Goal: Task Accomplishment & Management: Manage account settings

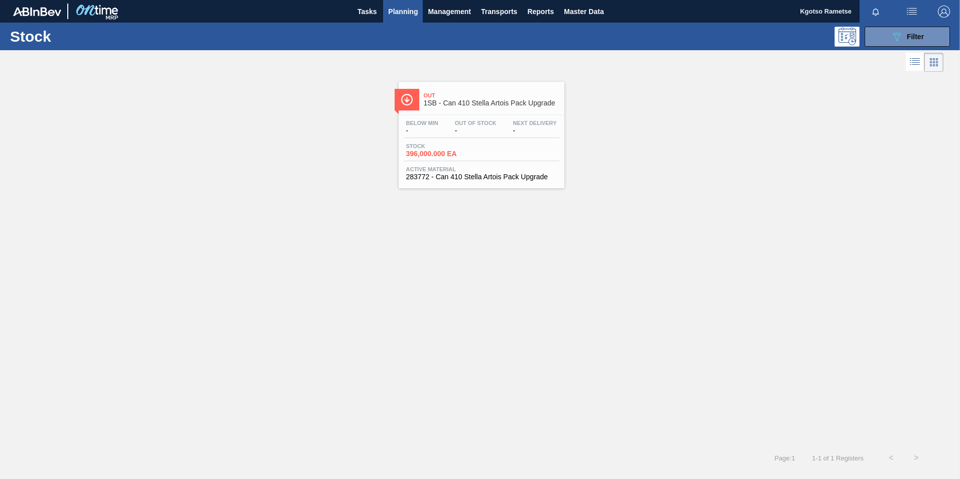
scroll to position [3, 0]
click at [582, 16] on span "Master Data" at bounding box center [584, 12] width 40 height 12
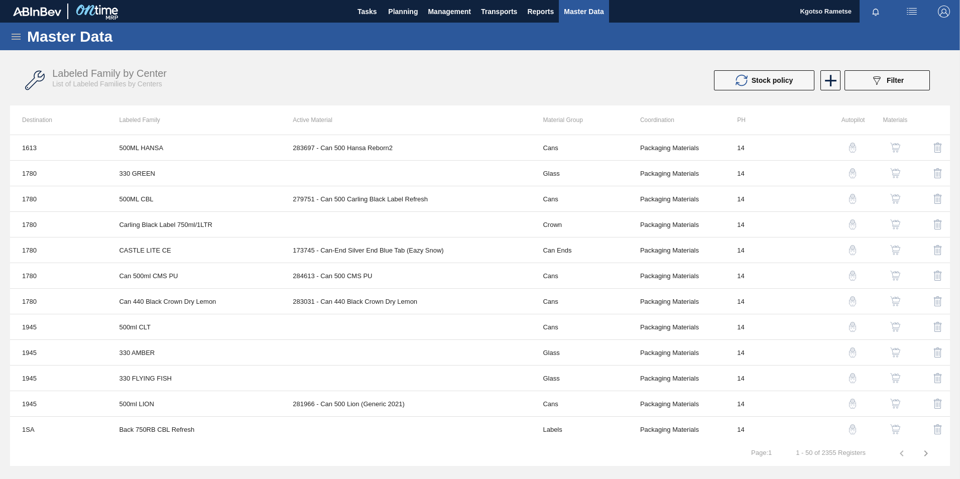
click at [13, 35] on icon at bounding box center [16, 37] width 12 height 12
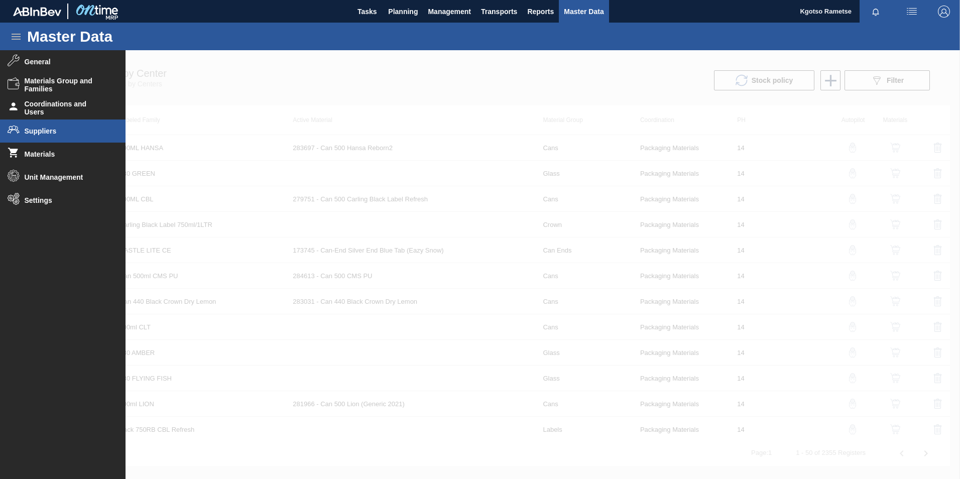
click at [47, 133] on span "Suppliers" at bounding box center [66, 131] width 83 height 8
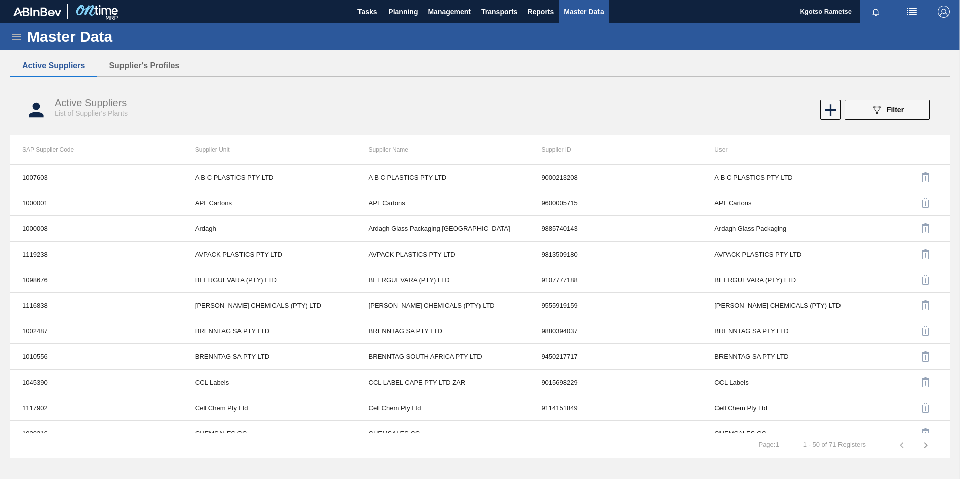
click at [638, 7] on img "button" at bounding box center [944, 12] width 12 height 12
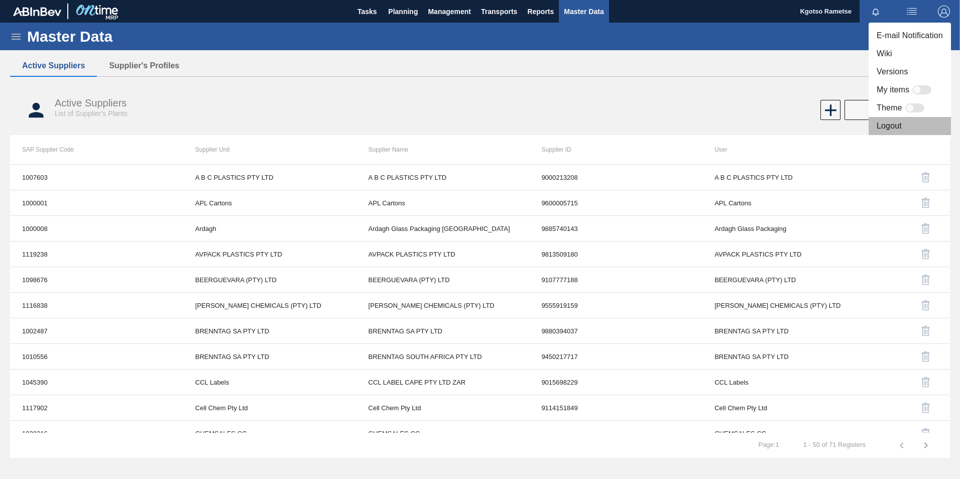
click at [638, 132] on li "Logout" at bounding box center [910, 126] width 82 height 18
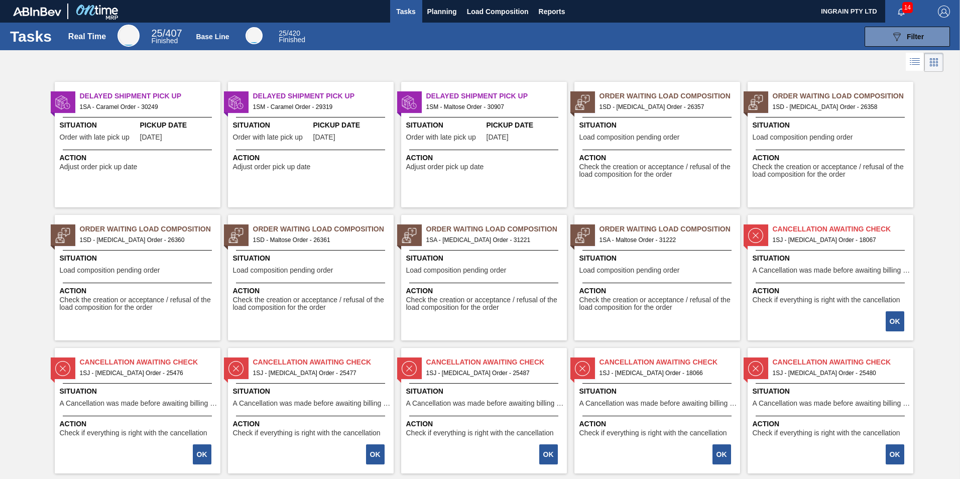
click at [948, 8] on img "button" at bounding box center [944, 12] width 12 height 12
click at [903, 95] on li "Logout" at bounding box center [904, 90] width 95 height 18
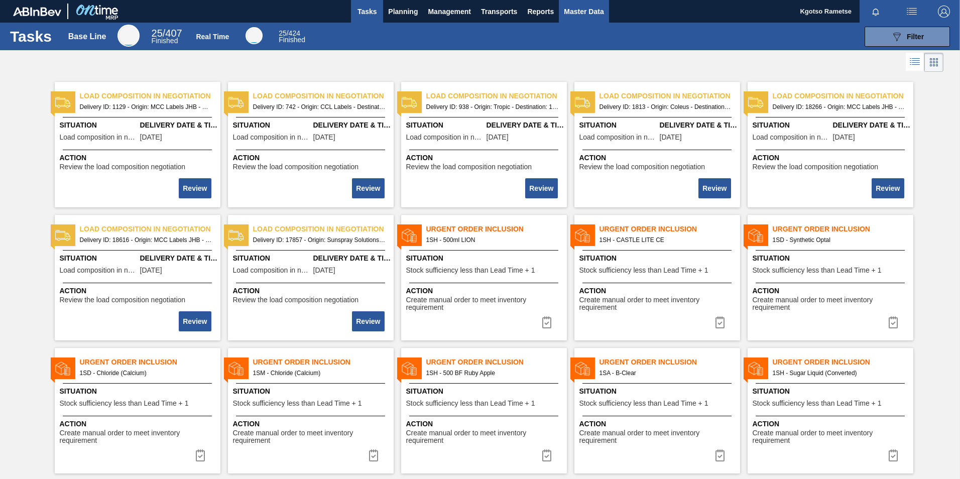
click at [588, 15] on span "Master Data" at bounding box center [584, 12] width 40 height 12
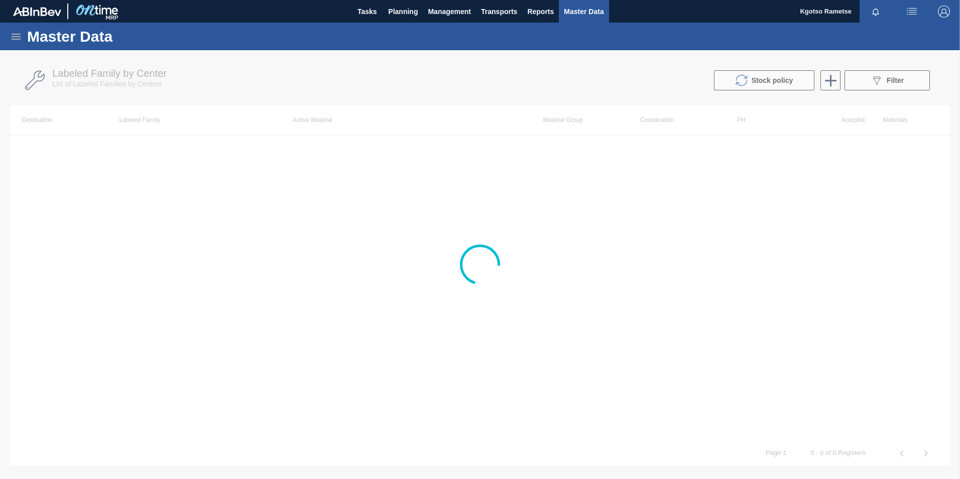
click at [23, 36] on div "Master Data" at bounding box center [480, 37] width 960 height 28
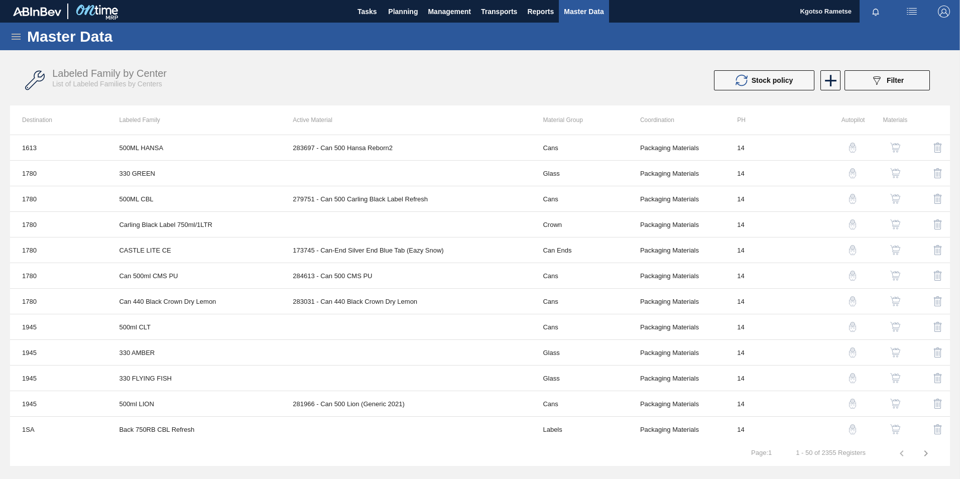
click at [16, 36] on icon at bounding box center [16, 37] width 12 height 12
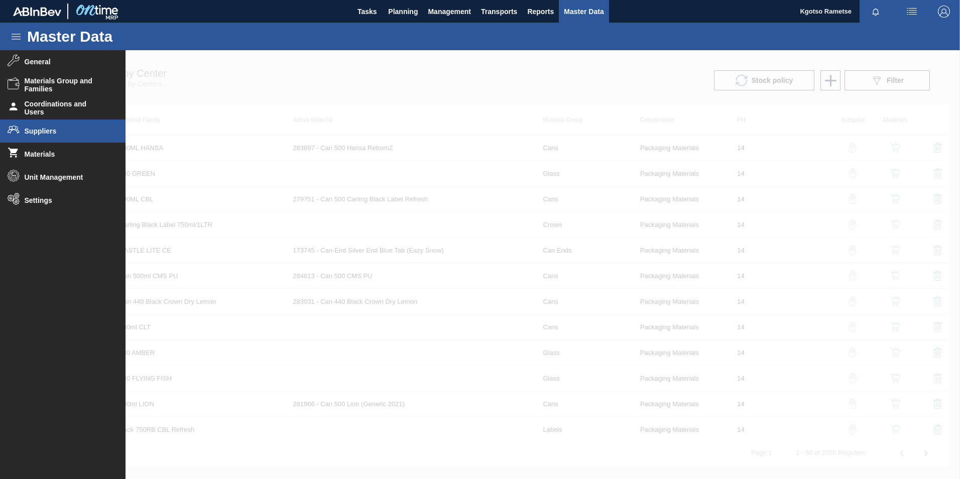
click at [44, 130] on span "Suppliers" at bounding box center [66, 131] width 83 height 8
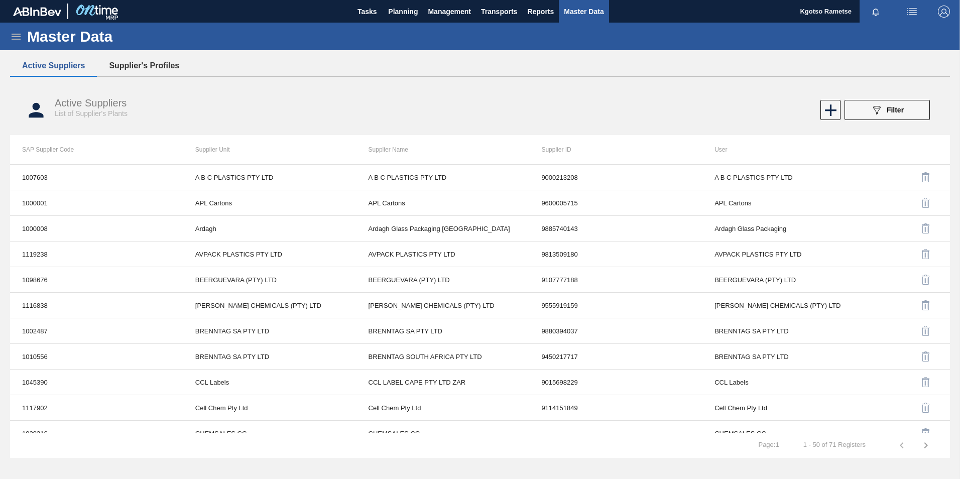
click at [158, 68] on button "Supplier's Profiles" at bounding box center [144, 65] width 94 height 21
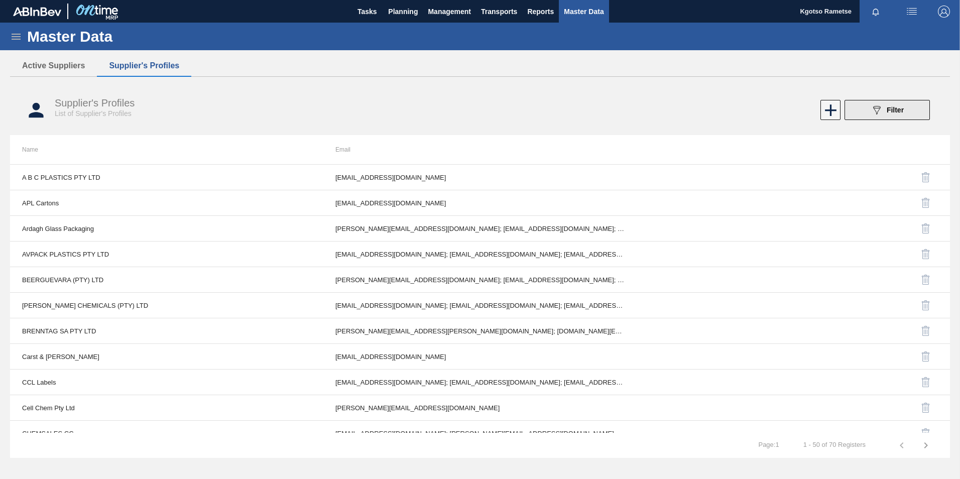
click at [871, 109] on icon "089F7B8B-B2A5-4AFE-B5C0-19BA573D28AC" at bounding box center [877, 110] width 12 height 12
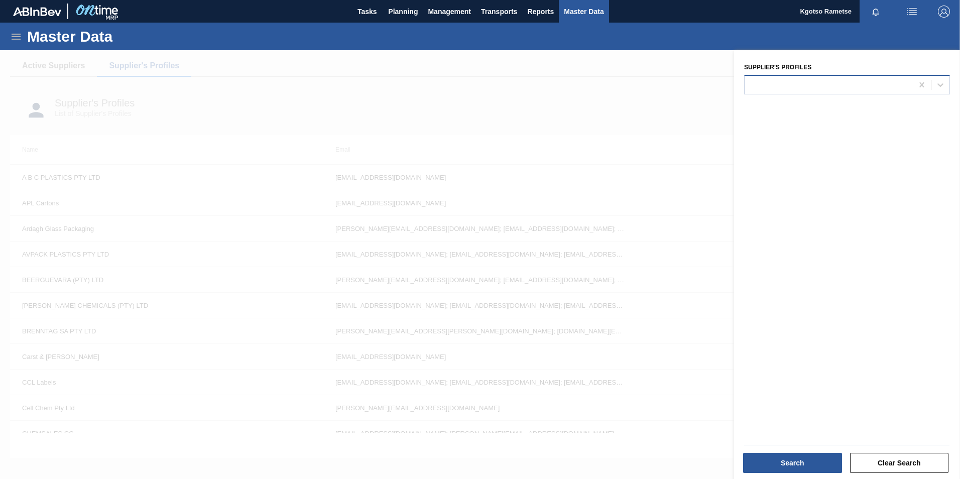
click at [777, 87] on div at bounding box center [829, 84] width 168 height 15
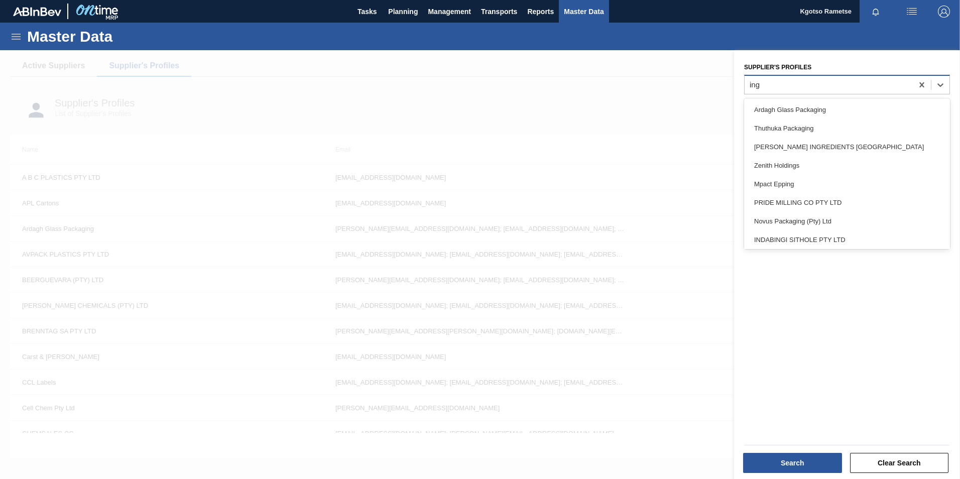
type Profiles "ingr"
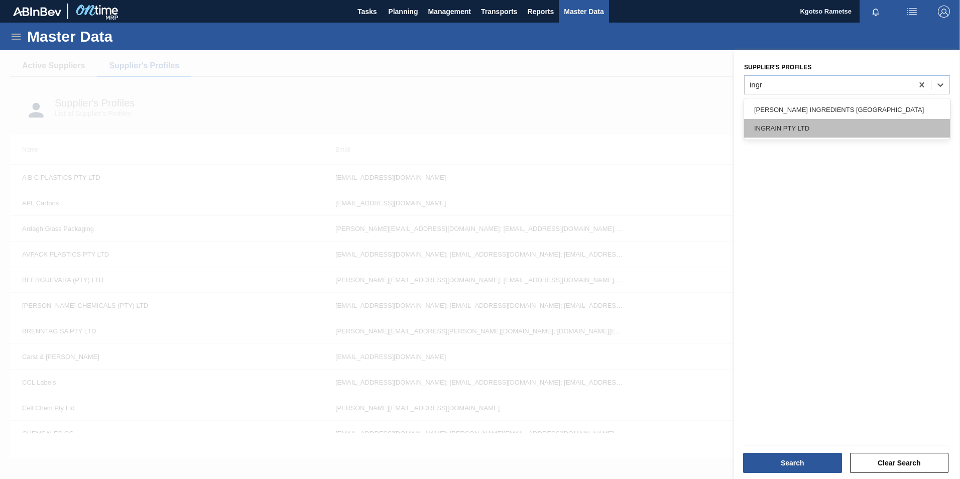
click at [786, 120] on div "INGRAIN PTY LTD" at bounding box center [847, 128] width 206 height 19
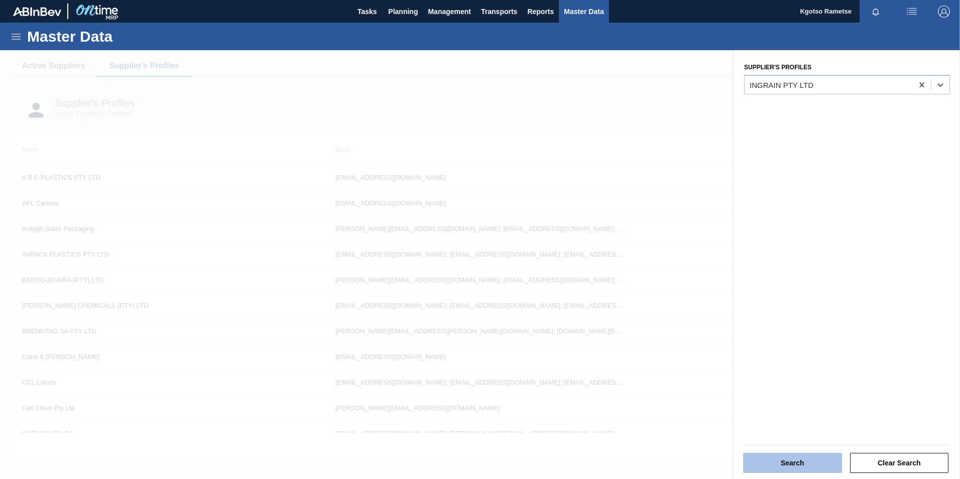
click at [817, 464] on button "Search" at bounding box center [792, 463] width 99 height 20
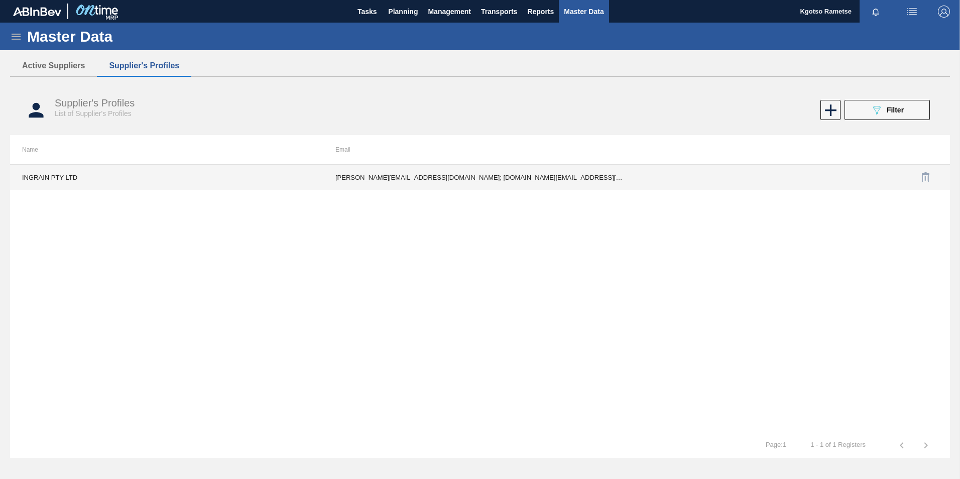
click at [352, 168] on td "d.biggs@courlanders.co.za; tiisetso.mphahlele@ingrainsa.com; Busi.Kunene@ingrai…" at bounding box center [479, 177] width 313 height 25
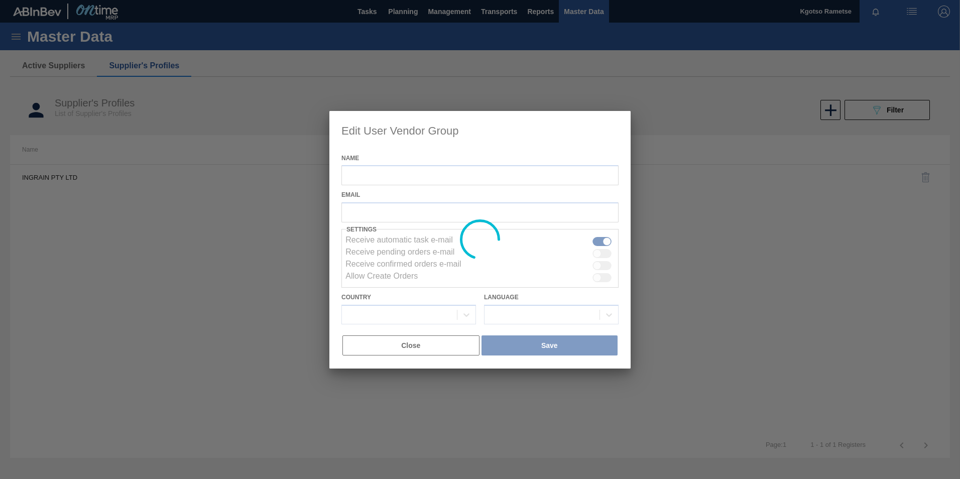
type input "INGRAIN PTY LTD"
checkbox input "true"
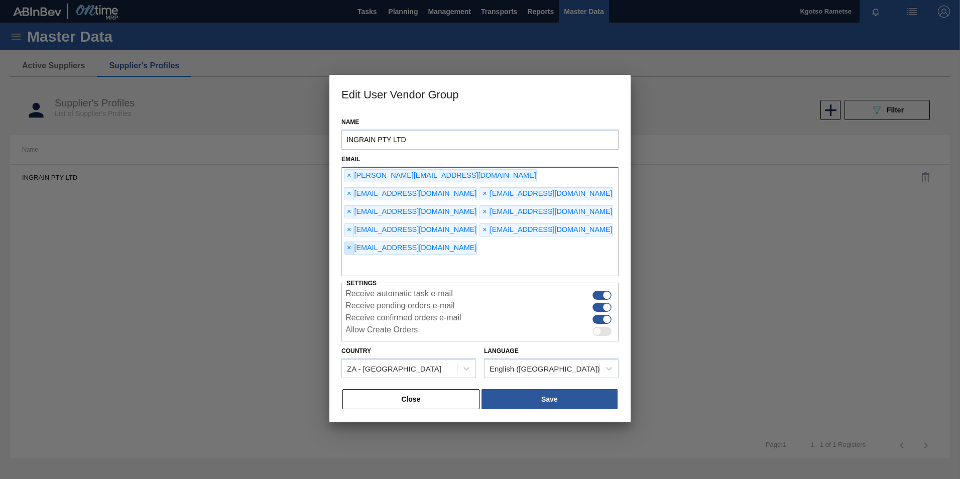
click at [354, 242] on span "×" at bounding box center [350, 248] width 10 height 12
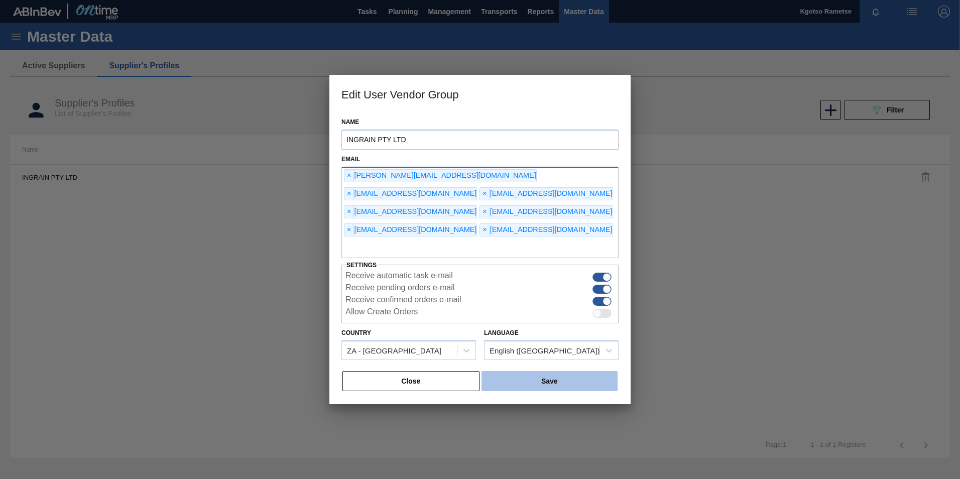
click at [546, 383] on button "Save" at bounding box center [550, 381] width 136 height 20
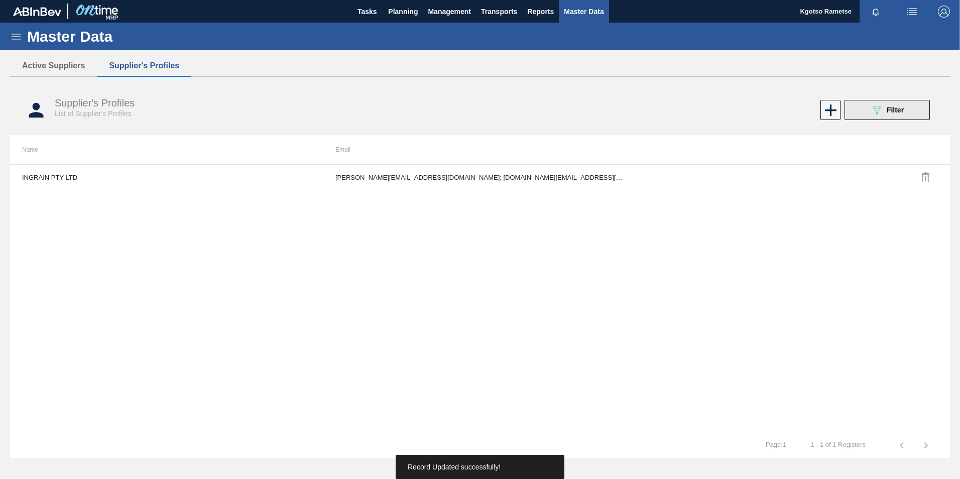
click at [892, 101] on button "089F7B8B-B2A5-4AFE-B5C0-19BA573D28AC Filter" at bounding box center [887, 110] width 85 height 20
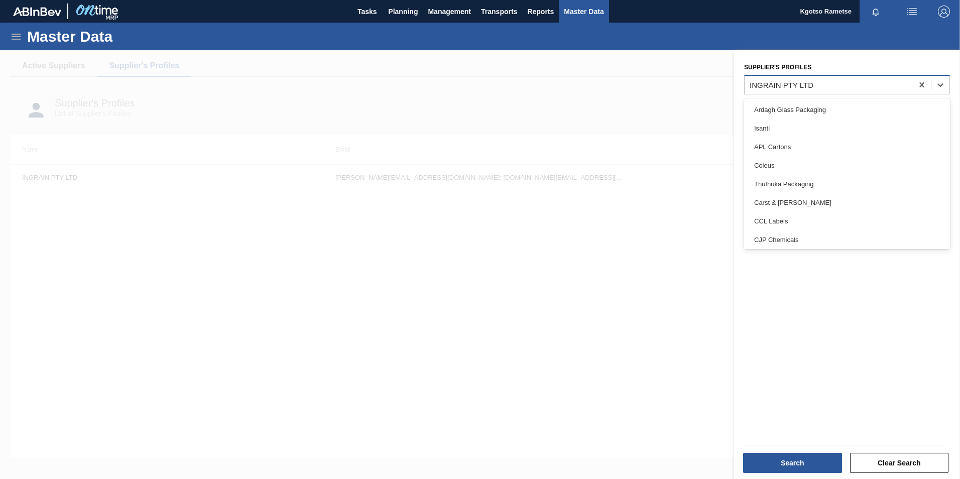
click at [804, 77] on div "INGRAIN PTY LTD" at bounding box center [847, 85] width 206 height 20
type Profiles "zeni"
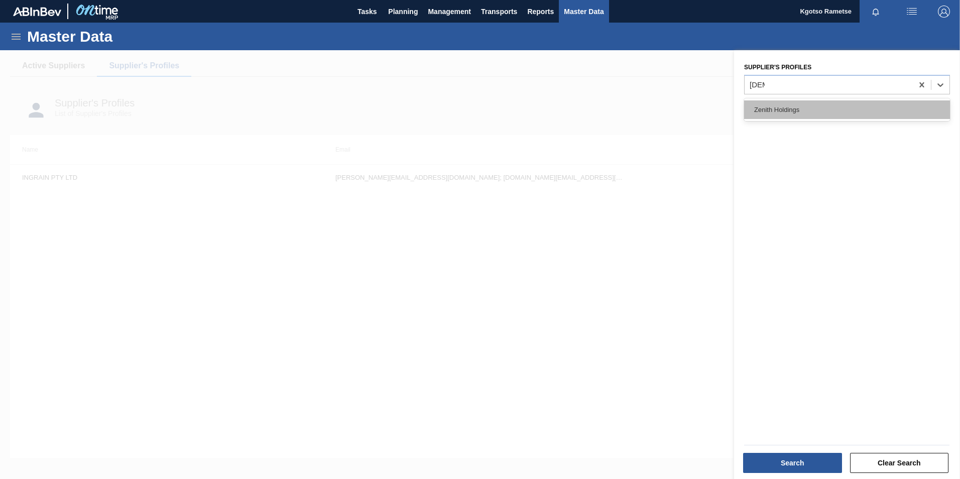
click at [842, 110] on div "Zenith Holdings" at bounding box center [847, 109] width 206 height 19
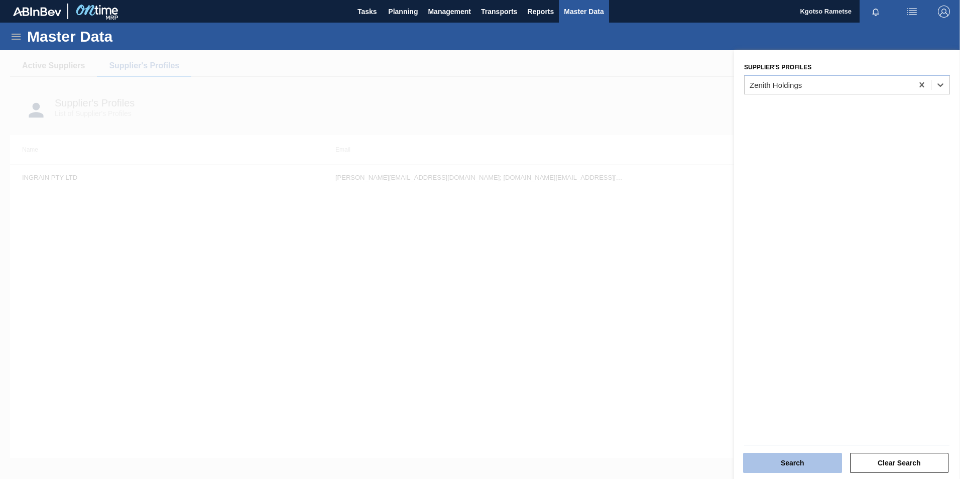
click at [784, 468] on button "Search" at bounding box center [792, 463] width 99 height 20
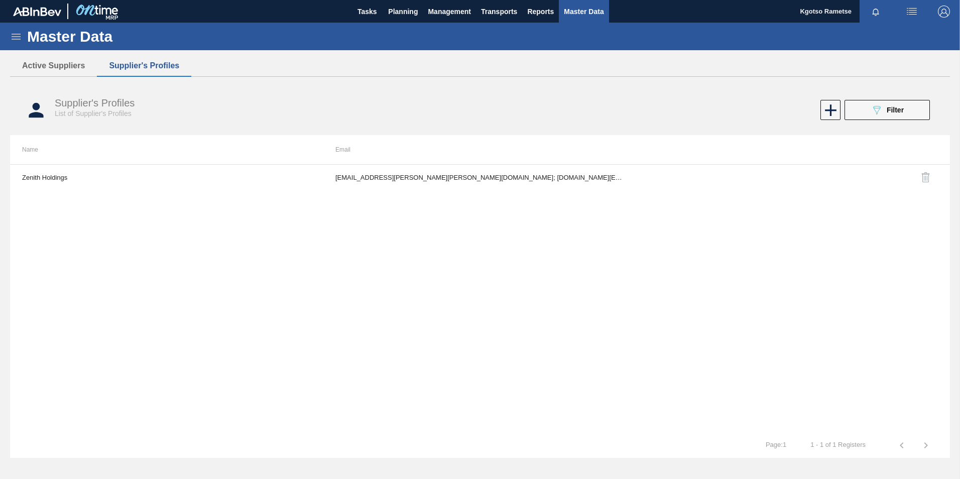
click at [450, 190] on div "Zenith Holdings Gwyneth.melvin@carst.co.za; cheslan.loggenberg@carst.co.za; Maj…" at bounding box center [480, 298] width 940 height 269
click at [440, 161] on th "Email" at bounding box center [479, 149] width 313 height 29
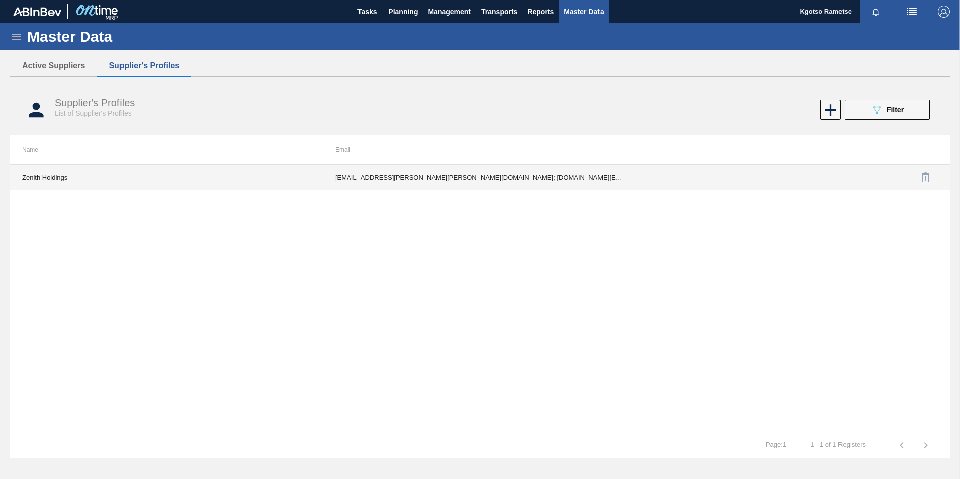
click at [436, 182] on td "Gwyneth.melvin@carst.co.za; cheslan.loggenberg@carst.co.za; Majeda.rahim@carst.…" at bounding box center [479, 177] width 313 height 25
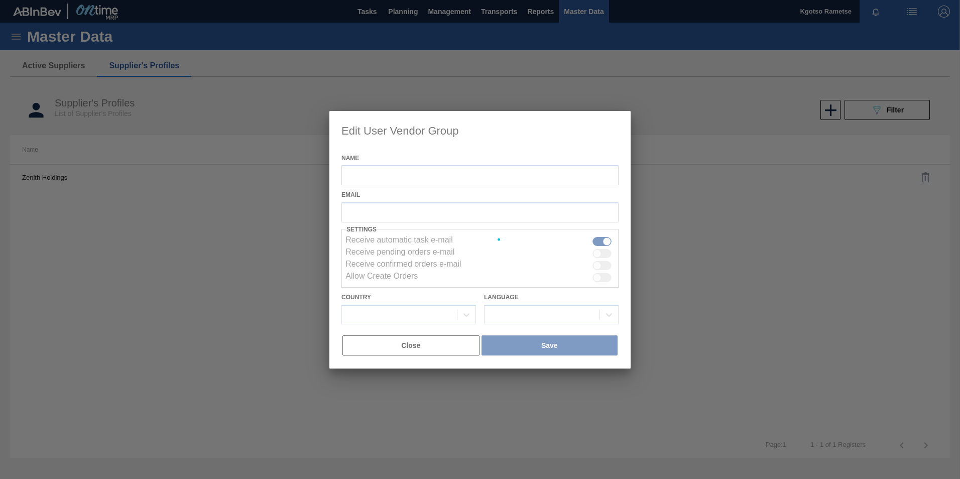
type input "Zenith Holdings"
checkbox input "true"
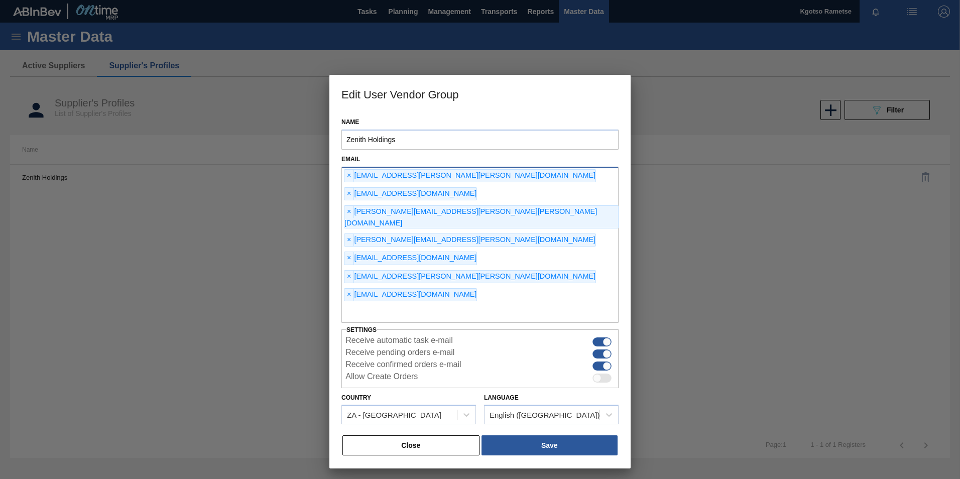
click at [422, 304] on input "text" at bounding box center [480, 313] width 277 height 19
type input "kgotso.rametse201@gmail.com"
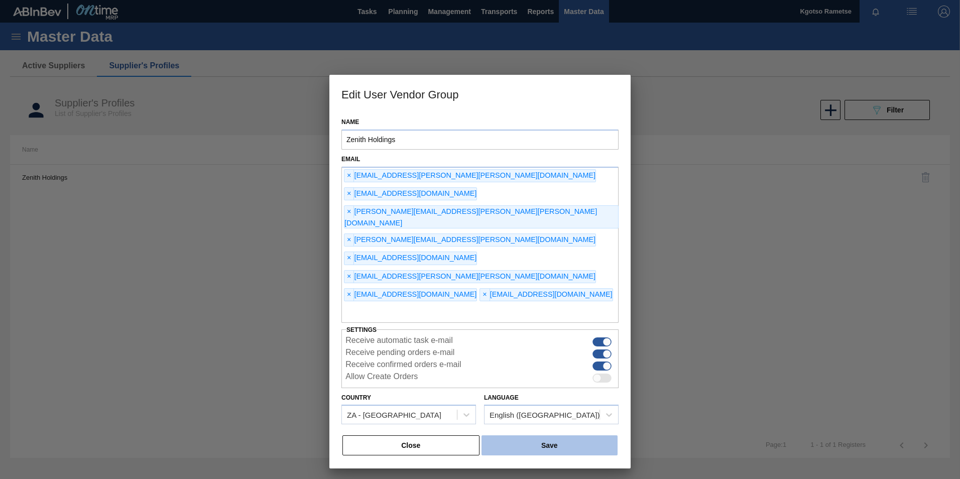
click at [592, 436] on button "Save" at bounding box center [550, 446] width 136 height 20
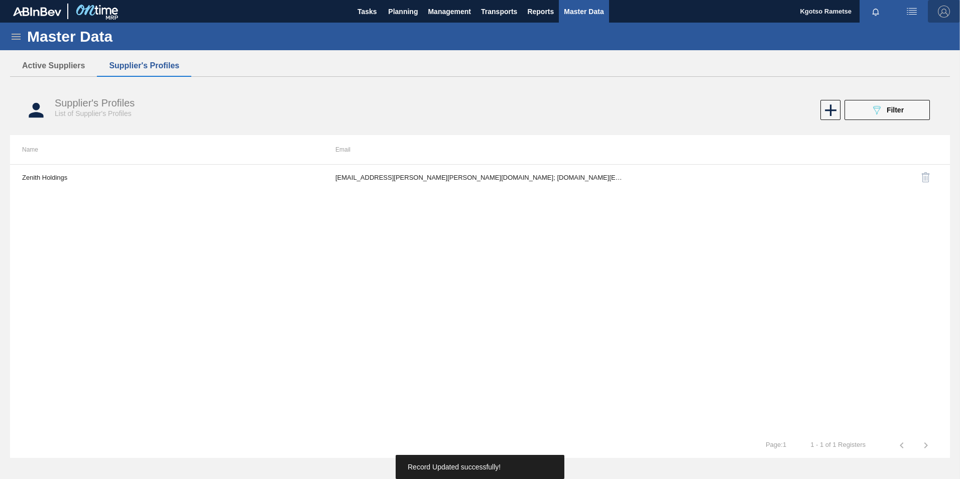
click at [943, 13] on img "button" at bounding box center [944, 12] width 12 height 12
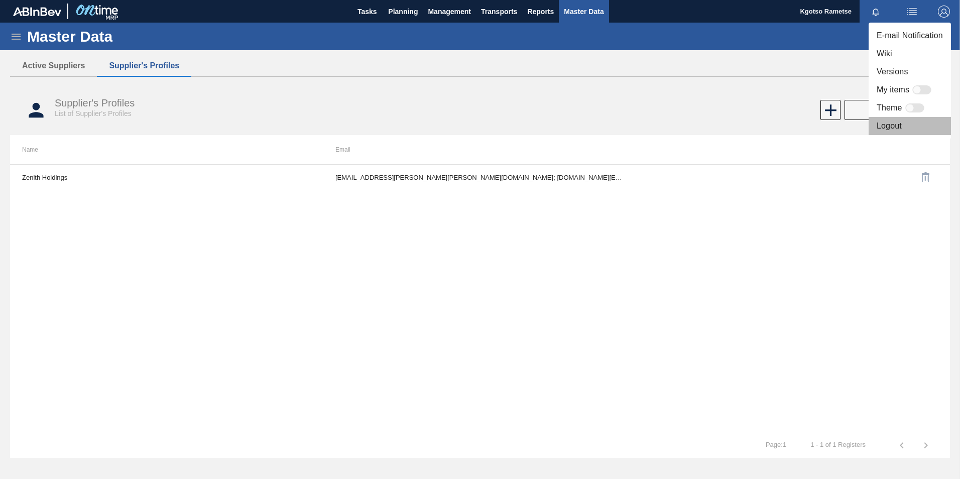
click at [884, 123] on li "Logout" at bounding box center [910, 126] width 82 height 18
click at [896, 126] on li "Logout" at bounding box center [910, 126] width 82 height 18
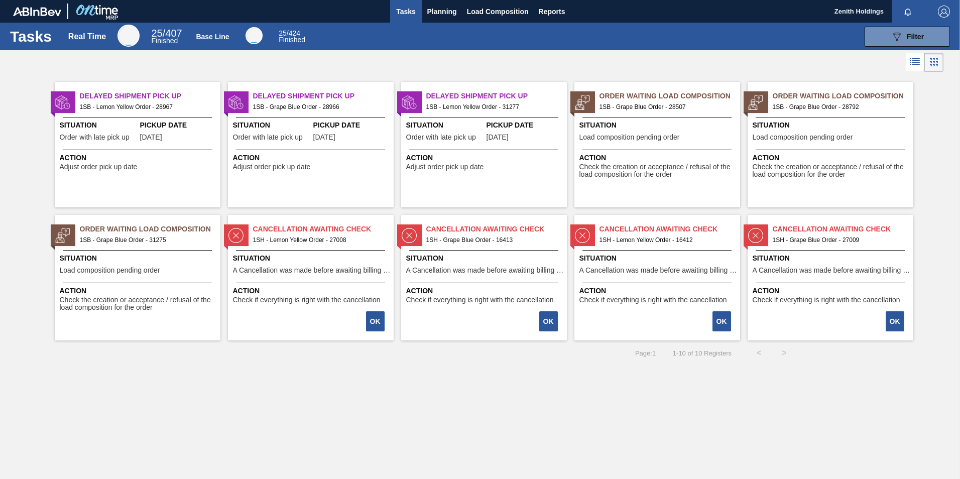
click at [120, 233] on span "Order Waiting Load Composition" at bounding box center [150, 229] width 141 height 11
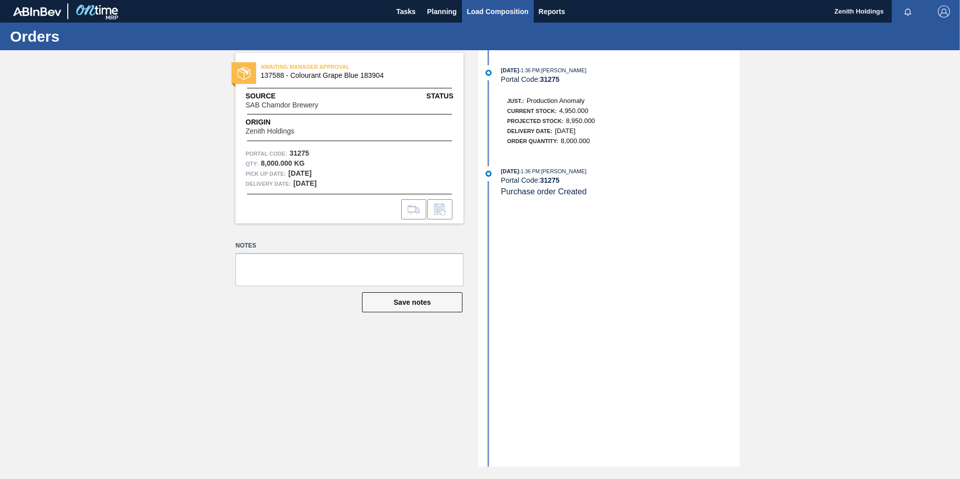
click at [499, 7] on span "Load Composition" at bounding box center [498, 12] width 62 height 12
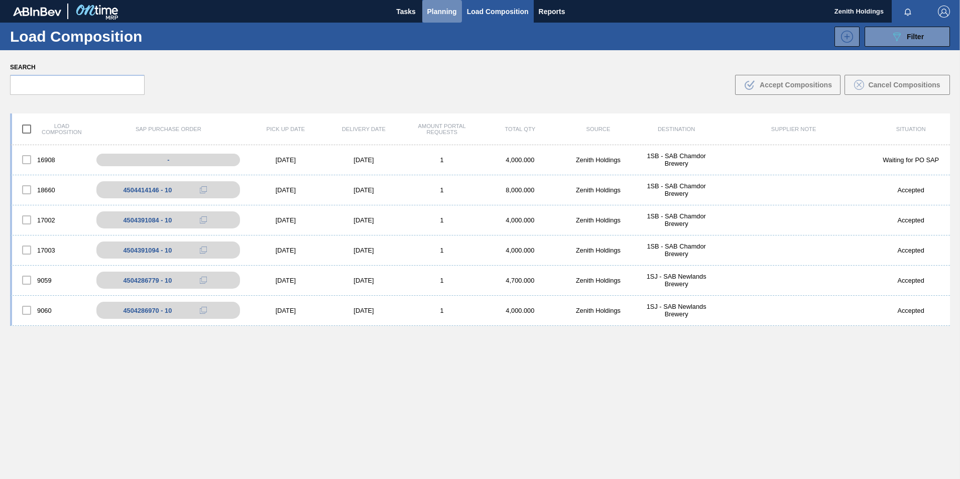
click at [441, 17] on span "Planning" at bounding box center [442, 12] width 30 height 12
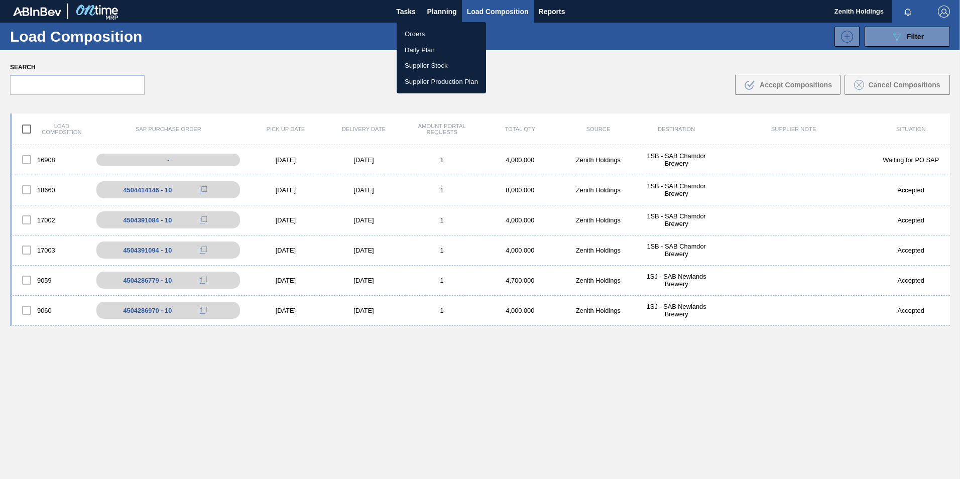
click at [426, 28] on li "Orders" at bounding box center [441, 34] width 89 height 16
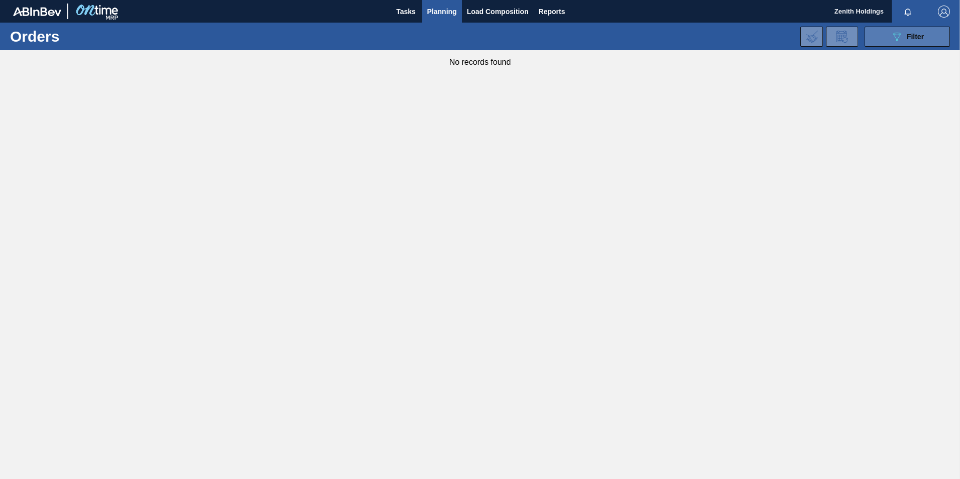
click at [901, 38] on icon "089F7B8B-B2A5-4AFE-B5C0-19BA573D28AC" at bounding box center [897, 37] width 12 height 12
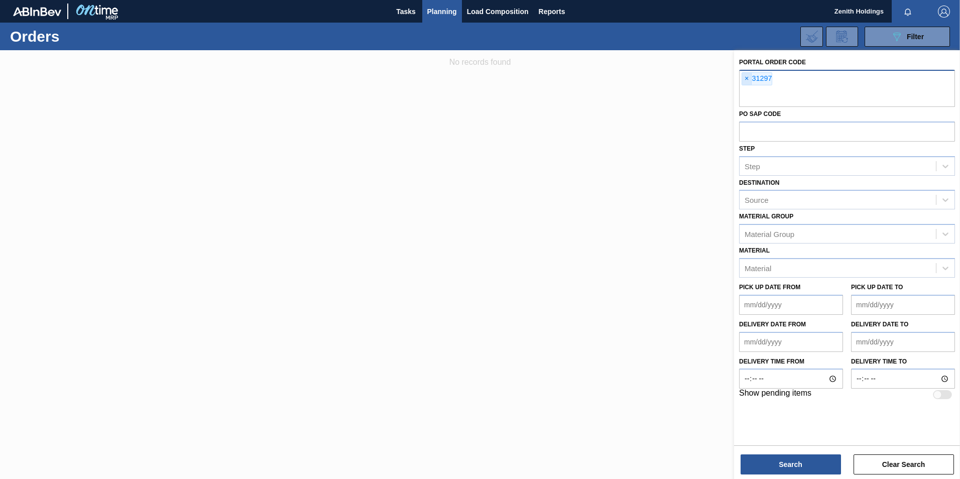
click at [749, 77] on span "×" at bounding box center [747, 79] width 10 height 12
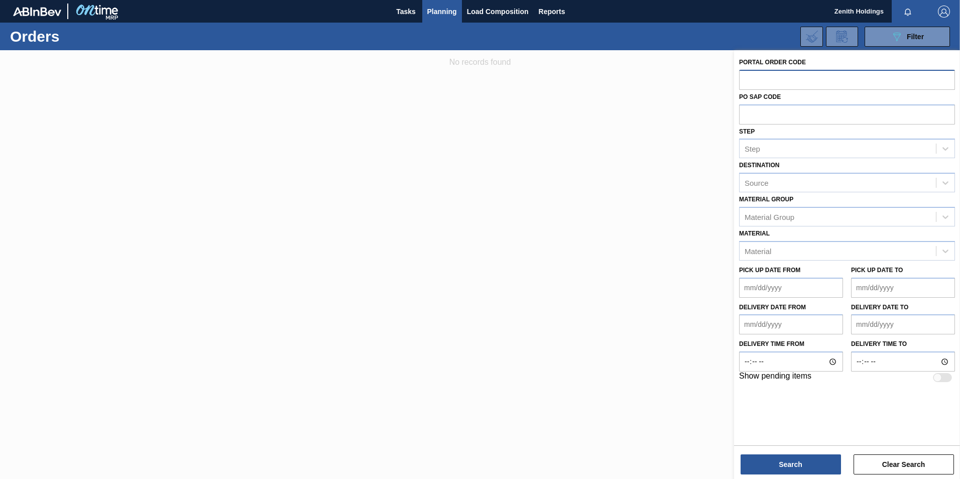
paste input "31275"
type input "31275"
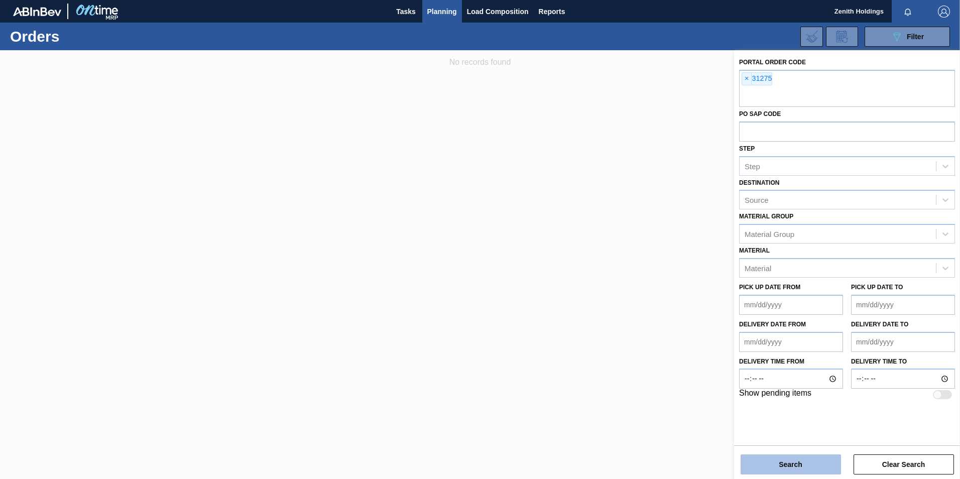
click at [774, 471] on button "Search" at bounding box center [791, 465] width 100 height 20
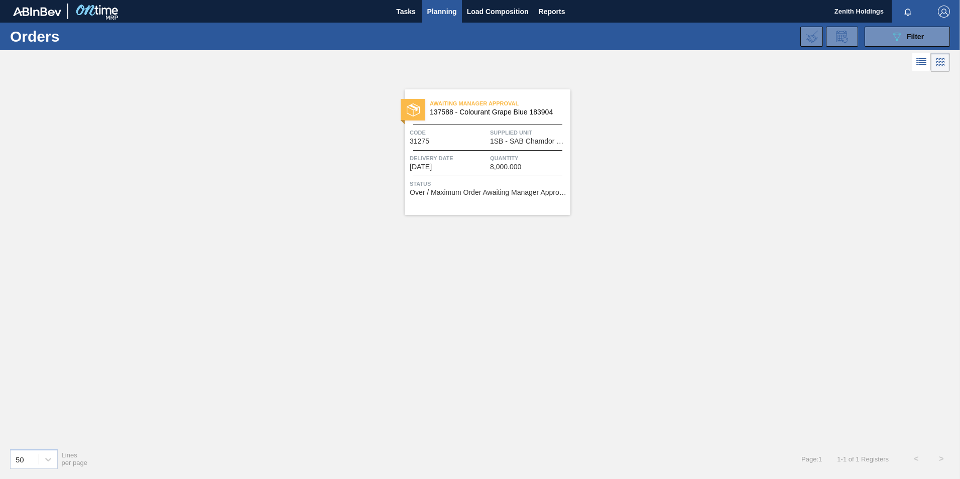
click at [504, 126] on div "Awaiting Manager Approval 137588 - Colourant Grape Blue 183904 Code 31275 Suppl…" at bounding box center [488, 152] width 166 height 126
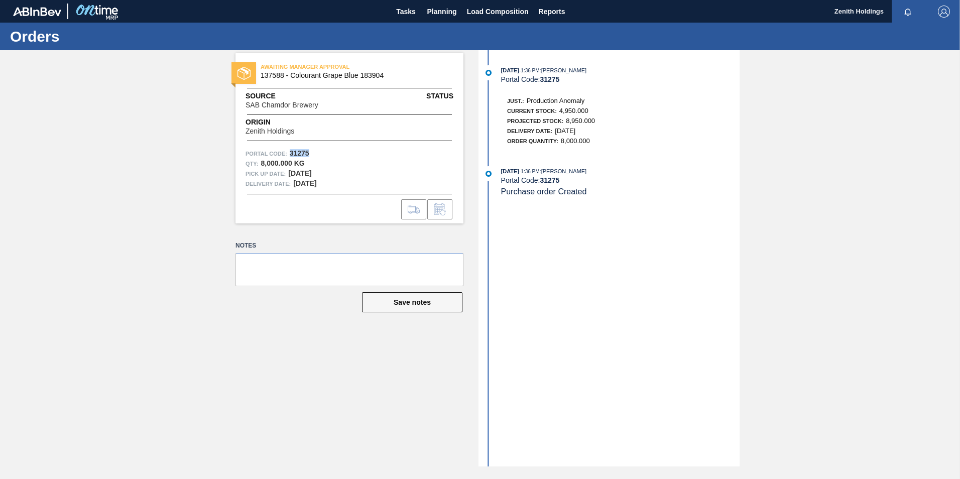
drag, startPoint x: 311, startPoint y: 151, endPoint x: 290, endPoint y: 154, distance: 20.8
click at [290, 154] on div "Portal Code: 31275" at bounding box center [350, 154] width 208 height 10
click at [440, 13] on span "Planning" at bounding box center [442, 12] width 30 height 12
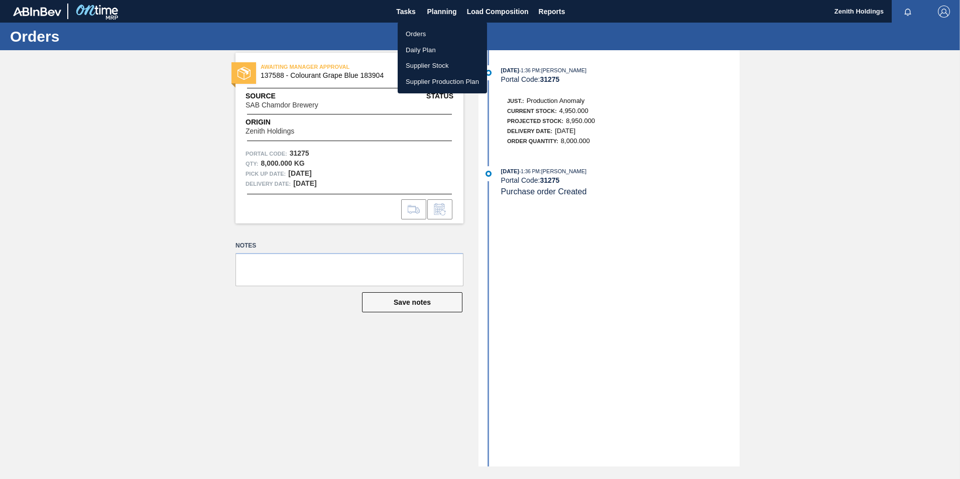
click at [903, 82] on div at bounding box center [480, 239] width 960 height 479
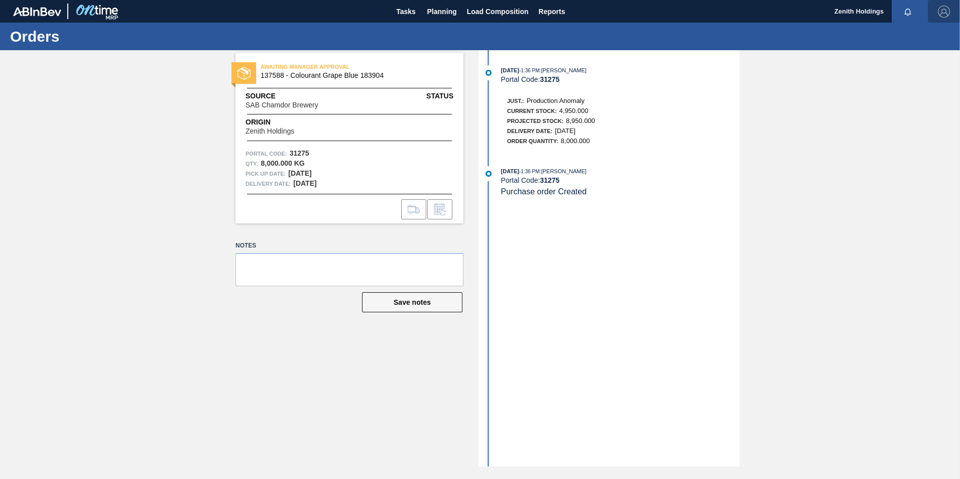
click at [942, 13] on img "button" at bounding box center [944, 12] width 12 height 12
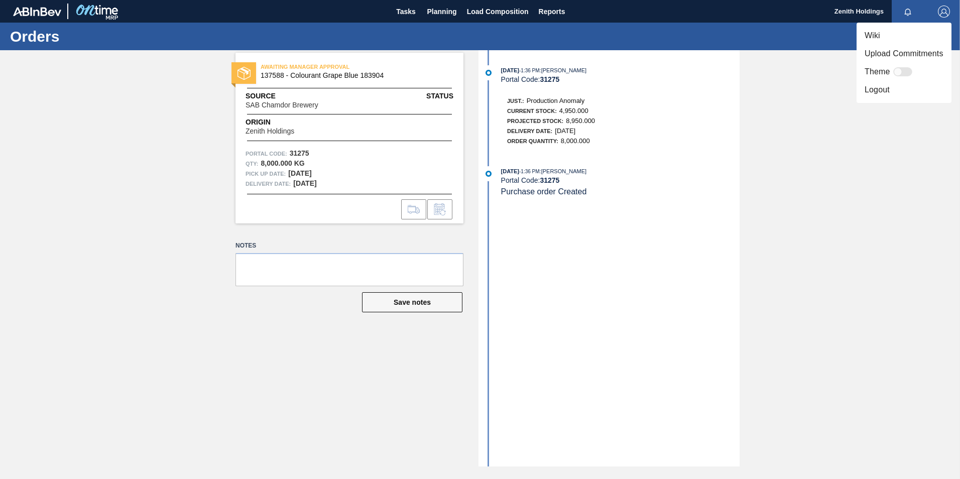
click at [898, 87] on li "Logout" at bounding box center [904, 90] width 95 height 18
click at [886, 92] on li "Logout" at bounding box center [904, 90] width 95 height 18
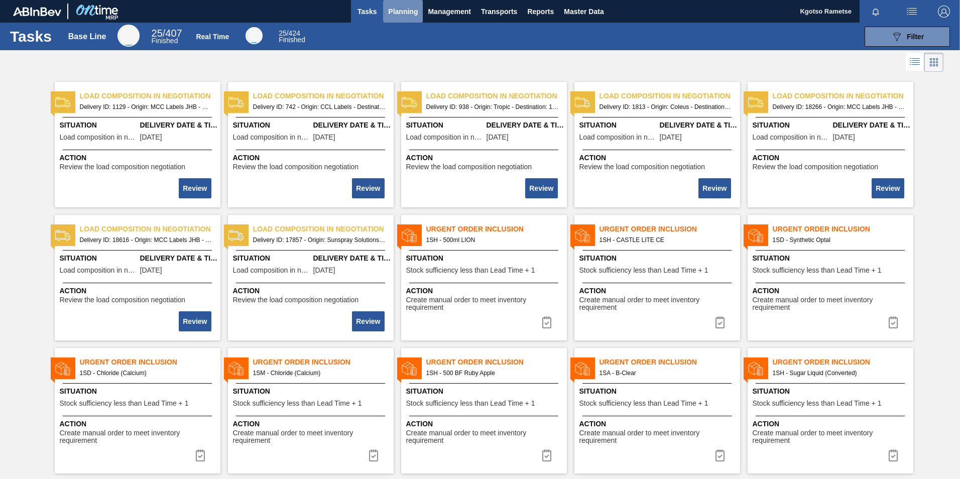
click at [418, 9] on button "Planning" at bounding box center [403, 11] width 40 height 23
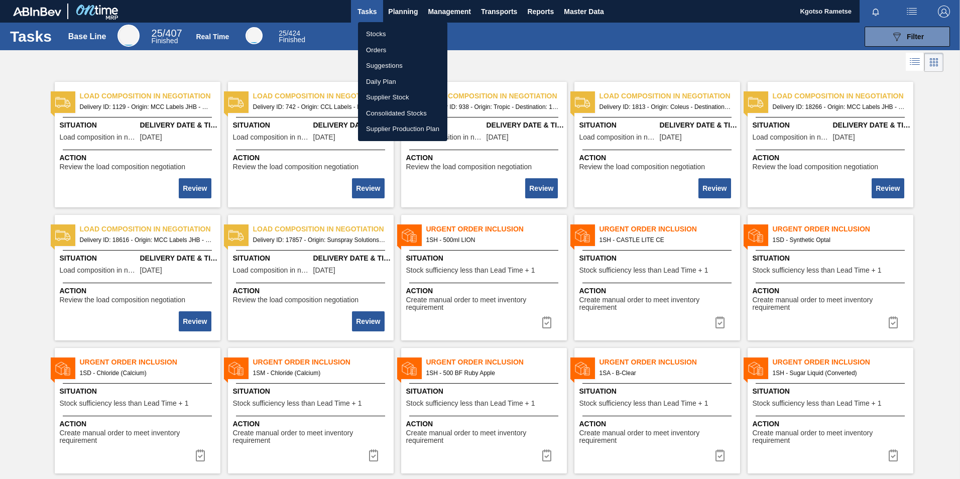
click at [396, 31] on li "Stocks" at bounding box center [402, 34] width 89 height 16
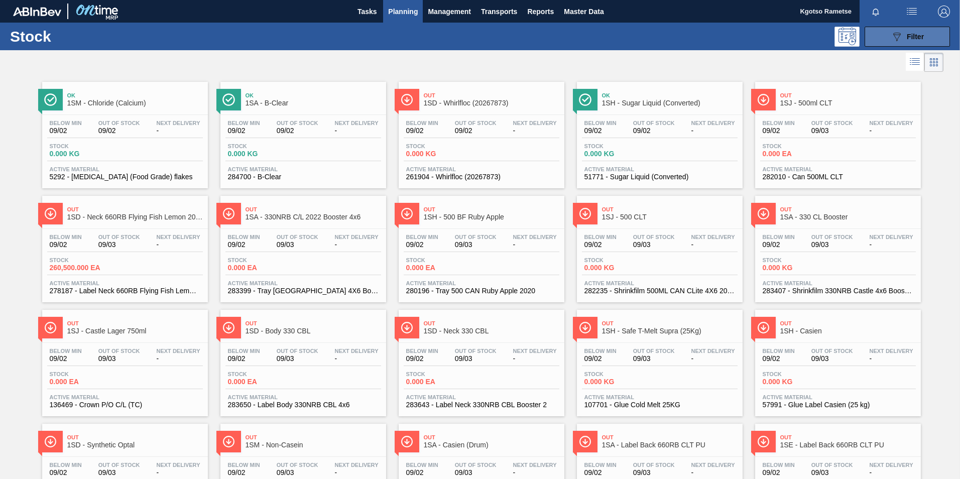
click at [891, 35] on icon "089F7B8B-B2A5-4AFE-B5C0-19BA573D28AC" at bounding box center [897, 37] width 12 height 12
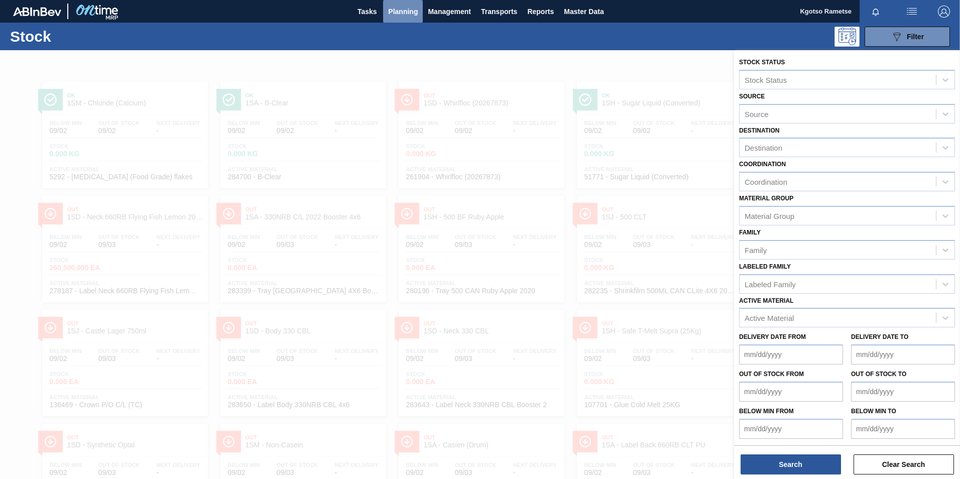
click at [402, 6] on span "Planning" at bounding box center [403, 12] width 30 height 12
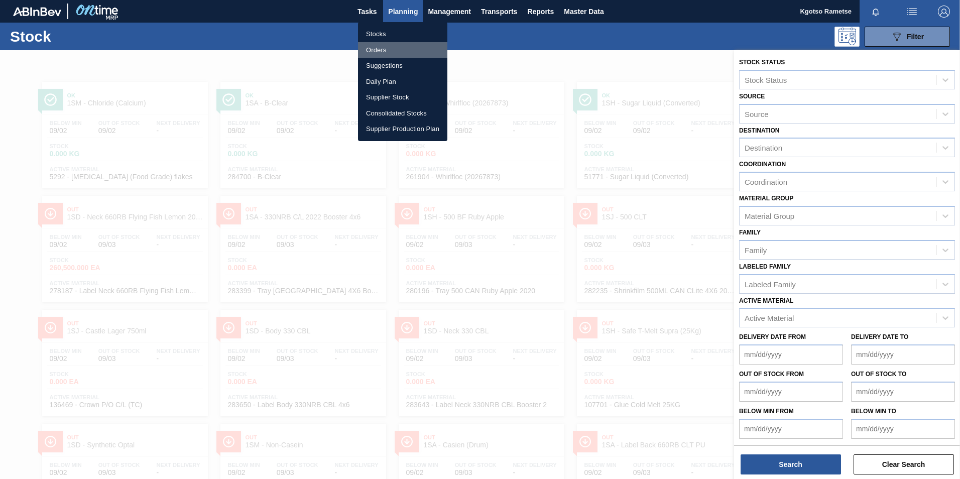
click at [403, 51] on li "Orders" at bounding box center [402, 50] width 89 height 16
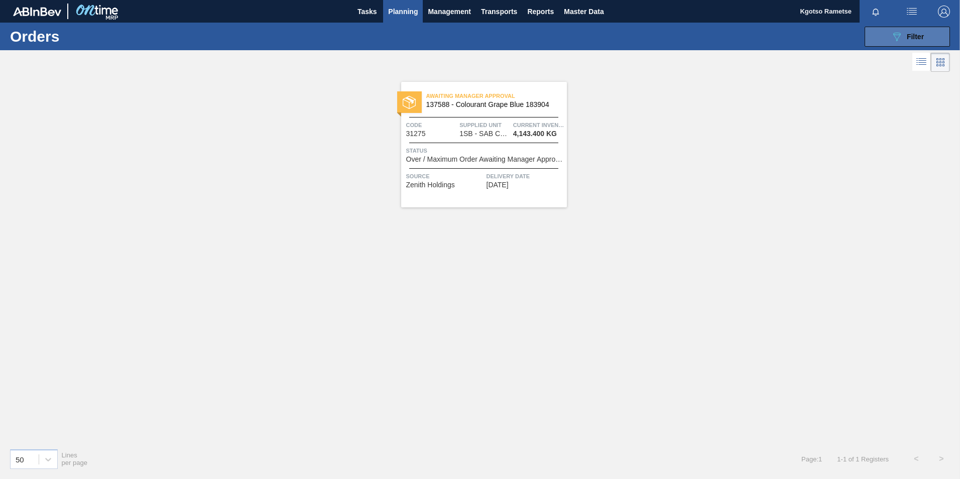
click at [912, 37] on span "Filter" at bounding box center [915, 37] width 17 height 8
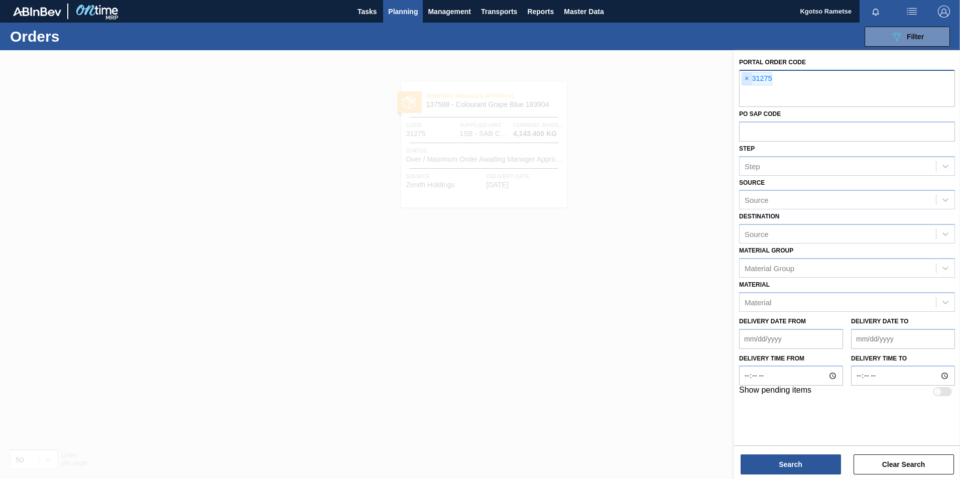
click at [749, 81] on span "×" at bounding box center [747, 79] width 10 height 12
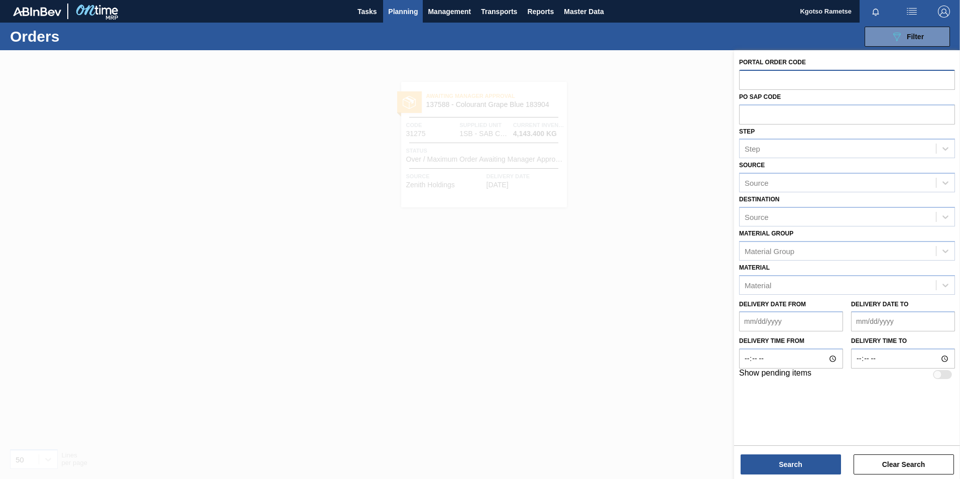
paste input "31275"
type input "31275"
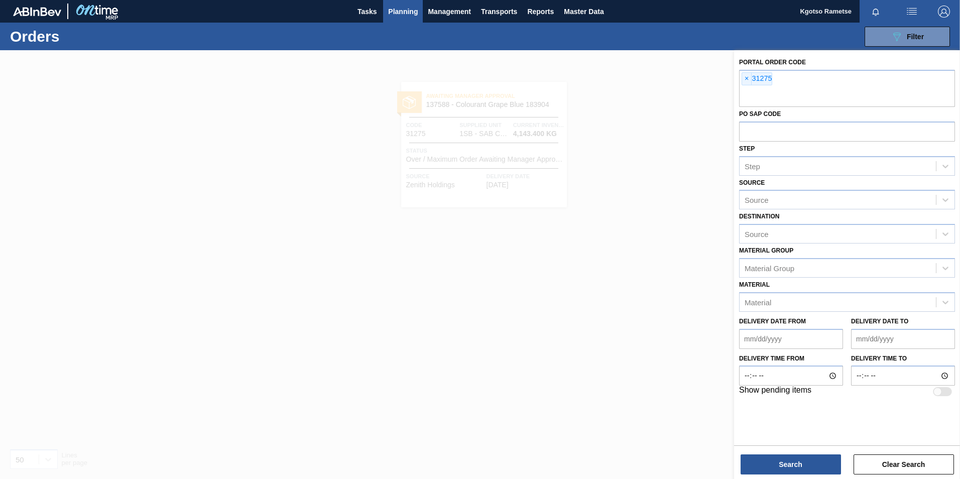
click at [805, 454] on div "Search Clear Search" at bounding box center [847, 460] width 226 height 28
click at [804, 456] on button "Search" at bounding box center [791, 465] width 100 height 20
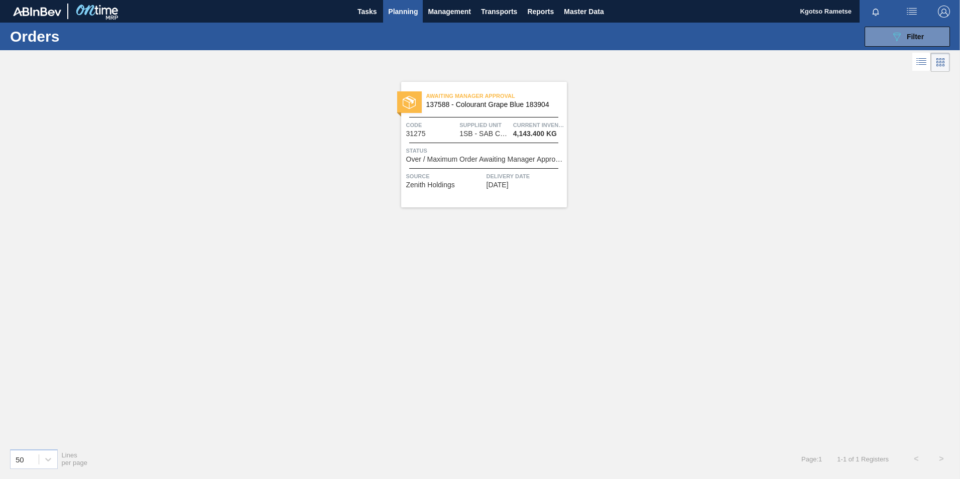
click at [522, 154] on span "Status" at bounding box center [485, 151] width 158 height 10
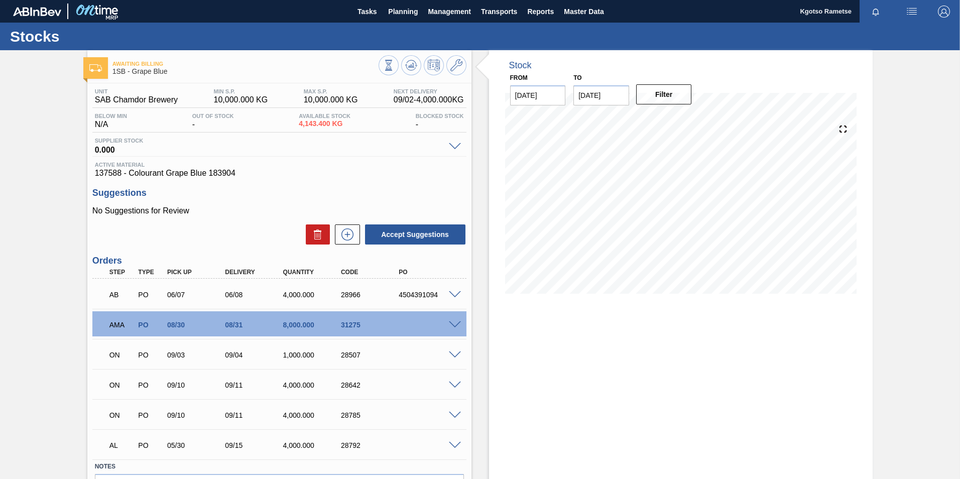
click at [455, 322] on span at bounding box center [455, 325] width 12 height 8
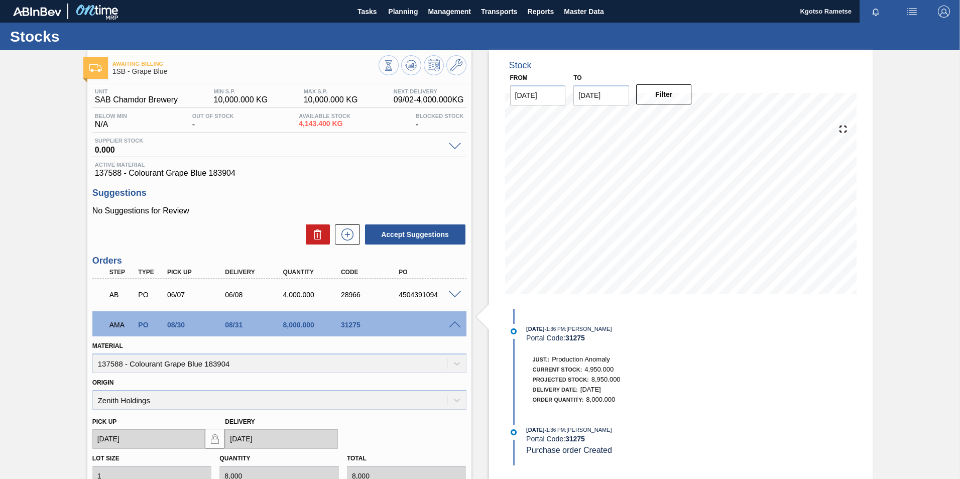
click at [455, 322] on span at bounding box center [455, 325] width 12 height 8
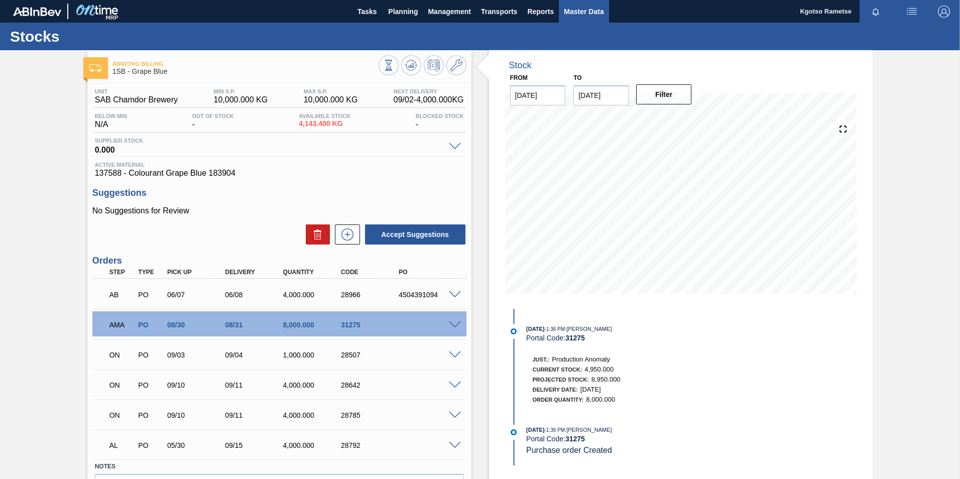
click at [591, 6] on span "Master Data" at bounding box center [584, 12] width 40 height 12
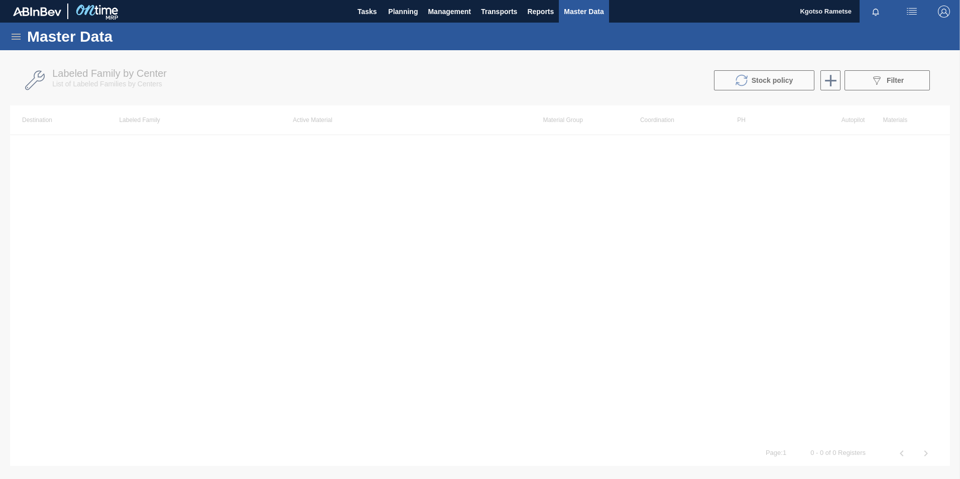
click at [18, 34] on icon at bounding box center [16, 37] width 9 height 6
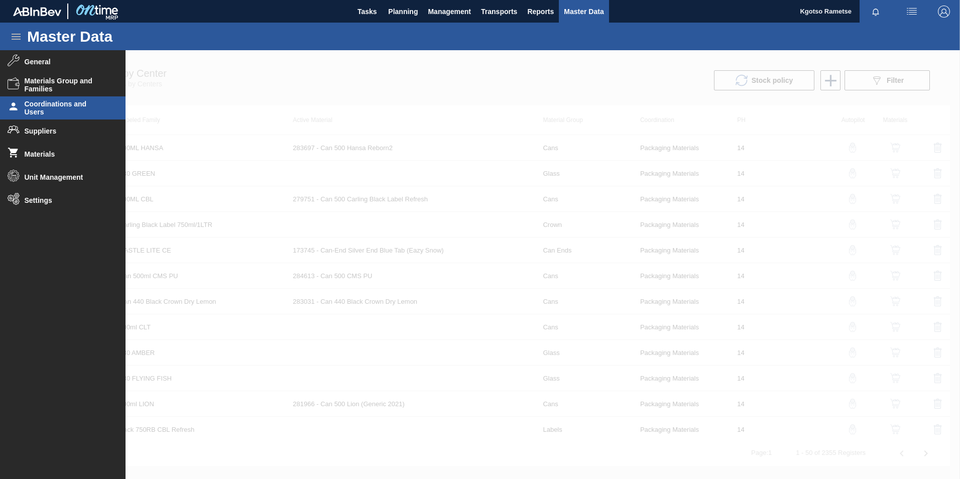
click at [57, 111] on span "Coordinations and Users" at bounding box center [66, 108] width 83 height 16
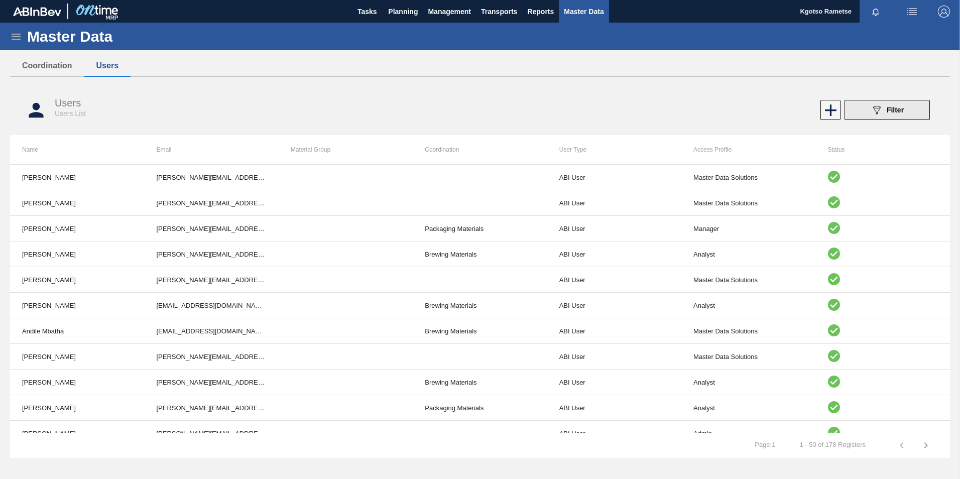
click at [865, 105] on button "089F7B8B-B2A5-4AFE-B5C0-19BA573D28AC Filter" at bounding box center [887, 110] width 85 height 20
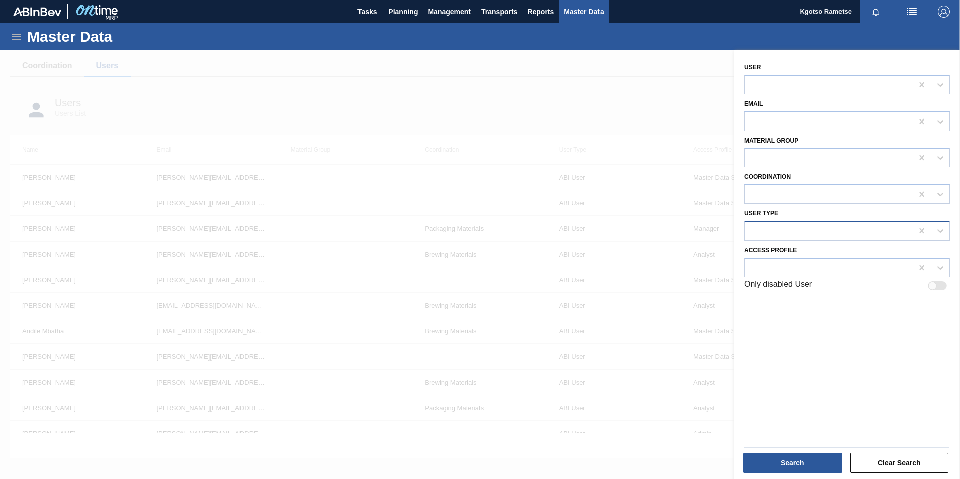
click at [798, 237] on div at bounding box center [829, 231] width 168 height 15
click at [778, 206] on div "User Type" at bounding box center [847, 222] width 214 height 37
click at [780, 275] on div at bounding box center [829, 267] width 168 height 15
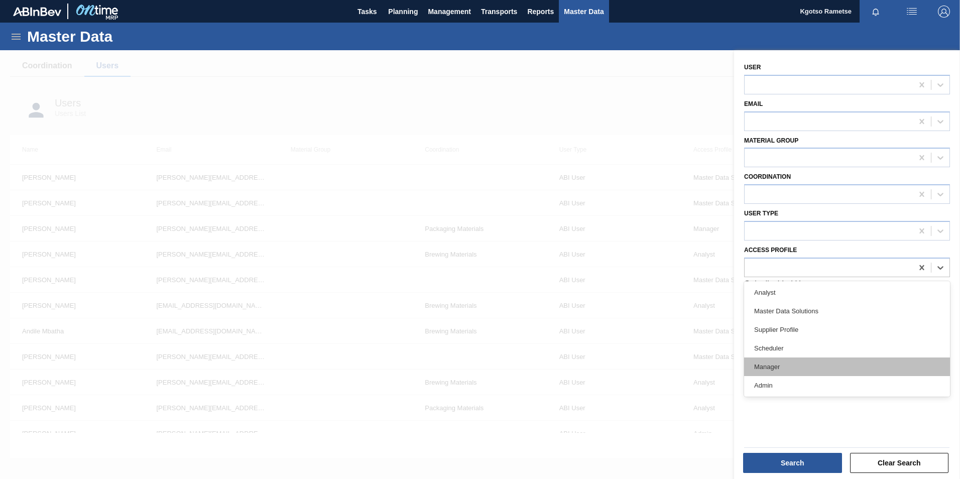
click at [775, 365] on div "Manager" at bounding box center [847, 367] width 206 height 19
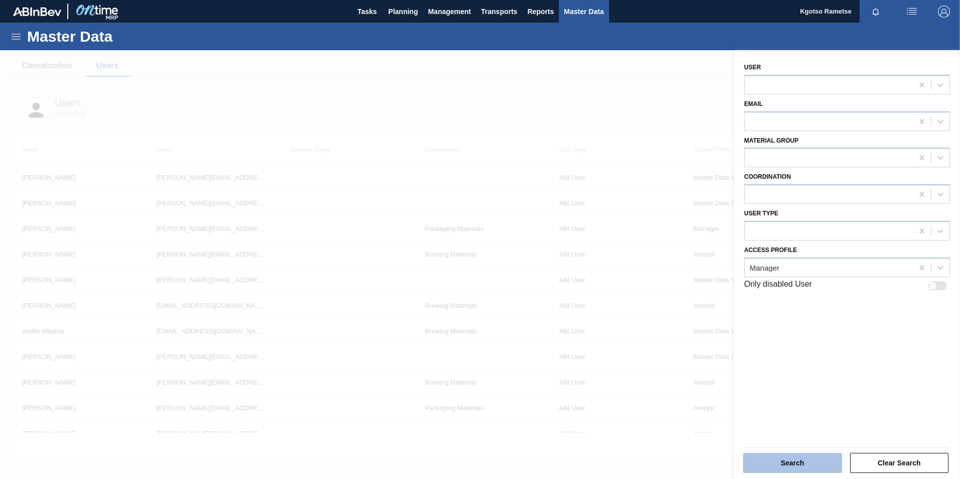
click at [803, 466] on button "Search" at bounding box center [792, 463] width 99 height 20
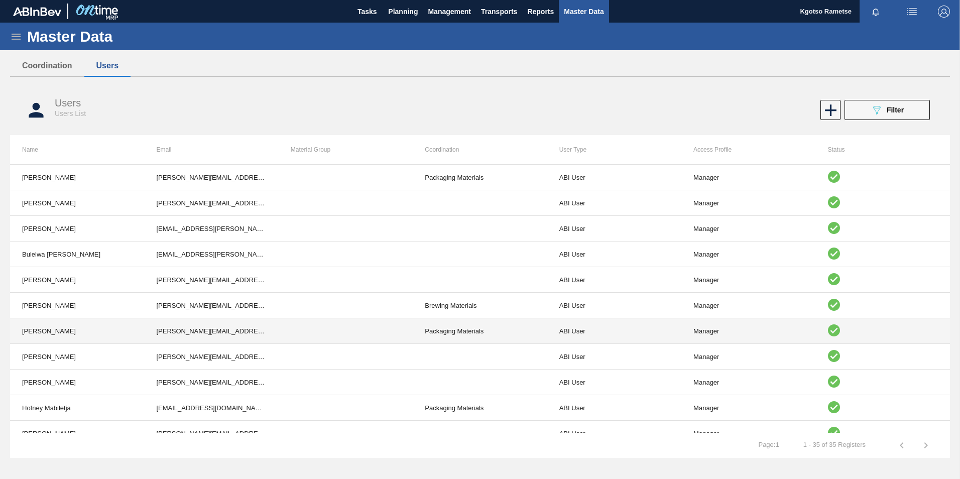
click at [38, 333] on td "Daniel Khoza" at bounding box center [77, 331] width 134 height 26
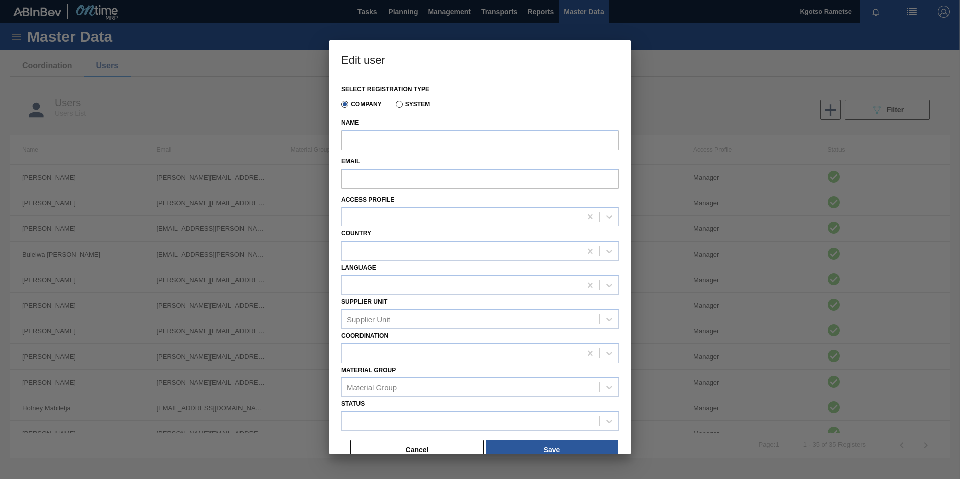
type input "Daniel Khoza"
type input "daniel.khoza@za.ab-inbev.com"
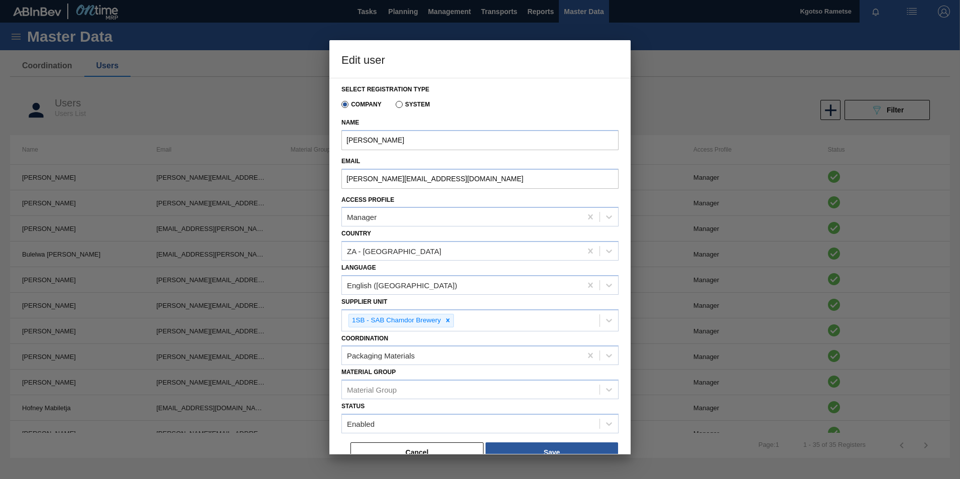
click at [329, 425] on div at bounding box center [480, 239] width 960 height 479
click at [332, 422] on div "Select registration type Company System Name Daniel Khoza Email daniel.khoza@za…" at bounding box center [480, 266] width 301 height 377
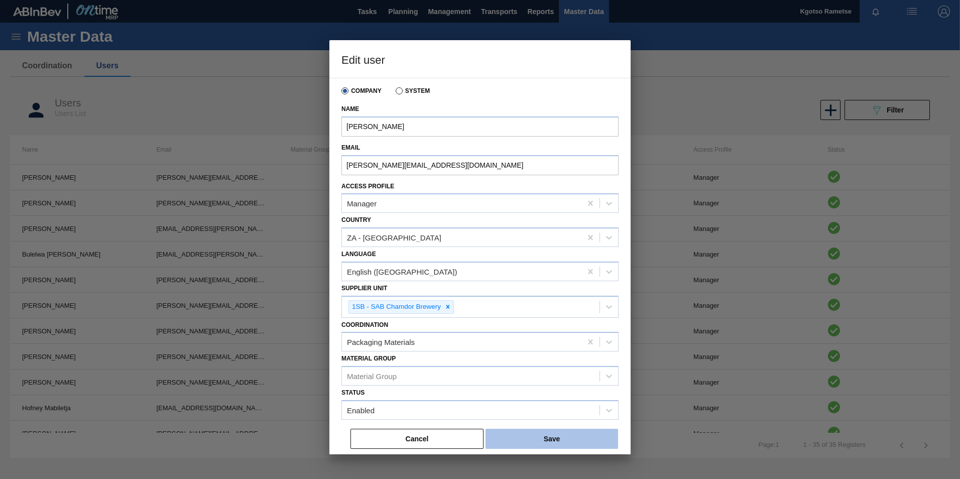
click at [512, 441] on button "Save" at bounding box center [552, 439] width 133 height 20
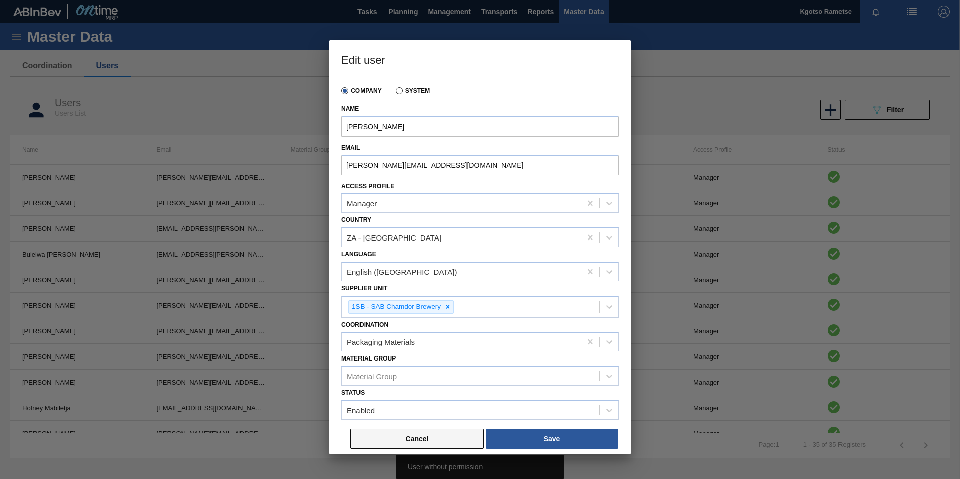
click at [434, 439] on button "Cancel" at bounding box center [417, 439] width 133 height 20
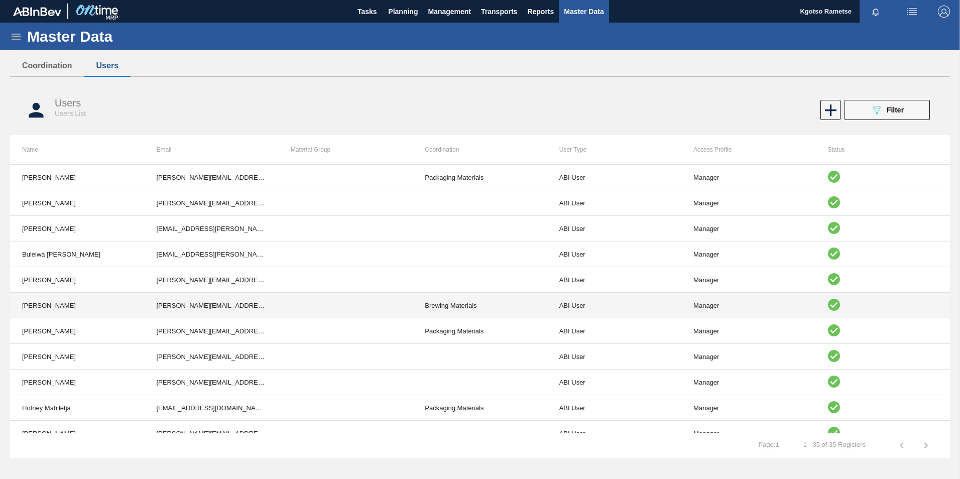
click at [133, 303] on td "Chris van Zyl" at bounding box center [77, 306] width 134 height 26
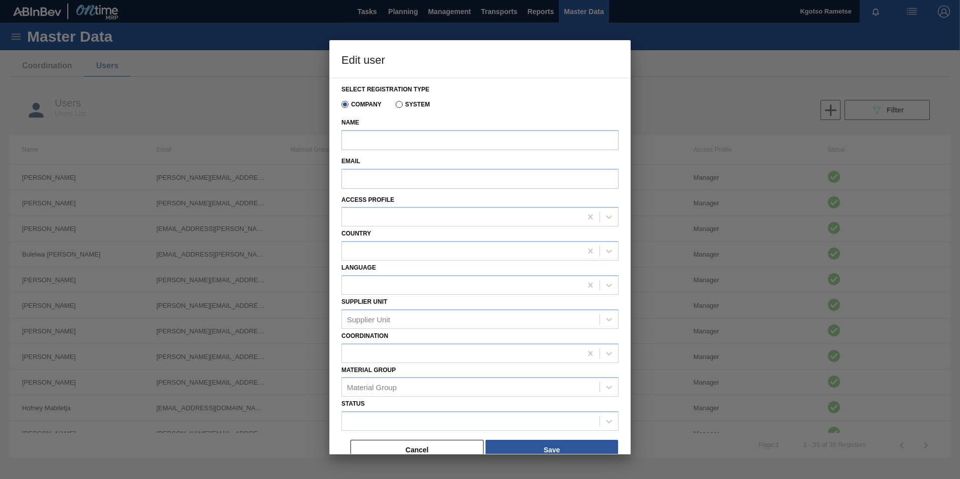
type input "Chris van Zyl"
type input "Chris.vanZyl@za.ab-inbev.com"
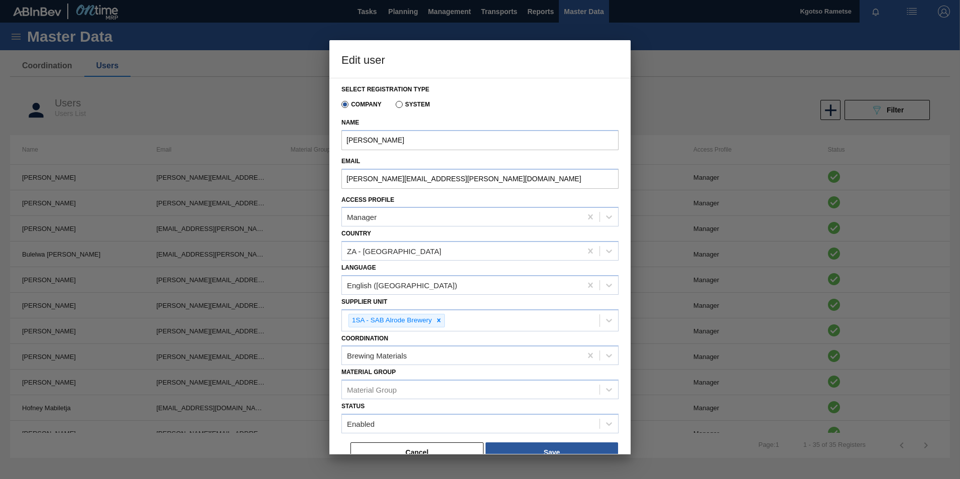
click at [331, 267] on div "Select registration type Company System Name Chris van Zyl Email Chris.vanZyl@z…" at bounding box center [480, 266] width 301 height 377
click at [381, 446] on button "Cancel" at bounding box center [417, 453] width 133 height 20
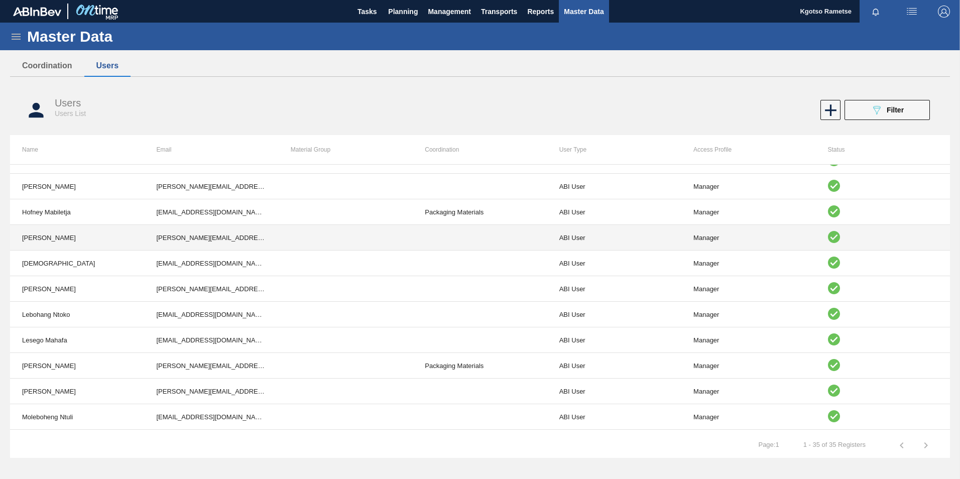
scroll to position [201, 0]
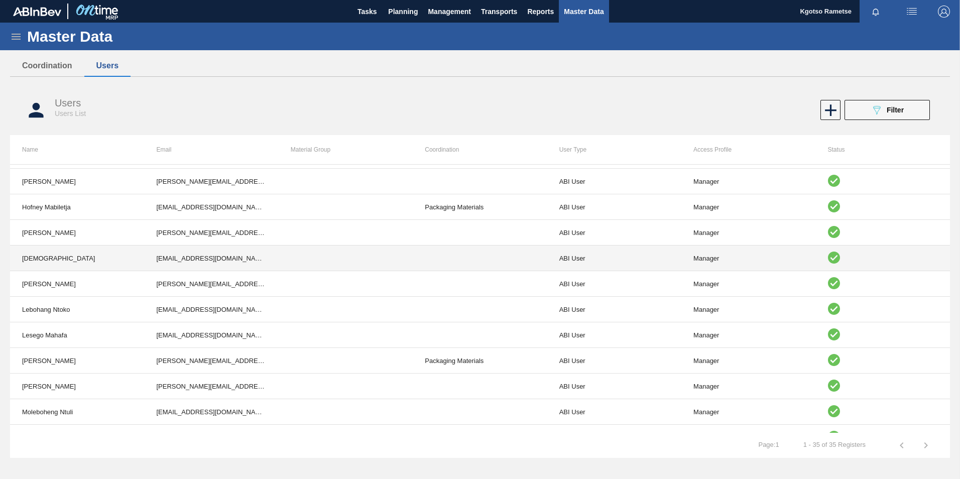
click at [297, 265] on td at bounding box center [346, 259] width 134 height 26
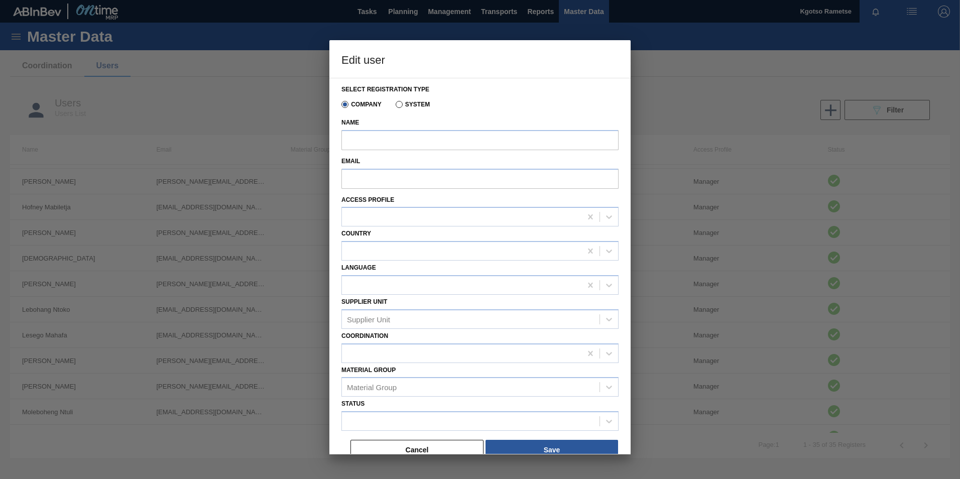
type input "Kamogelo Aphane"
type input "kamogelo.aphane@za.ab-inbev.com"
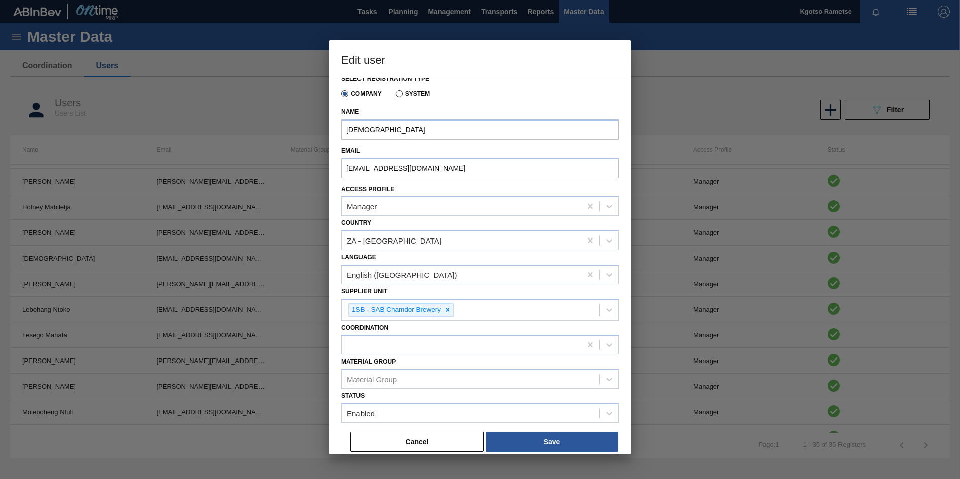
scroll to position [14, 0]
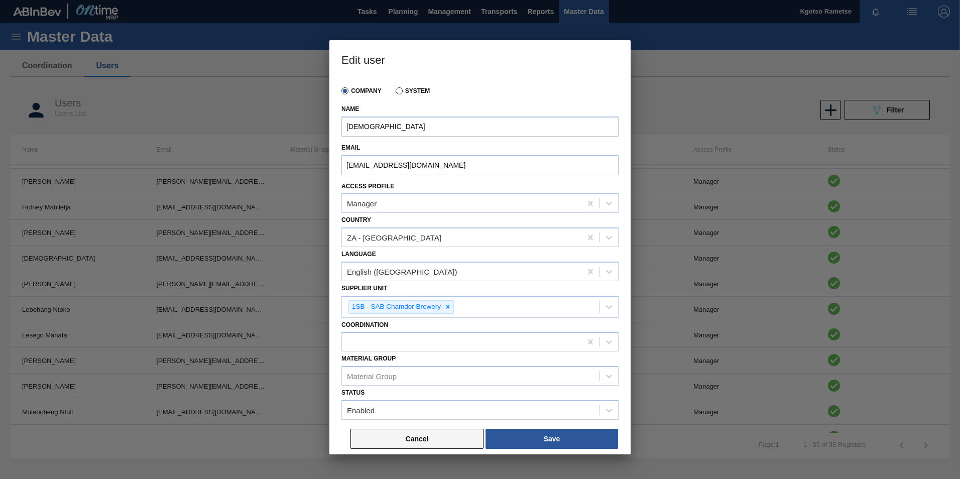
click at [374, 441] on button "Cancel" at bounding box center [417, 439] width 133 height 20
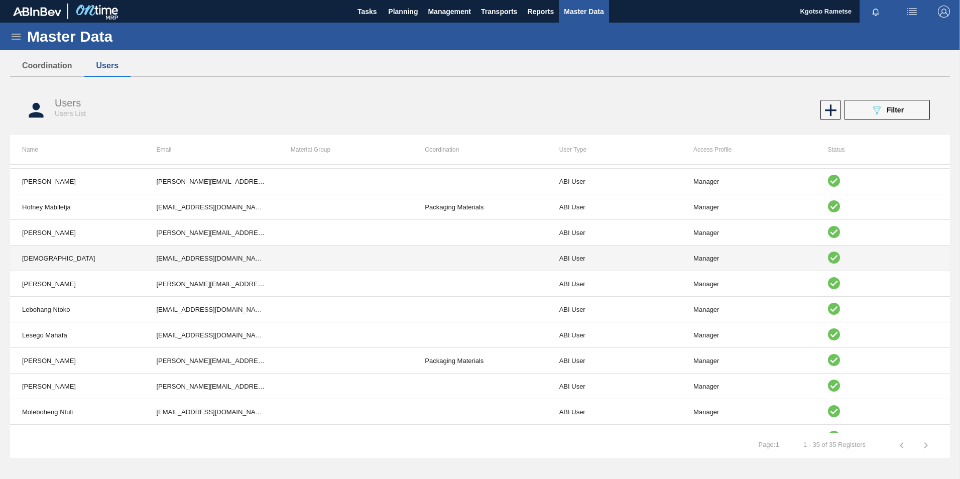
click at [116, 255] on td "Kamogelo Aphane" at bounding box center [77, 259] width 134 height 26
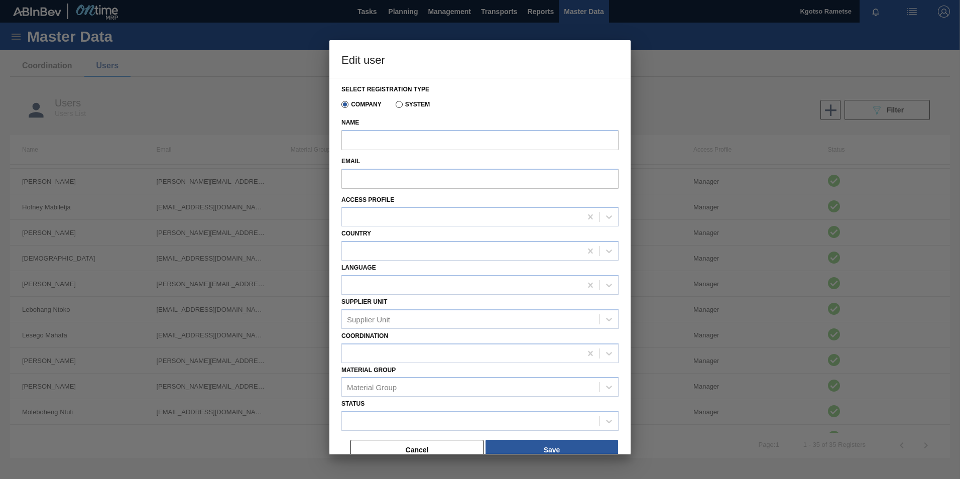
type input "Kamogelo Aphane"
type input "kamogelo.aphane@za.ab-inbev.com"
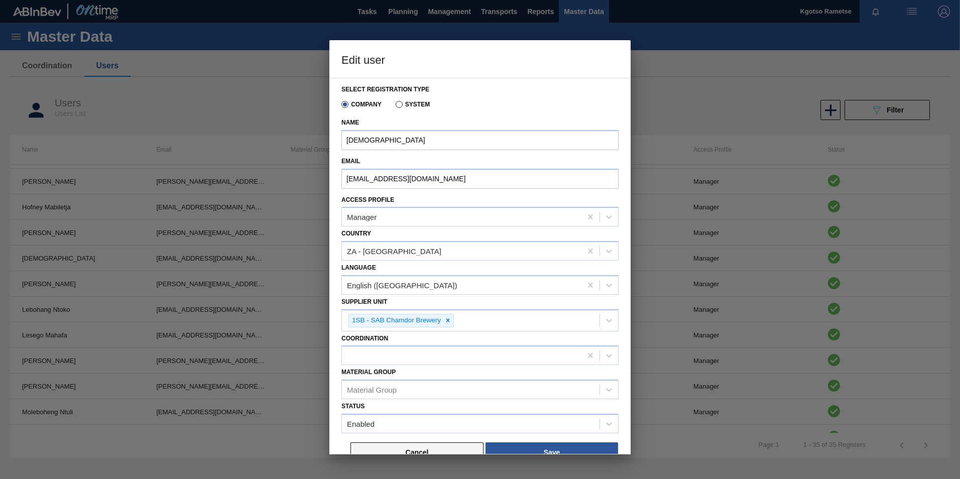
click at [397, 446] on button "Cancel" at bounding box center [417, 453] width 133 height 20
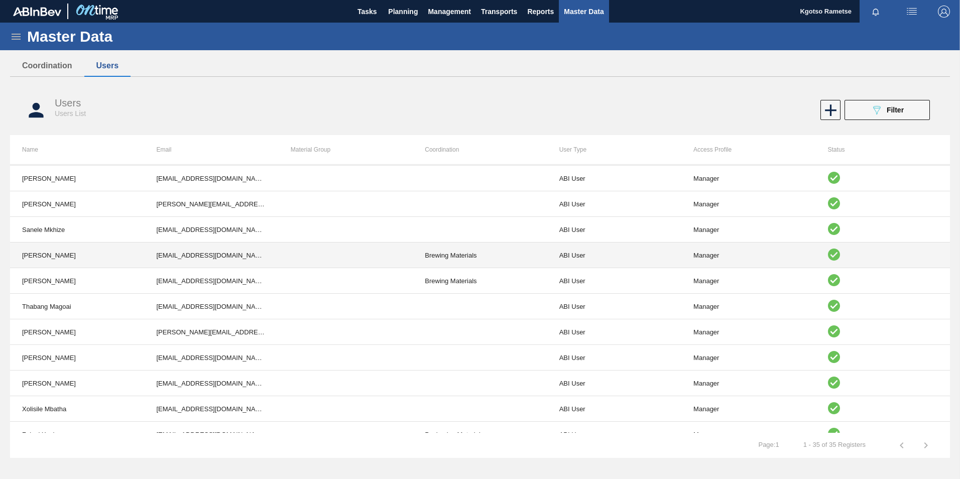
scroll to position [603, 0]
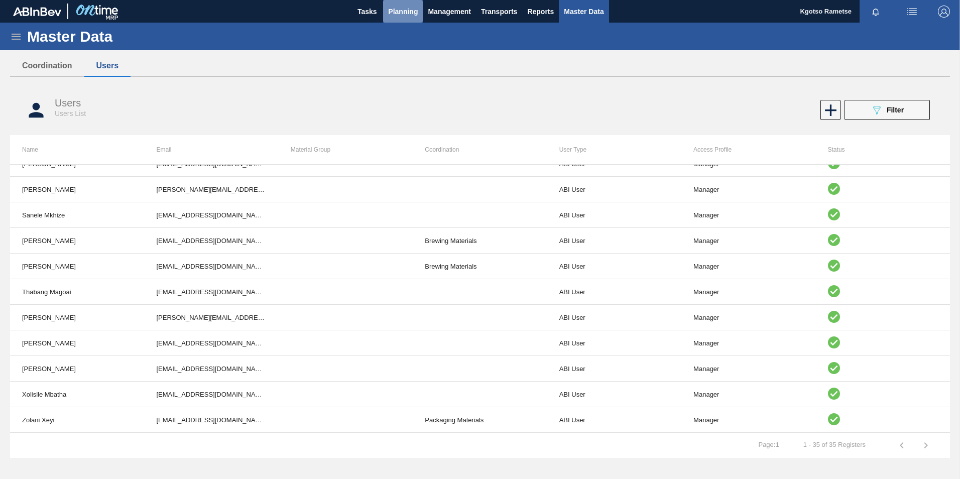
click at [394, 20] on button "Planning" at bounding box center [403, 11] width 40 height 23
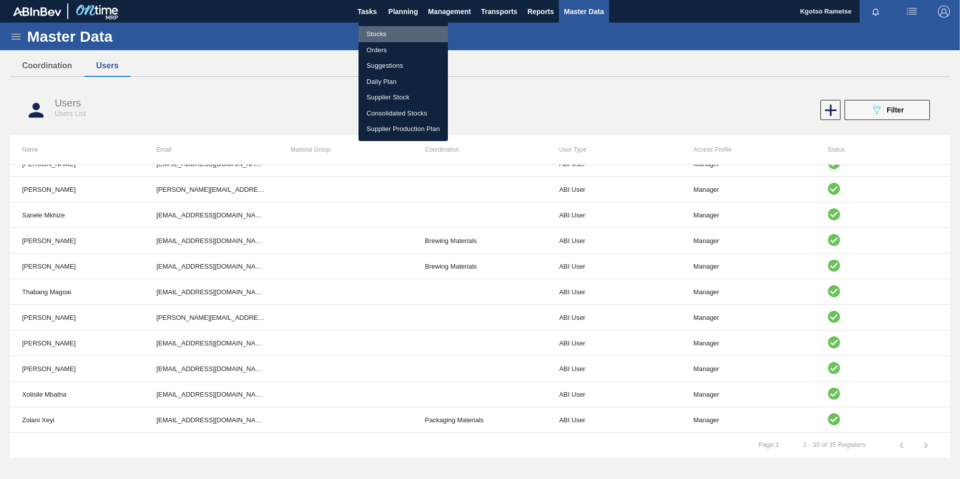
drag, startPoint x: 394, startPoint y: 29, endPoint x: 444, endPoint y: 35, distance: 50.6
click at [394, 29] on li "Stocks" at bounding box center [403, 34] width 89 height 16
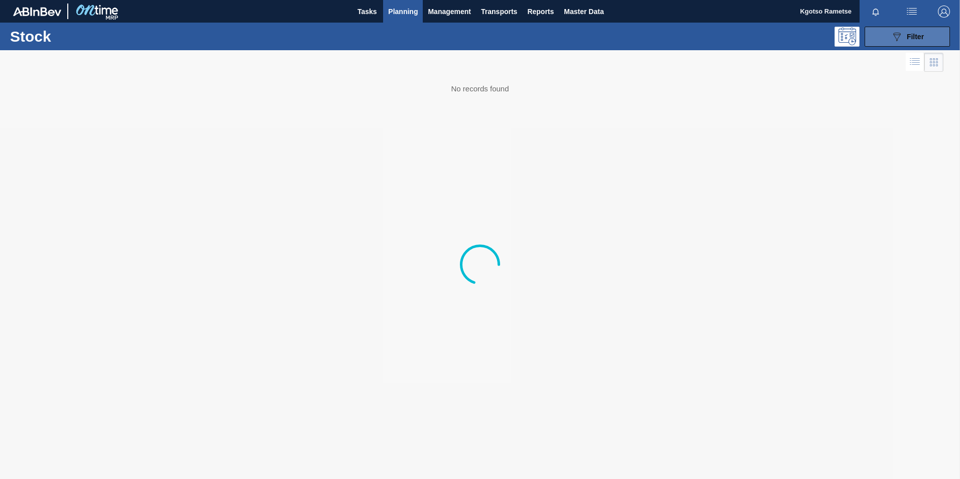
click at [897, 33] on icon "089F7B8B-B2A5-4AFE-B5C0-19BA573D28AC" at bounding box center [897, 37] width 12 height 12
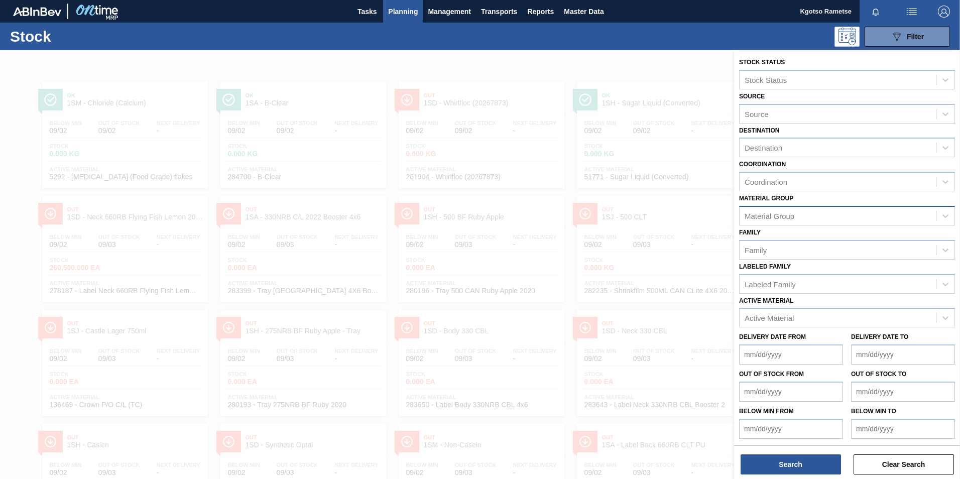
scroll to position [1, 0]
click at [771, 319] on div "Active Material" at bounding box center [769, 317] width 49 height 9
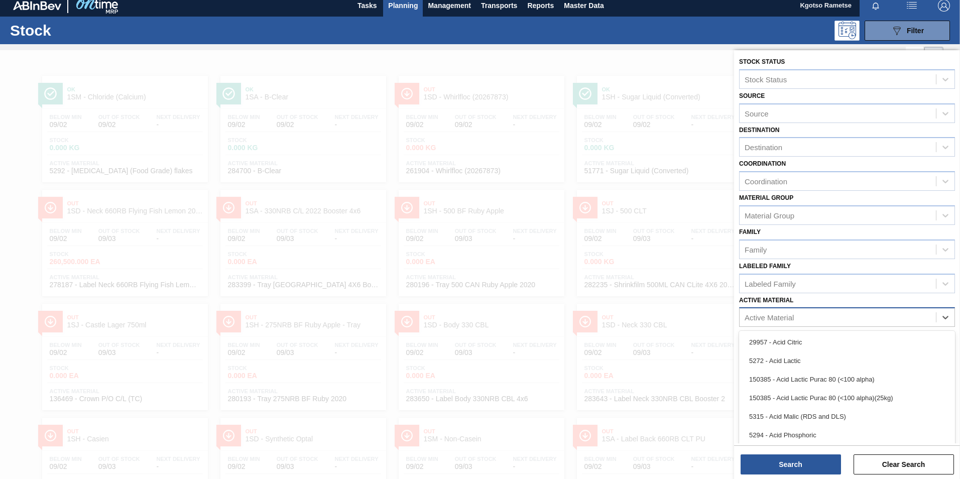
scroll to position [7, 0]
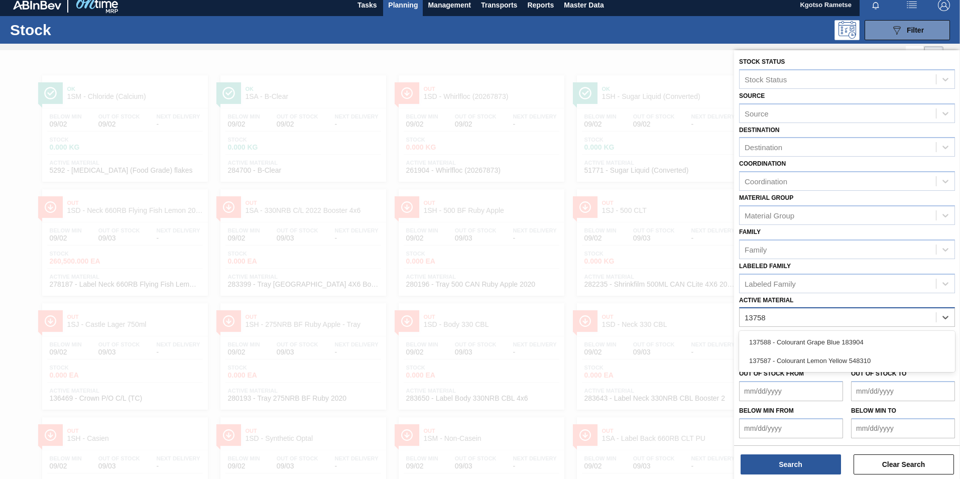
type Material "137588"
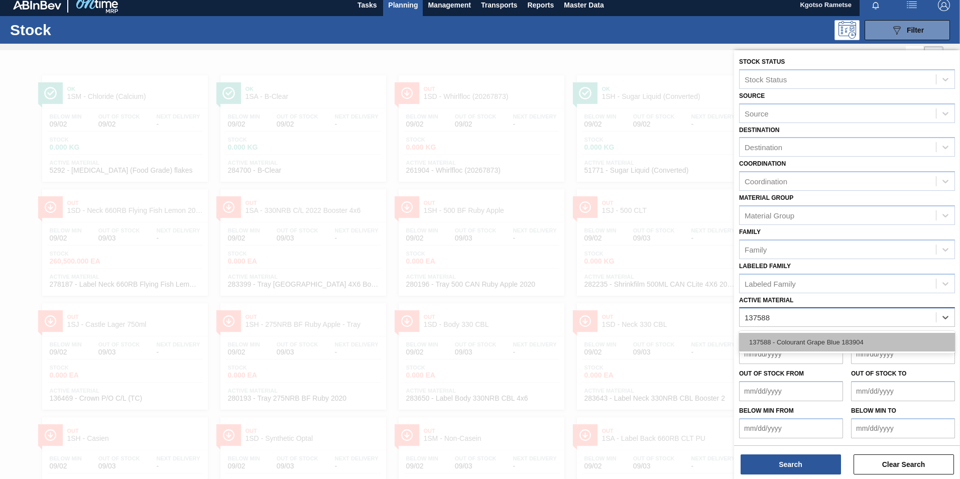
click at [771, 344] on div "137588 - Colourant Grape Blue 183904" at bounding box center [847, 342] width 216 height 19
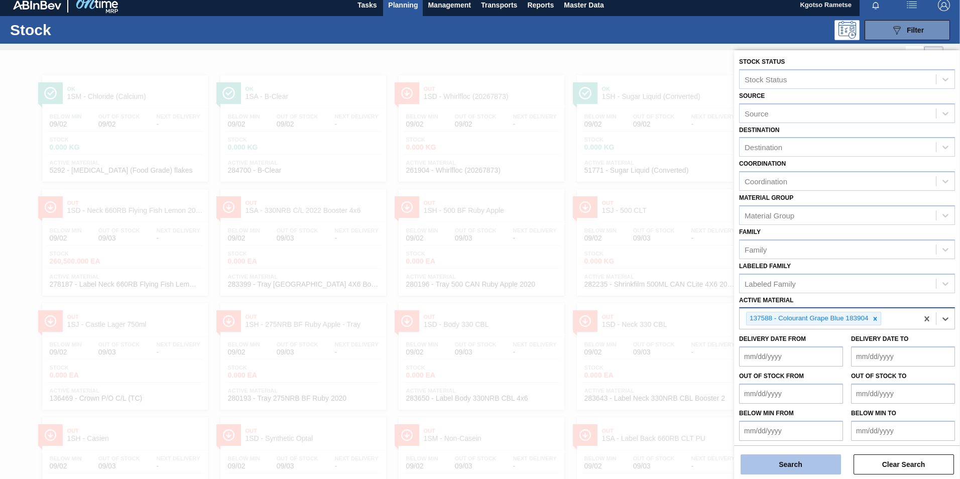
click at [775, 463] on button "Search" at bounding box center [791, 465] width 100 height 20
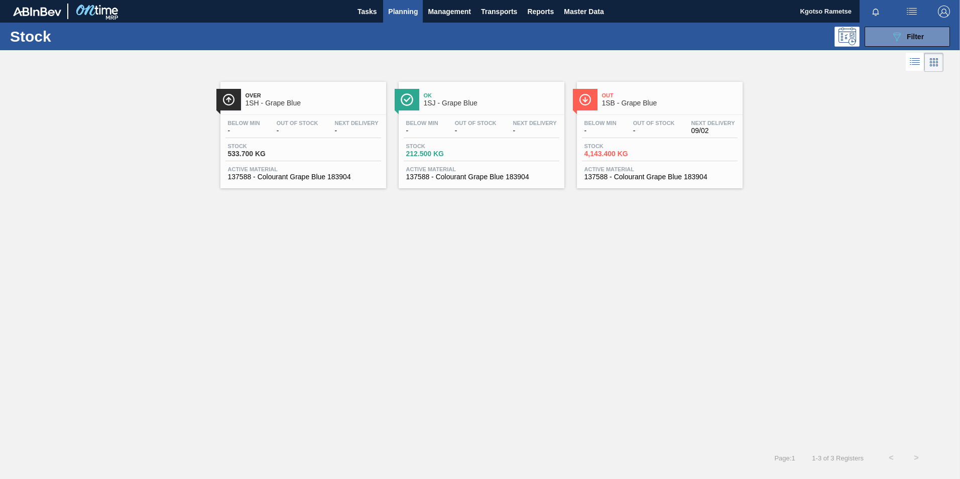
click at [645, 107] on div "Out 1SB - Grape Blue" at bounding box center [670, 99] width 136 height 23
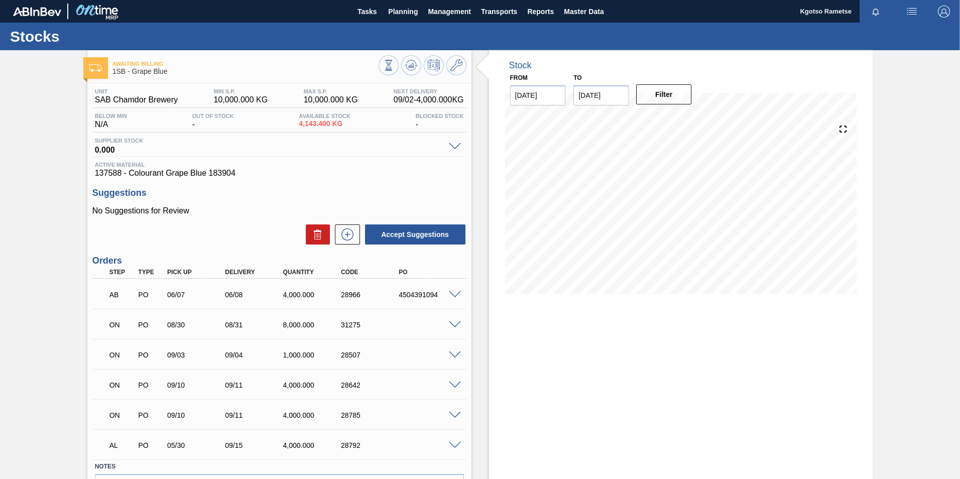
click at [454, 325] on span at bounding box center [455, 325] width 12 height 8
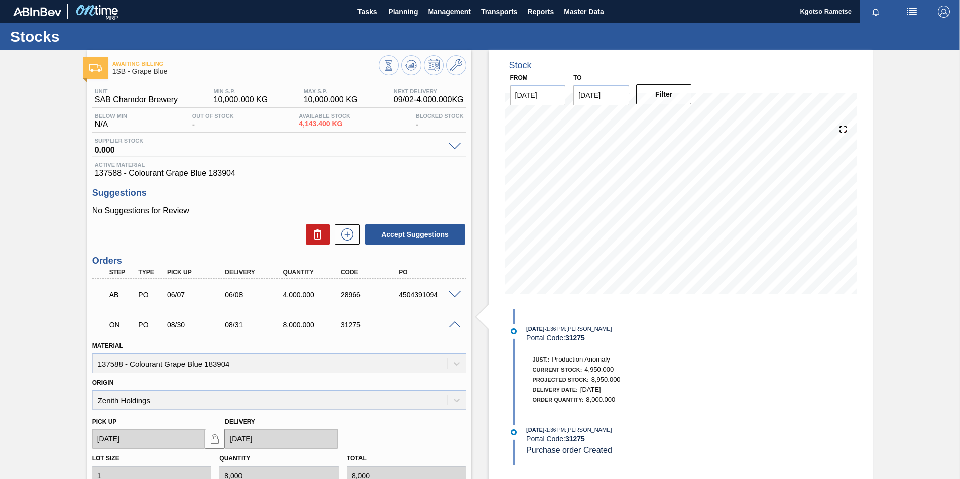
click at [454, 325] on span at bounding box center [455, 325] width 12 height 8
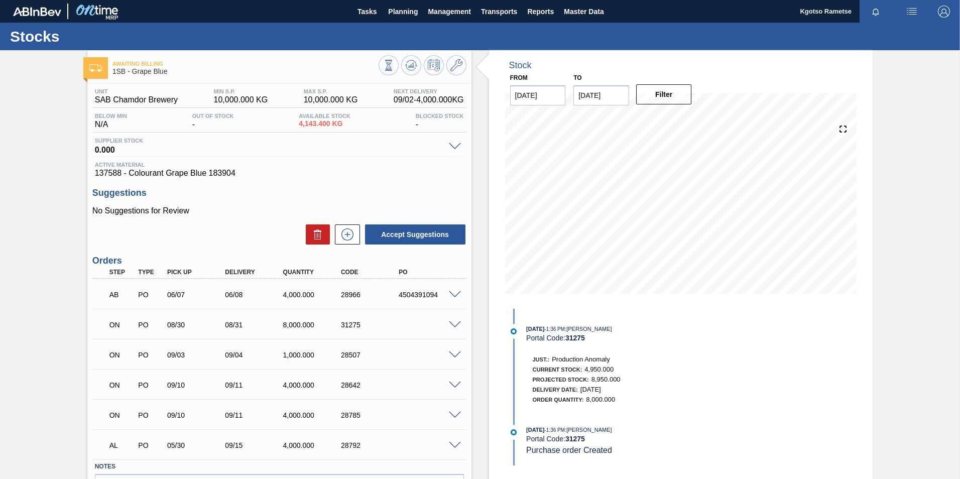
scroll to position [63, 0]
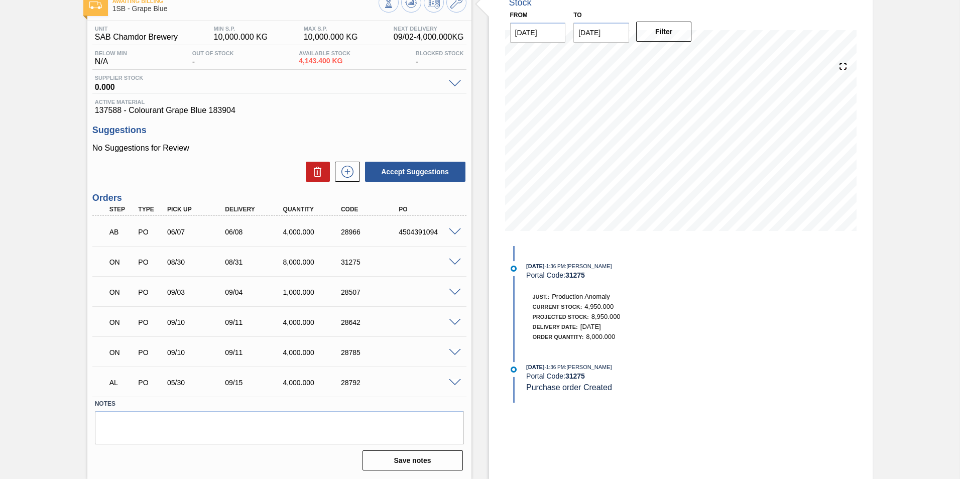
click at [453, 382] on span at bounding box center [455, 383] width 12 height 8
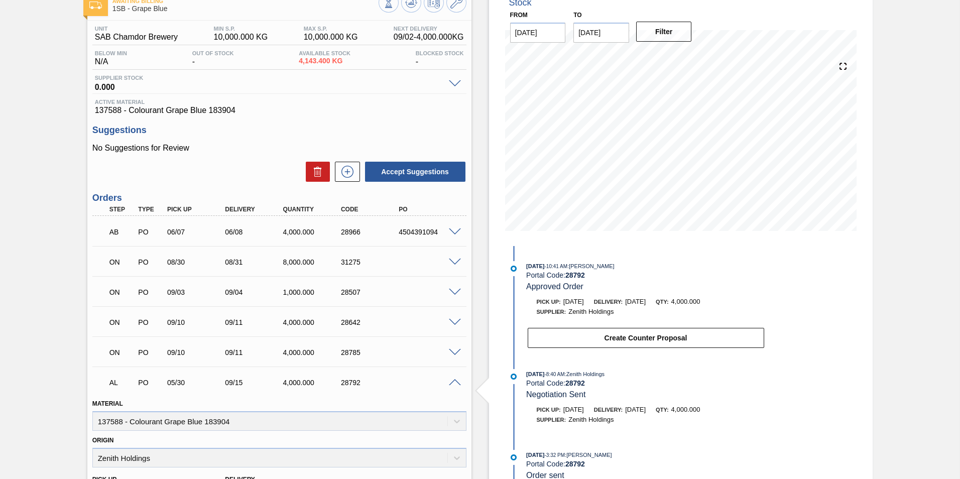
click at [453, 382] on span at bounding box center [455, 383] width 12 height 8
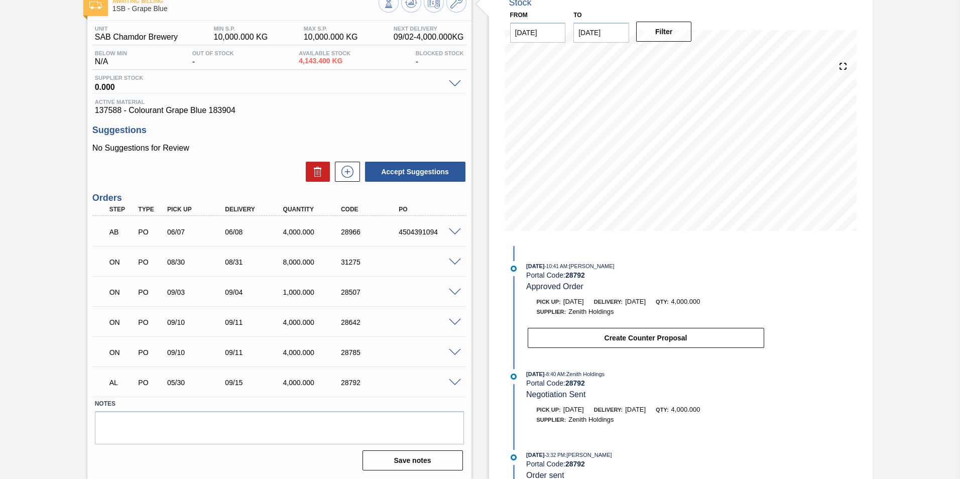
click at [454, 354] on span at bounding box center [455, 353] width 12 height 8
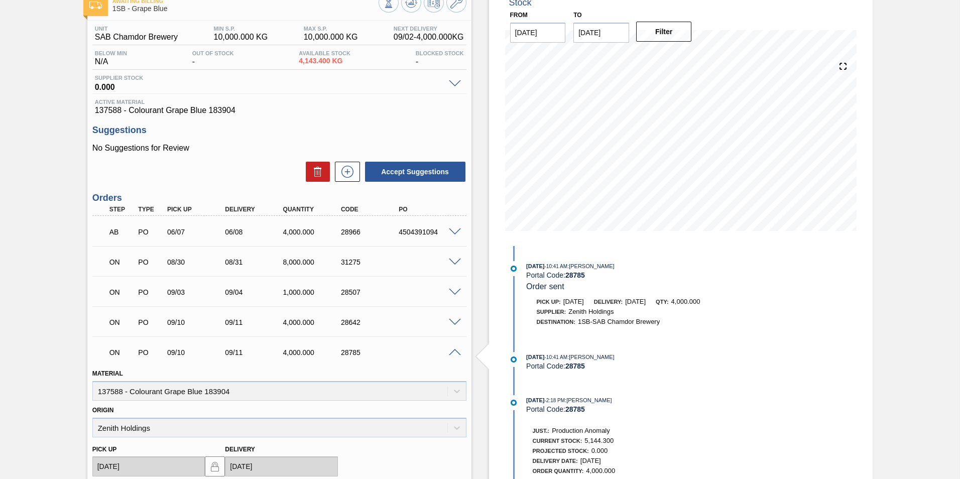
click at [454, 354] on span at bounding box center [455, 353] width 12 height 8
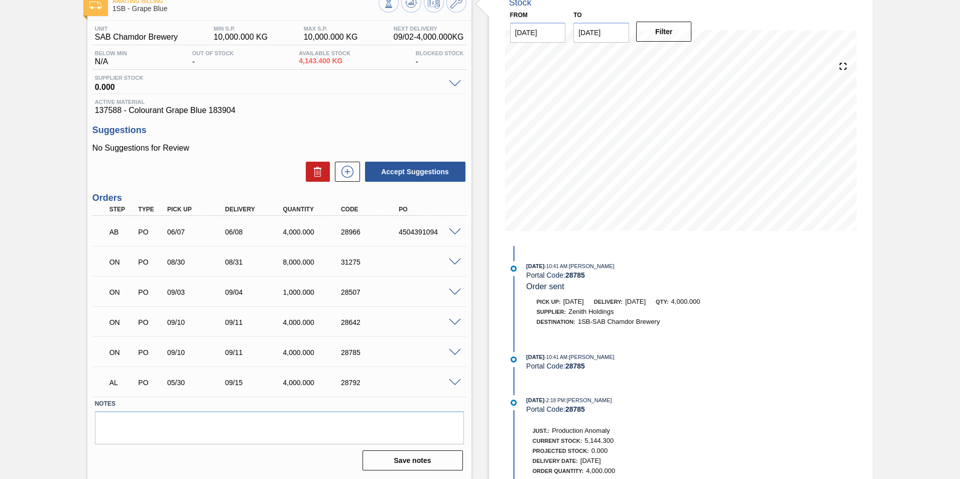
click at [453, 323] on span at bounding box center [455, 323] width 12 height 8
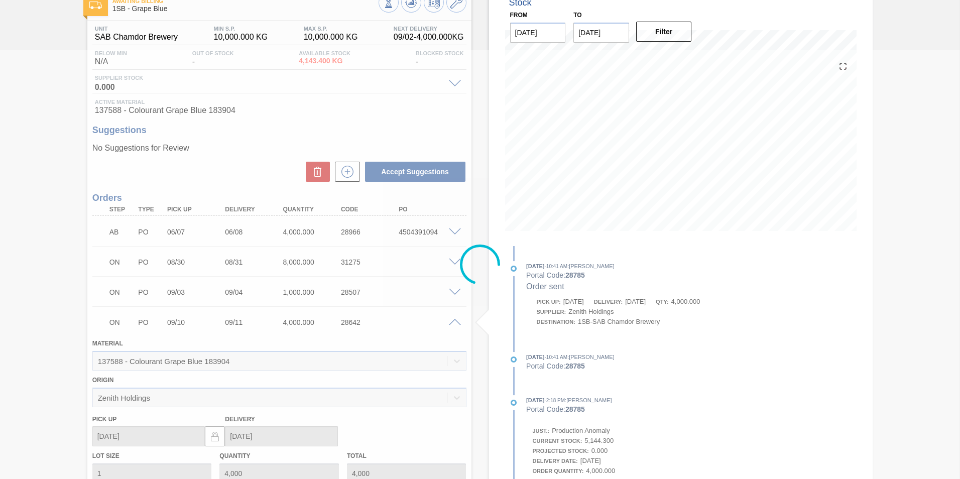
click at [453, 323] on div at bounding box center [480, 264] width 960 height 429
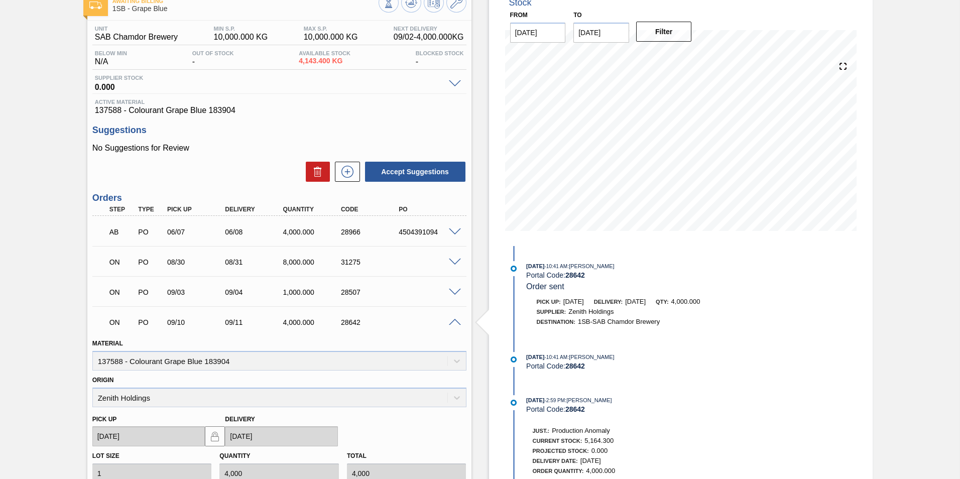
click at [453, 296] on div "ON PO 09/03 09/04 1,000.000 28507" at bounding box center [279, 291] width 374 height 25
click at [453, 295] on span at bounding box center [455, 293] width 12 height 8
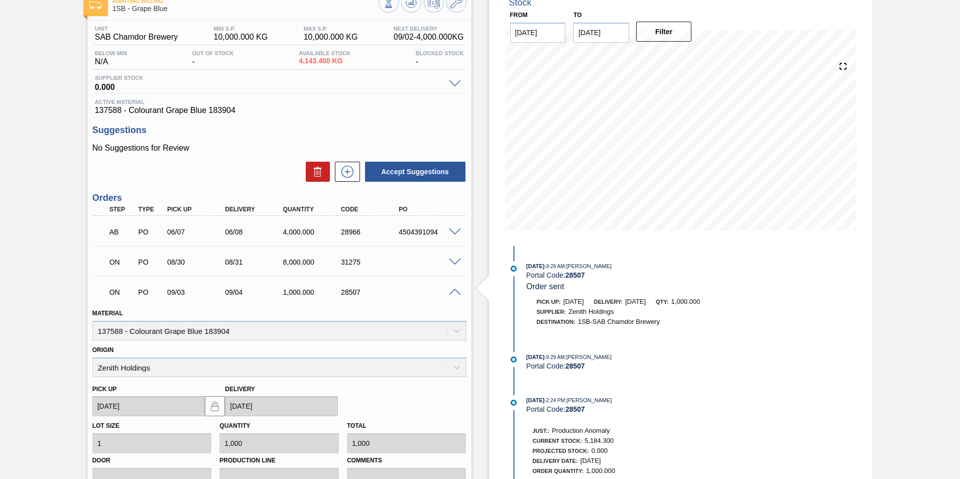
click at [455, 263] on span at bounding box center [455, 263] width 12 height 8
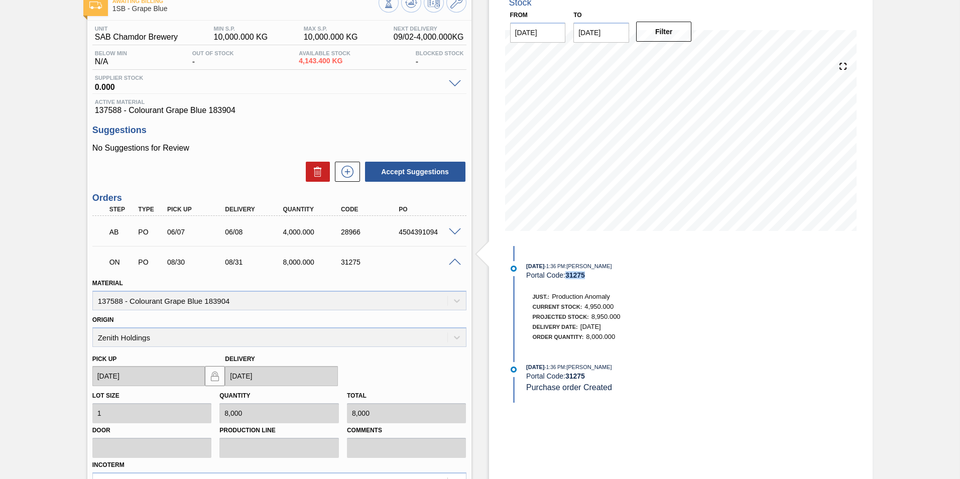
drag, startPoint x: 567, startPoint y: 275, endPoint x: 585, endPoint y: 277, distance: 18.2
click at [585, 277] on strong "31275" at bounding box center [576, 275] width 20 height 8
copy strong "31275"
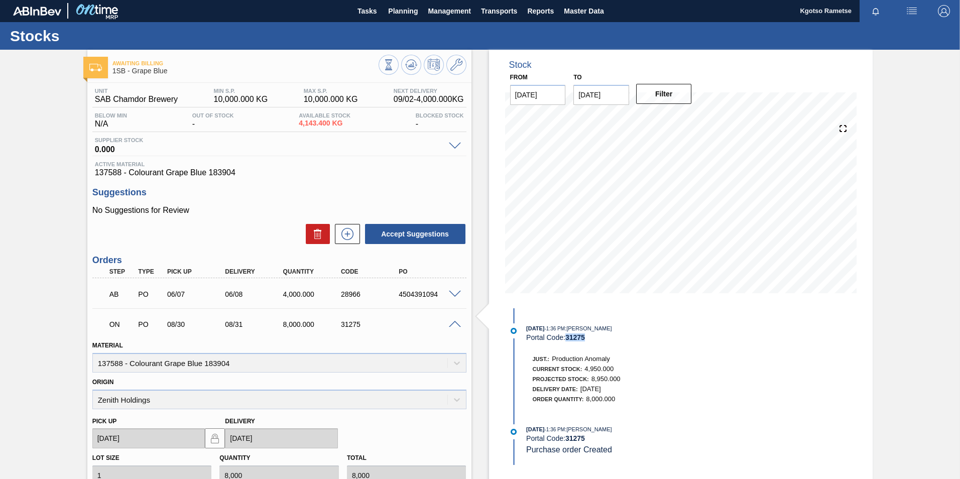
scroll to position [0, 0]
click at [949, 3] on button "button" at bounding box center [944, 11] width 32 height 23
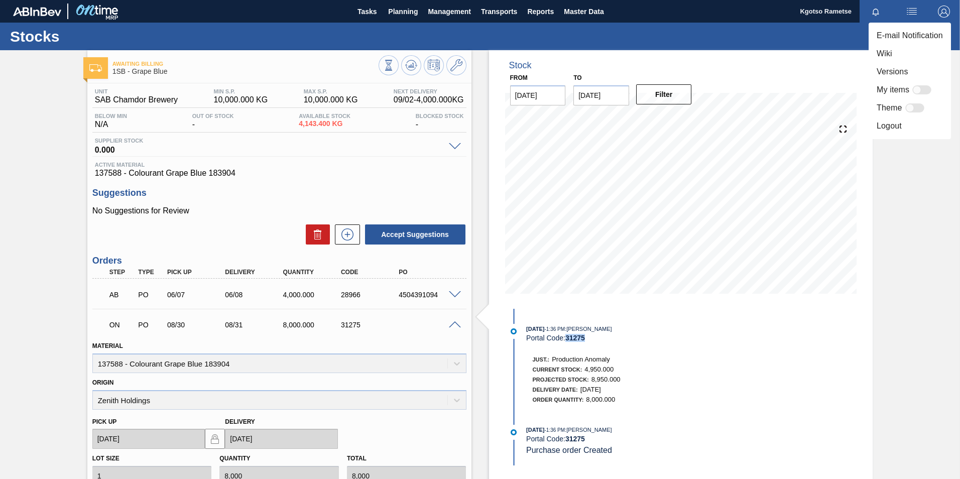
click at [883, 132] on li "Logout" at bounding box center [910, 126] width 82 height 18
click at [882, 131] on li "Logout" at bounding box center [910, 126] width 82 height 18
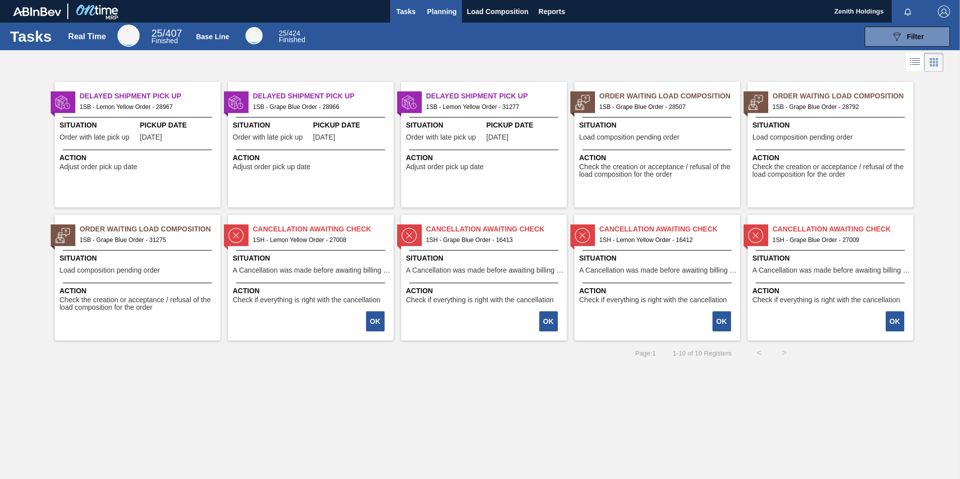
click at [446, 11] on span "Planning" at bounding box center [442, 12] width 30 height 12
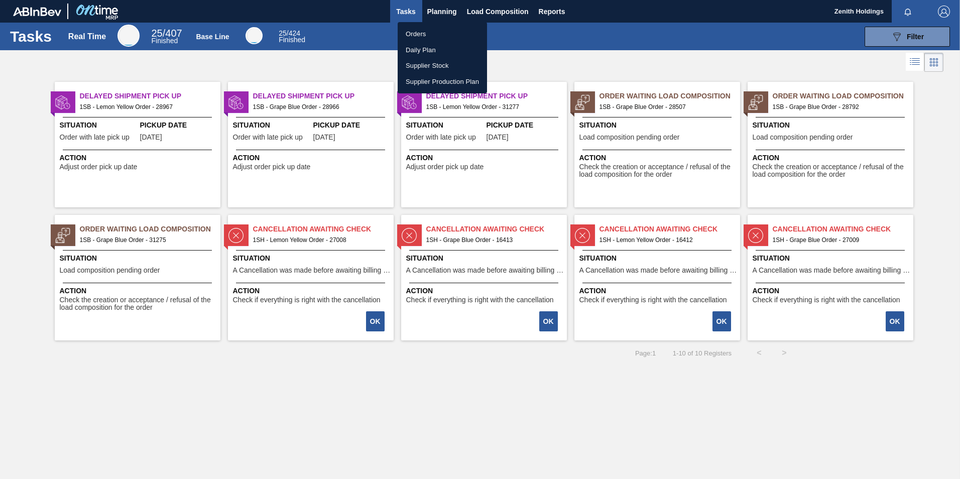
click at [581, 26] on div at bounding box center [480, 239] width 960 height 479
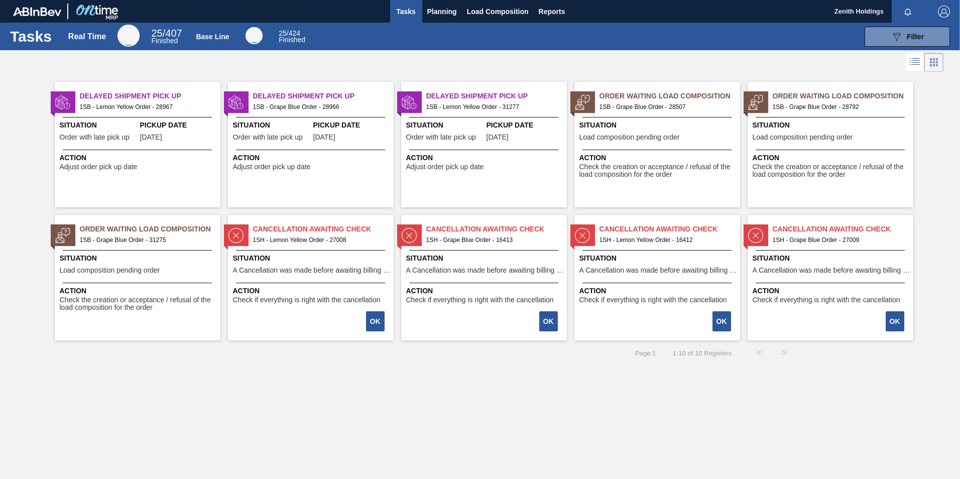
click at [155, 238] on span "1SB - Grape Blue Order - 31275" at bounding box center [146, 240] width 133 height 11
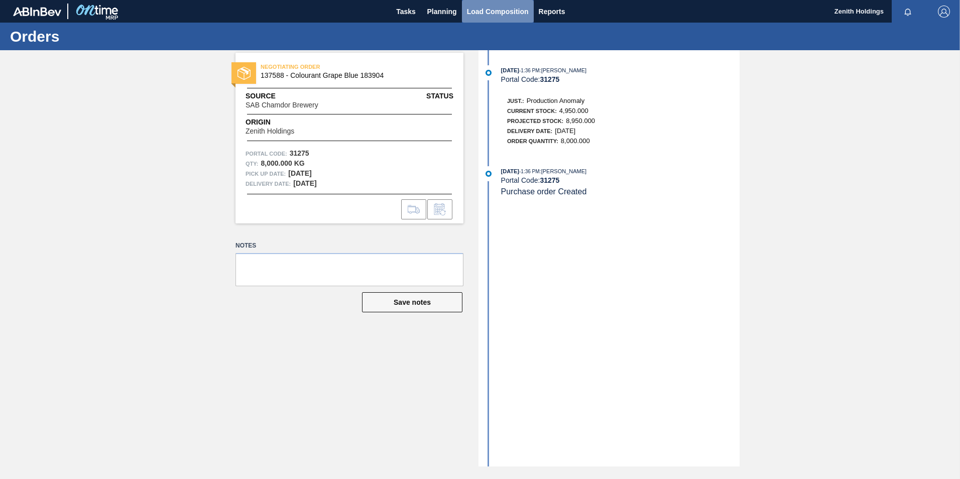
click at [469, 14] on span "Load Composition" at bounding box center [498, 12] width 62 height 12
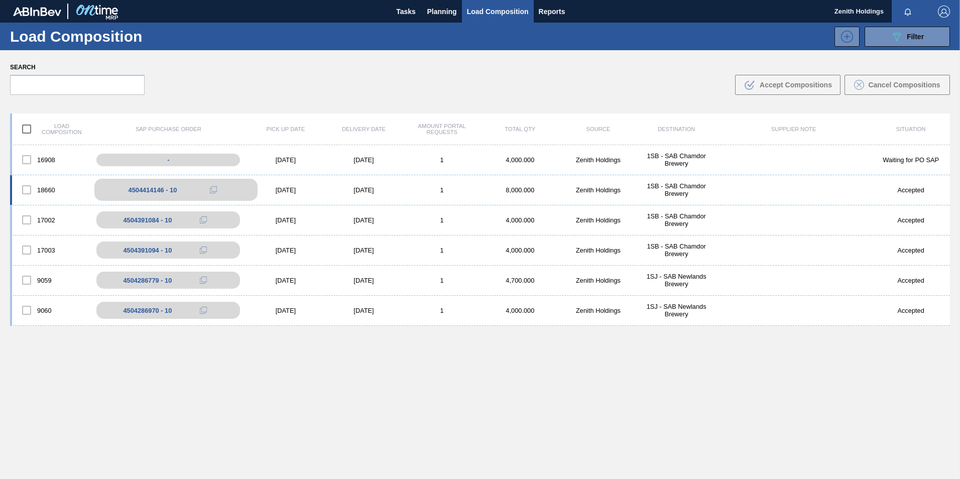
click at [175, 191] on div "4504414146 - 10" at bounding box center [153, 190] width 49 height 8
click at [231, 190] on div "4504414146 - 10" at bounding box center [175, 190] width 163 height 22
click at [159, 192] on div "4504414146 - 10" at bounding box center [153, 190] width 49 height 8
drag, startPoint x: 159, startPoint y: 192, endPoint x: 184, endPoint y: 190, distance: 25.2
click at [184, 190] on div "4504414146 - 10" at bounding box center [175, 190] width 163 height 22
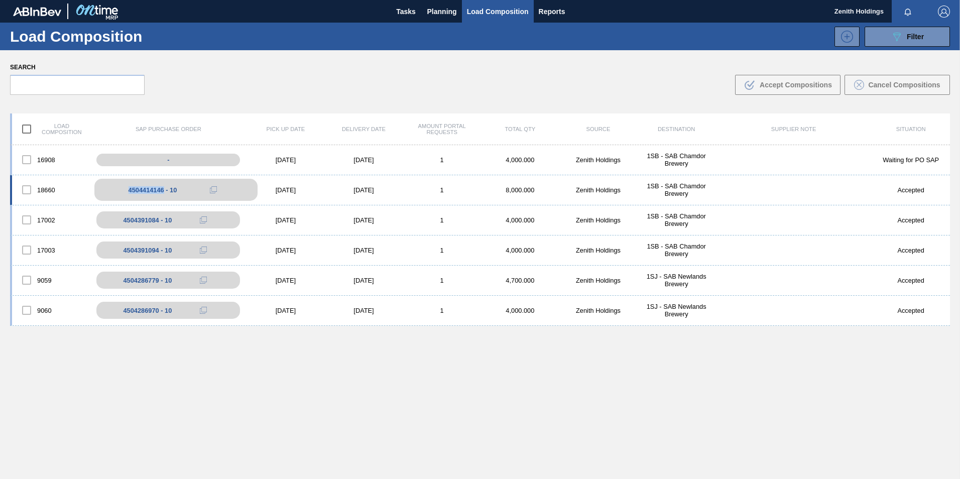
drag, startPoint x: 164, startPoint y: 189, endPoint x: 124, endPoint y: 192, distance: 40.3
click at [124, 192] on div "4504414146 - 10" at bounding box center [175, 190] width 163 height 22
copy div "4504414146"
click at [932, 8] on span "button" at bounding box center [944, 12] width 24 height 12
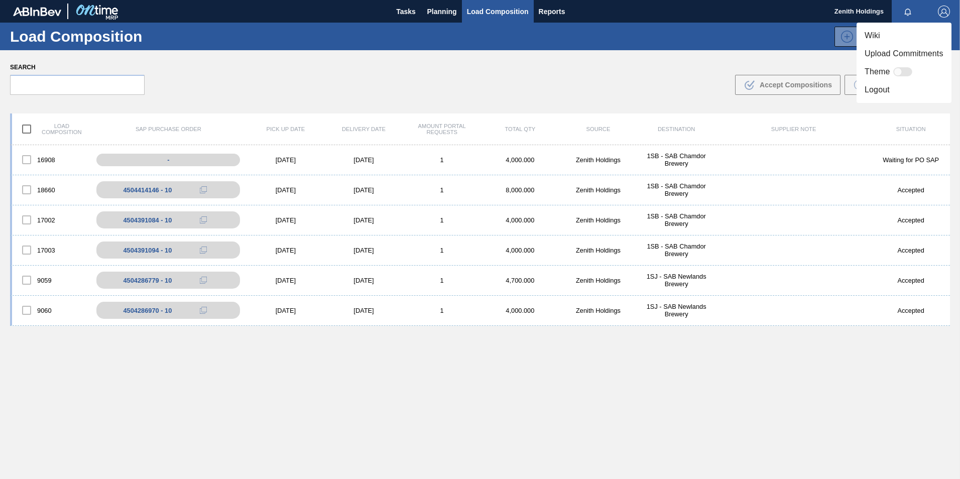
click at [940, 8] on div at bounding box center [480, 239] width 960 height 479
click at [942, 10] on img "button" at bounding box center [944, 12] width 12 height 12
click at [903, 82] on li "Logout" at bounding box center [904, 90] width 95 height 18
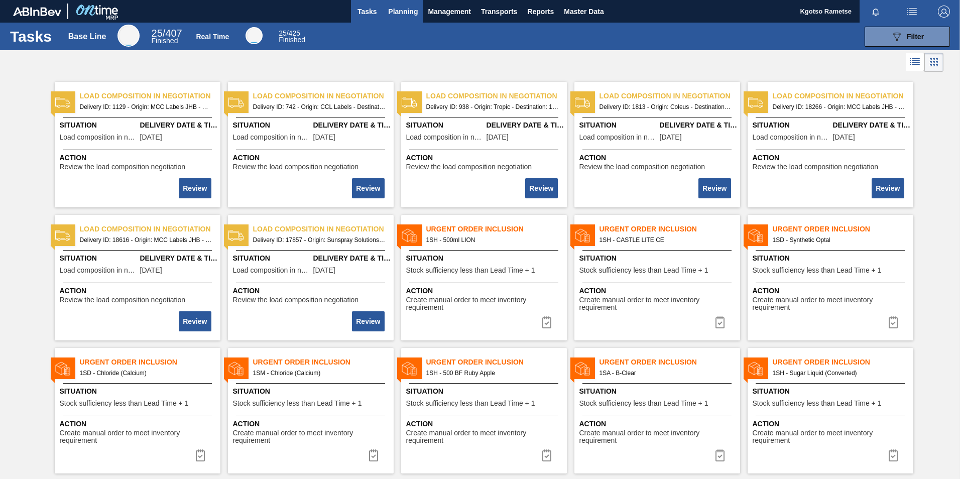
click at [393, 12] on span "Planning" at bounding box center [403, 12] width 30 height 12
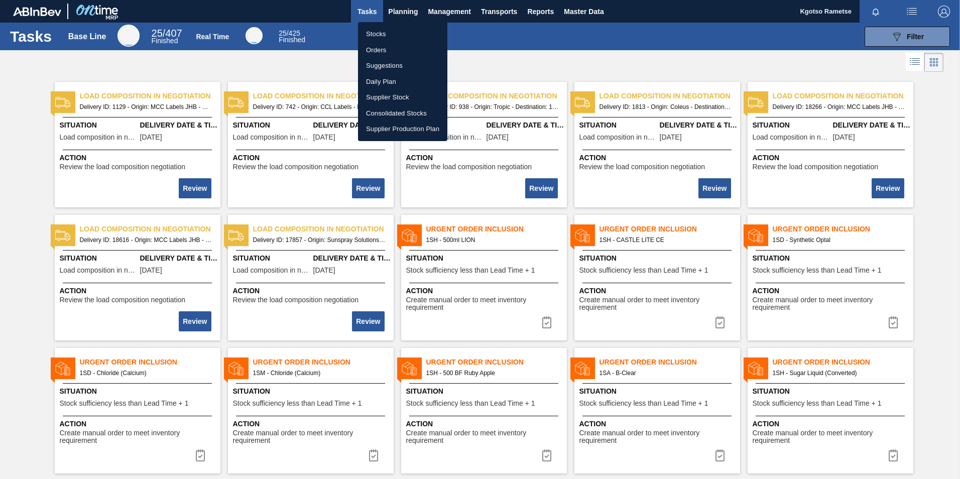
click at [402, 33] on li "Stocks" at bounding box center [402, 34] width 89 height 16
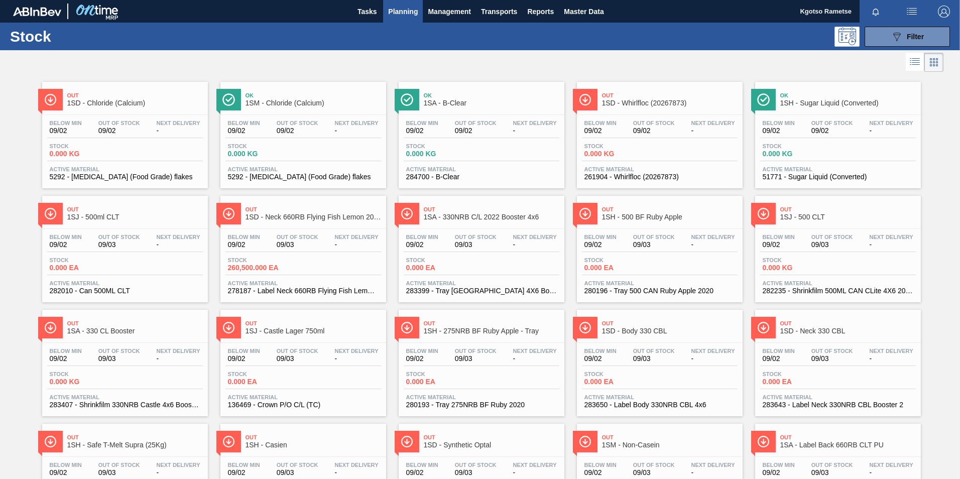
click at [890, 47] on div "Stock 089F7B8B-B2A5-4AFE-B5C0-19BA573D28AC Filter" at bounding box center [480, 37] width 960 height 28
click at [886, 40] on button "089F7B8B-B2A5-4AFE-B5C0-19BA573D28AC Filter" at bounding box center [907, 37] width 85 height 20
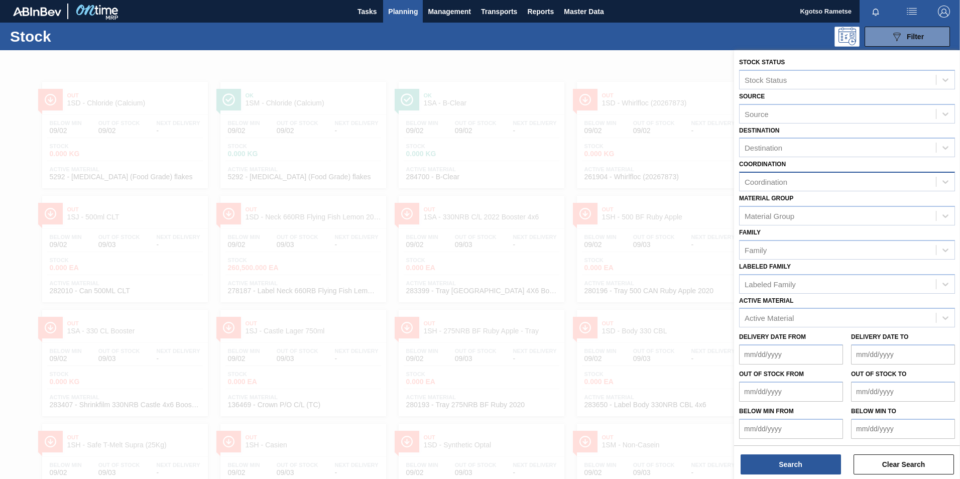
scroll to position [1, 0]
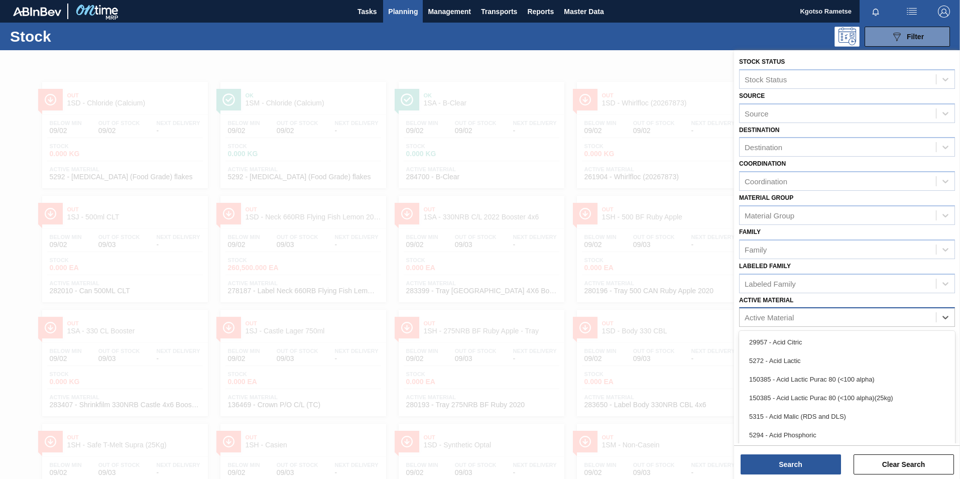
click at [769, 312] on div "Active Material" at bounding box center [838, 317] width 196 height 15
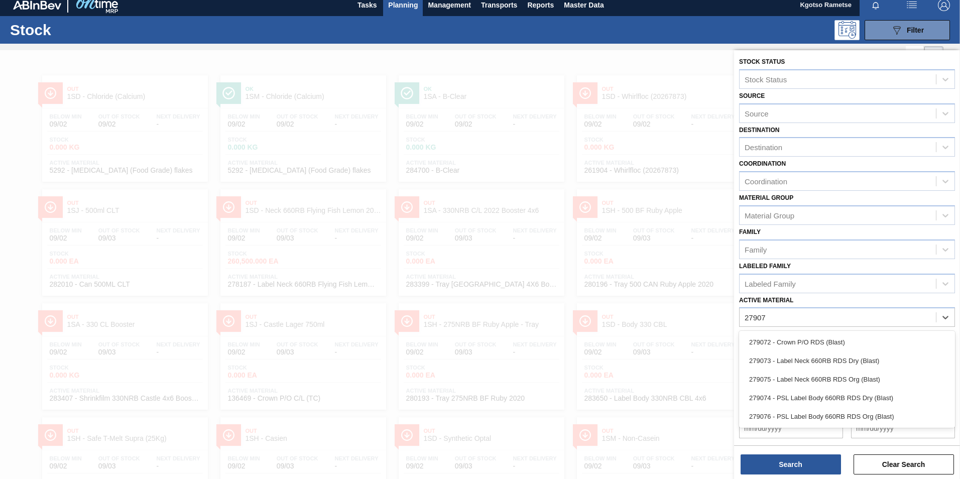
type Material "279076"
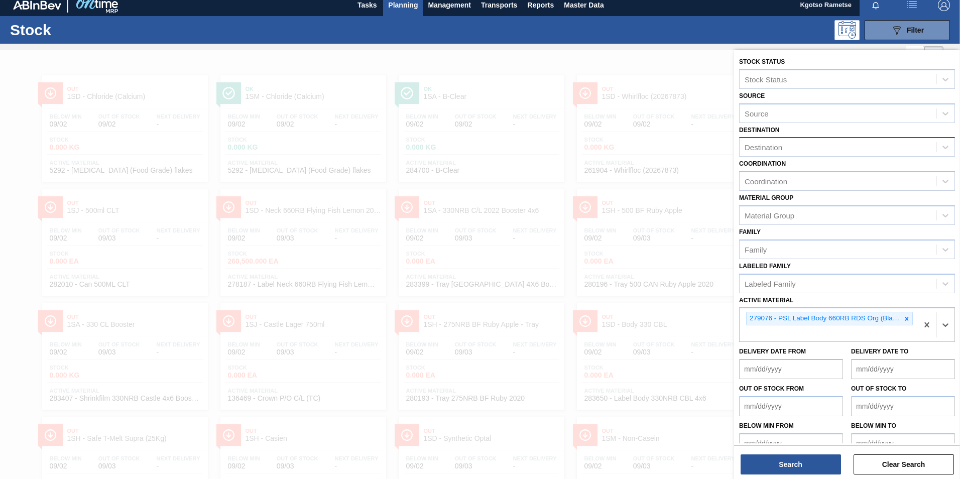
click at [761, 150] on div "Destination" at bounding box center [764, 147] width 38 height 9
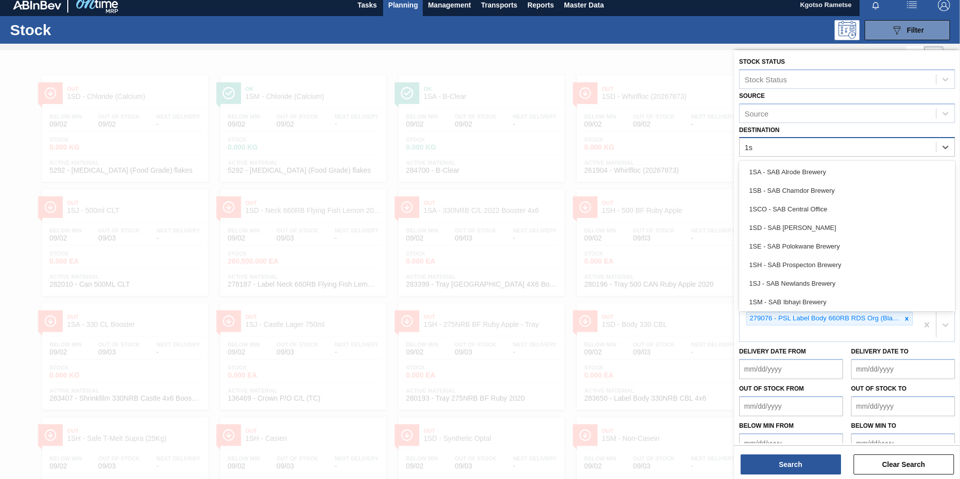
type input "1sb"
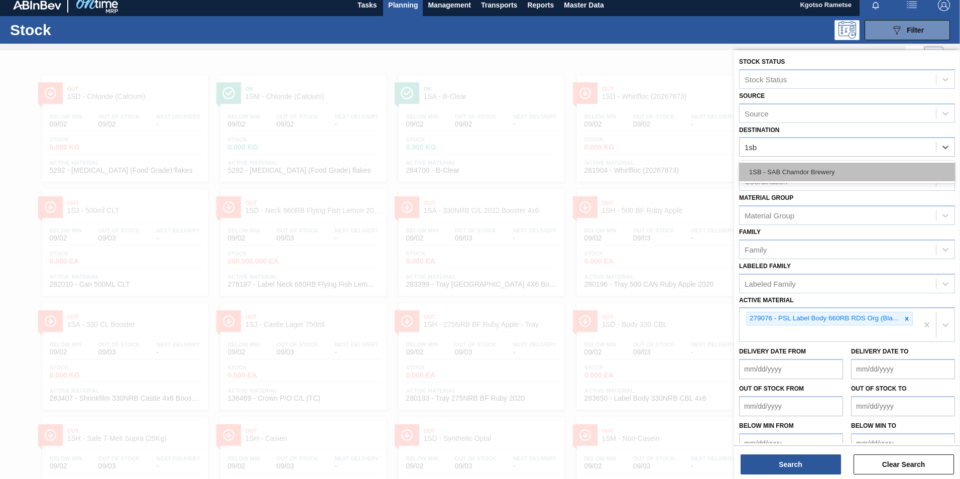
click at [769, 174] on div "1SB - SAB Chamdor Brewery" at bounding box center [847, 172] width 216 height 19
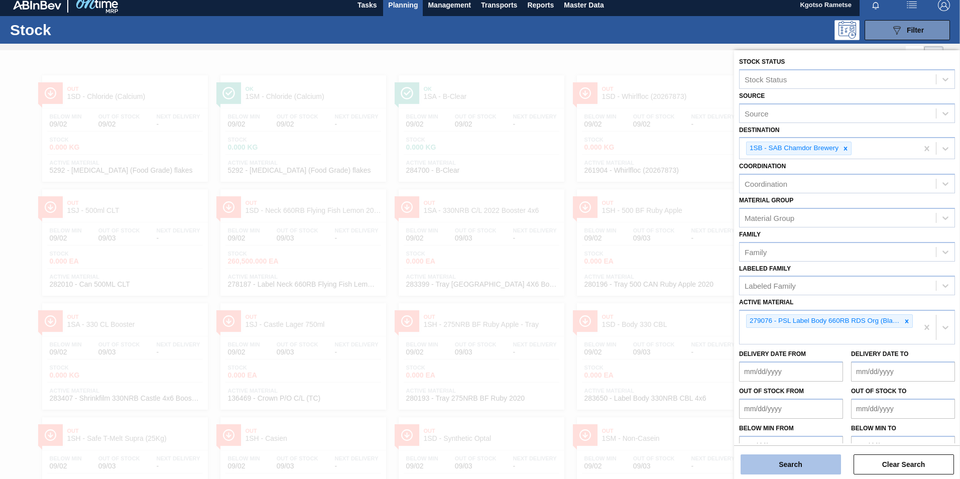
click at [784, 458] on button "Search" at bounding box center [791, 465] width 100 height 20
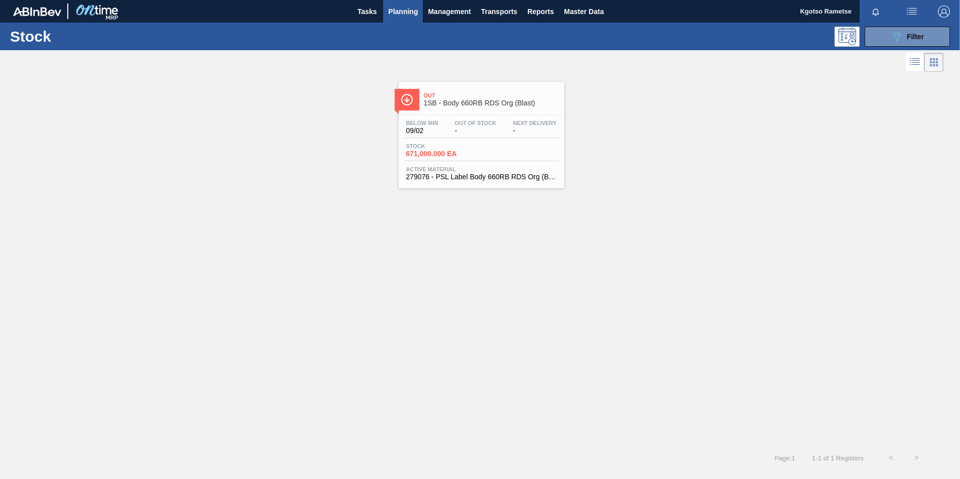
click at [463, 123] on span "Out Of Stock" at bounding box center [476, 123] width 42 height 6
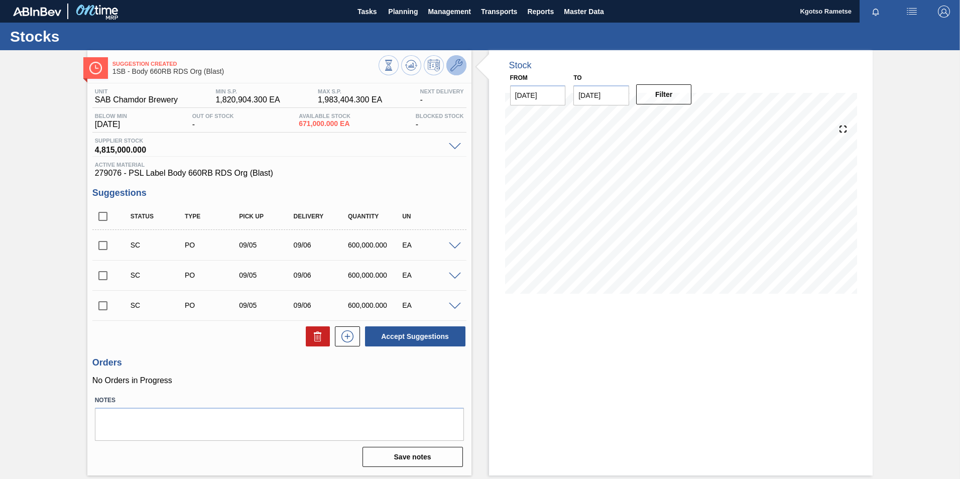
click at [452, 67] on icon at bounding box center [457, 65] width 12 height 12
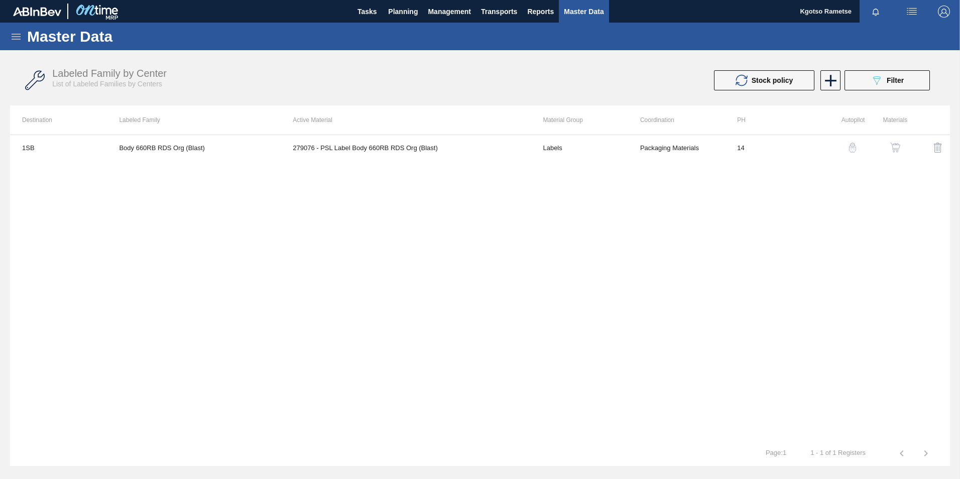
click at [894, 142] on button "button" at bounding box center [896, 148] width 24 height 24
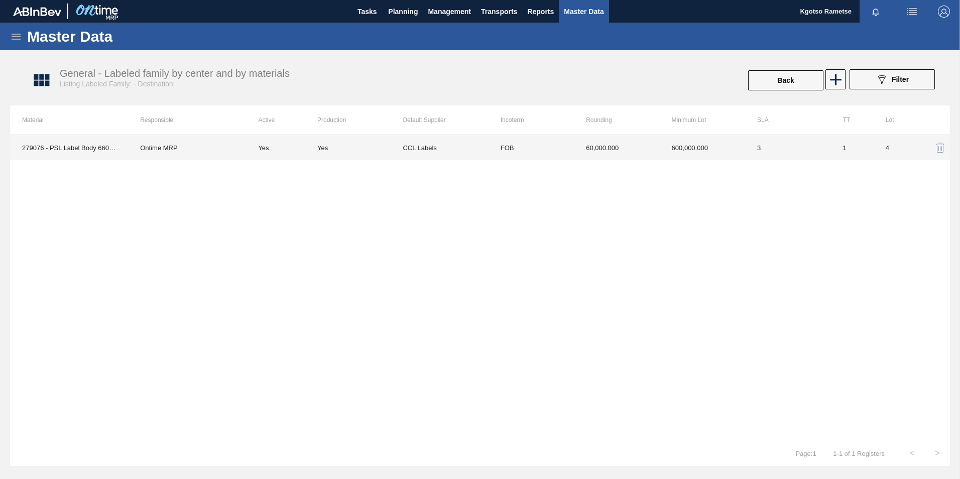
click at [608, 138] on td "60,000.000" at bounding box center [616, 147] width 85 height 25
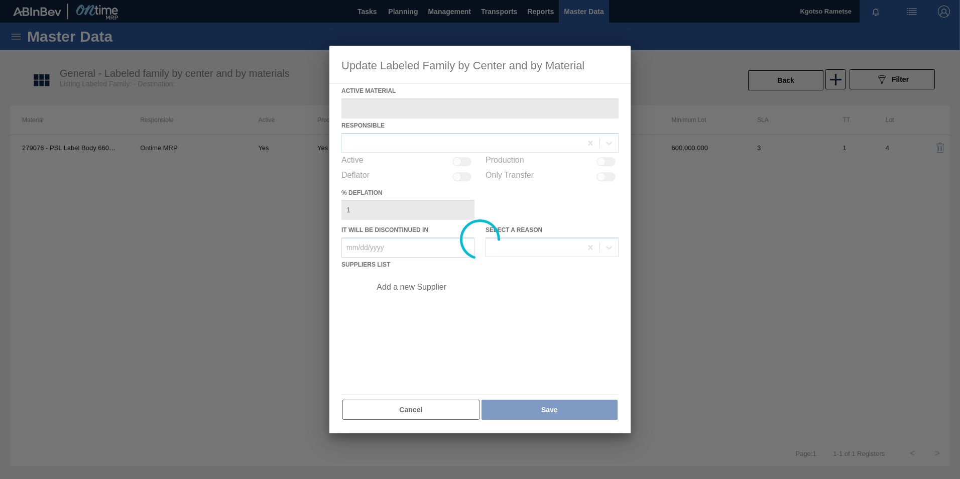
type Material "279076 - PSL Label Body 660RB RDS Org (Blast)"
checkbox input "true"
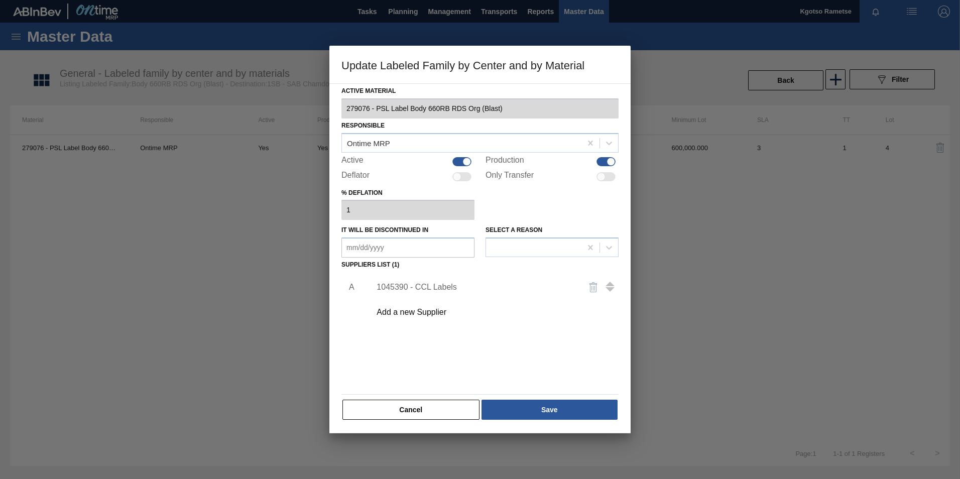
click at [395, 275] on div "1045390 - CCL Labels" at bounding box center [492, 287] width 254 height 25
click at [397, 284] on div "1045390 - CCL Labels" at bounding box center [475, 287] width 197 height 9
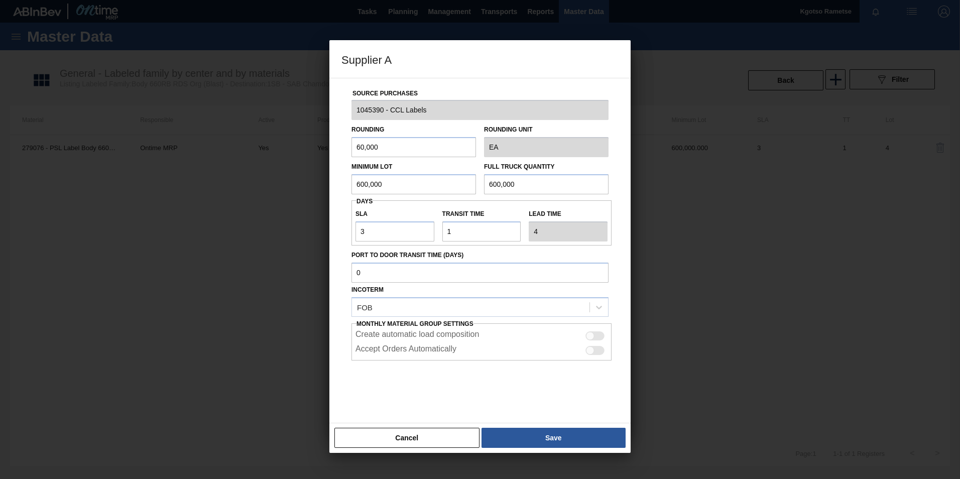
drag, startPoint x: 390, startPoint y: 174, endPoint x: 334, endPoint y: 178, distance: 55.9
click at [334, 178] on div "Source Purchases 1045390 - CCL Labels Rounding 60,000 Rounding Unit EA Minimum …" at bounding box center [480, 251] width 301 height 346
drag, startPoint x: 390, startPoint y: 186, endPoint x: 270, endPoint y: 173, distance: 120.3
click at [270, 173] on div "Supplier A Source Purchases 1045390 - CCL Labels Rounding 60,000 Rounding Unit …" at bounding box center [480, 239] width 960 height 479
type input "1,200,000"
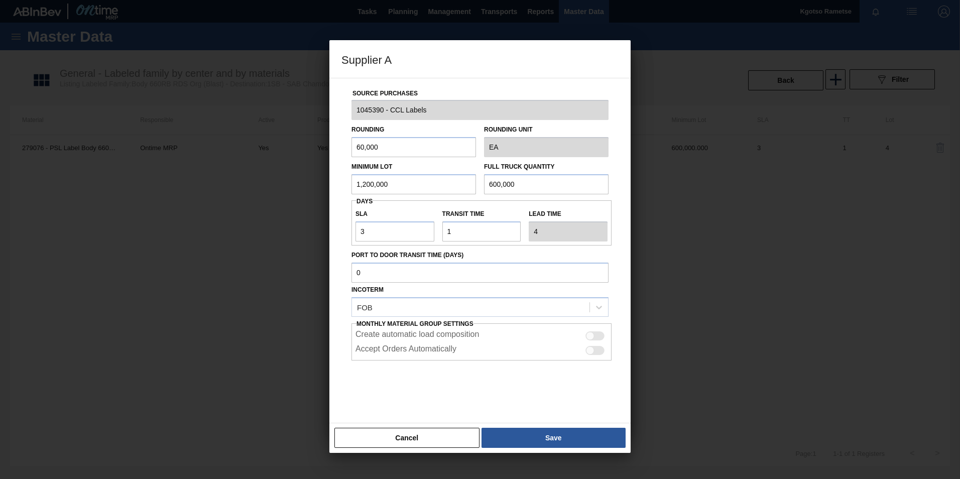
drag, startPoint x: 554, startPoint y: 190, endPoint x: 331, endPoint y: 183, distance: 223.1
click at [359, 184] on div "Minimum Lot 1,200,000 Full Truck Quantity 600,000" at bounding box center [480, 175] width 265 height 37
paste input "1,2"
type input "1,200,000"
drag, startPoint x: 370, startPoint y: 230, endPoint x: 315, endPoint y: 230, distance: 55.3
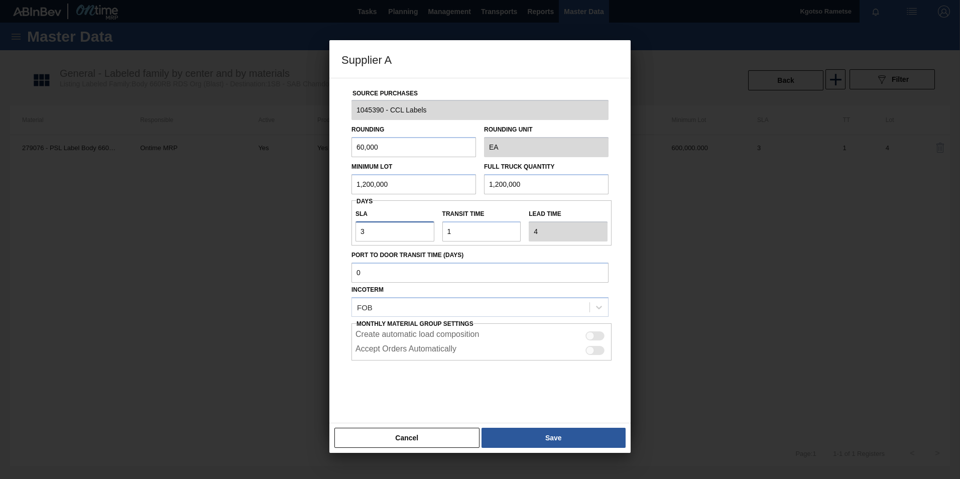
click at [315, 230] on div "Supplier A Source Purchases 1045390 - CCL Labels Rounding 60,000 Rounding Unit …" at bounding box center [480, 239] width 960 height 479
type input "1"
type input "2"
type input "11"
type input "12"
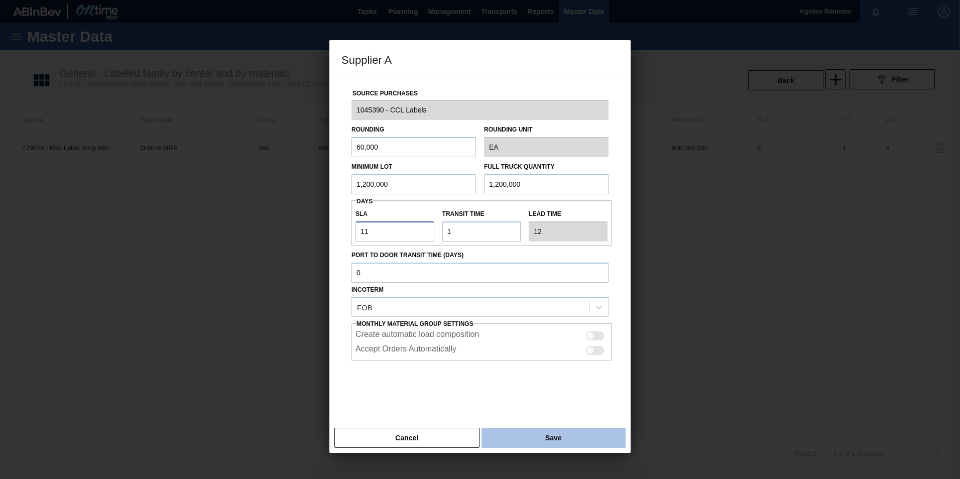
type input "11"
click at [576, 444] on button "Save" at bounding box center [554, 438] width 144 height 20
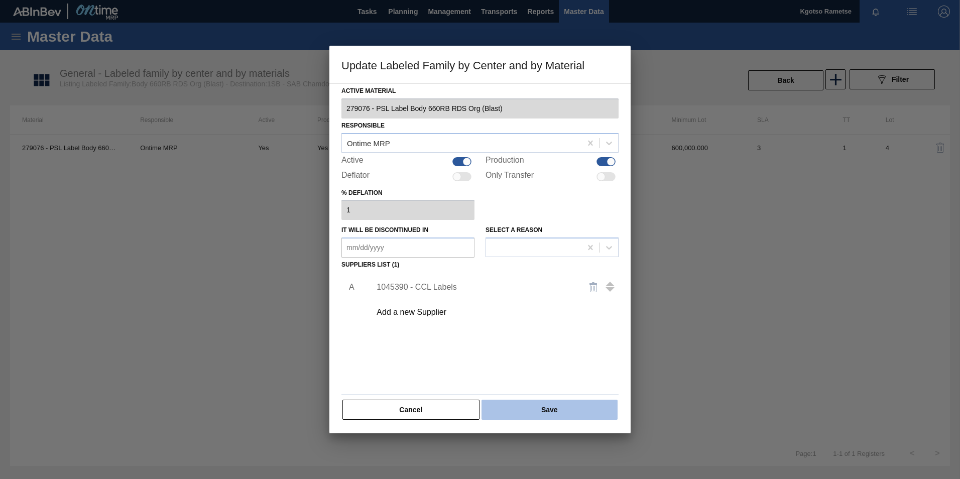
click at [547, 409] on button "Save" at bounding box center [550, 410] width 136 height 20
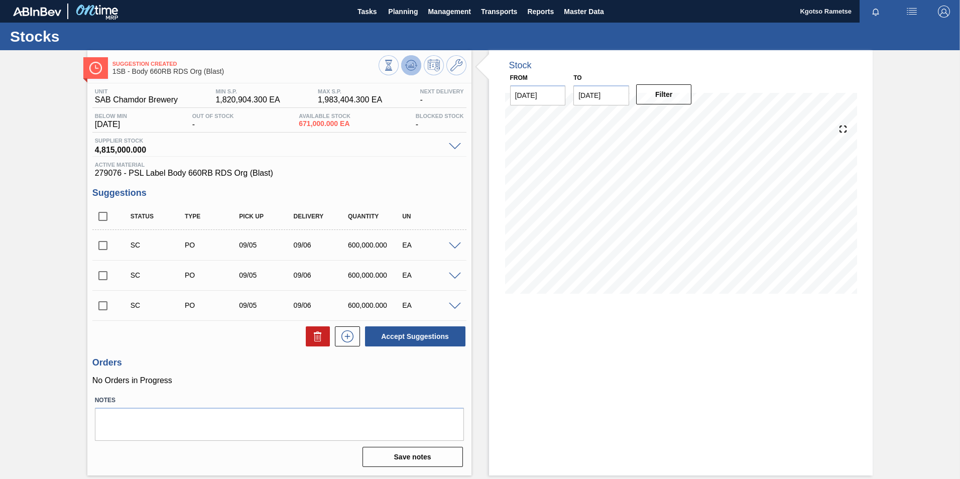
click at [405, 66] on icon at bounding box center [411, 65] width 12 height 12
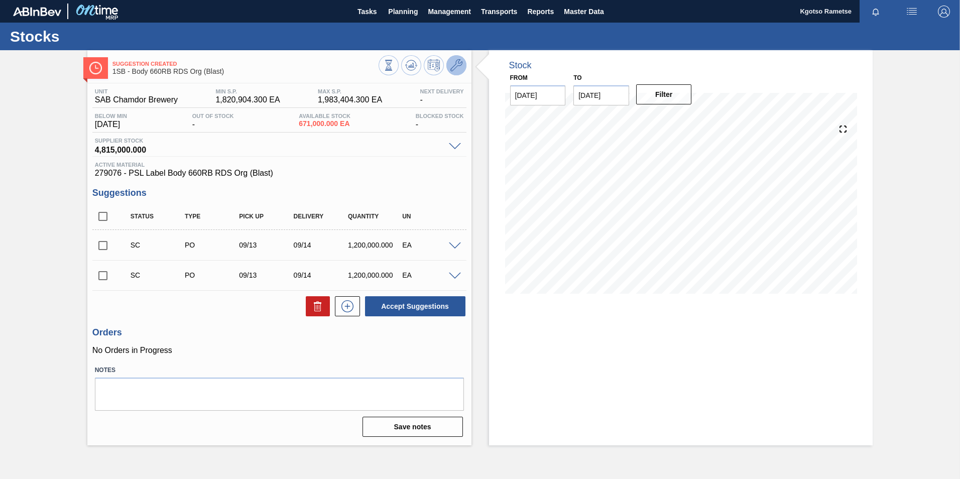
click at [453, 60] on icon at bounding box center [457, 65] width 12 height 12
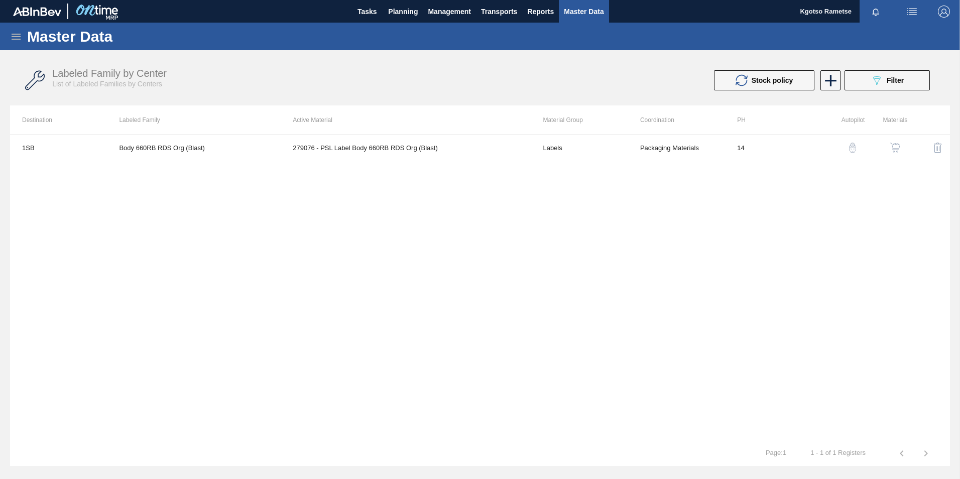
click at [890, 148] on div "button" at bounding box center [896, 148] width 12 height 10
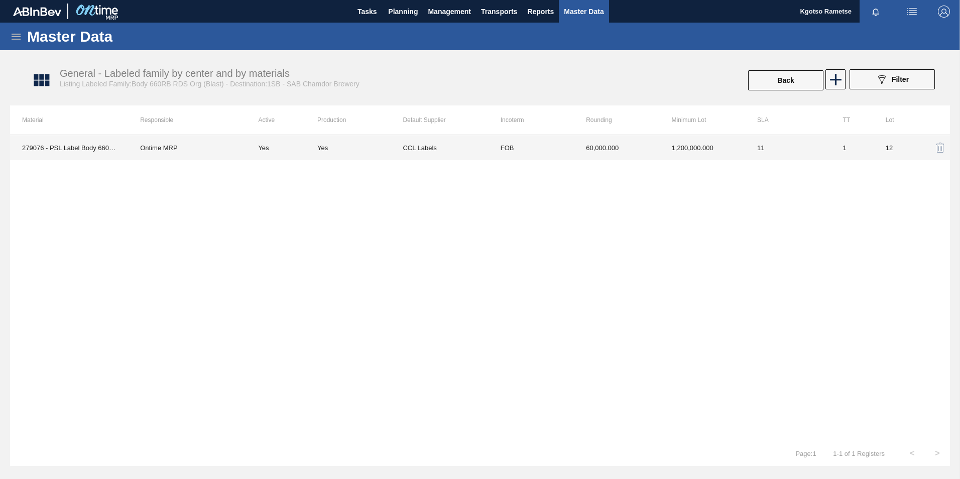
click at [578, 144] on td "60,000.000" at bounding box center [616, 147] width 85 height 25
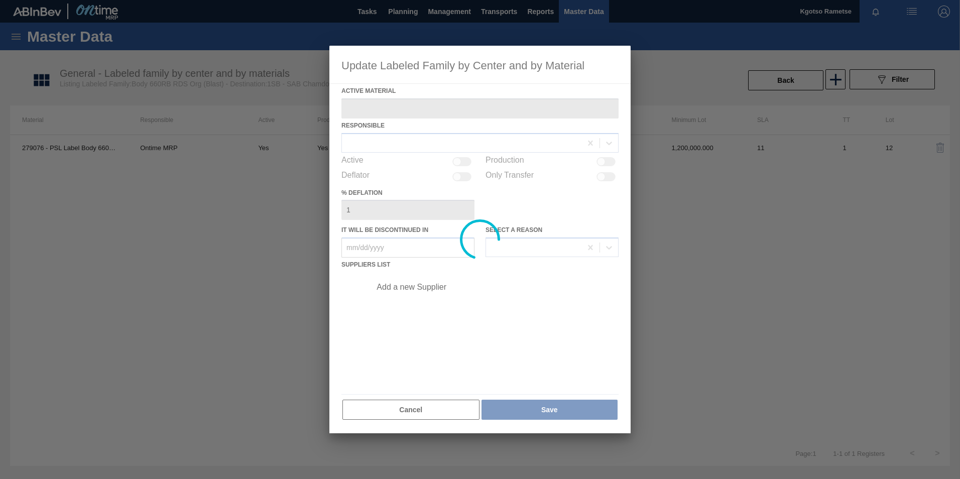
type Material "279076 - PSL Label Body 660RB RDS Org (Blast)"
checkbox input "true"
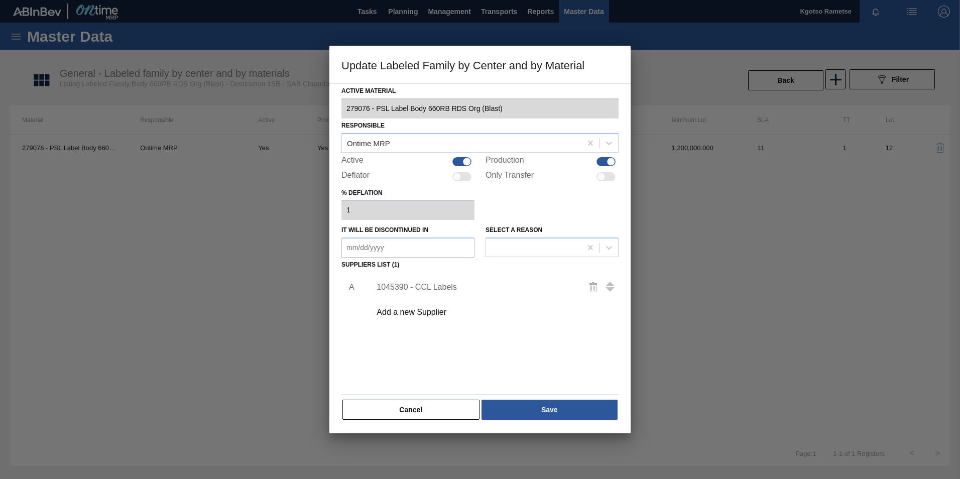
click at [416, 284] on div "1045390 - CCL Labels" at bounding box center [475, 287] width 197 height 9
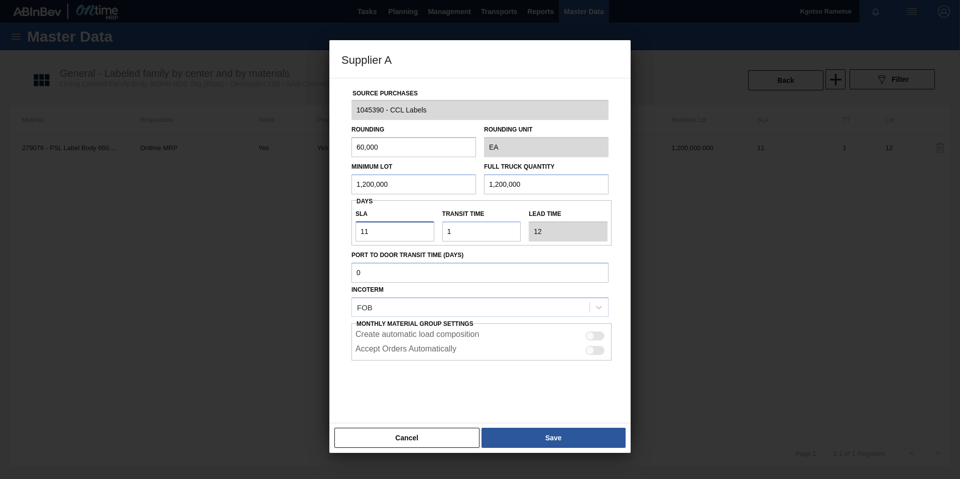
click at [326, 229] on div "Supplier A Source Purchases 1045390 - CCL Labels Rounding 60,000 Rounding Unit …" at bounding box center [480, 239] width 960 height 479
type input "1"
type input "2"
type input "12"
type input "13"
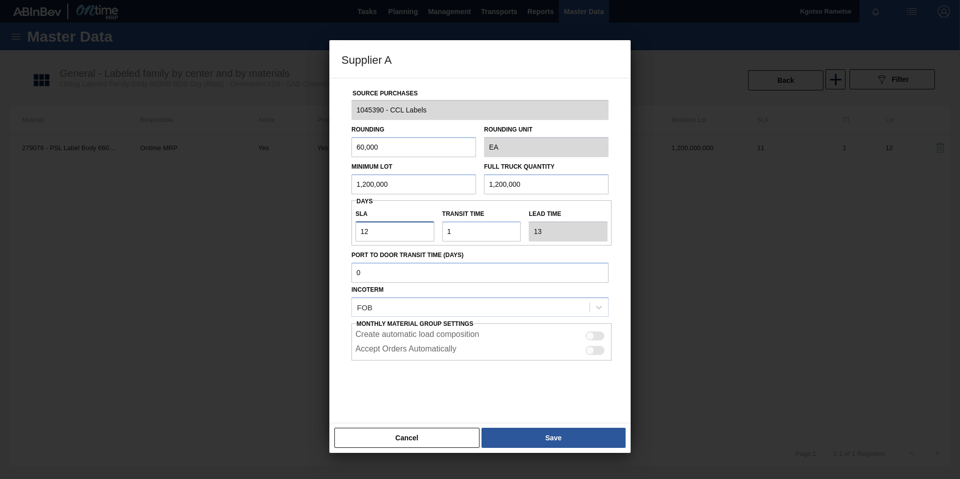
type input "12"
click at [529, 427] on div "Cancel Save" at bounding box center [480, 438] width 301 height 30
click at [529, 429] on button "Save" at bounding box center [554, 438] width 144 height 20
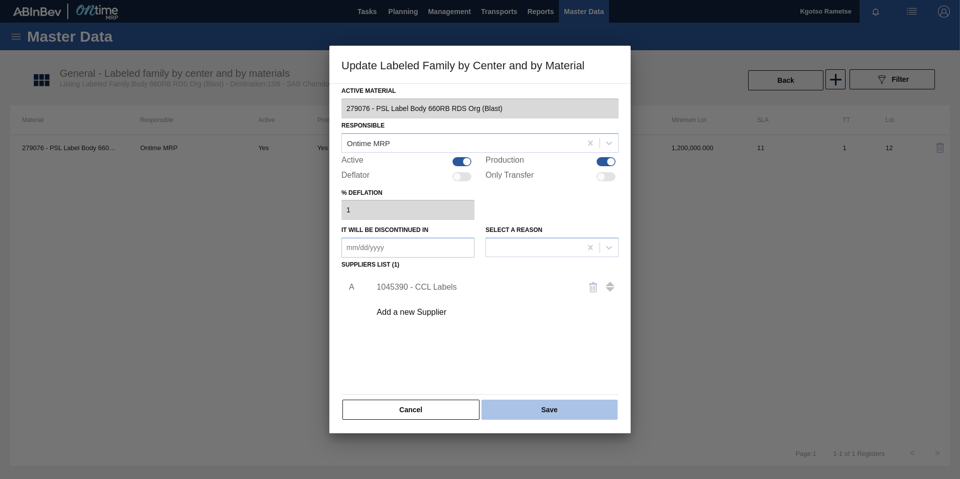
click at [523, 415] on button "Save" at bounding box center [550, 410] width 136 height 20
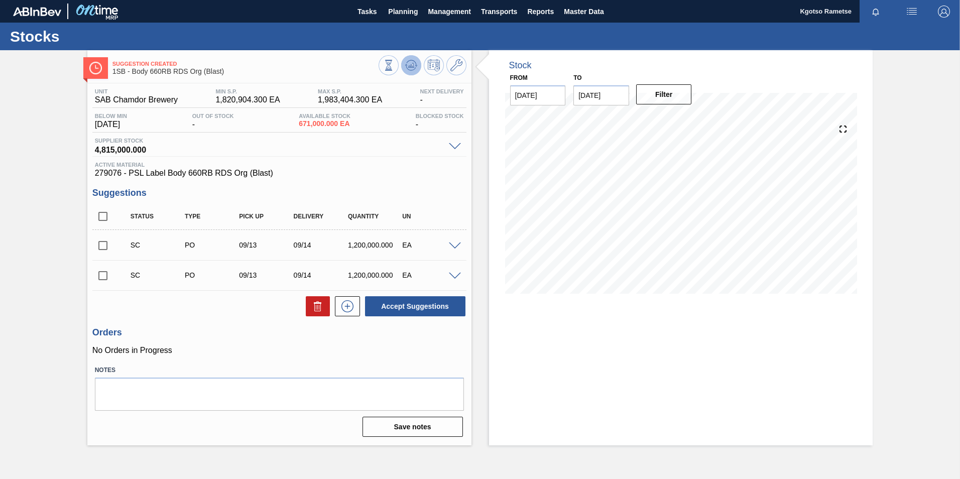
click at [409, 60] on icon at bounding box center [411, 65] width 12 height 12
click at [406, 15] on span "Planning" at bounding box center [403, 12] width 30 height 12
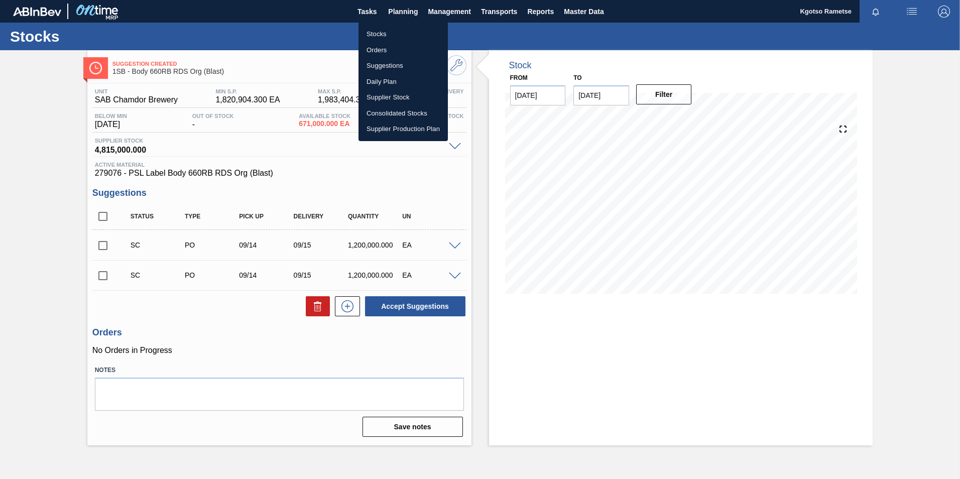
click at [389, 34] on li "Stocks" at bounding box center [403, 34] width 89 height 16
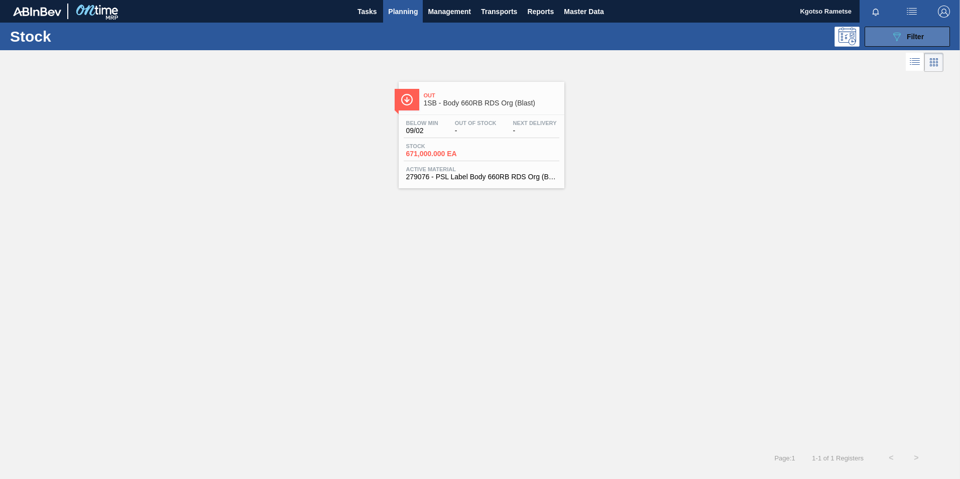
click at [887, 40] on button "089F7B8B-B2A5-4AFE-B5C0-19BA573D28AC Filter" at bounding box center [907, 37] width 85 height 20
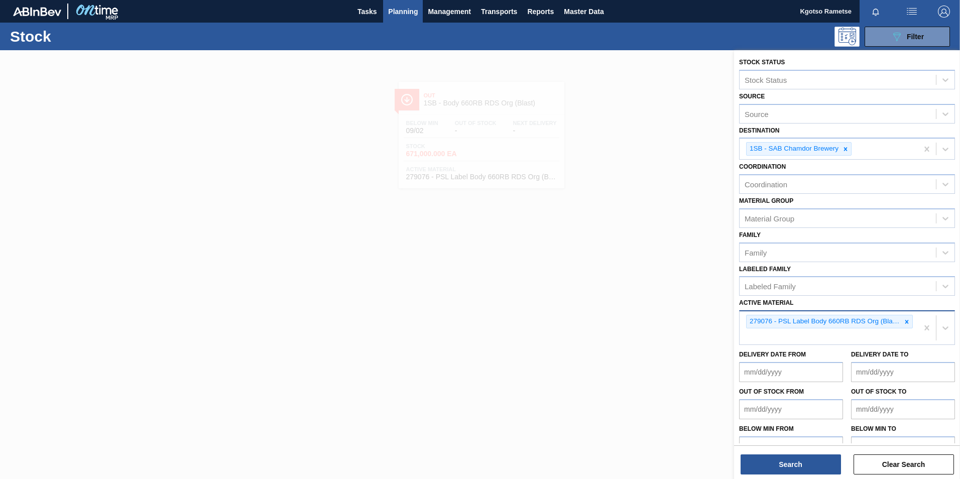
click at [907, 324] on icon at bounding box center [907, 321] width 7 height 7
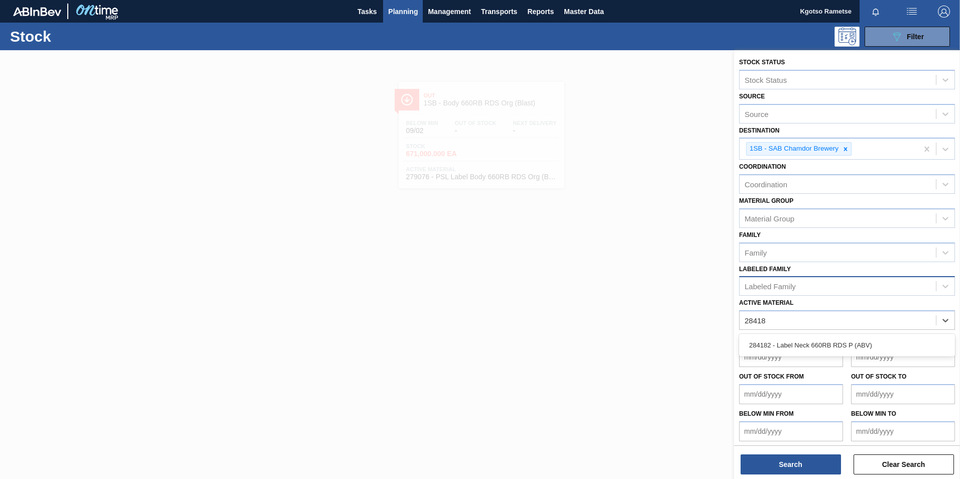
type Material "284182"
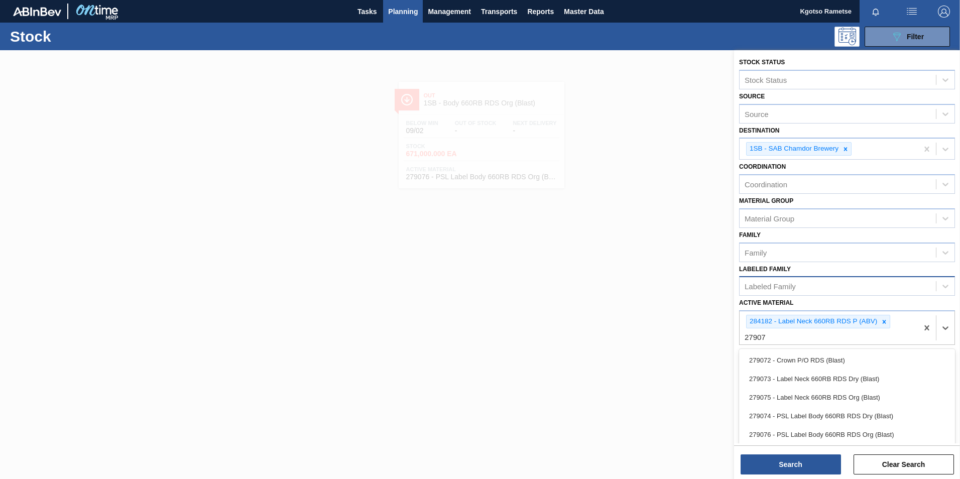
type Material "279074"
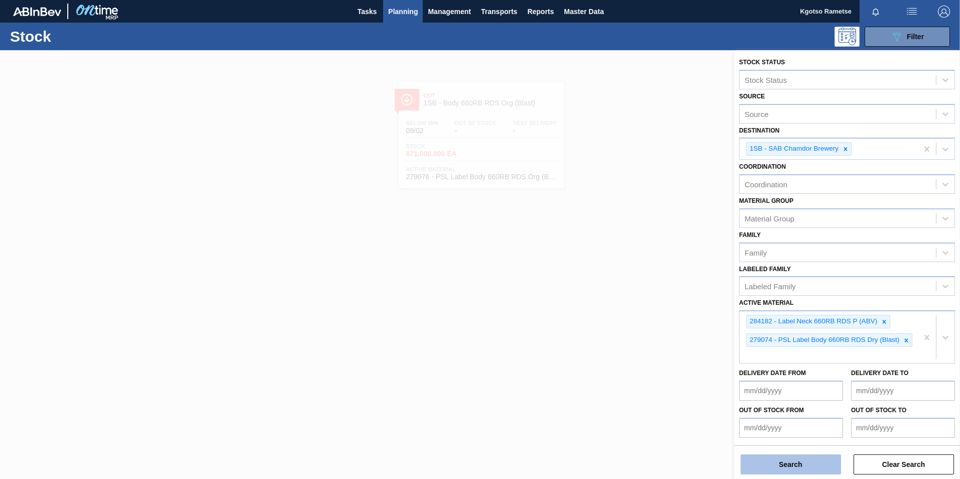
click at [799, 462] on button "Search" at bounding box center [791, 465] width 100 height 20
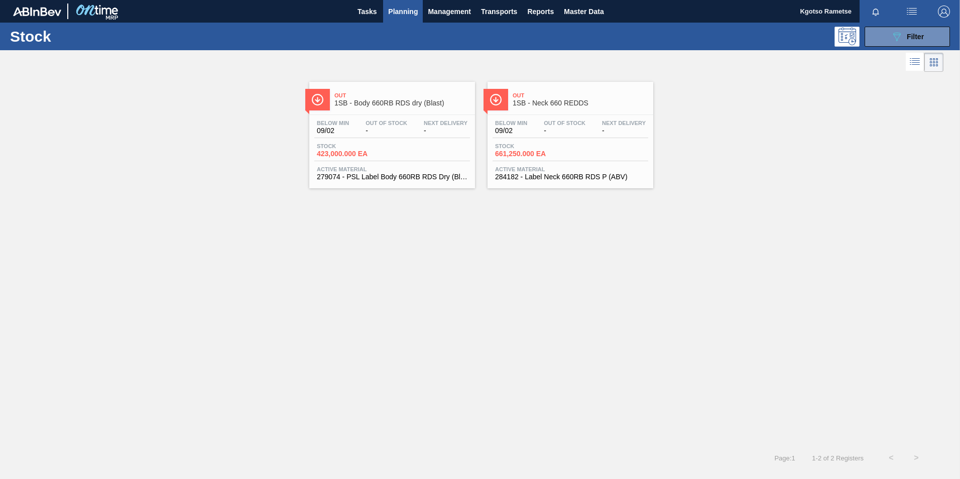
click at [437, 123] on span "Next Delivery" at bounding box center [446, 123] width 44 height 6
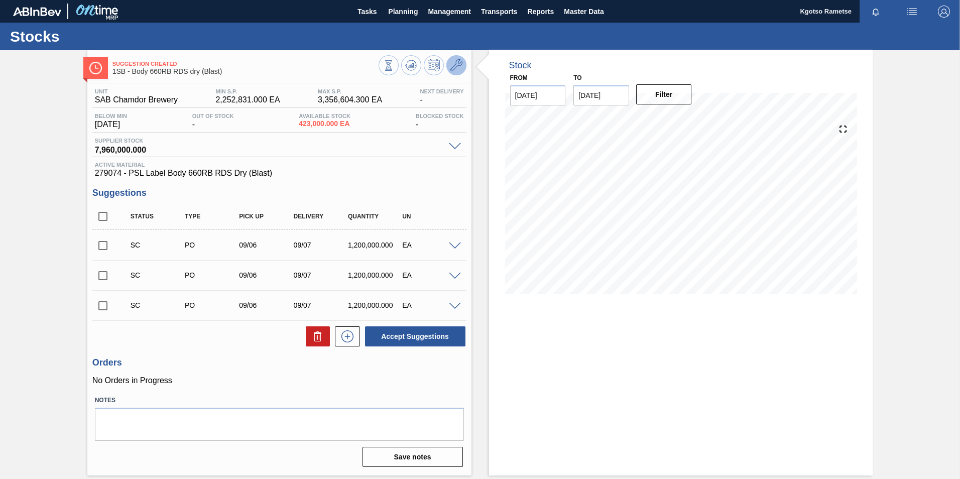
click at [453, 64] on icon at bounding box center [457, 65] width 12 height 12
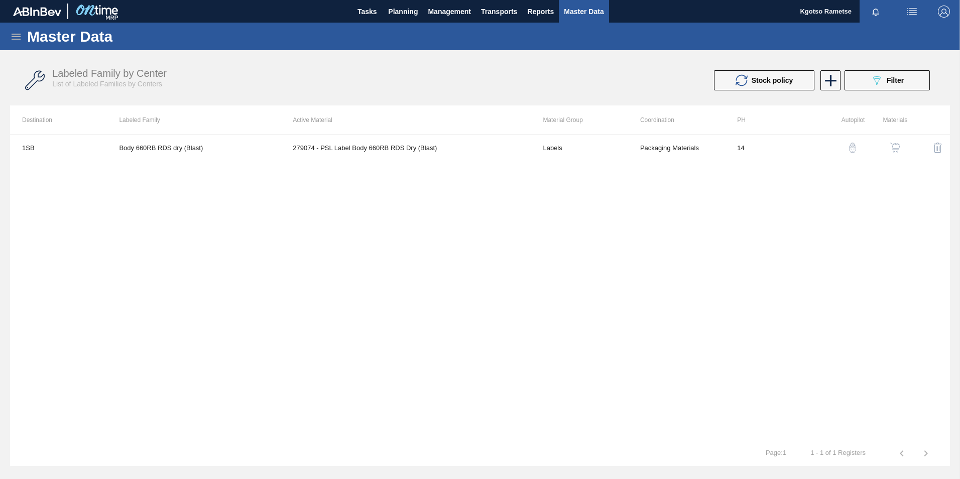
click at [901, 145] on img "button" at bounding box center [896, 148] width 10 height 10
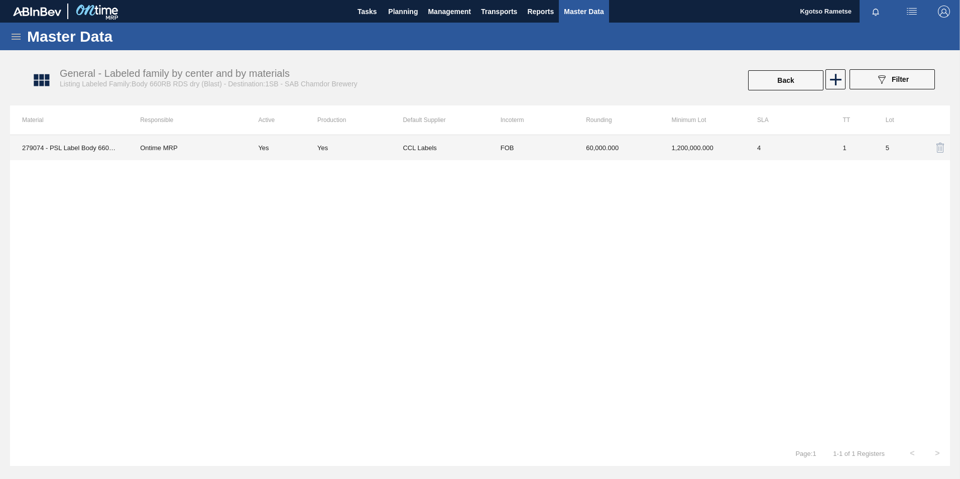
click at [669, 151] on td "1,200,000.000" at bounding box center [702, 147] width 85 height 25
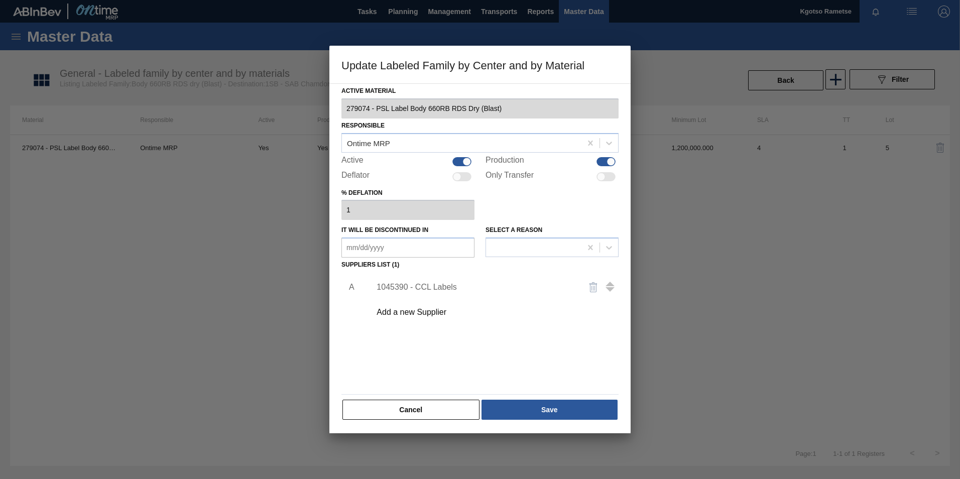
type Material "279074 - PSL Label Body 660RB RDS Dry (Blast)"
checkbox input "true"
click at [404, 284] on div "1045390 - CCL Labels" at bounding box center [475, 287] width 197 height 9
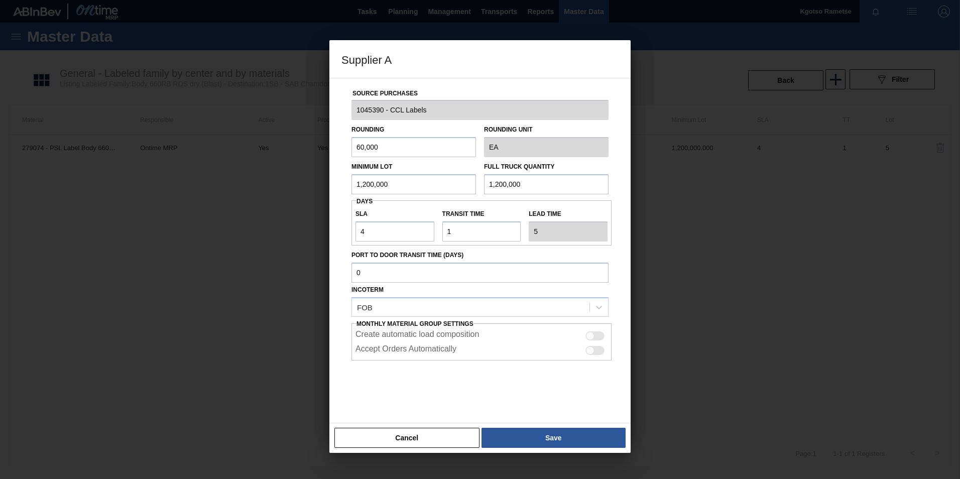
drag, startPoint x: 387, startPoint y: 181, endPoint x: 271, endPoint y: 216, distance: 121.6
click at [278, 212] on div "Supplier A Source Purchases 1045390 - CCL Labels Rounding 60,000 Rounding Unit …" at bounding box center [480, 239] width 960 height 479
type input "1"
click at [320, 198] on div "Supplier A Source Purchases 1045390 - CCL Labels Rounding 60,000 Rounding Unit …" at bounding box center [480, 239] width 960 height 479
type input "3,318,000"
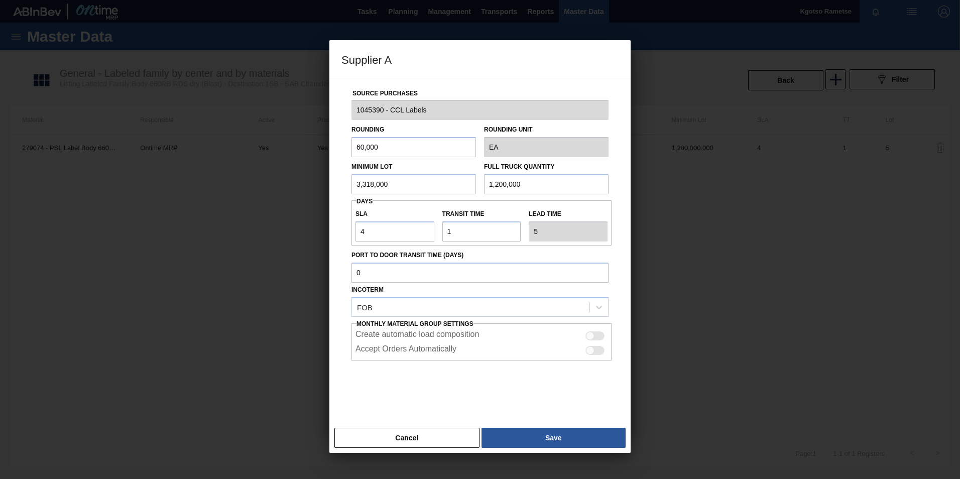
drag, startPoint x: 576, startPoint y: 188, endPoint x: 305, endPoint y: 203, distance: 270.6
click at [379, 198] on div "Source Purchases 1045390 - CCL Labels Rounding 60,000 Rounding Unit EA Minimum …" at bounding box center [480, 244] width 277 height 333
paste input "3,318"
type input "3,318,000"
drag, startPoint x: 356, startPoint y: 234, endPoint x: 245, endPoint y: 235, distance: 111.5
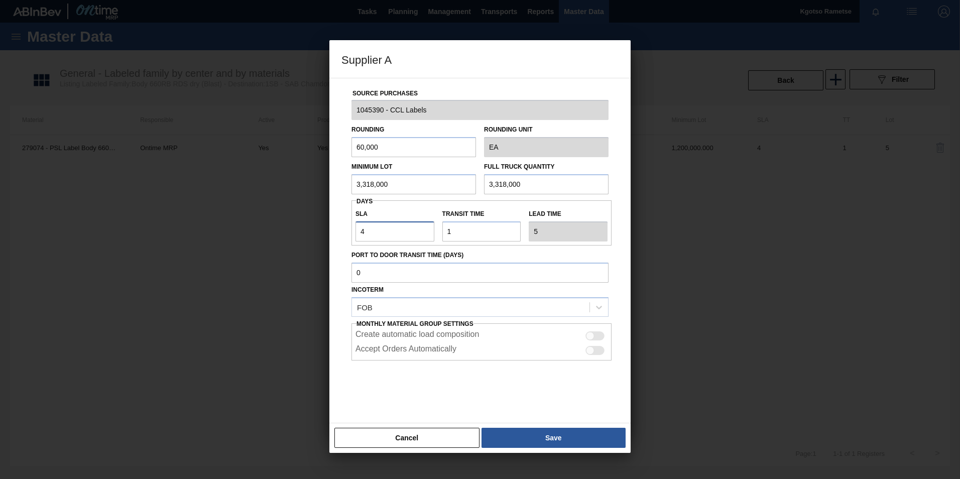
click at [290, 234] on div "Supplier A Source Purchases 1045390 - CCL Labels Rounding 60,000 Rounding Unit …" at bounding box center [480, 239] width 960 height 479
type input "1"
type input "2"
type input "13"
type input "14"
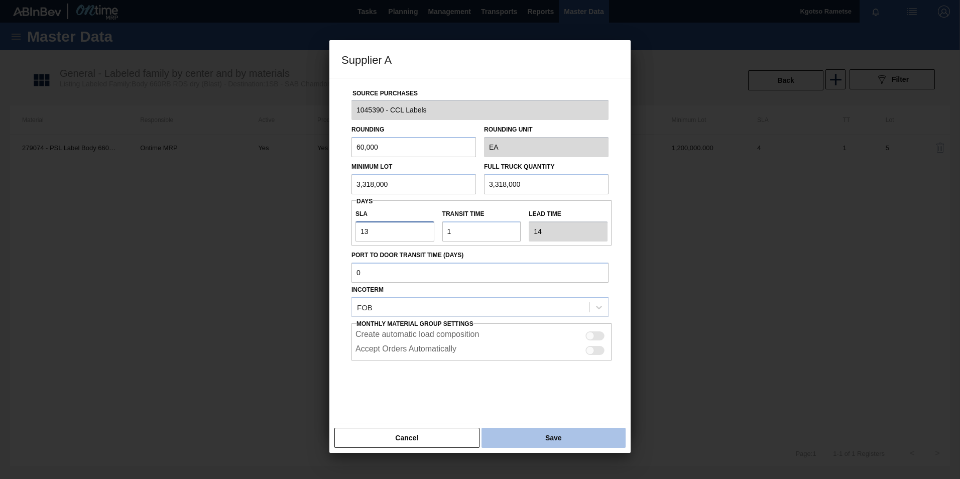
type input "13"
click at [579, 444] on button "Save" at bounding box center [554, 438] width 144 height 20
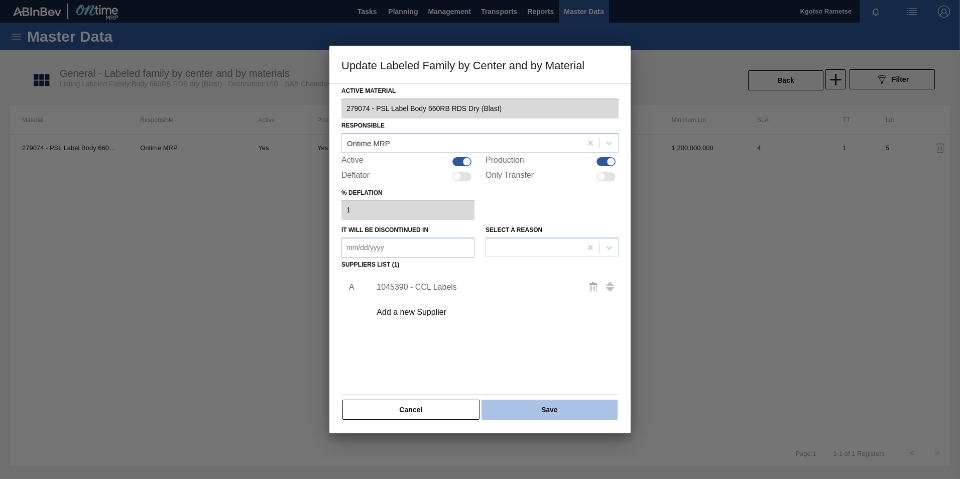
click at [559, 416] on button "Save" at bounding box center [550, 410] width 136 height 20
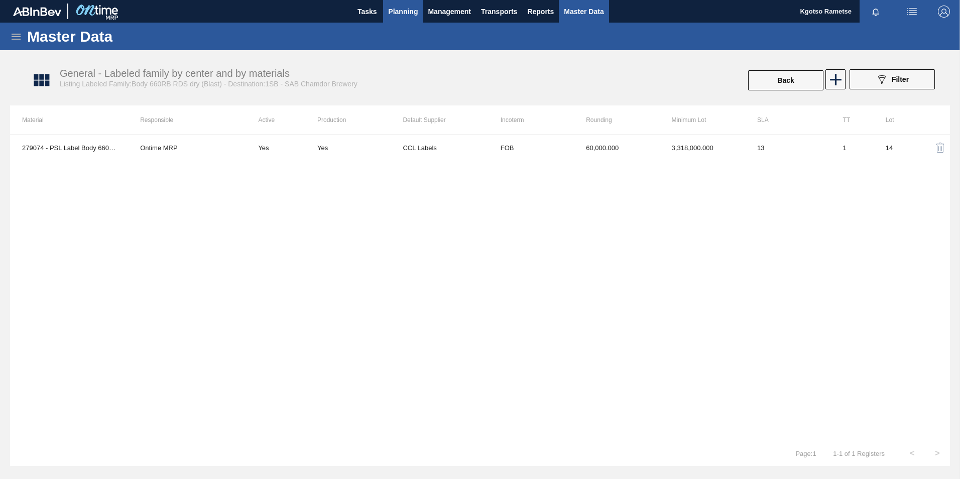
click at [391, 11] on span "Planning" at bounding box center [403, 12] width 30 height 12
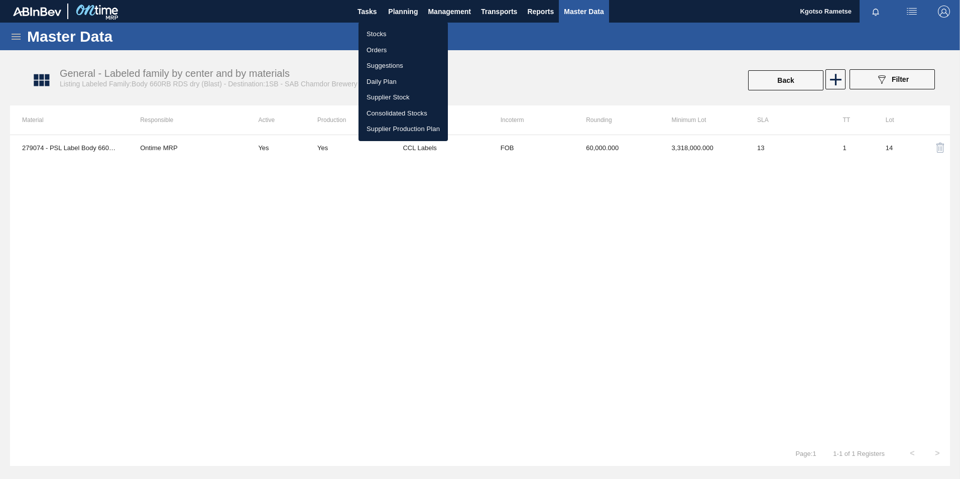
click at [377, 35] on li "Stocks" at bounding box center [403, 34] width 89 height 16
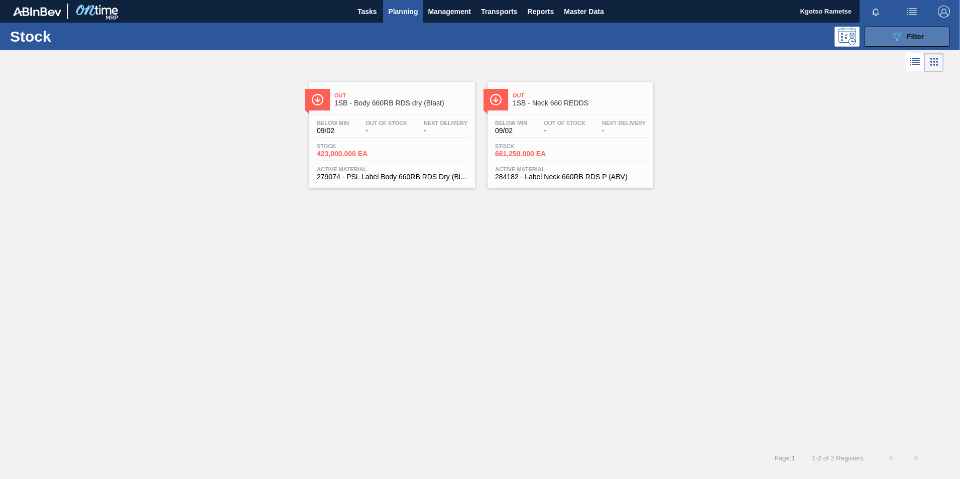
click at [910, 44] on button "089F7B8B-B2A5-4AFE-B5C0-19BA573D28AC Filter" at bounding box center [907, 37] width 85 height 20
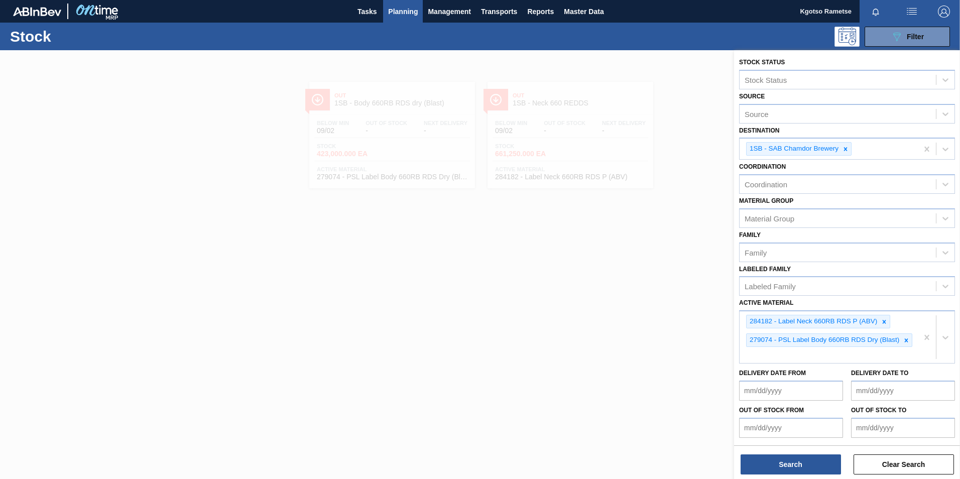
click at [442, 246] on div at bounding box center [480, 289] width 960 height 479
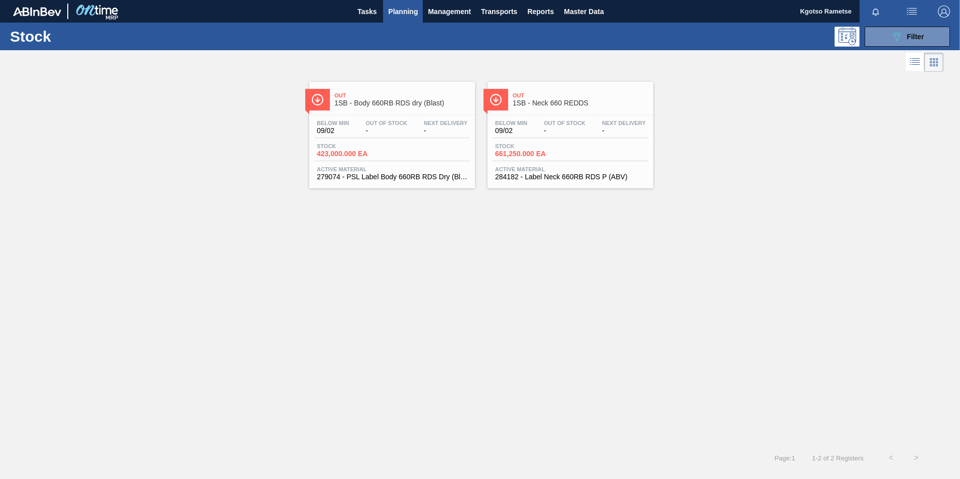
click at [533, 134] on div "Below Min 09/02 Out Of Stock - Next Delivery -" at bounding box center [571, 129] width 156 height 18
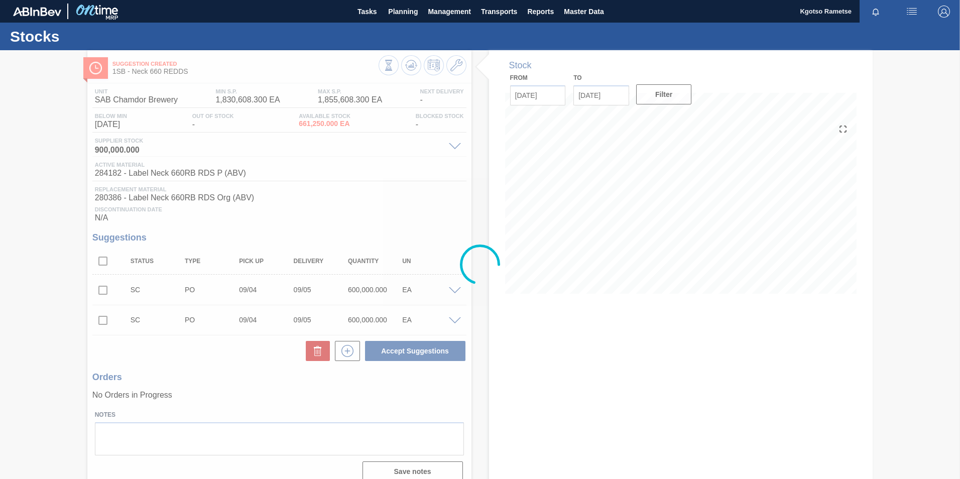
click at [460, 65] on icon at bounding box center [457, 65] width 12 height 12
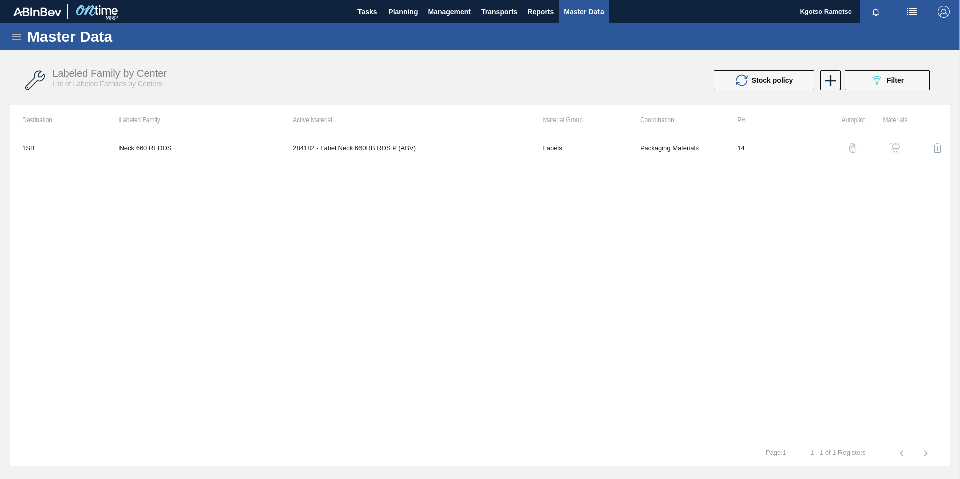
click at [896, 149] on img "button" at bounding box center [896, 148] width 10 height 10
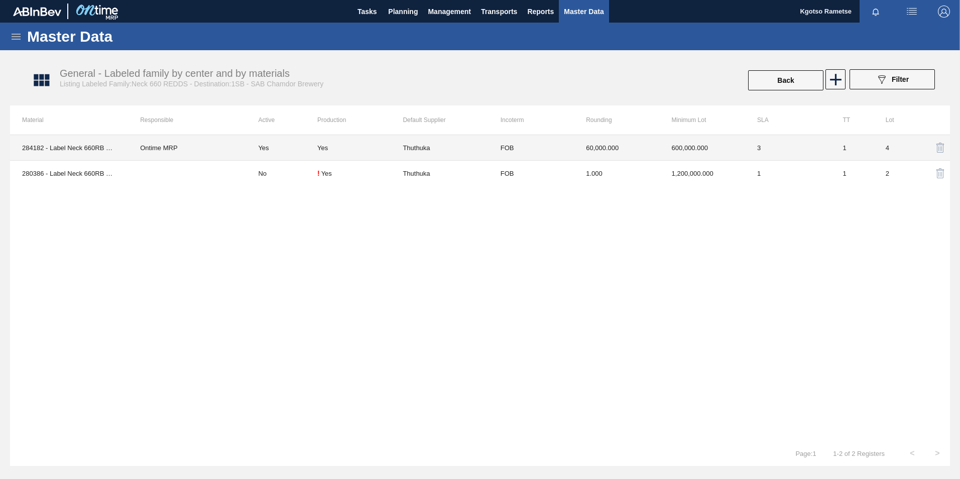
click at [667, 148] on td "600,000.000" at bounding box center [702, 148] width 85 height 26
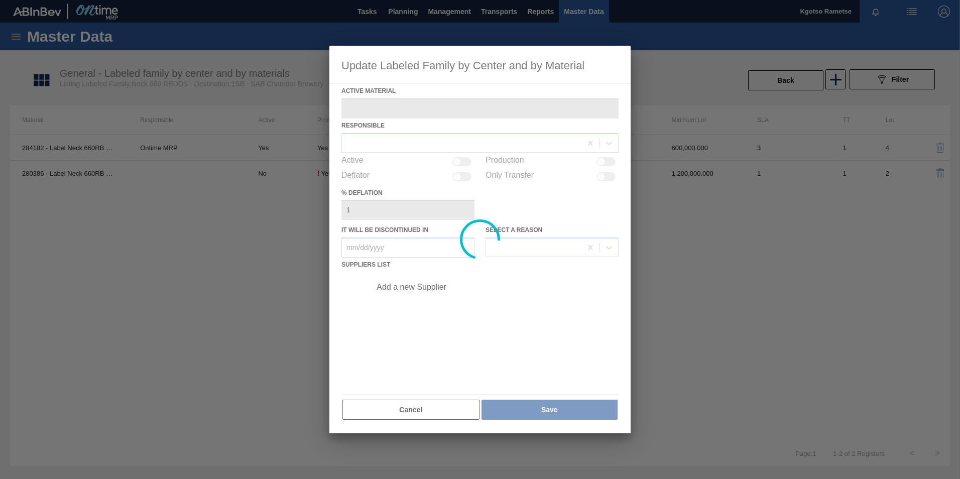
type Material "284182 - Label Neck 660RB RDS P (ABV)"
checkbox input "true"
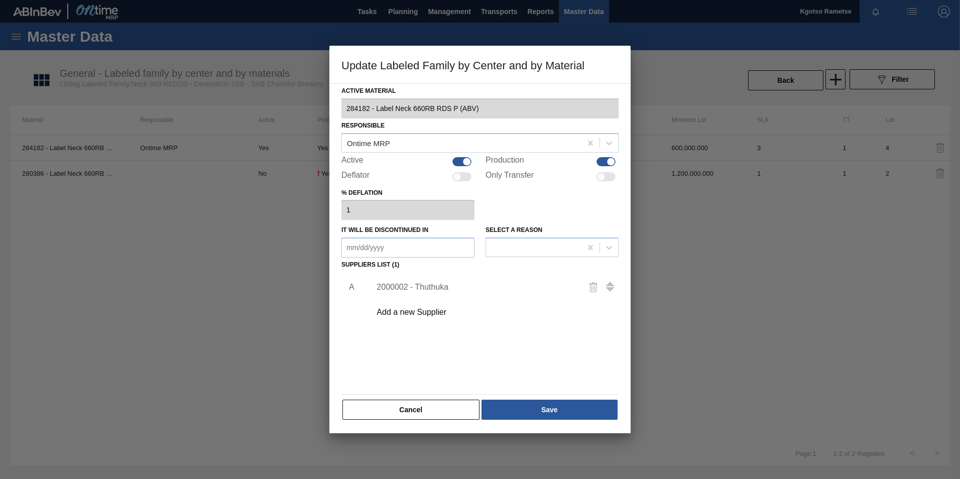
click at [448, 285] on div "2000002 - Thuthuka" at bounding box center [475, 287] width 197 height 9
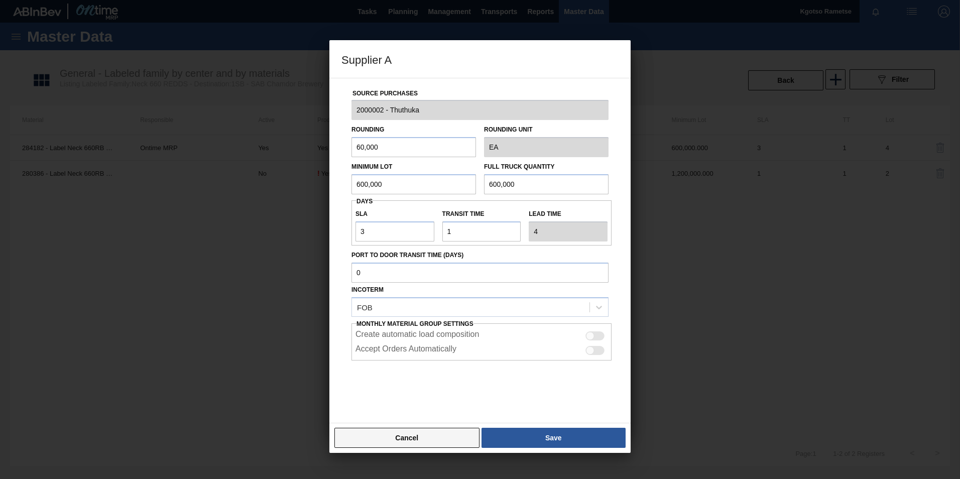
click at [432, 432] on button "Cancel" at bounding box center [407, 438] width 145 height 20
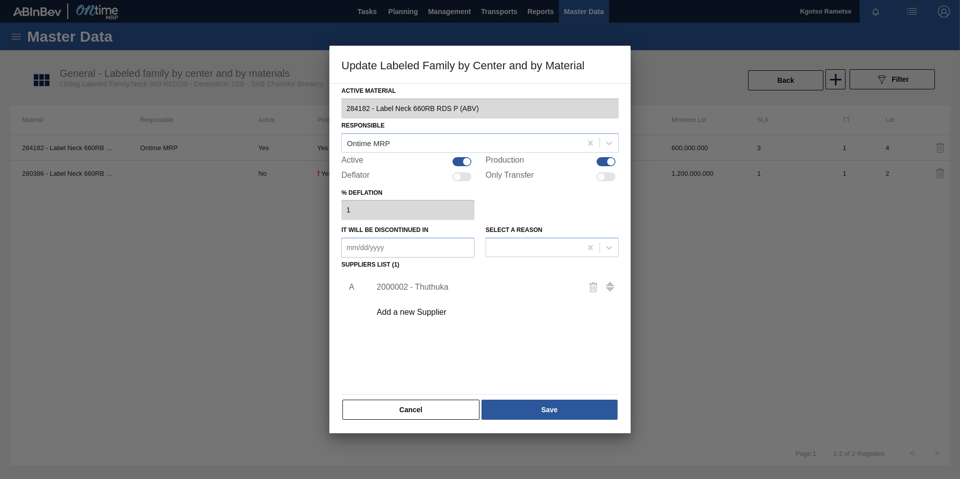
click at [438, 311] on div "Add a new Supplier" at bounding box center [475, 312] width 197 height 9
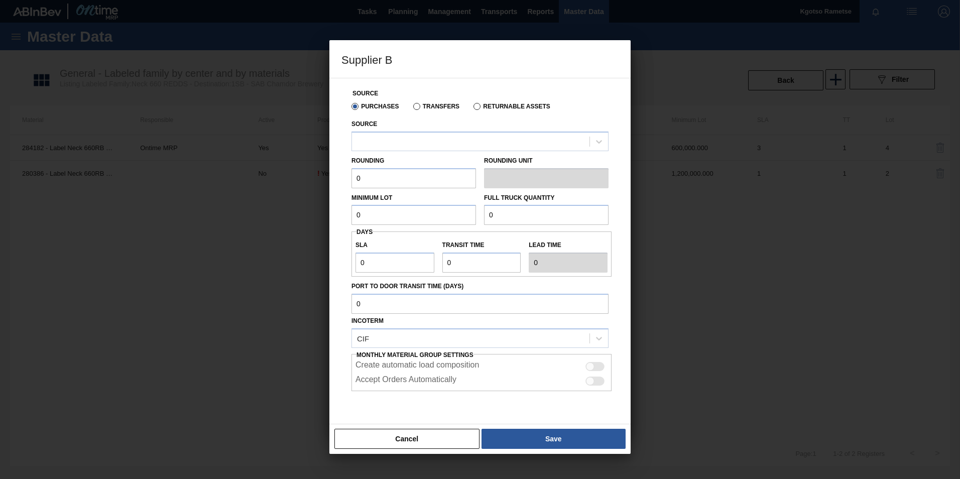
click at [449, 131] on div "Source" at bounding box center [480, 134] width 257 height 34
click at [447, 141] on div at bounding box center [471, 141] width 238 height 15
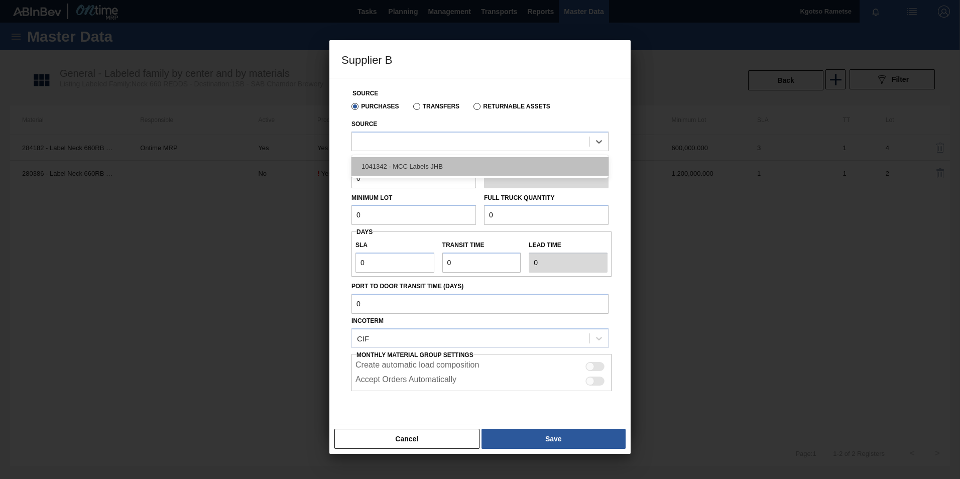
click at [439, 158] on div "1041342 - MCC Labels JHB" at bounding box center [480, 166] width 257 height 19
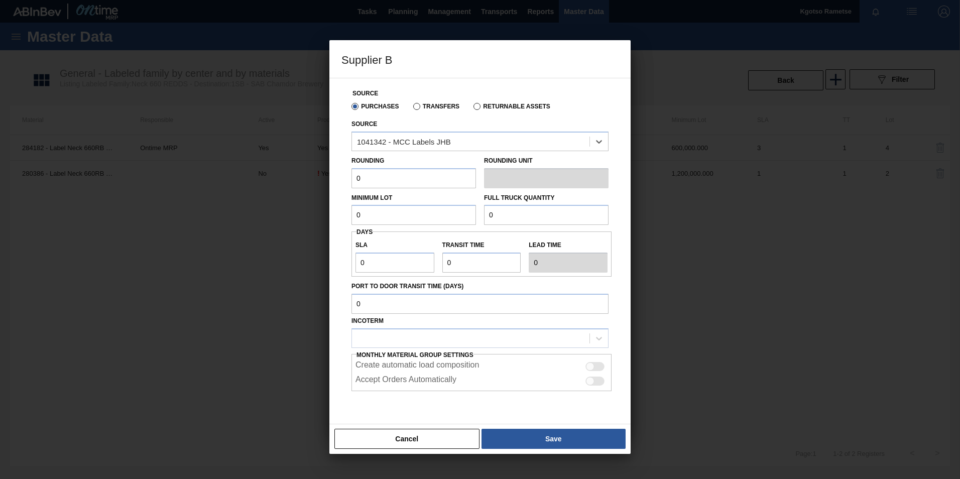
drag, startPoint x: 393, startPoint y: 184, endPoint x: 290, endPoint y: 194, distance: 104.0
click at [327, 187] on div "Supplier B Source Purchases Transfers Returnable Assets Source option 1041342 -…" at bounding box center [480, 239] width 960 height 479
type input "1"
drag, startPoint x: 365, startPoint y: 221, endPoint x: 308, endPoint y: 223, distance: 57.3
click at [315, 223] on div "Supplier B Source Purchases Transfers Returnable Assets Source 1041342 - MCC La…" at bounding box center [480, 239] width 960 height 479
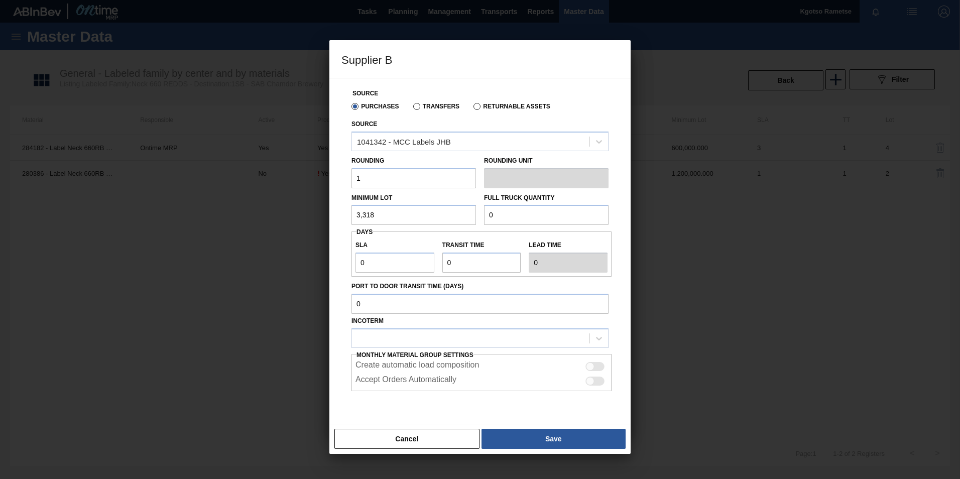
type input "3,318,000"
drag, startPoint x: 316, startPoint y: 200, endPoint x: 119, endPoint y: 198, distance: 196.9
click at [162, 197] on div "Supplier B Source Purchases Transfers Returnable Assets Source 1041342 - MCC La…" at bounding box center [480, 239] width 960 height 479
drag, startPoint x: 501, startPoint y: 211, endPoint x: 311, endPoint y: 222, distance: 190.2
click at [348, 221] on div "Minimum Lot 3,318,000 Full Truck Quantity 0" at bounding box center [480, 206] width 265 height 37
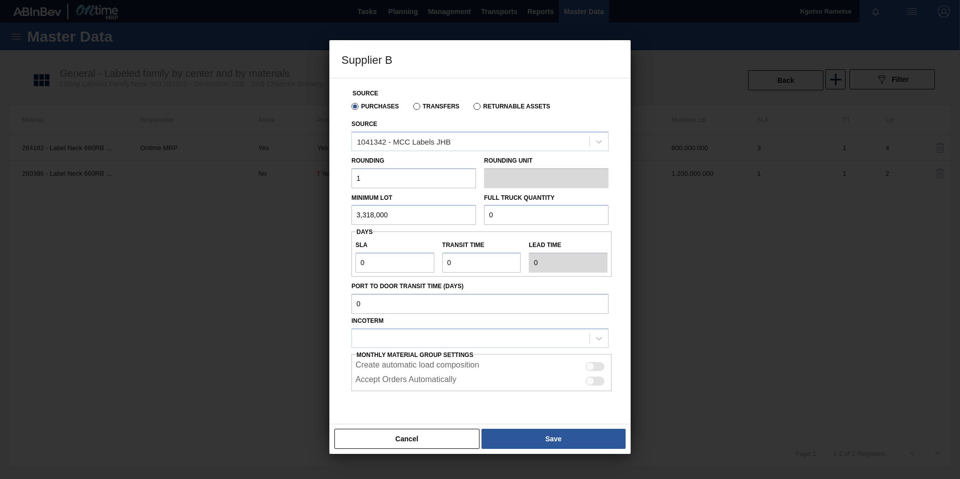
paste input "3,318,00"
type input "3,318,000"
drag, startPoint x: 380, startPoint y: 266, endPoint x: 223, endPoint y: 267, distance: 157.7
click at [249, 267] on div "Supplier B Source Purchases Transfers Returnable Assets Source 1041342 - MCC La…" at bounding box center [480, 239] width 960 height 479
type input "1"
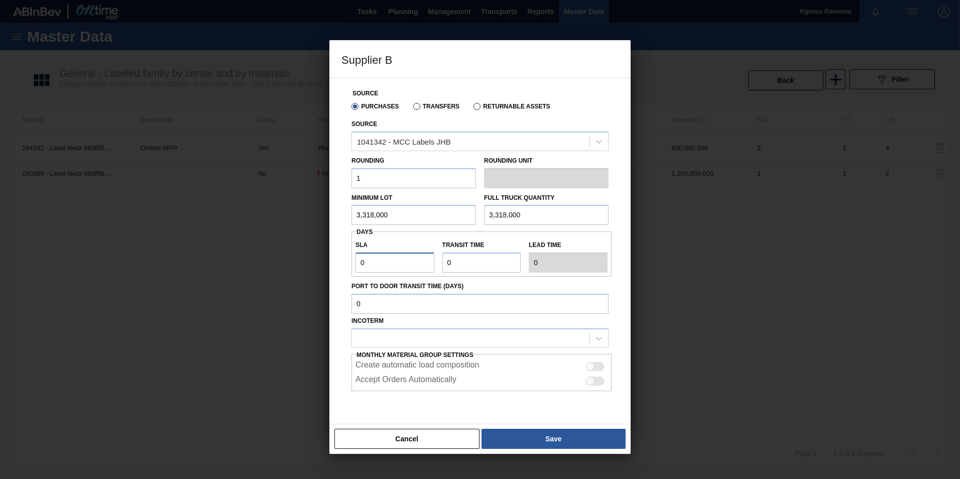
type input "1"
type input "13"
drag, startPoint x: 467, startPoint y: 262, endPoint x: 403, endPoint y: 263, distance: 63.8
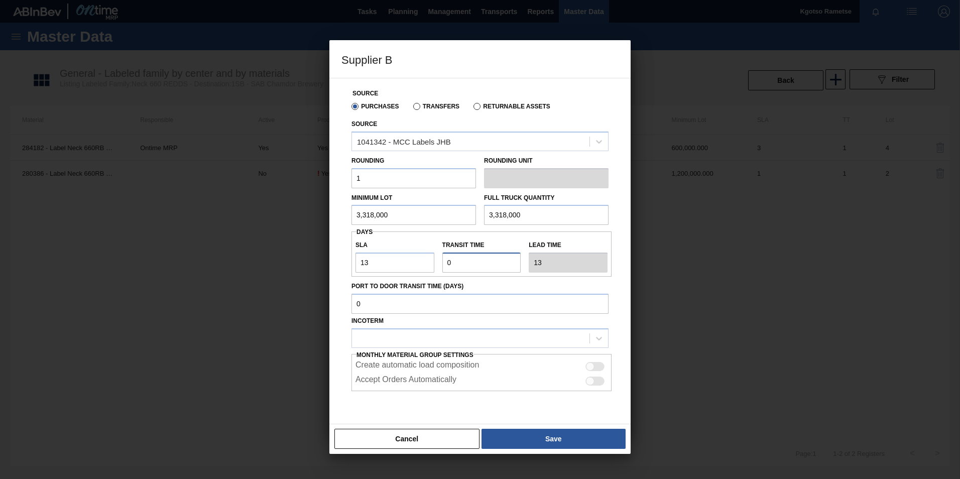
click at [401, 264] on div "SLA 13 Transit time Lead time 13" at bounding box center [482, 254] width 260 height 37
type input "1"
type input "14"
type input "1"
click at [492, 339] on div at bounding box center [471, 338] width 238 height 15
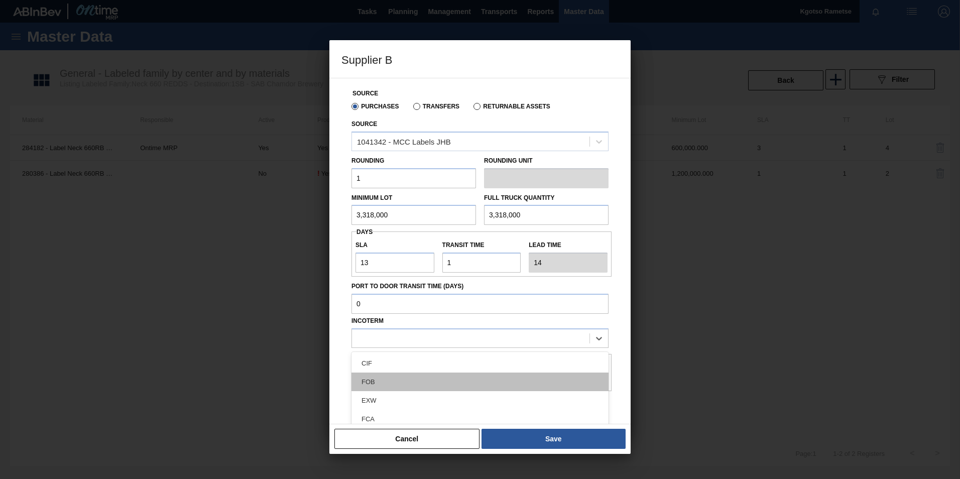
click at [475, 384] on div "FOB" at bounding box center [480, 382] width 257 height 19
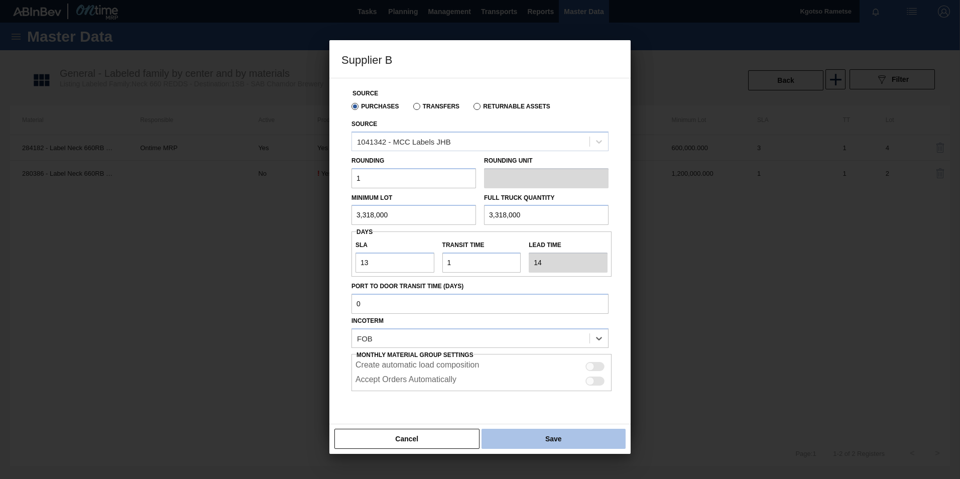
click at [523, 431] on button "Save" at bounding box center [554, 439] width 144 height 20
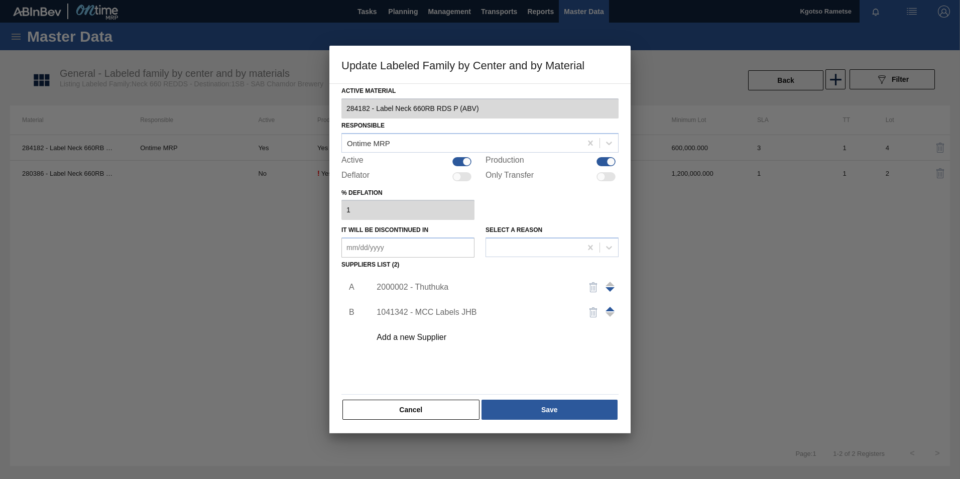
click at [609, 310] on span at bounding box center [610, 309] width 9 height 5
click at [567, 406] on button "Save" at bounding box center [550, 410] width 136 height 20
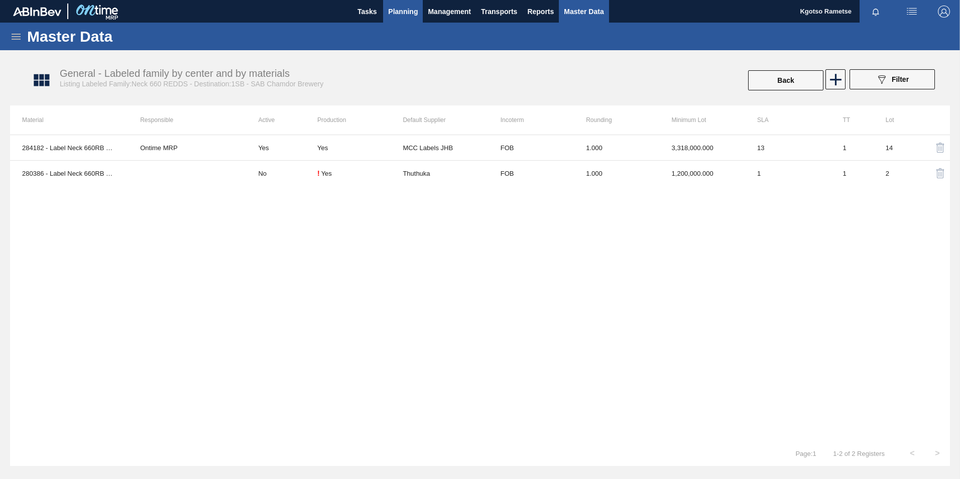
click at [405, 16] on span "Planning" at bounding box center [403, 12] width 30 height 12
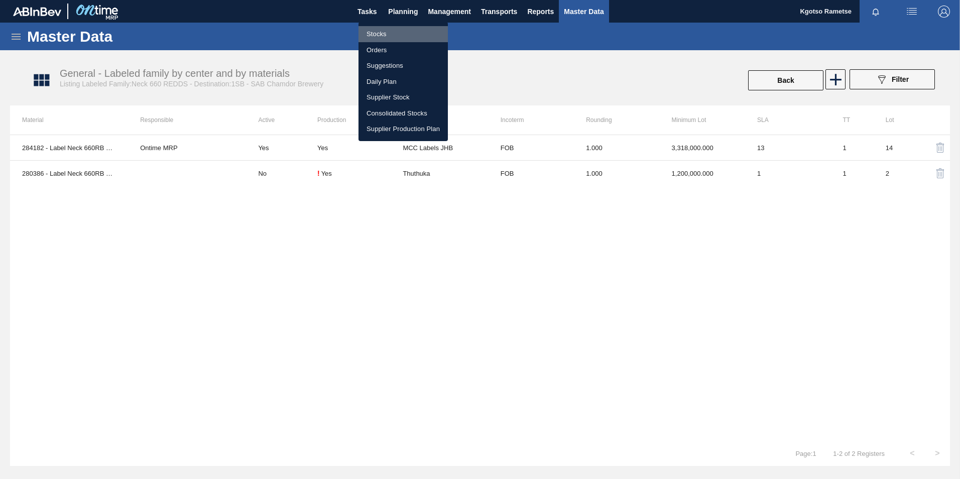
click at [388, 34] on li "Stocks" at bounding box center [403, 34] width 89 height 16
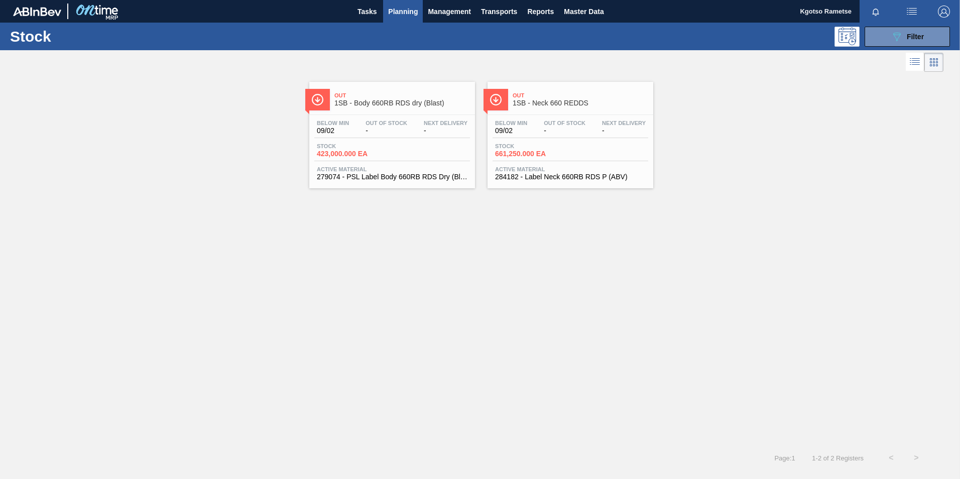
click at [360, 121] on div "Below Min 09/02 Out Of Stock - Next Delivery -" at bounding box center [392, 129] width 156 height 18
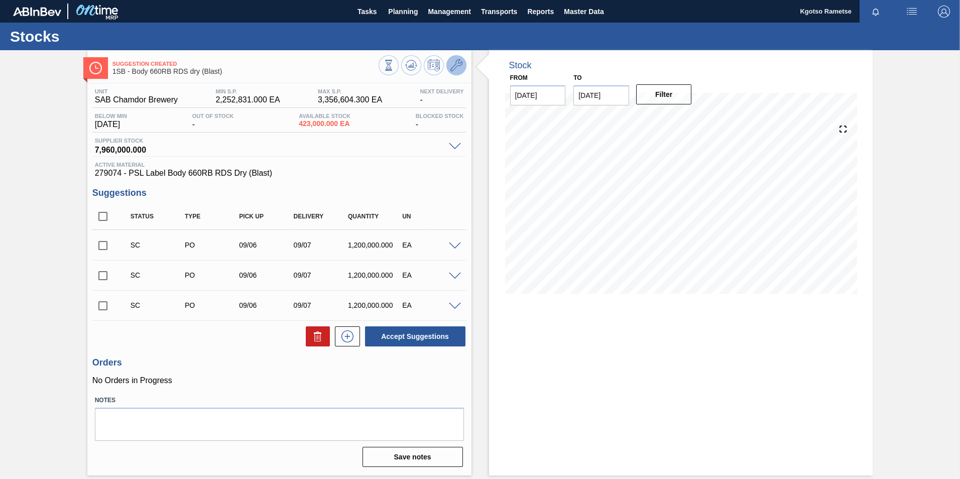
click at [458, 68] on icon at bounding box center [457, 65] width 12 height 12
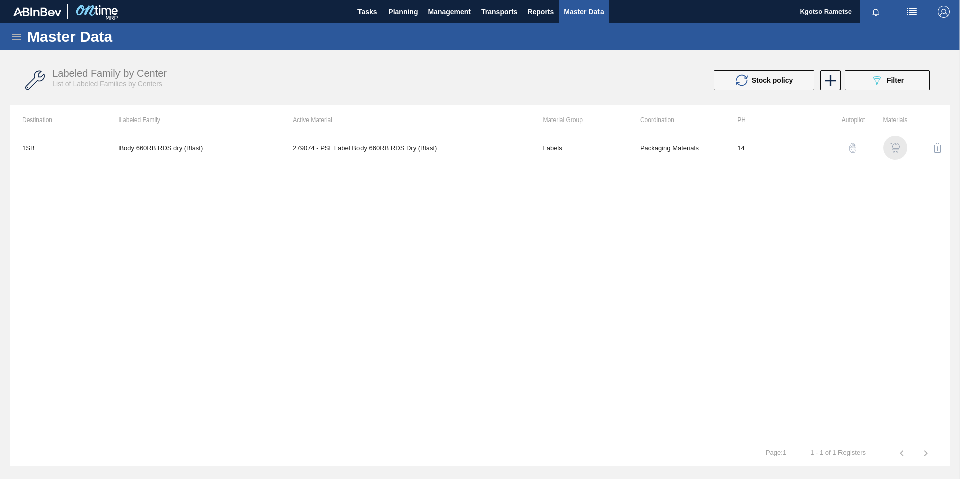
click at [894, 146] on img "button" at bounding box center [896, 148] width 10 height 10
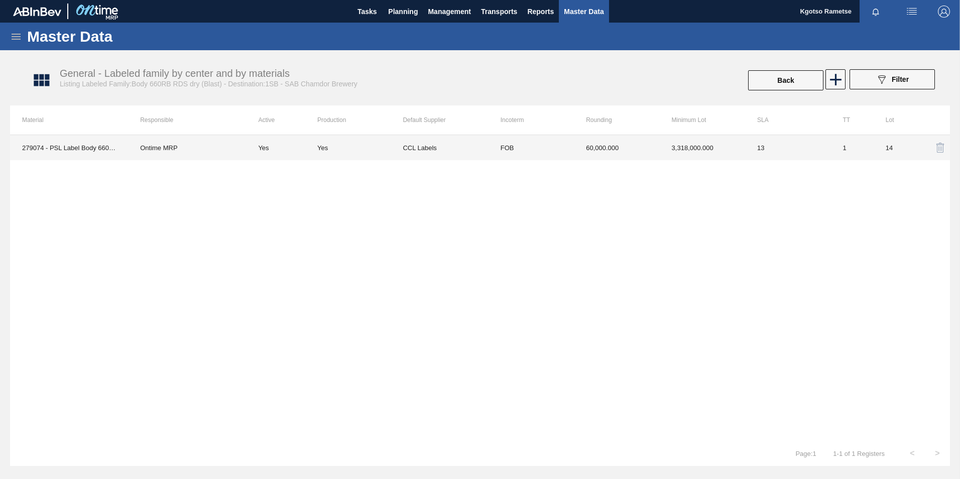
click at [641, 156] on td "60,000.000" at bounding box center [616, 147] width 85 height 25
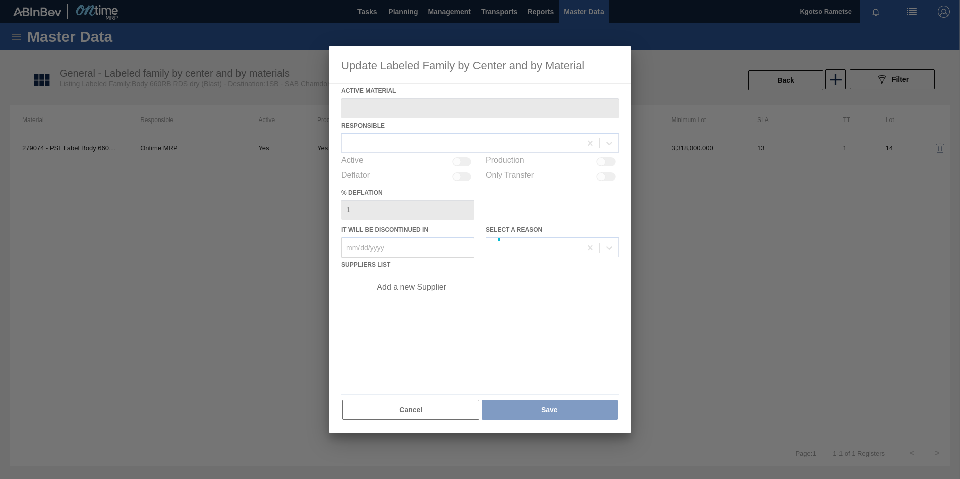
type Material "279074 - PSL Label Body 660RB RDS Dry (Blast)"
checkbox input "true"
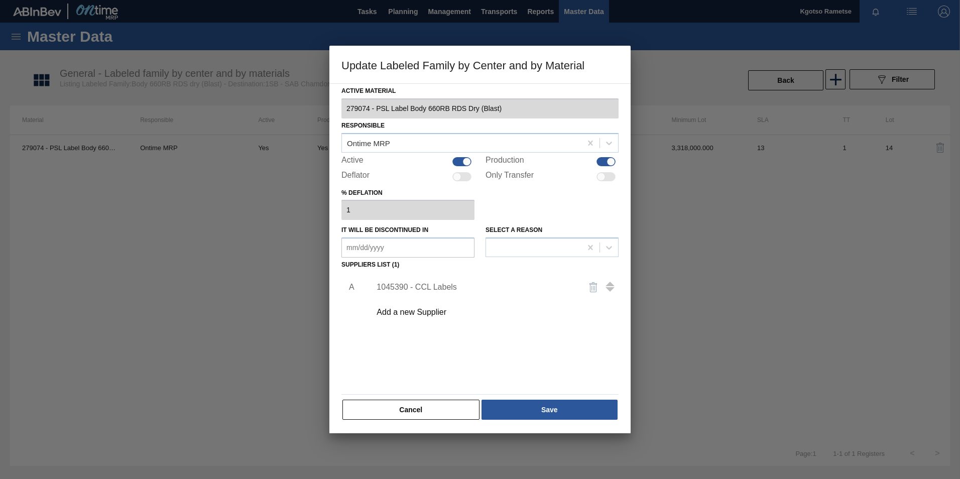
click at [407, 306] on div "Add a new Supplier" at bounding box center [492, 312] width 254 height 25
click at [413, 312] on div "Add a new Supplier" at bounding box center [475, 312] width 197 height 9
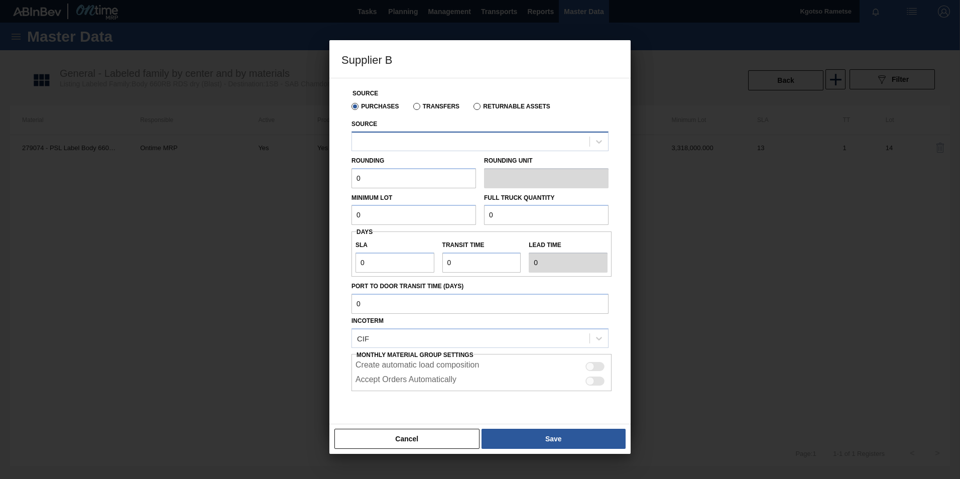
click at [500, 132] on div at bounding box center [480, 142] width 257 height 20
click at [469, 154] on div "Rounding 0" at bounding box center [414, 171] width 125 height 35
click at [422, 143] on div at bounding box center [471, 141] width 238 height 15
click at [406, 164] on div "1041342 - MCC Labels JHB" at bounding box center [480, 166] width 257 height 19
drag, startPoint x: 373, startPoint y: 176, endPoint x: 274, endPoint y: 184, distance: 98.7
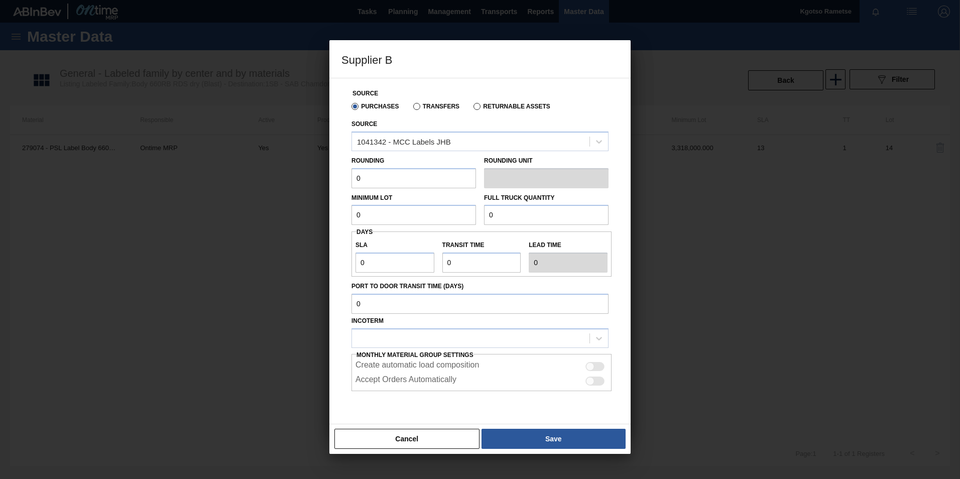
click at [285, 183] on div "Supplier B Source Purchases Transfers Returnable Assets Source 1041342 - MCC La…" at bounding box center [480, 239] width 960 height 479
type input "1"
drag, startPoint x: 366, startPoint y: 213, endPoint x: 185, endPoint y: 224, distance: 181.1
click at [241, 219] on div "Supplier B Source Purchases Transfers Returnable Assets Source 1041342 - MCC La…" at bounding box center [480, 239] width 960 height 479
drag, startPoint x: 416, startPoint y: 215, endPoint x: 170, endPoint y: 217, distance: 246.6
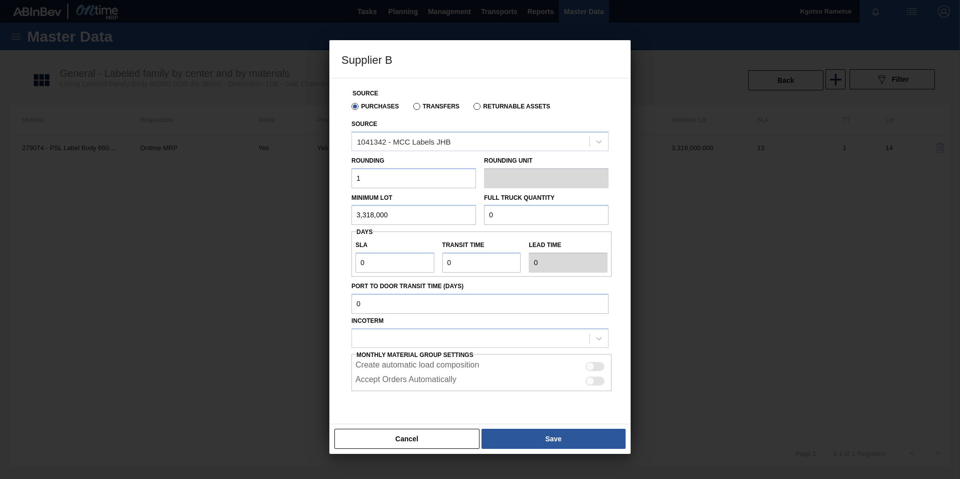
click at [256, 217] on div "Supplier B Source Purchases Transfers Returnable Assets Source 1041342 - MCC La…" at bounding box center [480, 239] width 960 height 479
type input "3,318,000"
drag, startPoint x: 528, startPoint y: 210, endPoint x: 221, endPoint y: 220, distance: 307.6
click at [302, 213] on div "Supplier B Source Purchases Transfers Returnable Assets Source 1041342 - MCC La…" at bounding box center [480, 239] width 960 height 479
paste input "3,318,00"
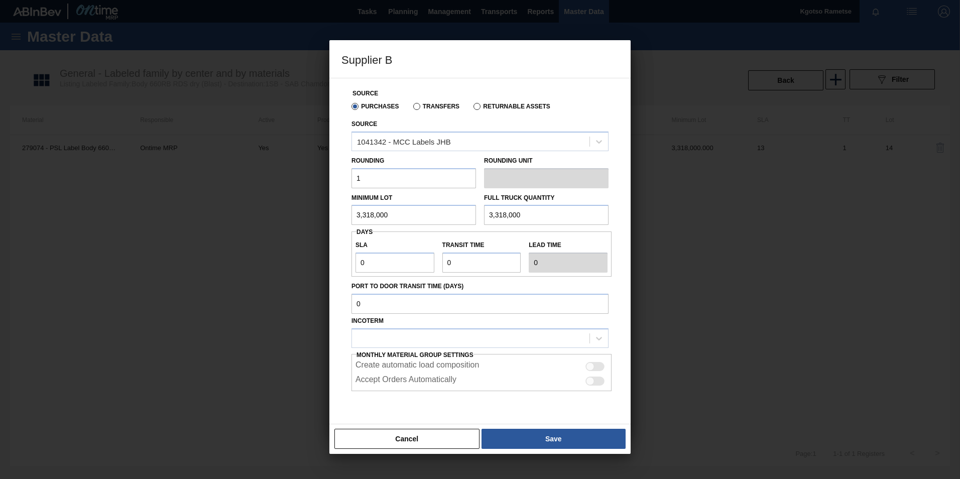
type input "3,318,000"
drag, startPoint x: 368, startPoint y: 261, endPoint x: 287, endPoint y: 260, distance: 80.9
click at [328, 261] on div "Supplier B Source Purchases Transfers Returnable Assets Source 1041342 - MCC La…" at bounding box center [480, 239] width 960 height 479
type input "1"
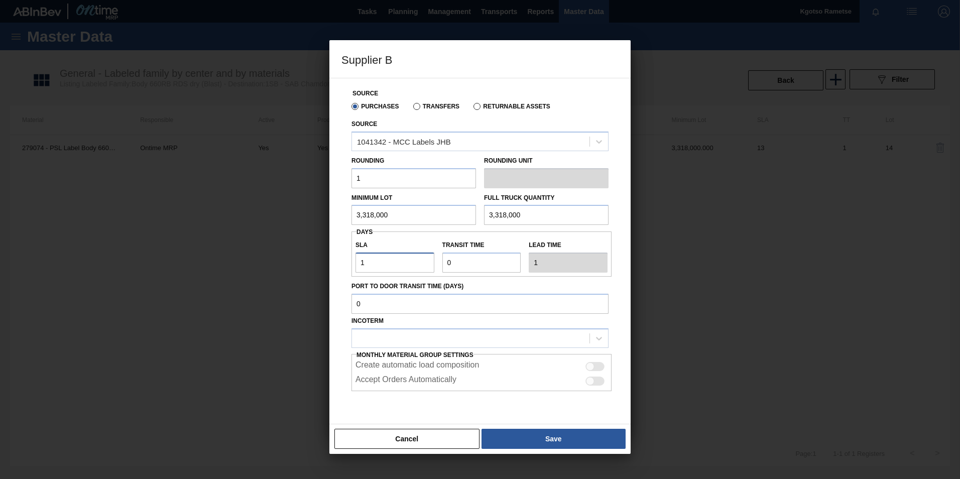
type input "13"
drag, startPoint x: 456, startPoint y: 261, endPoint x: 283, endPoint y: 264, distance: 172.8
click at [288, 264] on div "Supplier B Source Purchases Transfers Returnable Assets Source 1041342 - MCC La…" at bounding box center [480, 239] width 960 height 479
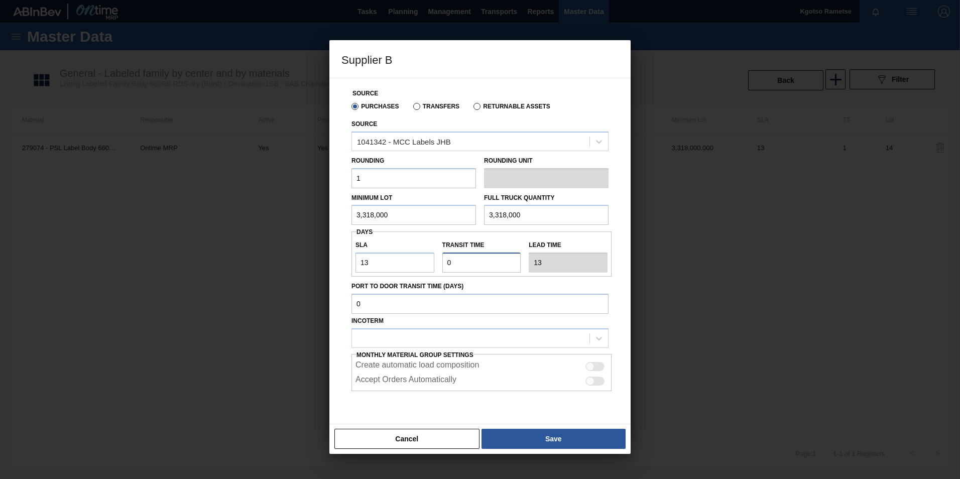
type input "1"
type input "14"
type input "1"
click at [514, 434] on button "Save" at bounding box center [554, 439] width 144 height 20
type input "EA"
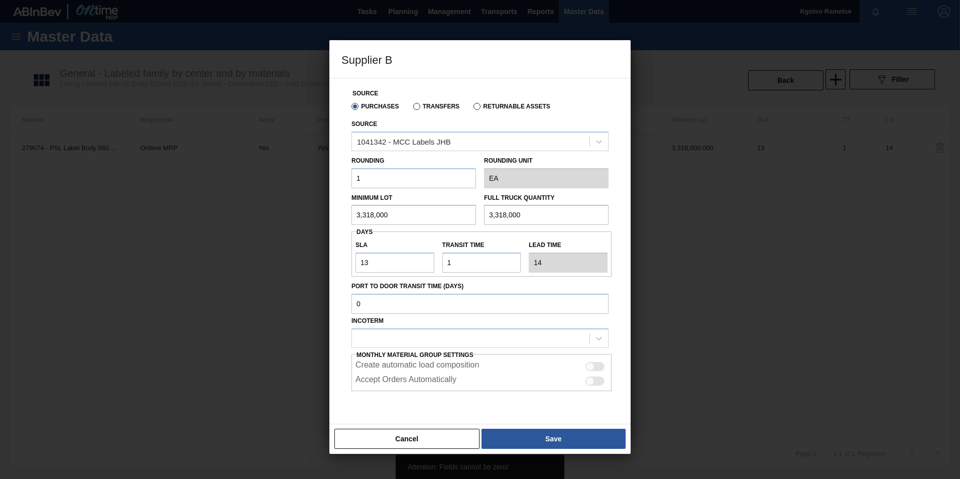
click at [513, 425] on div "Cancel Save" at bounding box center [480, 439] width 301 height 30
click at [399, 338] on div at bounding box center [471, 338] width 238 height 15
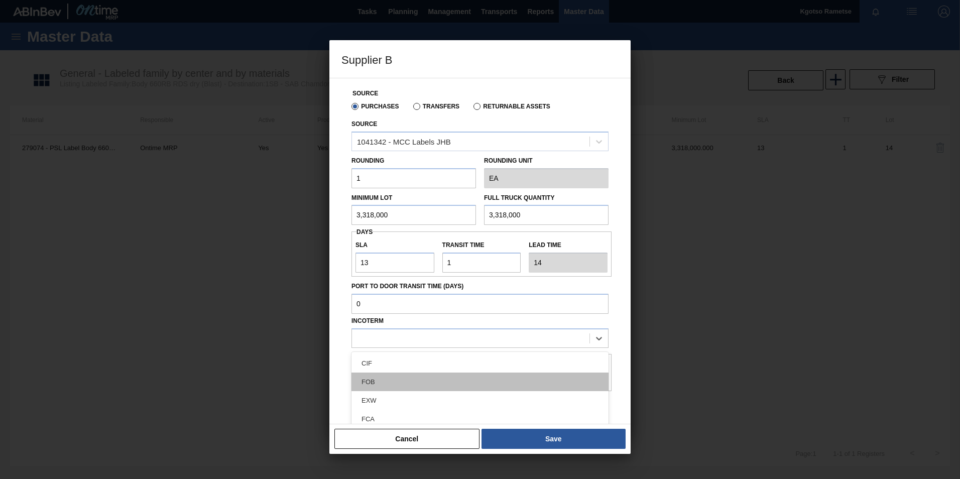
click at [385, 382] on div "FOB" at bounding box center [480, 382] width 257 height 19
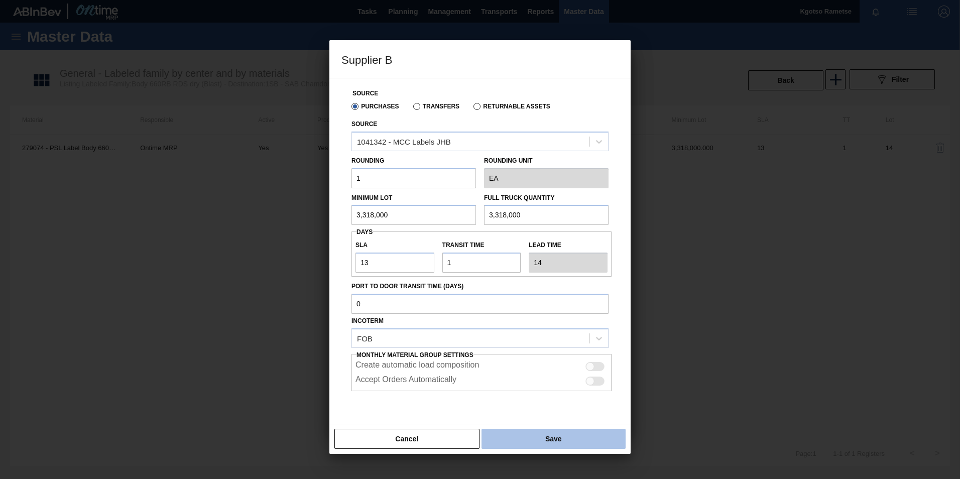
click at [528, 432] on button "Save" at bounding box center [554, 439] width 144 height 20
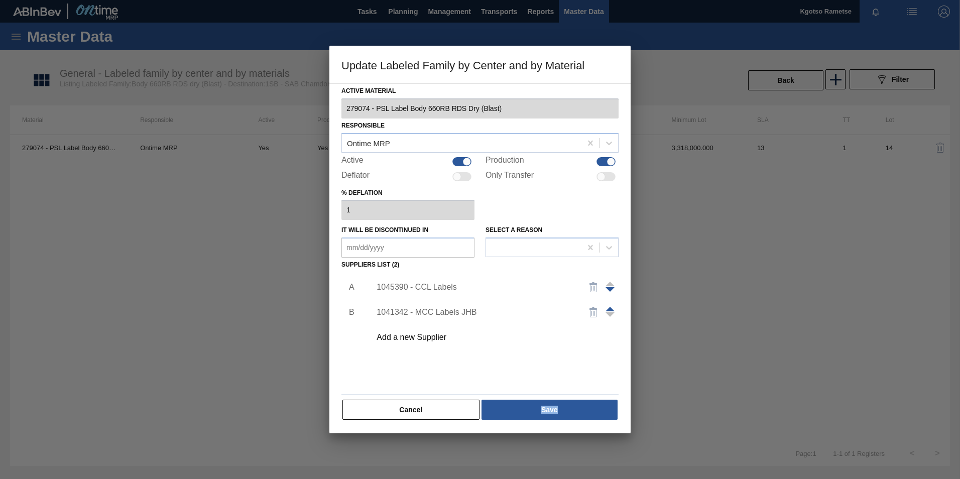
click at [528, 432] on div "Active Material 279074 - PSL Label Body 660RB RDS Dry (Blast) Responsible Ontim…" at bounding box center [480, 258] width 301 height 350
drag, startPoint x: 528, startPoint y: 432, endPoint x: 522, endPoint y: 416, distance: 17.2
click at [522, 416] on button "Save" at bounding box center [550, 410] width 136 height 20
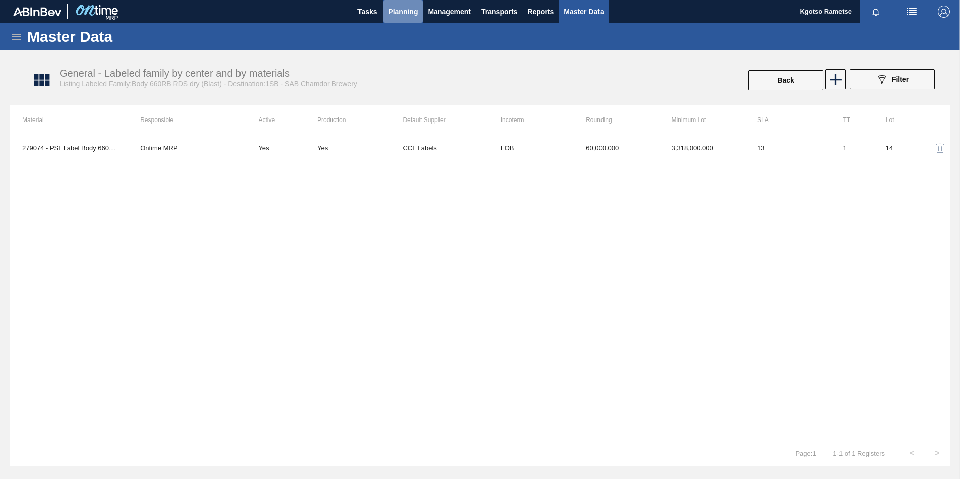
click at [410, 7] on span "Planning" at bounding box center [403, 12] width 30 height 12
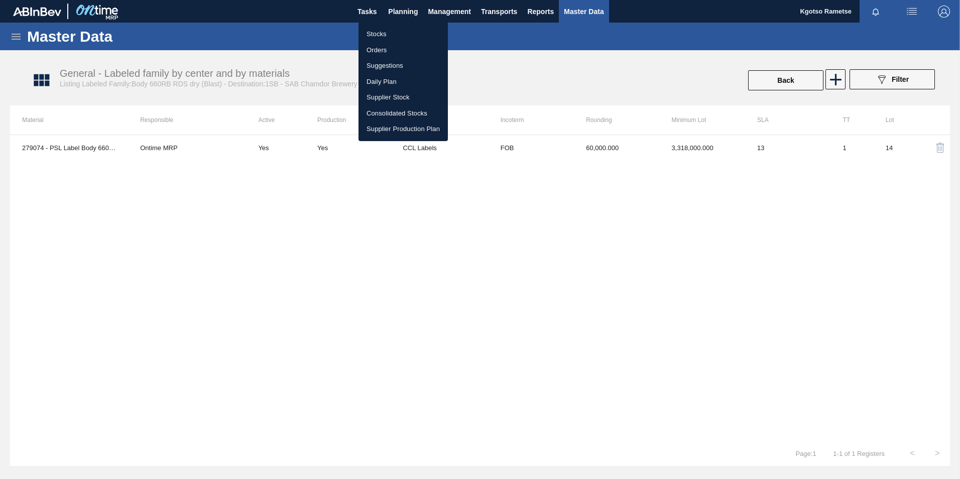
click at [395, 34] on li "Stocks" at bounding box center [403, 34] width 89 height 16
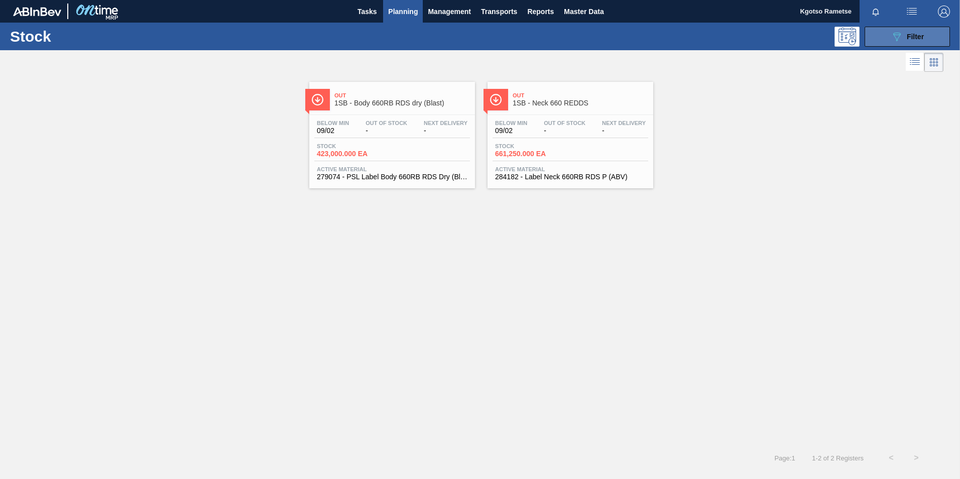
click at [923, 40] on span "Filter" at bounding box center [915, 37] width 17 height 8
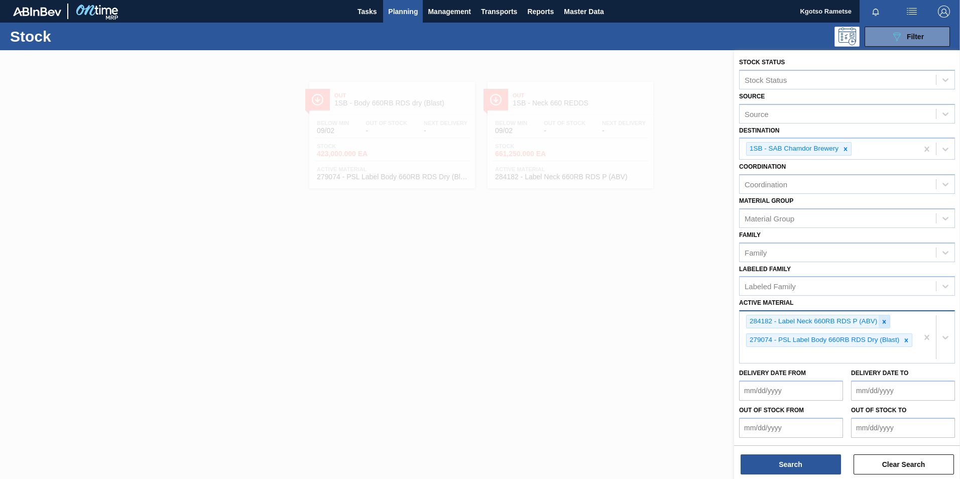
click at [887, 321] on icon at bounding box center [884, 321] width 7 height 7
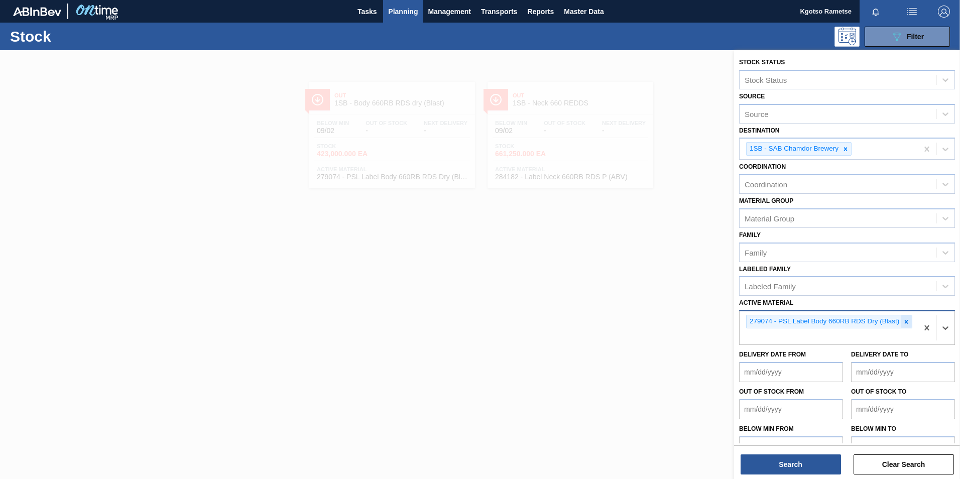
click at [907, 325] on icon at bounding box center [906, 321] width 7 height 7
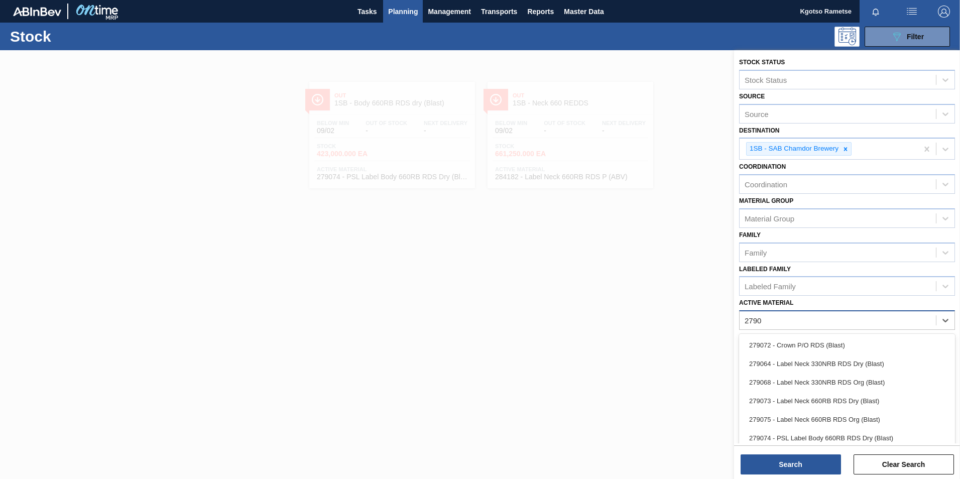
type Material "2790"
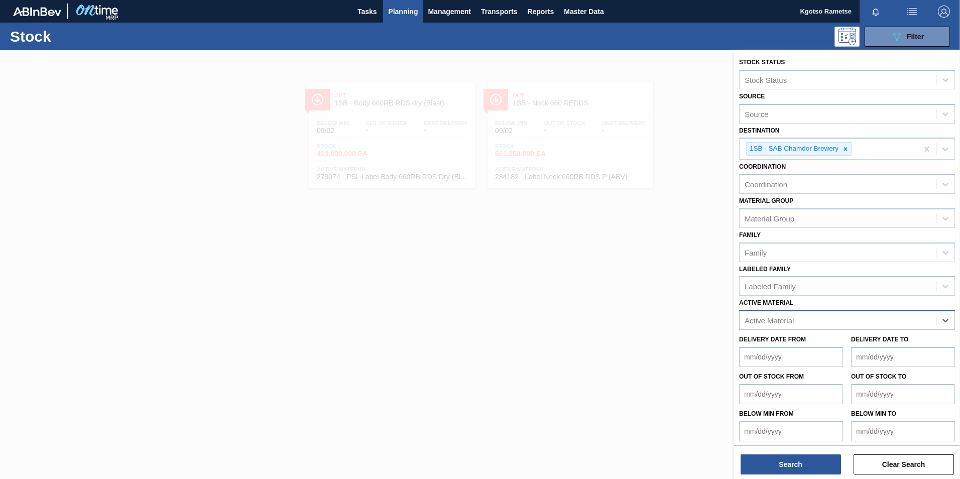
click at [766, 320] on div "Active Material" at bounding box center [769, 320] width 49 height 9
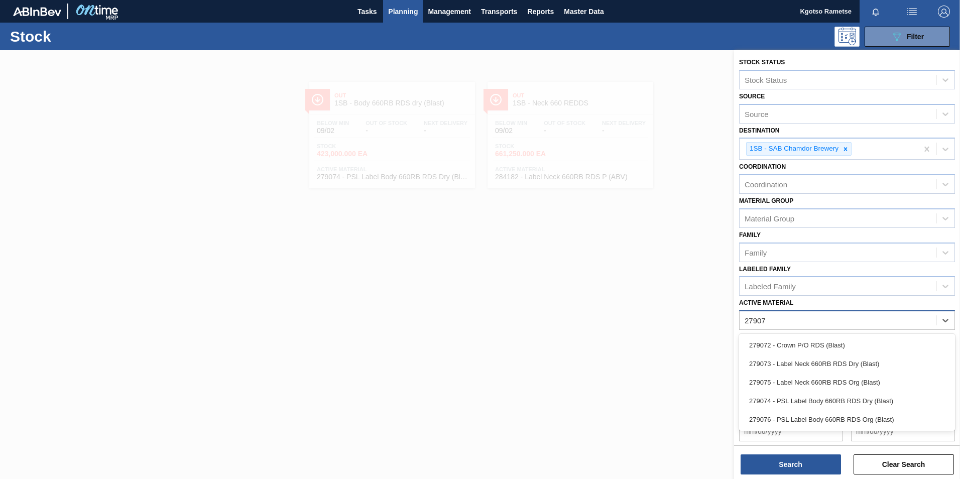
type Material "279076"
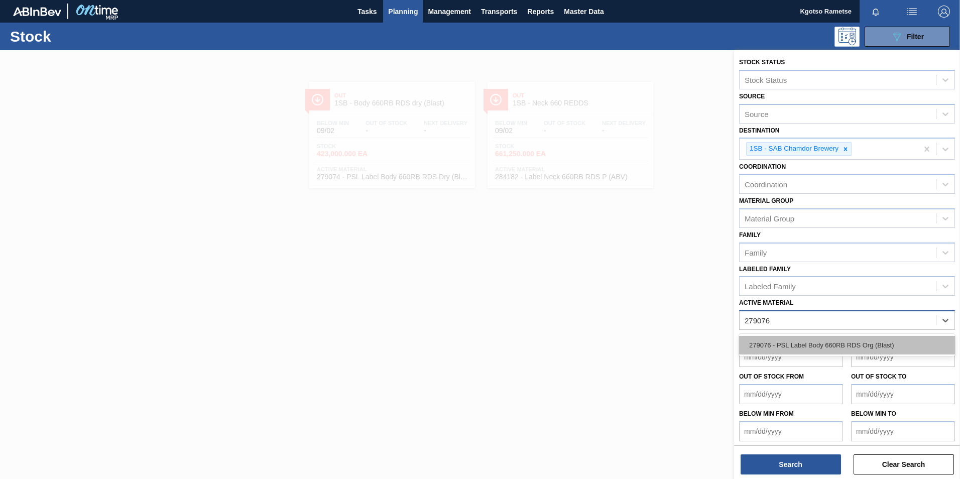
click at [745, 337] on div "279076 - PSL Label Body 660RB RDS Org (Blast)" at bounding box center [847, 345] width 216 height 19
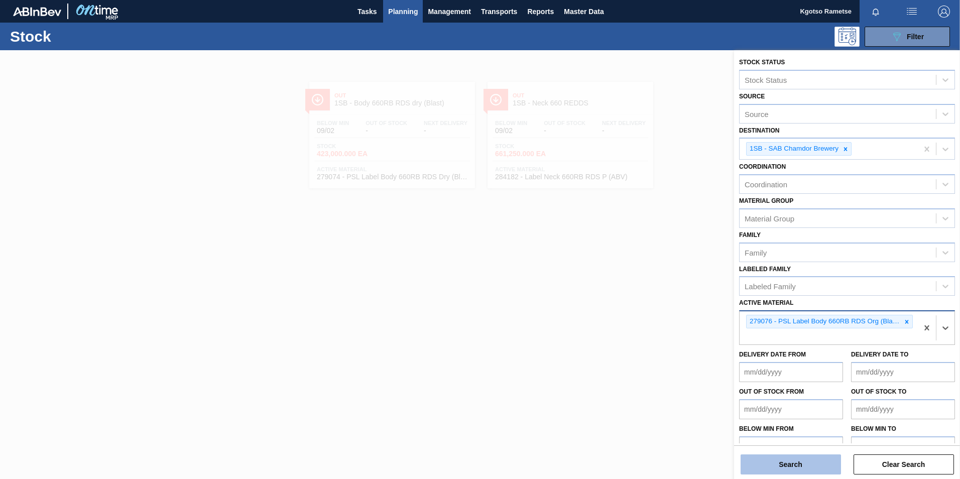
click at [773, 466] on button "Search" at bounding box center [791, 465] width 100 height 20
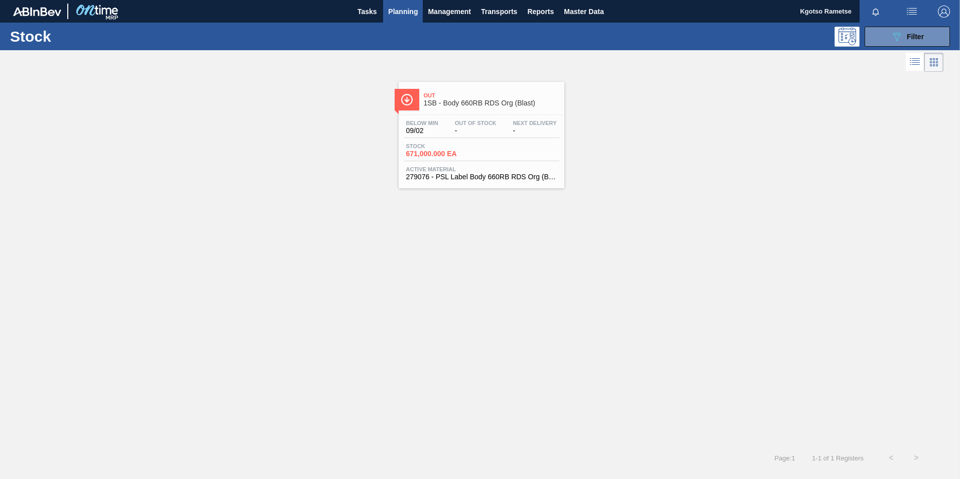
click at [448, 113] on div "Out 1SB - Body 660RB RDS Org (Blast) Below Min 09/02 Out Of Stock - Next Delive…" at bounding box center [482, 135] width 166 height 106
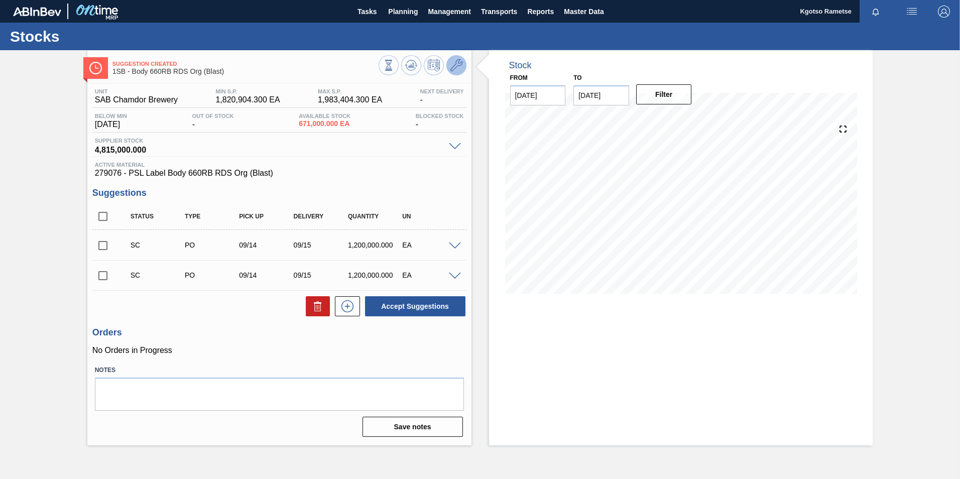
click at [457, 64] on icon at bounding box center [457, 65] width 12 height 12
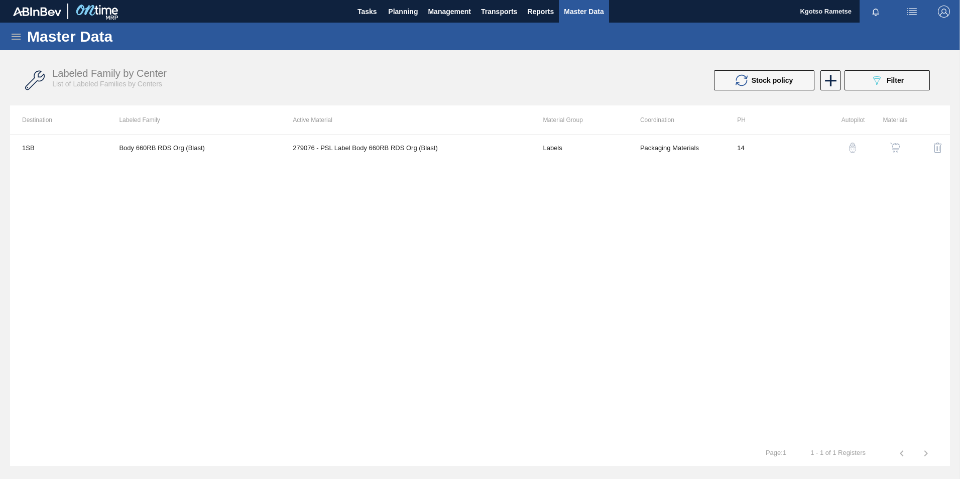
click at [895, 145] on img "button" at bounding box center [896, 148] width 10 height 10
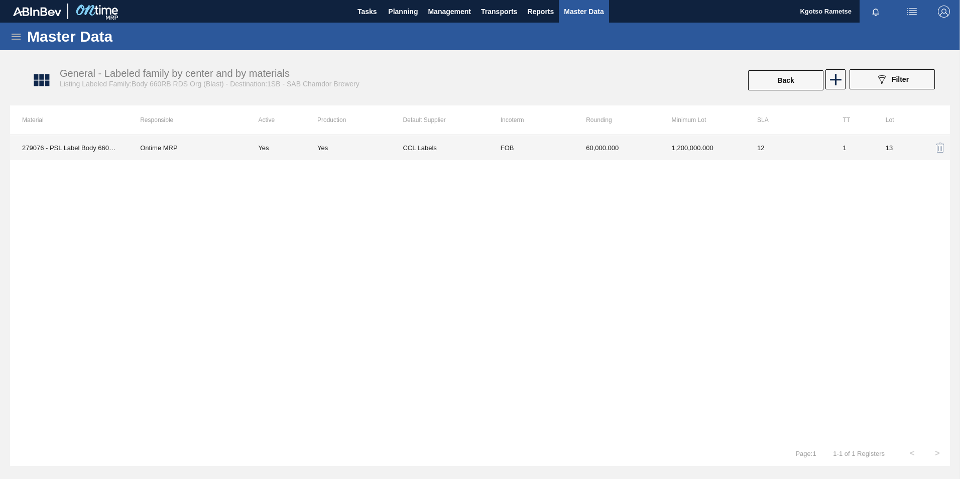
click at [608, 149] on td "60,000.000" at bounding box center [616, 147] width 85 height 25
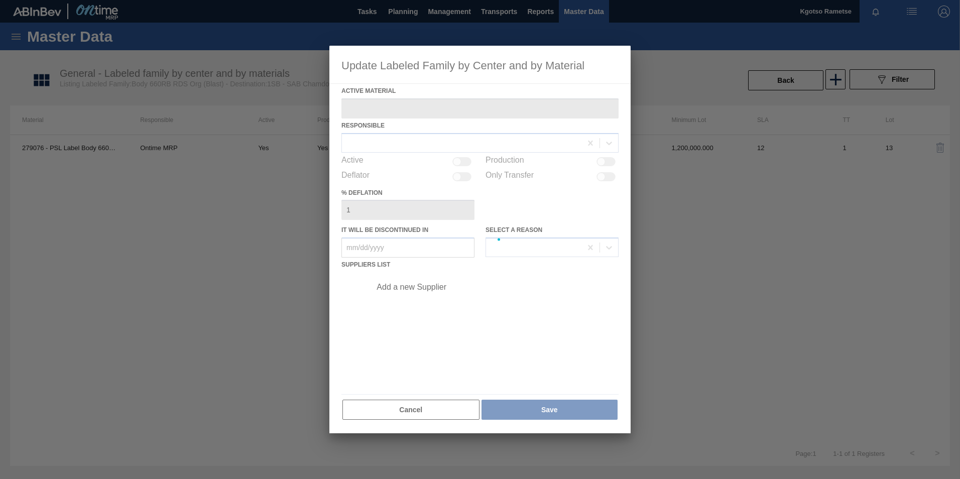
type Material "279076 - PSL Label Body 660RB RDS Org (Blast)"
checkbox input "true"
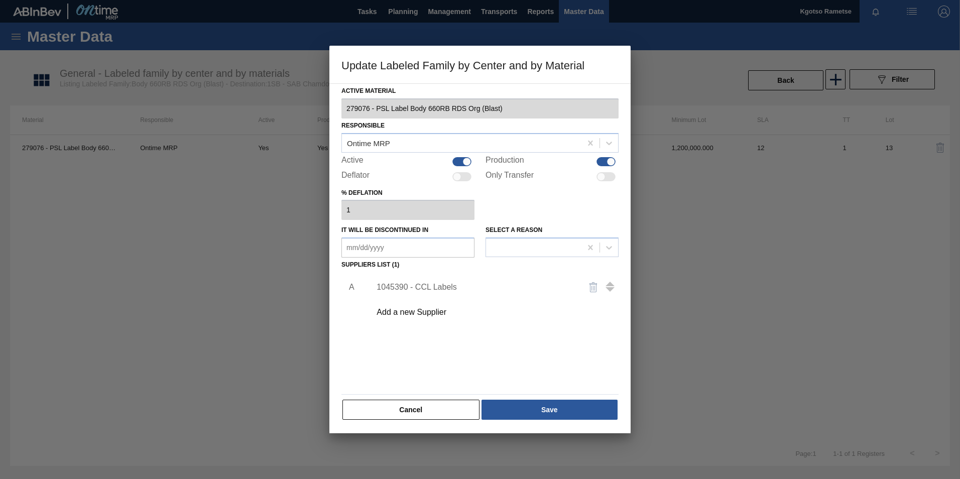
click at [431, 311] on div "Add a new Supplier" at bounding box center [475, 312] width 197 height 9
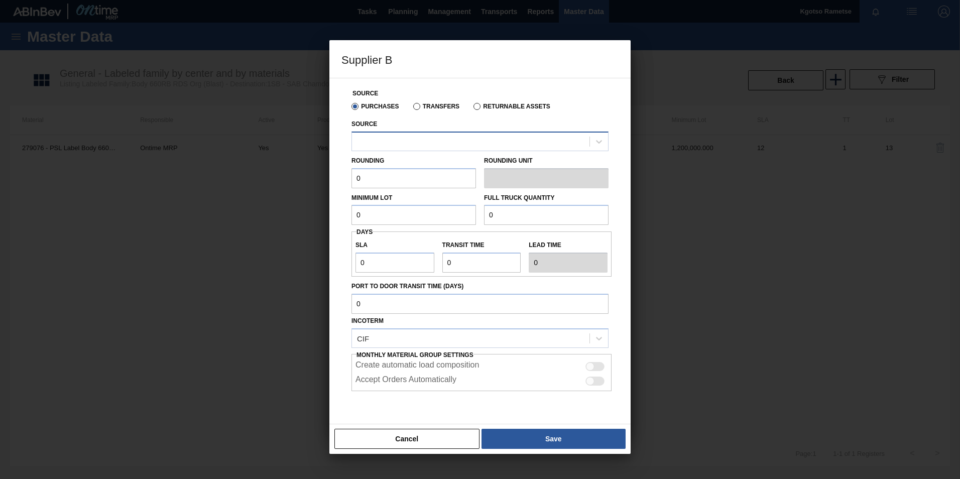
click at [390, 141] on div at bounding box center [471, 141] width 238 height 15
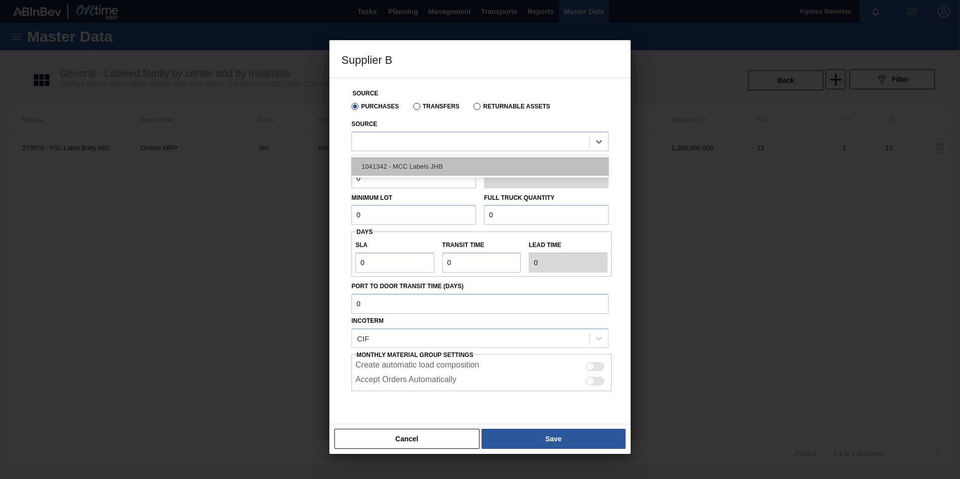
click at [380, 174] on div "1041342 - MCC Labels JHB" at bounding box center [480, 166] width 257 height 19
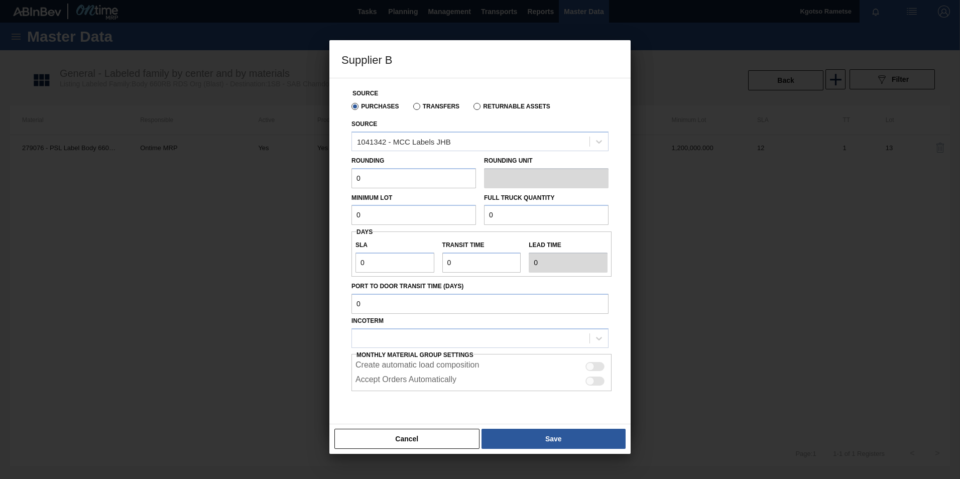
drag, startPoint x: 359, startPoint y: 179, endPoint x: 223, endPoint y: 192, distance: 137.2
click at [232, 192] on div "Supplier B Source Purchases Transfers Returnable Assets Source 1041342 - MCC La…" at bounding box center [480, 239] width 960 height 479
type input "1"
drag, startPoint x: 361, startPoint y: 218, endPoint x: 329, endPoint y: 218, distance: 32.7
click at [331, 218] on div "Source Purchases Transfers Returnable Assets Source 1041342 - MCC Labels JHB Ro…" at bounding box center [480, 251] width 301 height 347
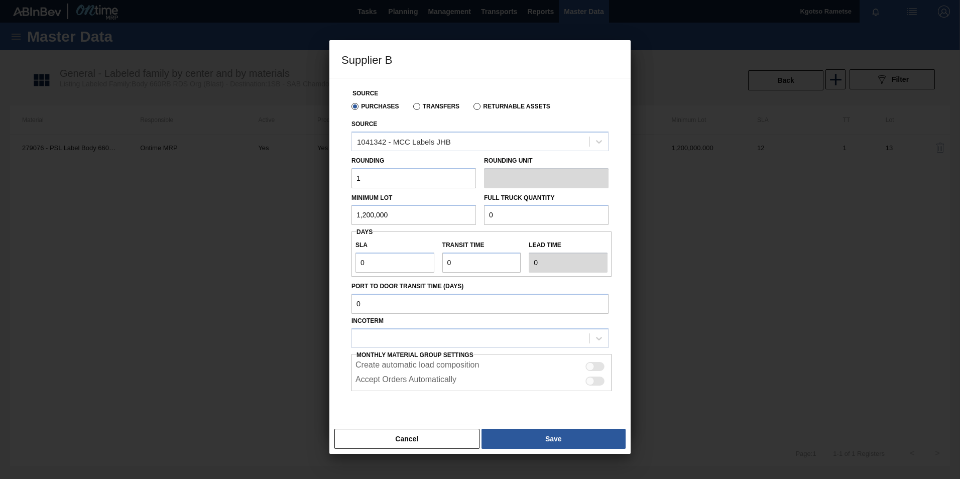
drag, startPoint x: 395, startPoint y: 212, endPoint x: 110, endPoint y: 231, distance: 286.0
click at [216, 229] on div "Supplier B Source Purchases Transfers Returnable Assets Source 1041342 - MCC La…" at bounding box center [480, 239] width 960 height 479
type input "1,200,000"
drag, startPoint x: 478, startPoint y: 213, endPoint x: 443, endPoint y: 211, distance: 34.7
click at [447, 213] on div "Minimum Lot 1,200,000 Full Truck Quantity 0" at bounding box center [480, 206] width 265 height 37
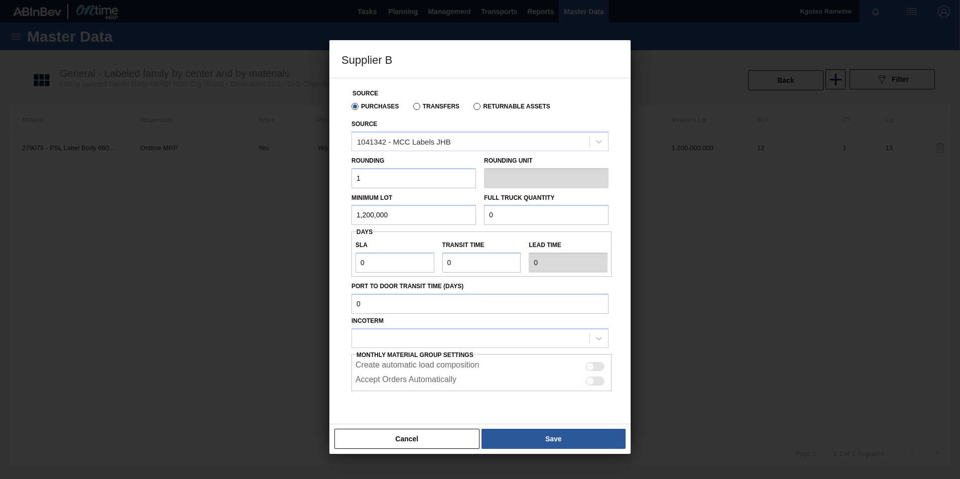
drag, startPoint x: 496, startPoint y: 216, endPoint x: 337, endPoint y: 216, distance: 158.7
click at [383, 218] on div "Minimum Lot 1,200,000 Full Truck Quantity 0" at bounding box center [480, 206] width 265 height 37
paste input "1,200,00"
type input "1,200,000"
drag, startPoint x: 317, startPoint y: 261, endPoint x: 216, endPoint y: 250, distance: 101.6
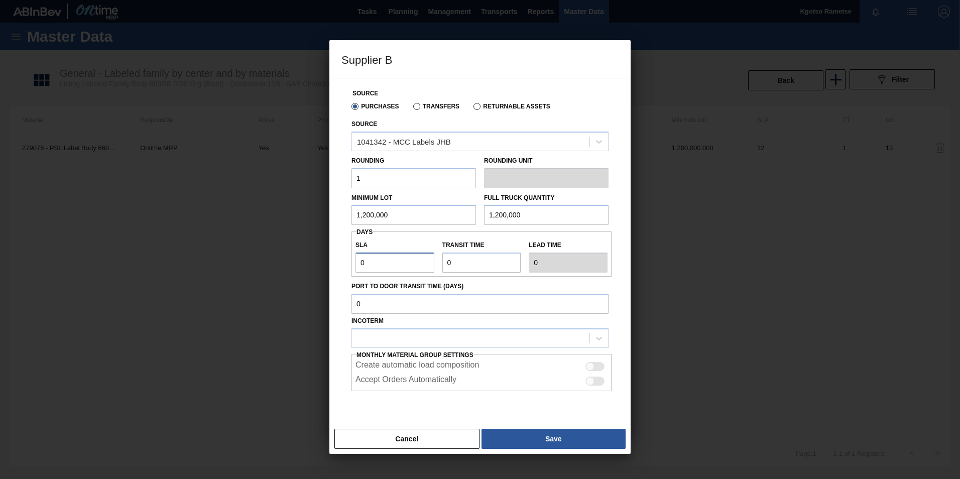
click at [235, 253] on div "Supplier B Source Purchases Transfers Returnable Assets Source 1041342 - MCC La…" at bounding box center [480, 239] width 960 height 479
type input "1"
type input "13"
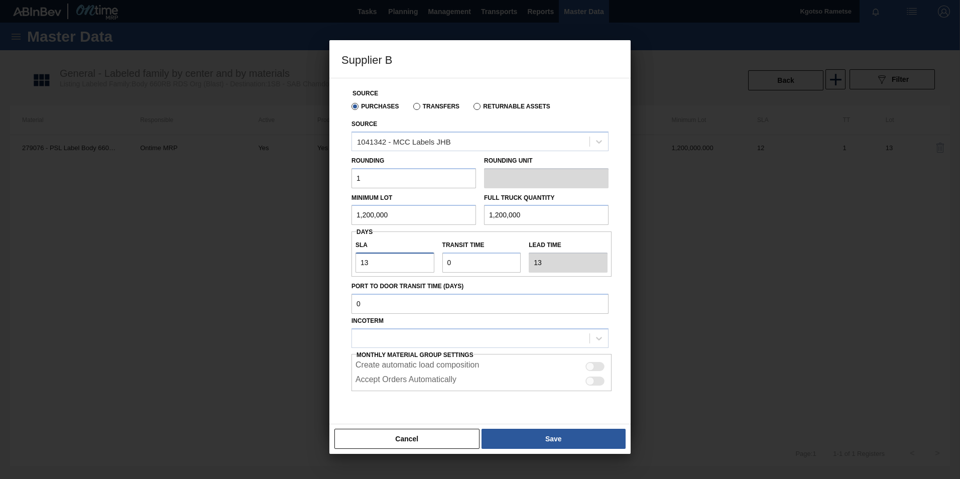
type input "13"
click at [363, 261] on div "SLA 13 Transit time Lead time 13" at bounding box center [482, 254] width 260 height 37
type input "1"
type input "14"
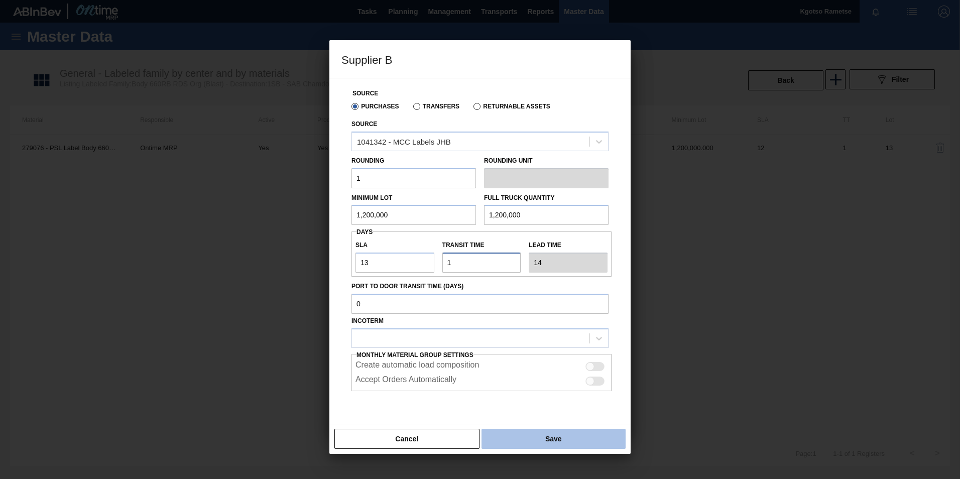
type input "1"
click at [508, 440] on button "Save" at bounding box center [554, 439] width 144 height 20
type input "EA"
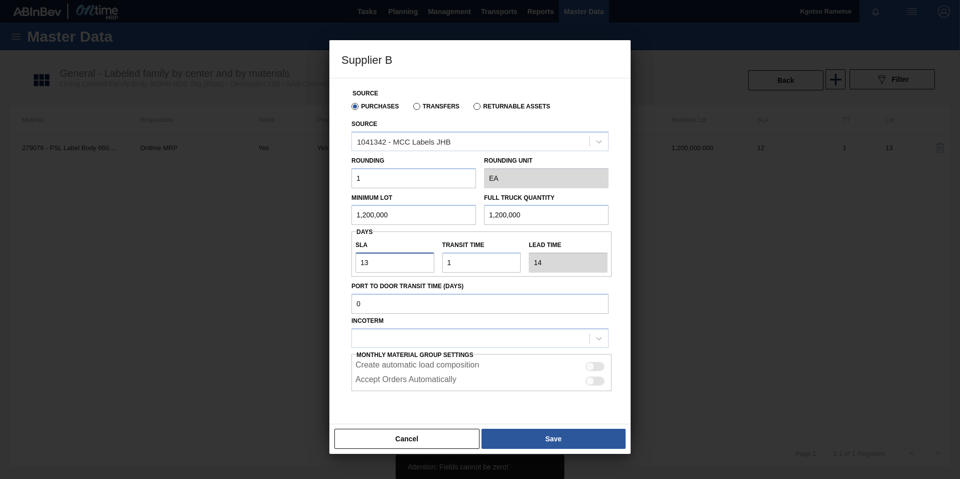
drag, startPoint x: 378, startPoint y: 260, endPoint x: 357, endPoint y: 261, distance: 21.2
click at [357, 261] on input "13" at bounding box center [395, 263] width 79 height 20
type input "1"
type input "2"
type input "12"
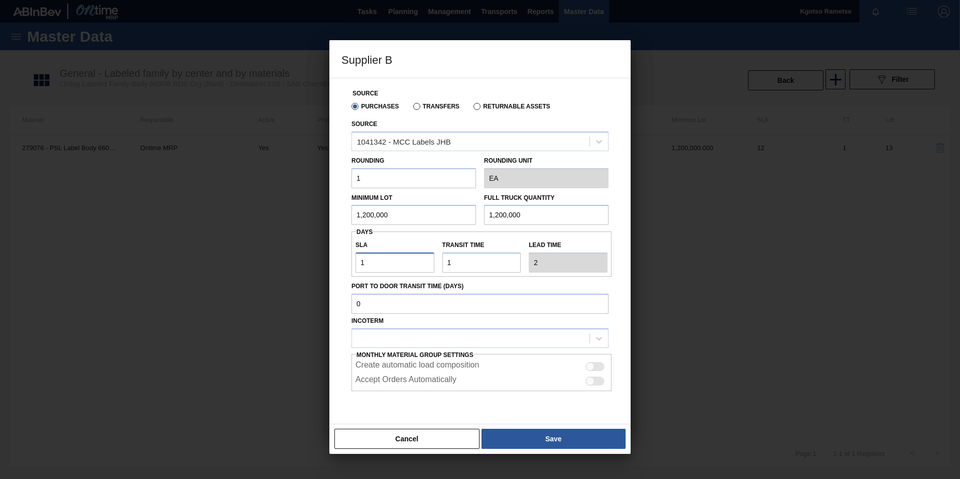
type input "13"
type input "12"
click at [411, 339] on div at bounding box center [471, 338] width 238 height 15
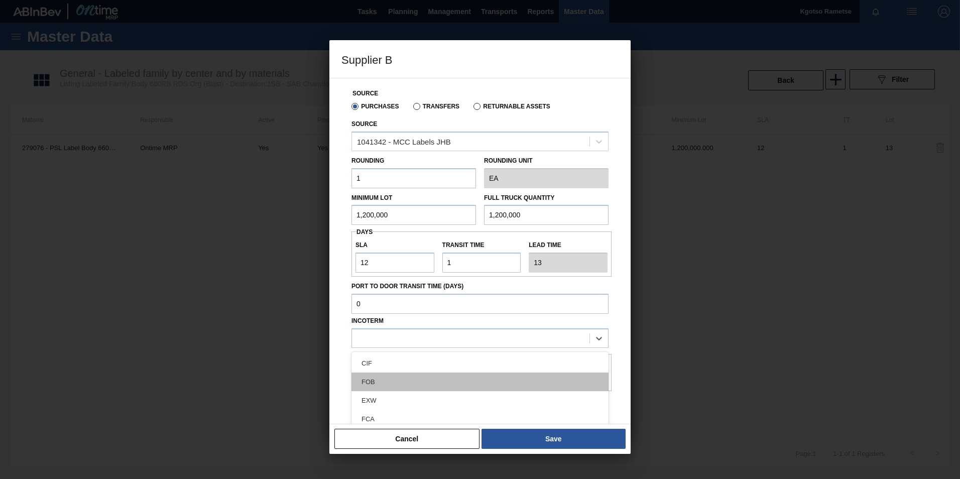
click at [401, 377] on div "FOB" at bounding box center [480, 382] width 257 height 19
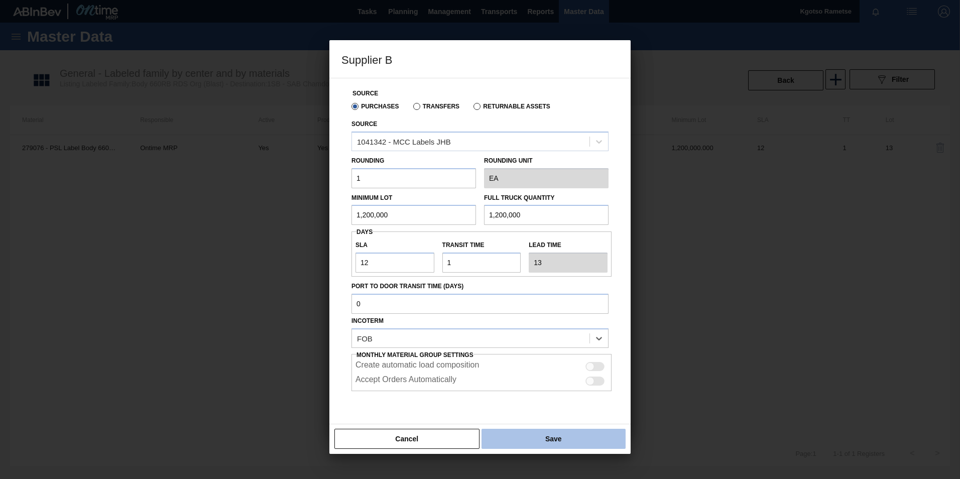
click at [527, 435] on button "Save" at bounding box center [554, 439] width 144 height 20
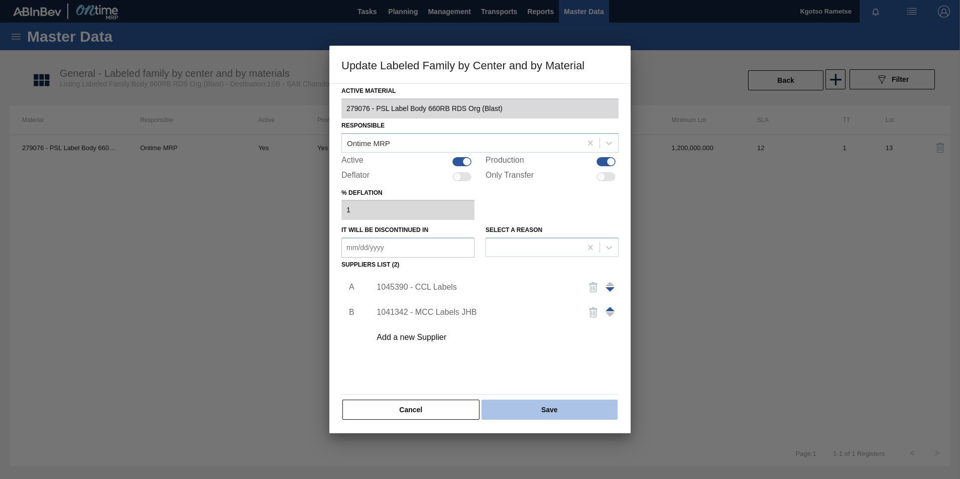
click at [522, 408] on button "Save" at bounding box center [550, 410] width 136 height 20
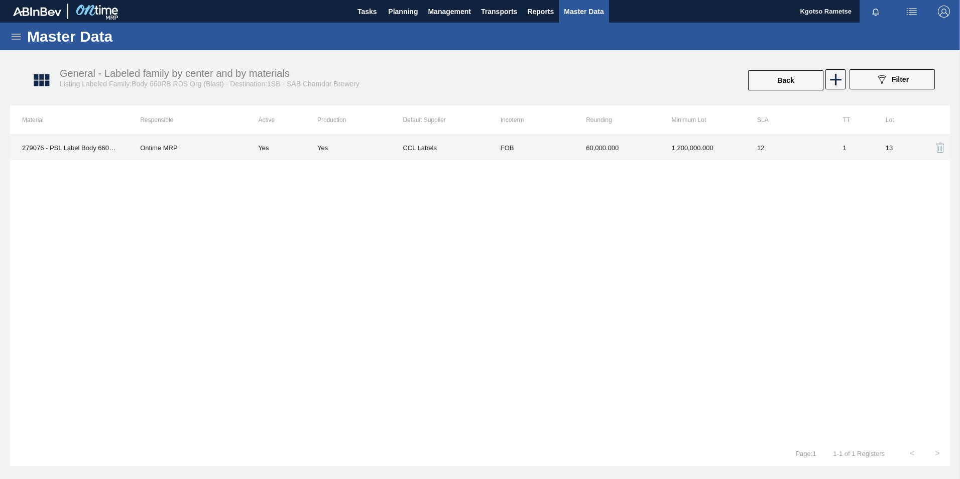
click at [484, 141] on td "CCL Labels" at bounding box center [445, 147] width 85 height 25
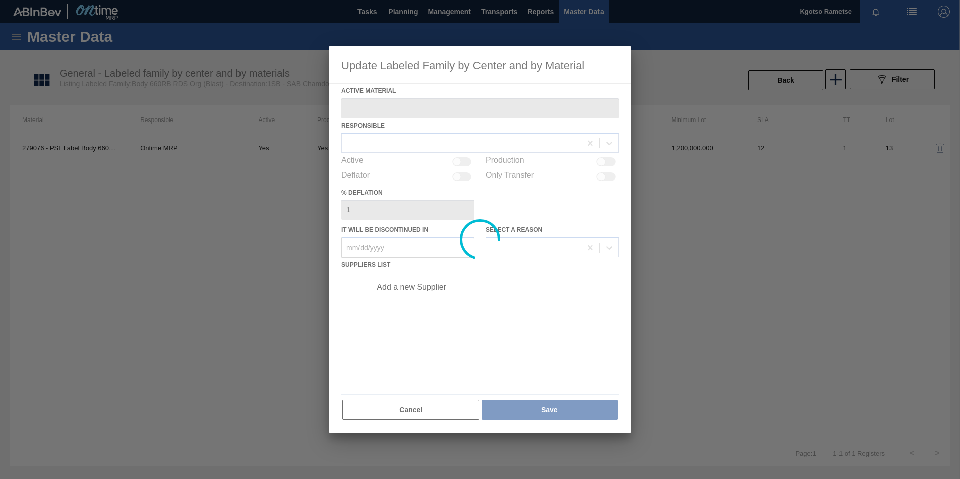
type Material "279076 - PSL Label Body 660RB RDS Org (Blast)"
checkbox input "true"
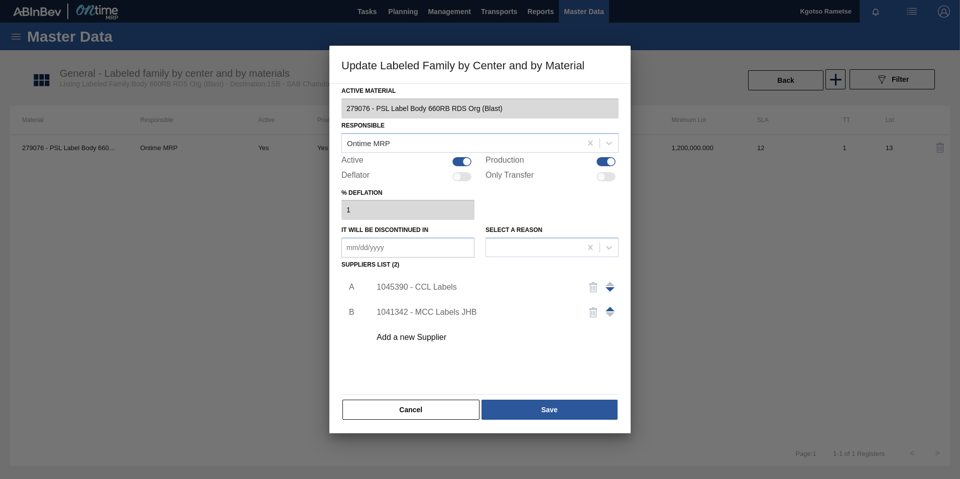
click at [609, 307] on span at bounding box center [610, 309] width 9 height 5
click at [427, 289] on div "1041342 - MCC Labels JHB" at bounding box center [475, 287] width 197 height 9
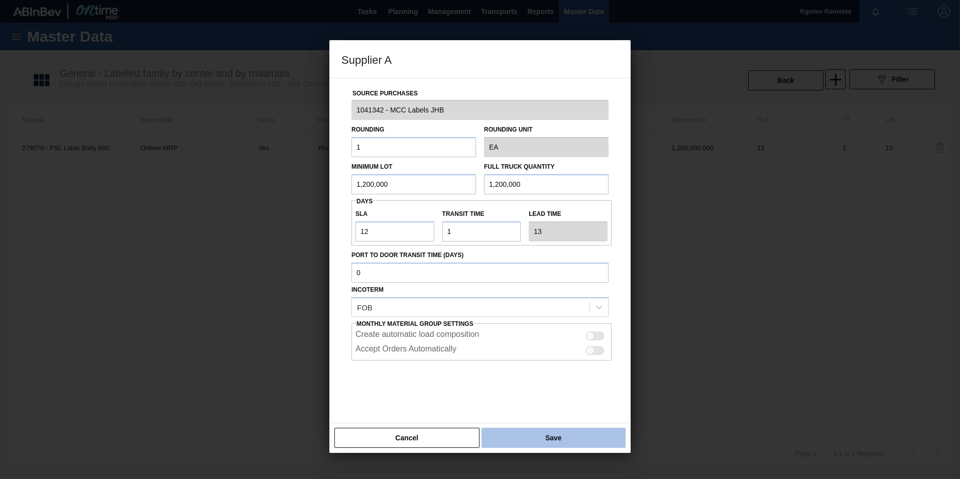
click at [523, 439] on button "Save" at bounding box center [554, 438] width 144 height 20
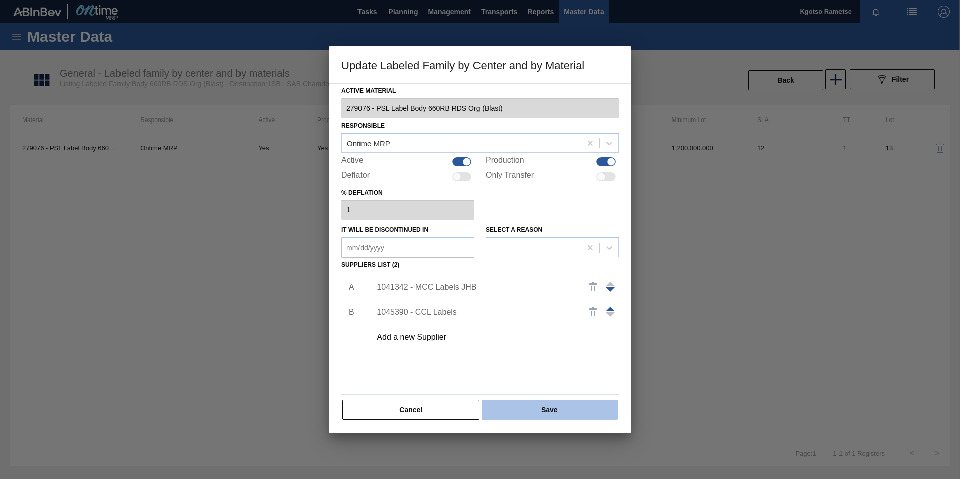
click at [510, 411] on button "Save" at bounding box center [550, 410] width 136 height 20
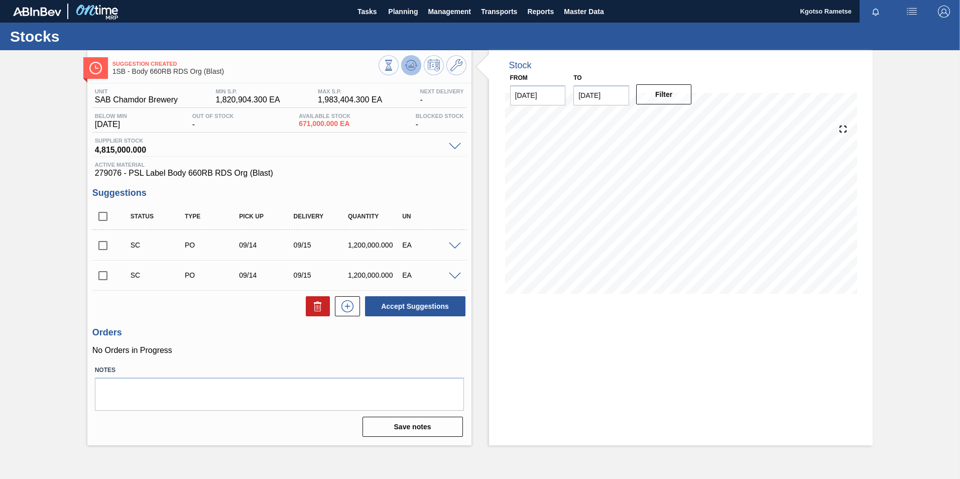
click at [409, 62] on icon at bounding box center [411, 65] width 12 height 12
click at [394, 11] on span "Planning" at bounding box center [403, 12] width 30 height 12
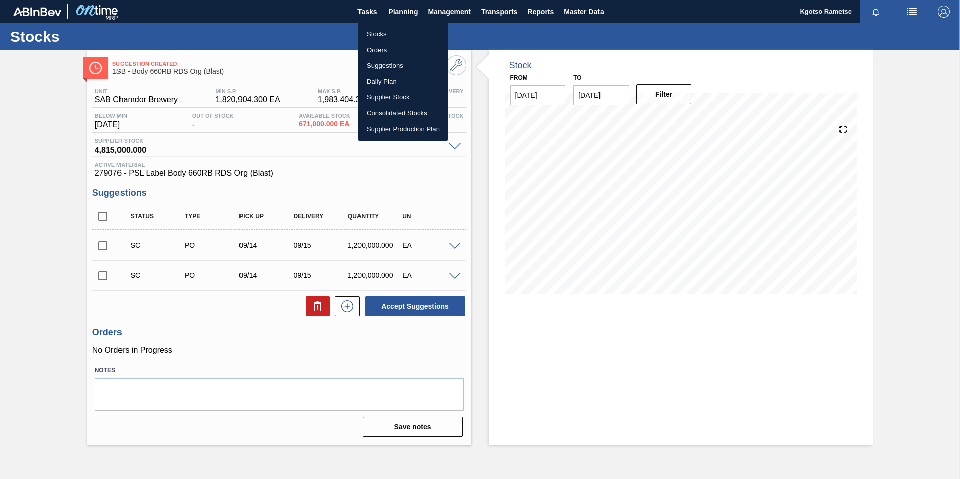
click at [387, 35] on li "Stocks" at bounding box center [403, 34] width 89 height 16
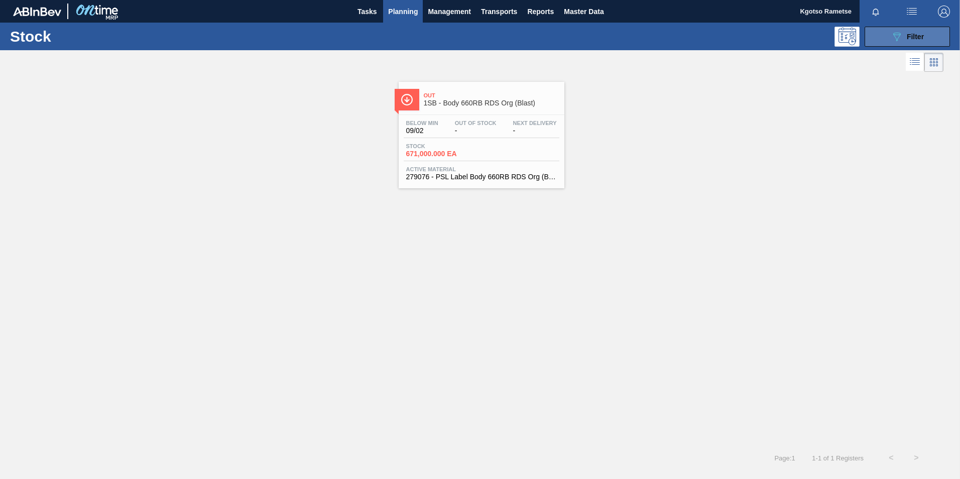
click at [896, 34] on icon "089F7B8B-B2A5-4AFE-B5C0-19BA573D28AC" at bounding box center [897, 37] width 12 height 12
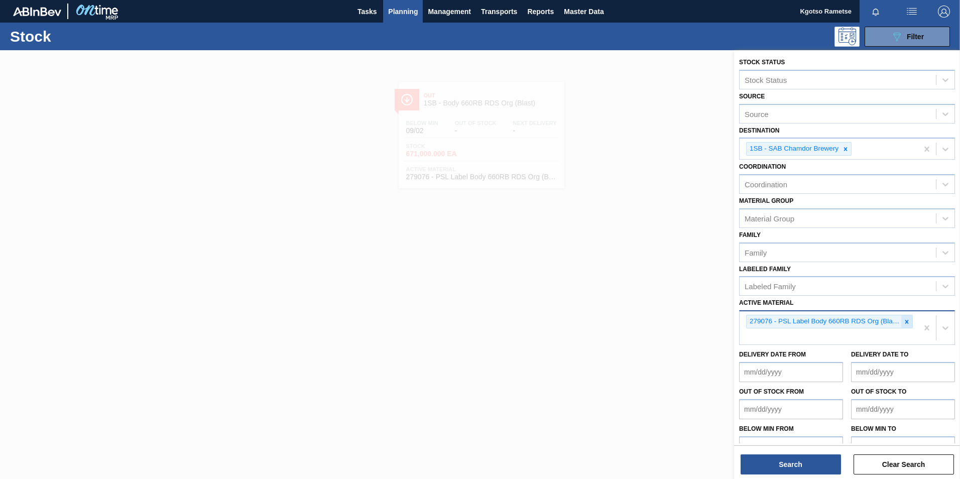
click at [906, 322] on icon at bounding box center [908, 322] width 4 height 4
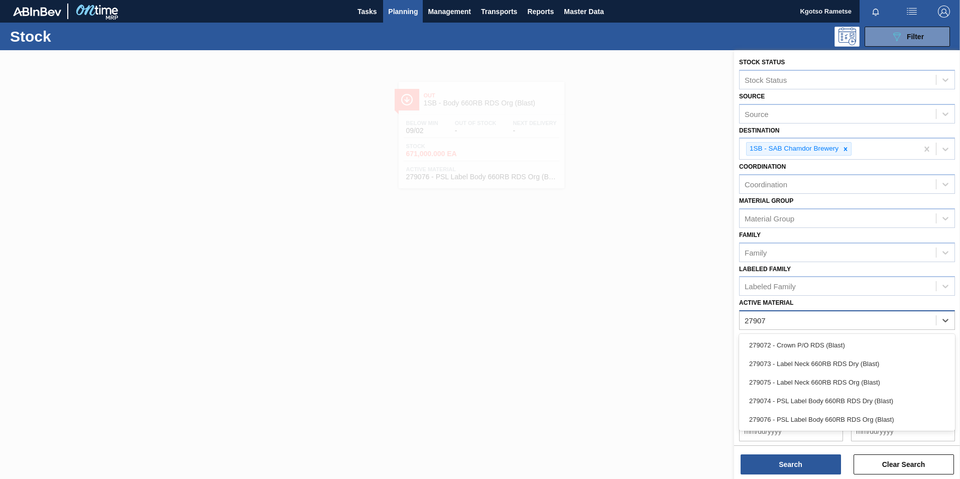
type Material "279074"
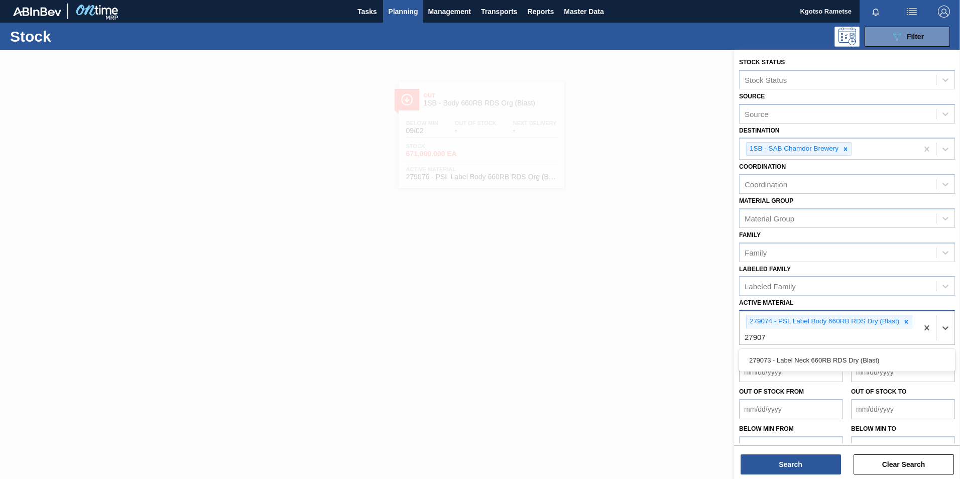
type Material "279073"
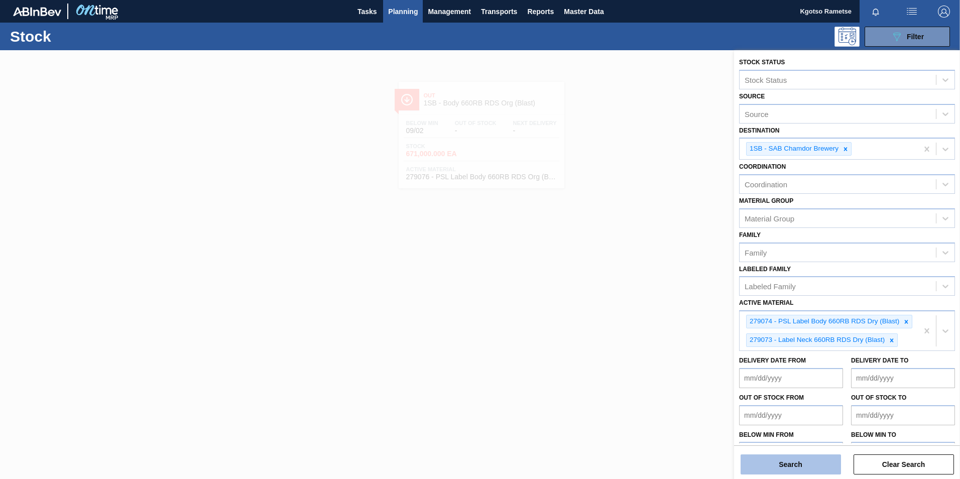
click at [797, 468] on button "Search" at bounding box center [791, 465] width 100 height 20
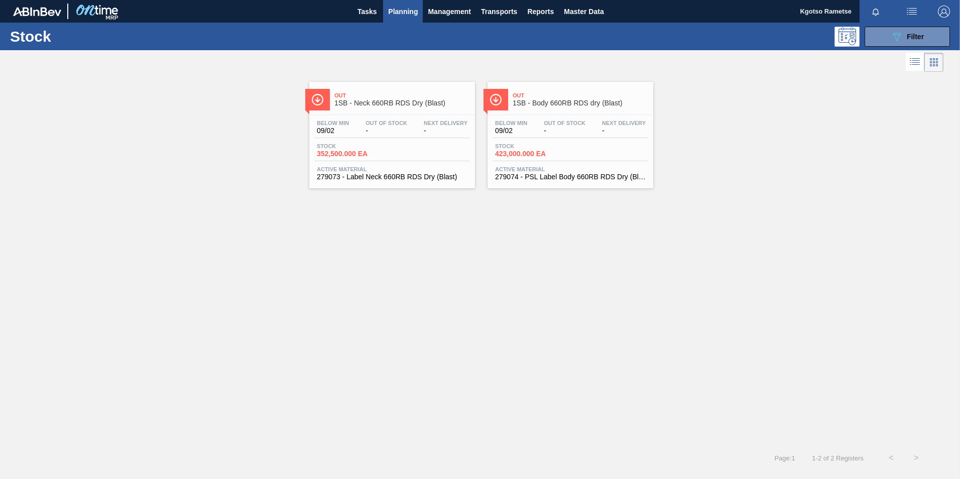
click at [412, 107] on div "Out 1SB - Neck 660RB RDS Dry (Blast)" at bounding box center [403, 99] width 136 height 23
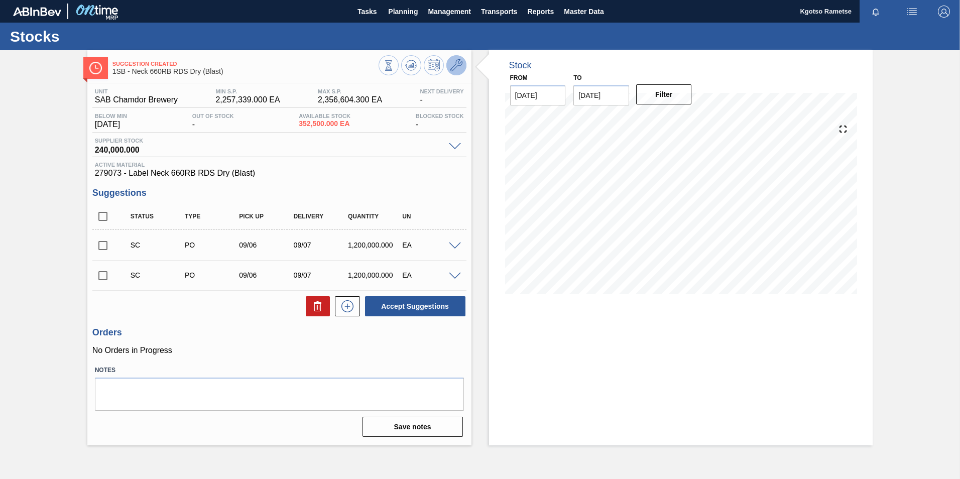
click at [452, 71] on span at bounding box center [457, 65] width 12 height 12
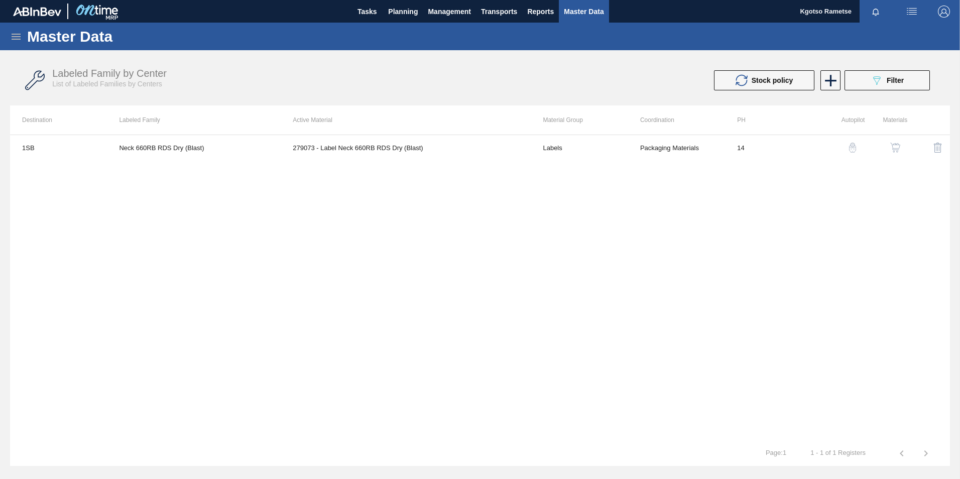
click at [896, 146] on img "button" at bounding box center [896, 148] width 10 height 10
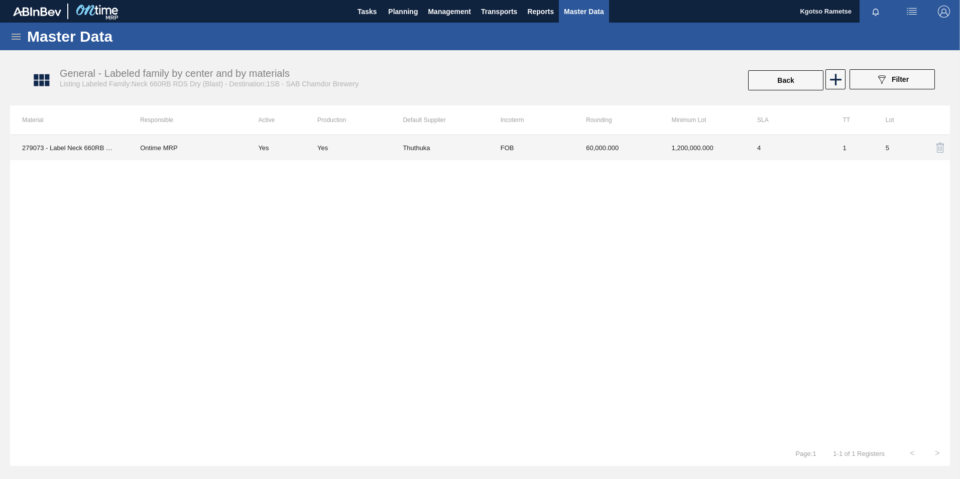
click at [591, 151] on td "60,000.000" at bounding box center [616, 147] width 85 height 25
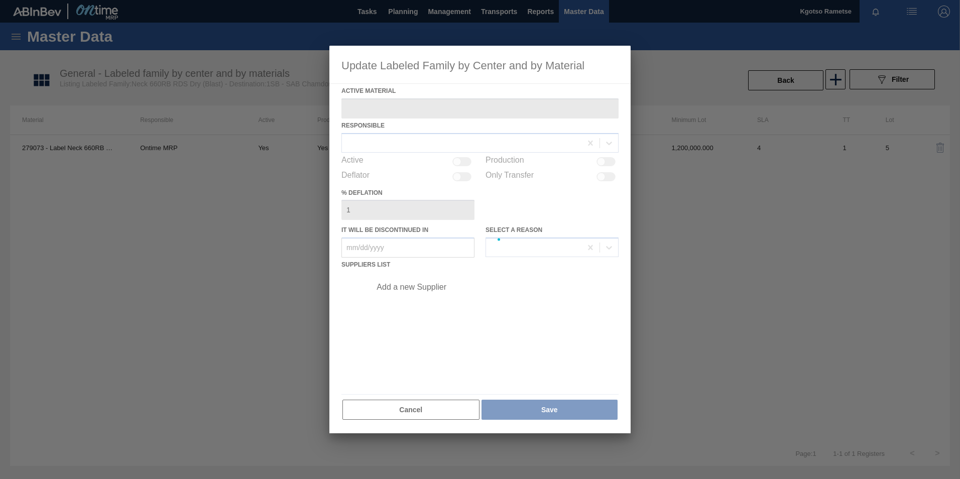
type Material "279073 - Label Neck 660RB RDS Dry (Blast)"
checkbox input "true"
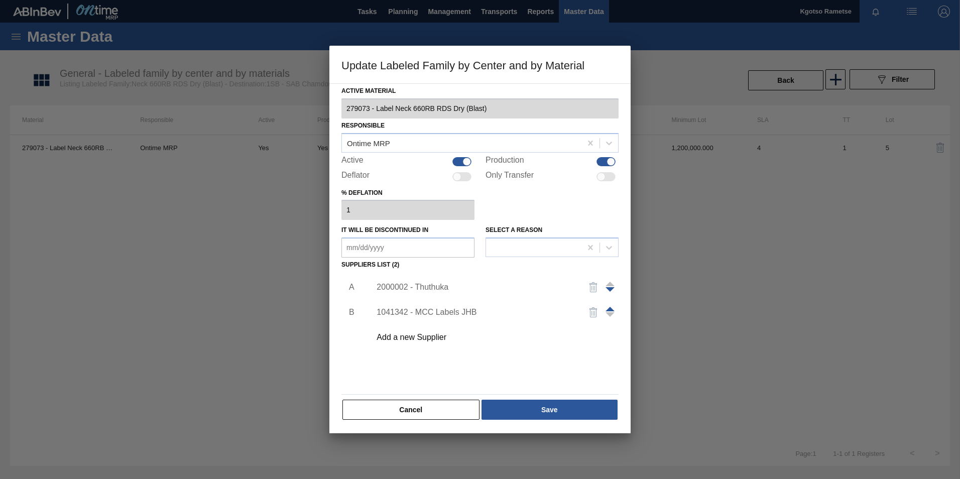
click at [611, 307] on span at bounding box center [610, 309] width 9 height 5
click at [428, 281] on div "1041342 - MCC Labels JHB" at bounding box center [492, 287] width 254 height 25
click at [425, 286] on div "1041342 - MCC Labels JHB" at bounding box center [475, 287] width 197 height 9
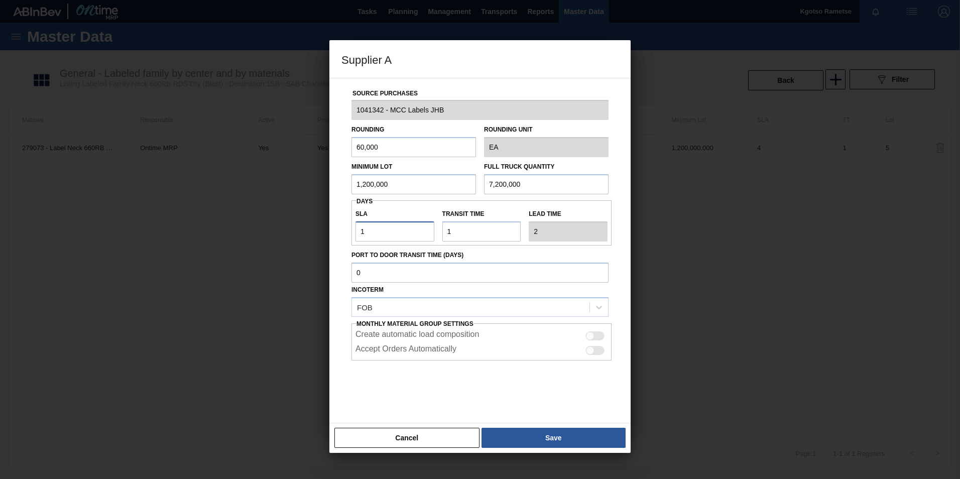
drag, startPoint x: 381, startPoint y: 232, endPoint x: 323, endPoint y: 233, distance: 57.3
click at [322, 233] on div "Supplier A Source Purchases 1041342 - MCC Labels JHB Rounding 60,000 Rounding U…" at bounding box center [480, 239] width 960 height 479
drag, startPoint x: 552, startPoint y: 190, endPoint x: 381, endPoint y: 182, distance: 170.5
click at [381, 182] on div "Minimum Lot 1,200,000 Full Truck Quantity 7,200,000" at bounding box center [480, 175] width 265 height 37
type input "1,200,000"
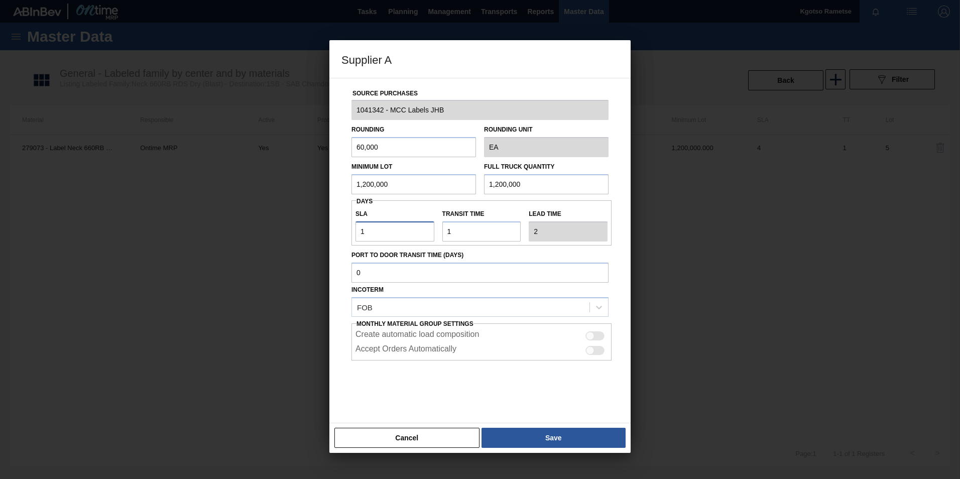
drag, startPoint x: 366, startPoint y: 226, endPoint x: 353, endPoint y: 222, distance: 14.1
click at [353, 222] on div "SLA 1" at bounding box center [395, 224] width 87 height 35
type input "13"
type input "14"
type input "13"
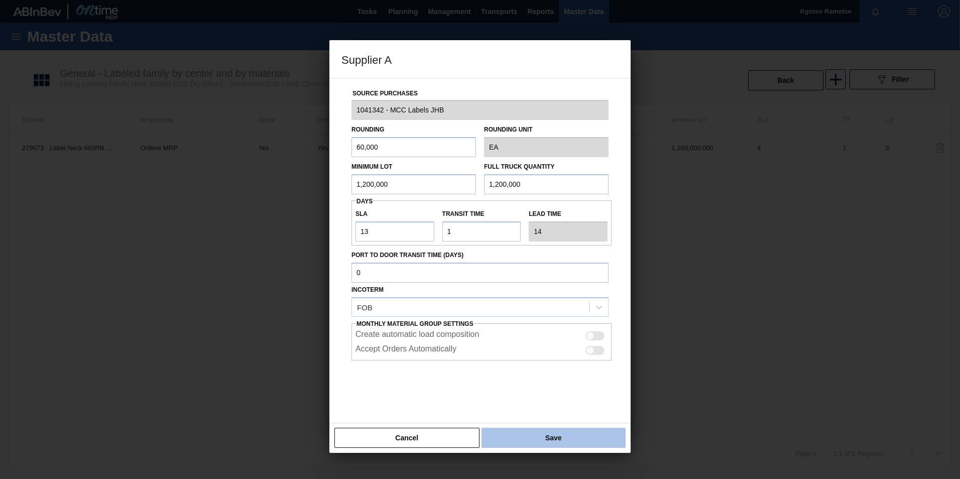
click at [492, 428] on button "Save" at bounding box center [554, 438] width 144 height 20
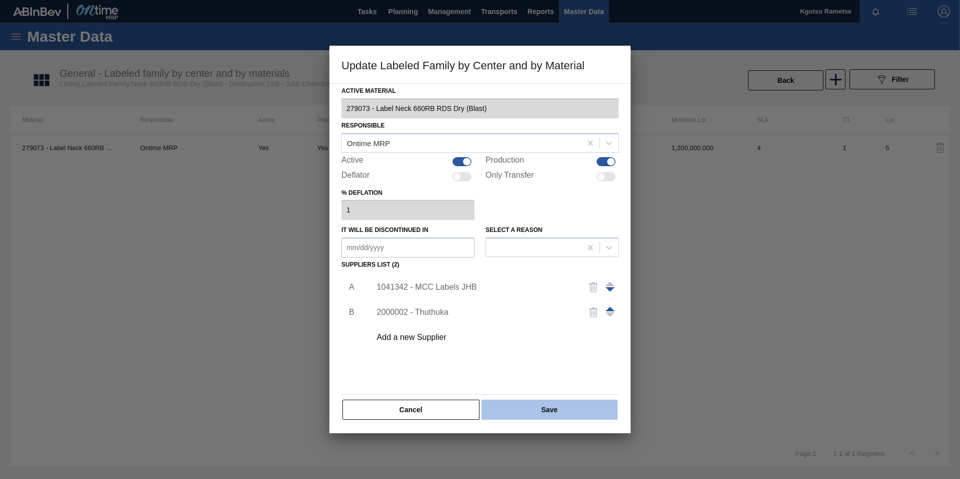
click at [501, 416] on button "Save" at bounding box center [550, 410] width 136 height 20
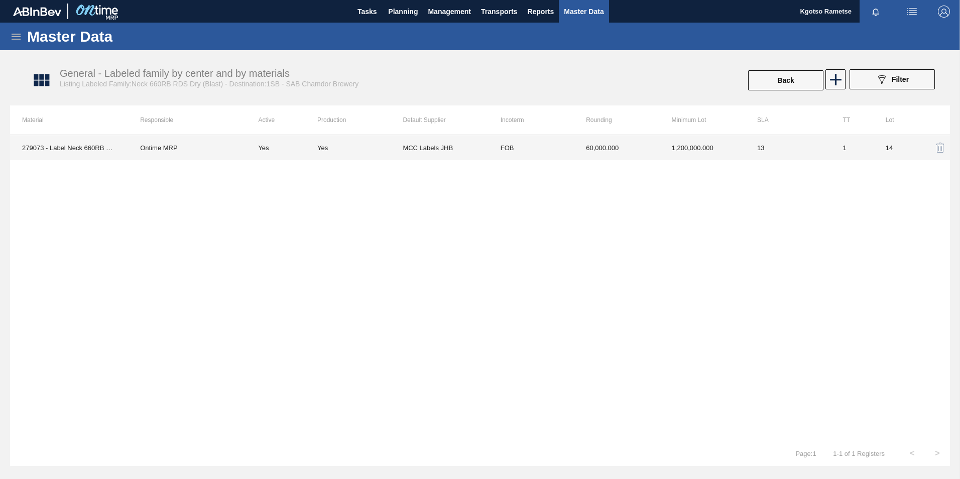
click at [639, 150] on td "60,000.000" at bounding box center [616, 147] width 85 height 25
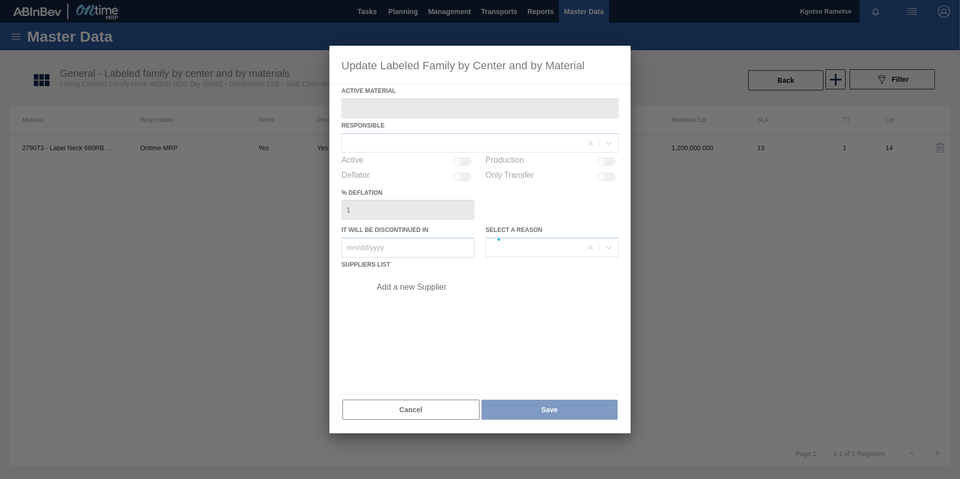
type Material "279073 - Label Neck 660RB RDS Dry (Blast)"
checkbox input "true"
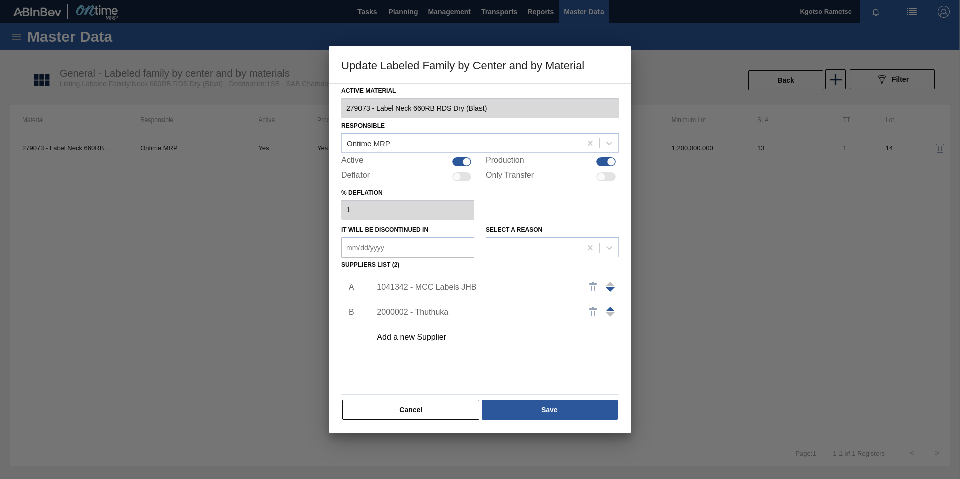
click at [445, 286] on div "1041342 - MCC Labels JHB" at bounding box center [475, 287] width 197 height 9
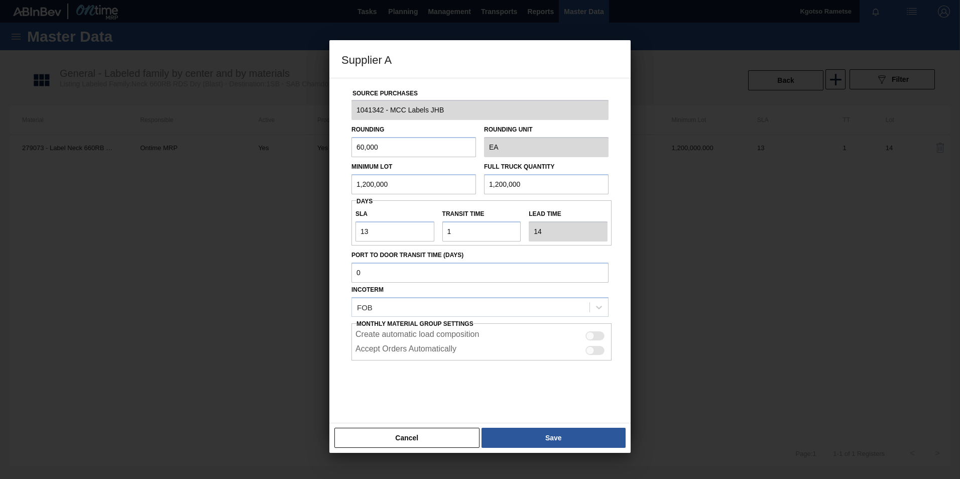
drag, startPoint x: 397, startPoint y: 186, endPoint x: 287, endPoint y: 174, distance: 111.1
drag, startPoint x: 287, startPoint y: 174, endPoint x: 346, endPoint y: 164, distance: 59.7
drag, startPoint x: 346, startPoint y: 164, endPoint x: 338, endPoint y: 167, distance: 8.8
click at [338, 167] on div "Source Purchases 1041342 - MCC Labels JHB Rounding 60,000 Rounding Unit EA Mini…" at bounding box center [480, 251] width 301 height 346
drag, startPoint x: 391, startPoint y: 184, endPoint x: 296, endPoint y: 182, distance: 95.5
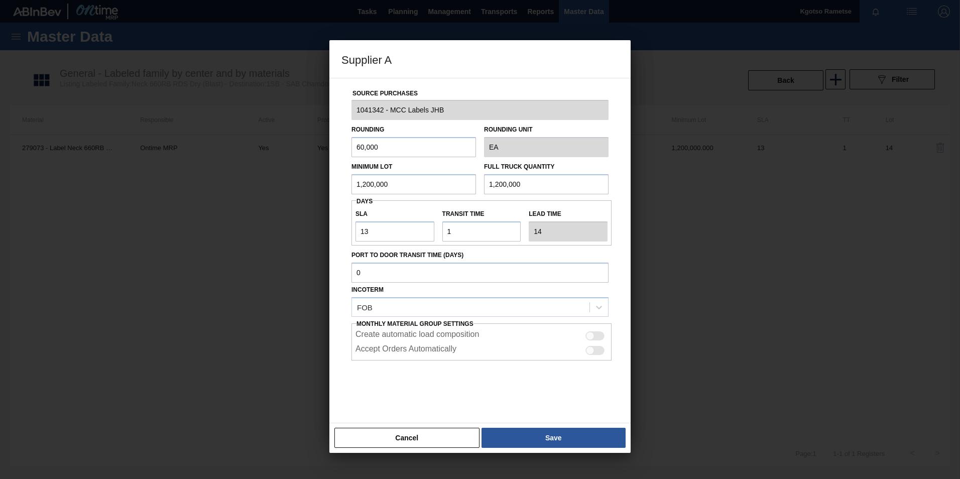
click at [296, 182] on div "Supplier A Source Purchases 1041342 - MCC Labels JHB Rounding 60,000 Rounding U…" at bounding box center [480, 239] width 960 height 479
drag, startPoint x: 392, startPoint y: 185, endPoint x: 323, endPoint y: 181, distance: 68.9
click at [323, 181] on div "Supplier A Source Purchases 1041342 - MCC Labels JHB Rounding 60,000 Rounding U…" at bounding box center [480, 239] width 960 height 479
type input "4,720,000"
drag, startPoint x: 562, startPoint y: 187, endPoint x: 398, endPoint y: 193, distance: 163.8
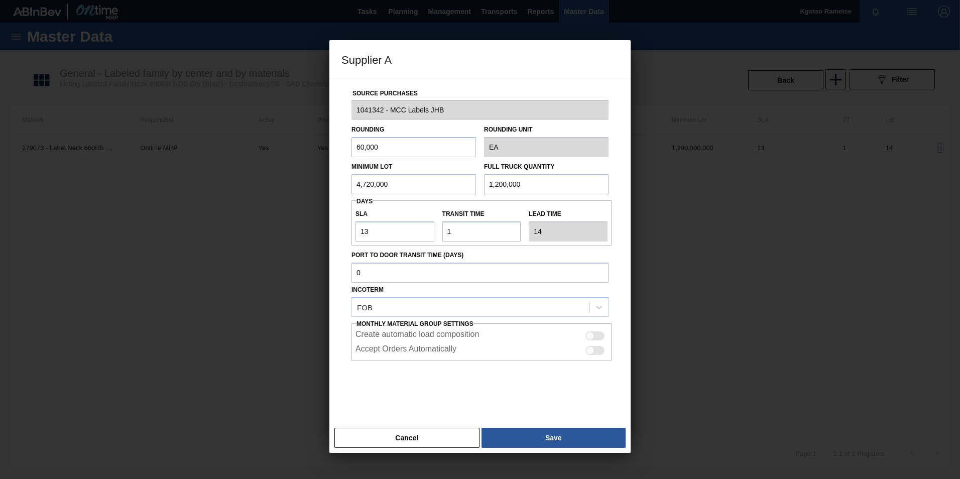
click at [398, 193] on div "Minimum Lot 4,720,000 Full Truck Quantity 1,200,000" at bounding box center [480, 175] width 265 height 37
paste input "4,72"
type input "4,720,000"
click at [544, 432] on button "Save" at bounding box center [554, 438] width 144 height 20
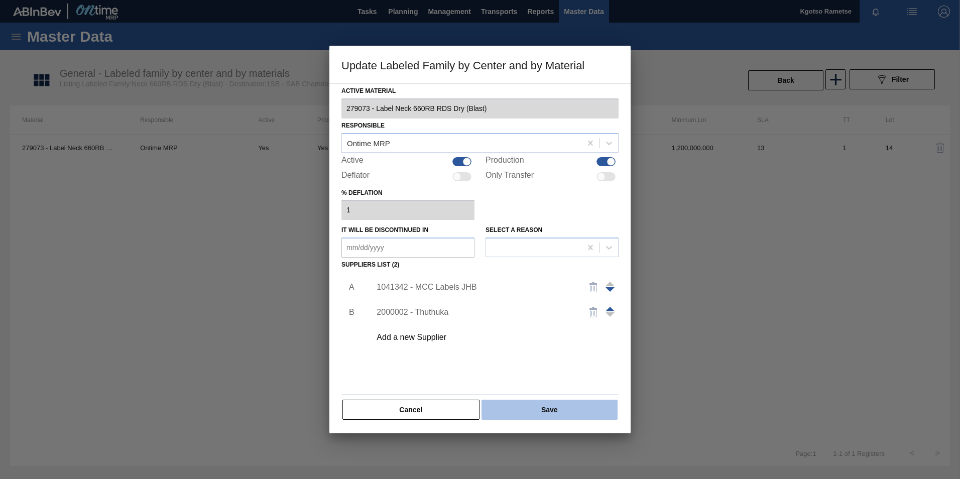
click at [549, 416] on button "Save" at bounding box center [550, 410] width 136 height 20
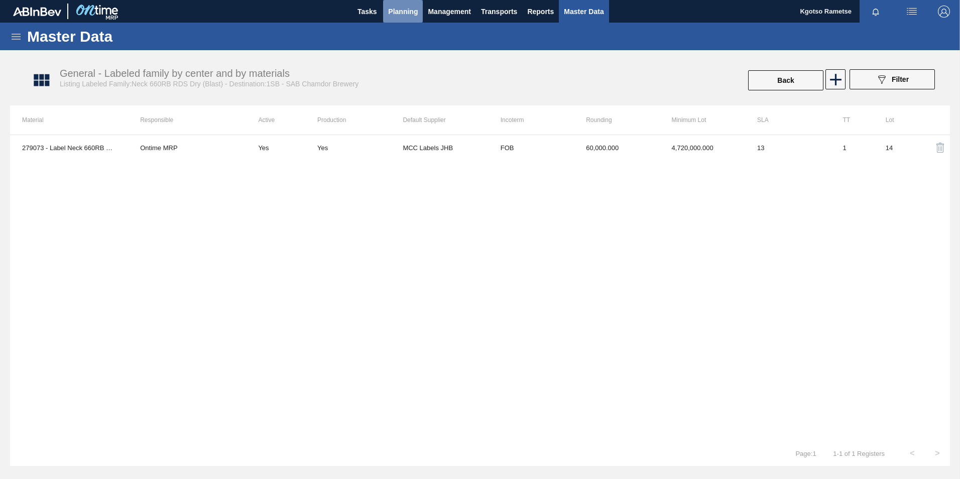
click at [388, 14] on button "Planning" at bounding box center [403, 11] width 40 height 23
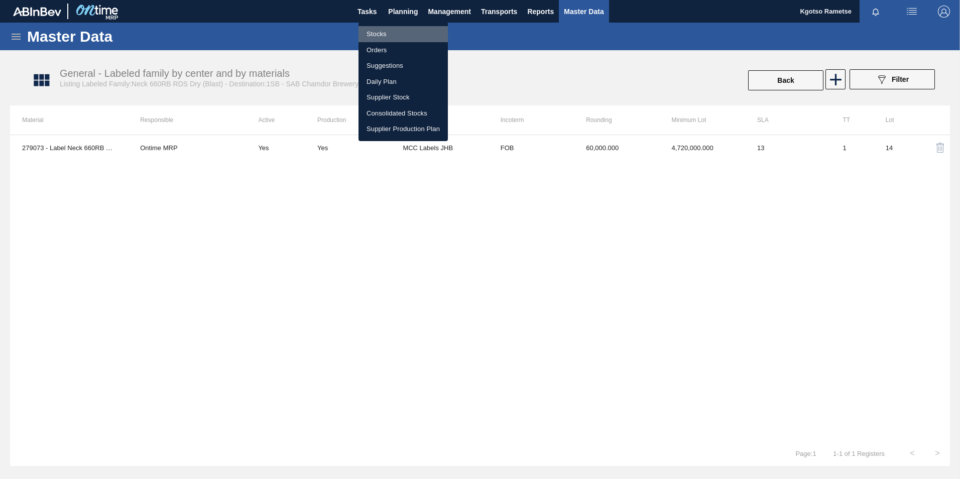
click at [385, 36] on li "Stocks" at bounding box center [403, 34] width 89 height 16
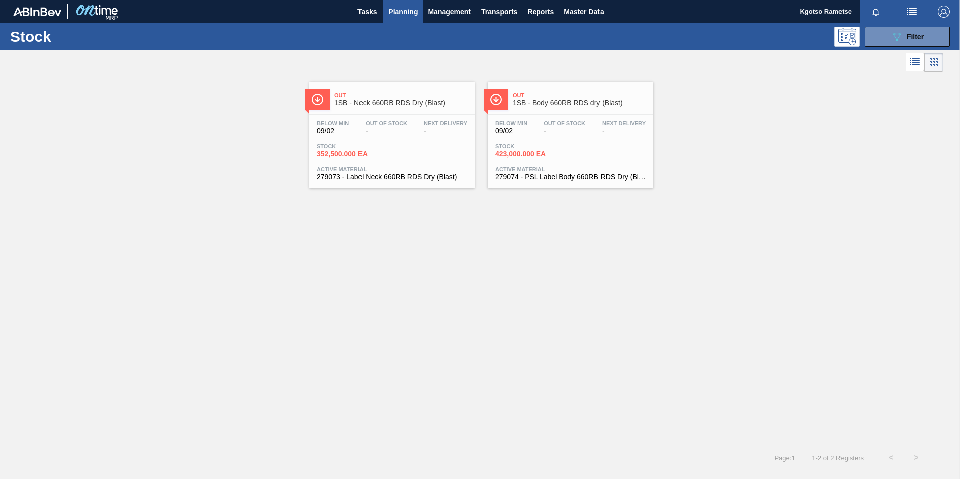
click at [559, 92] on span "Out" at bounding box center [581, 95] width 136 height 6
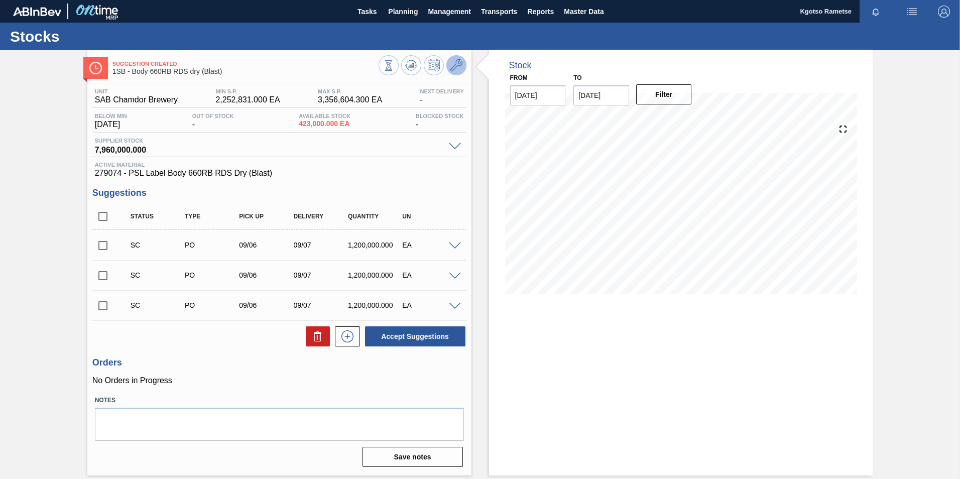
click at [453, 66] on icon at bounding box center [457, 65] width 12 height 12
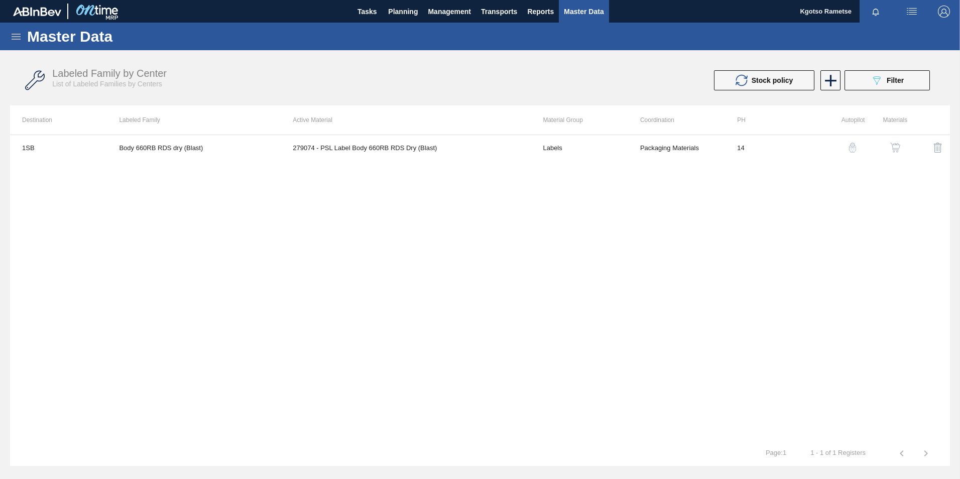
click at [897, 145] on img "button" at bounding box center [896, 148] width 10 height 10
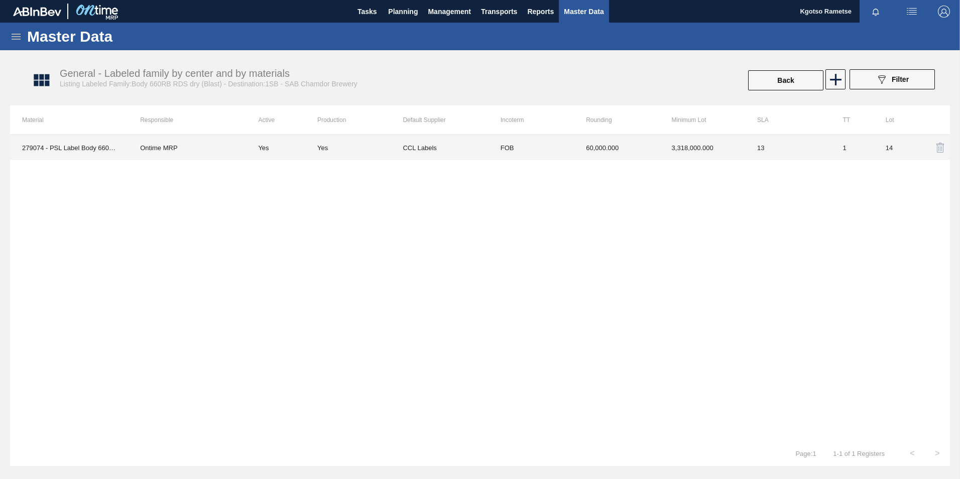
click at [633, 160] on td "60,000.000" at bounding box center [616, 147] width 85 height 25
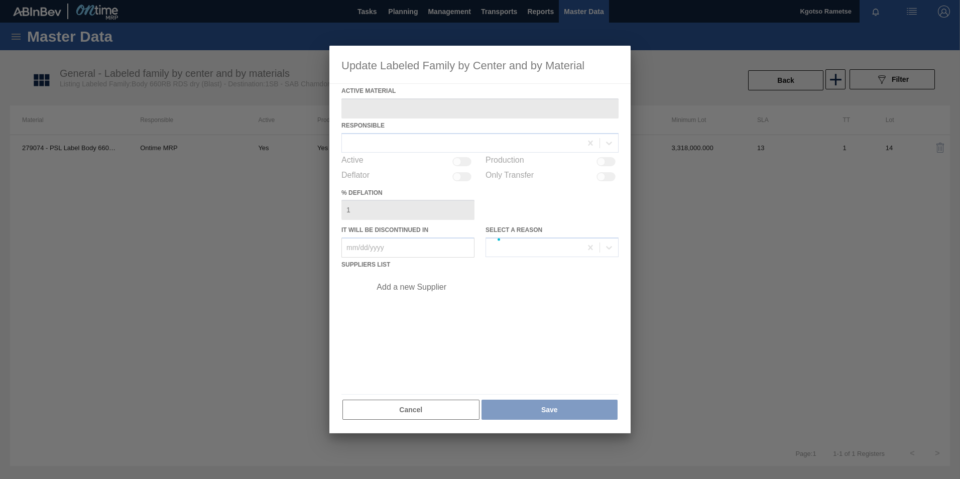
type Material "279074 - PSL Label Body 660RB RDS Dry (Blast)"
checkbox input "true"
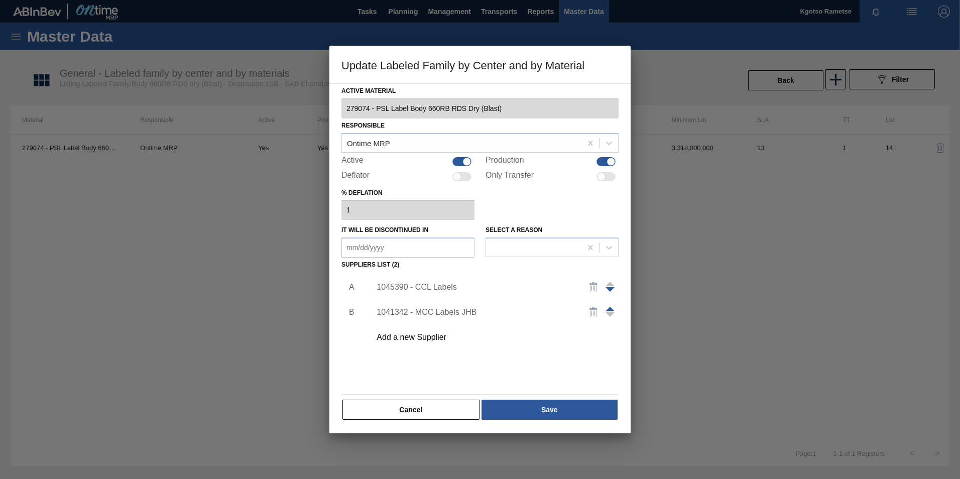
click at [612, 307] on span at bounding box center [610, 309] width 9 height 5
click at [421, 286] on div "1041342 - MCC Labels JHB" at bounding box center [475, 287] width 197 height 9
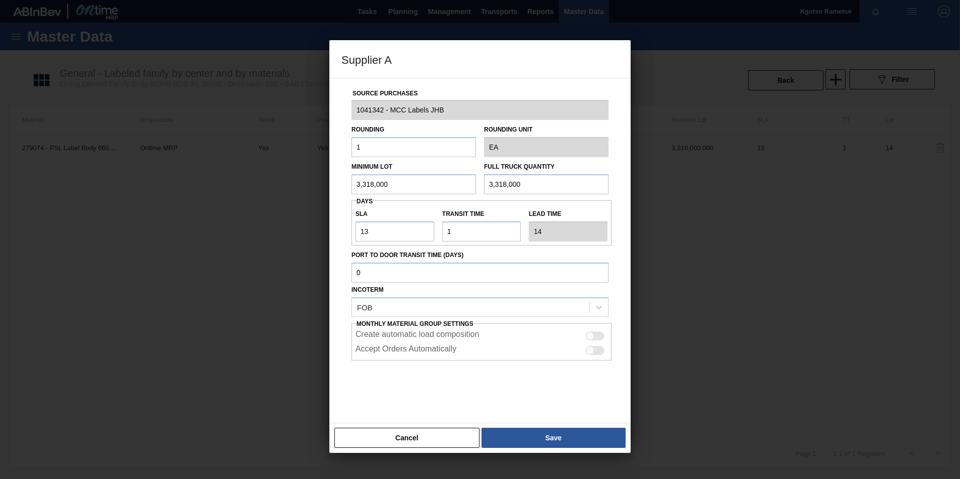
drag, startPoint x: 408, startPoint y: 185, endPoint x: 290, endPoint y: 201, distance: 119.2
click at [290, 201] on div "Supplier A Source Purchases 1041342 - MCC Labels JHB Rounding 1 Rounding Unit E…" at bounding box center [480, 239] width 960 height 479
drag, startPoint x: 392, startPoint y: 180, endPoint x: 261, endPoint y: 187, distance: 130.8
click at [261, 187] on div "Supplier A Source Purchases 1041342 - MCC Labels JHB Rounding 1 Rounding Unit E…" at bounding box center [480, 239] width 960 height 479
type input "4,720,000"
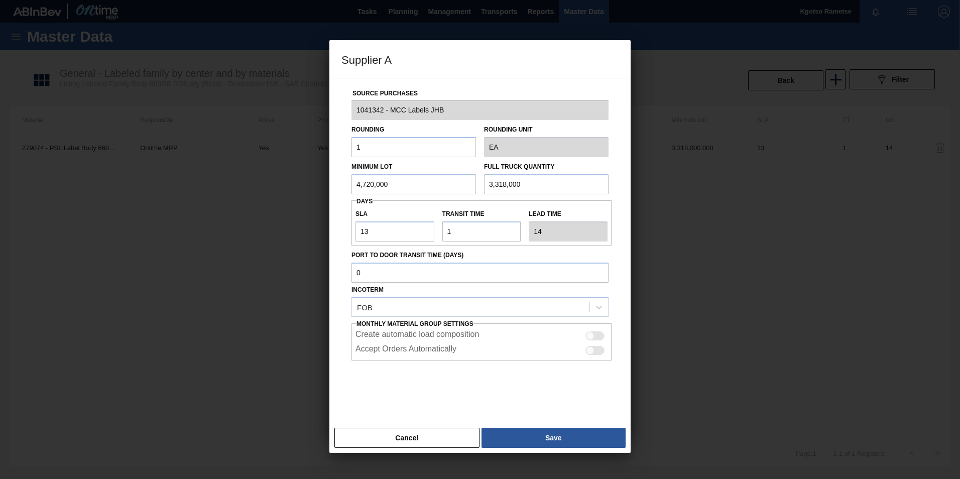
drag, startPoint x: 524, startPoint y: 188, endPoint x: 480, endPoint y: 211, distance: 49.9
click at [480, 211] on div "Source Purchases 1041342 - MCC Labels JHB Rounding 1 Rounding Unit EA Minimum L…" at bounding box center [480, 244] width 277 height 333
paste input "4,720"
type input "4,720,000"
click at [540, 441] on button "Save" at bounding box center [554, 438] width 144 height 20
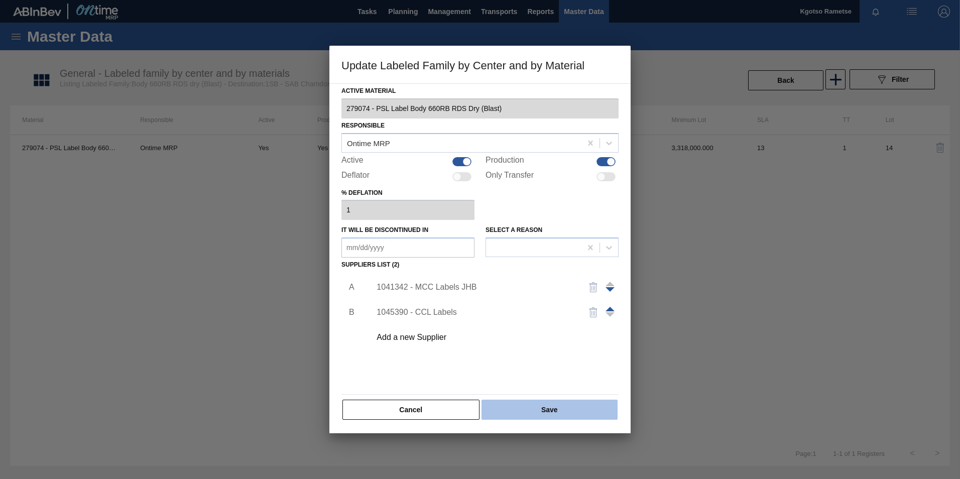
click at [543, 414] on button "Save" at bounding box center [550, 410] width 136 height 20
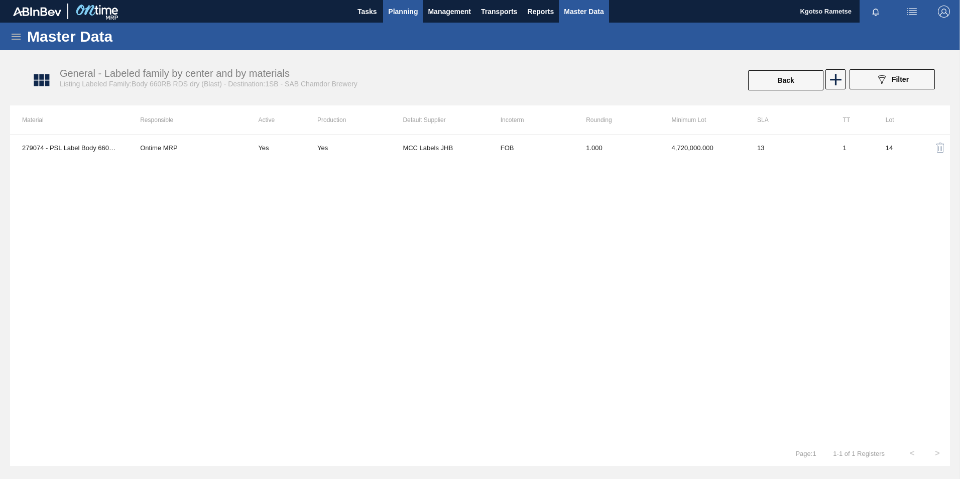
click at [399, 6] on span "Planning" at bounding box center [403, 12] width 30 height 12
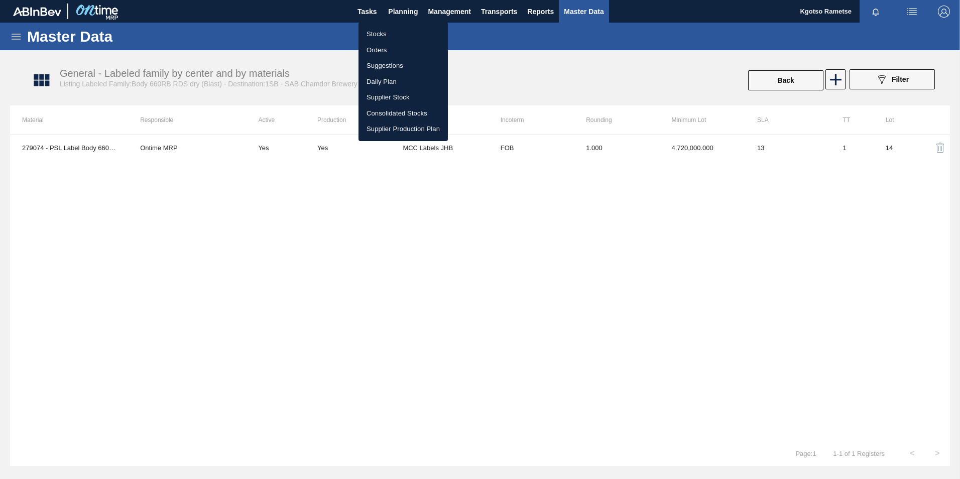
click at [371, 28] on li "Stocks" at bounding box center [403, 34] width 89 height 16
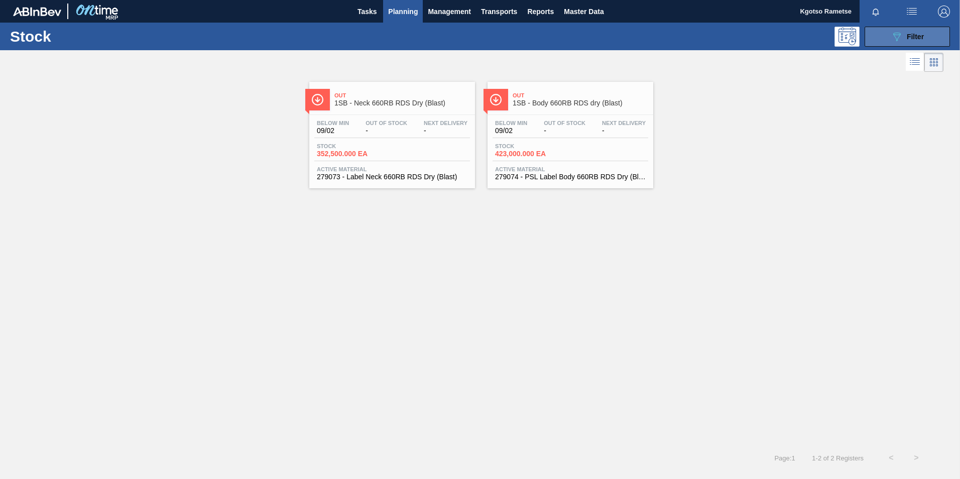
click at [888, 36] on button "089F7B8B-B2A5-4AFE-B5C0-19BA573D28AC Filter" at bounding box center [907, 37] width 85 height 20
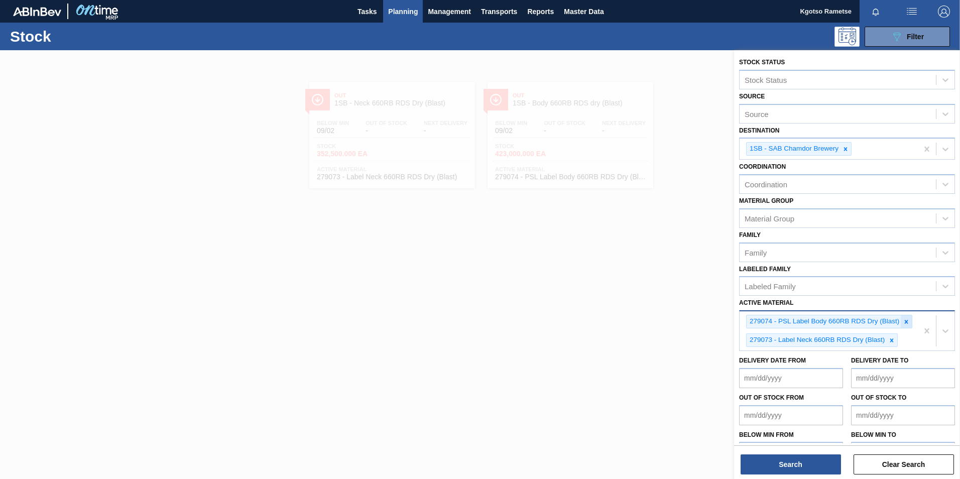
click at [907, 320] on icon at bounding box center [907, 322] width 4 height 4
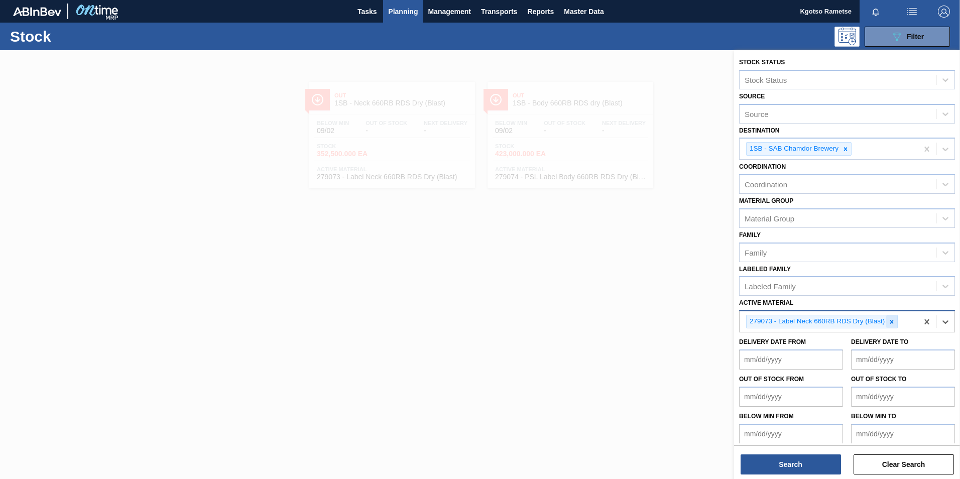
click at [894, 323] on icon at bounding box center [893, 322] width 4 height 4
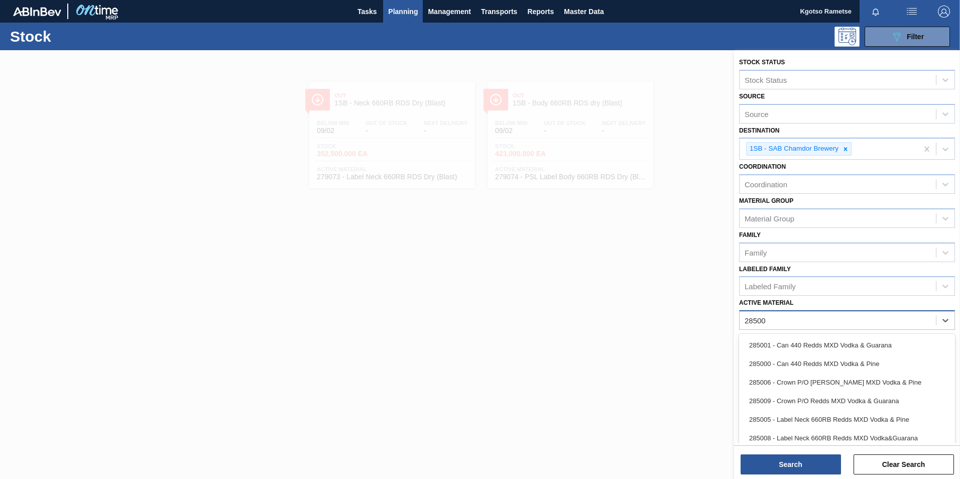
type Material "285003"
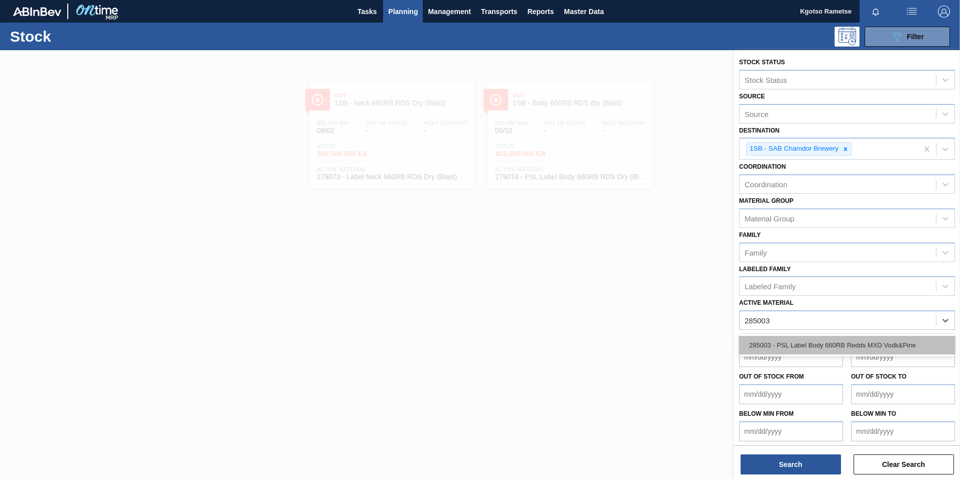
click at [859, 344] on div "285003 - PSL Label Body 660RB Redds MXD Vodk&Pine" at bounding box center [847, 345] width 216 height 19
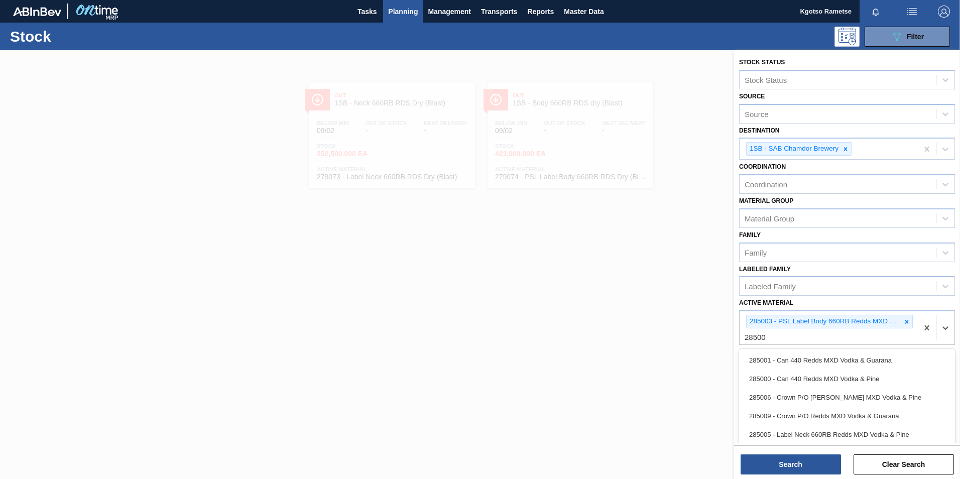
type Material "285005"
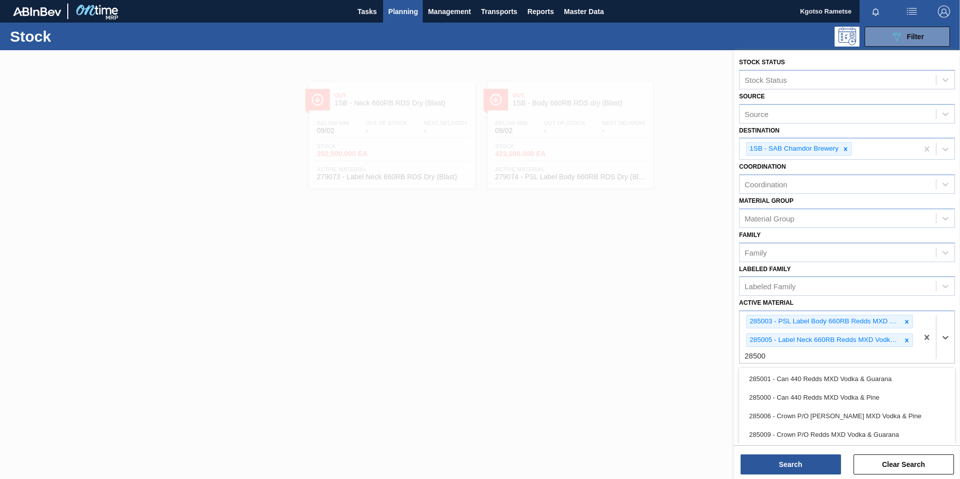
type Material "285006"
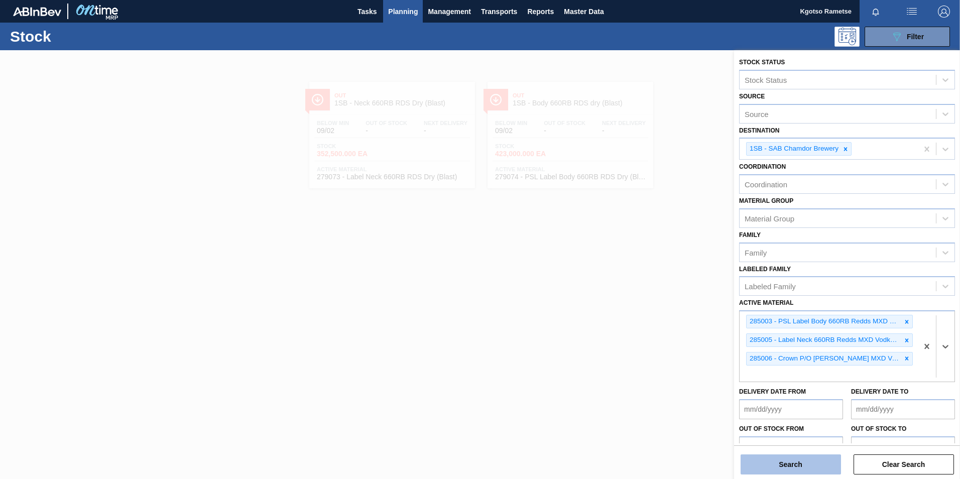
click at [817, 462] on button "Search" at bounding box center [791, 465] width 100 height 20
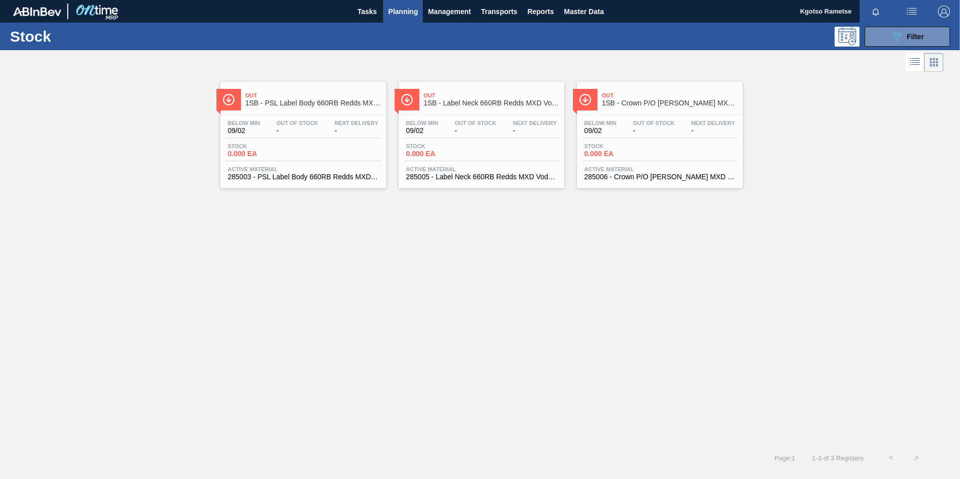
click at [317, 99] on div "Out 1SB - PSL Label Body 660RB Redds MXD Vodk&Pine" at bounding box center [314, 99] width 136 height 23
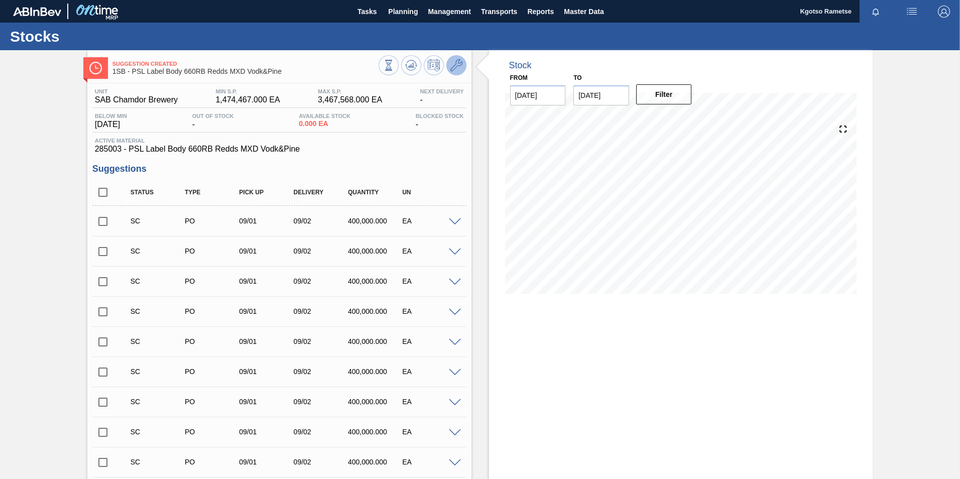
click at [452, 69] on icon at bounding box center [457, 65] width 12 height 12
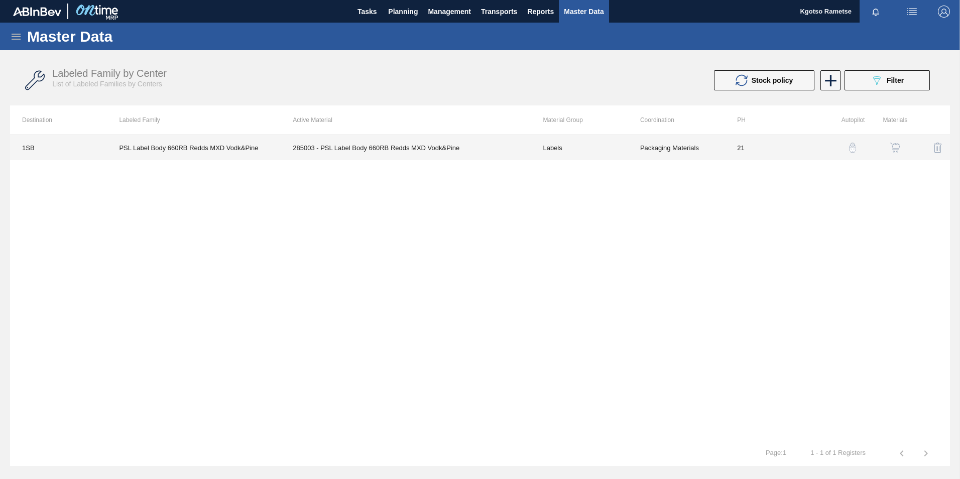
click at [397, 153] on td "285003 - PSL Label Body 660RB Redds MXD Vodk&Pine" at bounding box center [406, 147] width 250 height 25
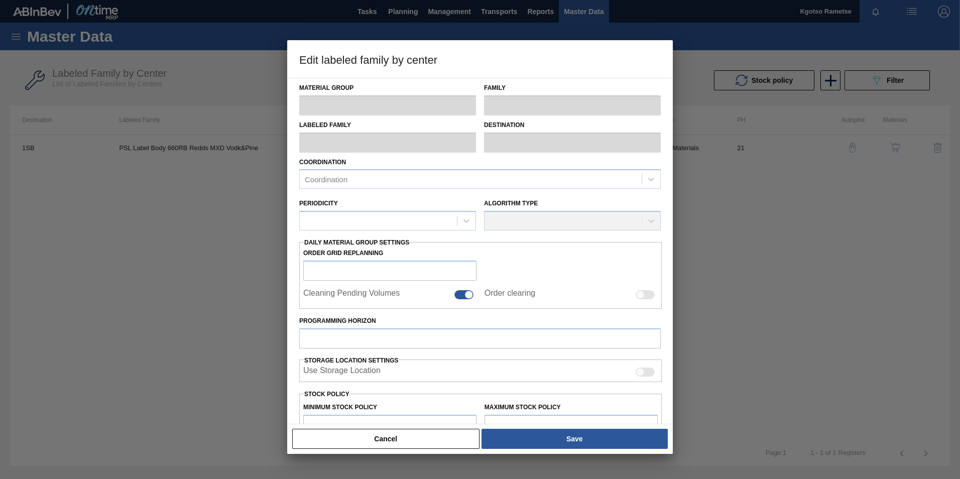
type input "Labels"
type input "Redds MXD (labels)"
type input "PSL Label Body 660RB Redds MXD Vodk&Pine"
type input "1SB - SAB Chamdor Brewery"
type input "21"
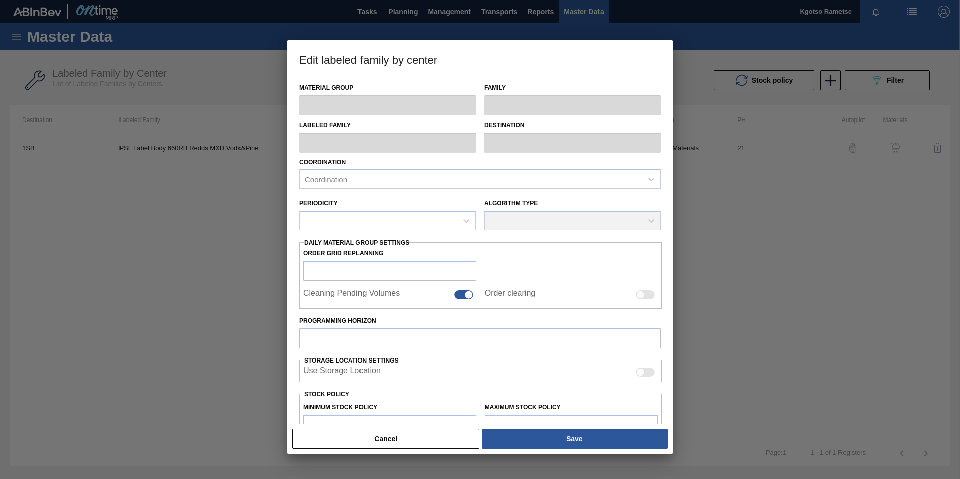
type input "1,474,467"
type input "3,467,568"
type input "100"
type input "3,467,568.000"
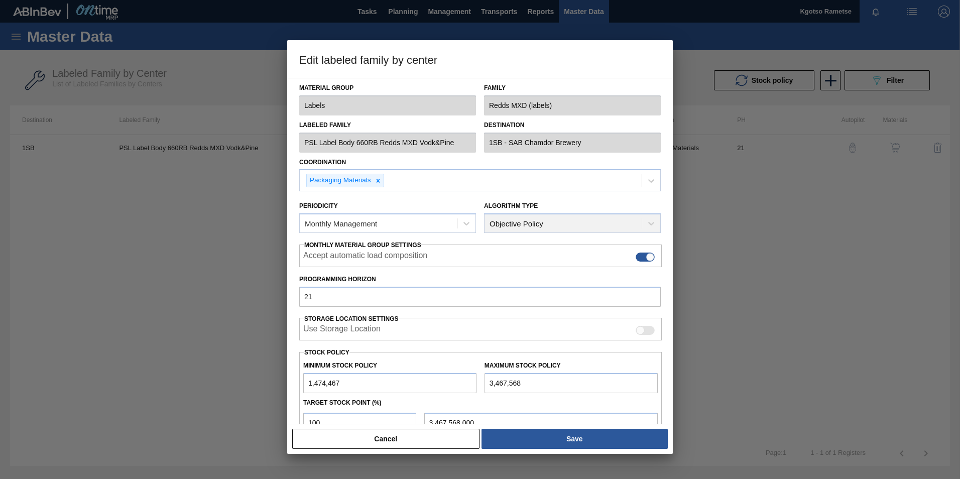
click at [581, 450] on div "Cancel Save" at bounding box center [480, 439] width 378 height 22
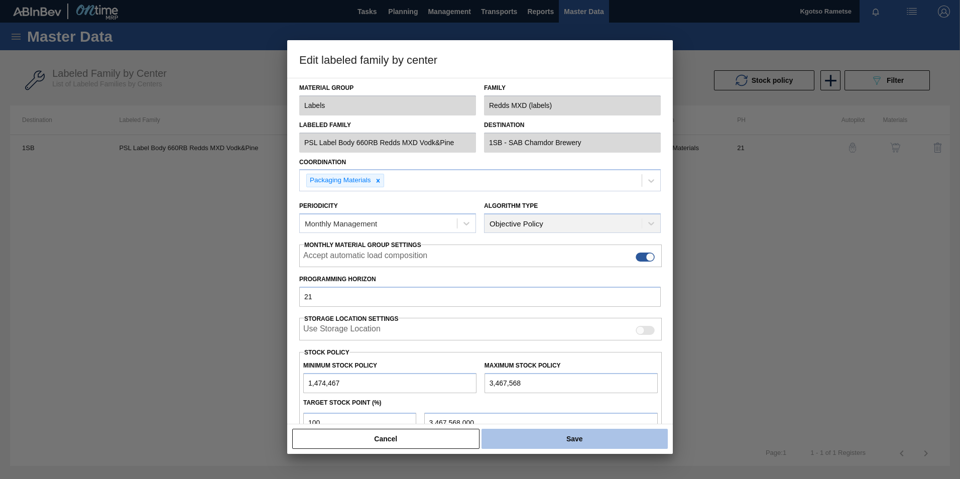
click at [584, 443] on button "Save" at bounding box center [575, 439] width 186 height 20
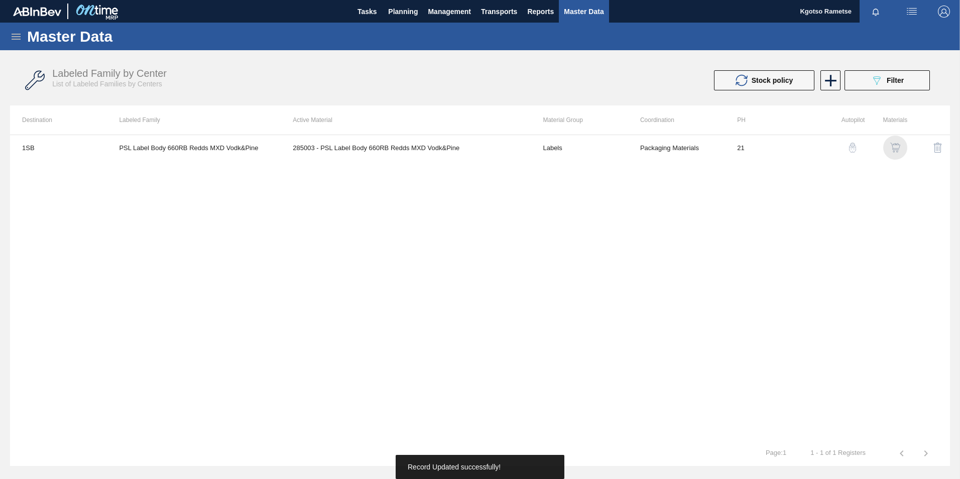
click at [892, 147] on img "button" at bounding box center [896, 148] width 10 height 10
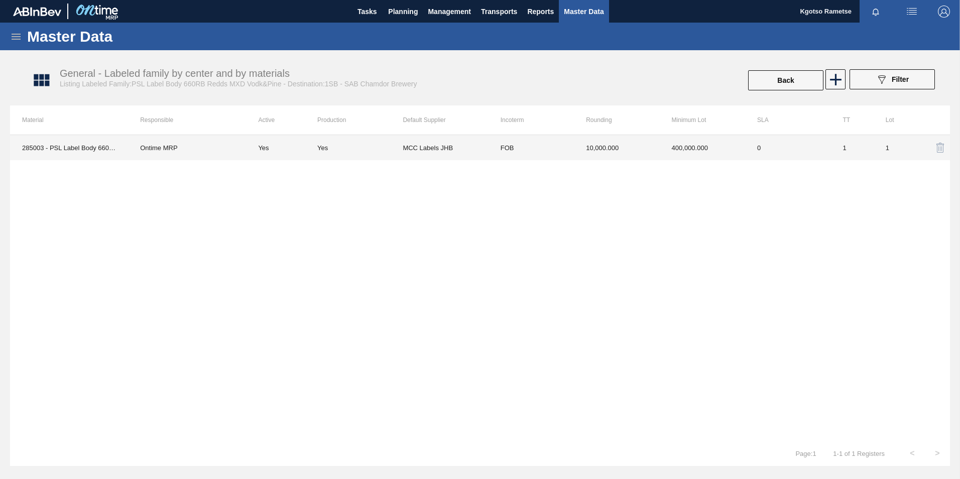
click at [666, 153] on td "400,000.000" at bounding box center [702, 147] width 85 height 25
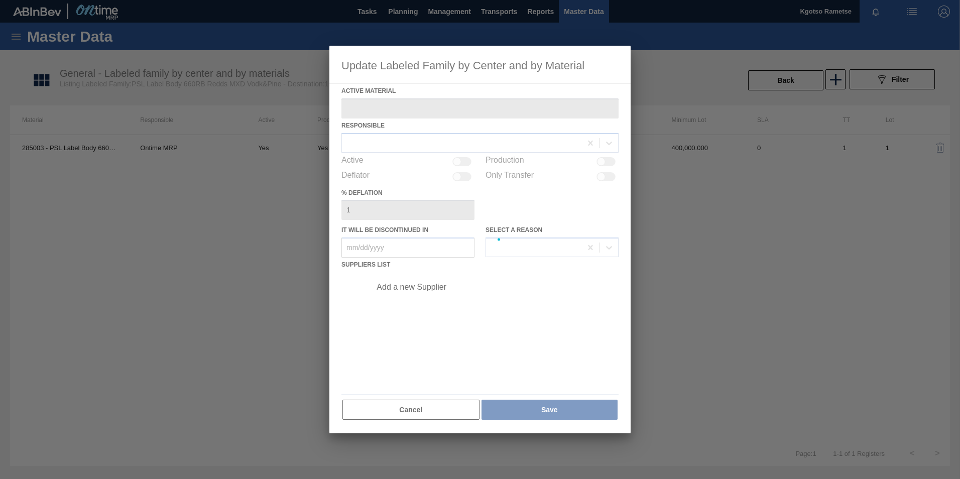
type Material "285003 - PSL Label Body 660RB Redds MXD Vodk&Pine"
checkbox input "true"
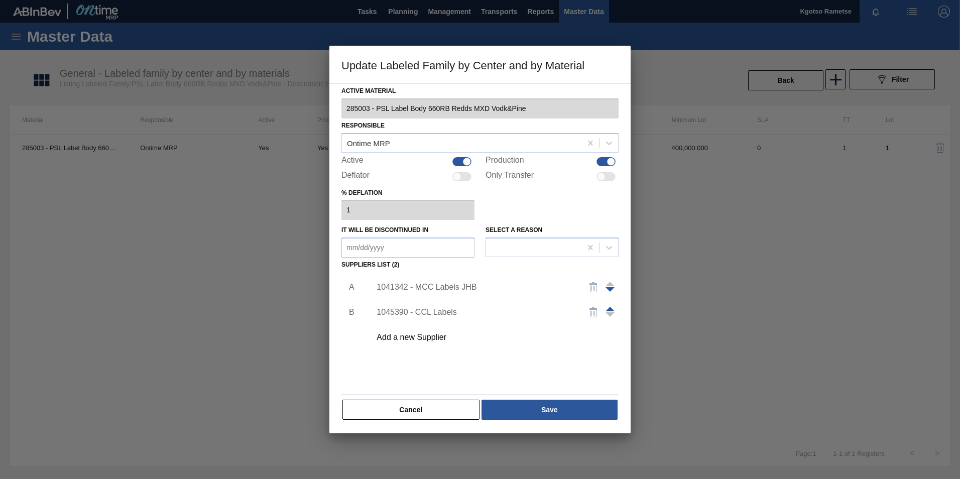
click at [403, 285] on div "1041342 - MCC Labels JHB" at bounding box center [475, 287] width 197 height 9
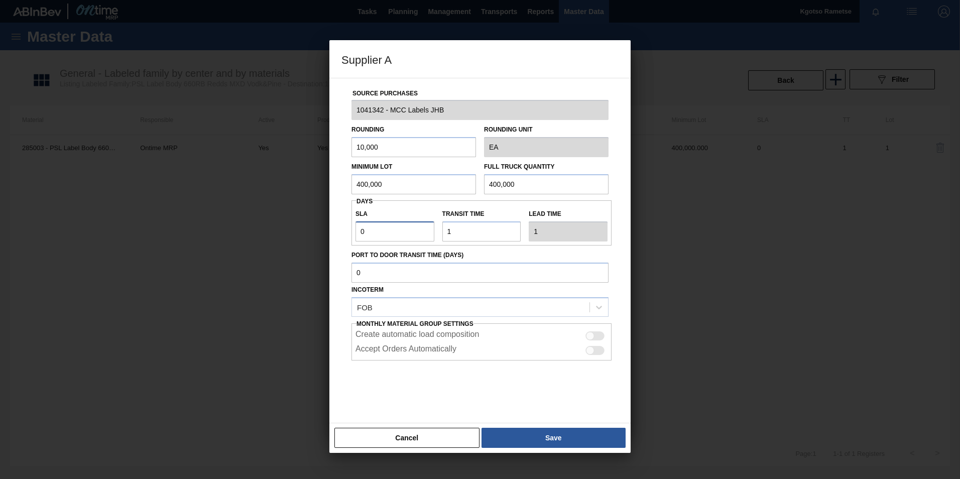
drag, startPoint x: 382, startPoint y: 226, endPoint x: 314, endPoint y: 225, distance: 67.3
click at [314, 225] on div "Supplier A Source Purchases 1041342 - MCC Labels JHB Rounding 10,000 Rounding U…" at bounding box center [480, 239] width 960 height 479
type input "1"
type input "2"
type input "18"
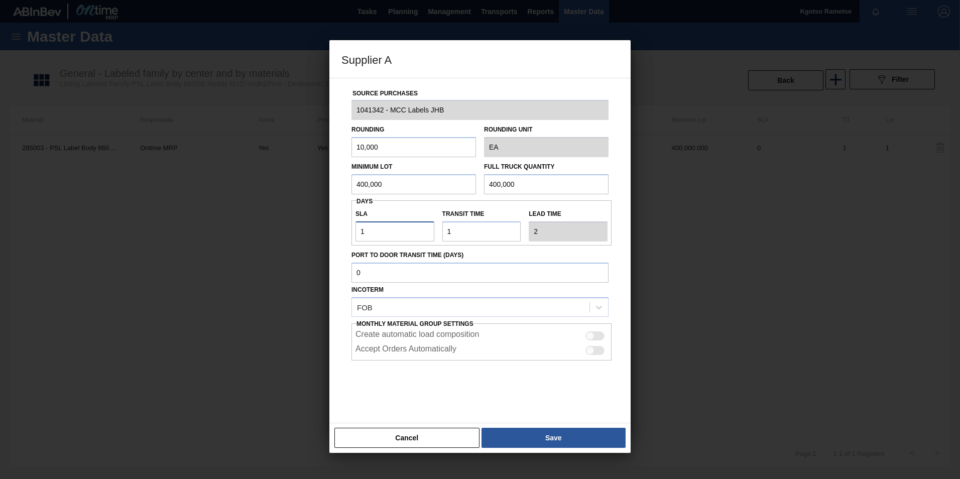
type input "19"
type input "1"
type input "2"
type input "17"
type input "18"
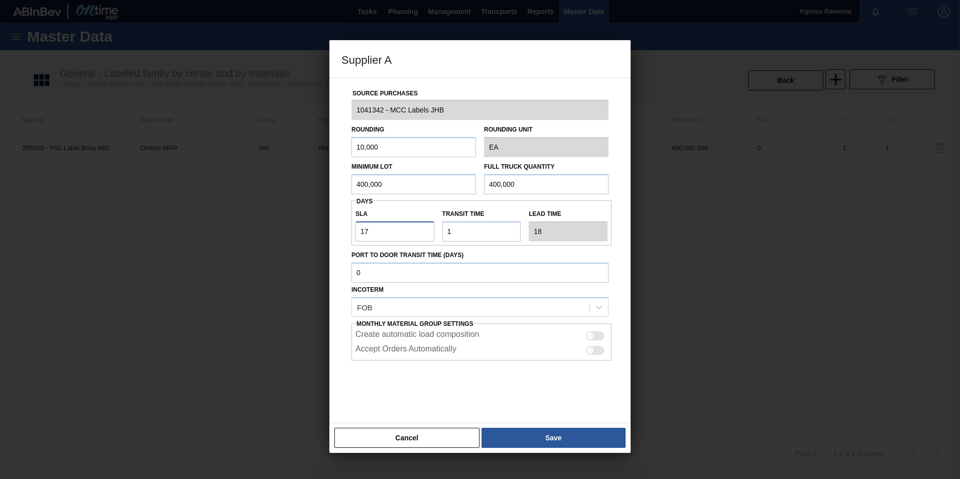
type input "17"
drag, startPoint x: 420, startPoint y: 181, endPoint x: 259, endPoint y: 221, distance: 166.2
click at [259, 221] on div "Supplier A Source Purchases 1041342 - MCC Labels JHB Rounding 10,000 Rounding U…" at bounding box center [480, 239] width 960 height 479
drag, startPoint x: 415, startPoint y: 180, endPoint x: 237, endPoint y: 182, distance: 177.8
click at [237, 182] on div "Supplier A Source Purchases 1041342 - MCC Labels JHB Rounding 10,000 Rounding U…" at bounding box center [480, 239] width 960 height 479
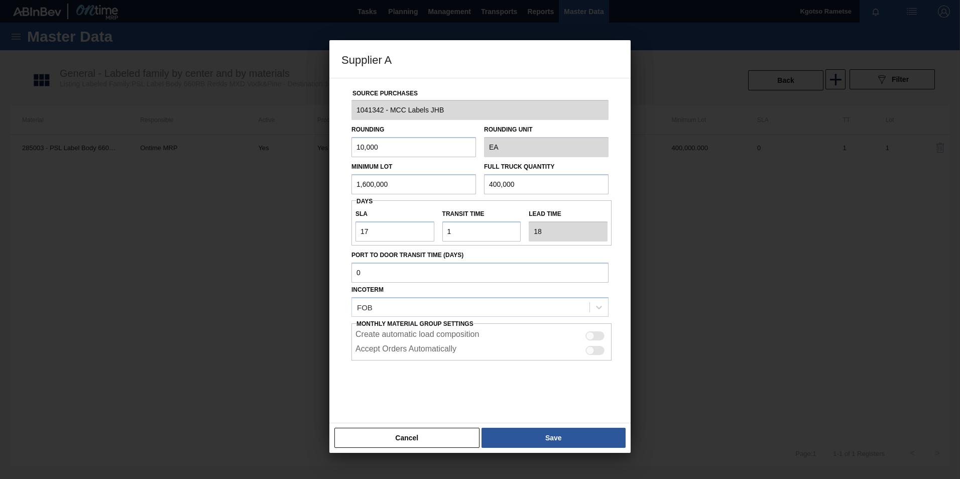
type input "1,600,000"
drag, startPoint x: 537, startPoint y: 182, endPoint x: 322, endPoint y: 194, distance: 214.9
click at [322, 194] on div "Supplier A Source Purchases 1041342 - MCC Labels JHB Rounding 10,000 Rounding U…" at bounding box center [480, 239] width 960 height 479
paste input "1,6"
type input "1,600,000"
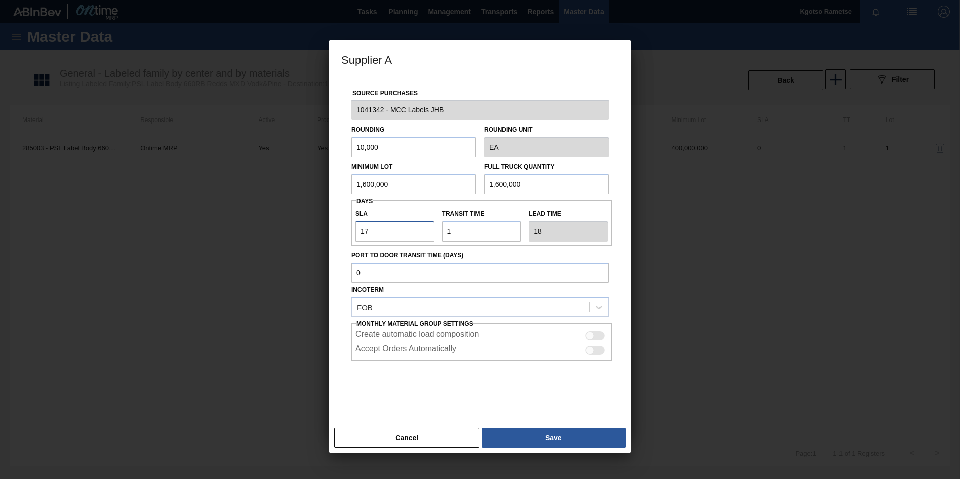
click at [369, 231] on input "17" at bounding box center [395, 232] width 79 height 20
type input "1"
type input "2"
type input "15"
type input "16"
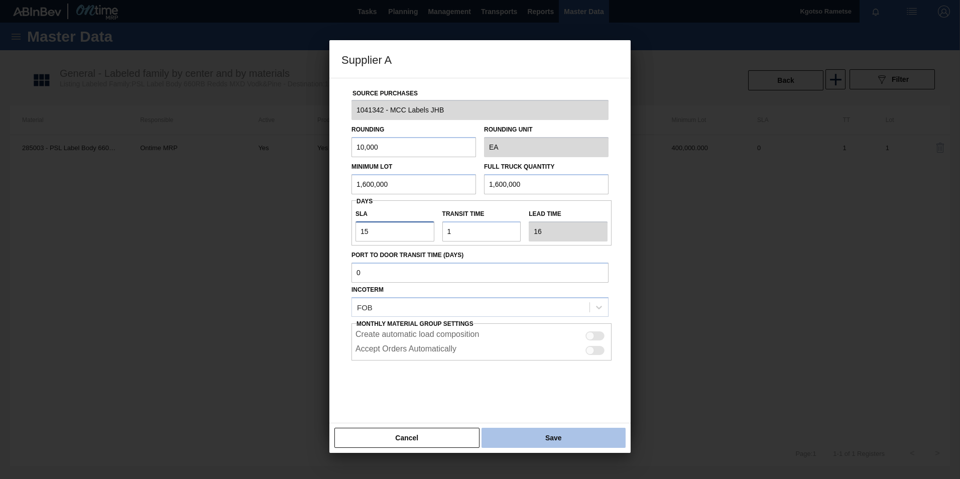
type input "15"
click at [513, 439] on button "Save" at bounding box center [554, 438] width 144 height 20
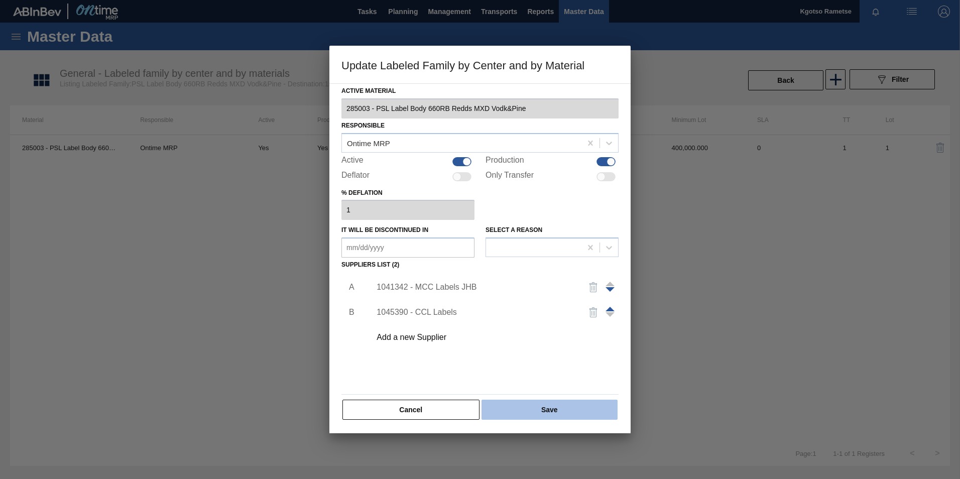
click at [525, 419] on button "Save" at bounding box center [550, 410] width 136 height 20
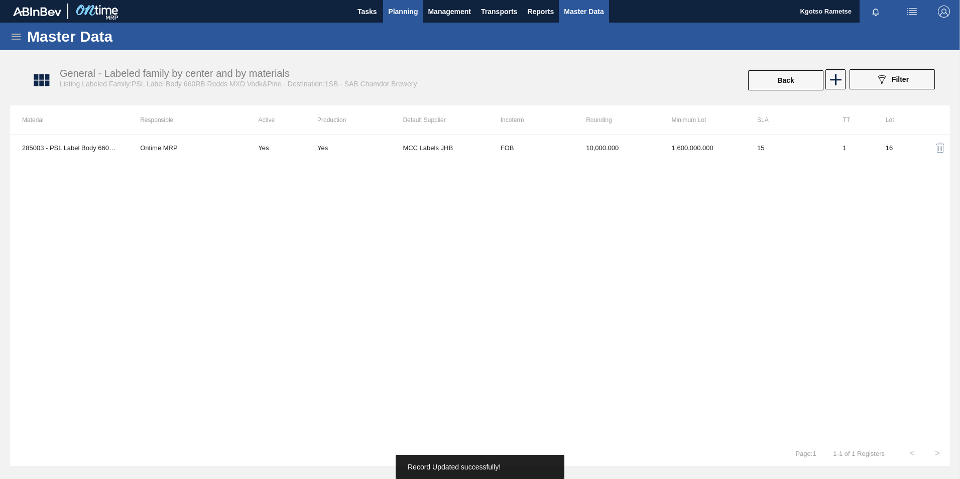
click at [413, 11] on span "Planning" at bounding box center [403, 12] width 30 height 12
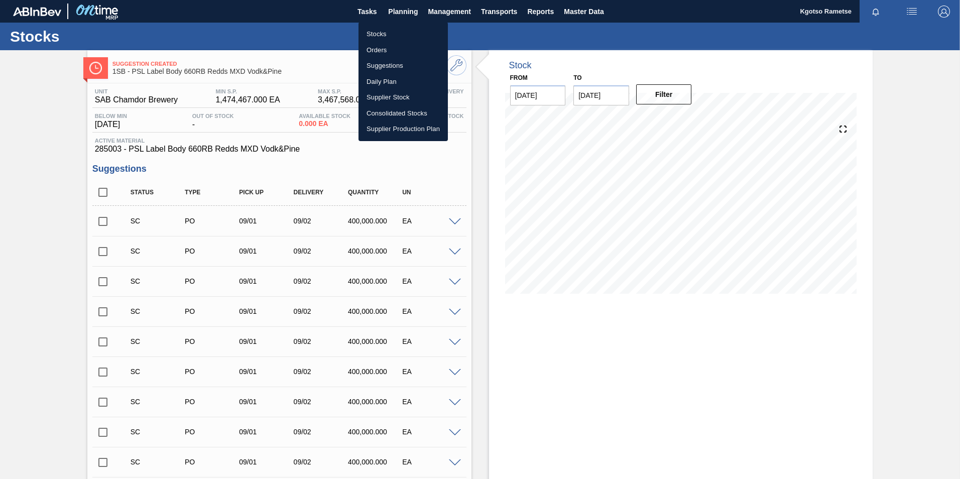
click at [373, 36] on li "Stocks" at bounding box center [403, 34] width 89 height 16
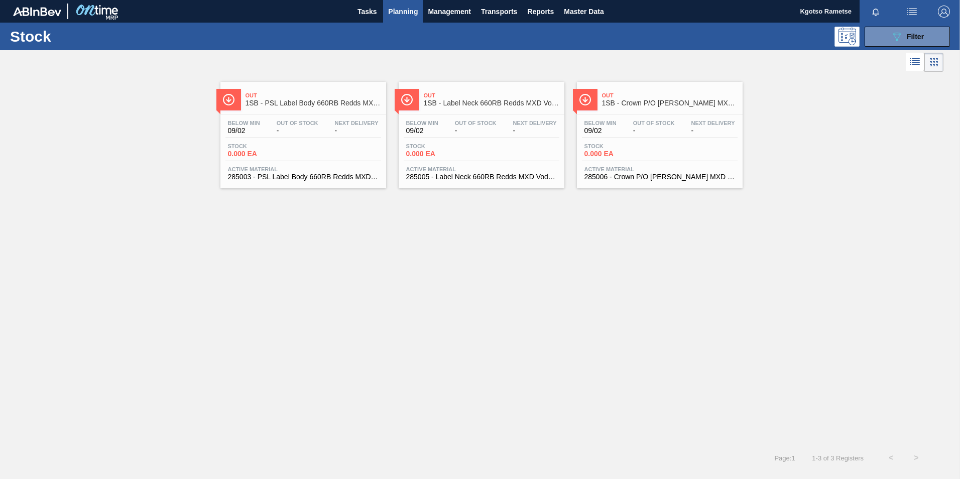
click at [438, 113] on div "Out 1SB - Label Neck 660RB Redds MXD Vodka & Pine Below Min 09/02 Out Of Stock …" at bounding box center [482, 135] width 166 height 106
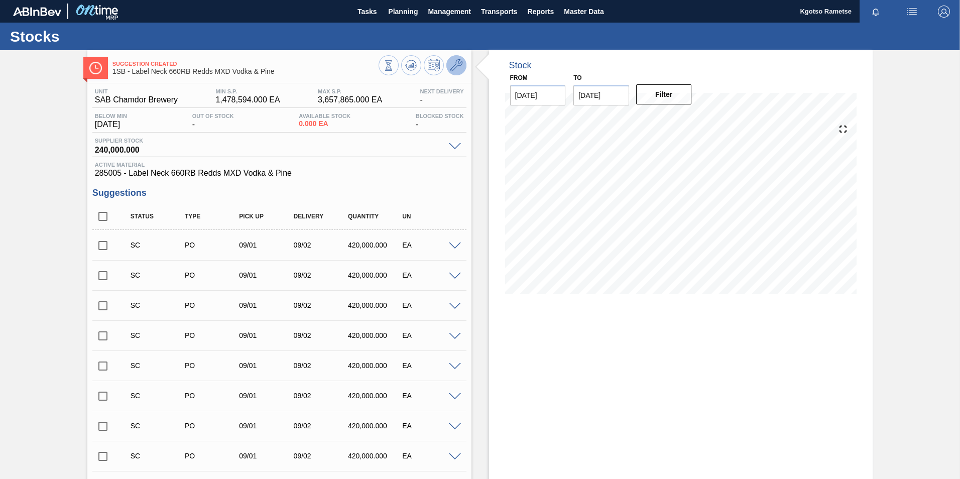
click at [458, 72] on button at bounding box center [457, 65] width 20 height 20
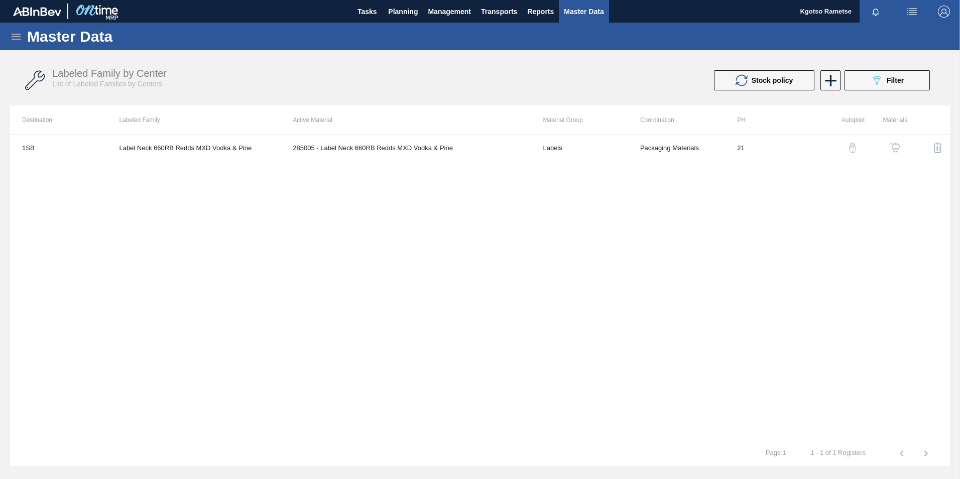
click at [892, 147] on img "button" at bounding box center [896, 148] width 10 height 10
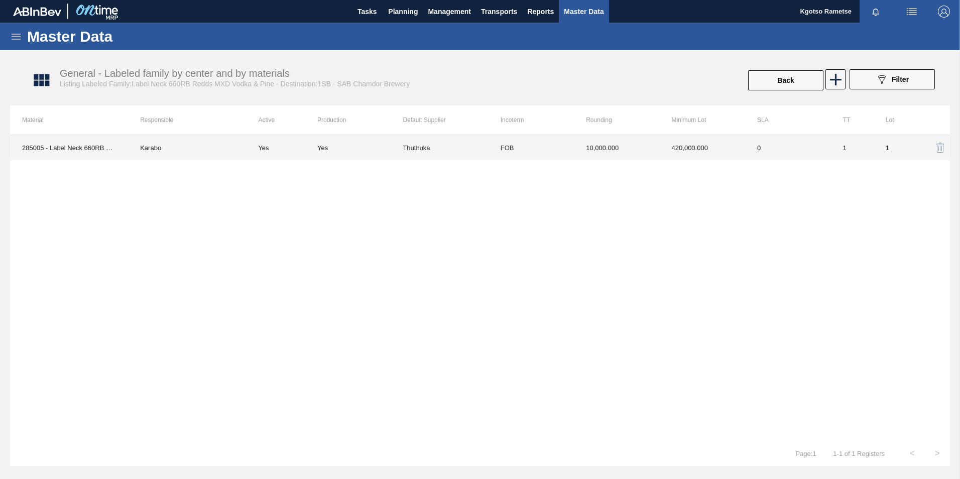
click at [594, 147] on td "10,000.000" at bounding box center [616, 147] width 85 height 25
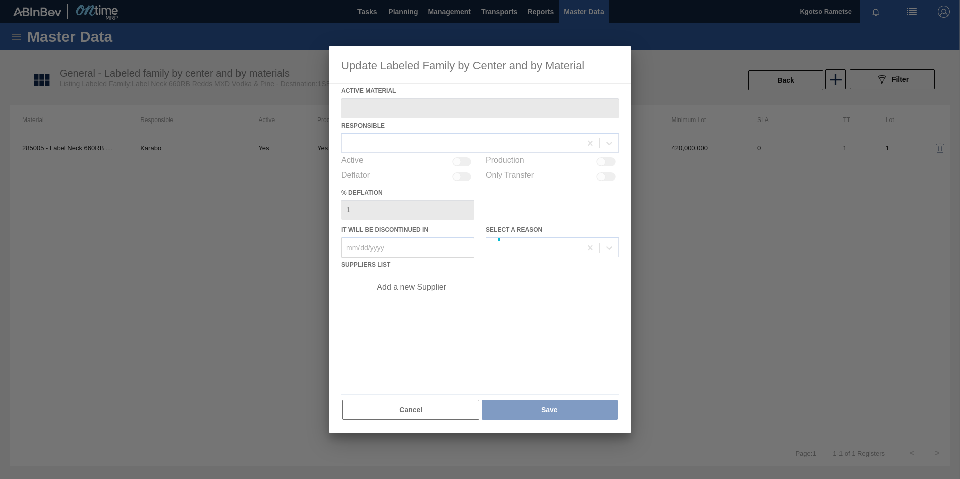
type Material "285005 - Label Neck 660RB Redds MXD Vodka & Pine"
checkbox input "true"
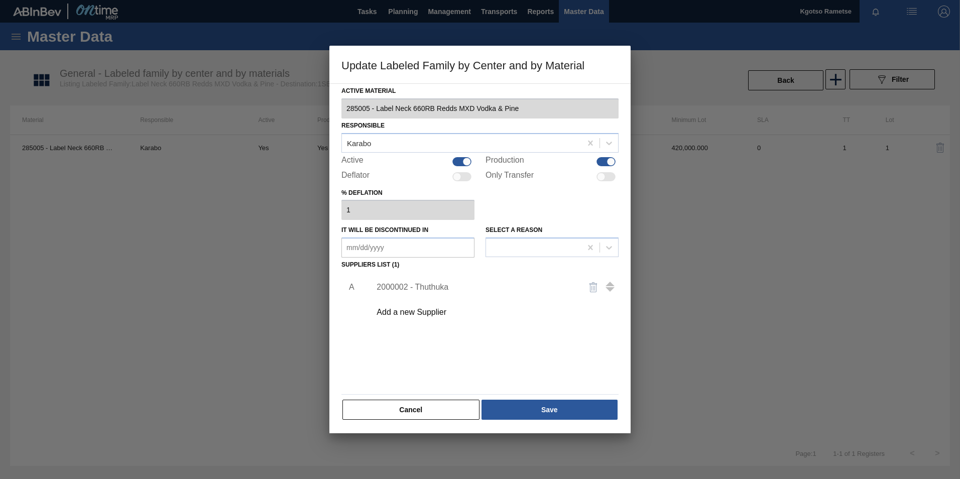
click at [432, 314] on div "Add a new Supplier" at bounding box center [475, 312] width 197 height 9
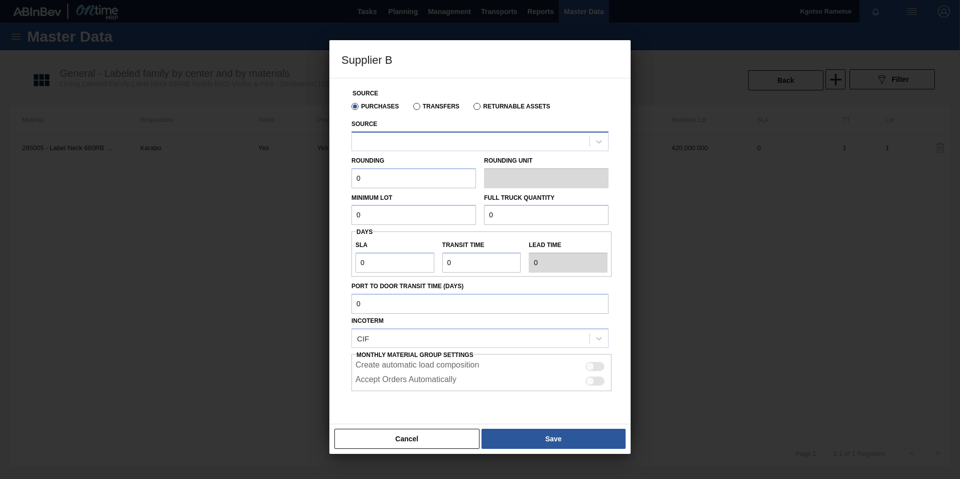
click at [429, 147] on div at bounding box center [471, 141] width 238 height 15
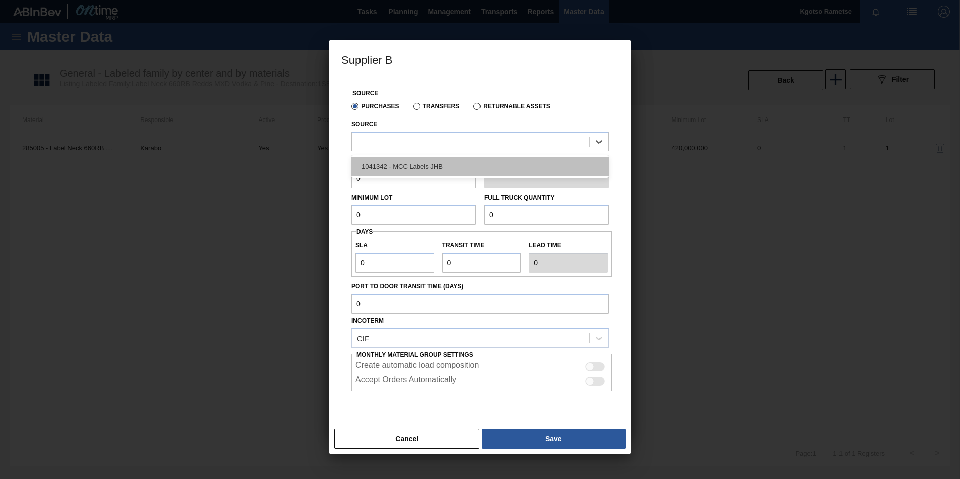
click at [419, 159] on div "1041342 - MCC Labels JHB" at bounding box center [480, 166] width 257 height 19
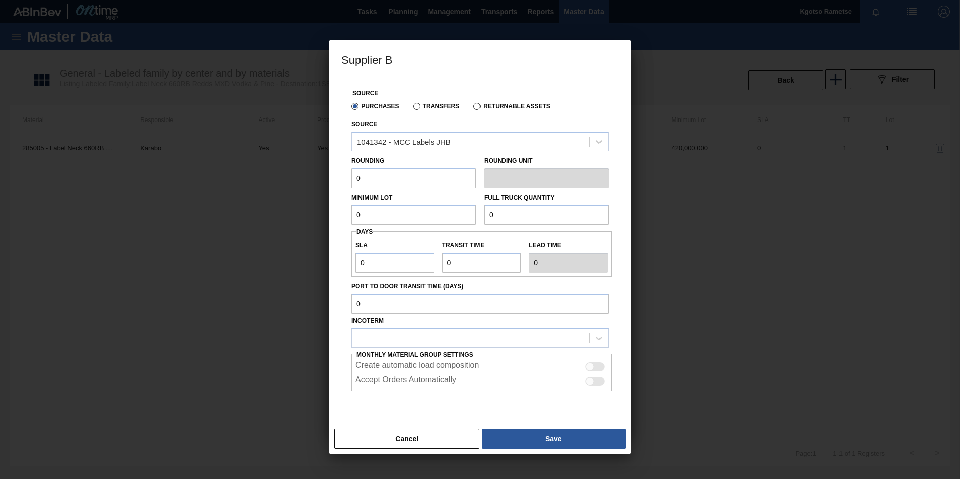
drag, startPoint x: 379, startPoint y: 179, endPoint x: 307, endPoint y: 189, distance: 72.5
click at [307, 189] on div "Supplier B Source Purchases Transfers Returnable Assets Source 1041342 - MCC La…" at bounding box center [480, 239] width 960 height 479
type input "1"
drag, startPoint x: 360, startPoint y: 213, endPoint x: 328, endPoint y: 207, distance: 32.7
click at [328, 207] on div "Supplier B Source Purchases Transfers Returnable Assets Source 1041342 - MCC La…" at bounding box center [480, 239] width 960 height 479
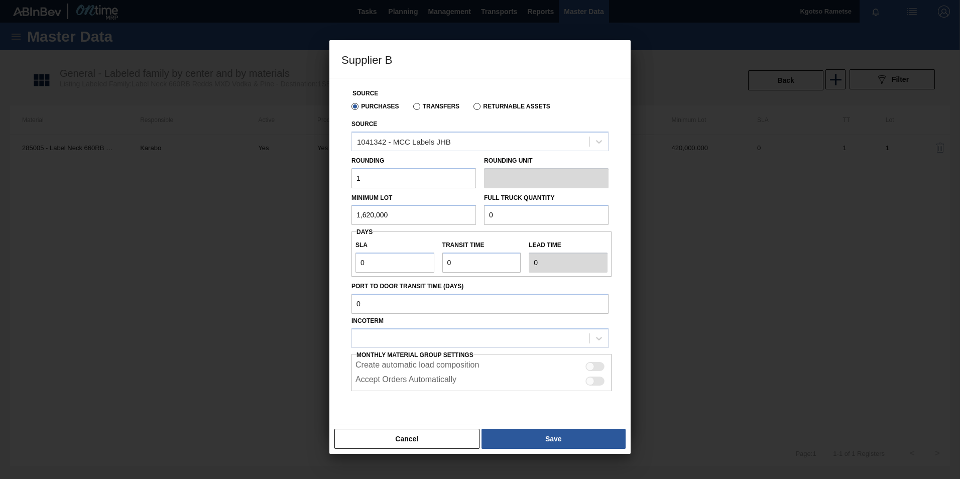
drag, startPoint x: 414, startPoint y: 218, endPoint x: 288, endPoint y: 253, distance: 131.5
click at [288, 253] on div "Supplier B Source Purchases Transfers Returnable Assets Source 1041342 - MCC La…" at bounding box center [480, 239] width 960 height 479
type input "1,620,000"
drag, startPoint x: 509, startPoint y: 214, endPoint x: 311, endPoint y: 300, distance: 216.0
click at [311, 300] on div "Supplier B Source Purchases Transfers Returnable Assets Source 1041342 - MCC La…" at bounding box center [480, 239] width 960 height 479
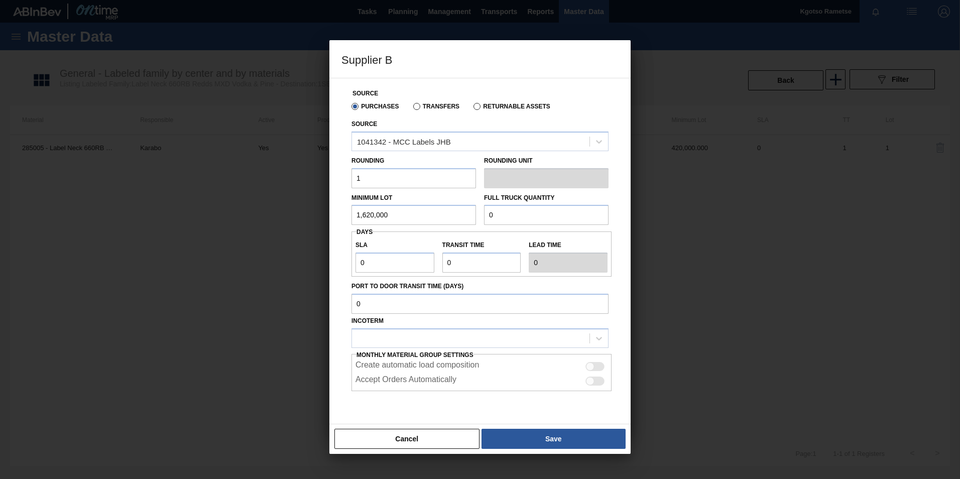
paste input "1,620,00"
type input "1,620,000"
click at [365, 260] on input "0" at bounding box center [395, 263] width 79 height 20
type input "NaN"
type input "1"
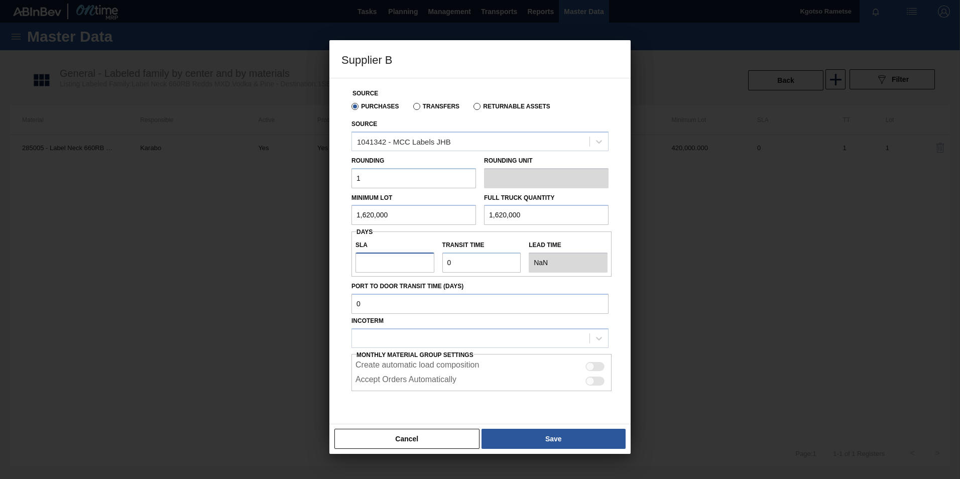
type input "1"
type input "15"
drag, startPoint x: 480, startPoint y: 266, endPoint x: 448, endPoint y: 260, distance: 32.8
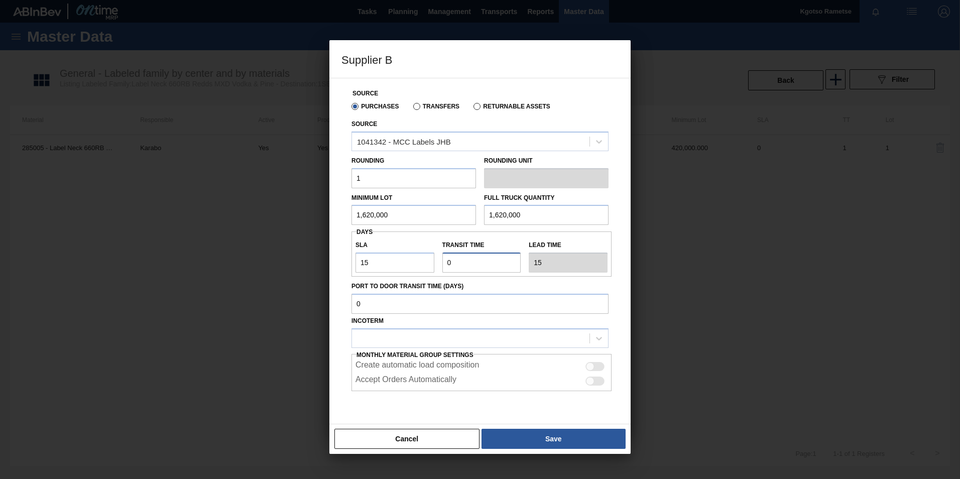
click at [448, 260] on input "Transit time" at bounding box center [482, 263] width 79 height 20
type input "1"
type input "16"
type input "1"
click at [369, 339] on div at bounding box center [471, 338] width 238 height 15
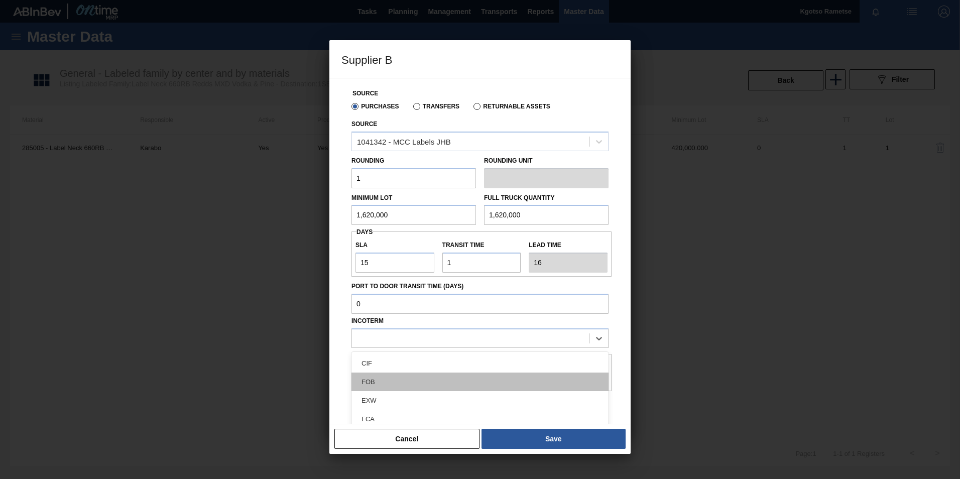
click at [375, 380] on div "FOB" at bounding box center [480, 382] width 257 height 19
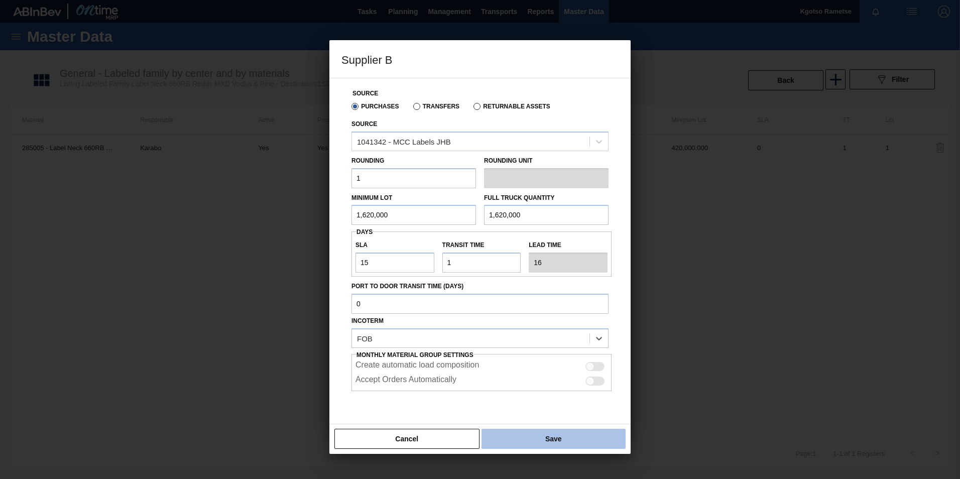
click at [533, 441] on button "Save" at bounding box center [554, 439] width 144 height 20
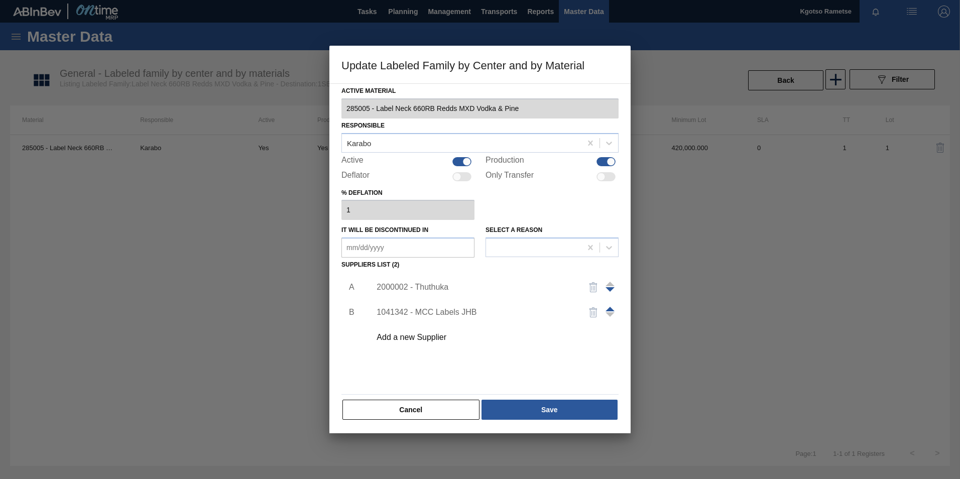
click at [609, 308] on span at bounding box center [610, 309] width 9 height 5
click at [563, 410] on button "Save" at bounding box center [550, 410] width 136 height 20
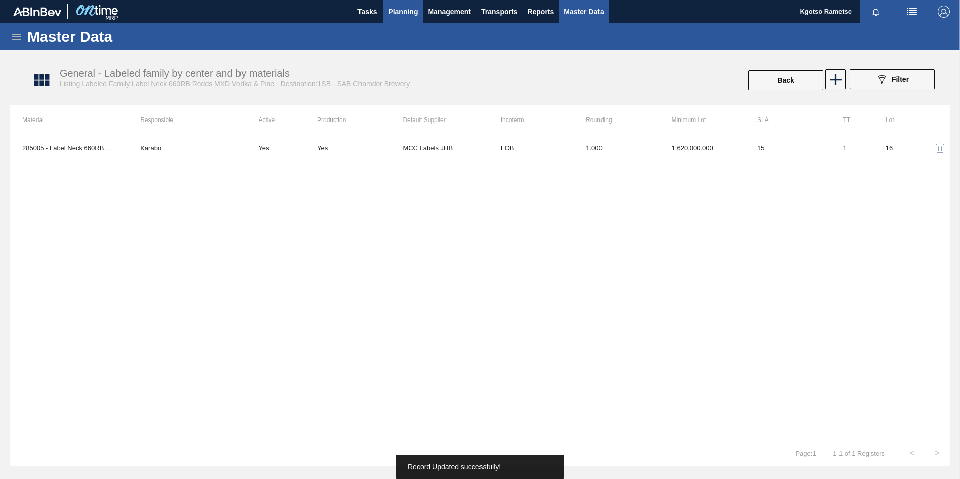
click at [392, 10] on span "Planning" at bounding box center [403, 12] width 30 height 12
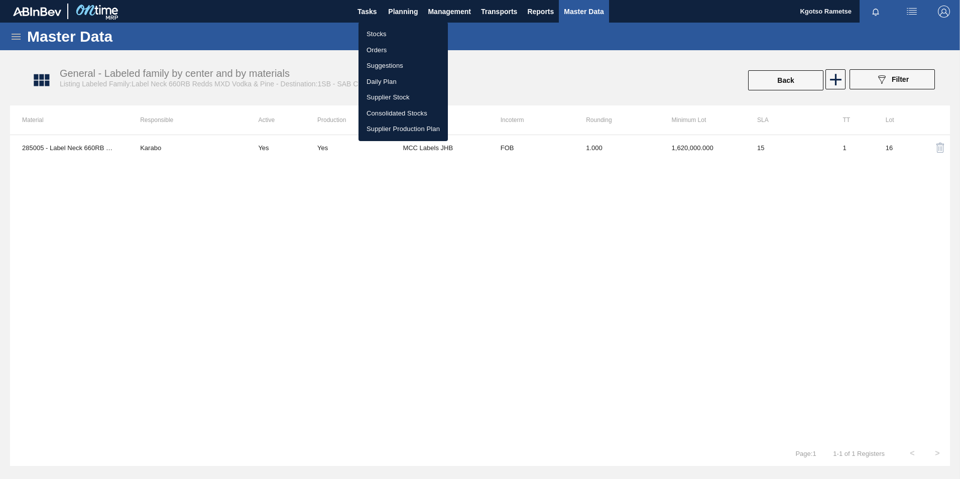
click at [379, 31] on li "Stocks" at bounding box center [403, 34] width 89 height 16
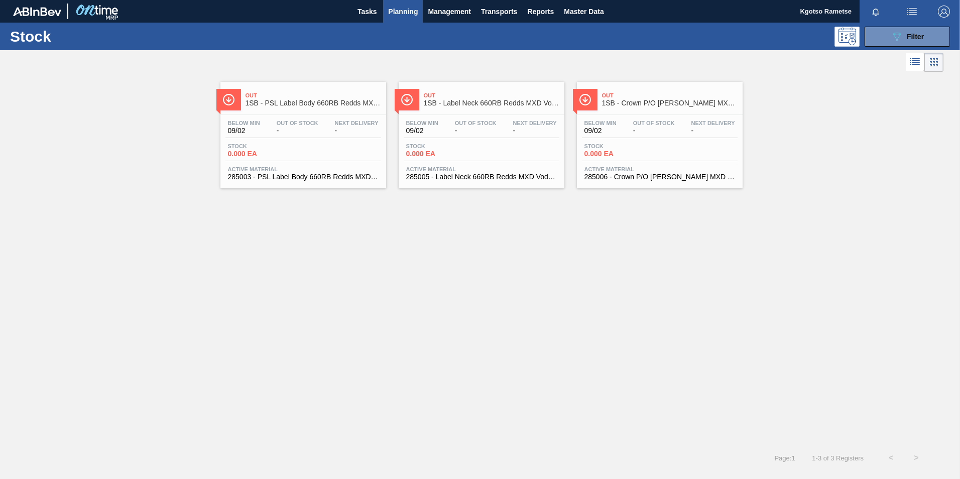
click at [622, 148] on span "Stock" at bounding box center [620, 146] width 70 height 6
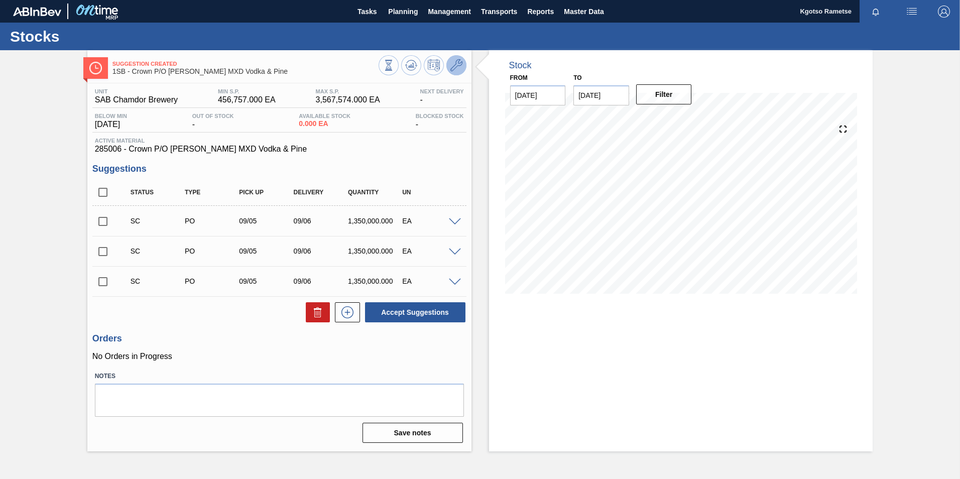
click at [460, 61] on icon at bounding box center [457, 65] width 12 height 12
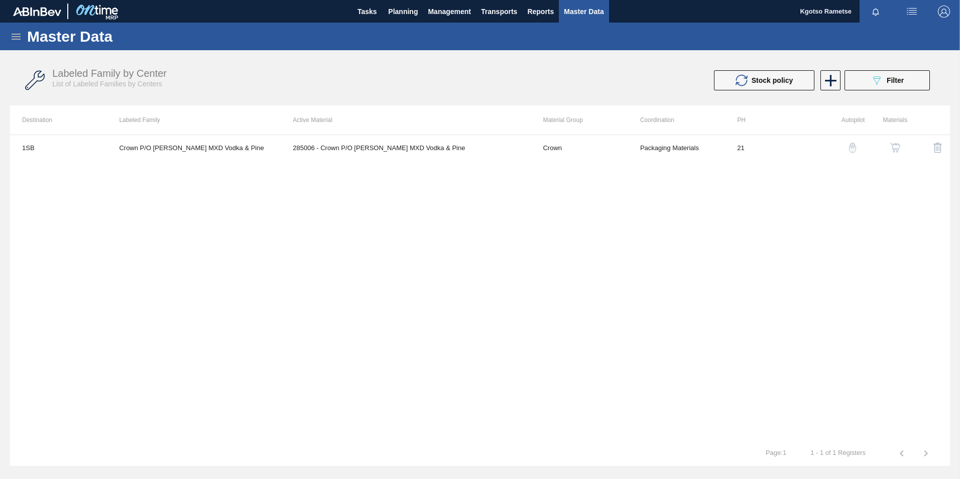
click at [898, 151] on img "button" at bounding box center [896, 148] width 10 height 10
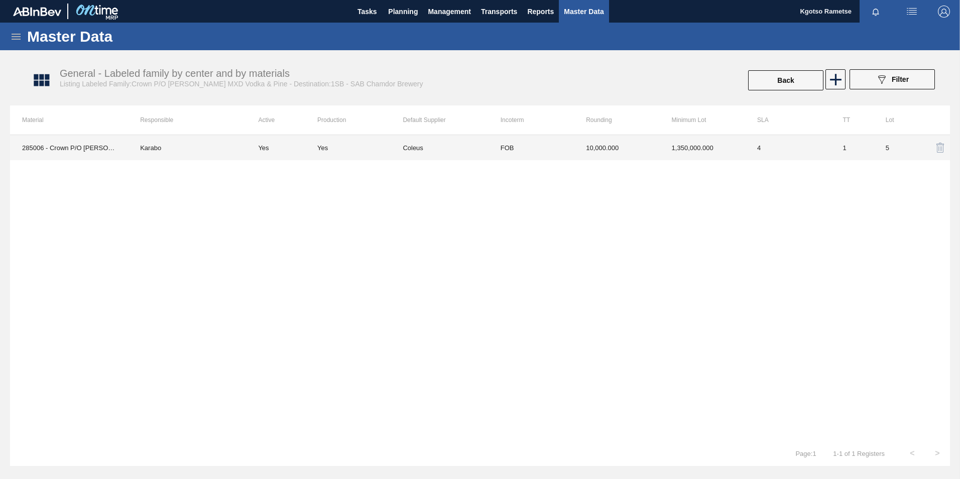
click at [538, 156] on td "FOB" at bounding box center [531, 147] width 85 height 25
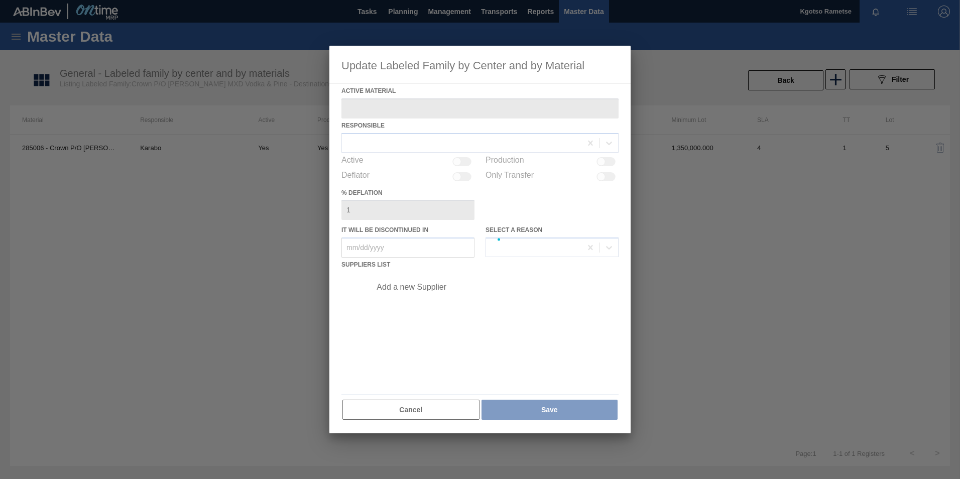
type Material "285006 - Crown P/O BF Redds MXD Vodka & Pine"
checkbox input "true"
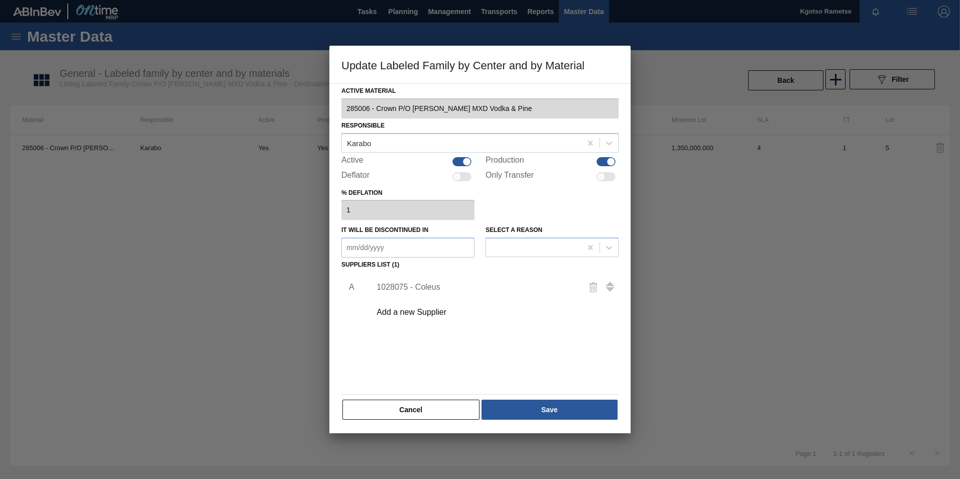
click at [423, 285] on div "1028075 - Coleus" at bounding box center [475, 287] width 197 height 9
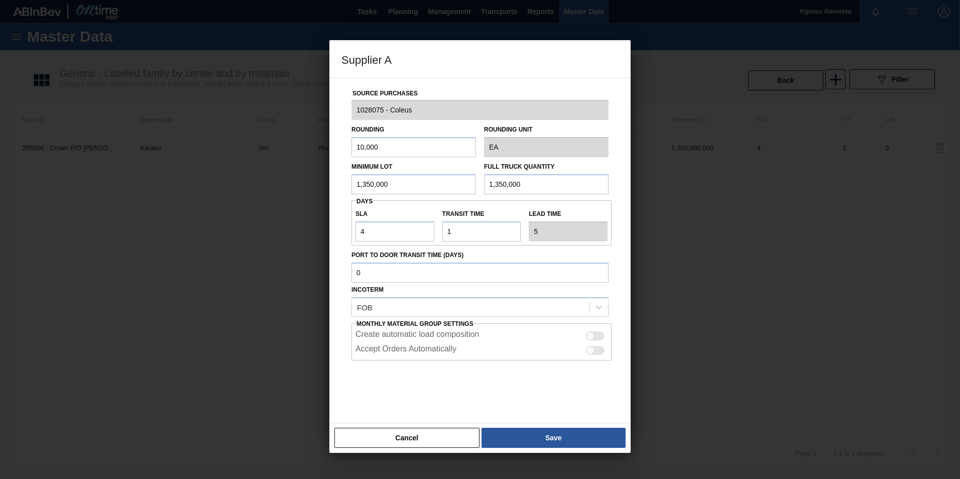
drag, startPoint x: 394, startPoint y: 187, endPoint x: 306, endPoint y: 223, distance: 95.3
click at [306, 223] on div "Supplier A Source Purchases 1028075 - Coleus Rounding 10,000 Rounding Unit EA M…" at bounding box center [480, 239] width 960 height 479
drag, startPoint x: 402, startPoint y: 186, endPoint x: 254, endPoint y: 234, distance: 155.2
click at [254, 234] on div "Supplier A Source Purchases 1028075 - Coleus Rounding 10,000 Rounding Unit EA M…" at bounding box center [480, 239] width 960 height 479
type input "1,800,000"
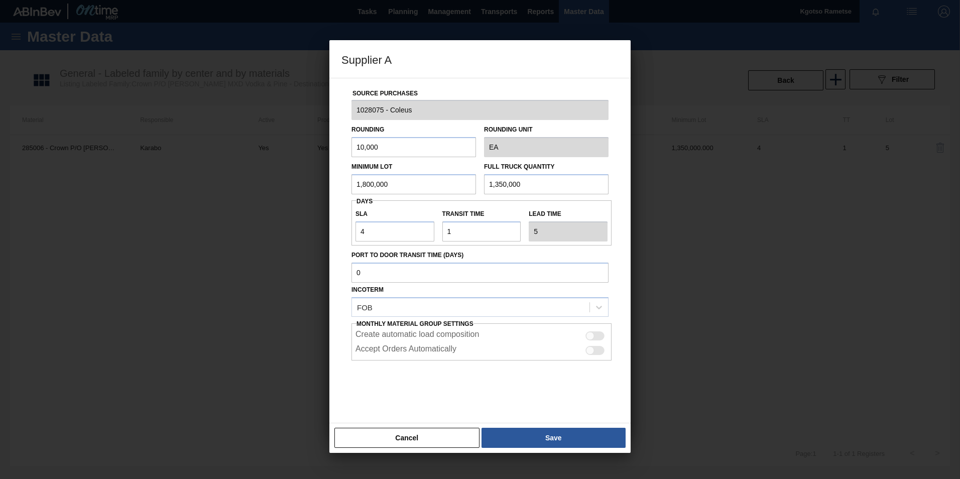
drag, startPoint x: 567, startPoint y: 178, endPoint x: 221, endPoint y: 284, distance: 361.5
click at [221, 284] on div "Supplier A Source Purchases 1028075 - Coleus Rounding 10,000 Rounding Unit EA M…" at bounding box center [480, 239] width 960 height 479
paste input "80"
type input "1,800,000"
drag, startPoint x: 384, startPoint y: 233, endPoint x: 277, endPoint y: 247, distance: 108.5
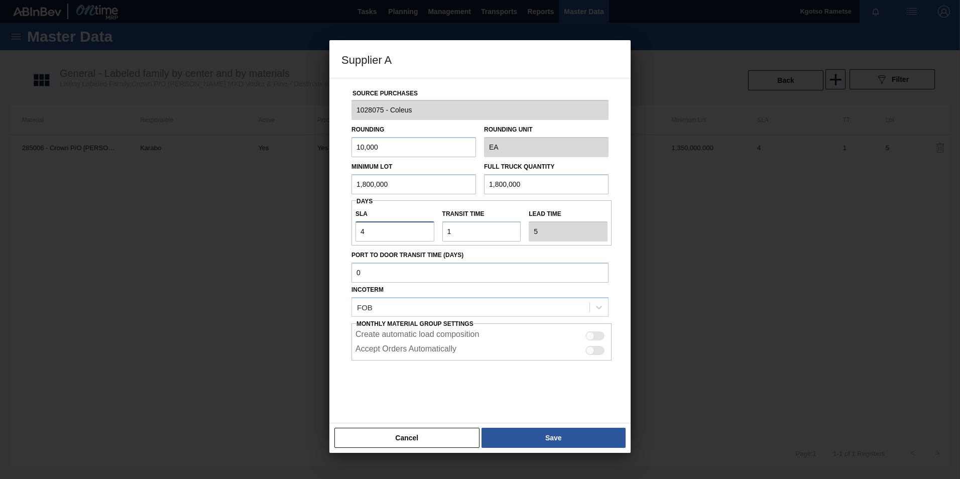
click at [277, 247] on div "Supplier A Source Purchases 1028075 - Coleus Rounding 10,000 Rounding Unit EA M…" at bounding box center [480, 239] width 960 height 479
type input "1"
type input "2"
type input "15"
type input "16"
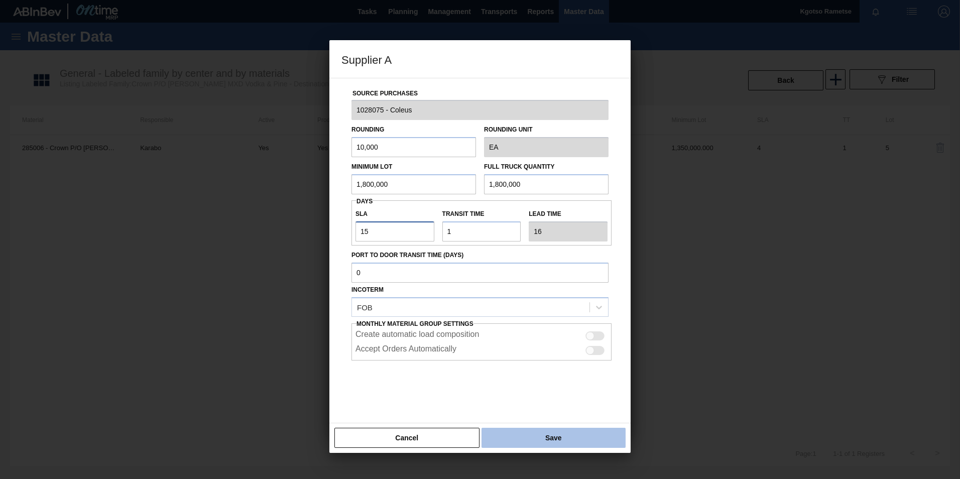
type input "15"
click at [526, 446] on button "Save" at bounding box center [554, 438] width 144 height 20
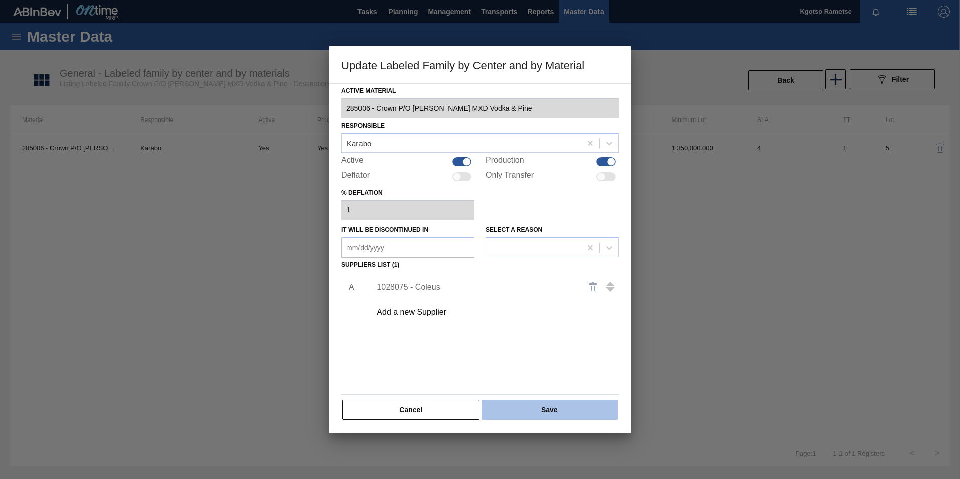
click at [537, 411] on button "Save" at bounding box center [550, 410] width 136 height 20
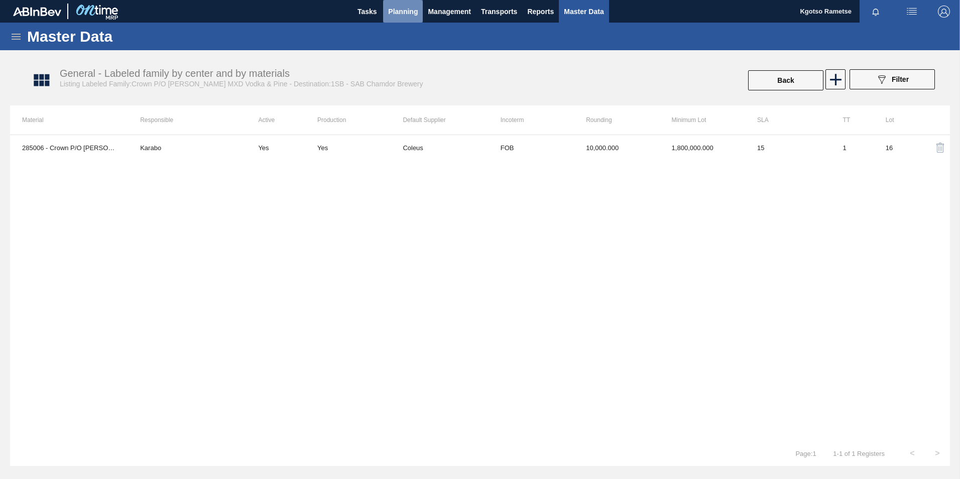
click at [397, 8] on span "Planning" at bounding box center [403, 12] width 30 height 12
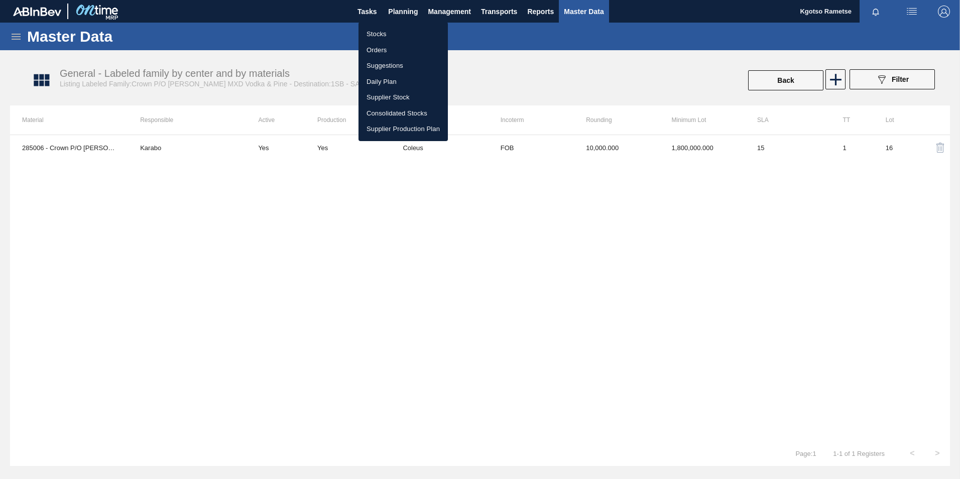
click at [358, 26] on div at bounding box center [480, 239] width 960 height 479
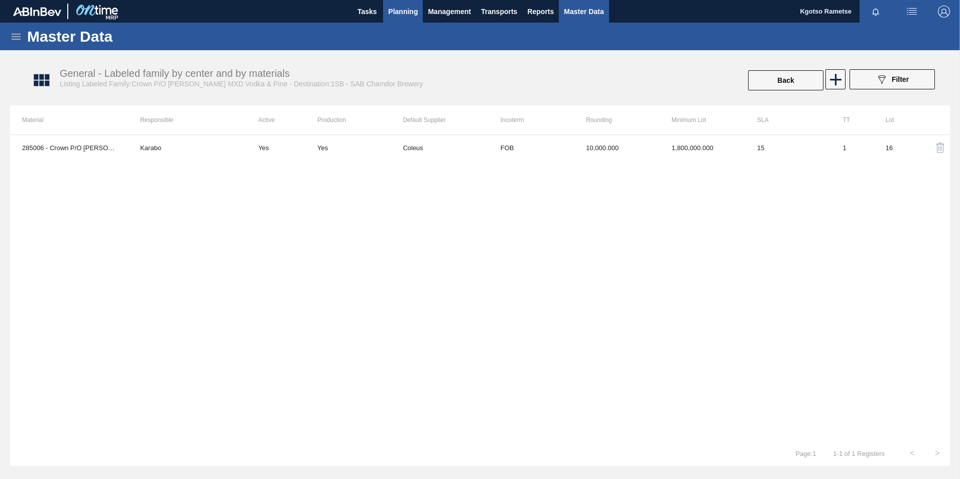
click at [417, 14] on span "Planning" at bounding box center [403, 12] width 30 height 12
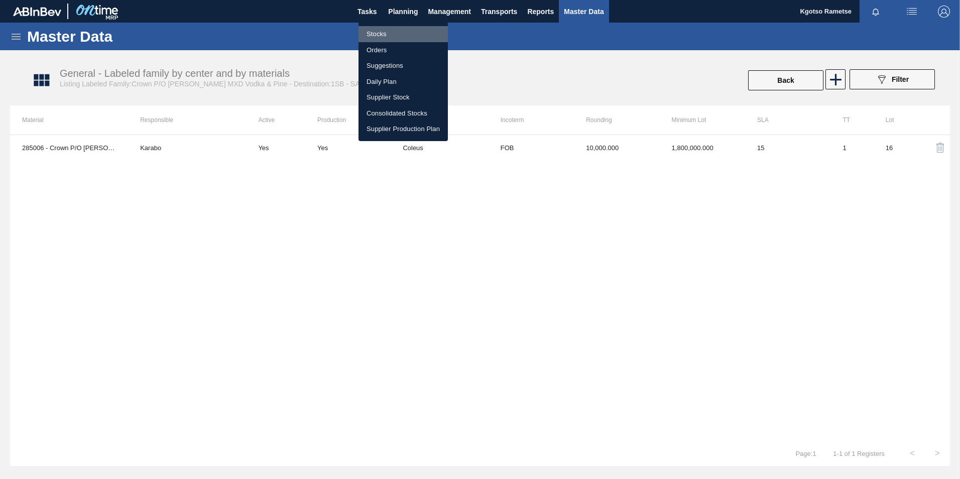
click at [392, 35] on li "Stocks" at bounding box center [403, 34] width 89 height 16
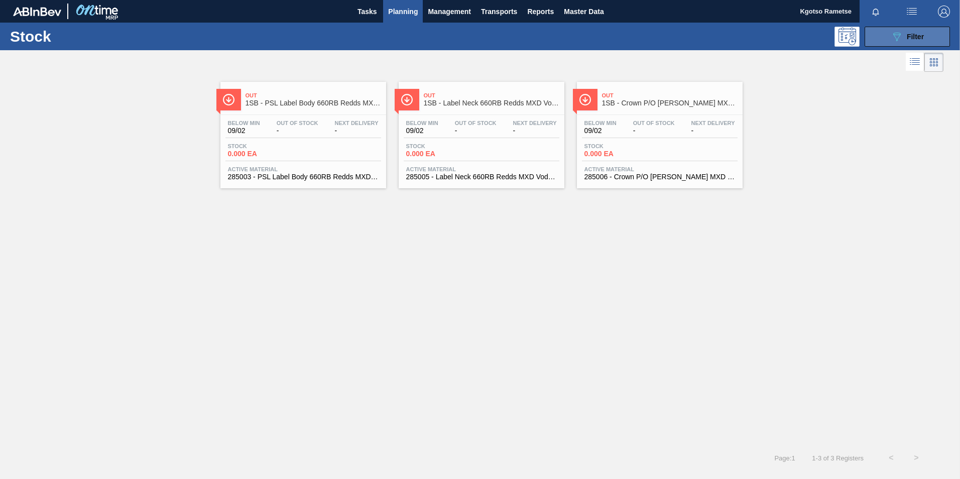
click at [892, 42] on icon "089F7B8B-B2A5-4AFE-B5C0-19BA573D28AC" at bounding box center [897, 37] width 12 height 12
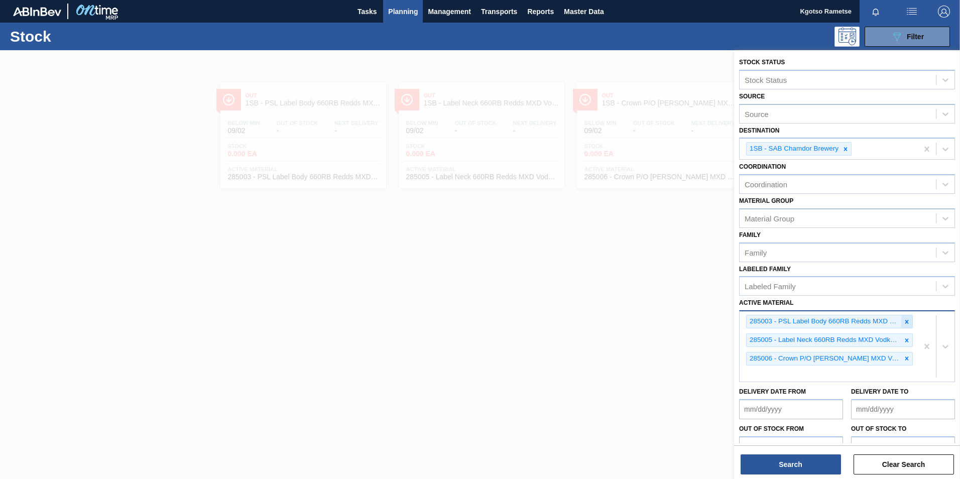
click at [904, 322] on icon at bounding box center [907, 321] width 7 height 7
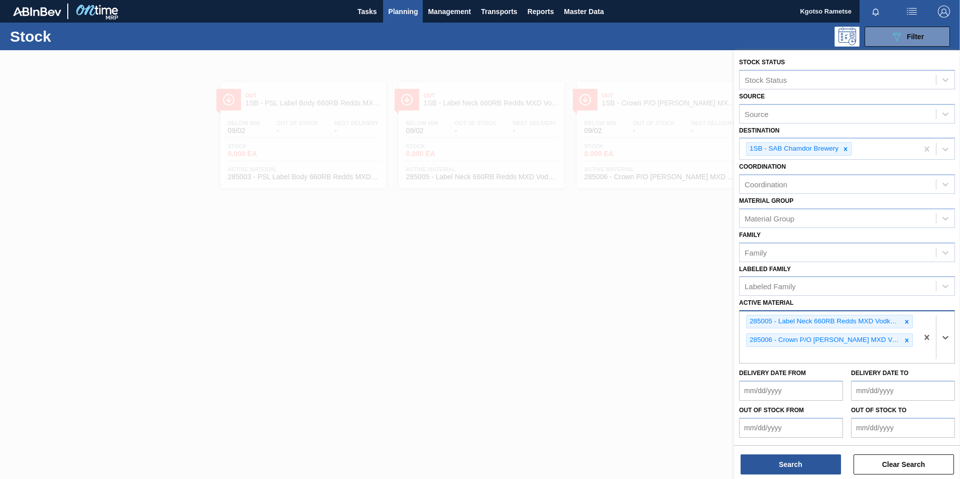
click at [904, 322] on icon at bounding box center [907, 321] width 7 height 7
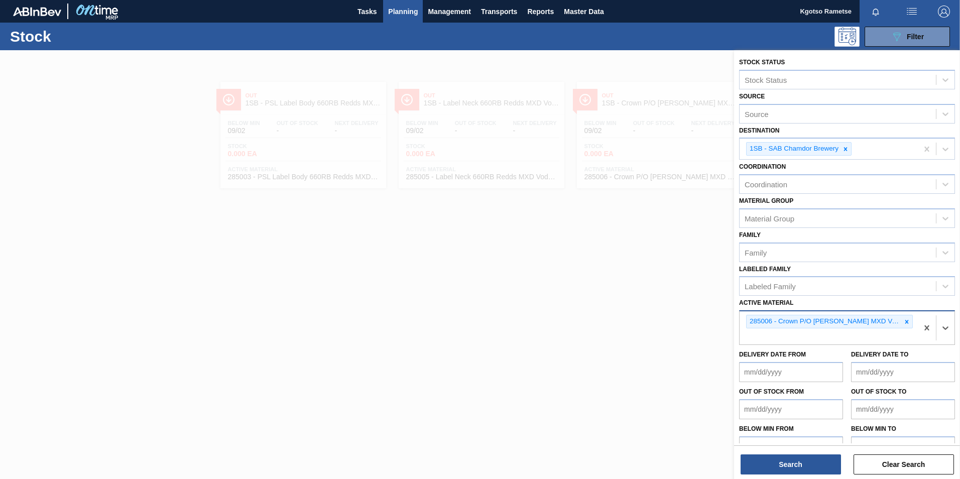
click at [904, 322] on icon at bounding box center [907, 321] width 7 height 7
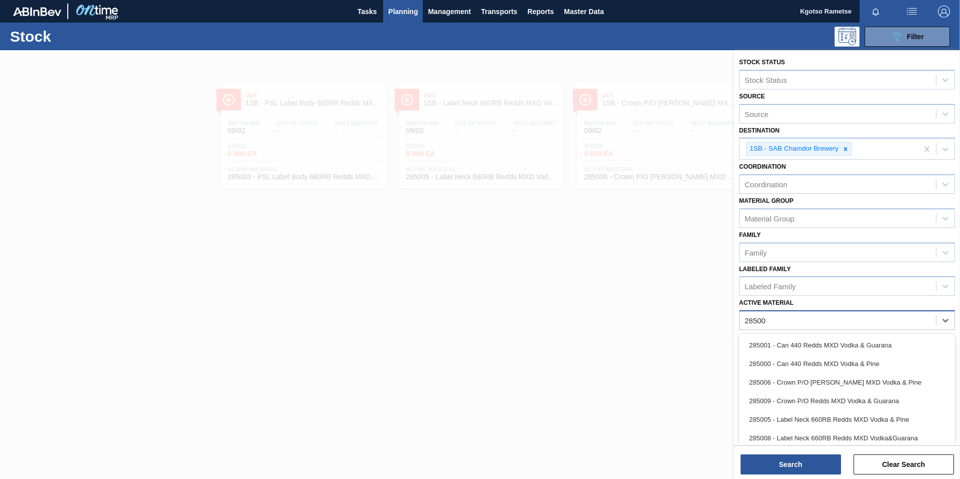
type Material "285007"
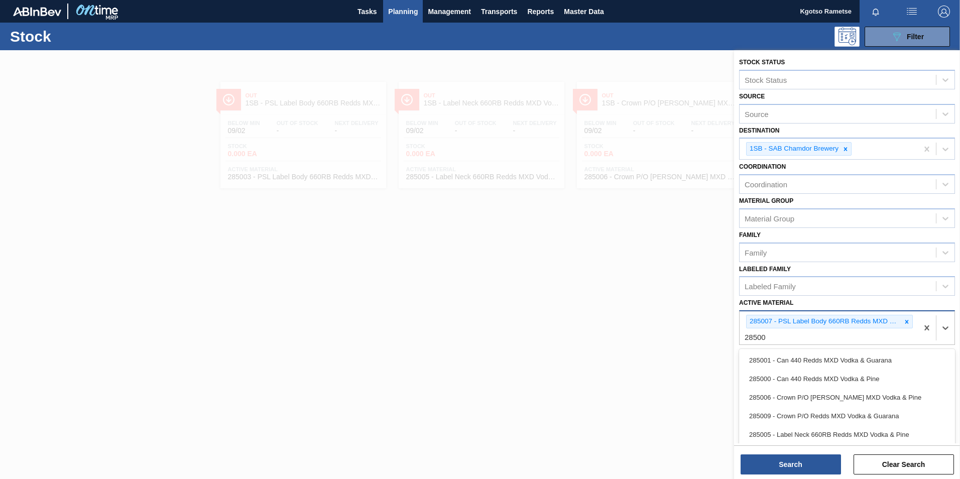
type Material "285008"
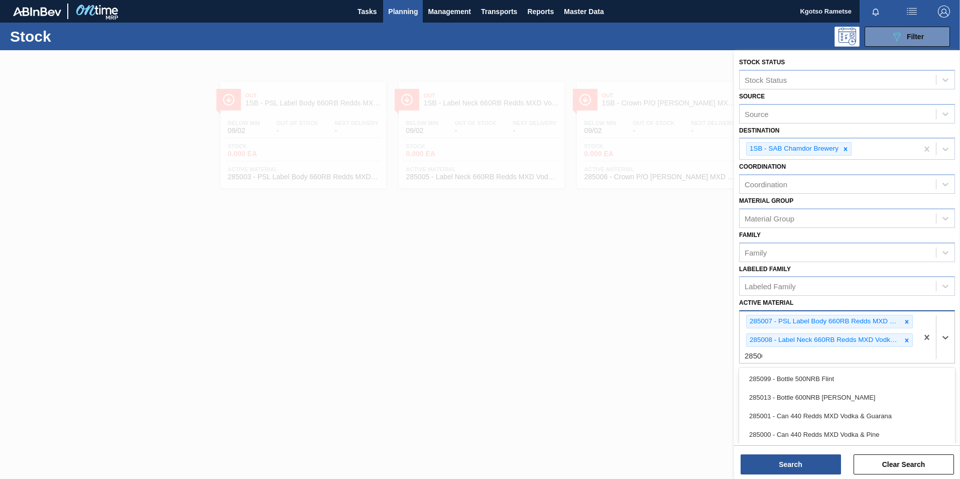
type Material "285009"
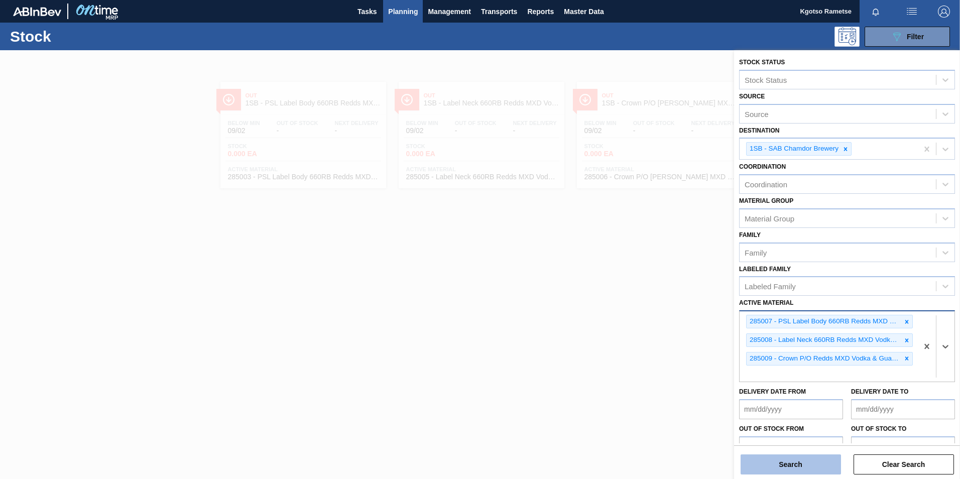
click at [822, 462] on button "Search" at bounding box center [791, 465] width 100 height 20
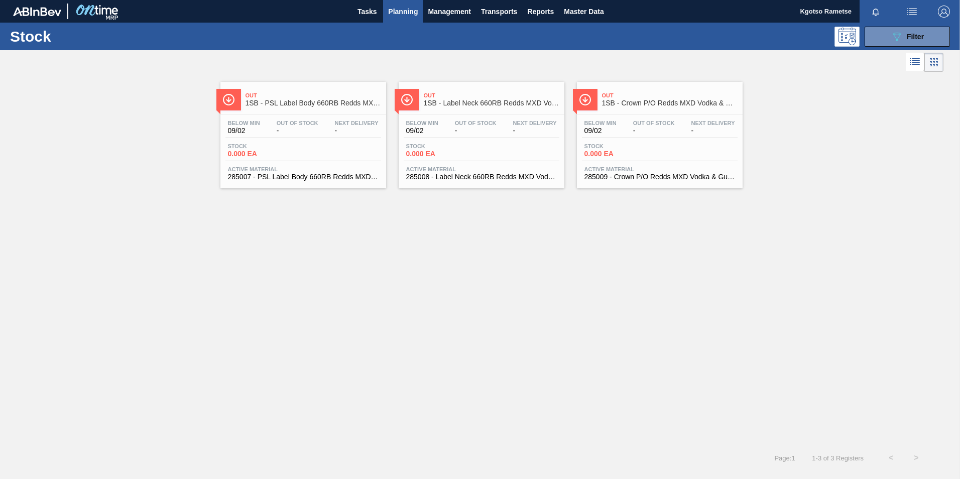
click at [328, 93] on span "Out" at bounding box center [314, 95] width 136 height 6
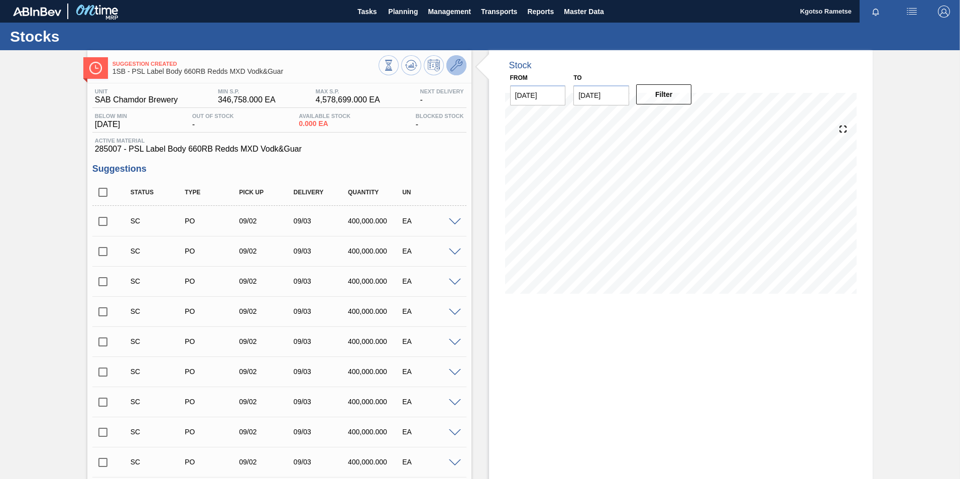
click at [456, 71] on icon at bounding box center [457, 65] width 12 height 12
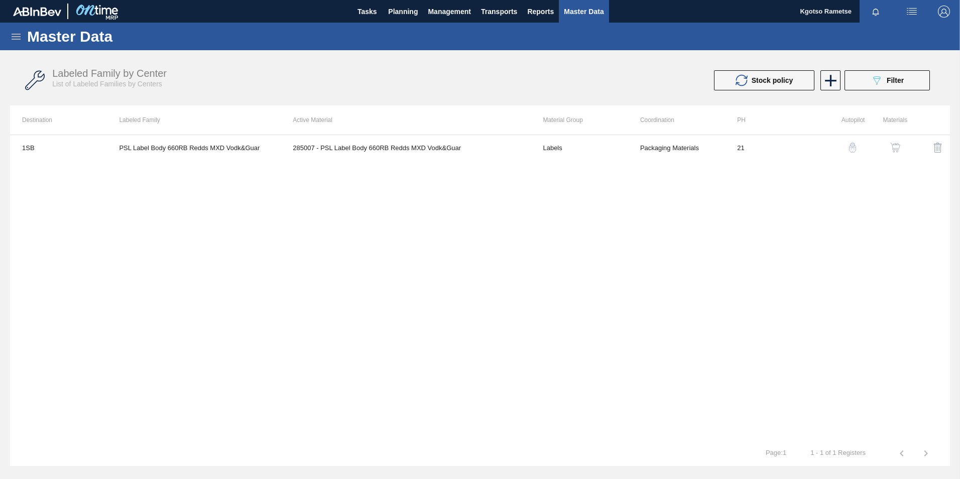
click at [897, 148] on img "button" at bounding box center [896, 148] width 10 height 10
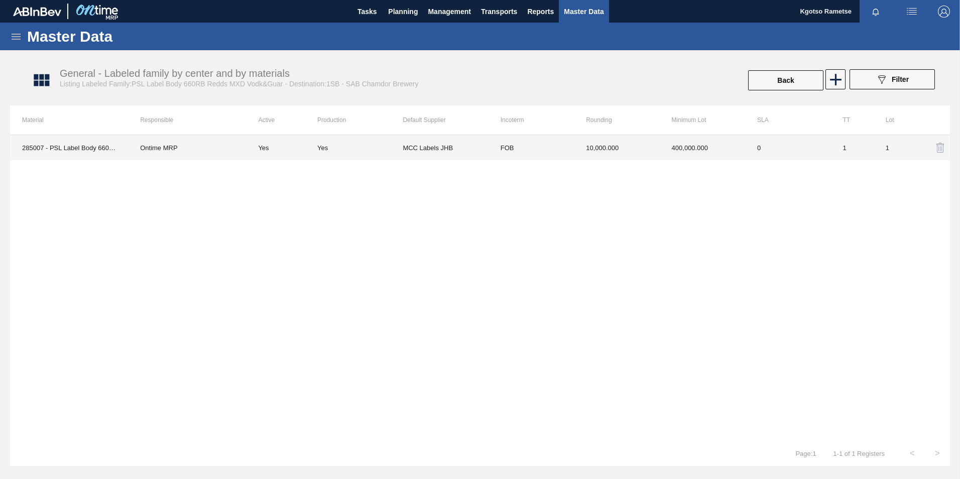
click at [589, 156] on td "10,000.000" at bounding box center [616, 147] width 85 height 25
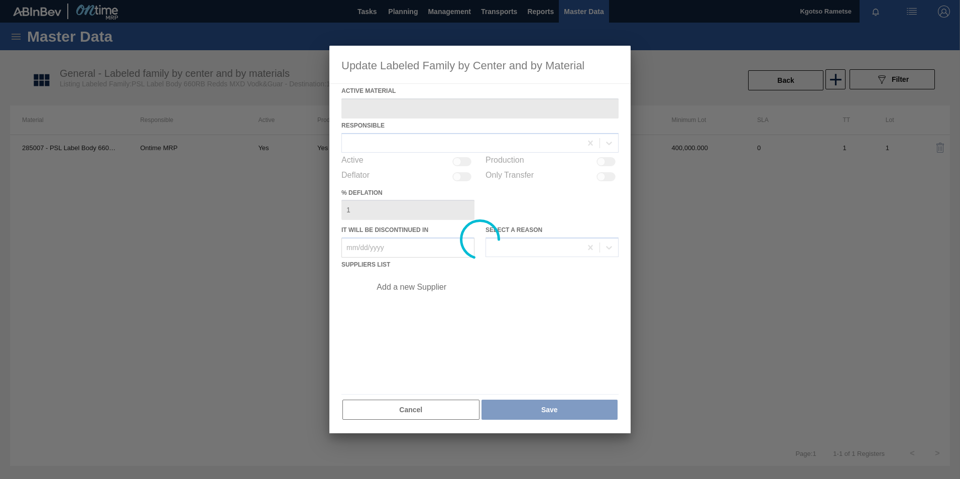
type Material "285007 - PSL Label Body 660RB Redds MXD Vodk&Guar"
checkbox input "true"
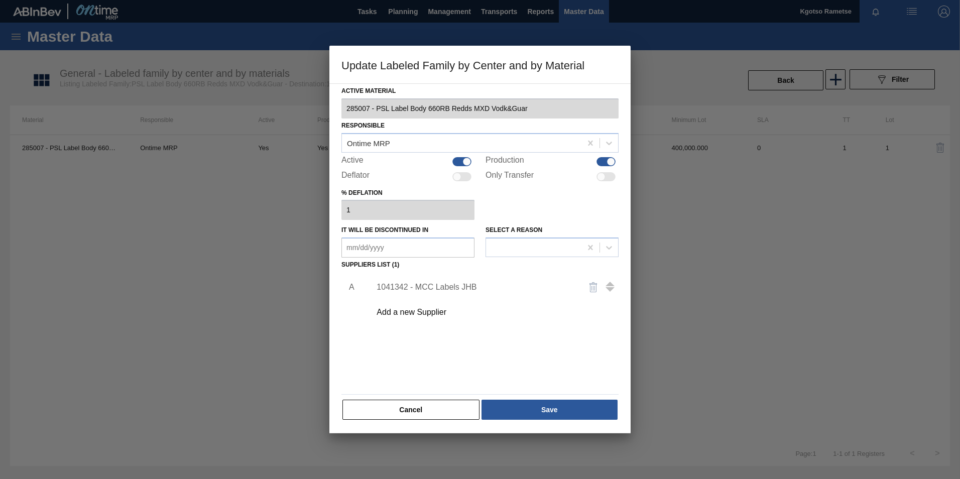
click at [442, 288] on div "1041342 - MCC Labels JHB" at bounding box center [475, 287] width 197 height 9
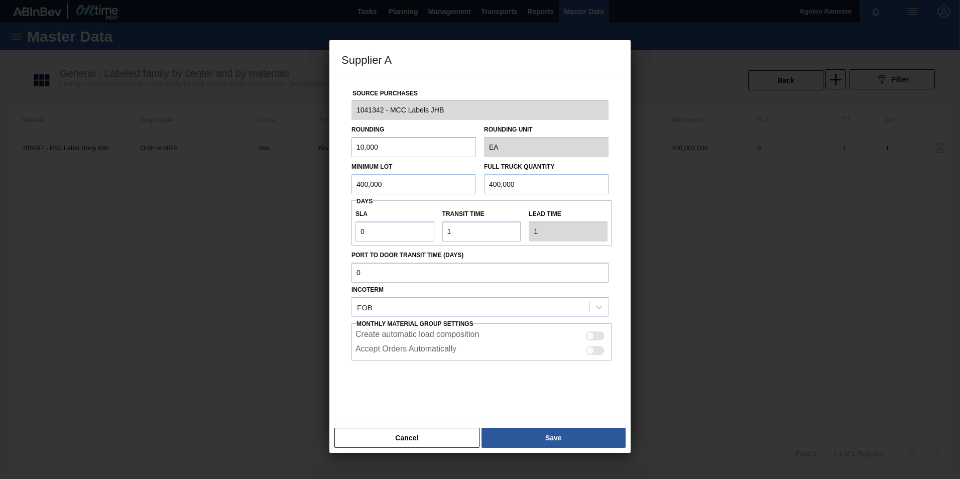
drag, startPoint x: 385, startPoint y: 182, endPoint x: 304, endPoint y: 186, distance: 80.5
click at [304, 186] on div "Supplier A Source Purchases 1041342 - MCC Labels JHB Rounding 10,000 Rounding U…" at bounding box center [480, 239] width 960 height 479
drag, startPoint x: 387, startPoint y: 184, endPoint x: 237, endPoint y: 193, distance: 150.5
click at [237, 193] on div "Supplier A Source Purchases 1041342 - MCC Labels JHB Rounding 10,000 Rounding U…" at bounding box center [480, 239] width 960 height 479
type input "480,000"
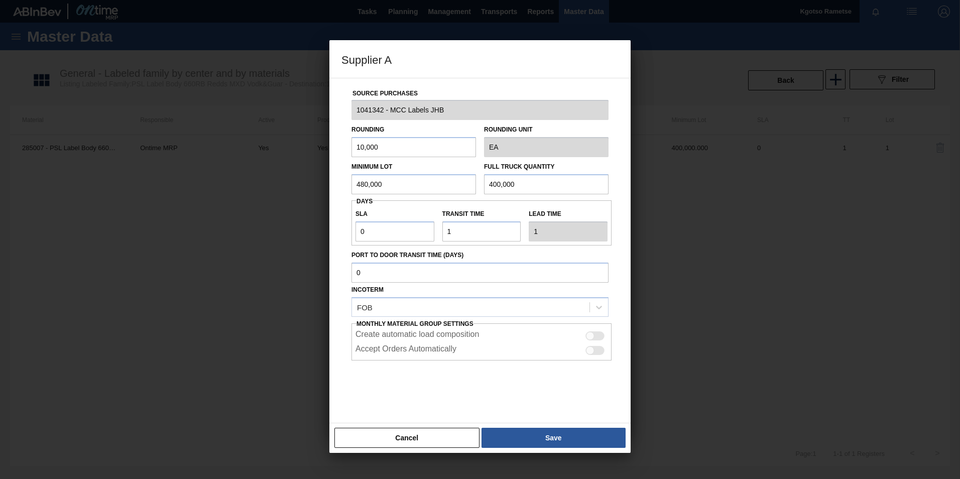
drag, startPoint x: 529, startPoint y: 190, endPoint x: 389, endPoint y: 195, distance: 140.2
click at [389, 195] on div "Source Purchases 1041342 - MCC Labels JHB Rounding 10,000 Rounding Unit EA Mini…" at bounding box center [480, 244] width 277 height 333
paste input "8"
type input "480,000"
drag, startPoint x: 368, startPoint y: 238, endPoint x: 289, endPoint y: 238, distance: 78.9
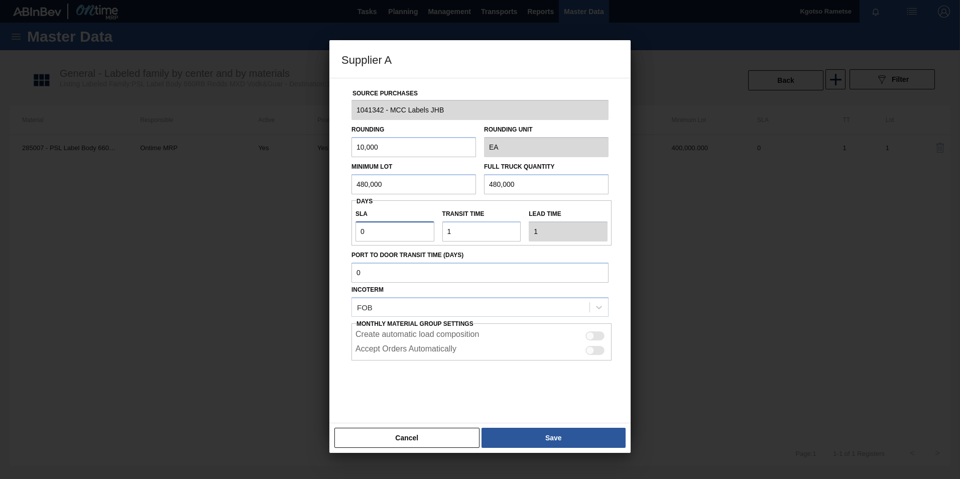
click at [289, 238] on div "Supplier A Source Purchases 1041342 - MCC Labels JHB Rounding 10,000 Rounding U…" at bounding box center [480, 239] width 960 height 479
type input "1"
type input "2"
type input "15"
type input "16"
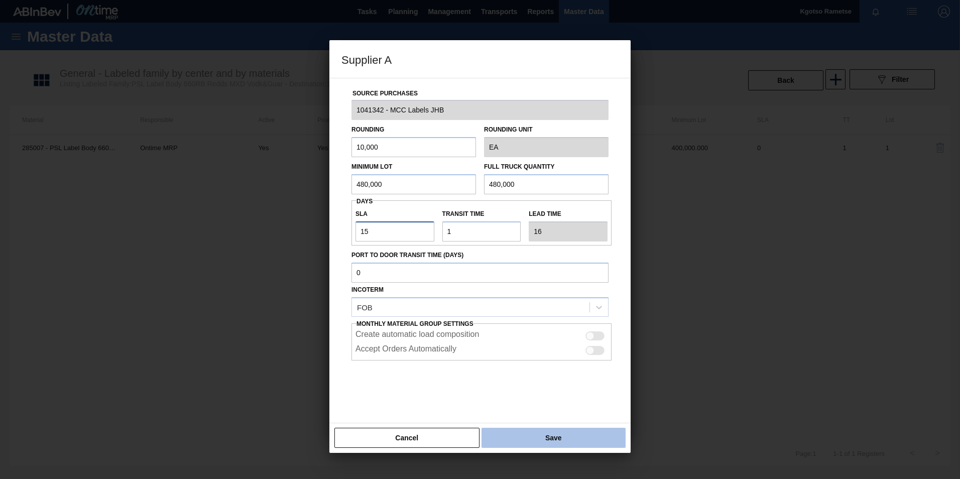
type input "15"
click at [523, 435] on button "Save" at bounding box center [554, 438] width 144 height 20
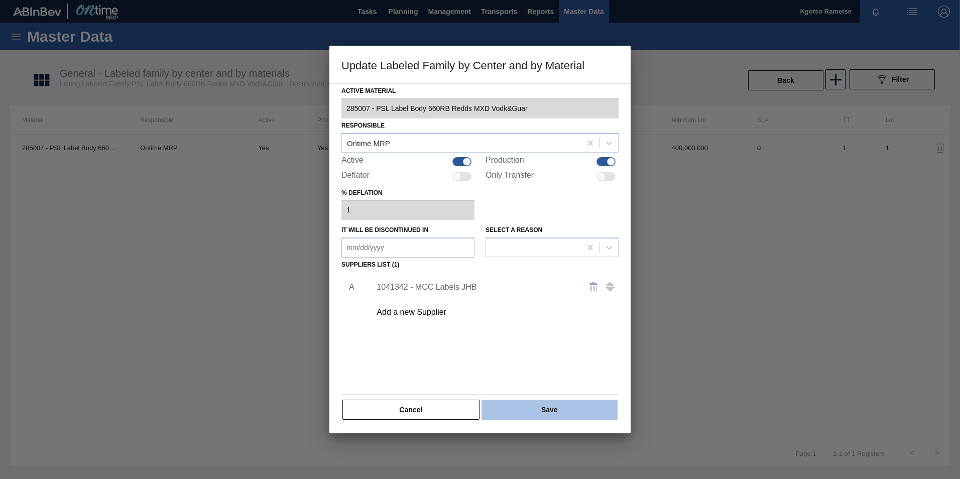
click at [525, 412] on button "Save" at bounding box center [550, 410] width 136 height 20
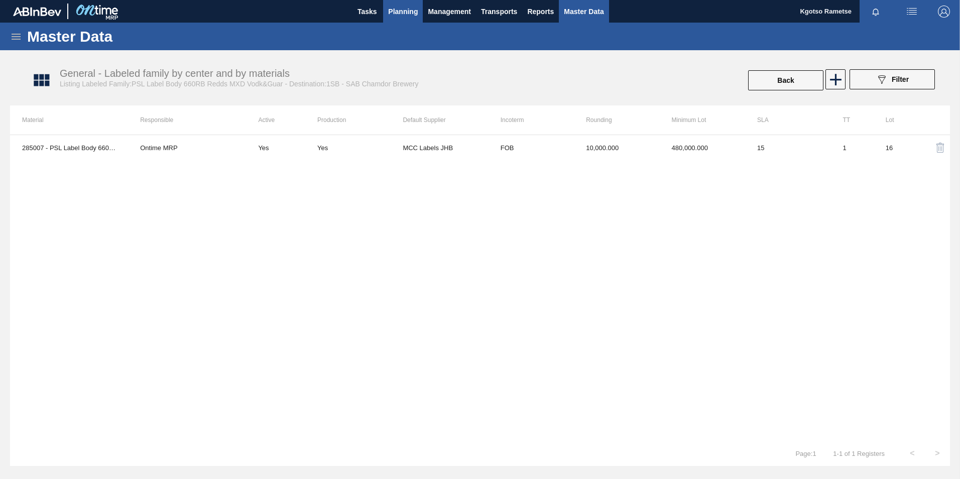
click at [406, 8] on span "Planning" at bounding box center [403, 12] width 30 height 12
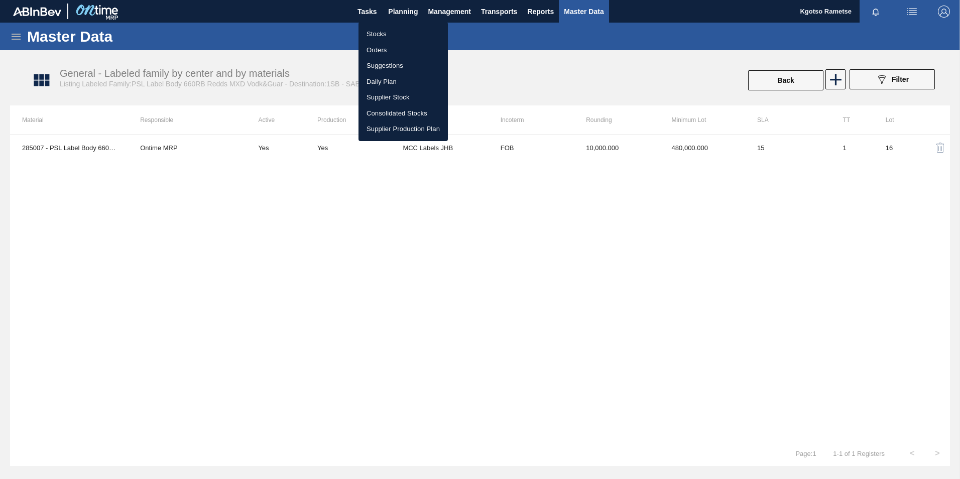
click at [385, 32] on li "Stocks" at bounding box center [403, 34] width 89 height 16
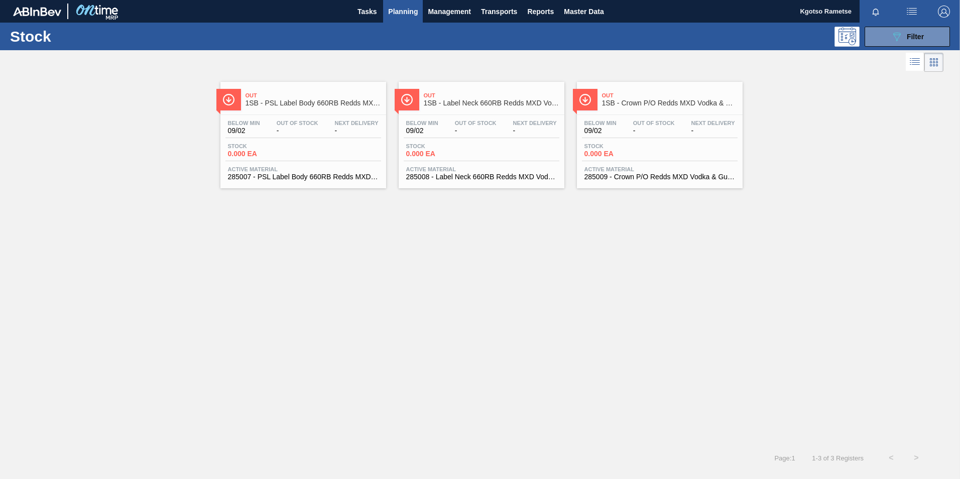
click at [473, 125] on span "Out Of Stock" at bounding box center [476, 123] width 42 height 6
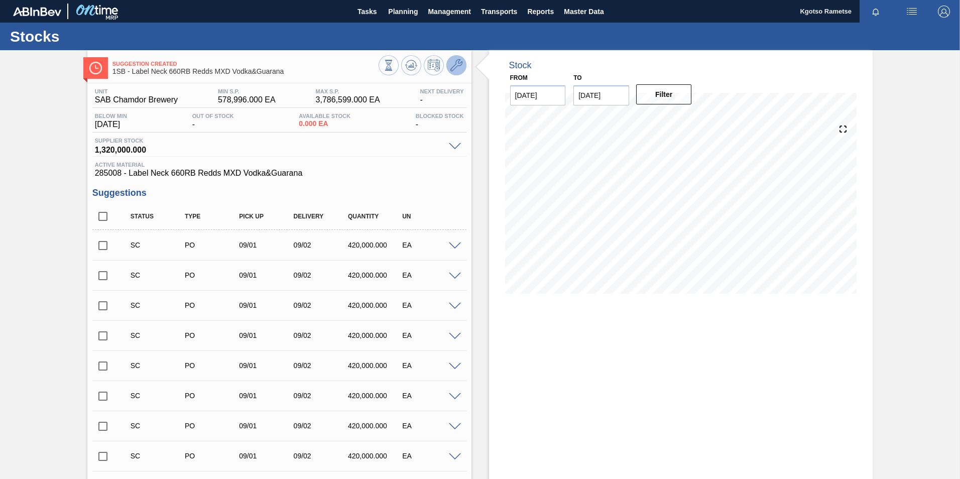
click at [460, 62] on icon at bounding box center [457, 65] width 12 height 12
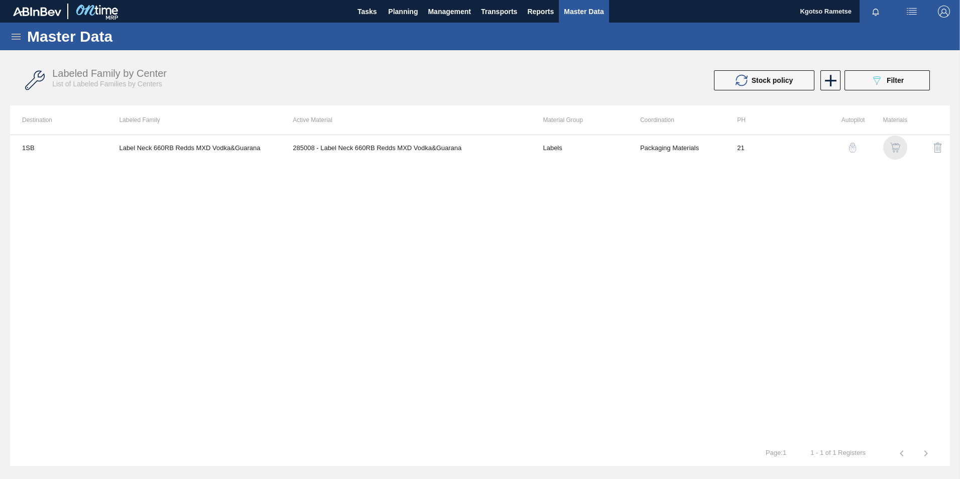
click at [895, 150] on img "button" at bounding box center [896, 148] width 10 height 10
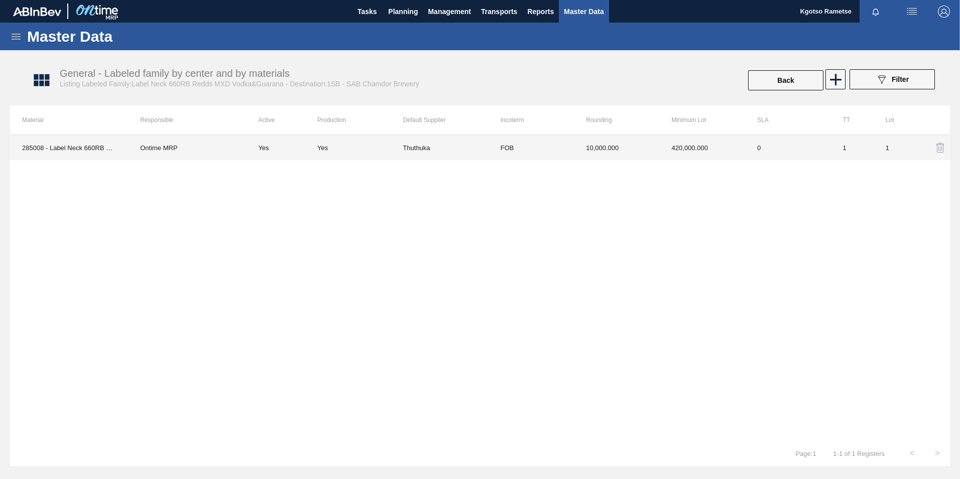
click at [684, 155] on td "420,000.000" at bounding box center [702, 147] width 85 height 25
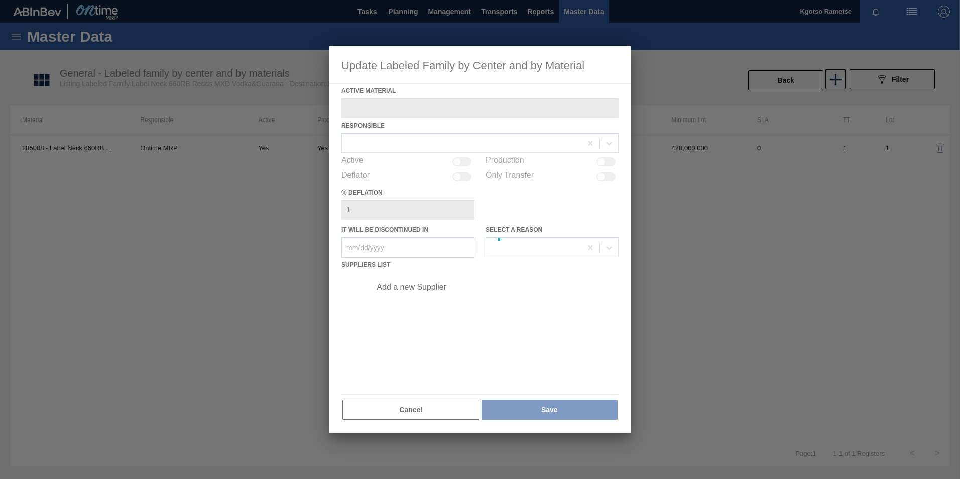
type Material "285008 - Label Neck 660RB Redds MXD Vodka&Guarana"
checkbox input "true"
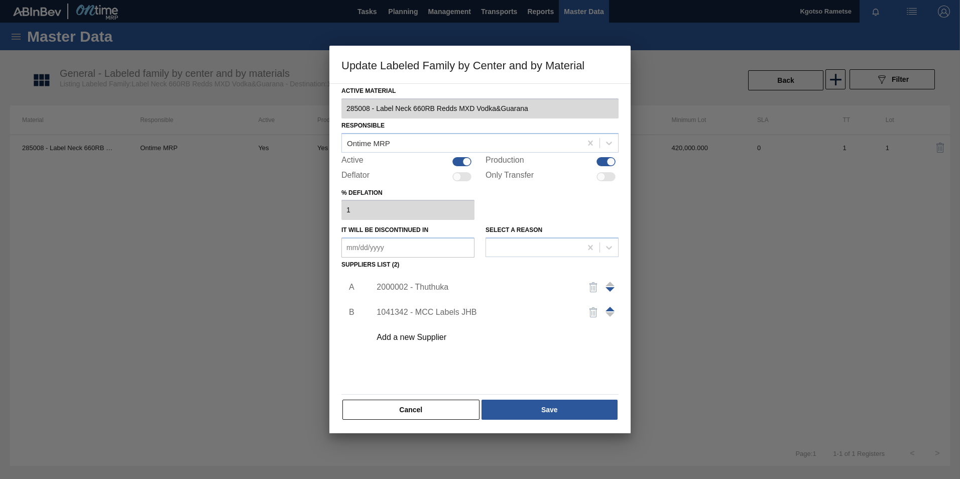
click at [612, 309] on span at bounding box center [610, 309] width 9 height 5
click at [445, 284] on div "1041342 - MCC Labels JHB" at bounding box center [475, 287] width 197 height 9
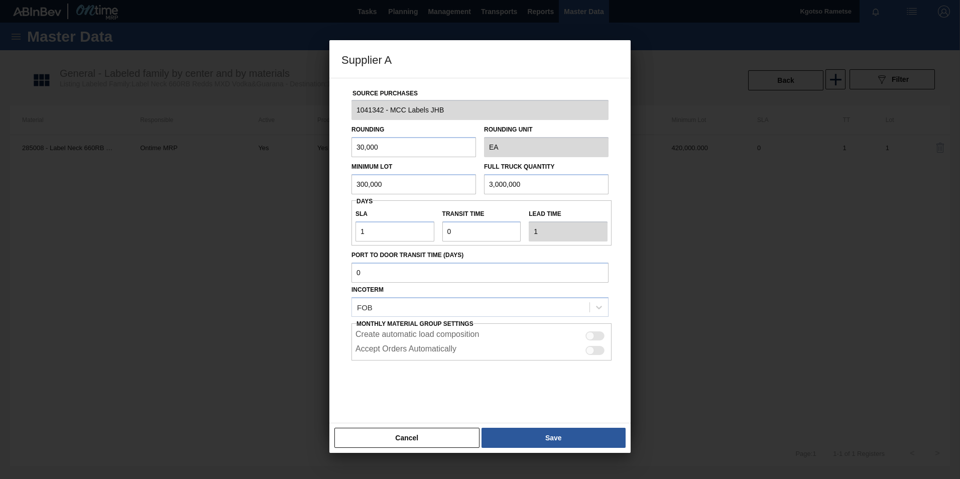
drag, startPoint x: 389, startPoint y: 147, endPoint x: 344, endPoint y: 158, distance: 47.0
click at [349, 156] on div "Rounding 30,000" at bounding box center [414, 140] width 133 height 35
type input "10,000"
drag, startPoint x: 373, startPoint y: 235, endPoint x: 358, endPoint y: 240, distance: 15.4
click at [358, 240] on input "1" at bounding box center [395, 232] width 79 height 20
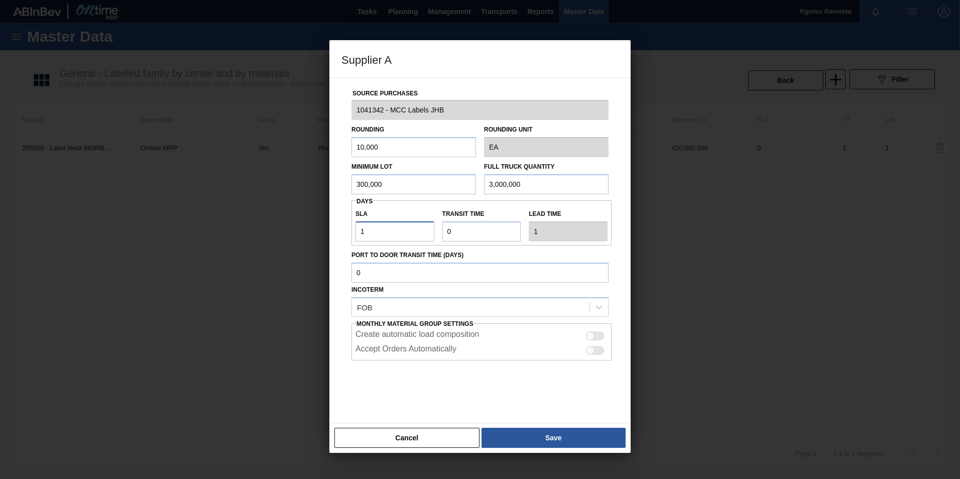
type input "15"
click at [387, 189] on input "300,000" at bounding box center [414, 184] width 125 height 20
drag, startPoint x: 387, startPoint y: 189, endPoint x: 324, endPoint y: 192, distance: 63.4
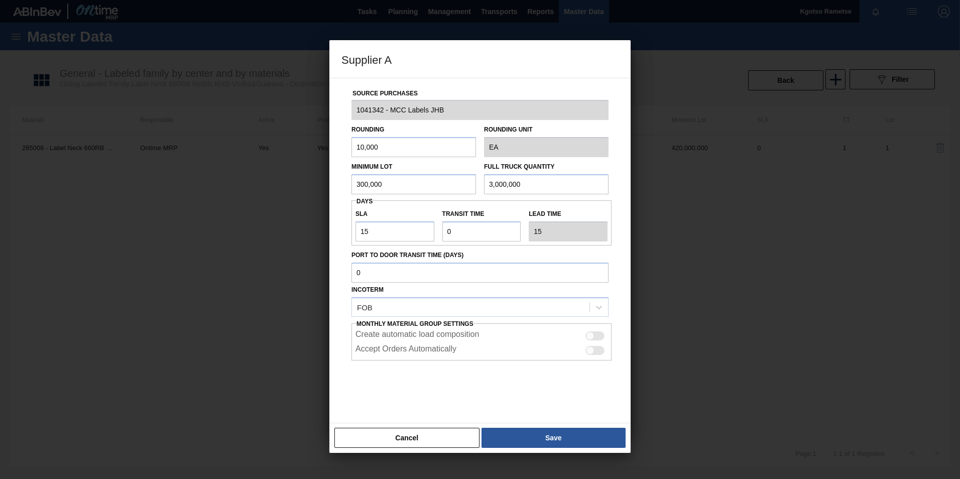
click at [324, 192] on div "Supplier A Source Purchases 1041342 - MCC Labels JHB Rounding 10,000 Rounding U…" at bounding box center [480, 239] width 960 height 479
drag, startPoint x: 392, startPoint y: 191, endPoint x: 299, endPoint y: 210, distance: 94.9
click at [305, 210] on div "Supplier A Source Purchases 1041342 - MCC Labels JHB Rounding 10,000 Rounding U…" at bounding box center [480, 239] width 960 height 479
type input "540,000"
drag, startPoint x: 534, startPoint y: 190, endPoint x: 288, endPoint y: 252, distance: 253.8
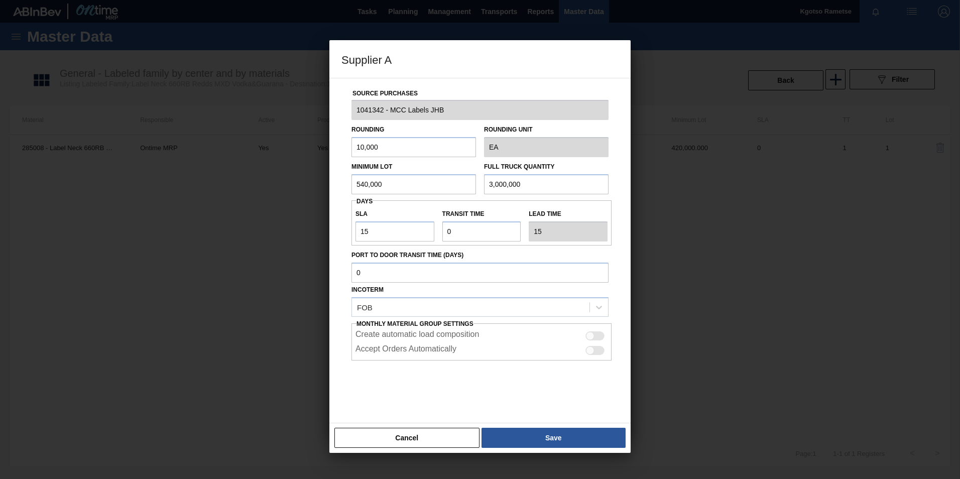
click at [288, 252] on div "Supplier A Source Purchases 1041342 - MCC Labels JHB Rounding 10,000 Rounding U…" at bounding box center [480, 239] width 960 height 479
paste input "54"
type input "540,000"
drag, startPoint x: 460, startPoint y: 237, endPoint x: 450, endPoint y: 234, distance: 10.4
click at [450, 234] on input "Transit time" at bounding box center [482, 232] width 79 height 20
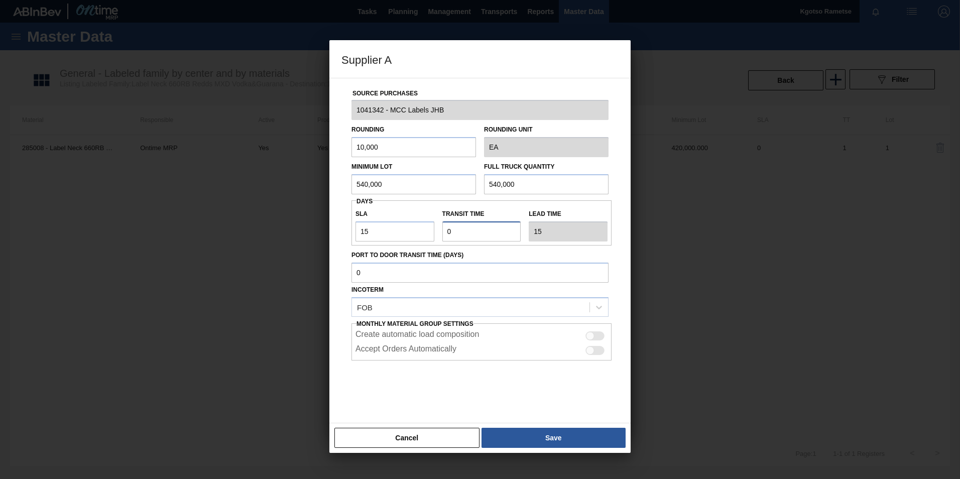
drag, startPoint x: 450, startPoint y: 234, endPoint x: 400, endPoint y: 276, distance: 64.9
click at [400, 276] on div "Source Purchases 1041342 - MCC Labels JHB Rounding 10,000 Rounding Unit EA Mini…" at bounding box center [480, 244] width 277 height 333
type input "1"
type input "16"
type input "1"
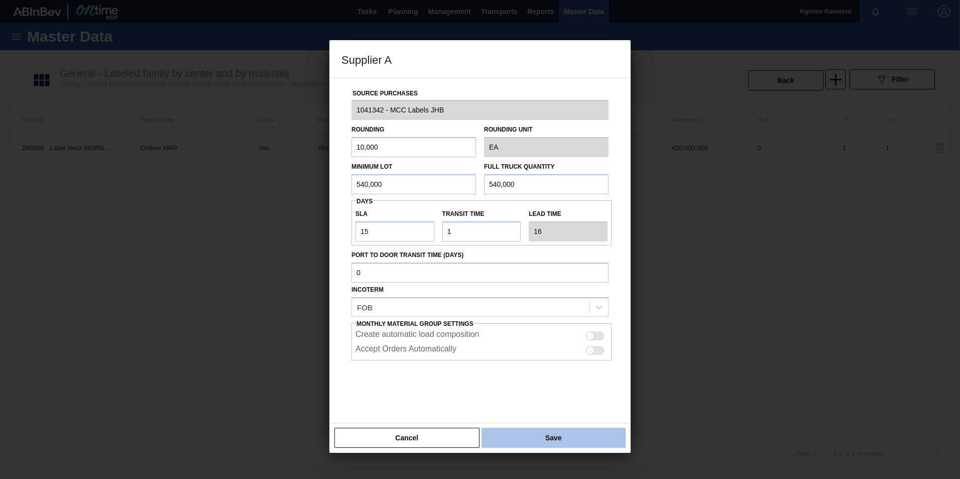
click at [535, 436] on button "Save" at bounding box center [554, 438] width 144 height 20
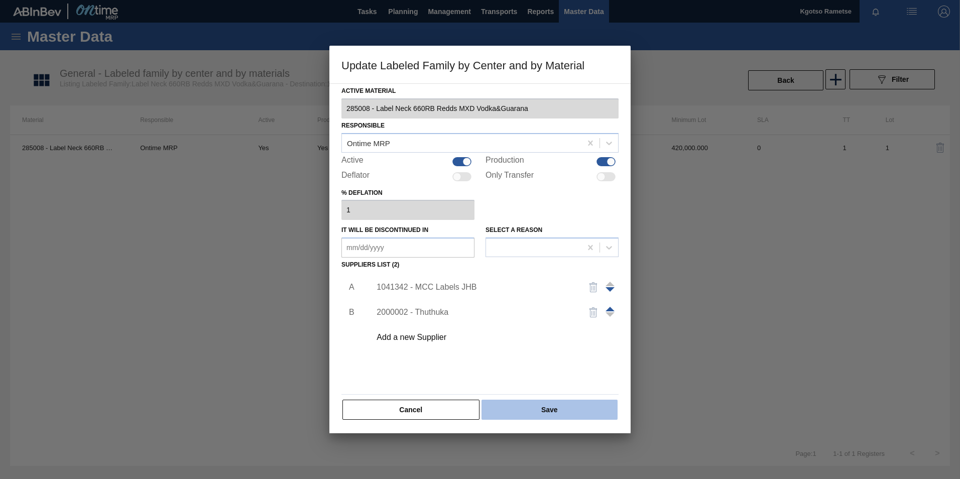
click at [539, 418] on button "Save" at bounding box center [550, 410] width 136 height 20
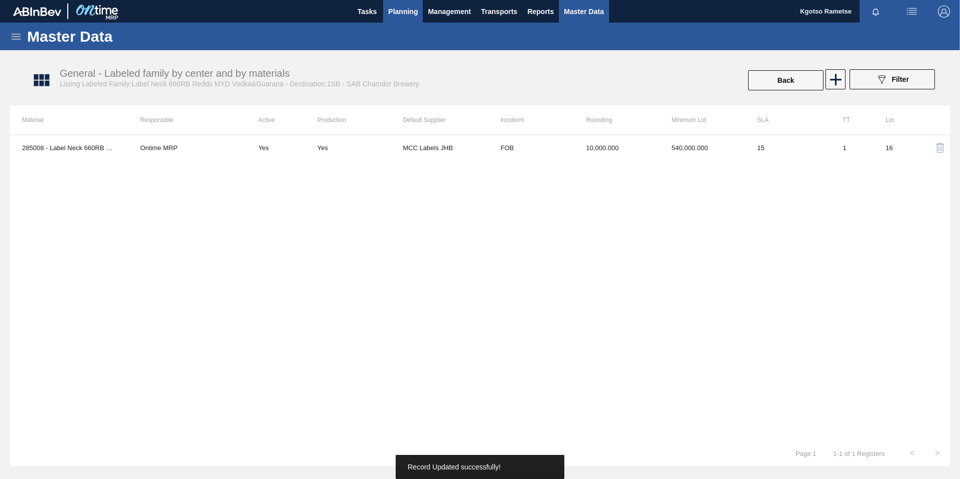
click at [393, 7] on span "Planning" at bounding box center [403, 12] width 30 height 12
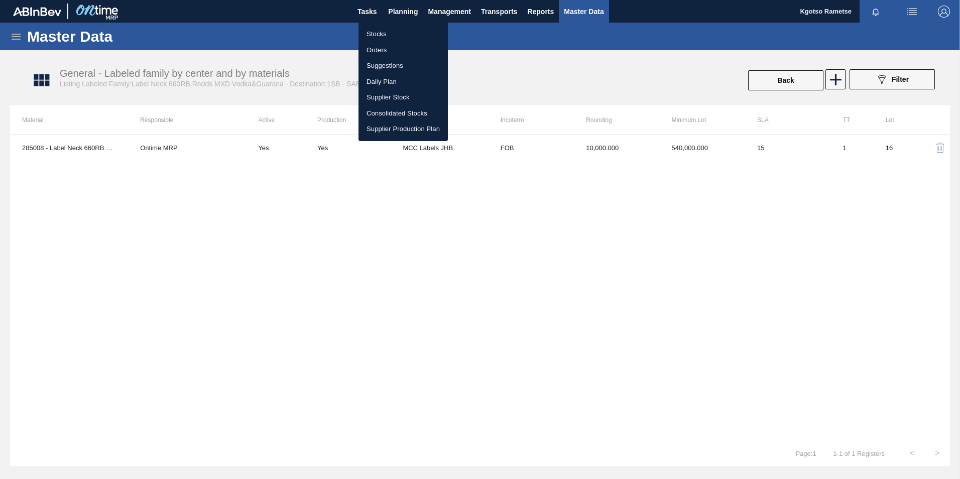
click at [385, 33] on li "Stocks" at bounding box center [403, 34] width 89 height 16
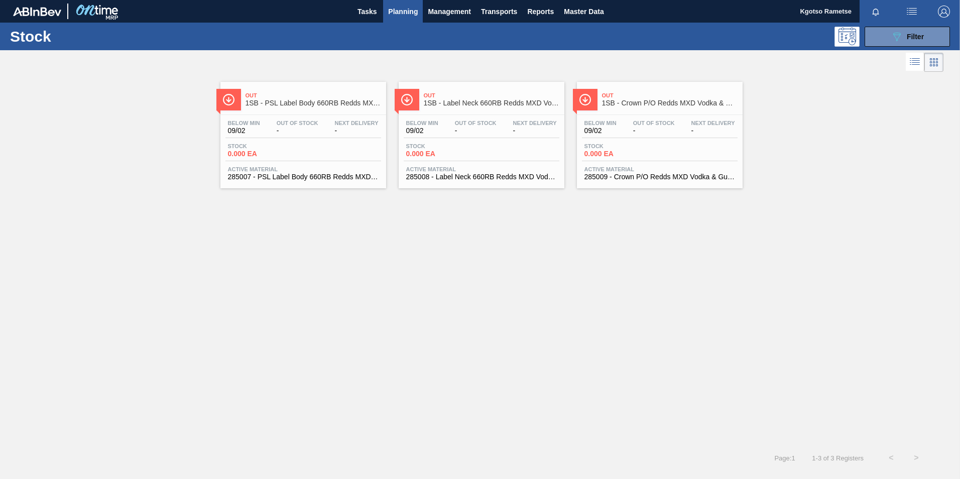
click at [662, 101] on span "1SB - Crown P/O Redds MXD Vodka & Guarana" at bounding box center [670, 103] width 136 height 8
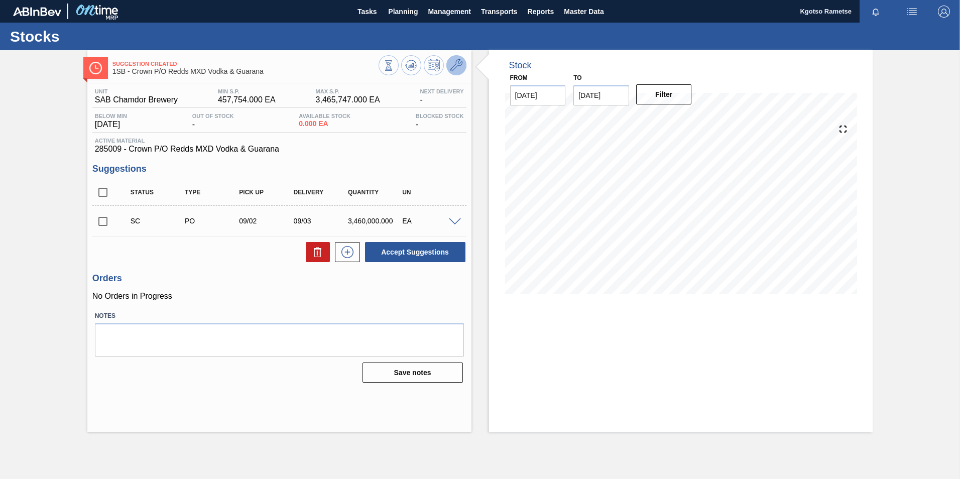
click at [459, 72] on button at bounding box center [457, 65] width 20 height 20
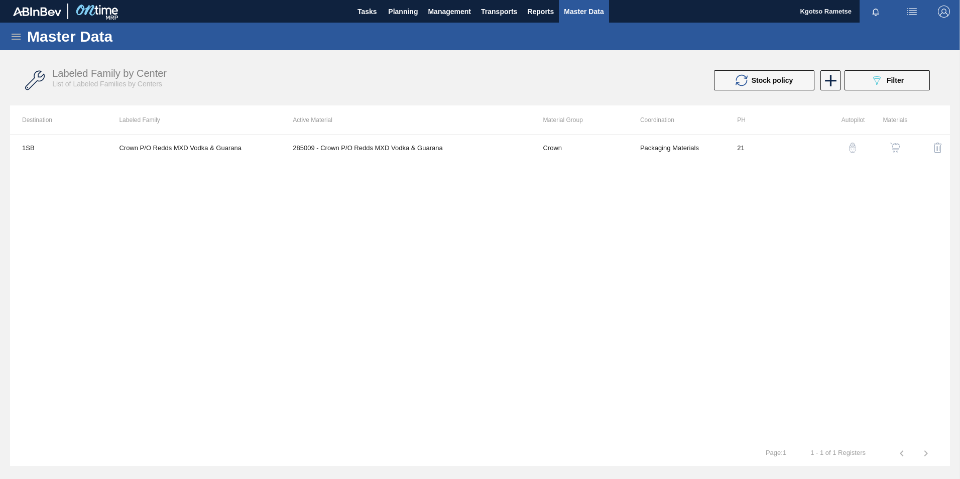
click at [892, 151] on img "button" at bounding box center [896, 148] width 10 height 10
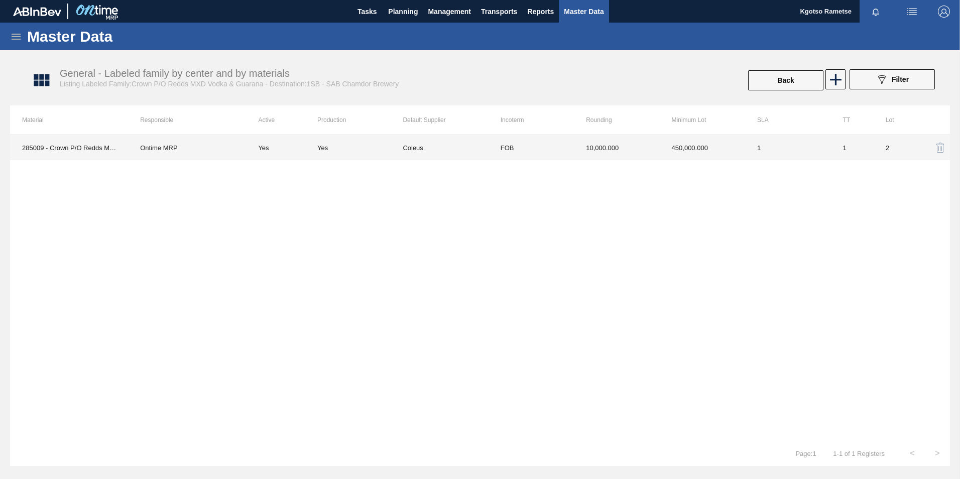
click at [663, 151] on td "450,000.000" at bounding box center [702, 147] width 85 height 25
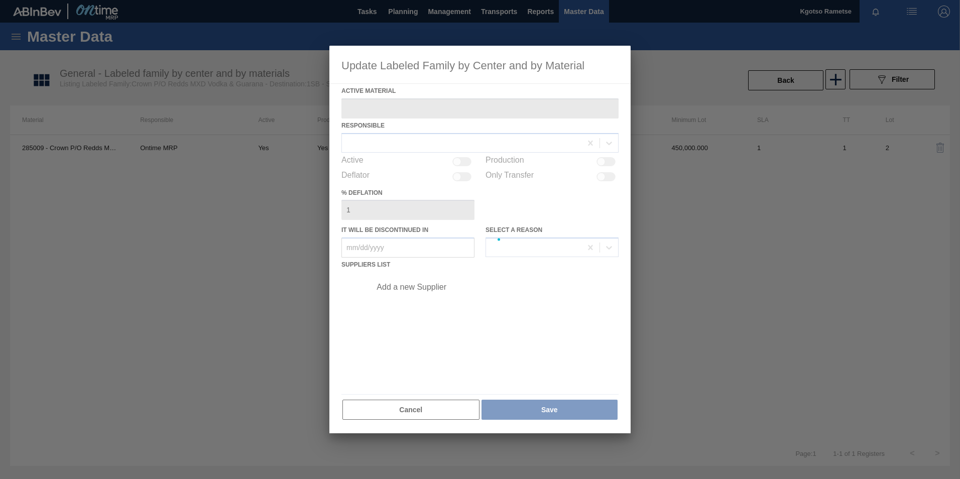
type Material "285009 - Crown P/O Redds MXD Vodka & Guarana"
checkbox input "true"
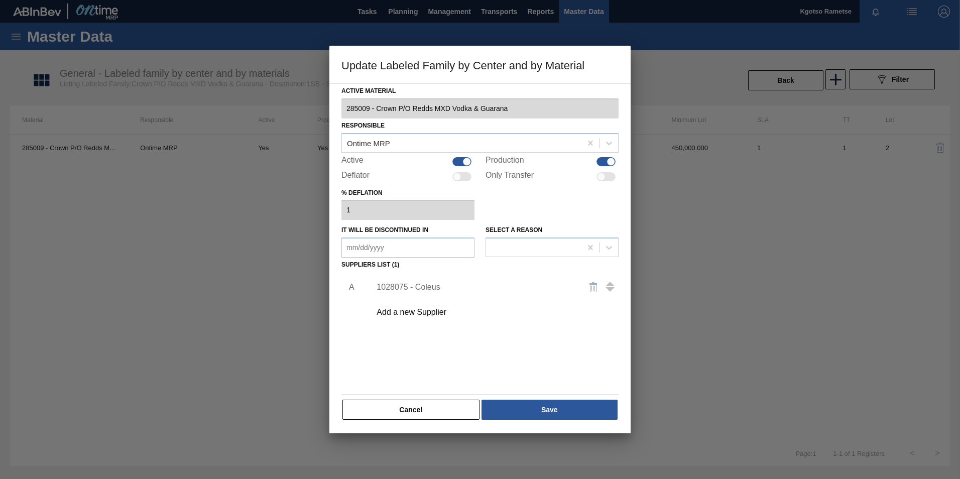
click at [386, 285] on div "1028075 - Coleus" at bounding box center [475, 287] width 197 height 9
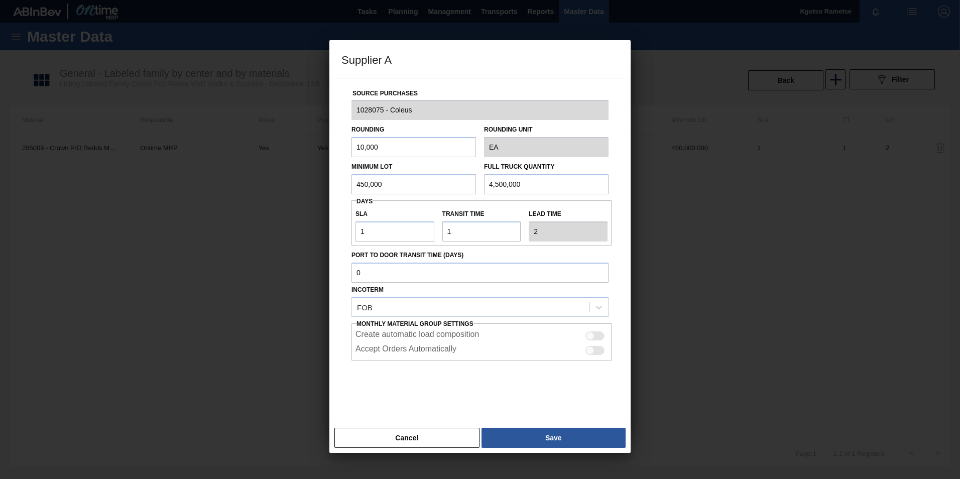
drag, startPoint x: 389, startPoint y: 186, endPoint x: 300, endPoint y: 182, distance: 89.0
click at [300, 182] on div "Supplier A Source Purchases 1028075 - Coleus Rounding 10,000 Rounding Unit EA M…" at bounding box center [480, 239] width 960 height 479
drag, startPoint x: 373, startPoint y: 226, endPoint x: 346, endPoint y: 237, distance: 29.5
click at [346, 237] on div "Source Purchases 1028075 - Coleus Rounding 10,000 Rounding Unit EA Minimum Lot …" at bounding box center [480, 244] width 277 height 333
type input "15"
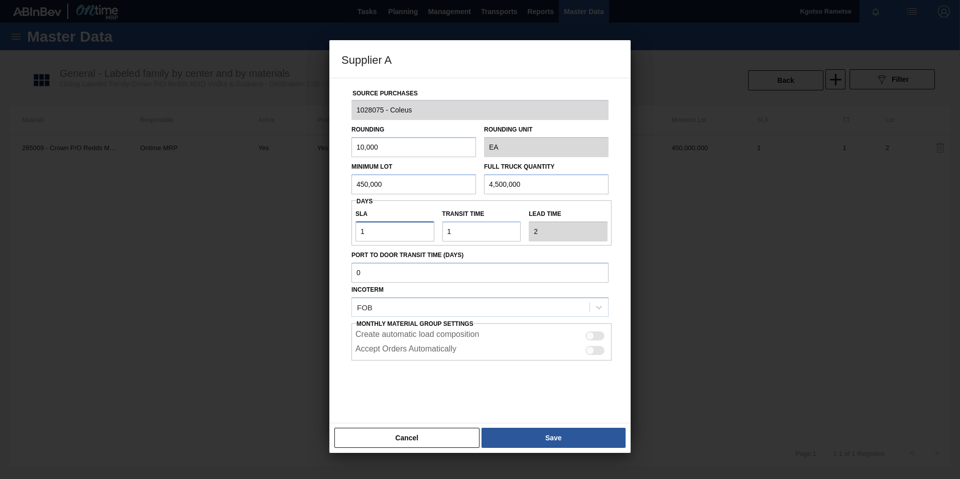
type input "16"
click at [557, 441] on button "Save" at bounding box center [554, 438] width 144 height 20
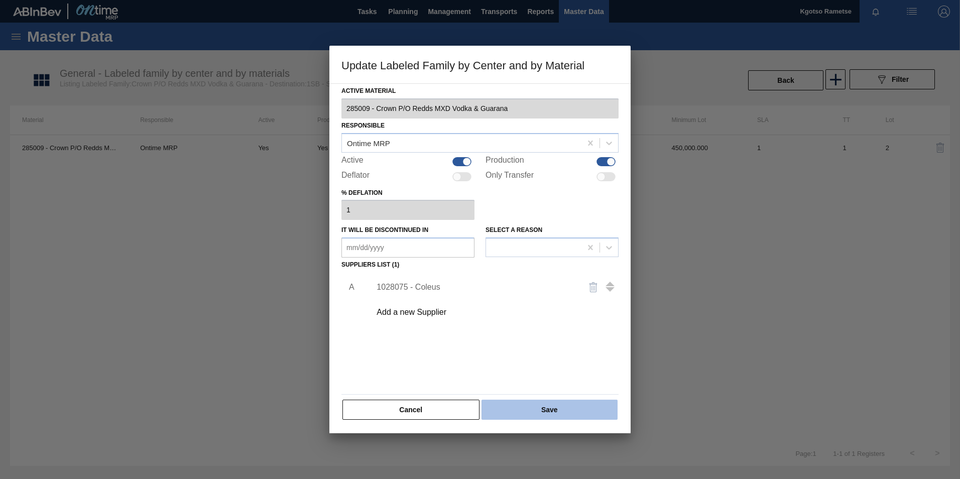
click at [550, 408] on button "Save" at bounding box center [550, 410] width 136 height 20
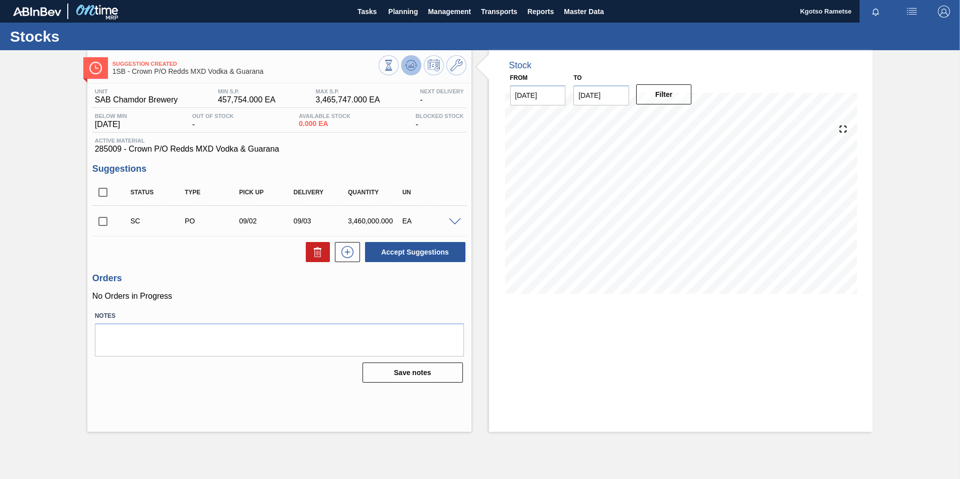
click at [403, 69] on button at bounding box center [411, 65] width 20 height 20
click at [460, 65] on icon at bounding box center [457, 65] width 12 height 12
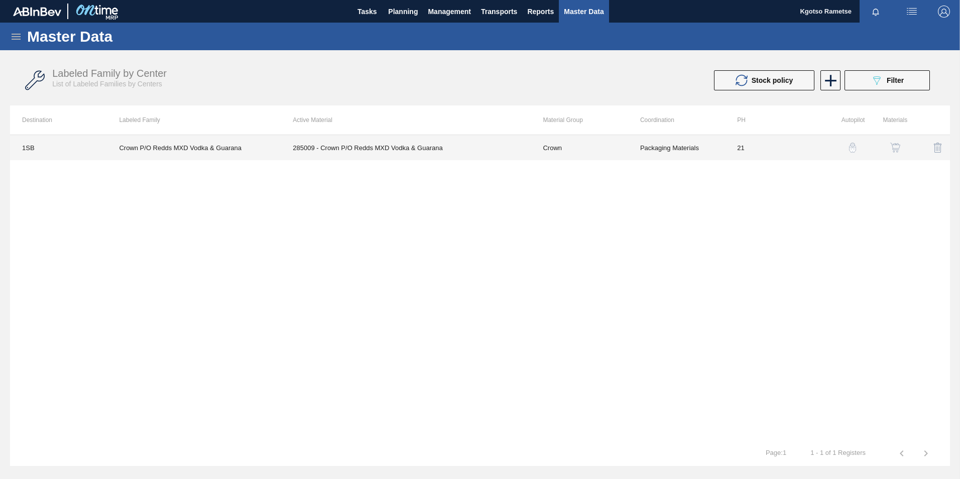
click at [605, 155] on td "Crown" at bounding box center [579, 147] width 97 height 25
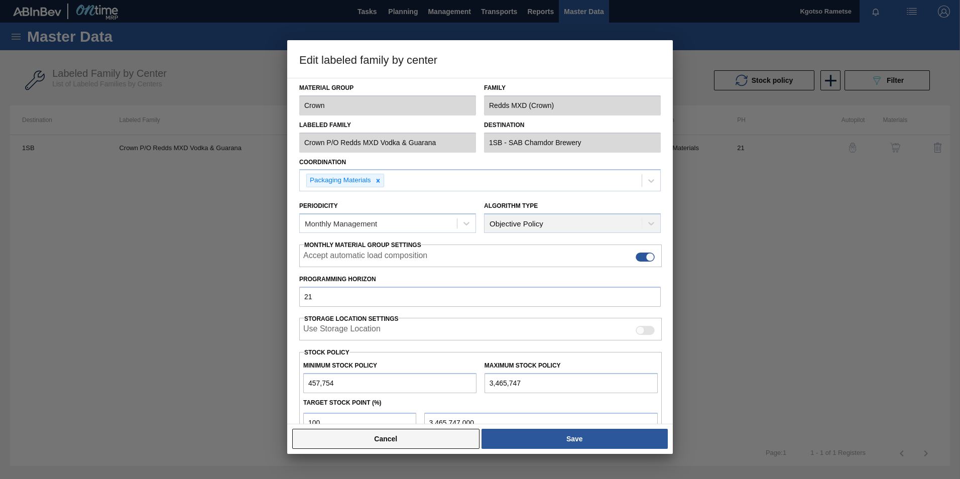
click at [426, 437] on button "Cancel" at bounding box center [385, 439] width 187 height 20
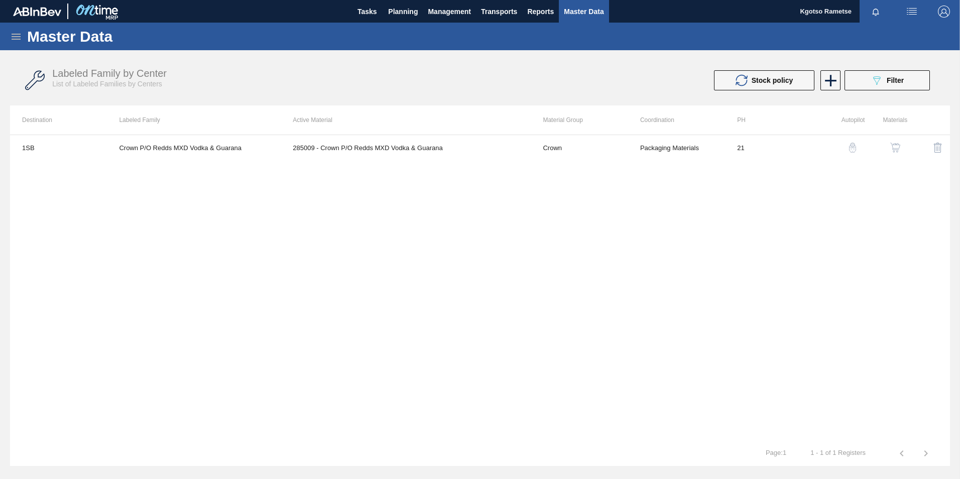
click at [904, 155] on button "button" at bounding box center [896, 148] width 24 height 24
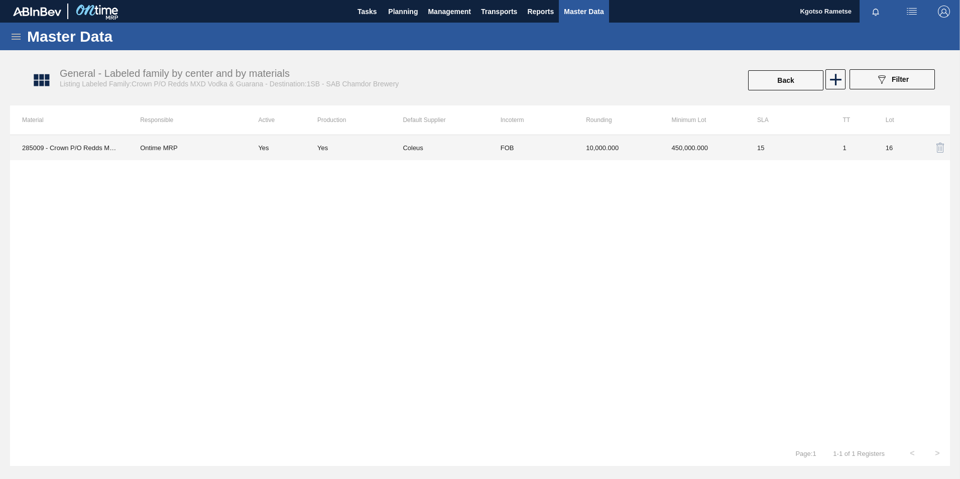
click at [685, 149] on td "450,000.000" at bounding box center [702, 147] width 85 height 25
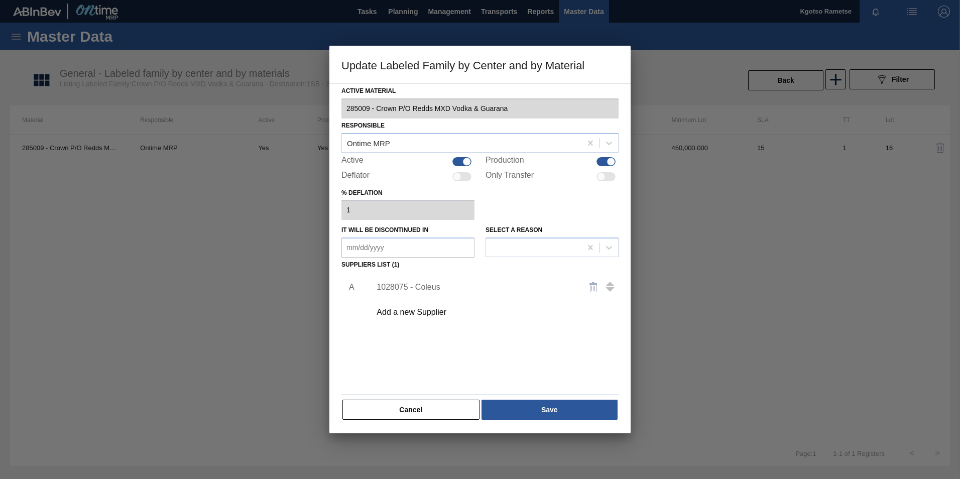
click at [410, 292] on div "1028075 - Coleus" at bounding box center [492, 287] width 254 height 25
click at [427, 286] on div "1028075 - Coleus" at bounding box center [475, 287] width 197 height 9
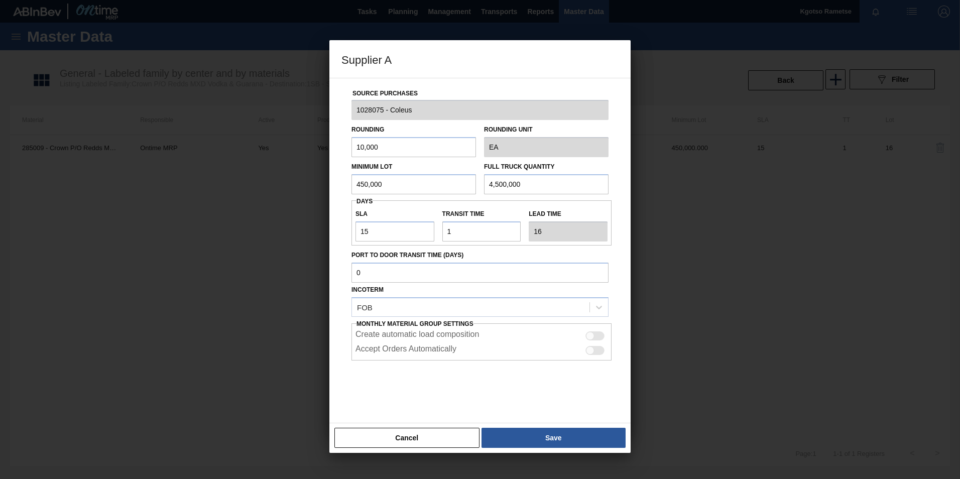
drag, startPoint x: 521, startPoint y: 190, endPoint x: 393, endPoint y: 221, distance: 131.3
click at [393, 221] on div "Source Purchases 1028075 - Coleus Rounding 10,000 Rounding Unit EA Minimum Lot …" at bounding box center [480, 244] width 277 height 333
click at [539, 435] on button "Save" at bounding box center [554, 438] width 144 height 20
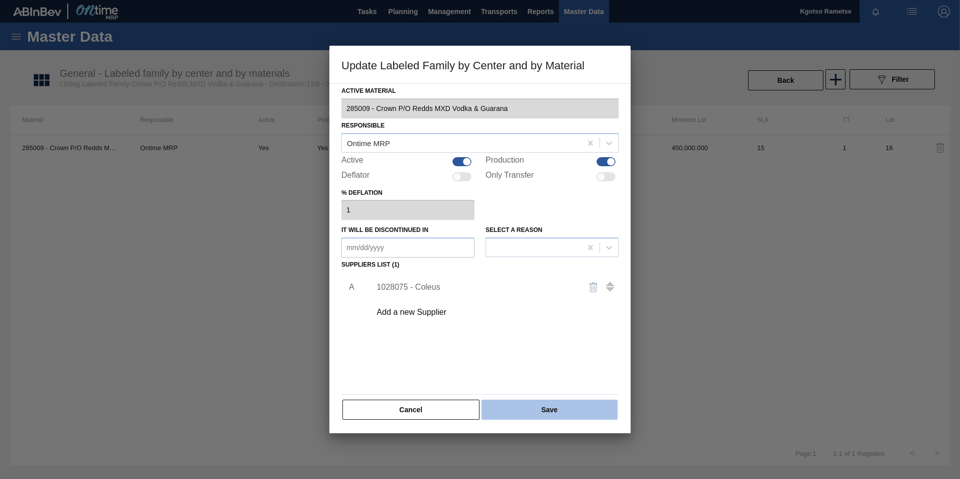
click at [542, 408] on button "Save" at bounding box center [550, 410] width 136 height 20
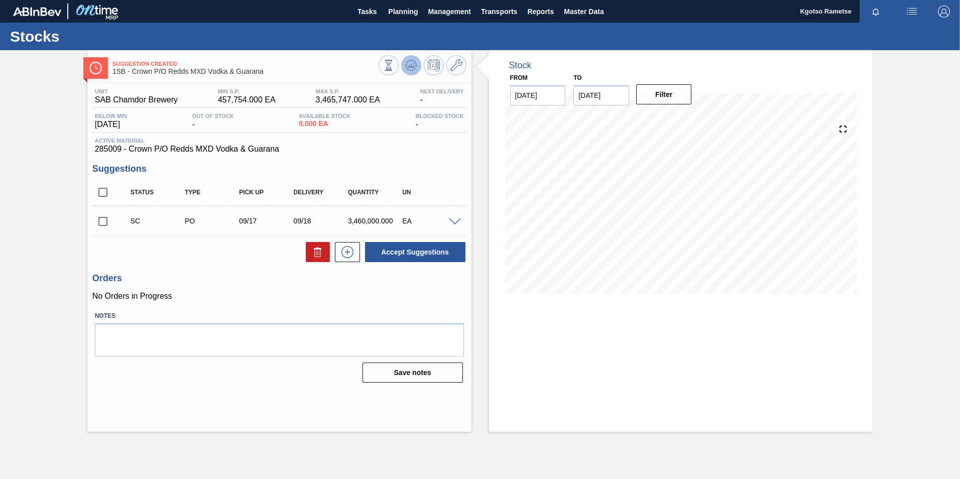
click at [417, 61] on button at bounding box center [411, 65] width 20 height 20
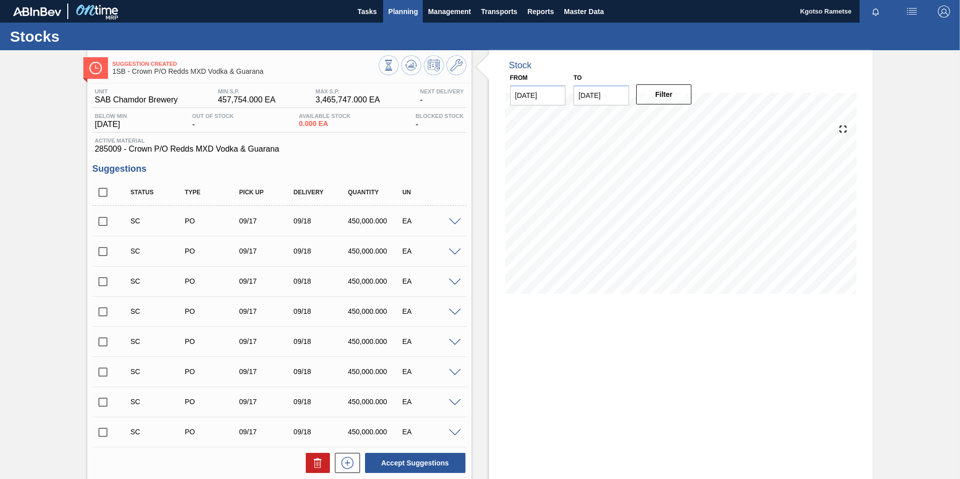
click at [403, 12] on span "Planning" at bounding box center [403, 12] width 30 height 12
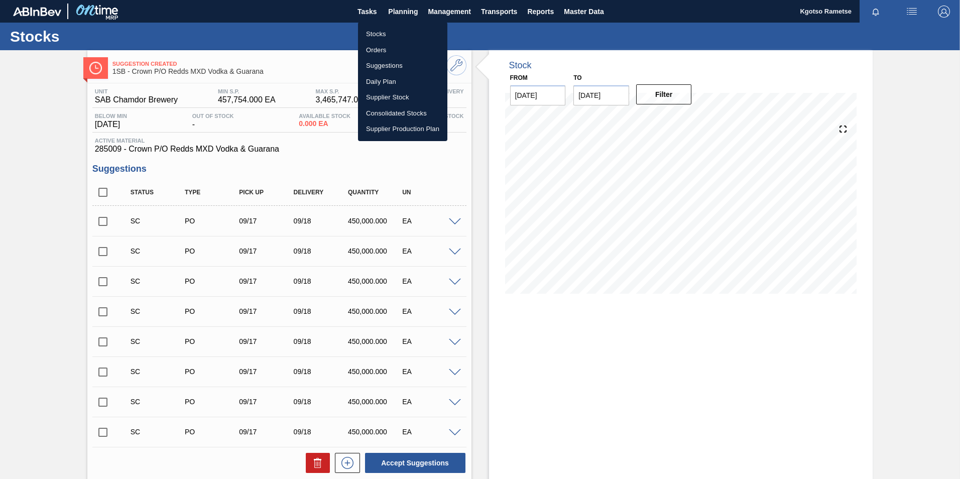
click at [388, 29] on li "Stocks" at bounding box center [402, 34] width 89 height 16
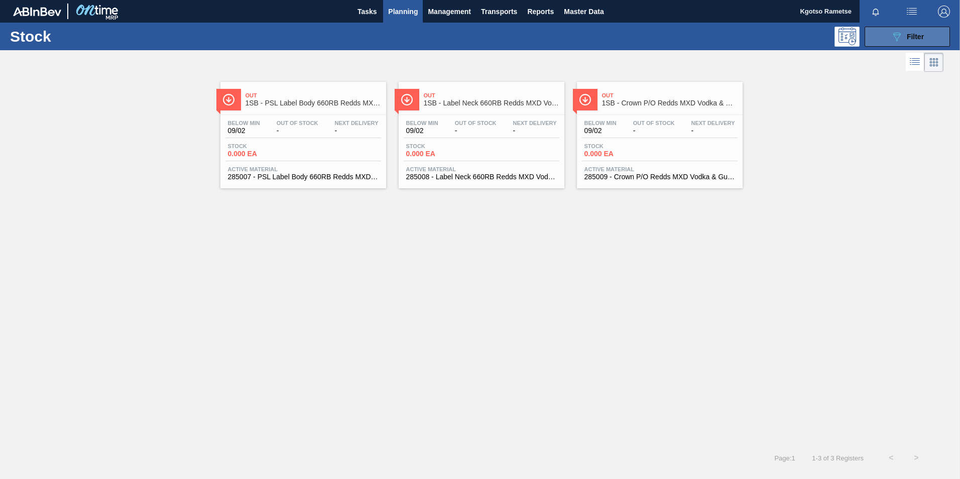
click at [897, 31] on icon "089F7B8B-B2A5-4AFE-B5C0-19BA573D28AC" at bounding box center [897, 37] width 12 height 12
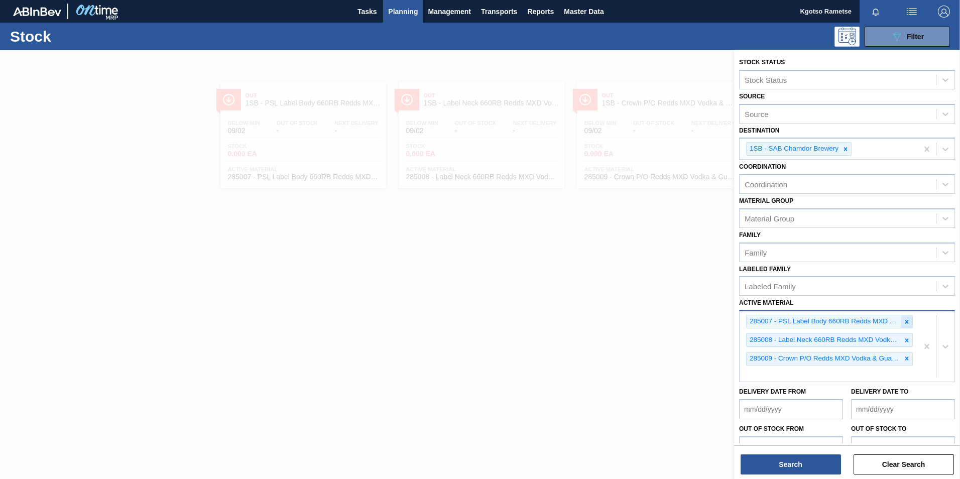
click at [904, 317] on div at bounding box center [907, 321] width 11 height 13
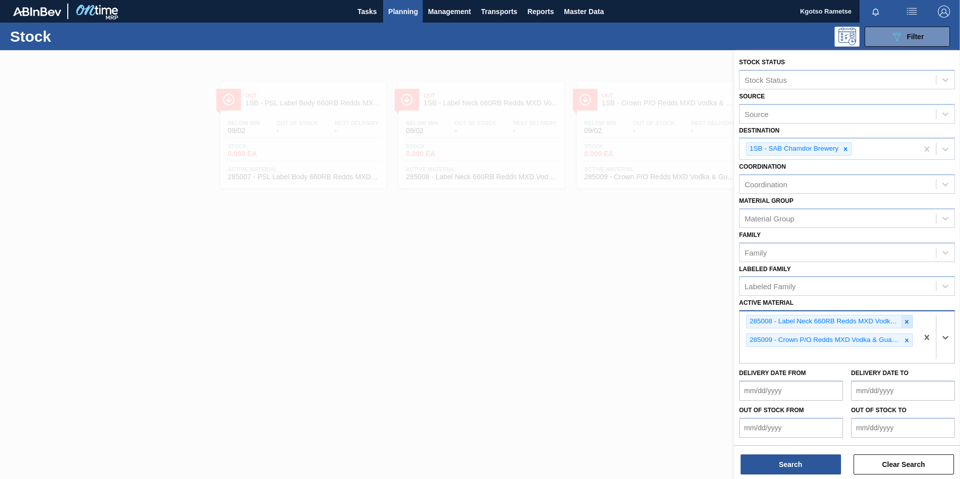
click at [906, 322] on icon at bounding box center [908, 322] width 4 height 4
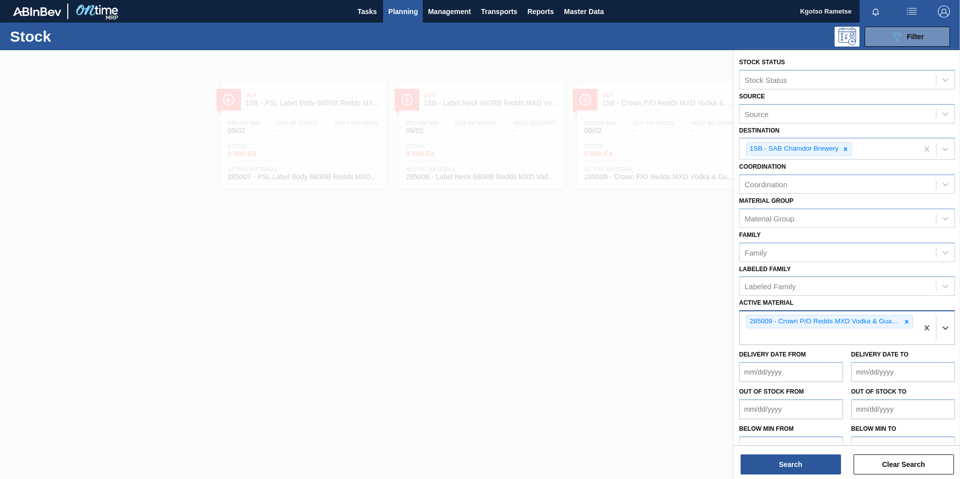
click at [906, 322] on icon at bounding box center [908, 322] width 4 height 4
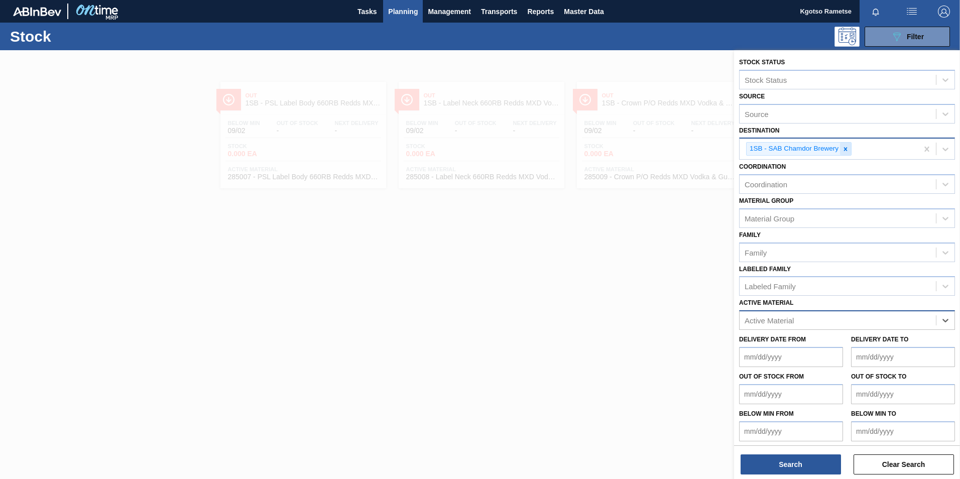
click at [844, 149] on icon at bounding box center [845, 149] width 7 height 7
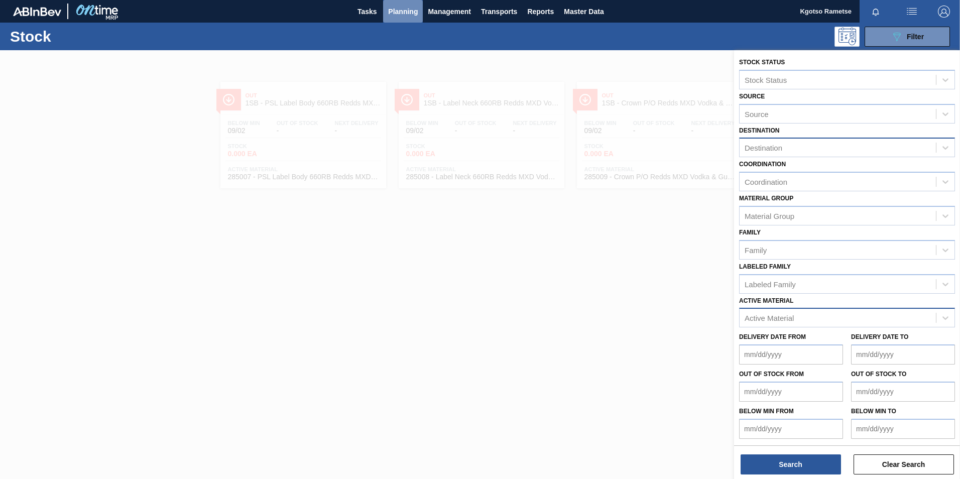
click at [411, 9] on span "Planning" at bounding box center [403, 12] width 30 height 12
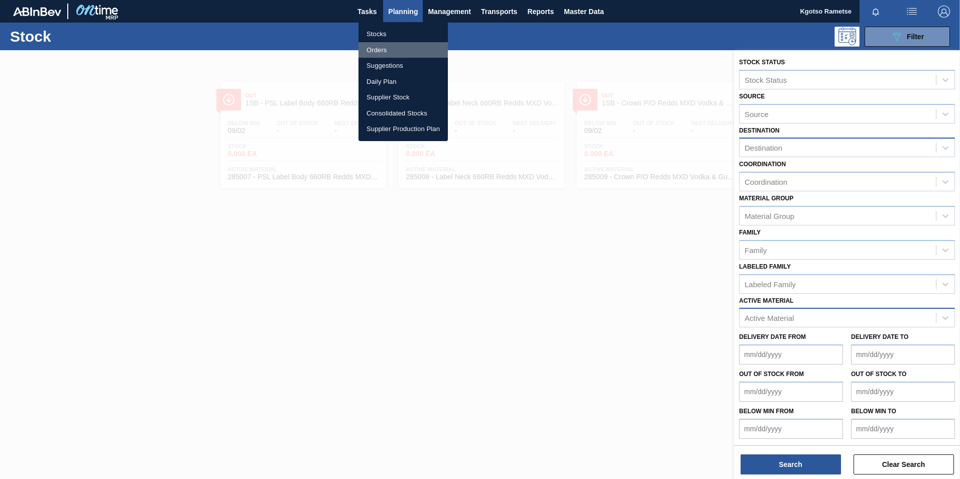
click at [392, 47] on li "Orders" at bounding box center [403, 50] width 89 height 16
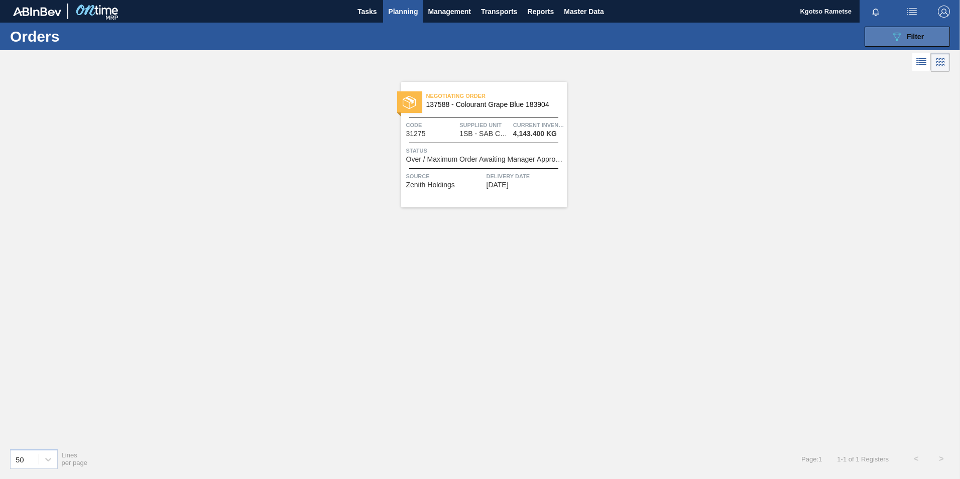
click at [881, 39] on button "089F7B8B-B2A5-4AFE-B5C0-19BA573D28AC Filter" at bounding box center [907, 37] width 85 height 20
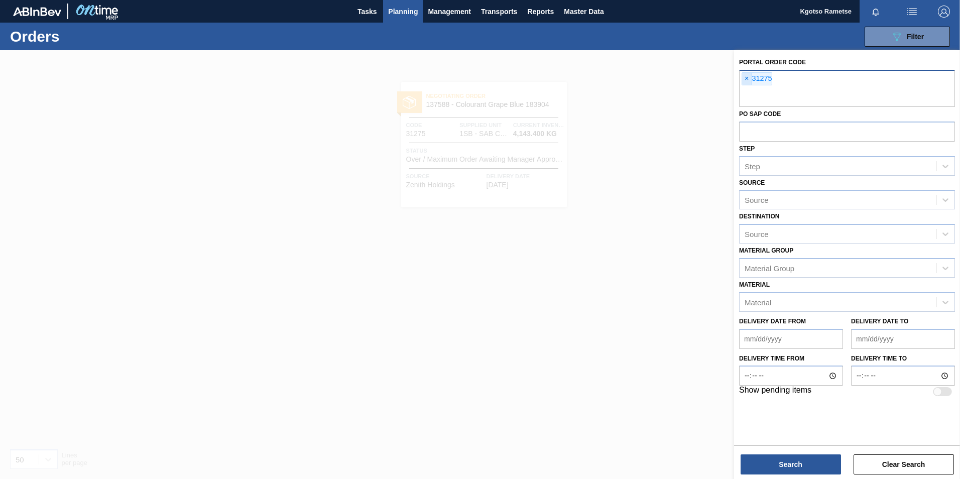
click at [748, 81] on span "×" at bounding box center [747, 79] width 10 height 12
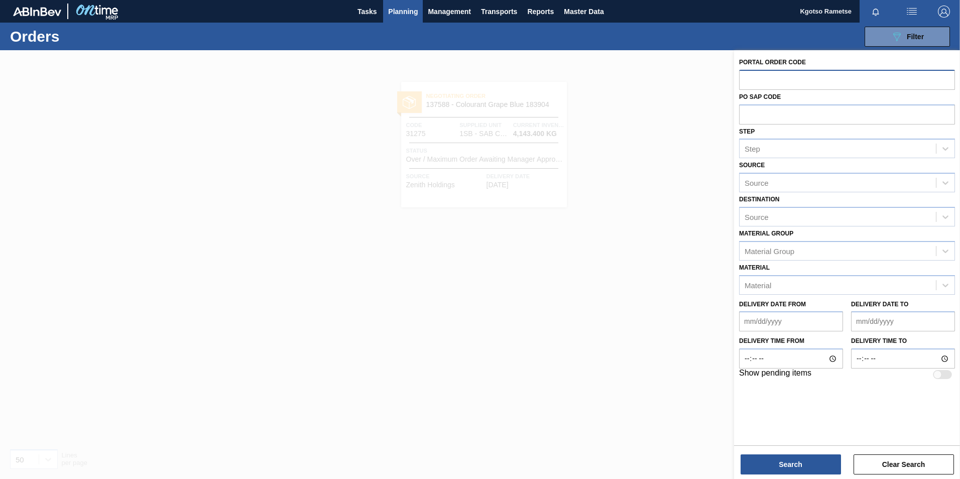
paste input "31275"
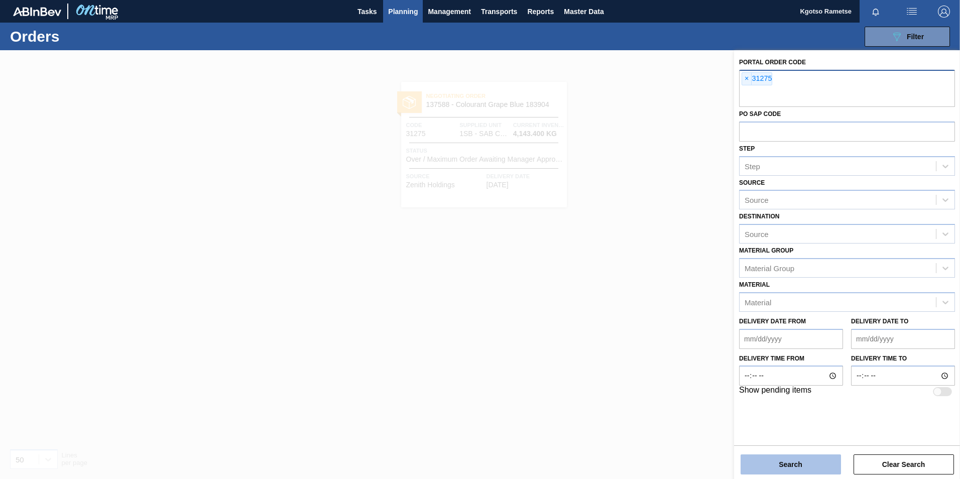
click at [779, 463] on button "Search" at bounding box center [791, 465] width 100 height 20
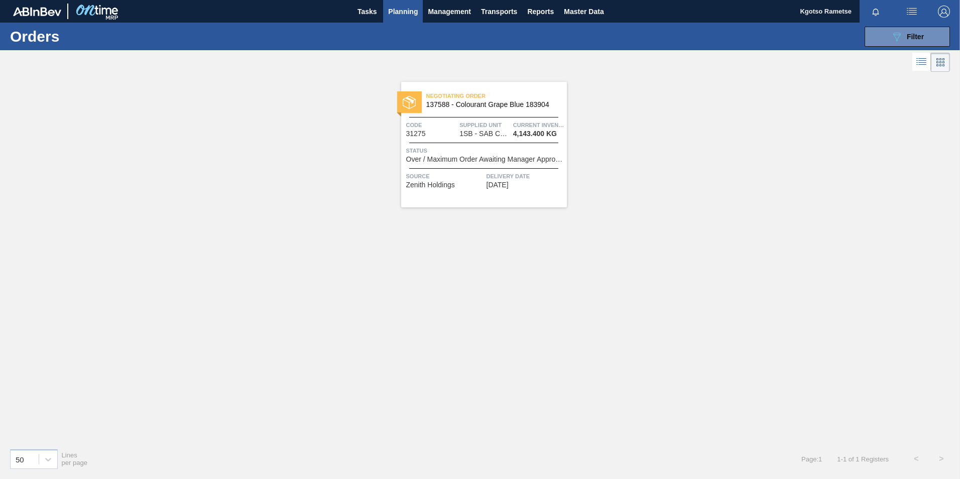
click at [450, 111] on div "Negotiating Order 137588 - Colourant Grape Blue 183904" at bounding box center [484, 100] width 166 height 23
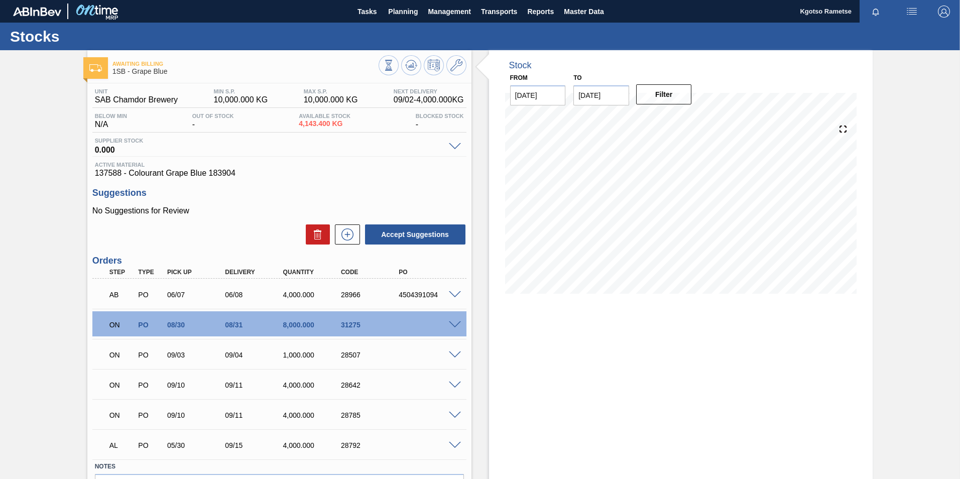
click at [455, 325] on span at bounding box center [455, 325] width 12 height 8
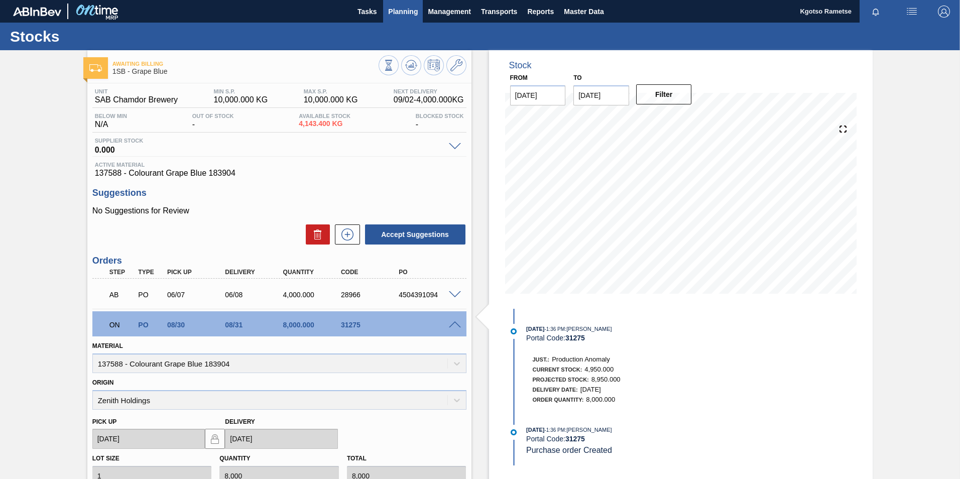
click at [408, 8] on span "Planning" at bounding box center [403, 12] width 30 height 12
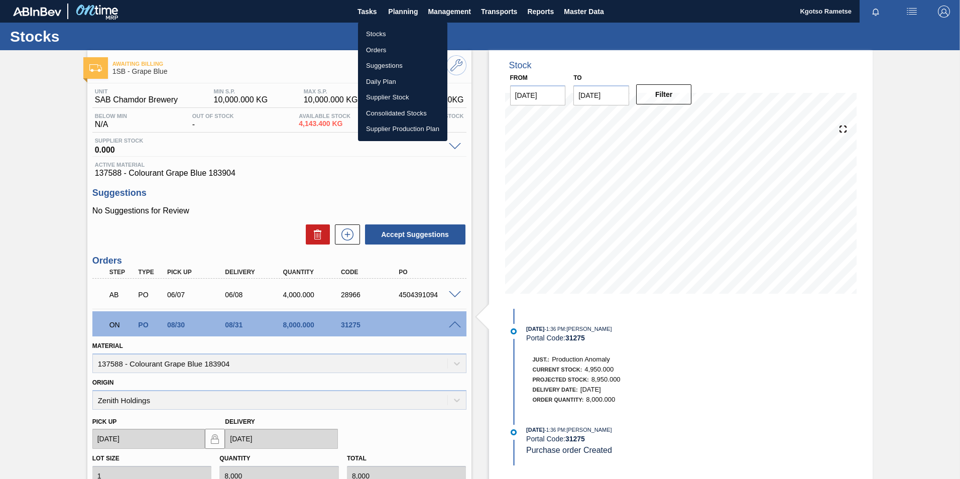
click at [377, 52] on li "Orders" at bounding box center [402, 50] width 89 height 16
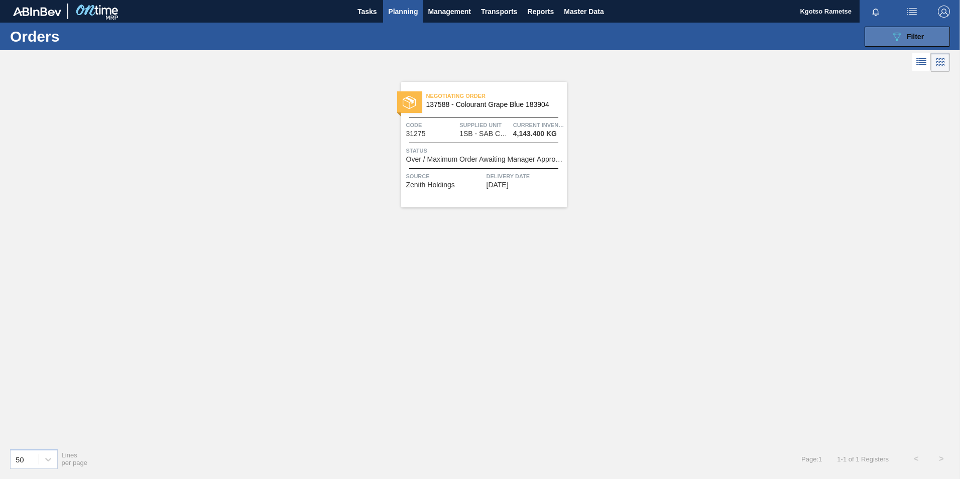
click at [887, 30] on button "089F7B8B-B2A5-4AFE-B5C0-19BA573D28AC Filter" at bounding box center [907, 37] width 85 height 20
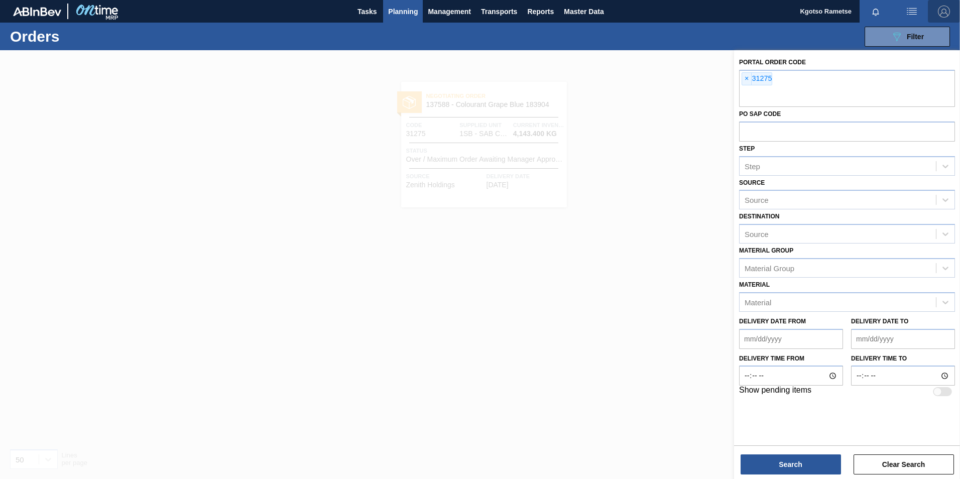
click at [950, 7] on span "button" at bounding box center [944, 12] width 24 height 12
click at [906, 127] on li "Logout" at bounding box center [910, 126] width 82 height 18
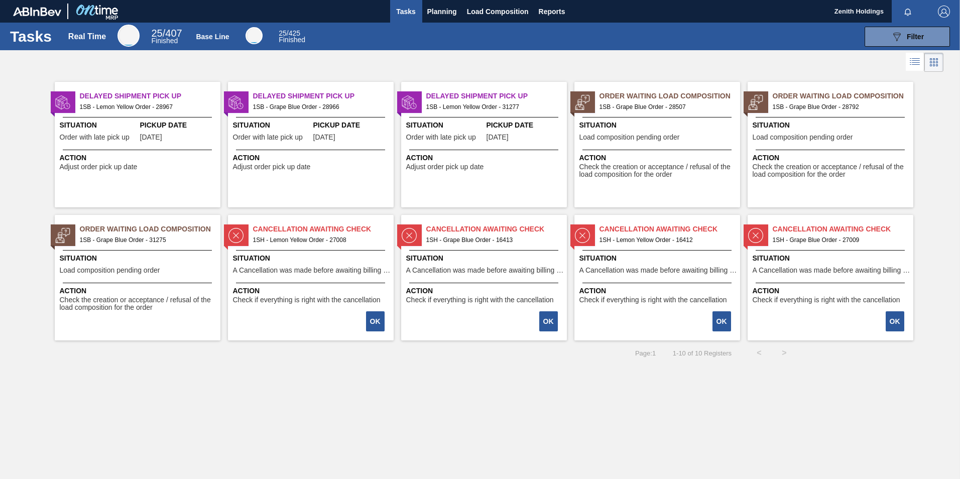
click at [678, 98] on span "Order Waiting Load Composition" at bounding box center [670, 96] width 141 height 11
click at [789, 98] on span "Order Waiting Load Composition" at bounding box center [843, 96] width 141 height 11
click at [104, 233] on span "Order Waiting Load Composition" at bounding box center [150, 229] width 141 height 11
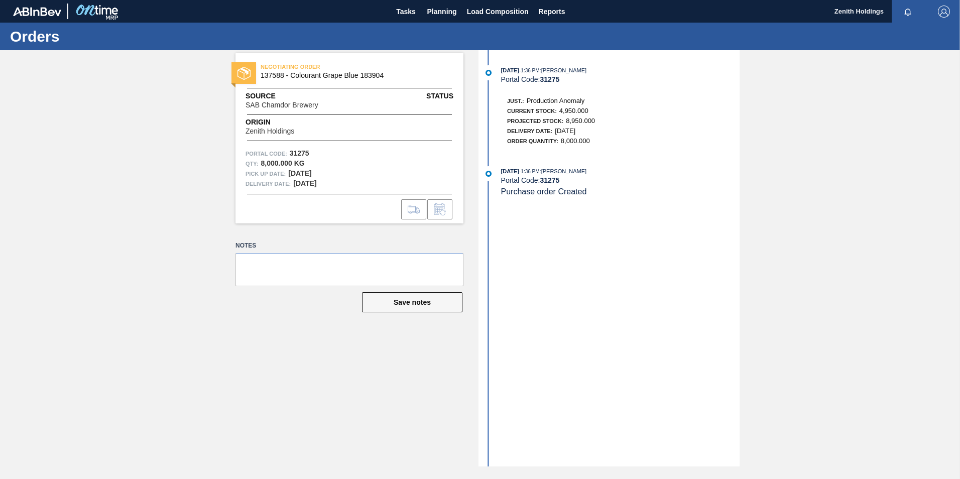
click at [301, 70] on span "NEGOTIATING ORDER" at bounding box center [331, 67] width 141 height 10
click at [295, 80] on div "NEGOTIATING ORDER 137588 - Colourant Grape Blue 183904" at bounding box center [350, 71] width 228 height 23
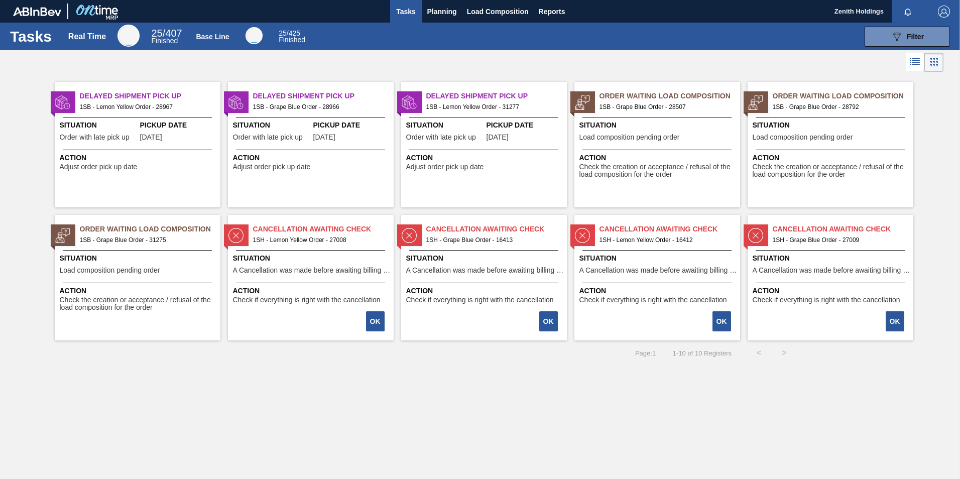
click at [451, 104] on span "1SB - Lemon Yellow Order - 31277" at bounding box center [492, 106] width 133 height 11
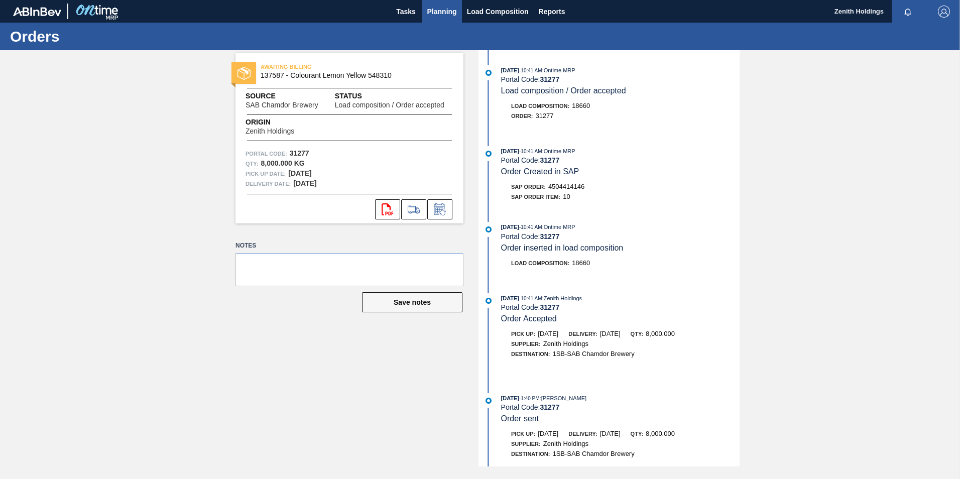
click at [454, 10] on span "Planning" at bounding box center [442, 12] width 30 height 12
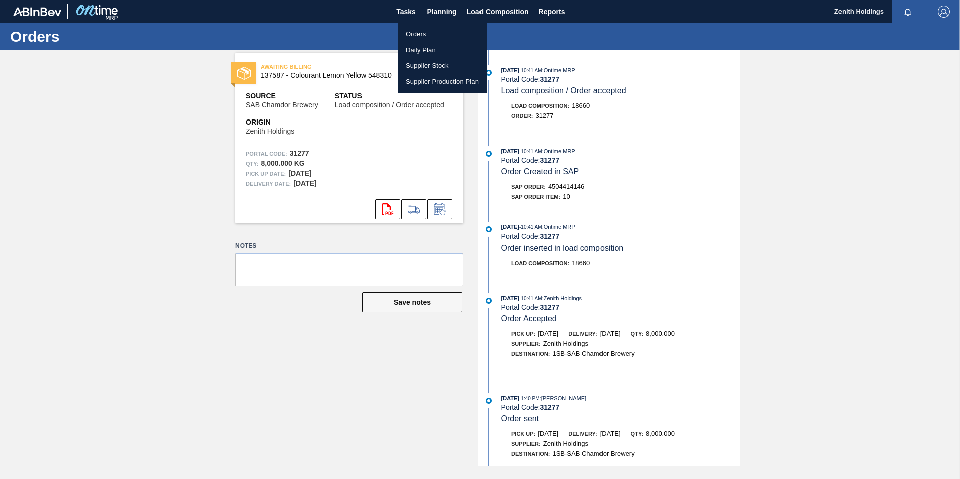
click at [427, 29] on li "Orders" at bounding box center [442, 34] width 89 height 16
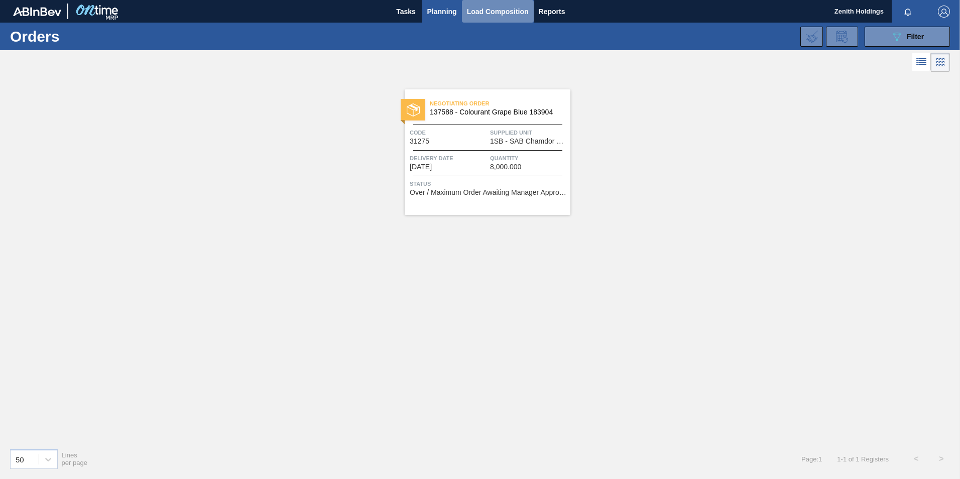
click at [475, 6] on span "Load Composition" at bounding box center [498, 12] width 62 height 12
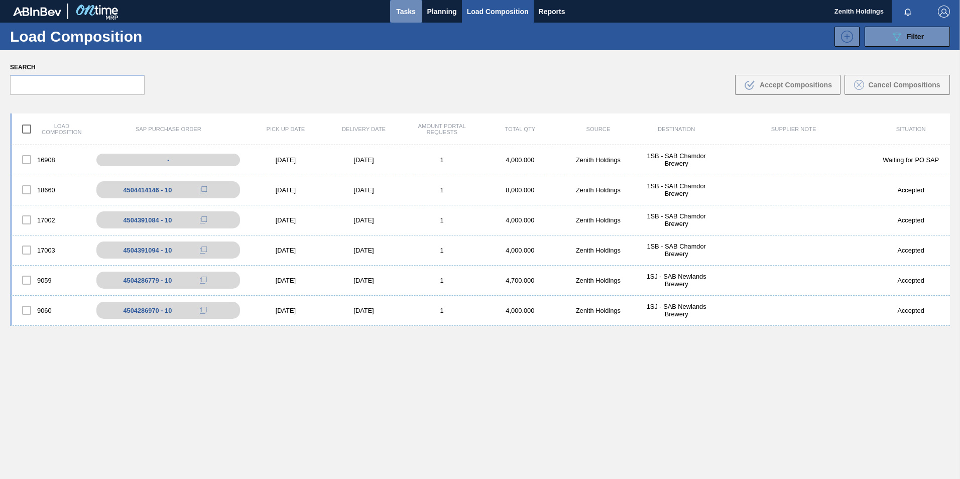
click at [404, 10] on span "Tasks" at bounding box center [406, 12] width 22 height 12
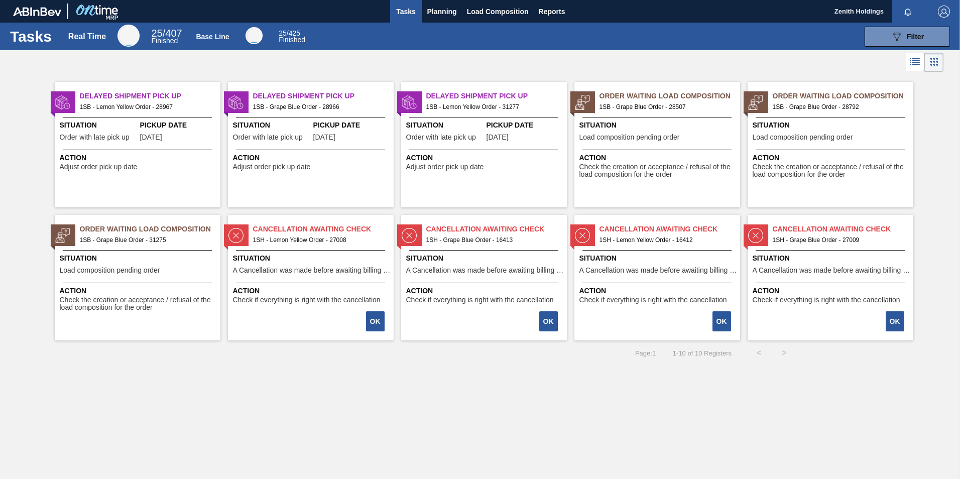
click at [945, 14] on img "button" at bounding box center [944, 12] width 12 height 12
click at [892, 92] on li "Logout" at bounding box center [904, 90] width 95 height 18
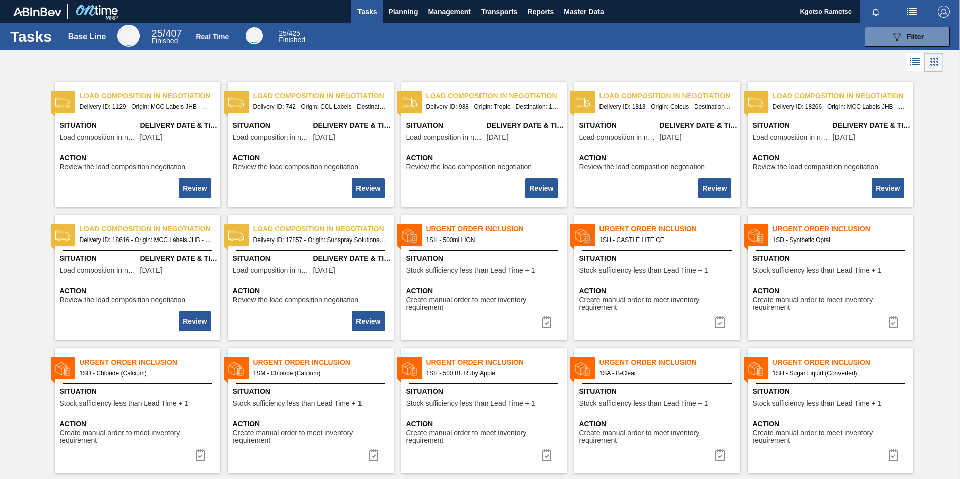
click at [940, 6] on img "button" at bounding box center [944, 12] width 12 height 12
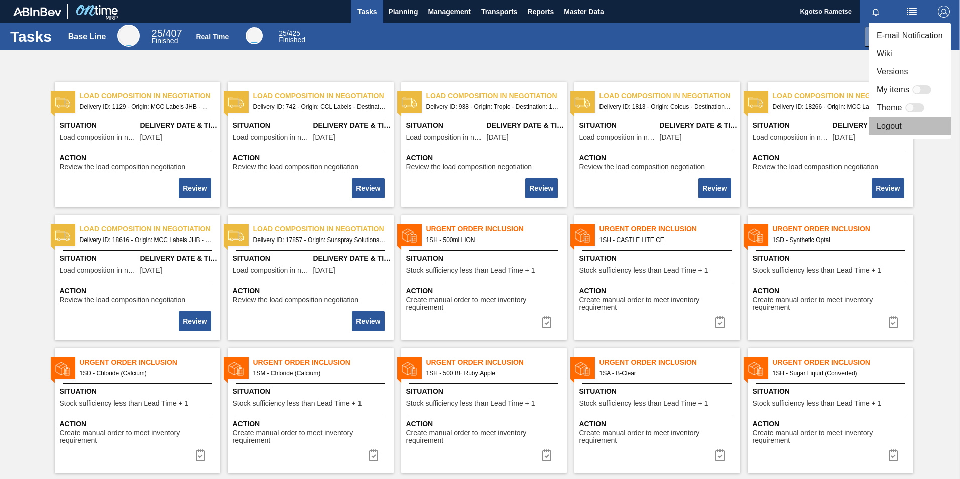
click at [893, 123] on li "Logout" at bounding box center [910, 126] width 82 height 18
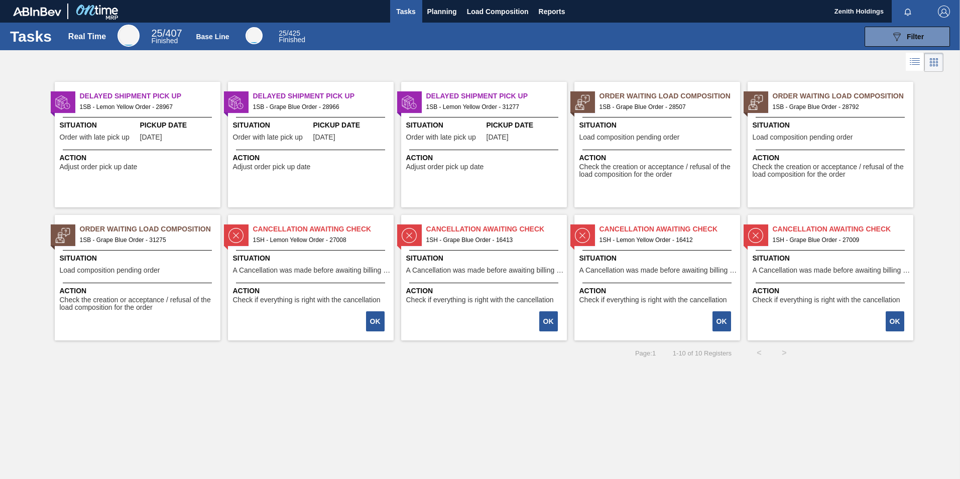
click at [172, 249] on div "Order Waiting Load Composition 1SB - Grape Blue Order - 31275 Situation Load co…" at bounding box center [138, 278] width 166 height 126
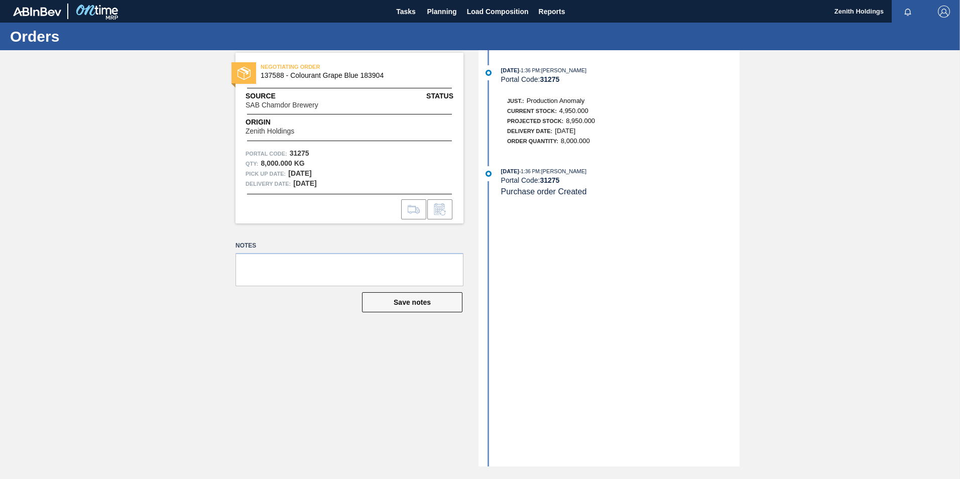
click at [568, 161] on div "[DATE] 1:36 PM : [PERSON_NAME] Portal Code: 31275 Just.: Production Anomaly Cur…" at bounding box center [610, 258] width 259 height 416
click at [539, 188] on span "Purchase order Created" at bounding box center [544, 191] width 86 height 9
click at [548, 115] on div "Current Stock: 4,950.000" at bounding box center [551, 111] width 88 height 10
drag, startPoint x: 538, startPoint y: 177, endPoint x: 544, endPoint y: 119, distance: 58.5
click at [538, 176] on div "Portal Code: 31275" at bounding box center [620, 180] width 239 height 8
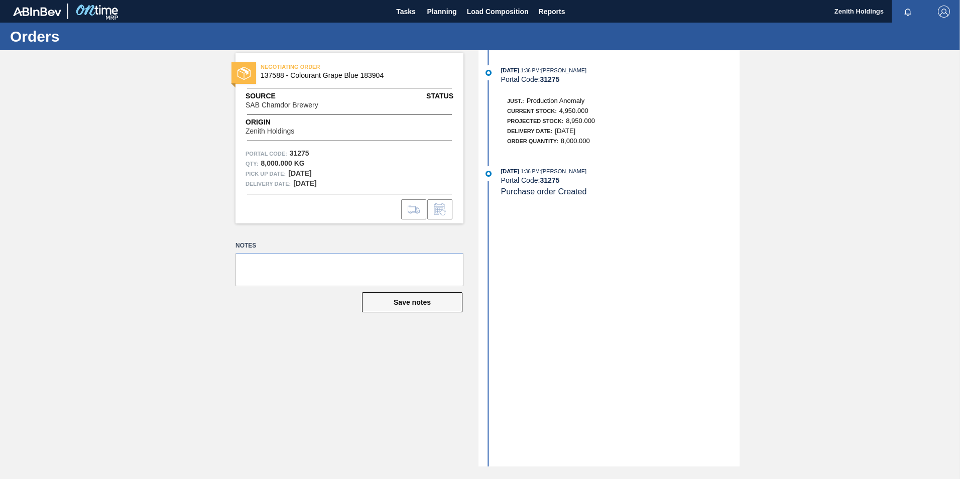
click at [544, 110] on span "Current Stock:" at bounding box center [532, 111] width 50 height 6
click at [528, 189] on span "Purchase order Created" at bounding box center [544, 191] width 86 height 9
click at [473, 11] on span "Load Composition" at bounding box center [498, 12] width 62 height 12
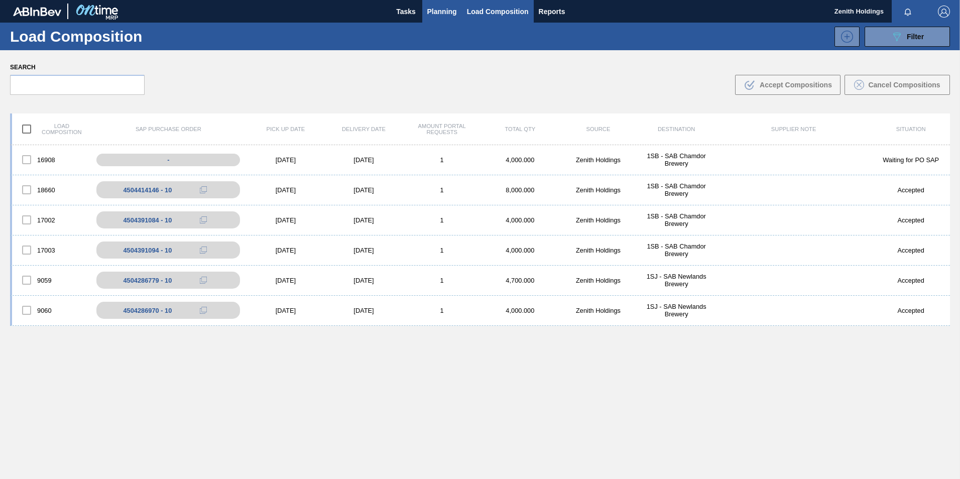
click at [437, 13] on span "Planning" at bounding box center [442, 12] width 30 height 12
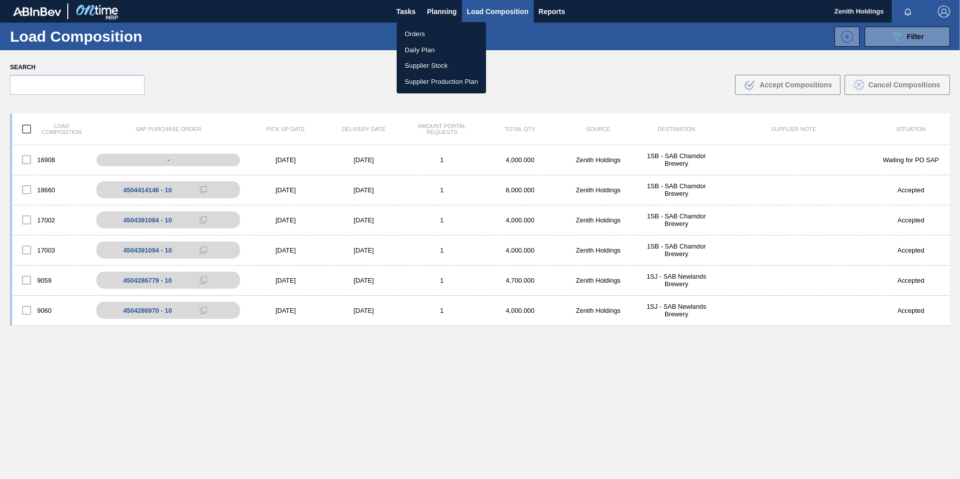
click at [418, 30] on li "Orders" at bounding box center [441, 34] width 89 height 16
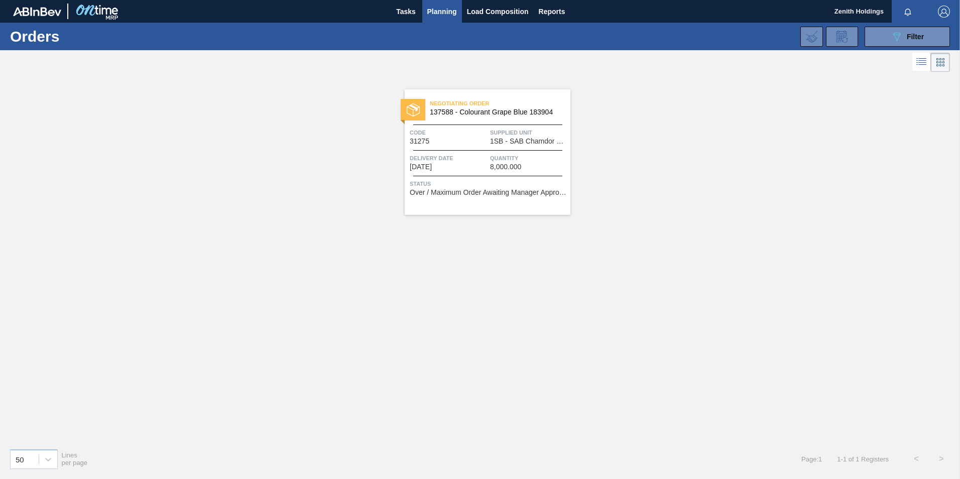
click at [458, 163] on span "Delivery Date" at bounding box center [449, 158] width 78 height 10
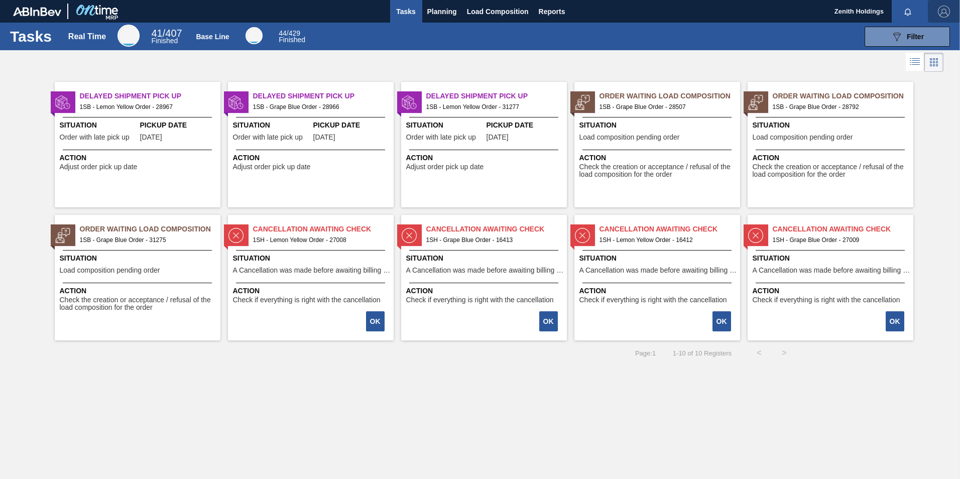
click at [940, 10] on img "button" at bounding box center [944, 12] width 12 height 12
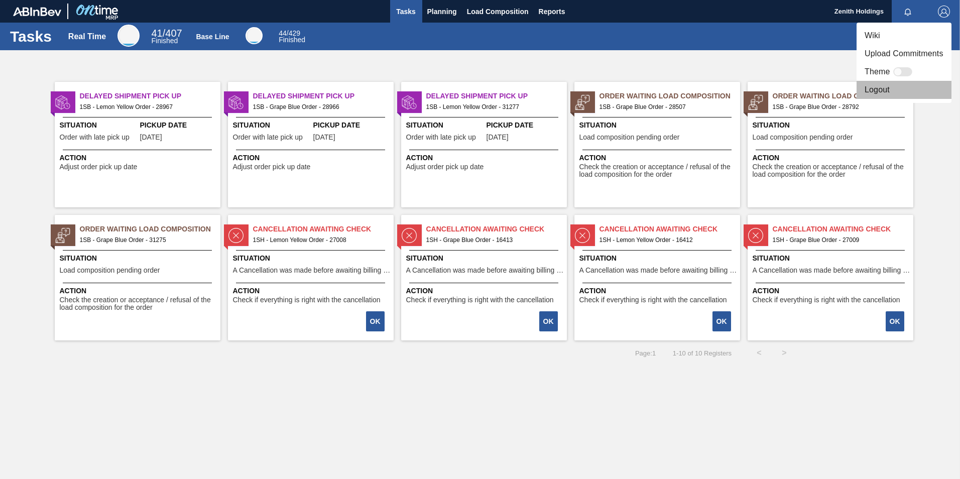
click at [888, 89] on li "Logout" at bounding box center [904, 90] width 95 height 18
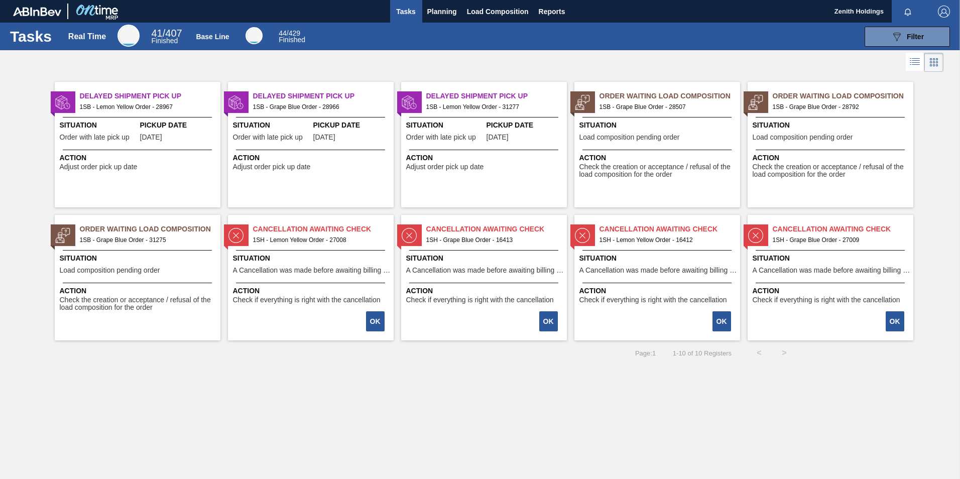
click at [944, 13] on img "button" at bounding box center [944, 12] width 12 height 12
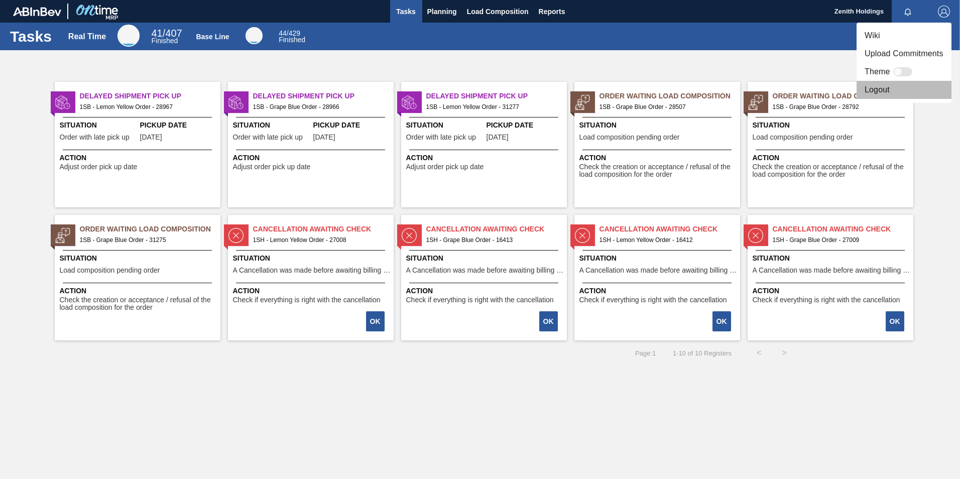
click at [900, 90] on li "Logout" at bounding box center [904, 90] width 95 height 18
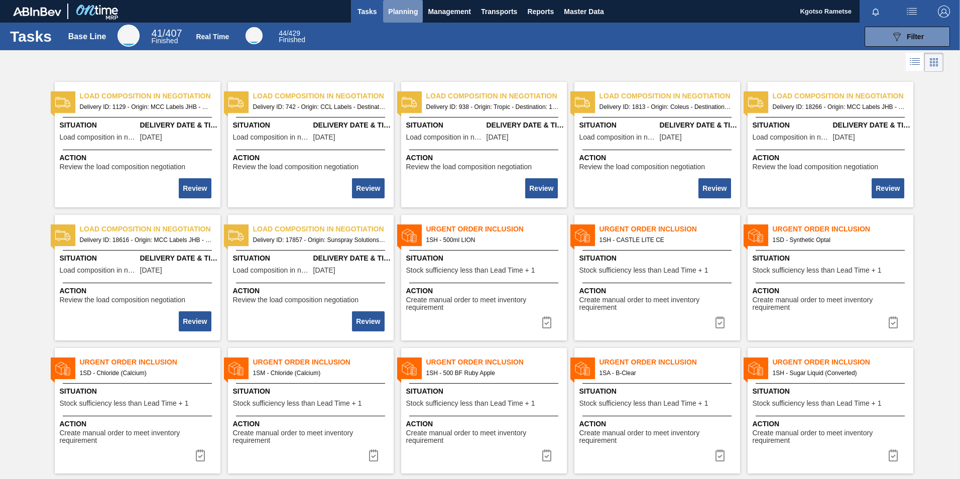
click at [415, 11] on span "Planning" at bounding box center [403, 12] width 30 height 12
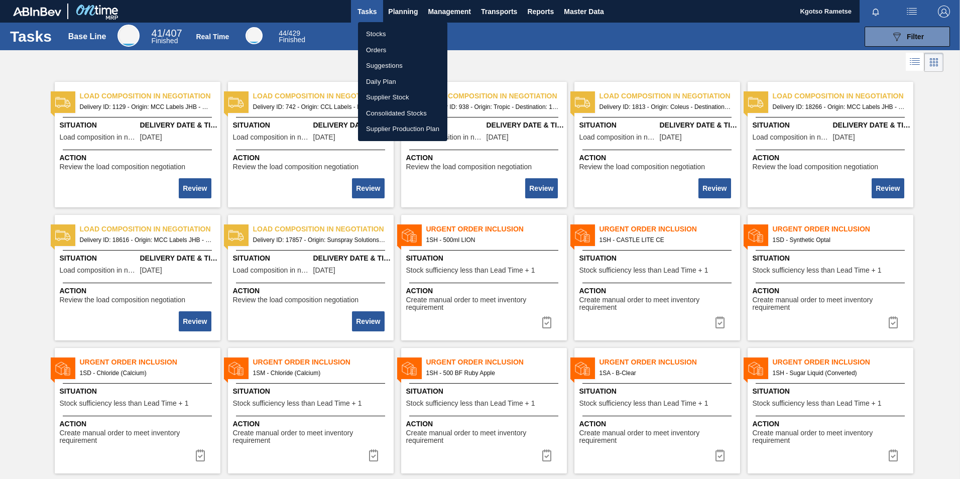
click at [393, 29] on li "Stocks" at bounding box center [402, 34] width 89 height 16
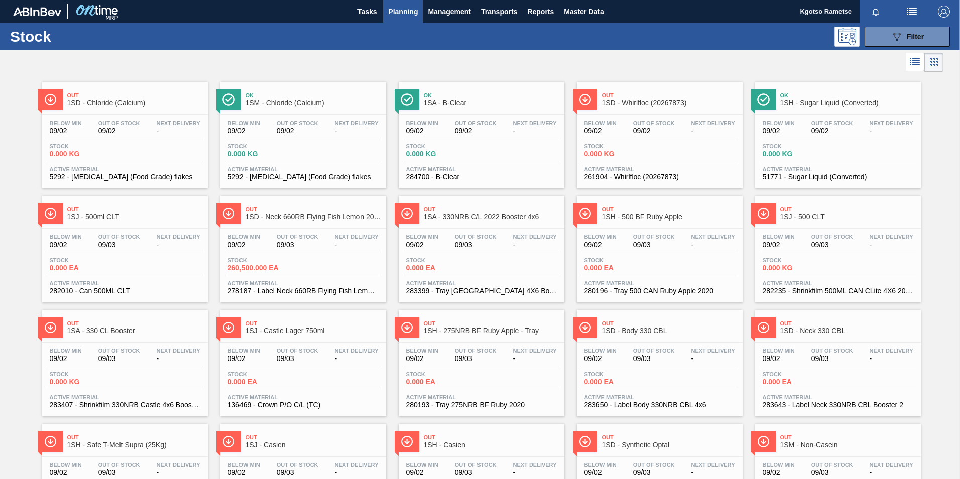
click at [400, 12] on span "Planning" at bounding box center [403, 12] width 30 height 12
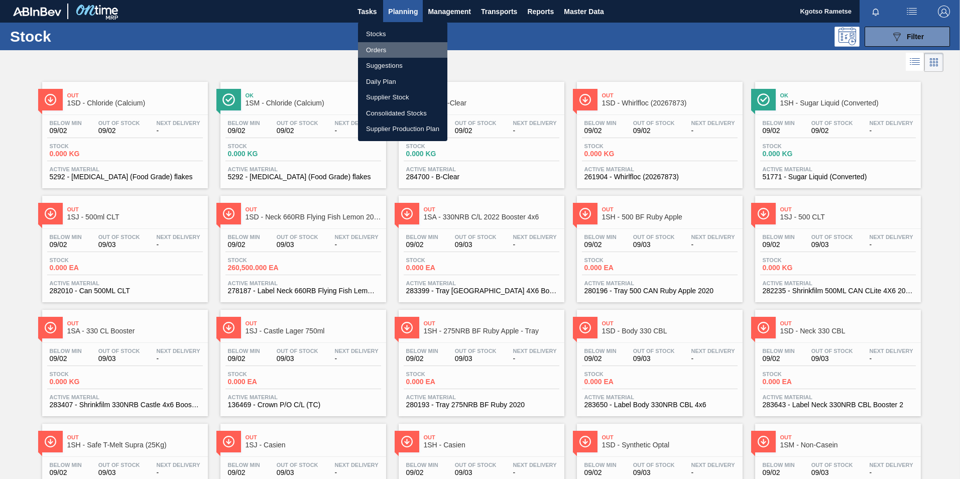
click at [386, 46] on li "Orders" at bounding box center [402, 50] width 89 height 16
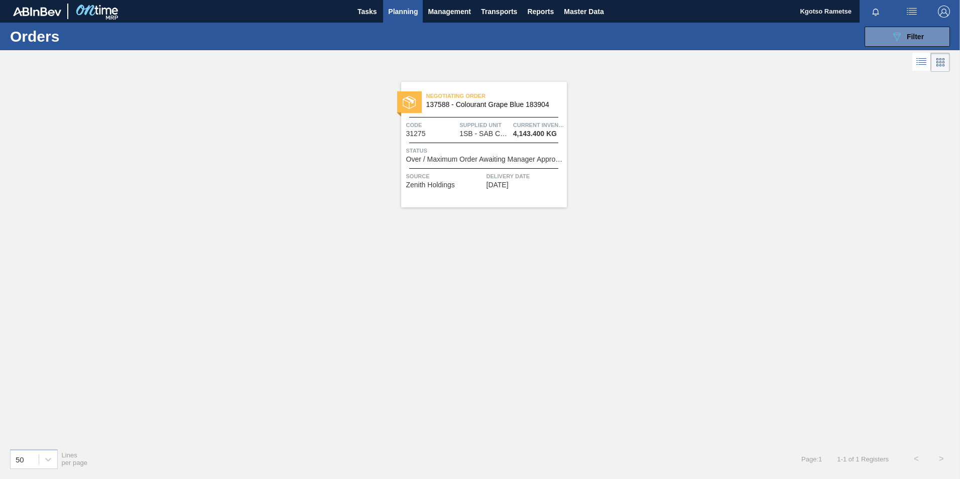
click at [541, 91] on span "Negotiating Order" at bounding box center [496, 96] width 141 height 10
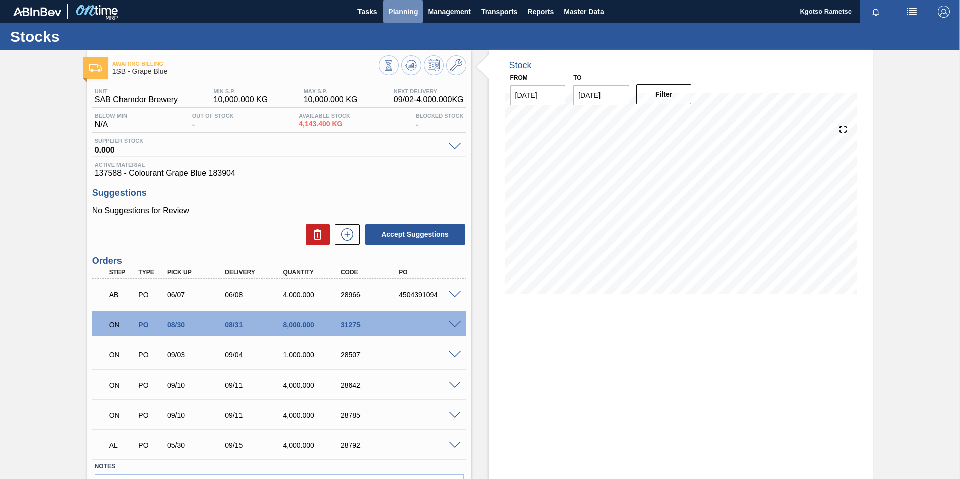
click at [402, 11] on span "Planning" at bounding box center [403, 12] width 30 height 12
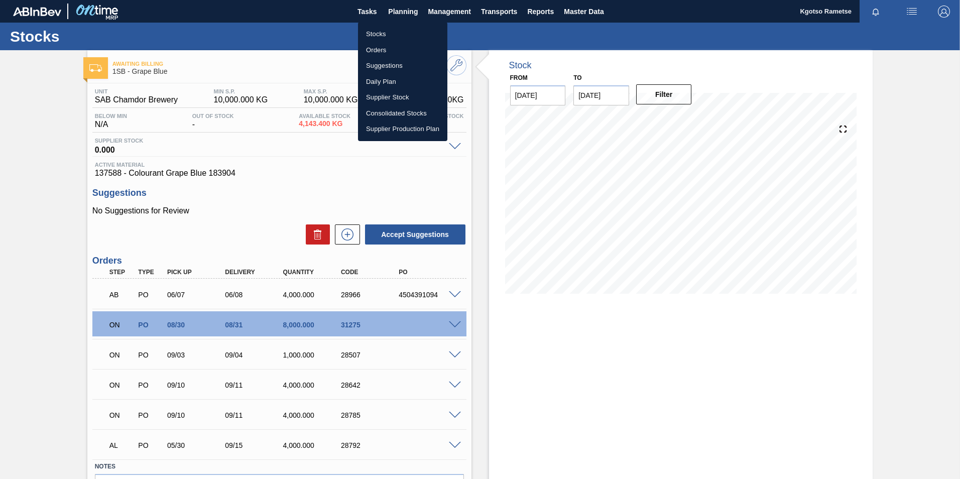
click at [397, 35] on li "Stocks" at bounding box center [402, 34] width 89 height 16
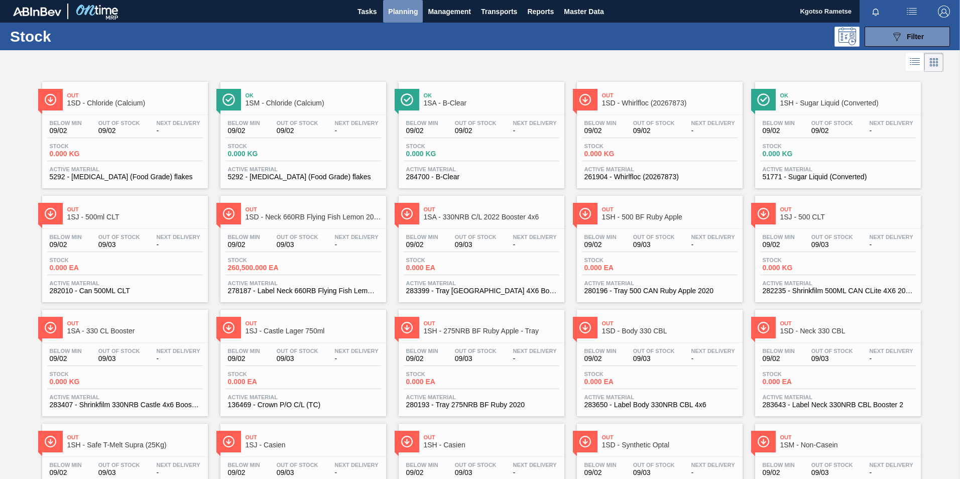
click at [401, 9] on span "Planning" at bounding box center [403, 12] width 30 height 12
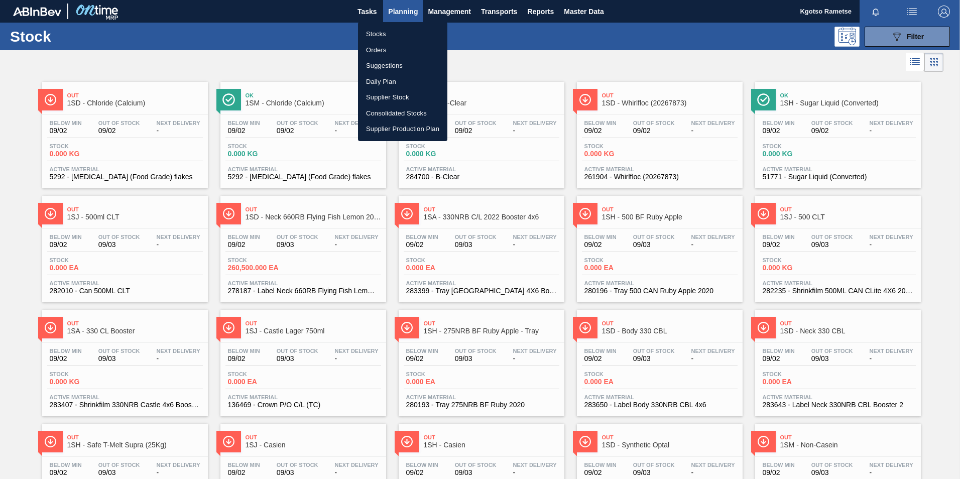
click at [397, 48] on li "Orders" at bounding box center [402, 50] width 89 height 16
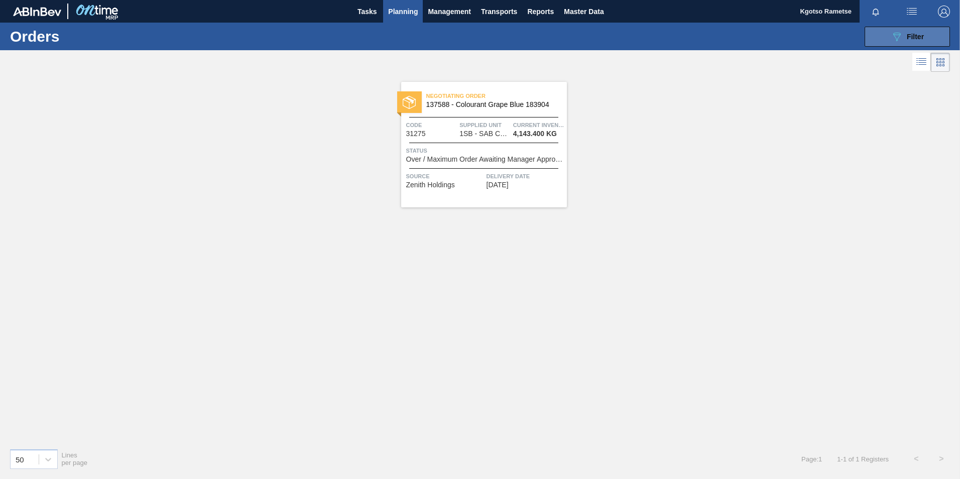
click at [897, 42] on icon "089F7B8B-B2A5-4AFE-B5C0-19BA573D28AC" at bounding box center [897, 37] width 12 height 12
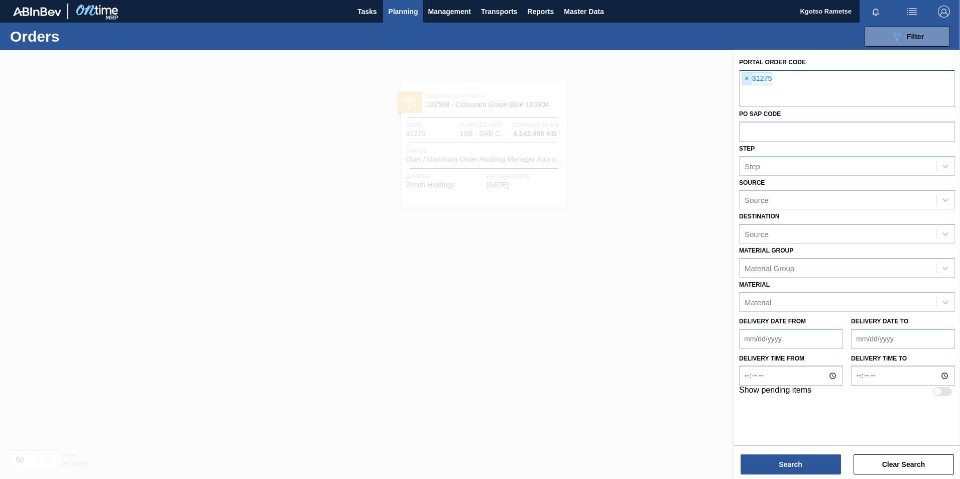
click at [746, 79] on span "×" at bounding box center [747, 79] width 10 height 12
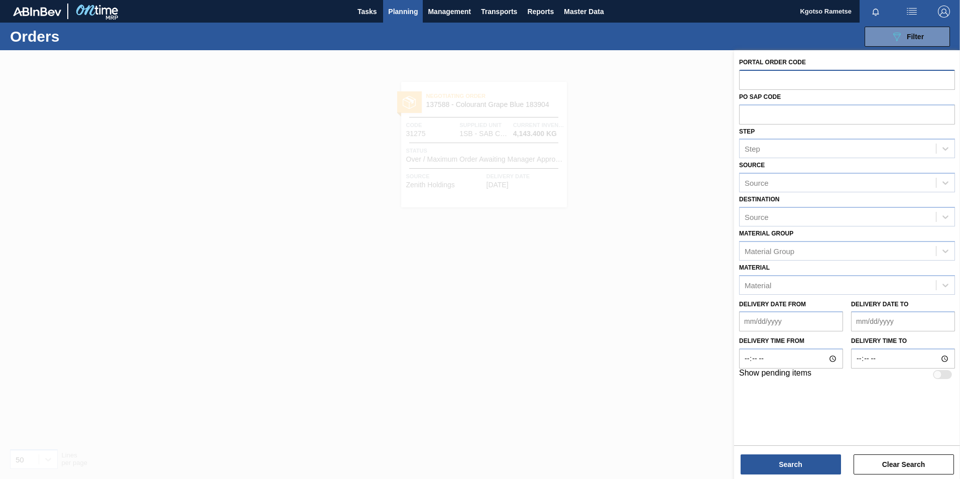
click at [369, 57] on div at bounding box center [480, 289] width 960 height 479
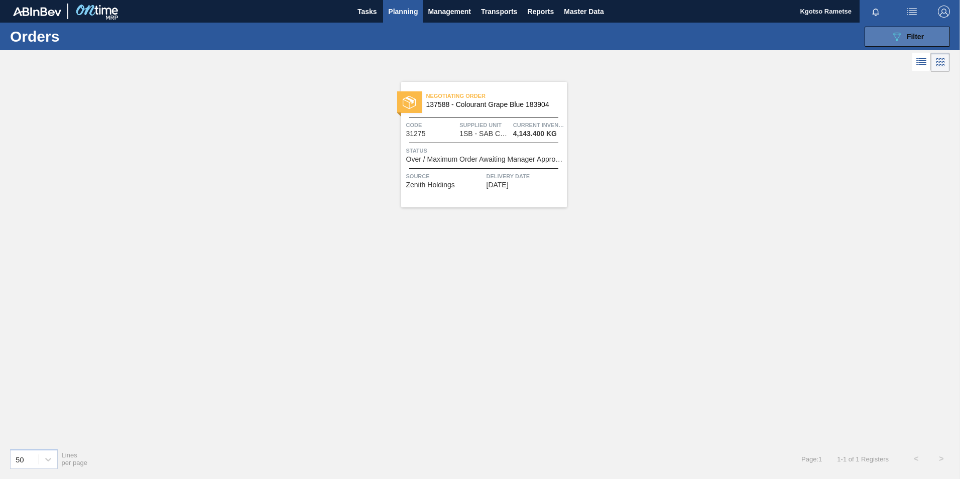
click at [887, 39] on button "089F7B8B-B2A5-4AFE-B5C0-19BA573D28AC Filter" at bounding box center [907, 37] width 85 height 20
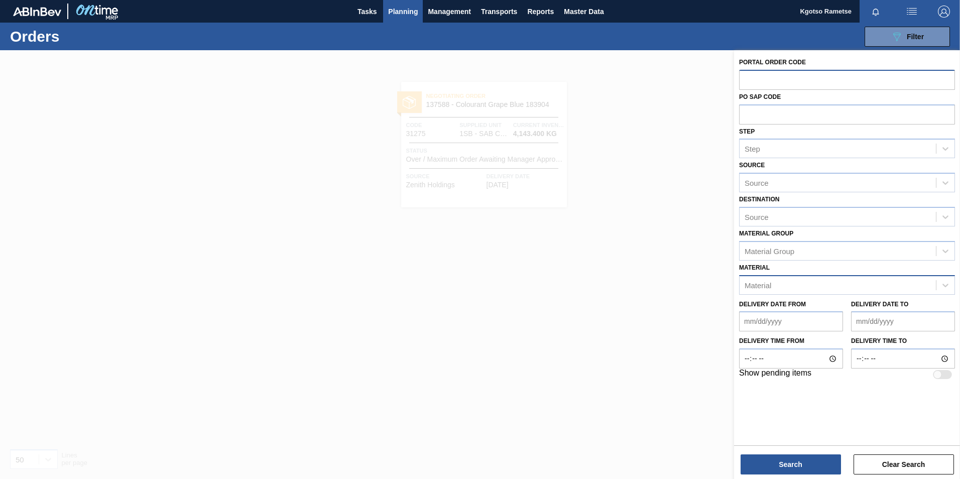
click at [773, 282] on div "Material" at bounding box center [838, 285] width 196 height 15
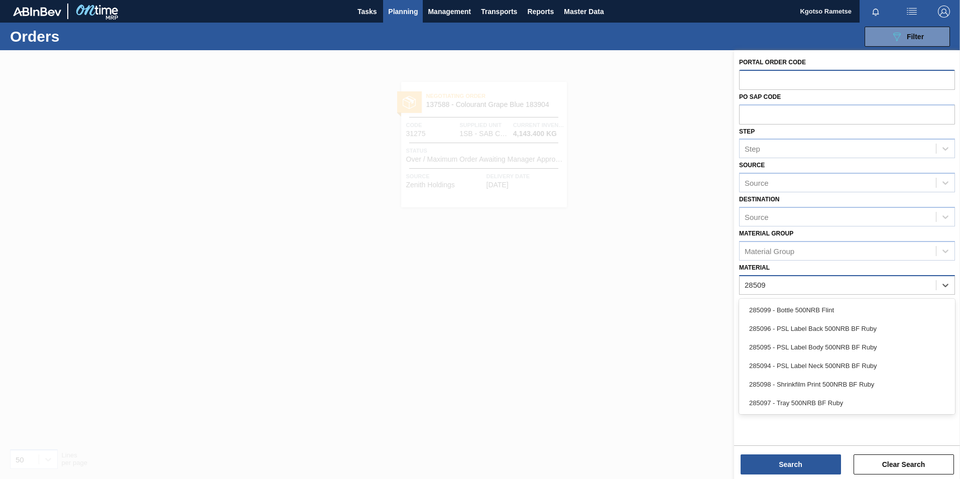
type input "285098"
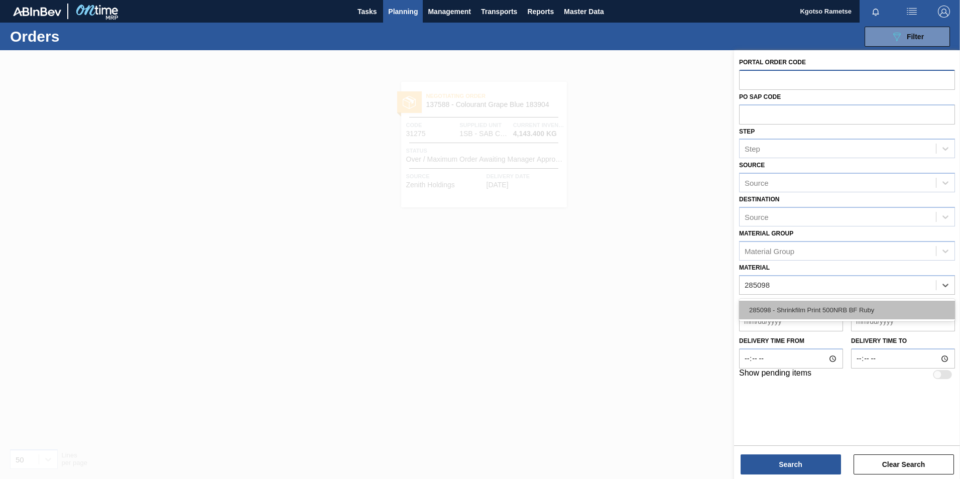
click at [782, 314] on div "285098 - Shrinkfilm Print 500NRB BF Ruby" at bounding box center [847, 310] width 216 height 19
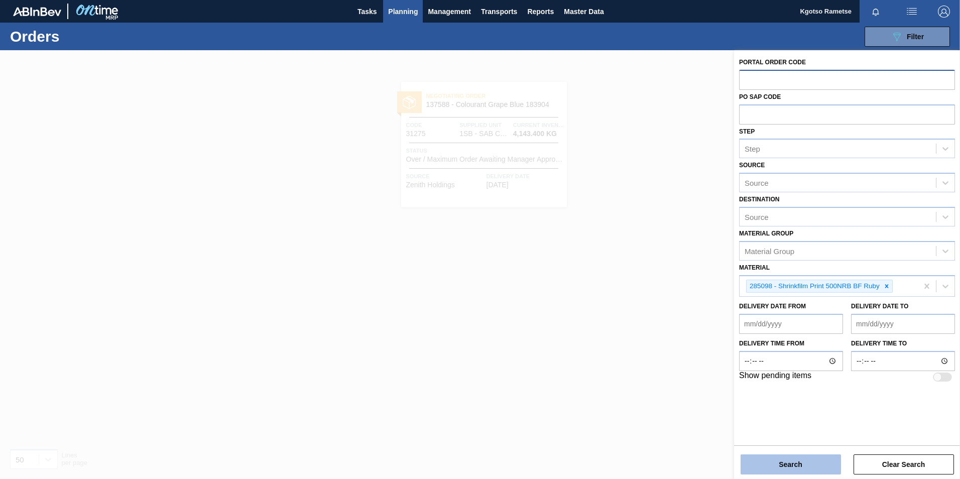
click at [786, 462] on button "Search" at bounding box center [791, 465] width 100 height 20
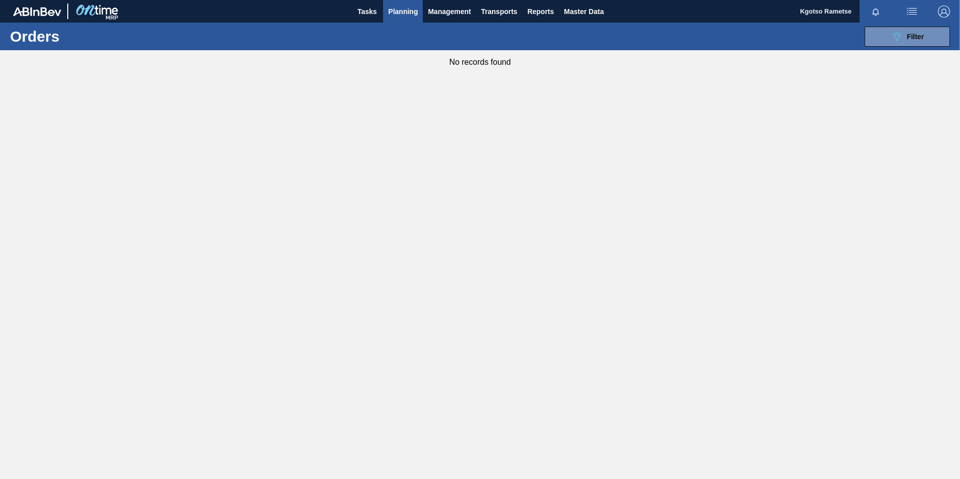
click at [396, 14] on span "Planning" at bounding box center [403, 12] width 30 height 12
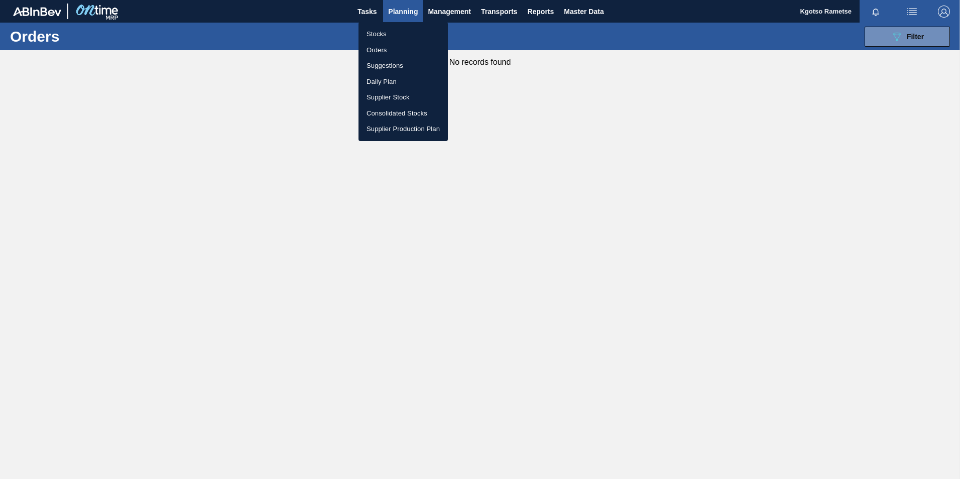
click at [395, 35] on li "Stocks" at bounding box center [403, 34] width 89 height 16
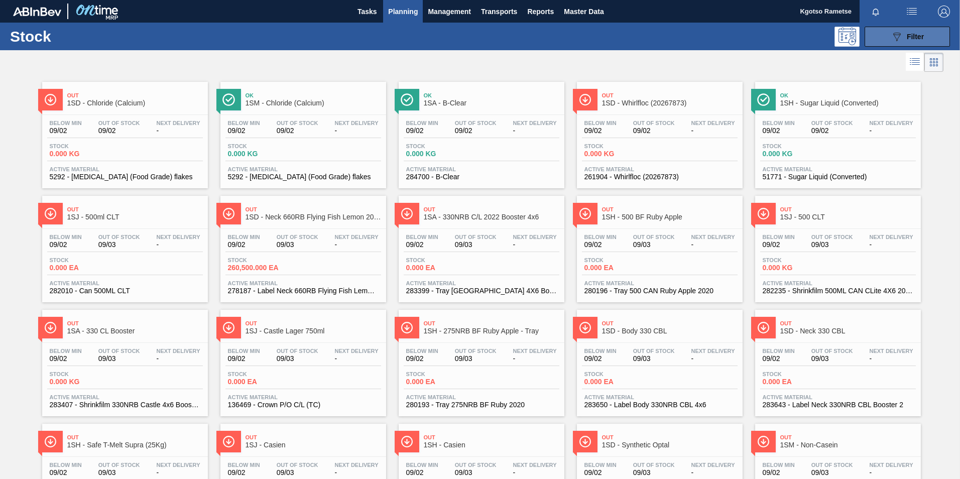
click at [887, 36] on button "089F7B8B-B2A5-4AFE-B5C0-19BA573D28AC Filter" at bounding box center [907, 37] width 85 height 20
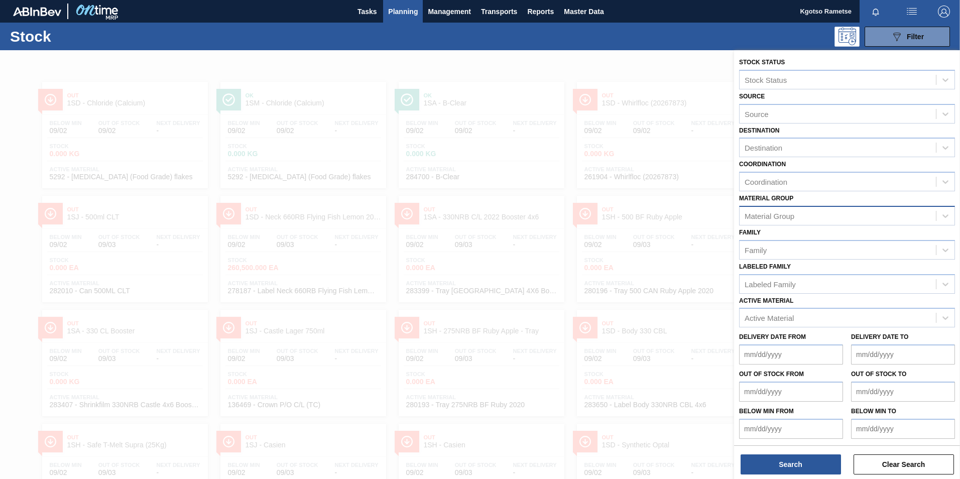
scroll to position [1, 0]
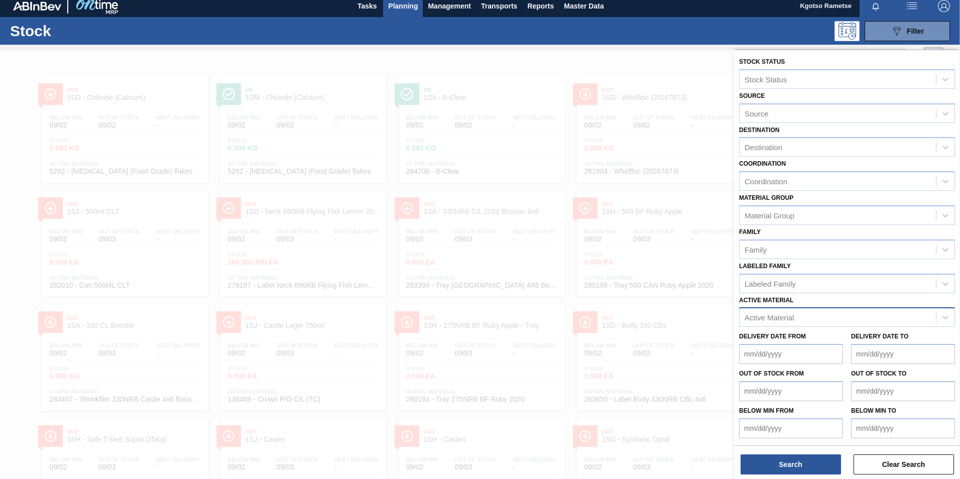
click at [748, 320] on div "Active Material" at bounding box center [769, 317] width 49 height 9
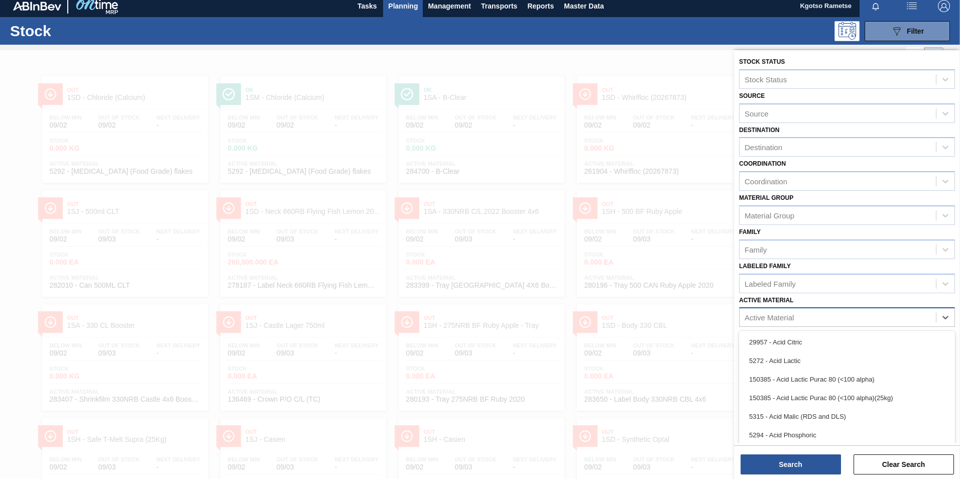
scroll to position [7, 0]
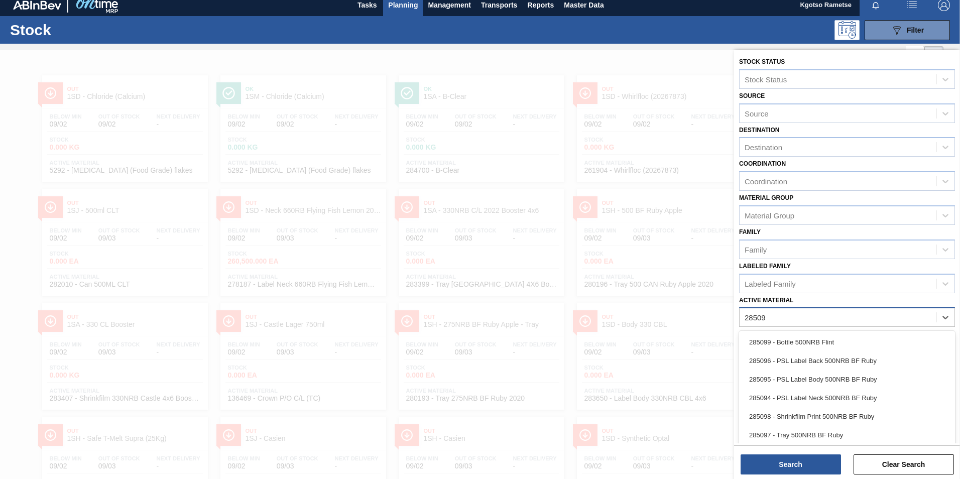
type Material "285098"
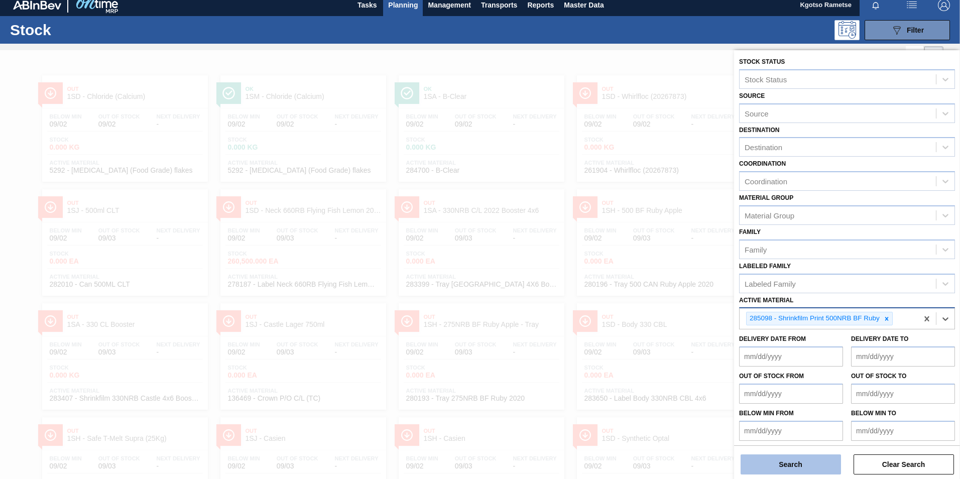
click at [755, 465] on button "Search" at bounding box center [791, 465] width 100 height 20
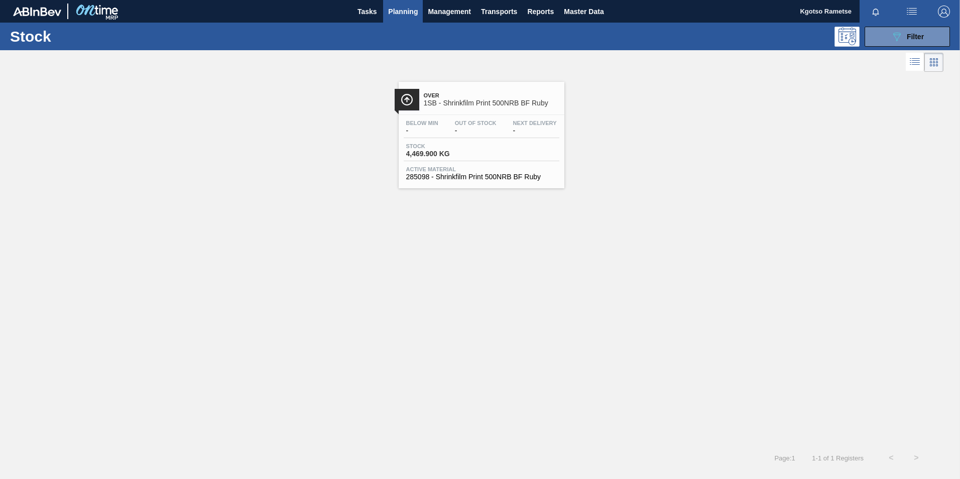
click at [464, 141] on div "Below Min - Out Of Stock - Next Delivery - Stock 4,469.900 KG Active Material 2…" at bounding box center [482, 149] width 166 height 68
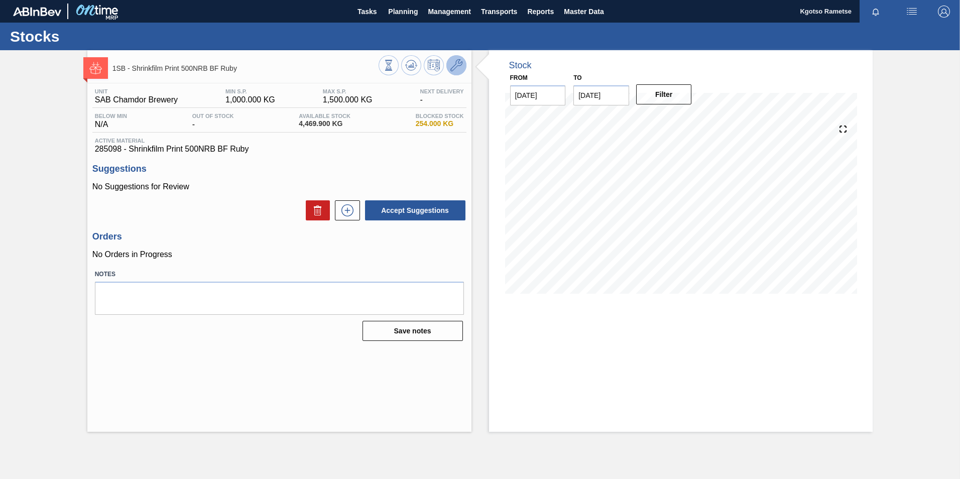
click at [455, 71] on span at bounding box center [457, 65] width 12 height 12
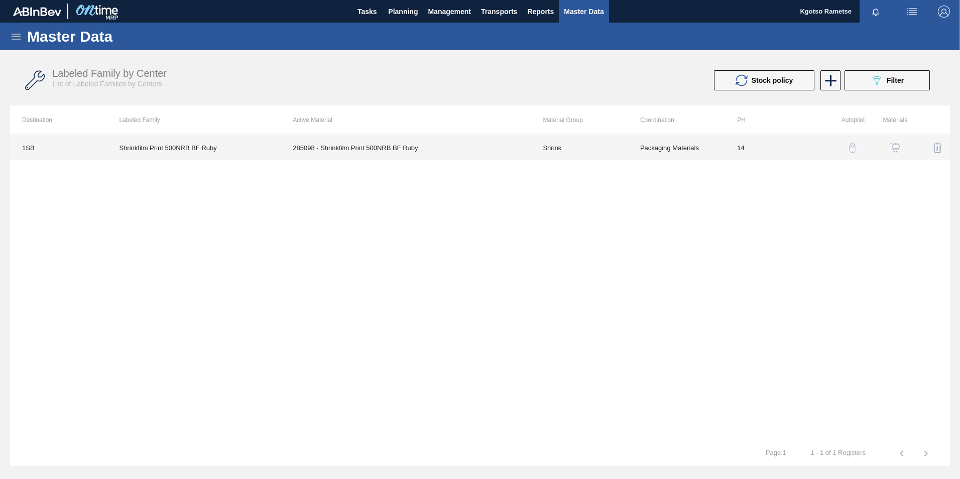
click at [461, 155] on td "285098 - Shrinkfilm Print 500NRB BF Ruby" at bounding box center [406, 147] width 250 height 25
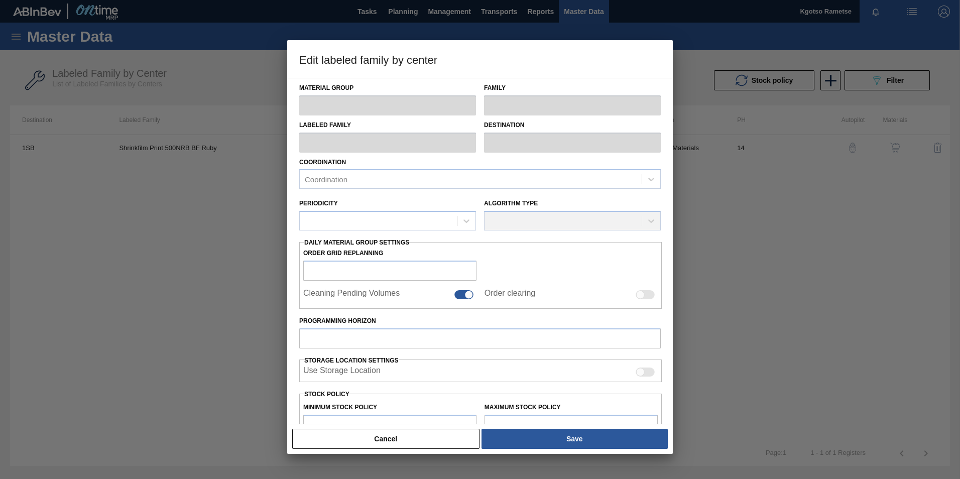
type input "Shrink"
type input "Shrinkfilm Print"
type input "Shrinkfilm Print 500NRB BF Ruby"
type input "1SB - SAB Chamdor Brewery"
type input "14"
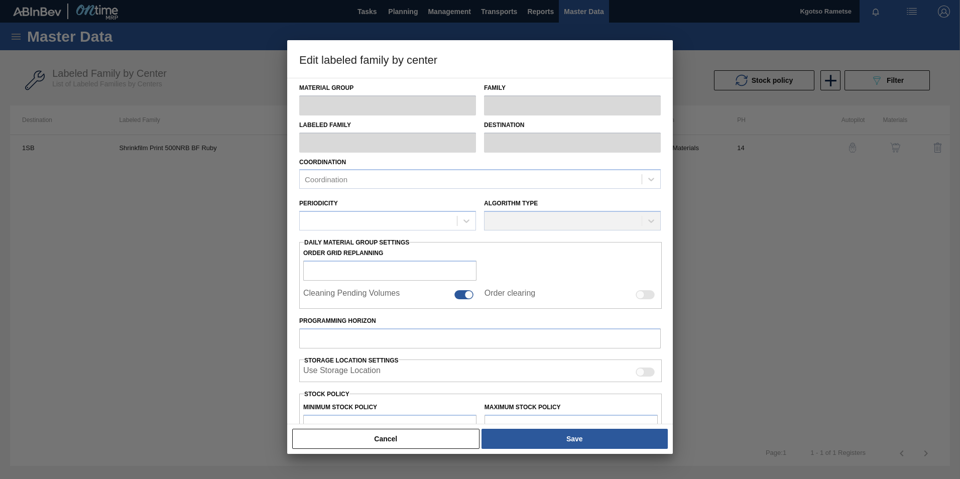
type input "1,000"
type input "1,500"
type input "100"
type input "1,500.000"
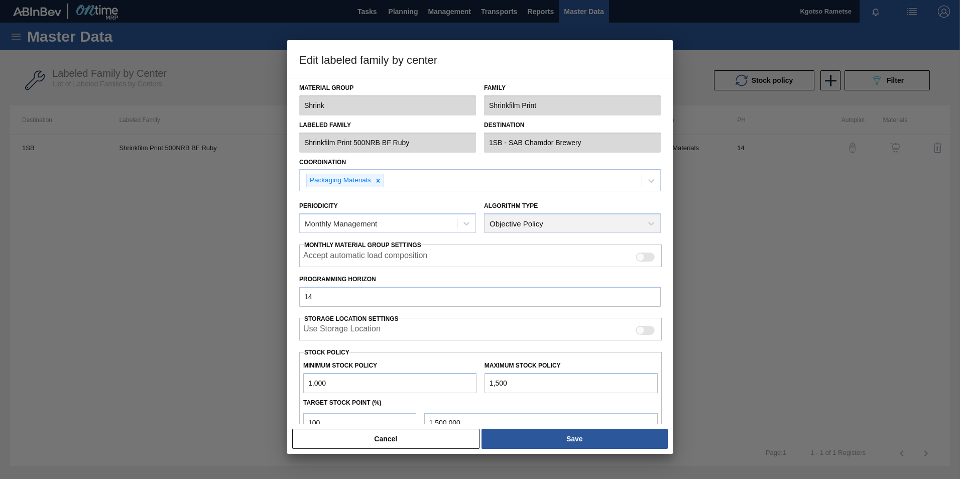
click at [307, 386] on input "1,000" at bounding box center [389, 383] width 173 height 20
type input "11,000"
click at [487, 385] on input "1,500" at bounding box center [571, 383] width 173 height 20
type input "11,500"
type input "11,500.000"
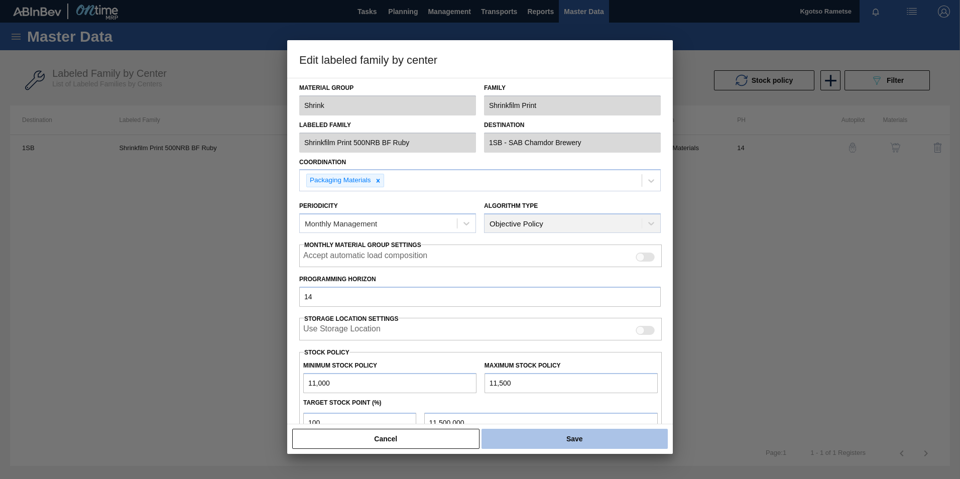
type input "11,500"
click at [528, 445] on button "Save" at bounding box center [575, 439] width 186 height 20
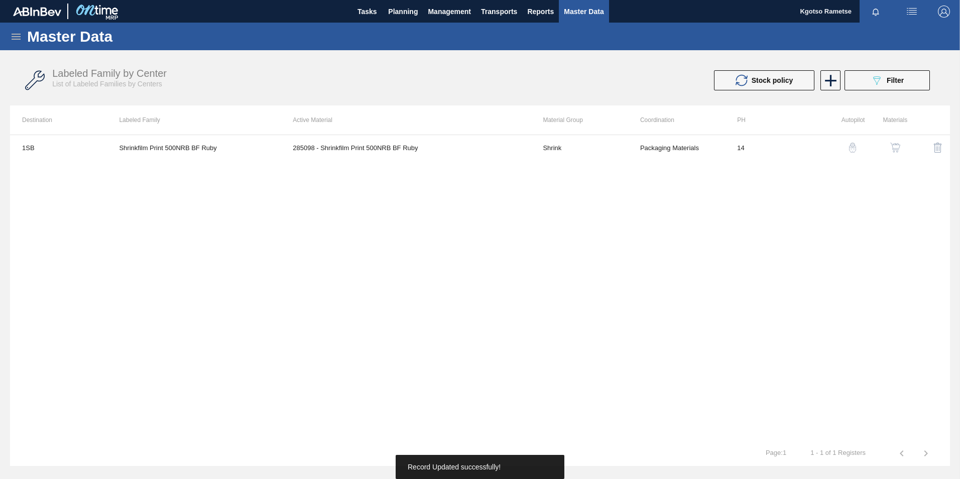
click at [895, 150] on img "button" at bounding box center [896, 148] width 10 height 10
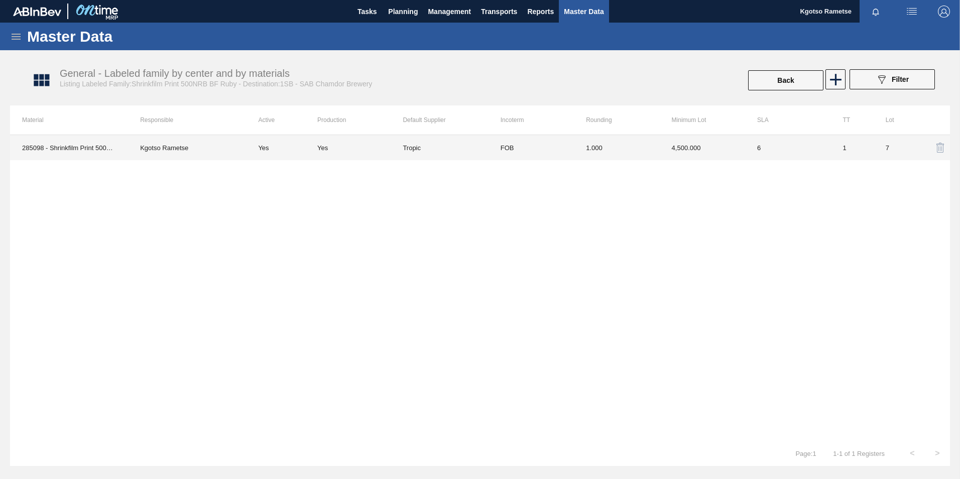
click at [663, 154] on td "4,500.000" at bounding box center [702, 147] width 85 height 25
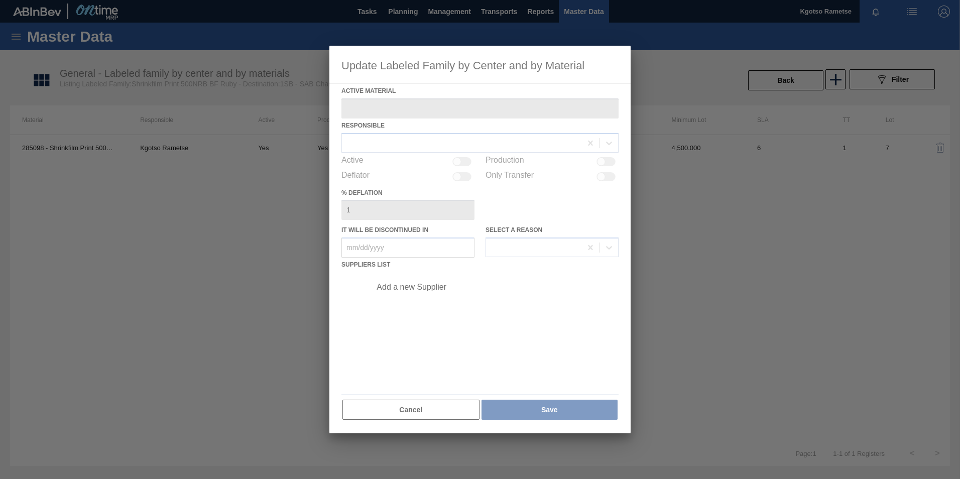
type Material "285098 - Shrinkfilm Print 500NRB BF Ruby"
checkbox input "true"
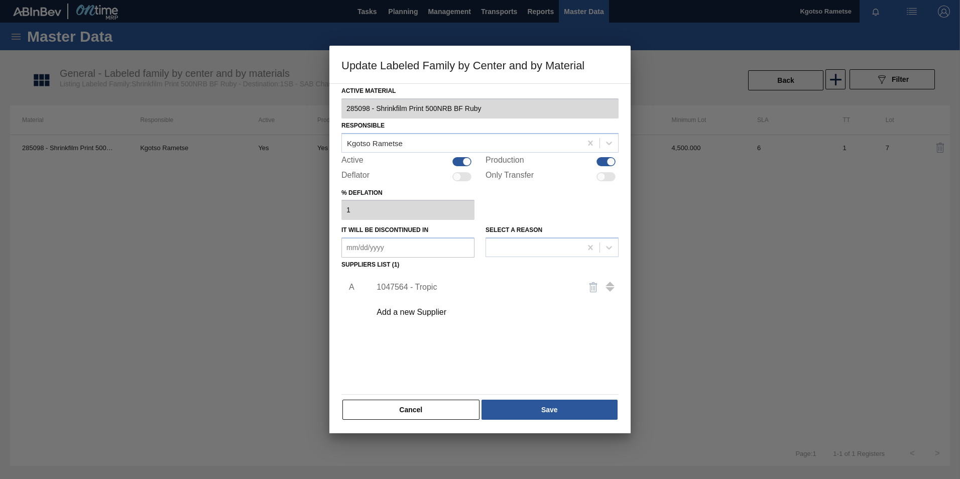
click at [418, 286] on div "1047564 - Tropic" at bounding box center [475, 287] width 197 height 9
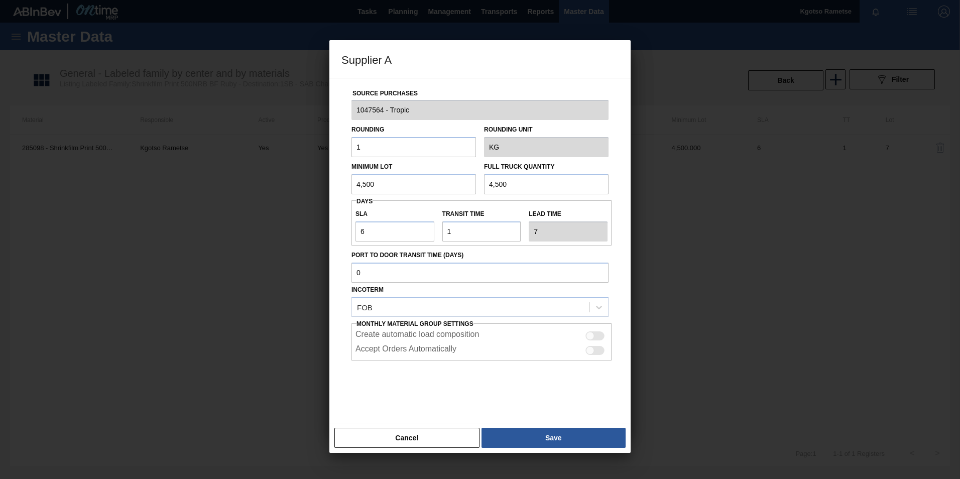
drag, startPoint x: 373, startPoint y: 188, endPoint x: 289, endPoint y: 201, distance: 85.0
click at [289, 201] on div "Supplier A Source Purchases 1047564 - Tropic Rounding 1 Rounding Unit KG Minimu…" at bounding box center [480, 239] width 960 height 479
drag, startPoint x: 377, startPoint y: 183, endPoint x: 266, endPoint y: 203, distance: 112.8
click at [266, 203] on div "Supplier A Source Purchases 1047564 - Tropic Rounding 1 Rounding Unit KG Minimu…" at bounding box center [480, 239] width 960 height 479
type input "1,000"
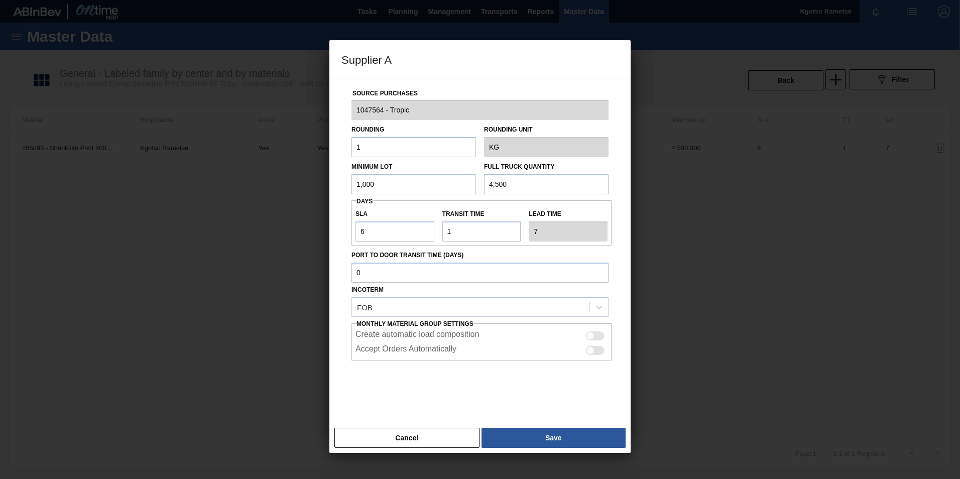
drag, startPoint x: 512, startPoint y: 181, endPoint x: 372, endPoint y: 198, distance: 141.6
click at [372, 198] on div "Source Purchases 1047564 - Tropic Rounding 1 Rounding Unit KG Minimum Lot 1,000…" at bounding box center [480, 244] width 277 height 333
paste input "1,0"
type input "1,000"
drag, startPoint x: 371, startPoint y: 233, endPoint x: 327, endPoint y: 235, distance: 43.7
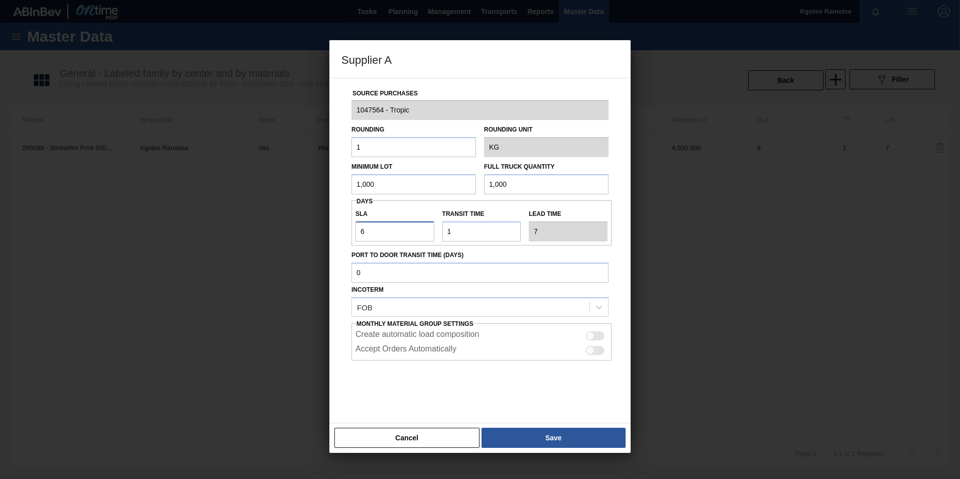
click at [327, 235] on div "Supplier A Source Purchases 1047564 - Tropic Rounding 1 Rounding Unit KG Minimu…" at bounding box center [480, 239] width 960 height 479
type input "0"
type input "1"
type input "0"
click at [581, 430] on button "Save" at bounding box center [554, 438] width 144 height 20
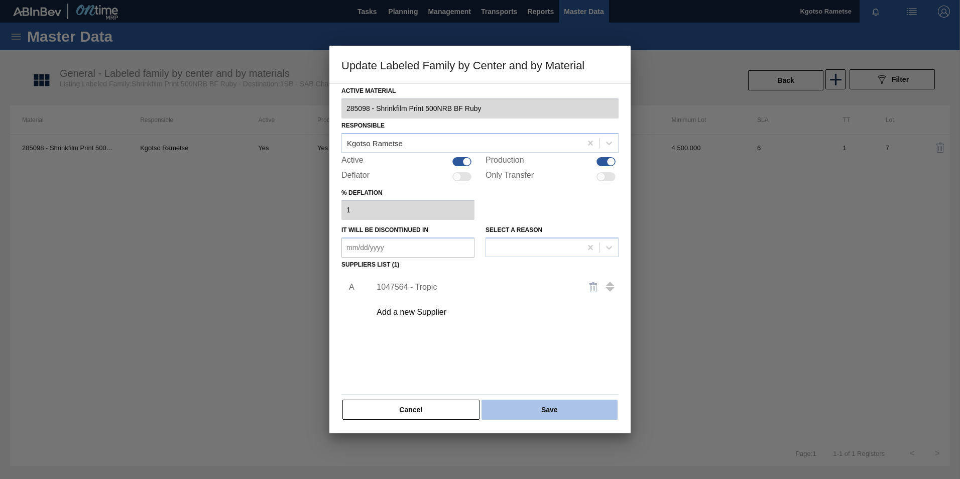
click at [561, 419] on button "Save" at bounding box center [550, 410] width 136 height 20
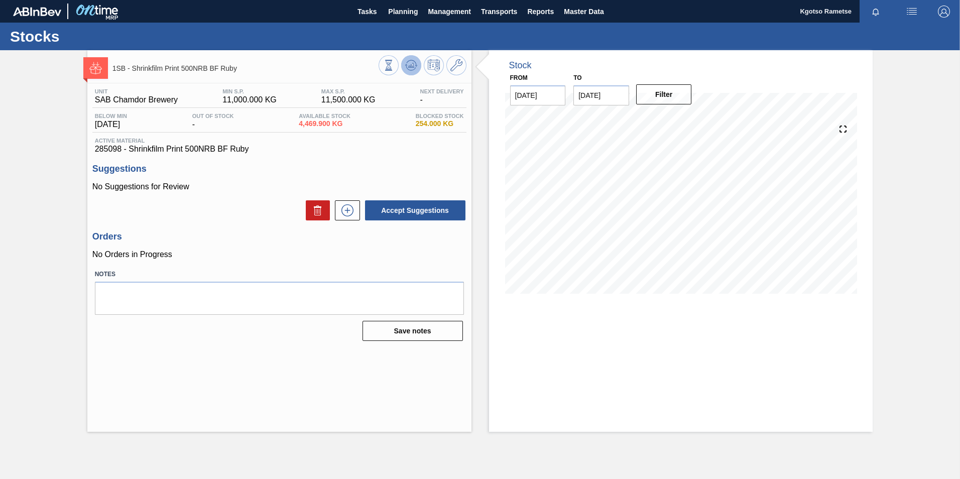
click at [411, 63] on icon at bounding box center [411, 65] width 12 height 12
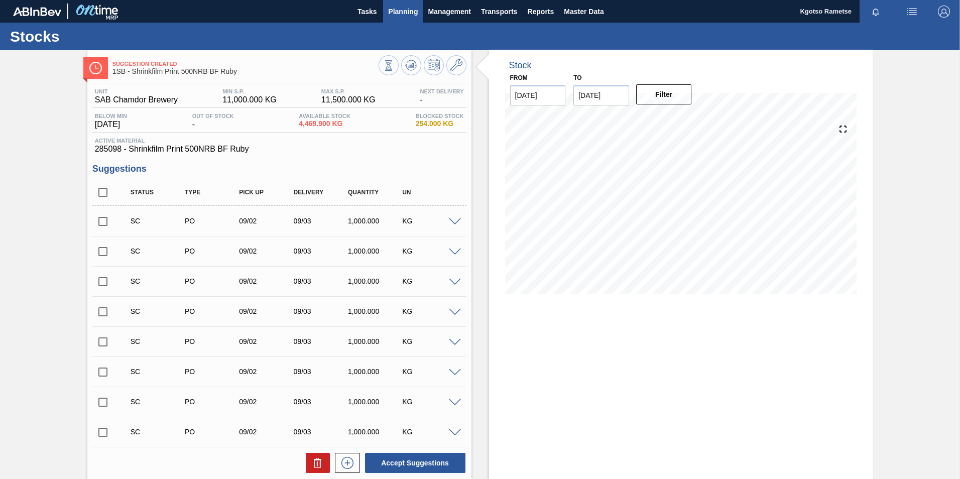
click at [388, 16] on span "Planning" at bounding box center [403, 12] width 30 height 12
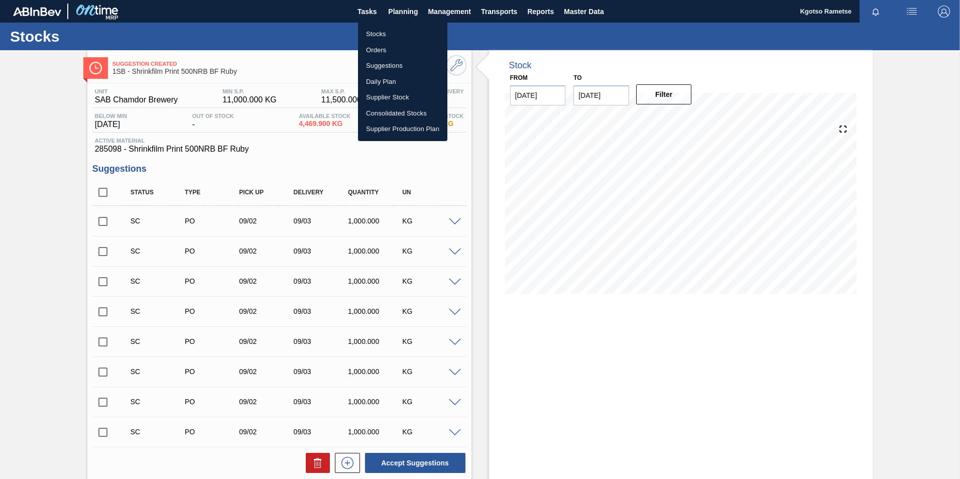
click at [371, 29] on li "Stocks" at bounding box center [402, 34] width 89 height 16
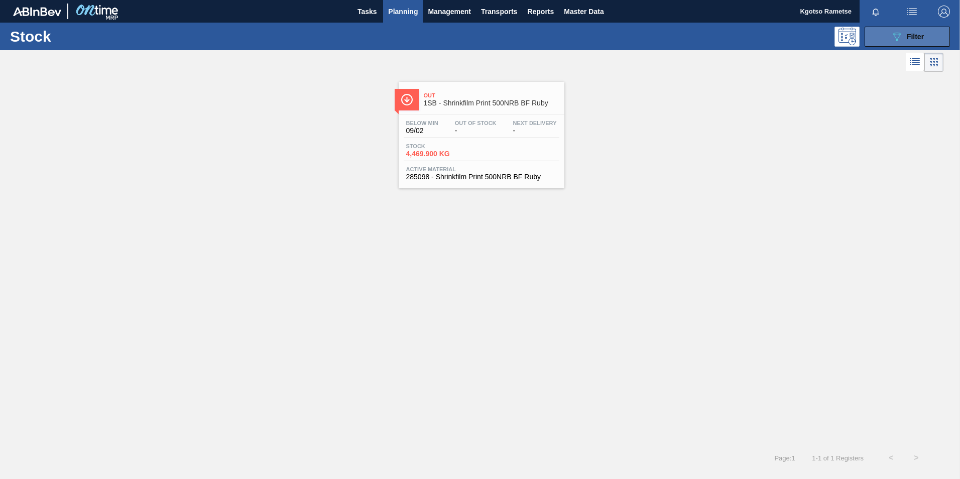
click at [894, 31] on icon "089F7B8B-B2A5-4AFE-B5C0-19BA573D28AC" at bounding box center [897, 37] width 12 height 12
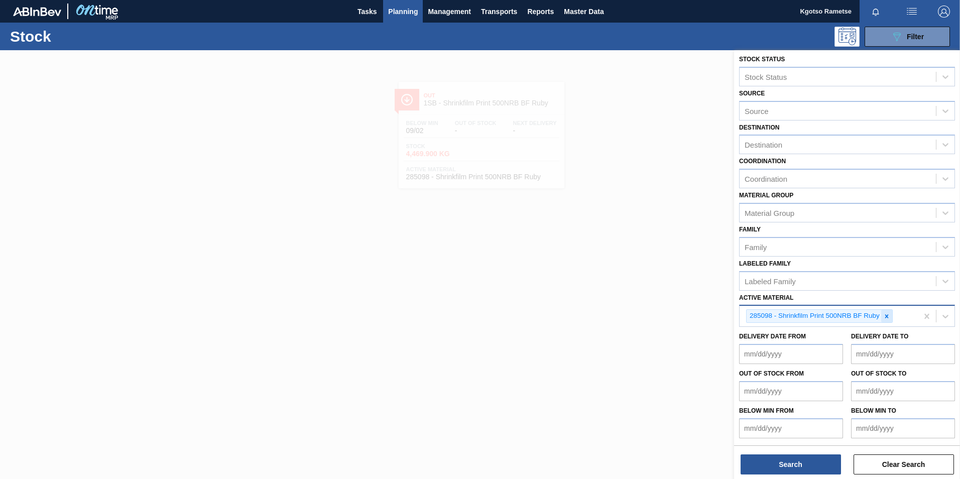
click at [888, 316] on icon at bounding box center [887, 316] width 7 height 7
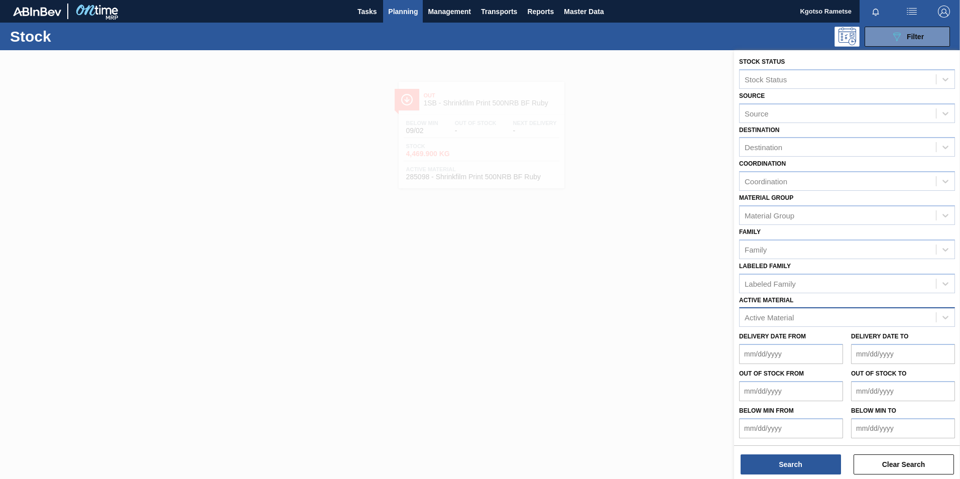
click at [775, 316] on div "Active Material" at bounding box center [769, 317] width 49 height 9
type Material "137588"
click at [791, 344] on div "137588 - Colourant Grape Blue 183904" at bounding box center [847, 342] width 216 height 19
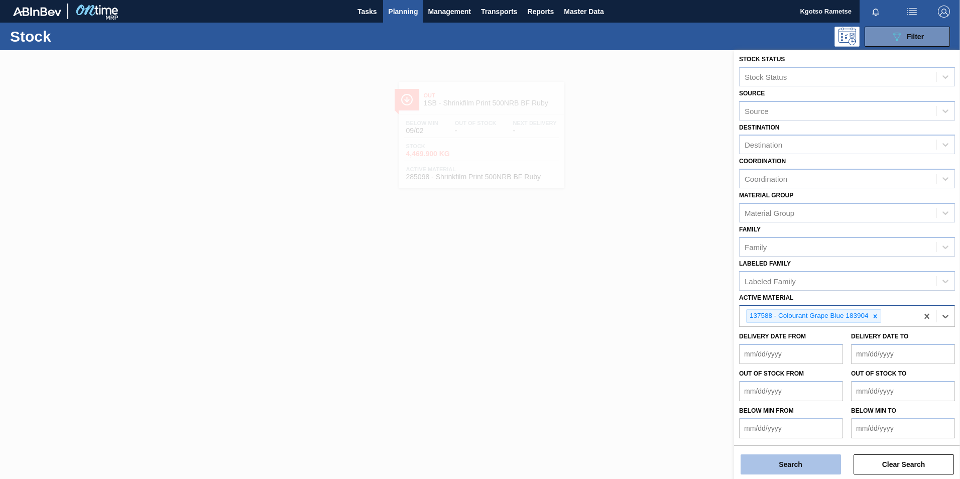
click at [796, 462] on button "Search" at bounding box center [791, 465] width 100 height 20
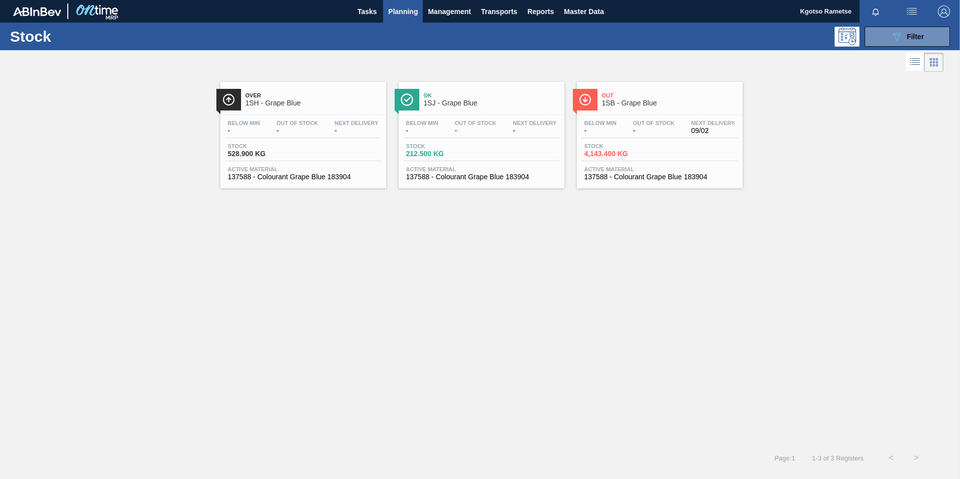
click at [635, 110] on div "Out 1SB - Grape Blue" at bounding box center [670, 99] width 136 height 23
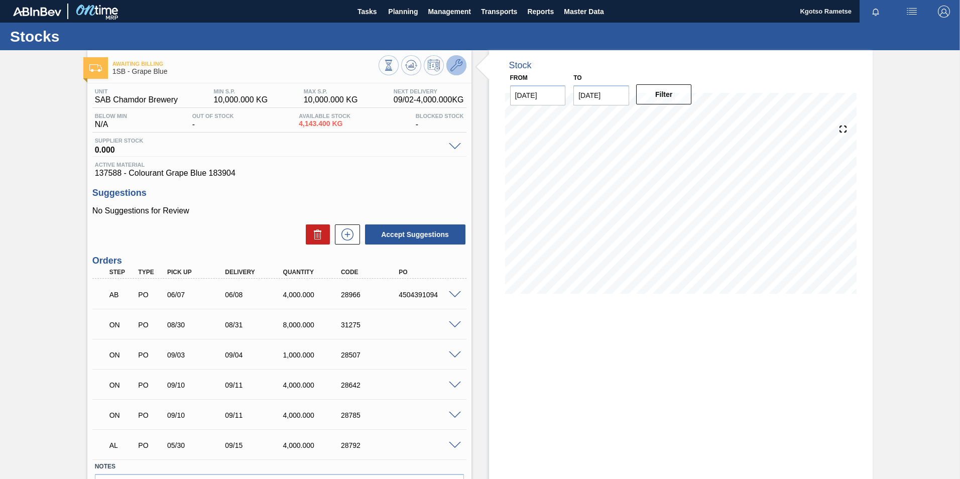
click at [454, 62] on icon at bounding box center [457, 65] width 12 height 12
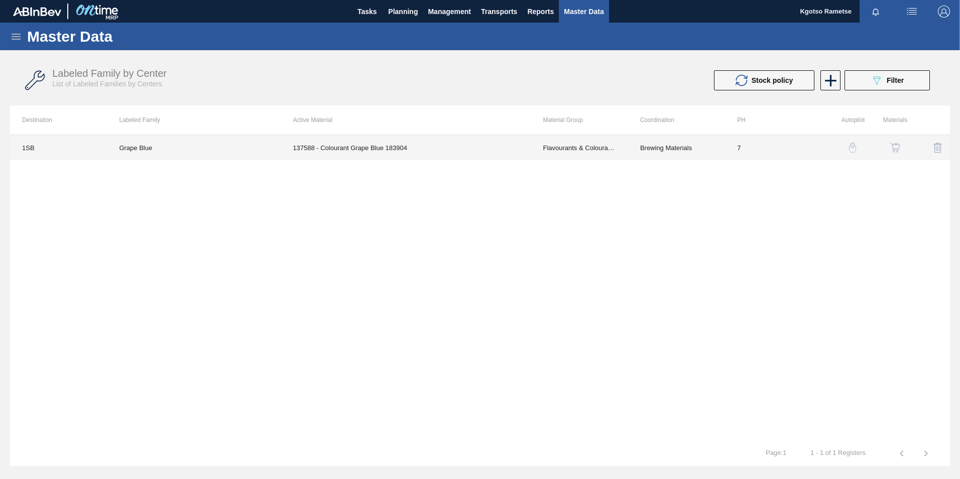
click at [368, 153] on td "137588 - Colourant Grape Blue 183904" at bounding box center [406, 147] width 250 height 25
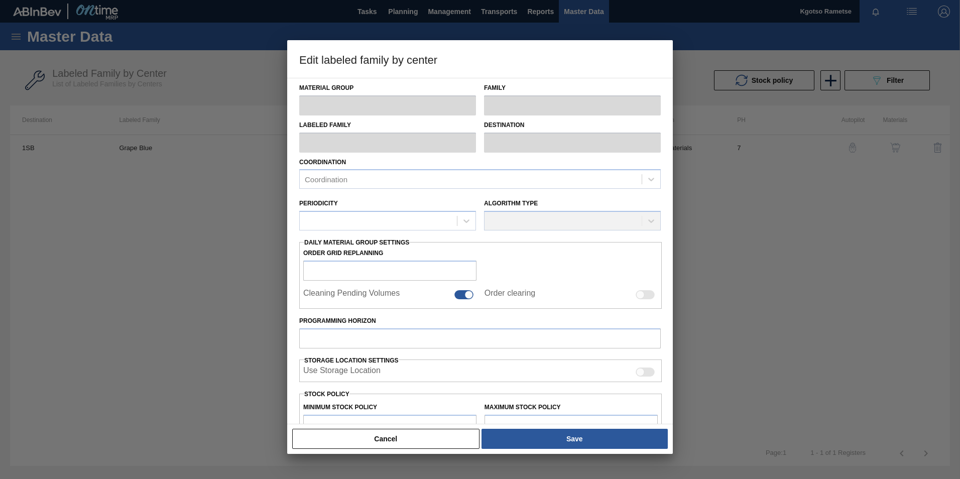
type input "Flavourants & Colourants"
type input "Colourant"
type input "Grape Blue"
type input "1SB - SAB Chamdor Brewery"
type input "7"
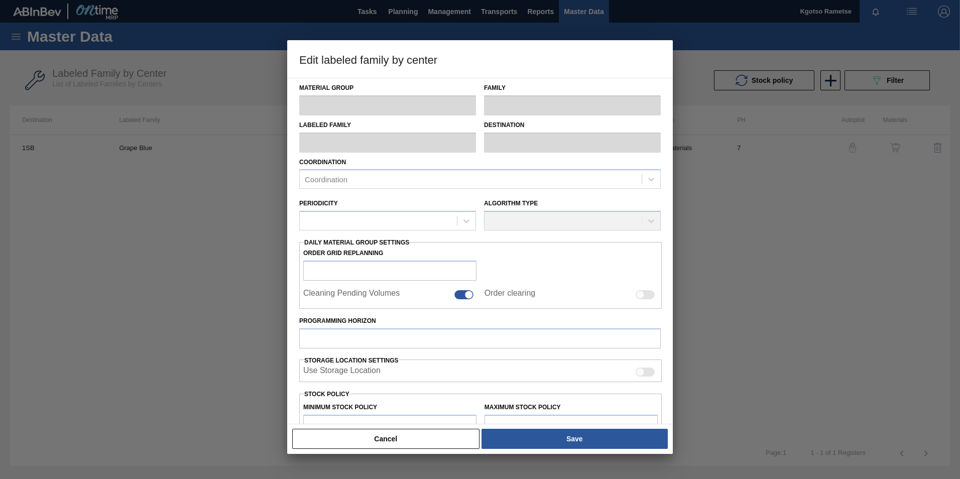
type input "10,000"
type input "100"
type input "10,000.000"
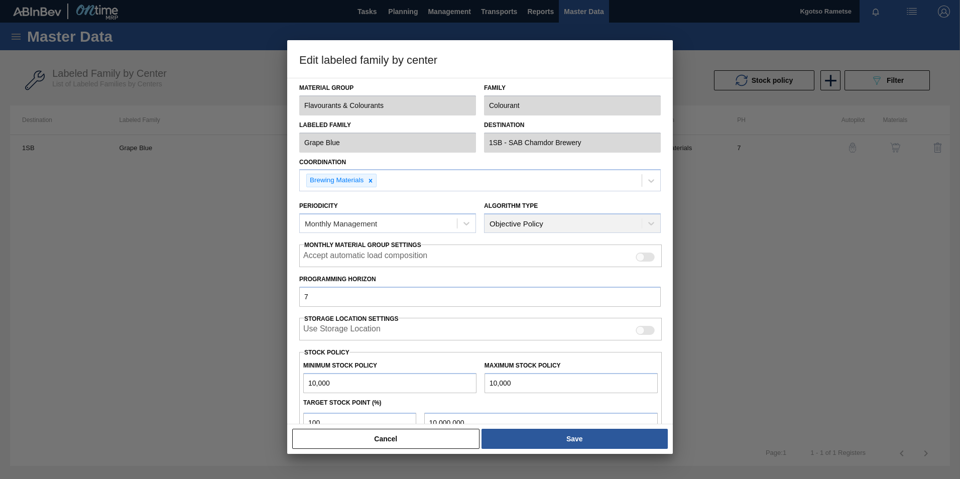
click at [419, 440] on button "Cancel" at bounding box center [385, 439] width 187 height 20
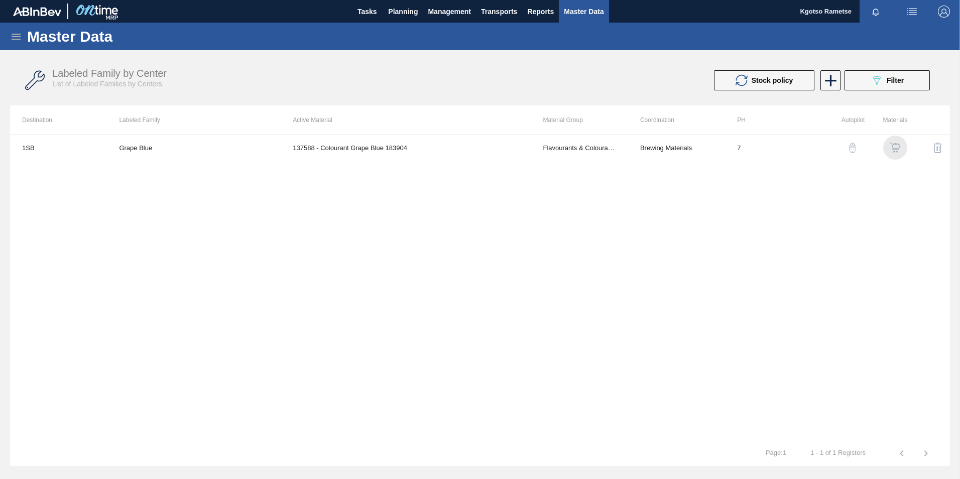
click at [891, 144] on img "button" at bounding box center [896, 148] width 10 height 10
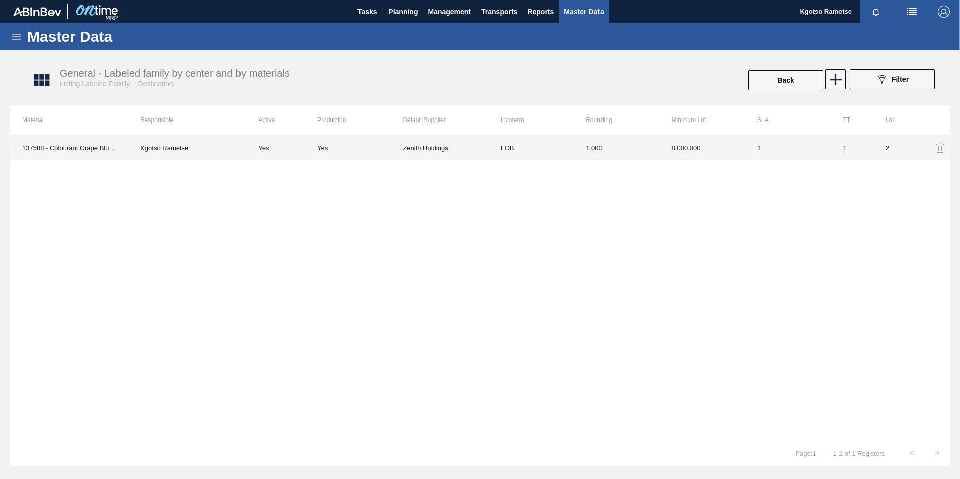
click at [636, 148] on td "1.000" at bounding box center [616, 147] width 85 height 25
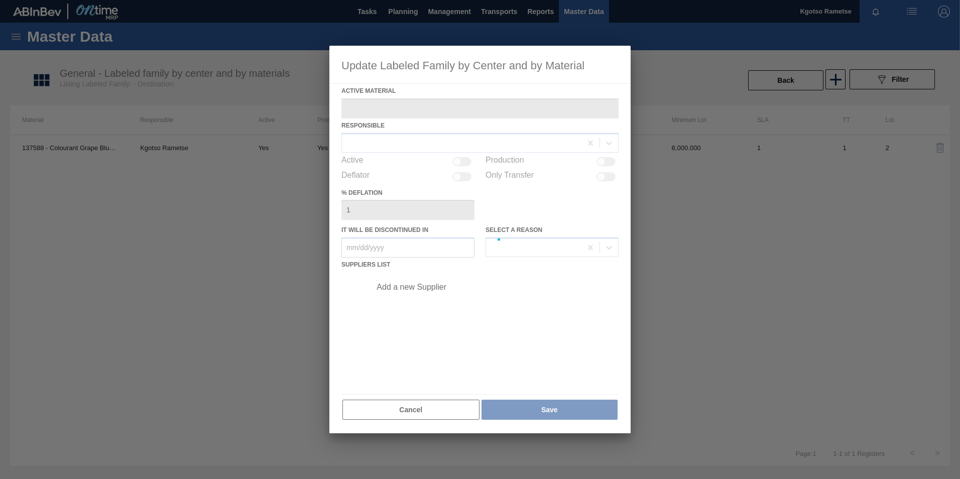
type Material "137588 - Colourant Grape Blue 183904"
checkbox input "true"
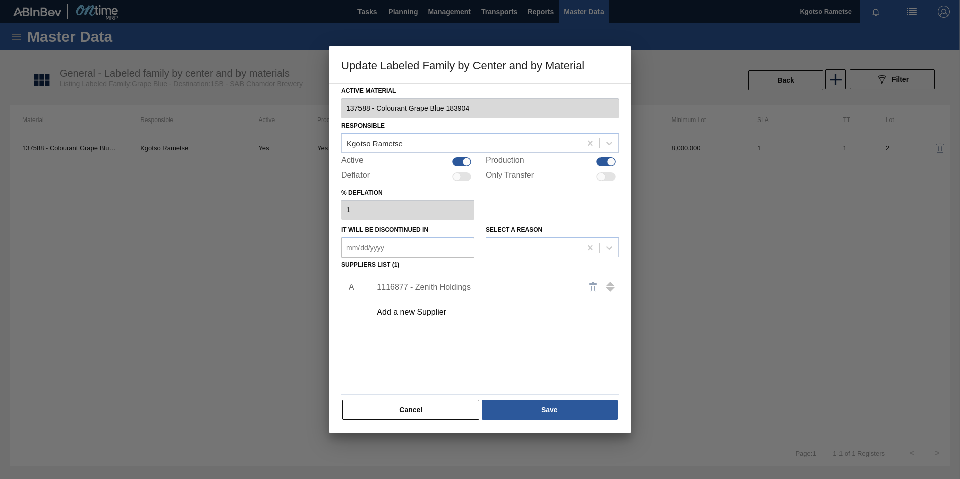
click at [427, 287] on div "1116877 - Zenith Holdings" at bounding box center [475, 287] width 197 height 9
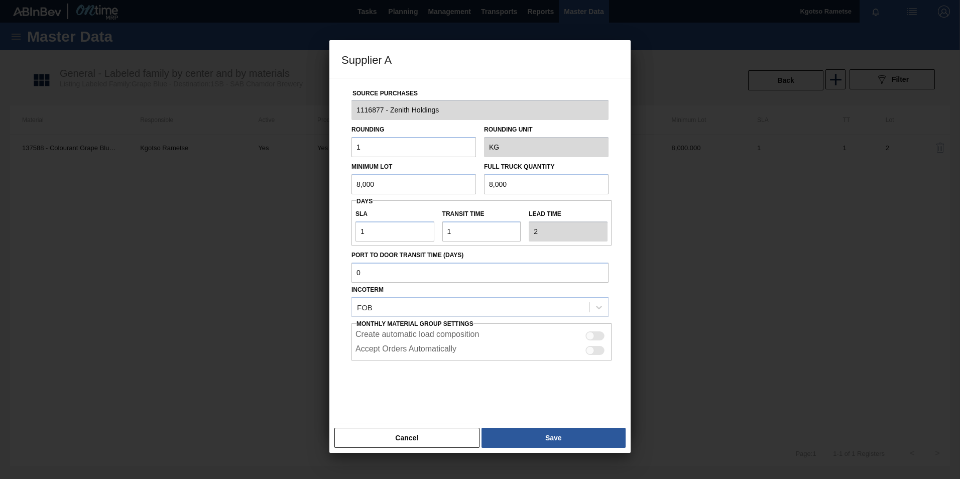
click at [595, 340] on div at bounding box center [595, 336] width 19 height 9
checkbox input "true"
click at [595, 350] on div at bounding box center [595, 350] width 19 height 9
checkbox input "true"
click at [576, 437] on button "Save" at bounding box center [554, 438] width 144 height 20
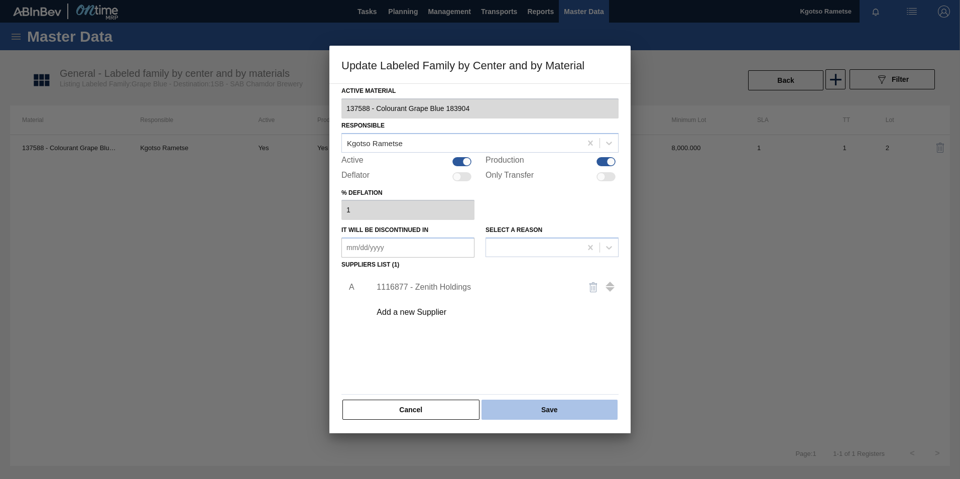
click at [547, 404] on button "Save" at bounding box center [550, 410] width 136 height 20
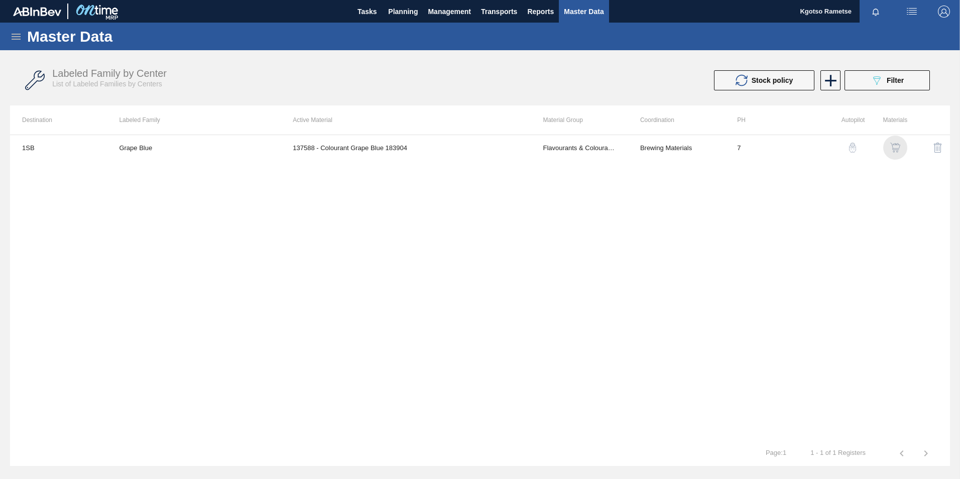
click at [896, 152] on img "button" at bounding box center [896, 148] width 10 height 10
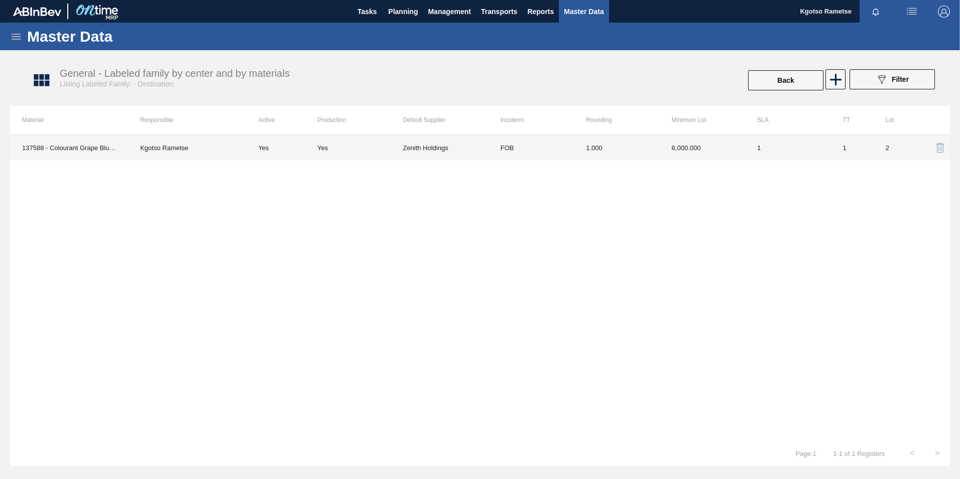
click at [655, 155] on td "1.000" at bounding box center [616, 147] width 85 height 25
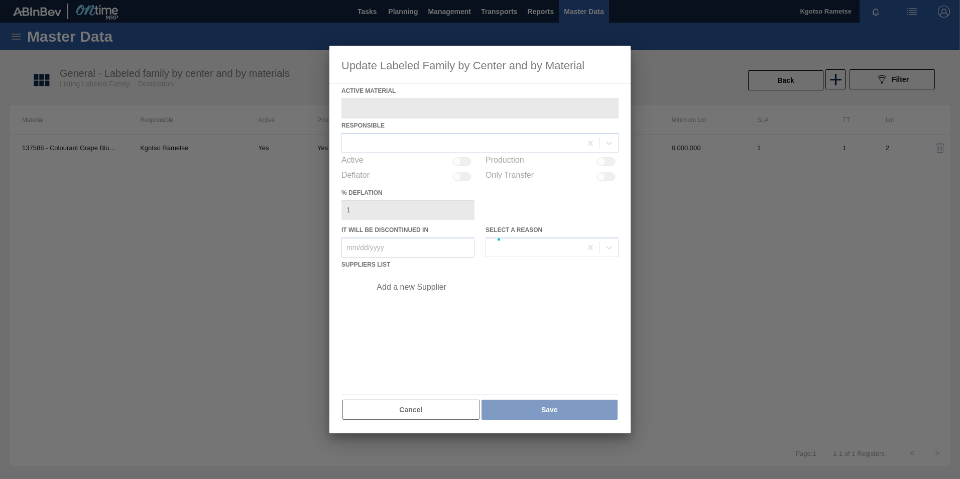
type Material "137588 - Colourant Grape Blue 183904"
checkbox input "true"
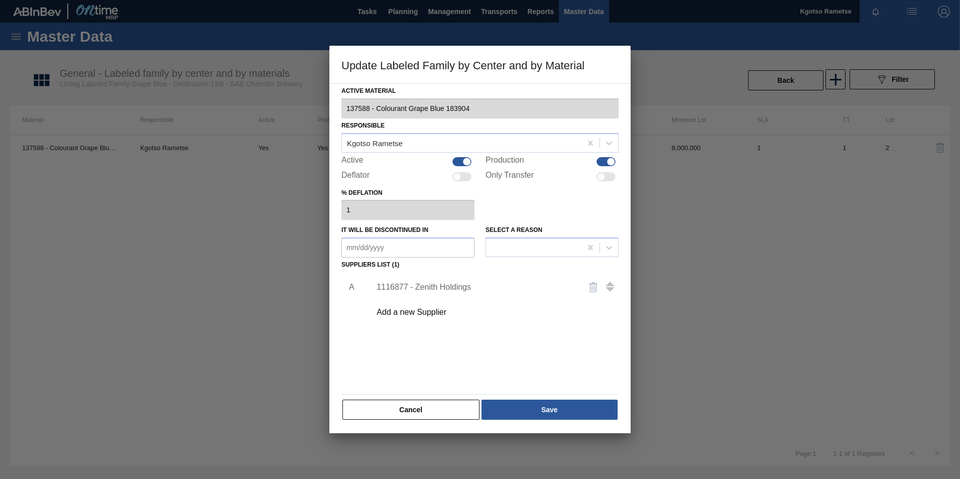
click at [426, 289] on div "1116877 - Zenith Holdings" at bounding box center [475, 287] width 197 height 9
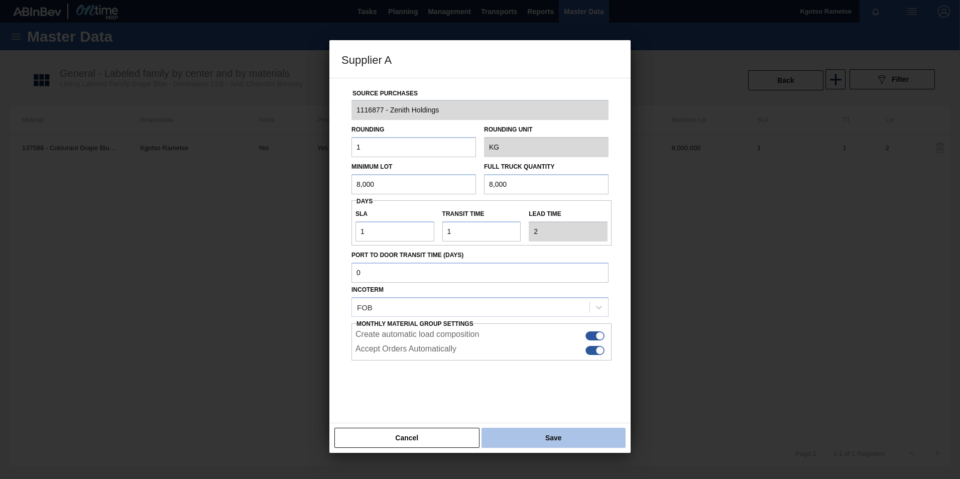
click at [503, 436] on button "Save" at bounding box center [554, 438] width 144 height 20
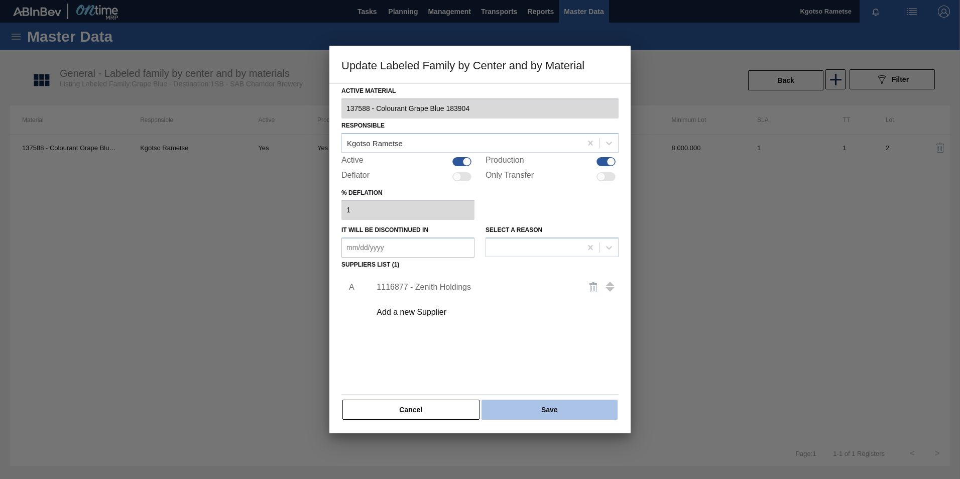
click at [500, 417] on button "Save" at bounding box center [550, 410] width 136 height 20
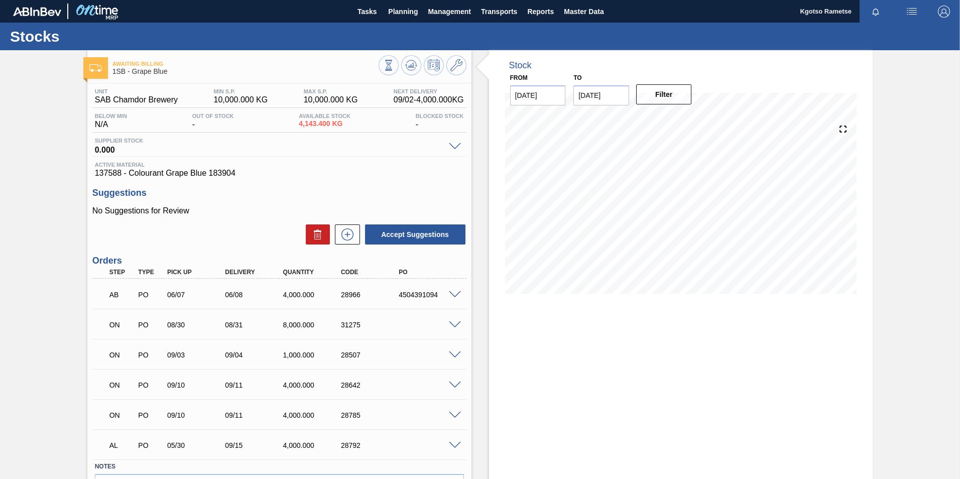
click at [455, 326] on span at bounding box center [455, 325] width 12 height 8
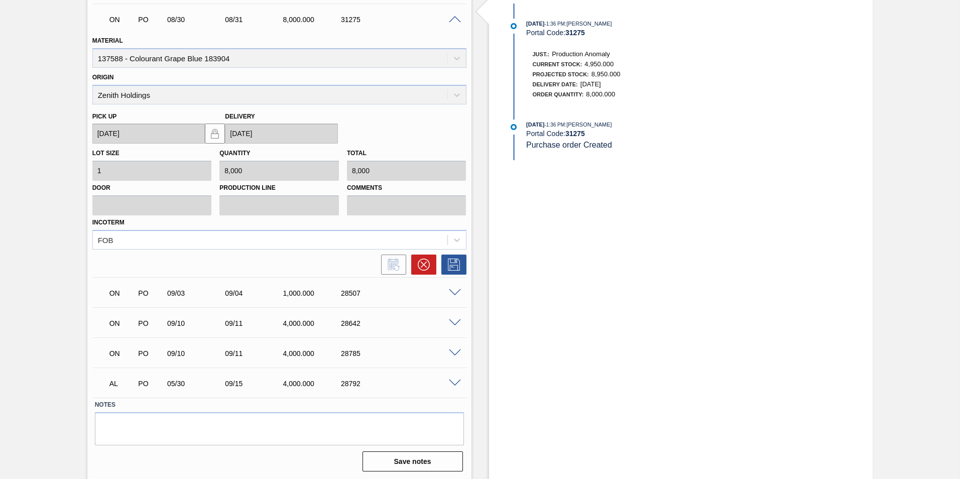
scroll to position [306, 0]
click at [421, 267] on icon at bounding box center [424, 264] width 12 height 12
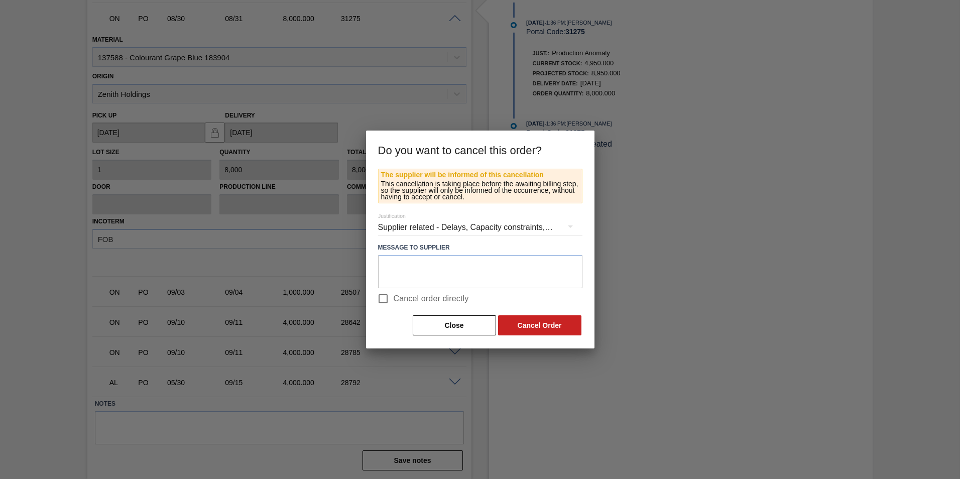
click at [384, 301] on input "Cancel order directly" at bounding box center [383, 298] width 21 height 21
checkbox input "true"
click at [529, 327] on button "Cancel Order" at bounding box center [539, 325] width 83 height 20
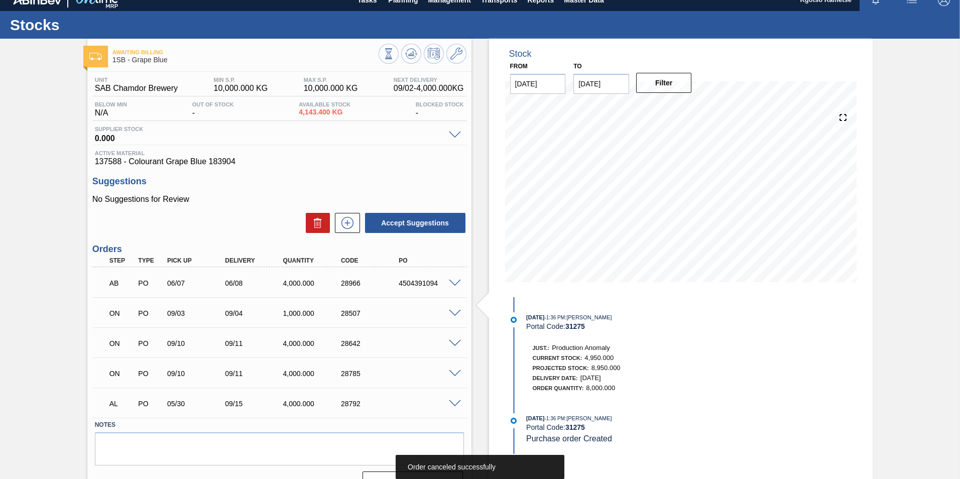
scroll to position [0, 0]
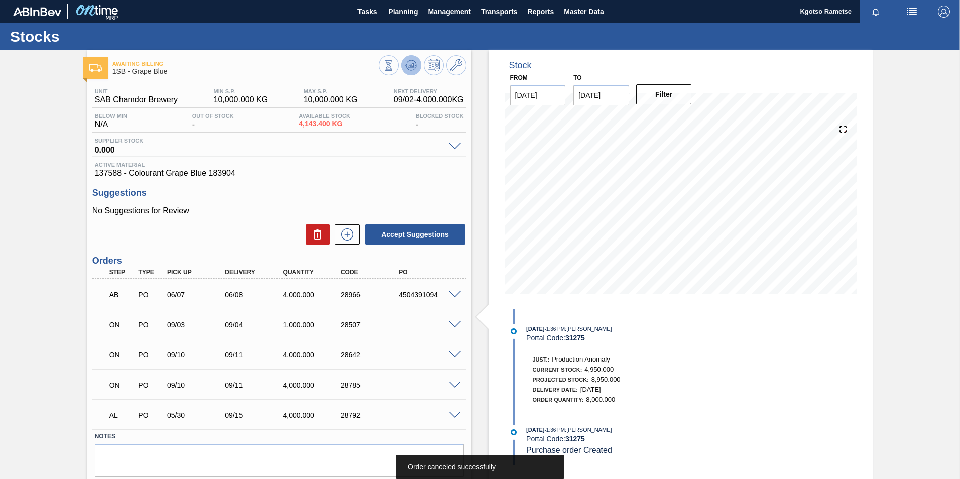
click at [411, 67] on icon at bounding box center [411, 65] width 7 height 5
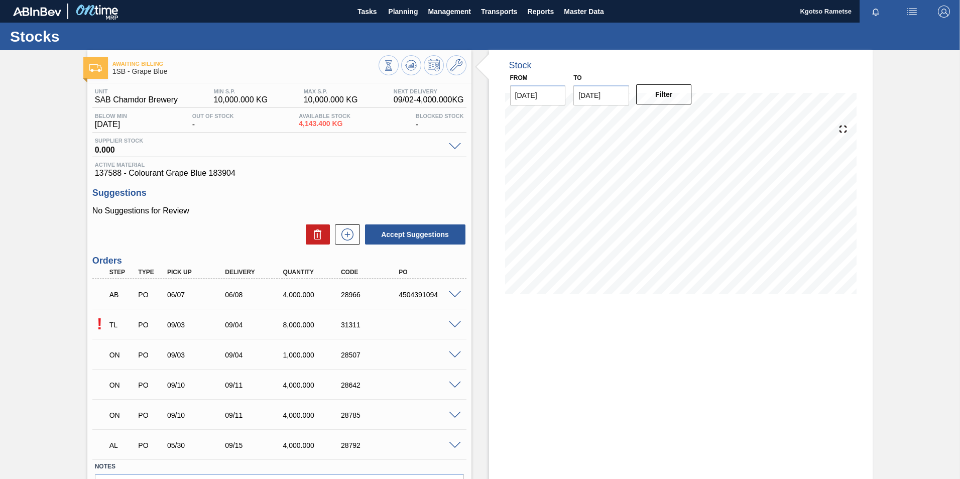
click at [454, 324] on span at bounding box center [455, 325] width 12 height 8
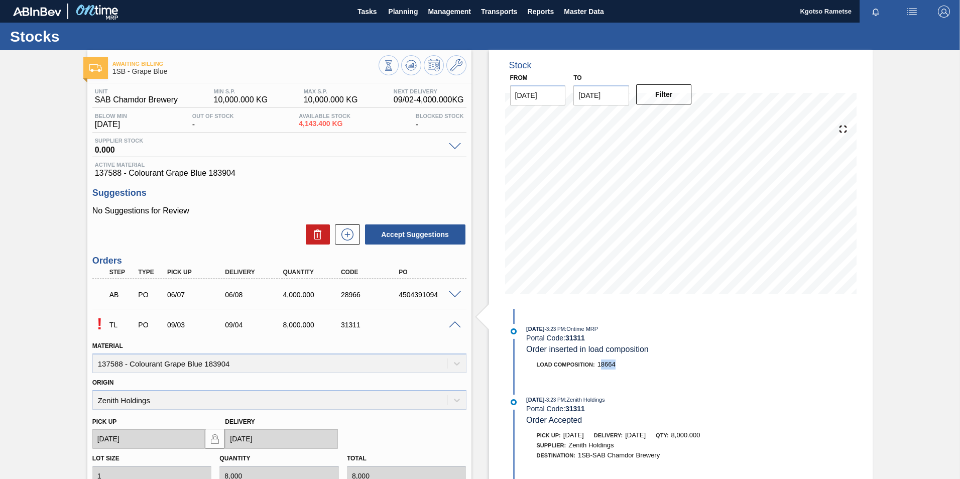
drag, startPoint x: 599, startPoint y: 366, endPoint x: 615, endPoint y: 365, distance: 16.1
click at [615, 365] on div "Load Composition : 18664" at bounding box center [576, 365] width 79 height 10
click at [617, 363] on div "Load Composition : 18664" at bounding box center [646, 365] width 239 height 10
copy span "18664"
click at [456, 326] on span at bounding box center [455, 325] width 12 height 8
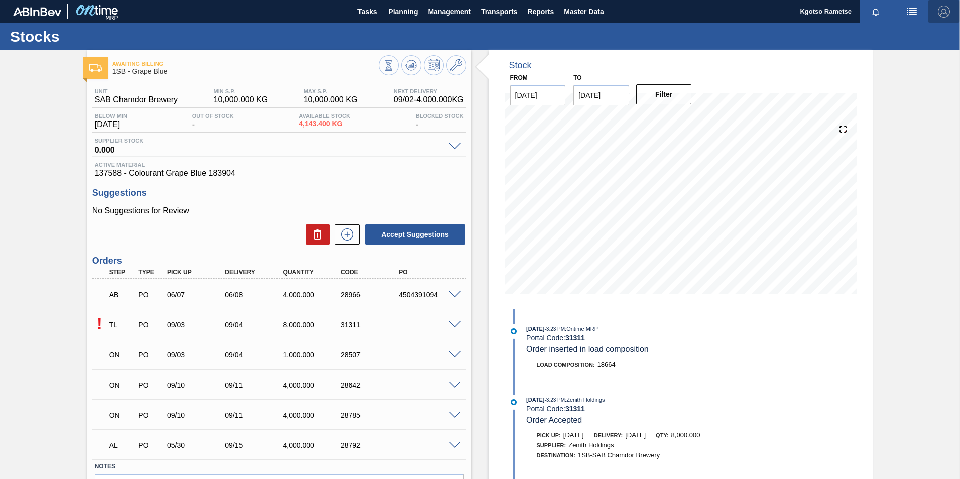
click at [940, 10] on img "button" at bounding box center [944, 12] width 12 height 12
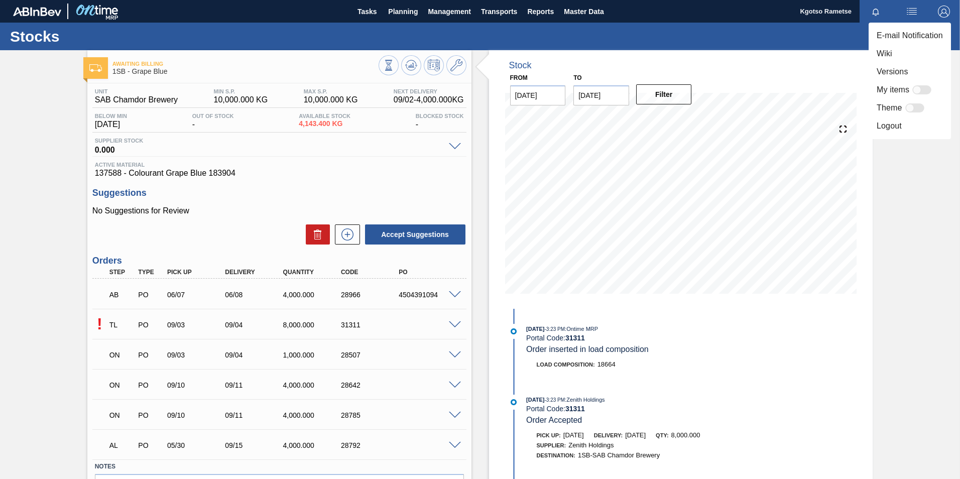
click at [882, 131] on li "Logout" at bounding box center [910, 126] width 82 height 18
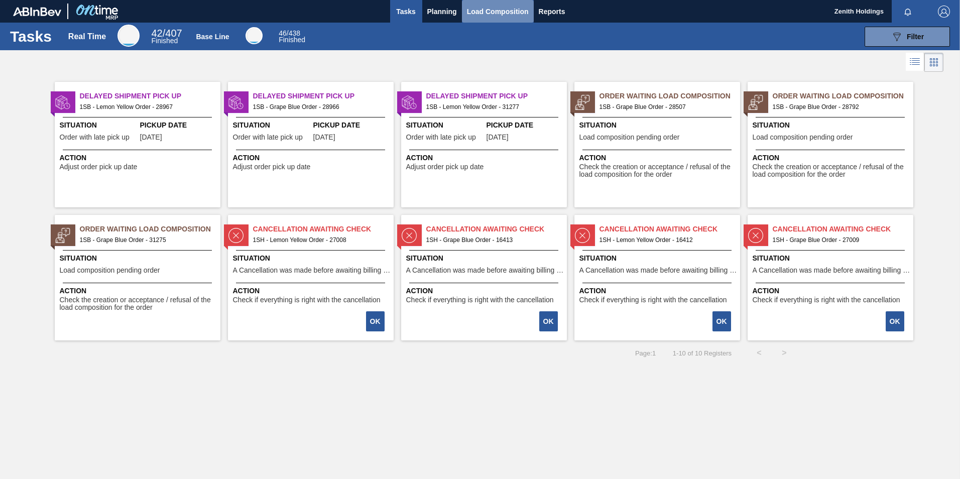
click at [518, 11] on span "Load Composition" at bounding box center [498, 12] width 62 height 12
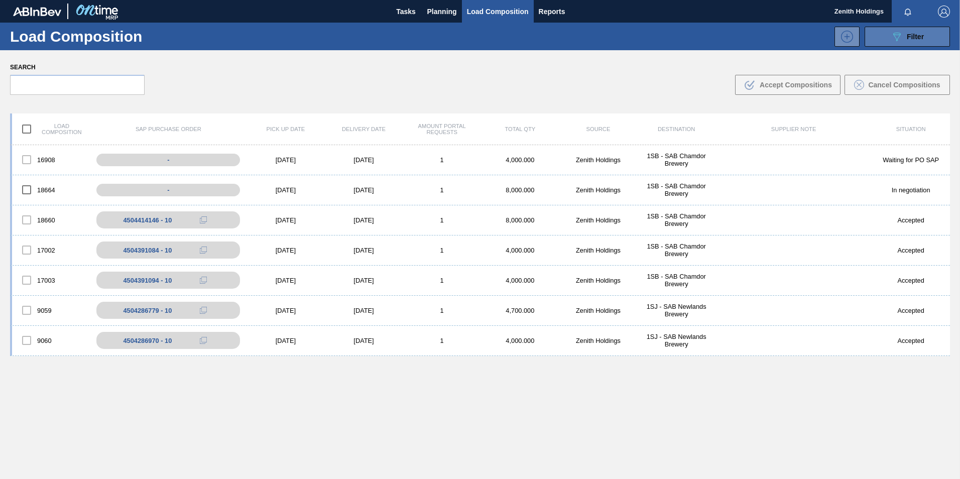
click at [886, 35] on button "089F7B8B-B2A5-4AFE-B5C0-19BA573D28AC Filter" at bounding box center [907, 37] width 85 height 20
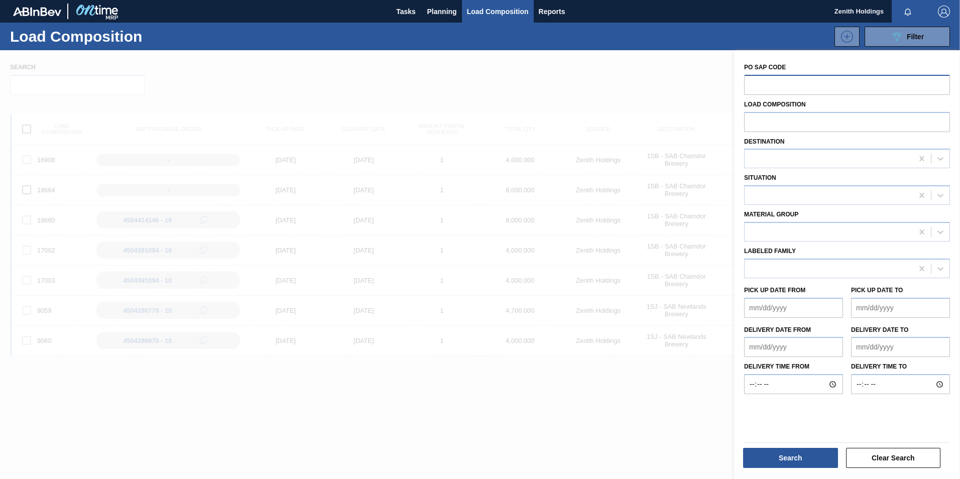
click at [773, 86] on input "text" at bounding box center [847, 84] width 206 height 19
click at [599, 67] on div at bounding box center [480, 289] width 960 height 479
click at [702, 447] on div at bounding box center [480, 289] width 960 height 479
click at [497, 99] on div at bounding box center [480, 289] width 960 height 479
click at [210, 96] on div at bounding box center [480, 289] width 960 height 479
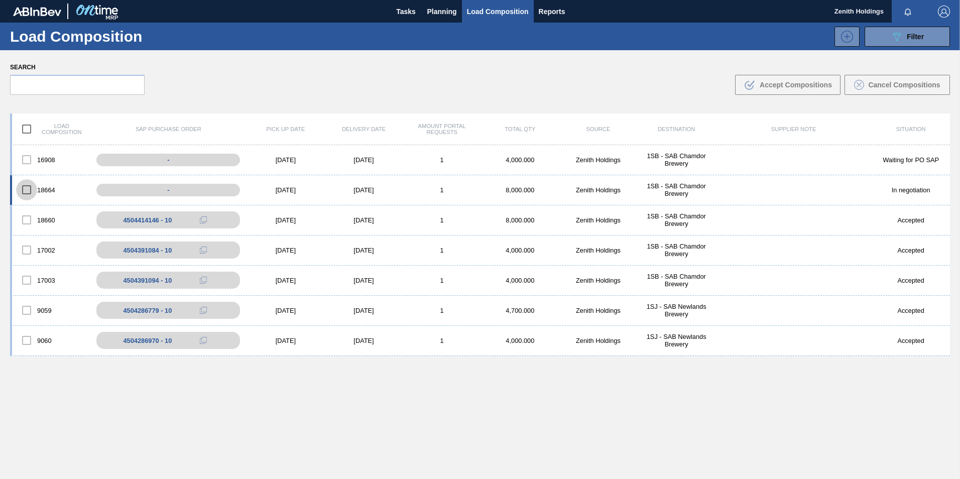
click at [27, 187] on input "checkbox" at bounding box center [26, 189] width 21 height 21
click at [789, 85] on span "Accept Compositions" at bounding box center [796, 85] width 72 height 8
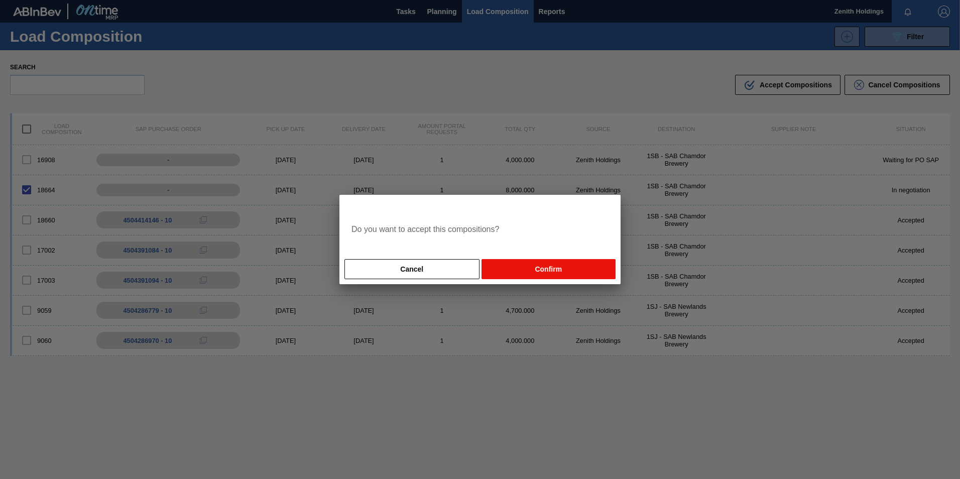
click at [555, 266] on button "Confirm" at bounding box center [549, 269] width 134 height 20
checkbox input "false"
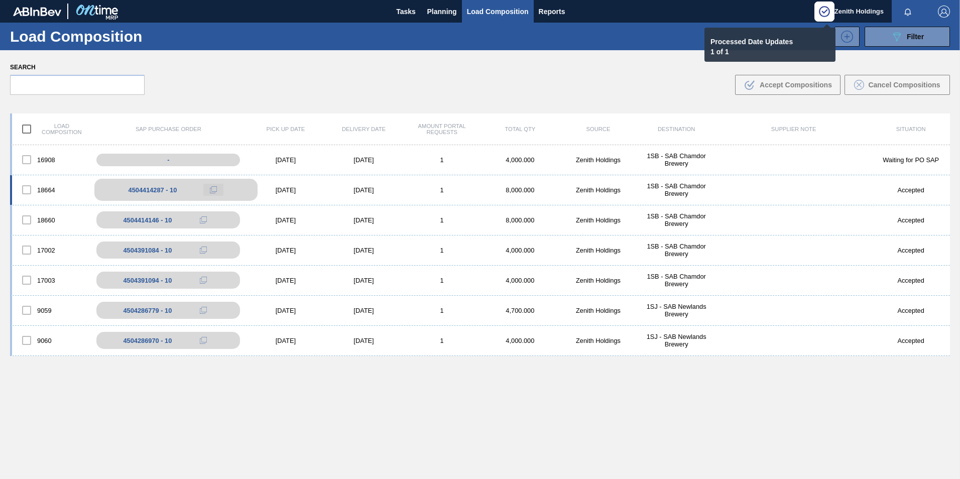
click at [210, 187] on icon at bounding box center [213, 189] width 7 height 7
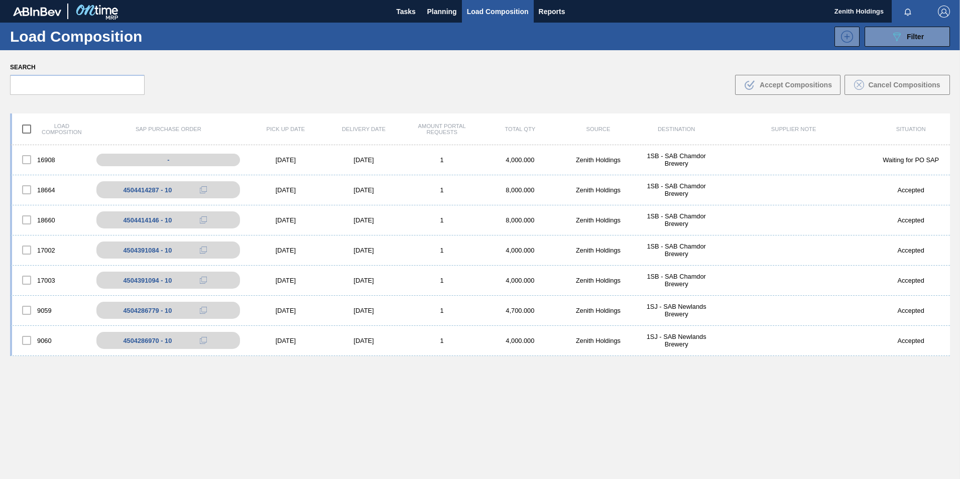
drag, startPoint x: 944, startPoint y: 15, endPoint x: 937, endPoint y: 24, distance: 11.9
click at [944, 15] on img "button" at bounding box center [944, 12] width 12 height 12
click at [882, 90] on li "Logout" at bounding box center [904, 90] width 95 height 18
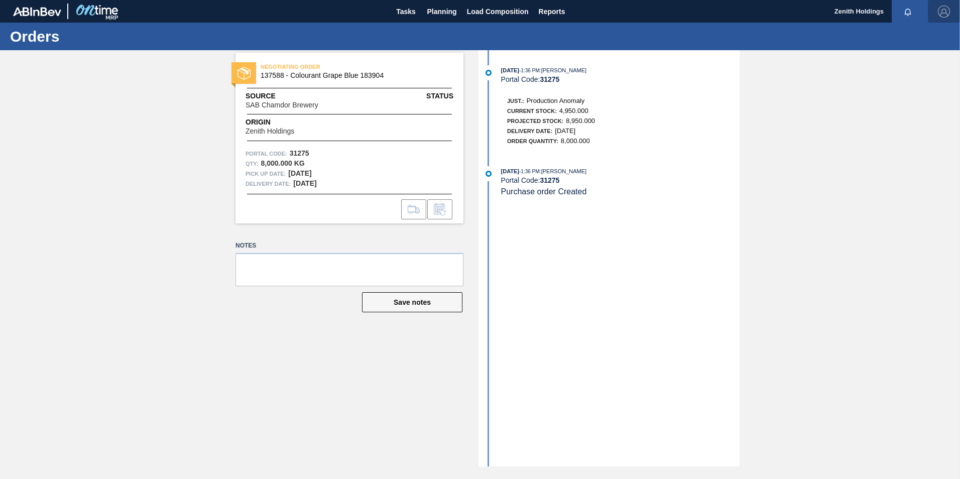
click at [944, 6] on img "button" at bounding box center [944, 12] width 12 height 12
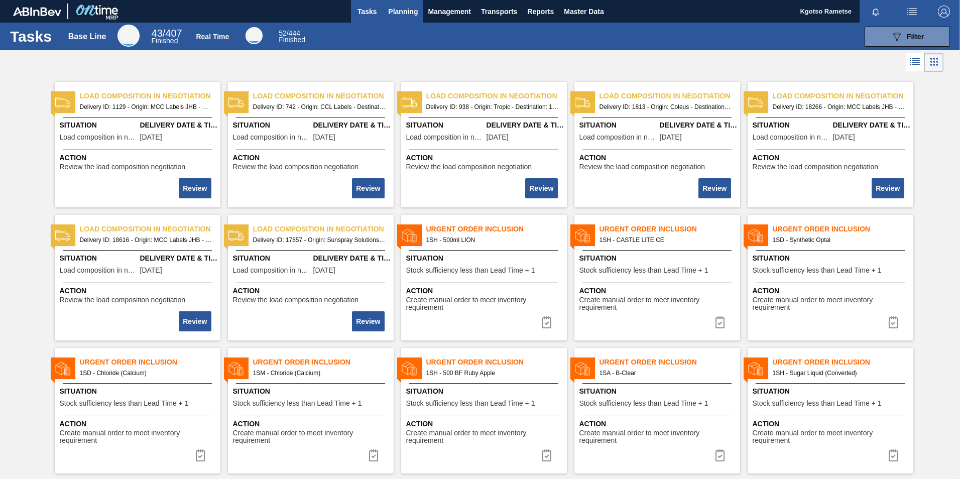
click at [404, 18] on button "Planning" at bounding box center [403, 11] width 40 height 23
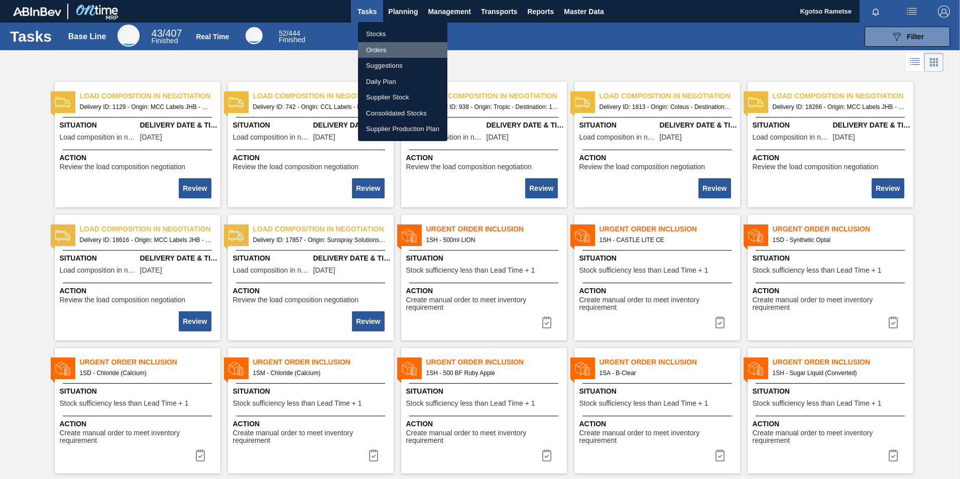
click at [399, 45] on li "Orders" at bounding box center [402, 50] width 89 height 16
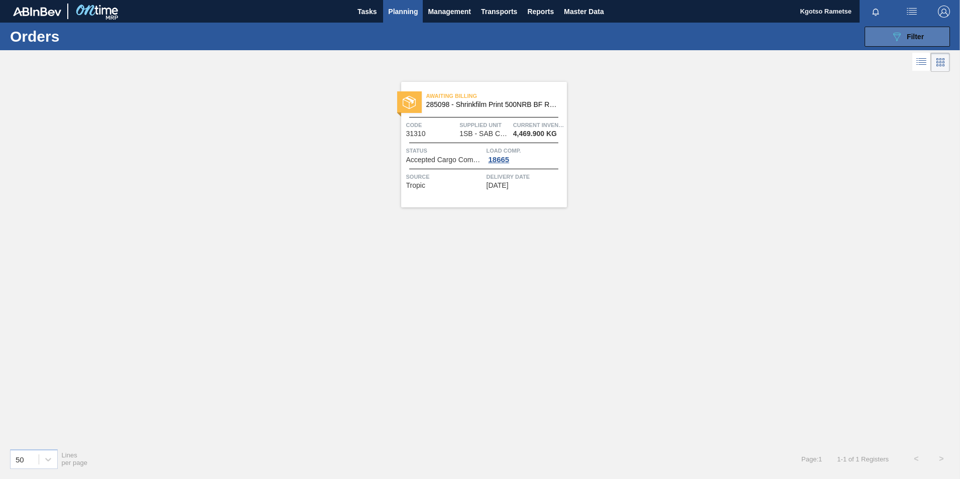
click at [892, 39] on icon "089F7B8B-B2A5-4AFE-B5C0-19BA573D28AC" at bounding box center [897, 37] width 12 height 12
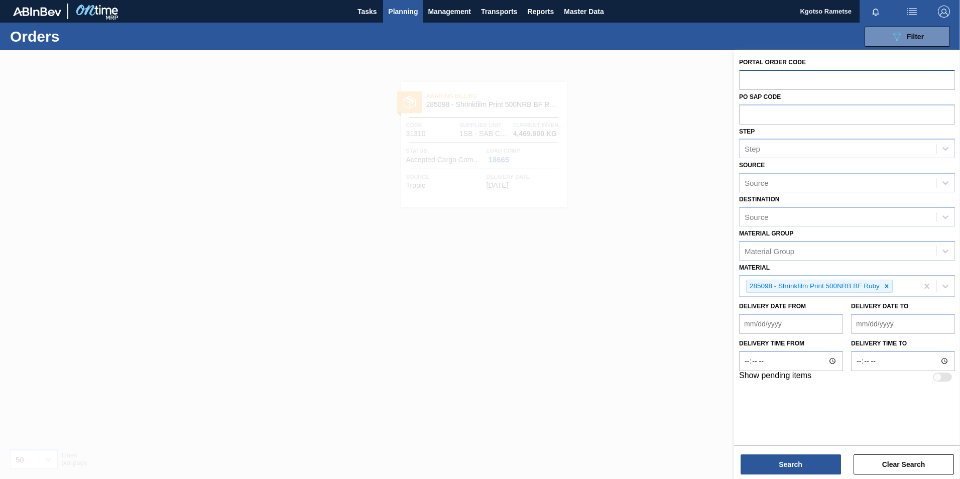
click at [769, 78] on input "text" at bounding box center [847, 79] width 216 height 19
paste input "text"
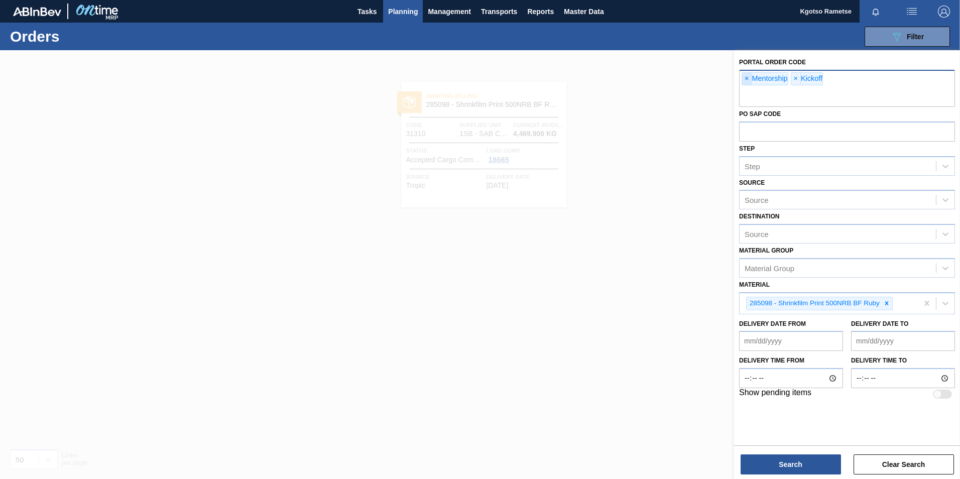
click at [748, 78] on span "×" at bounding box center [747, 79] width 10 height 12
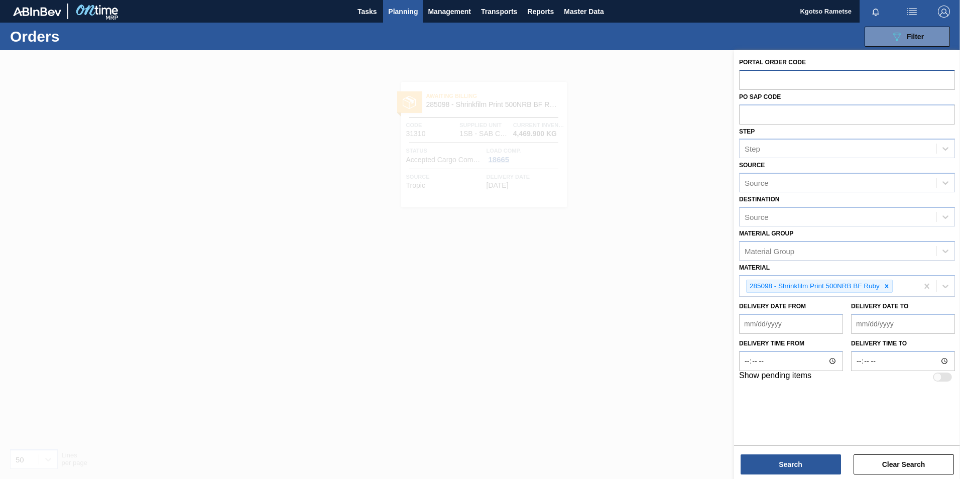
paste input "31297"
type input "31297"
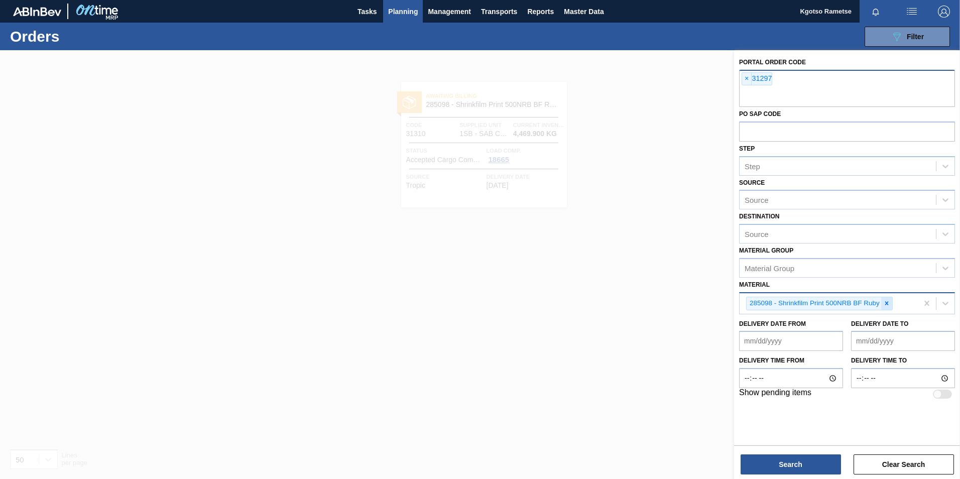
click at [890, 303] on icon at bounding box center [887, 303] width 7 height 7
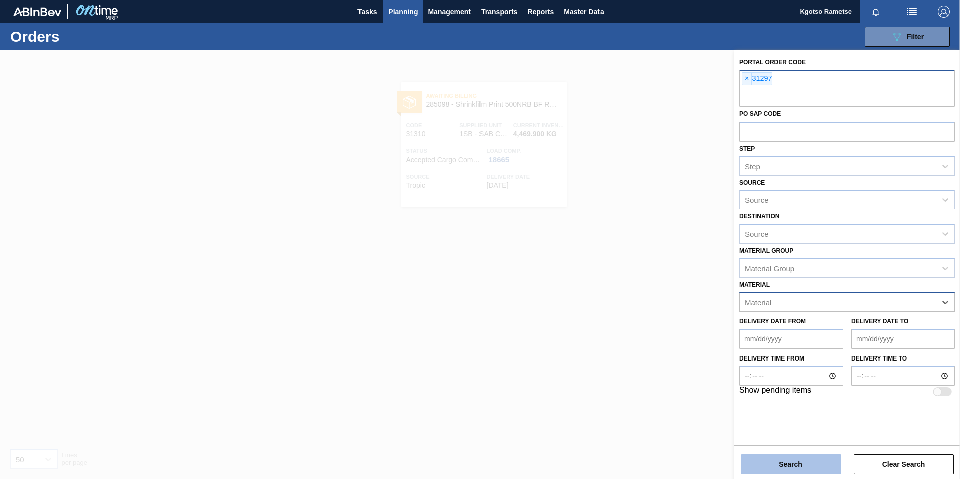
click at [785, 470] on button "Search" at bounding box center [791, 465] width 100 height 20
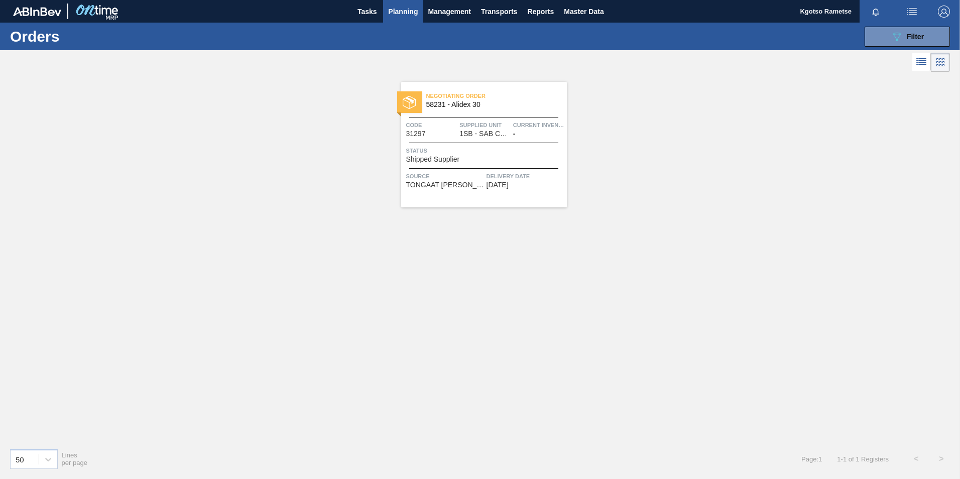
click at [493, 144] on div "Negotiating Order 58231 - Alidex 30 Code 31297 Supplied Unit 1SB - SAB Chamdor …" at bounding box center [484, 145] width 166 height 126
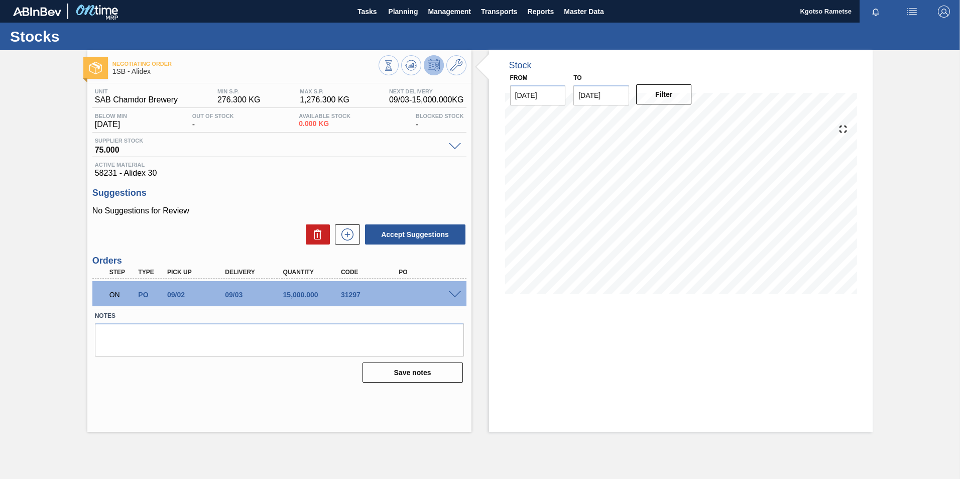
click at [452, 293] on span at bounding box center [455, 295] width 12 height 8
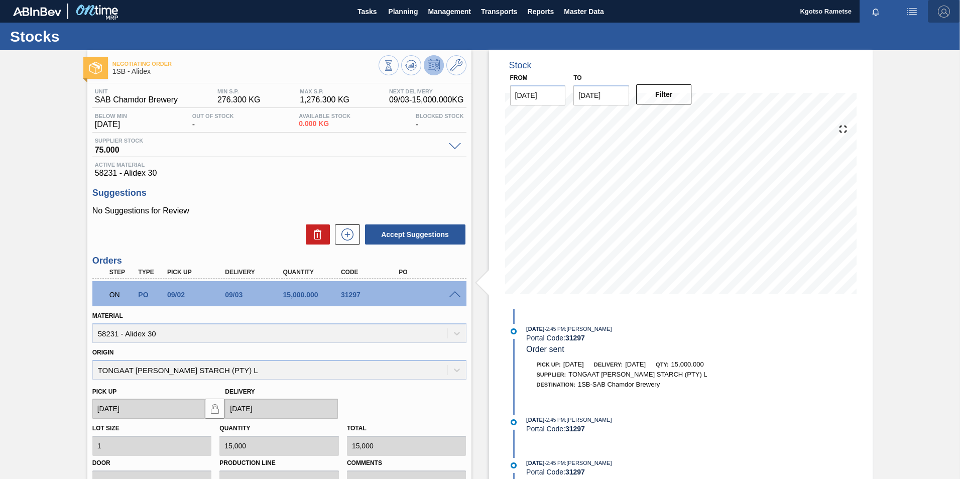
click at [943, 14] on img "button" at bounding box center [944, 12] width 12 height 12
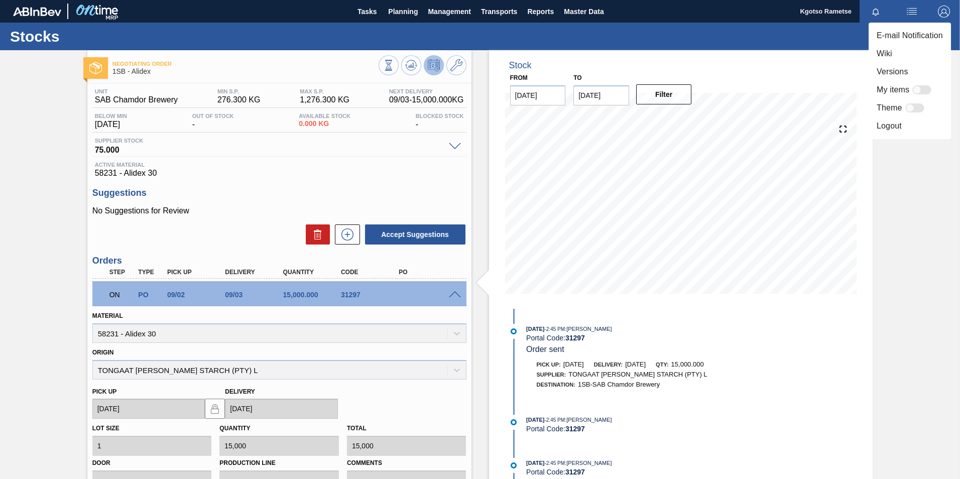
click at [901, 120] on li "Logout" at bounding box center [910, 126] width 82 height 18
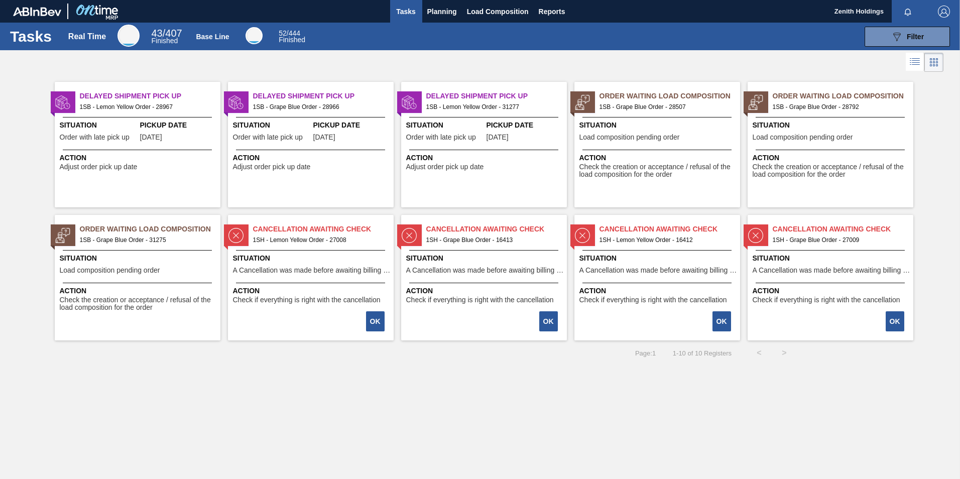
click at [938, 10] on img "button" at bounding box center [944, 12] width 12 height 12
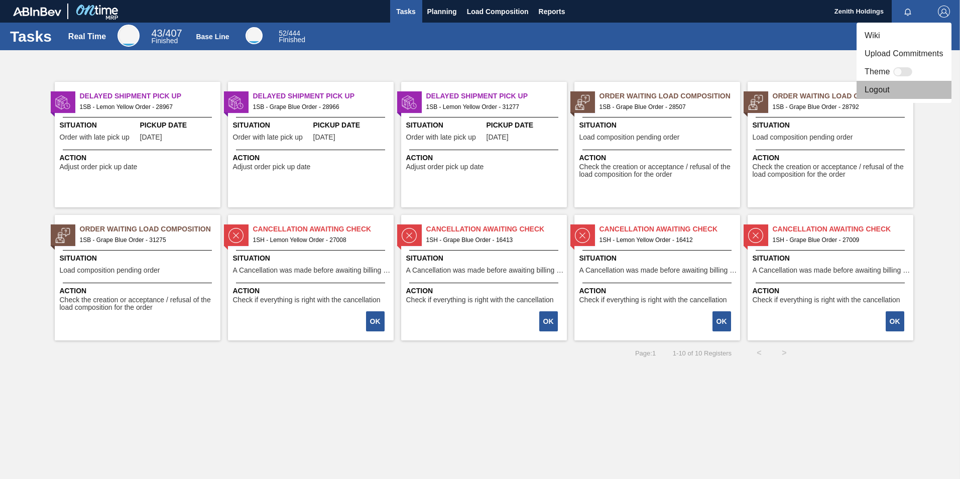
click at [902, 93] on li "Logout" at bounding box center [904, 90] width 95 height 18
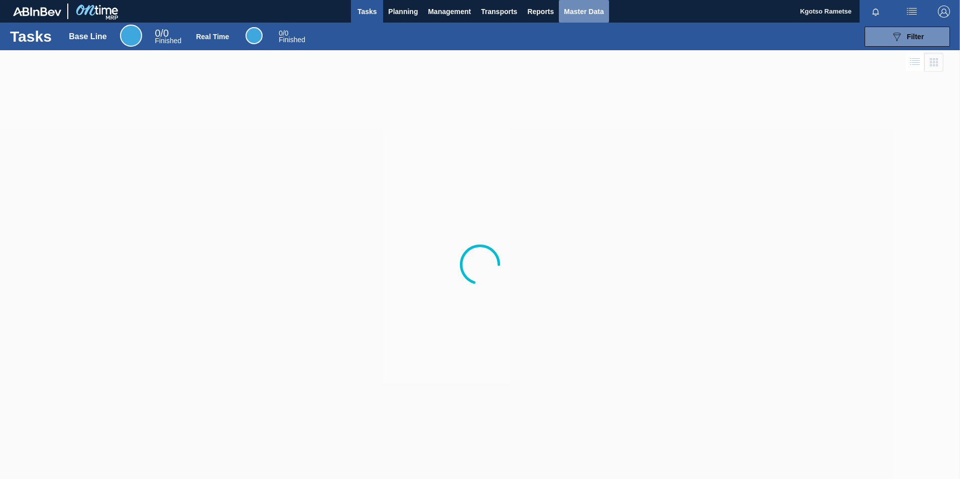
click at [565, 17] on span "Master Data" at bounding box center [584, 12] width 40 height 12
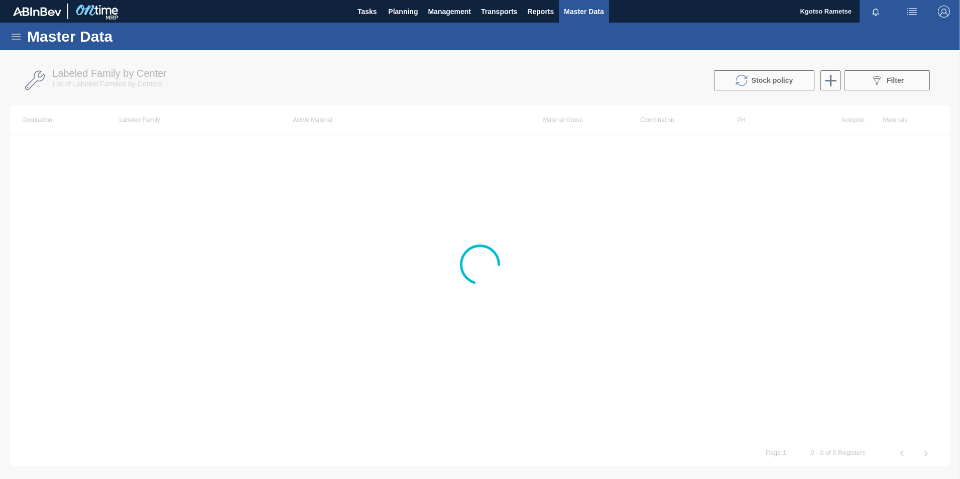
click at [20, 37] on icon at bounding box center [16, 37] width 12 height 12
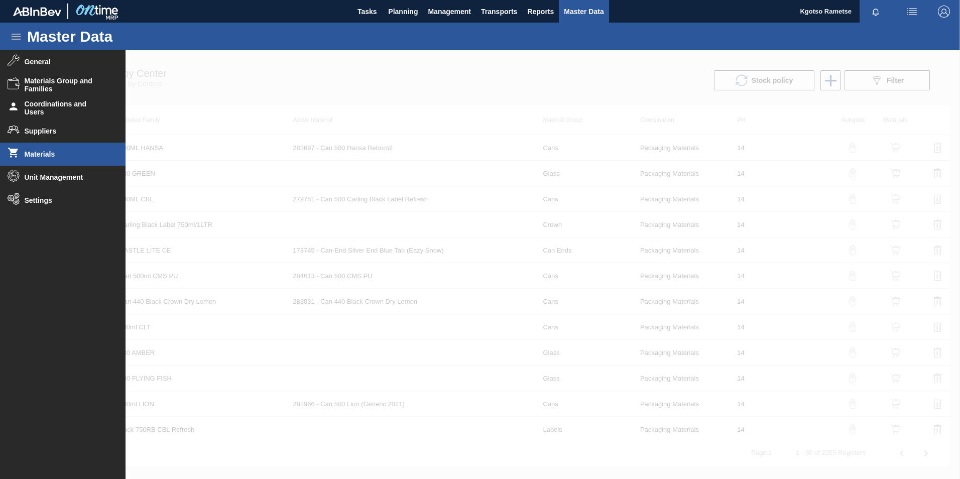
click at [65, 160] on li "Materials" at bounding box center [63, 154] width 126 height 23
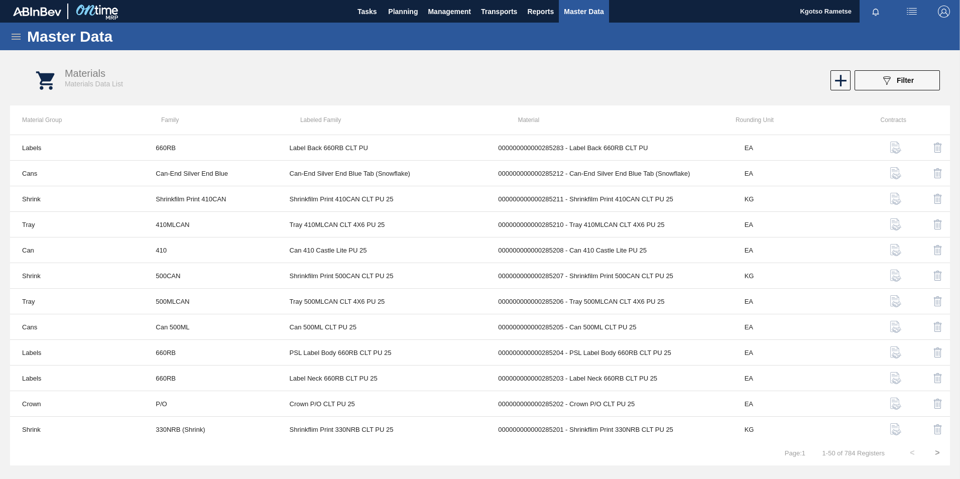
click at [20, 31] on icon at bounding box center [16, 37] width 12 height 12
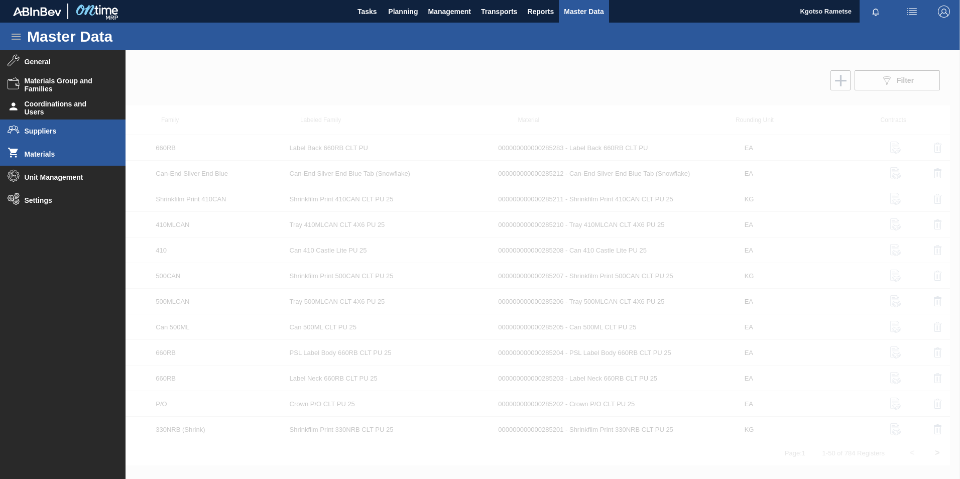
click at [43, 129] on span "Suppliers" at bounding box center [66, 131] width 83 height 8
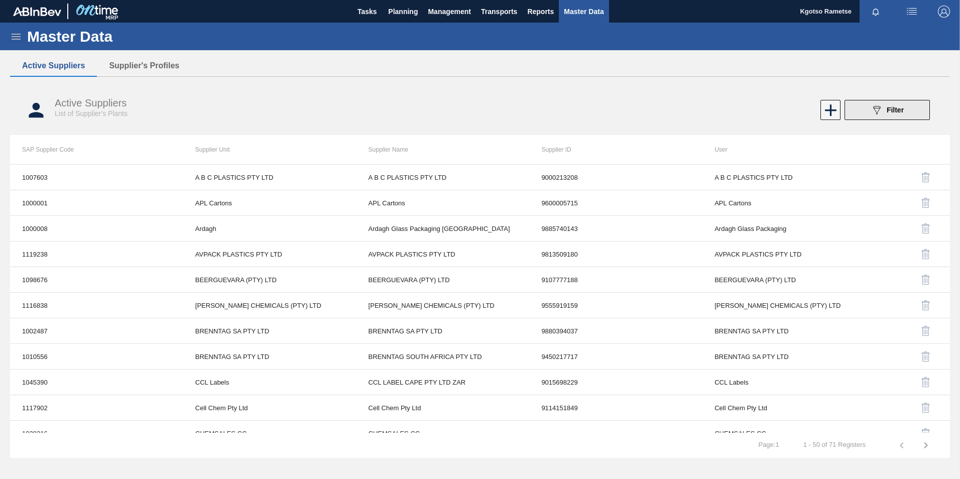
click at [876, 116] on icon "089F7B8B-B2A5-4AFE-B5C0-19BA573D28AC" at bounding box center [877, 110] width 12 height 12
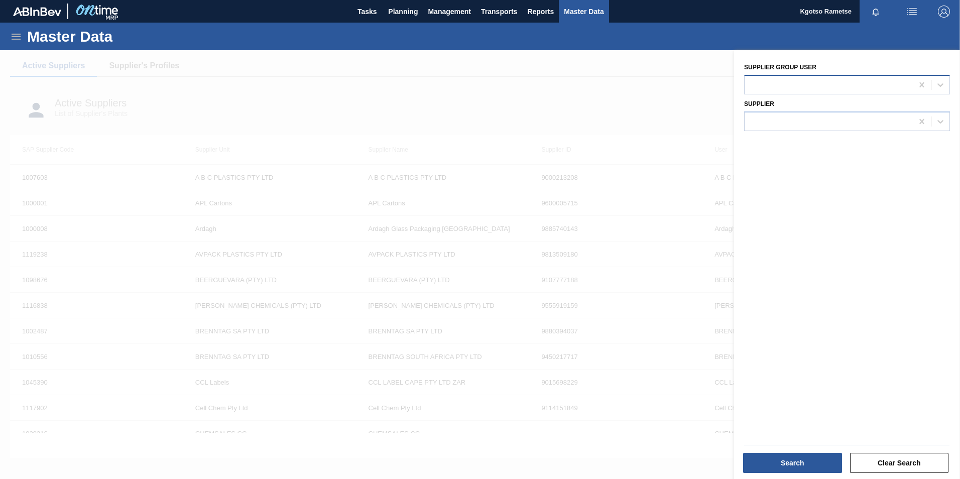
click at [745, 87] on div at bounding box center [829, 84] width 168 height 15
type user "zen"
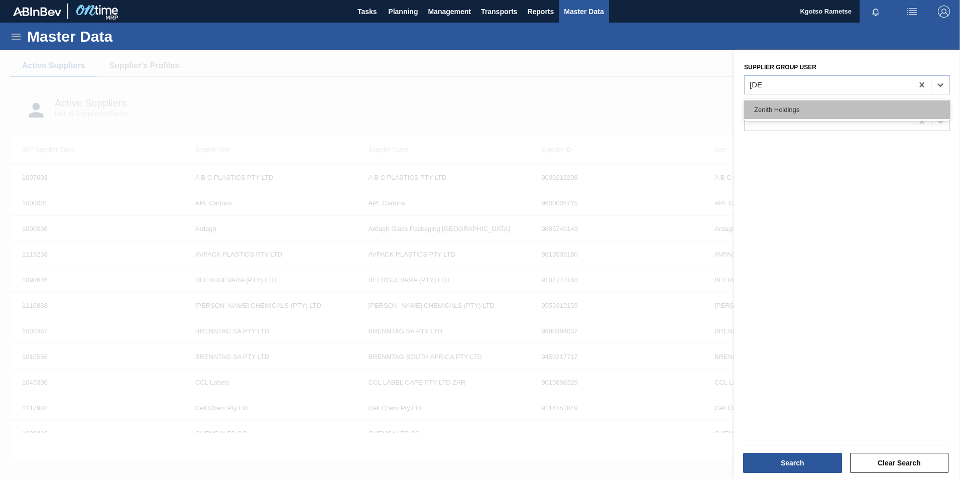
click at [750, 105] on div "Zenith Holdings" at bounding box center [847, 109] width 206 height 19
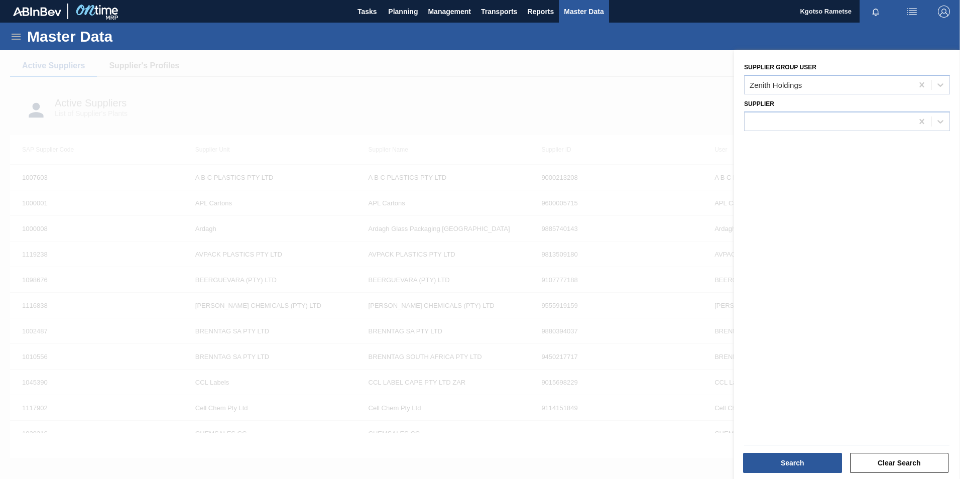
click at [775, 453] on div "Search" at bounding box center [793, 463] width 107 height 22
click at [775, 455] on button "Search" at bounding box center [792, 463] width 99 height 20
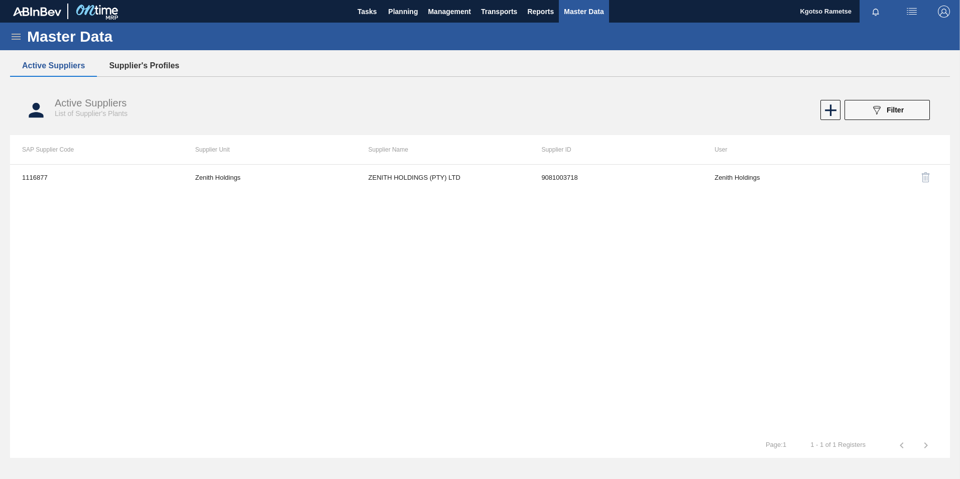
click at [119, 69] on button "Supplier's Profiles" at bounding box center [144, 65] width 94 height 21
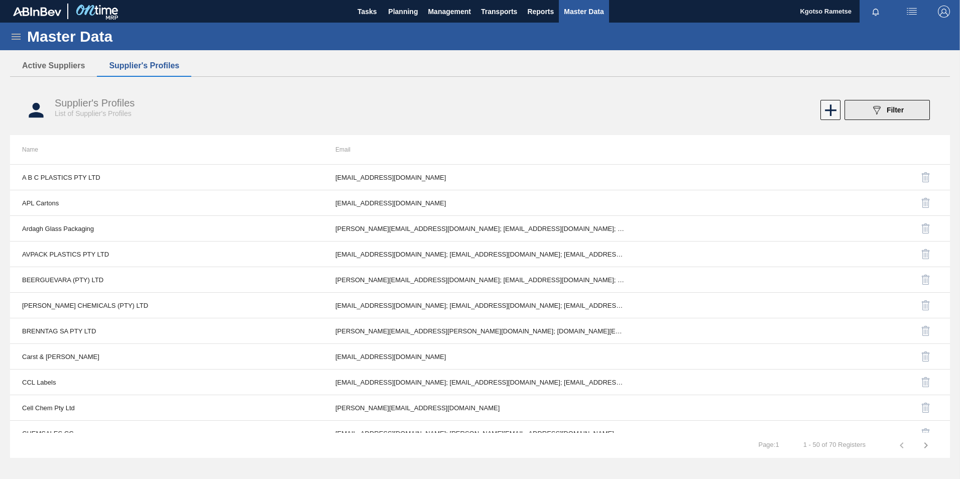
click at [861, 115] on button "089F7B8B-B2A5-4AFE-B5C0-19BA573D28AC Filter" at bounding box center [887, 110] width 85 height 20
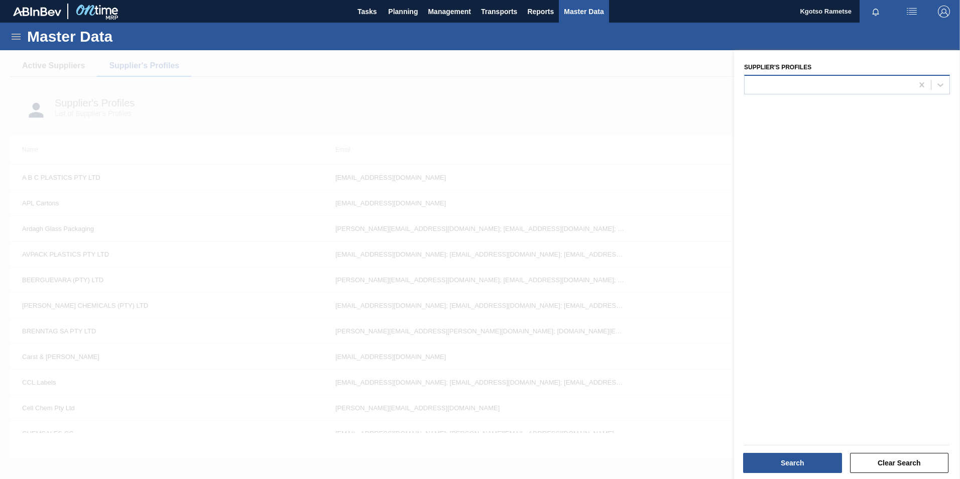
click at [815, 80] on div at bounding box center [829, 84] width 168 height 15
type Profiles "en"
drag, startPoint x: 769, startPoint y: 84, endPoint x: 557, endPoint y: 90, distance: 211.6
click at [734, 90] on div "089F7B8B-B2A5-4AFE-B5C0-19BA573D28AC Created with sketchtool. Supplier's Profil…" at bounding box center [847, 289] width 226 height 479
type Profiles "zen"
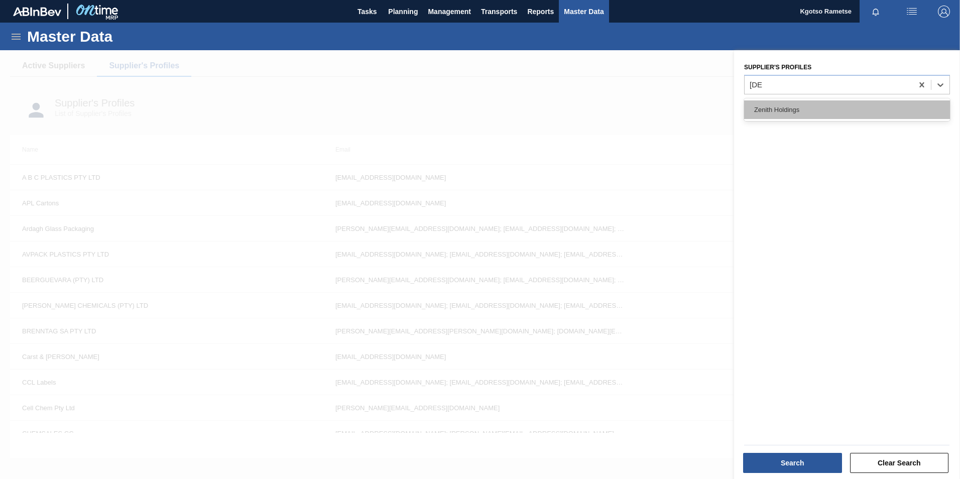
click at [763, 107] on div "Zenith Holdings" at bounding box center [847, 109] width 206 height 19
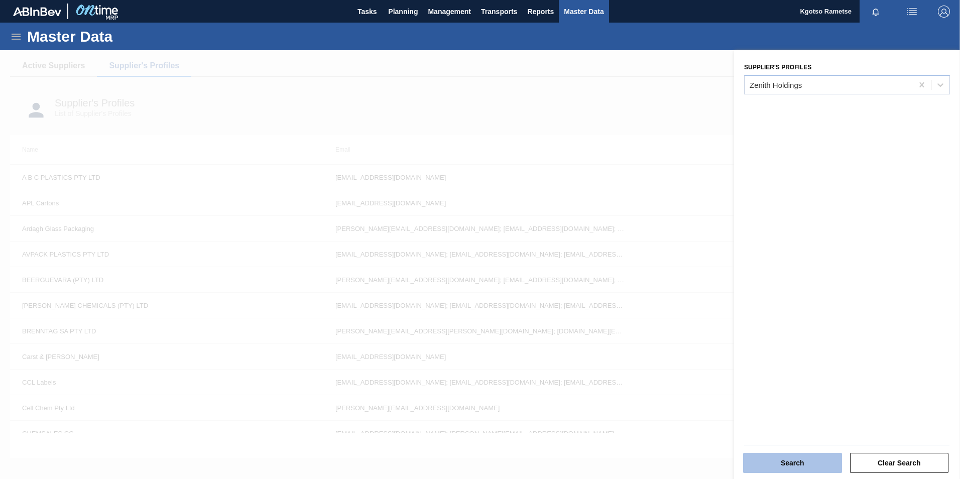
click at [788, 469] on button "Search" at bounding box center [792, 463] width 99 height 20
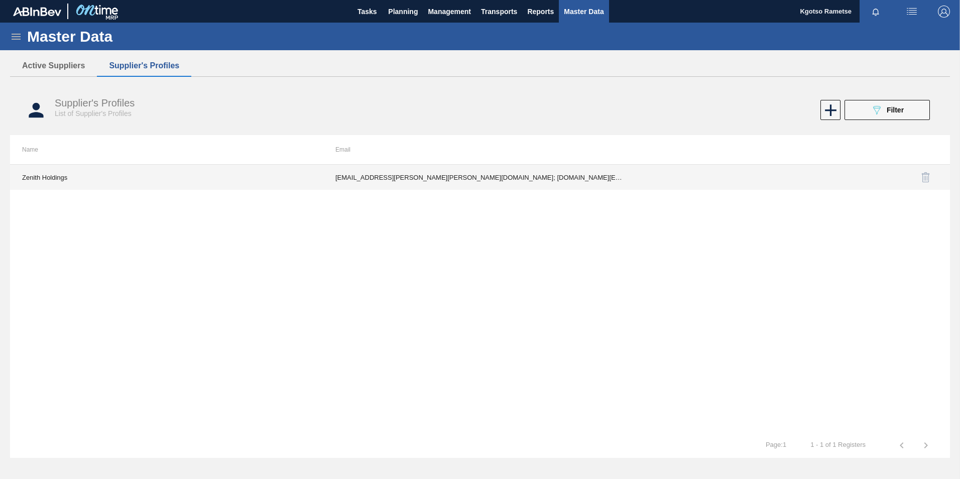
click at [496, 180] on td "Gwyneth.melvin@carst.co.za; cheslan.loggenberg@carst.co.za; Majeda.rahim@carst.…" at bounding box center [479, 177] width 313 height 25
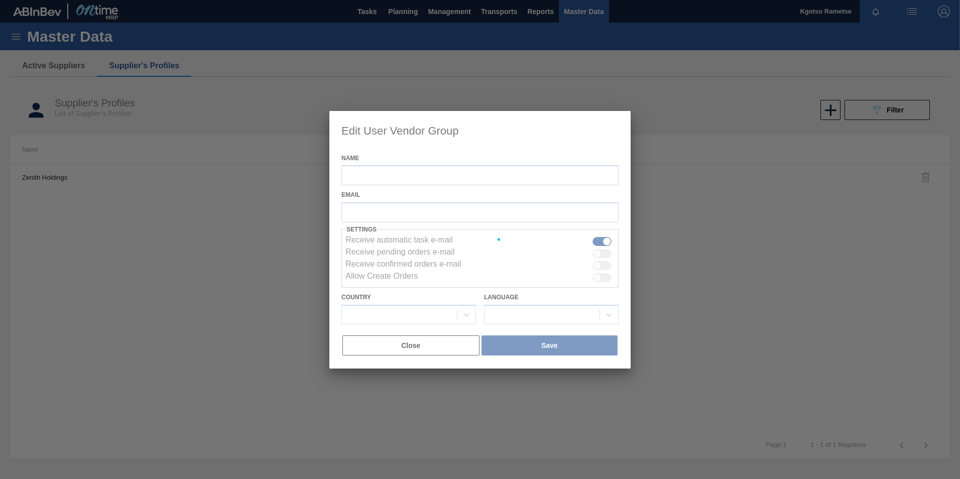
type input "Zenith Holdings"
checkbox input "true"
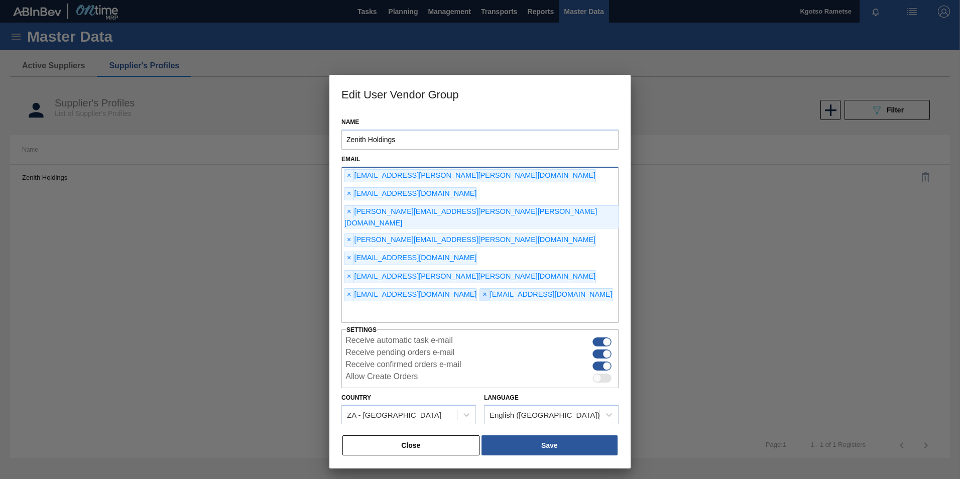
click at [480, 289] on span "×" at bounding box center [485, 295] width 10 height 12
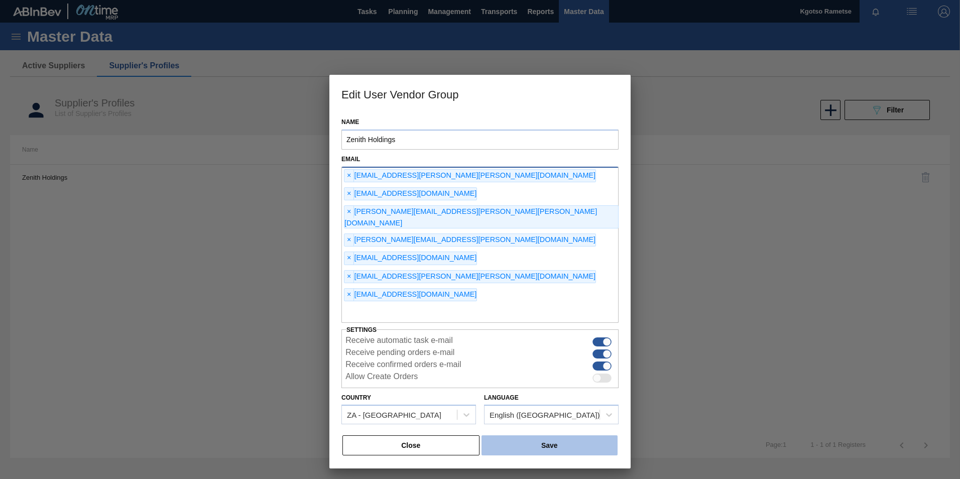
click at [518, 436] on button "Save" at bounding box center [550, 446] width 136 height 20
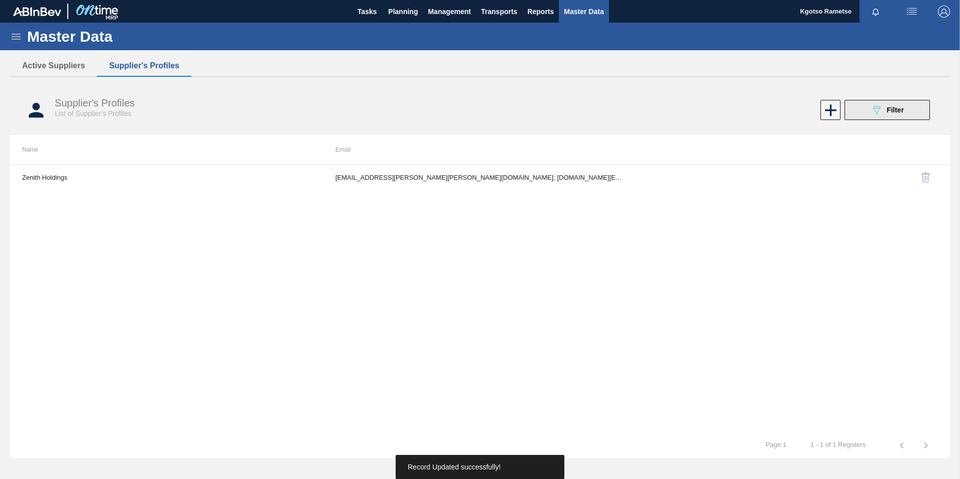
click at [861, 111] on button "089F7B8B-B2A5-4AFE-B5C0-19BA573D28AC Filter" at bounding box center [887, 110] width 85 height 20
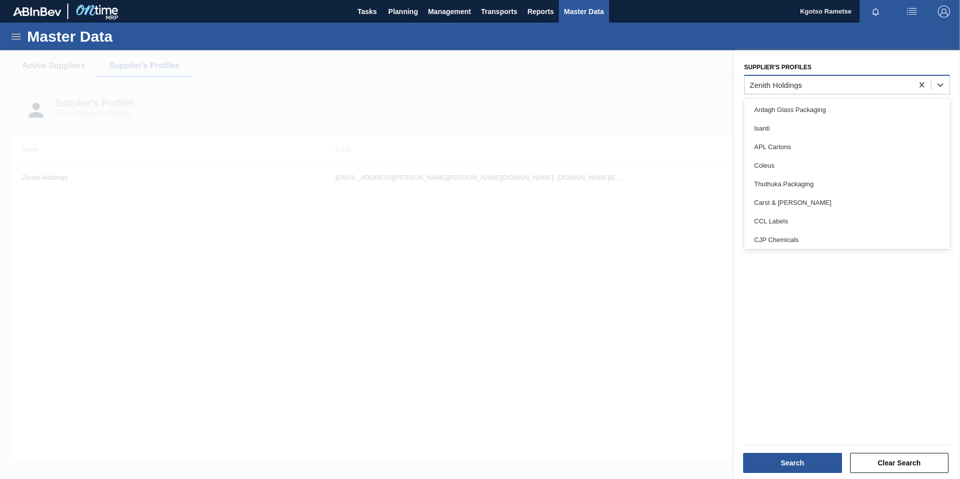
click at [767, 90] on div "Zenith Holdings" at bounding box center [829, 84] width 168 height 15
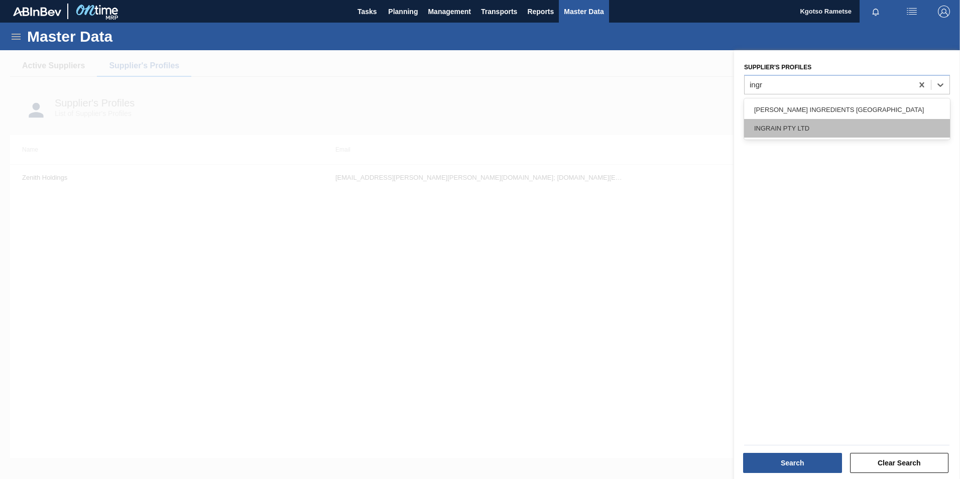
type Profiles "ingra"
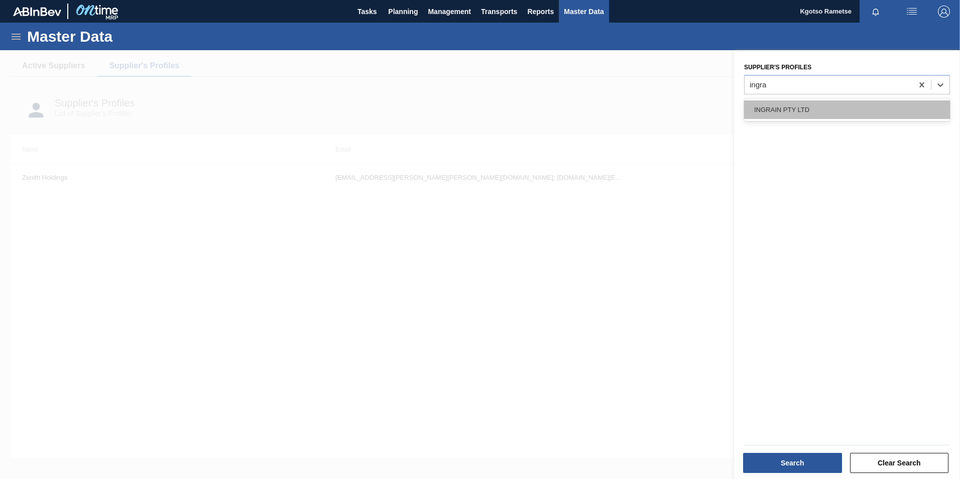
click at [780, 113] on div "INGRAIN PTY LTD" at bounding box center [847, 109] width 206 height 19
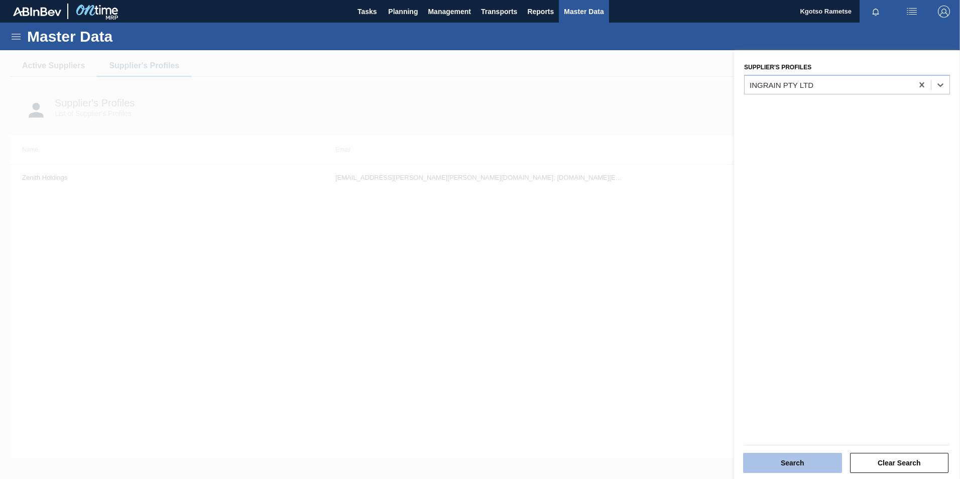
click at [798, 465] on button "Search" at bounding box center [792, 463] width 99 height 20
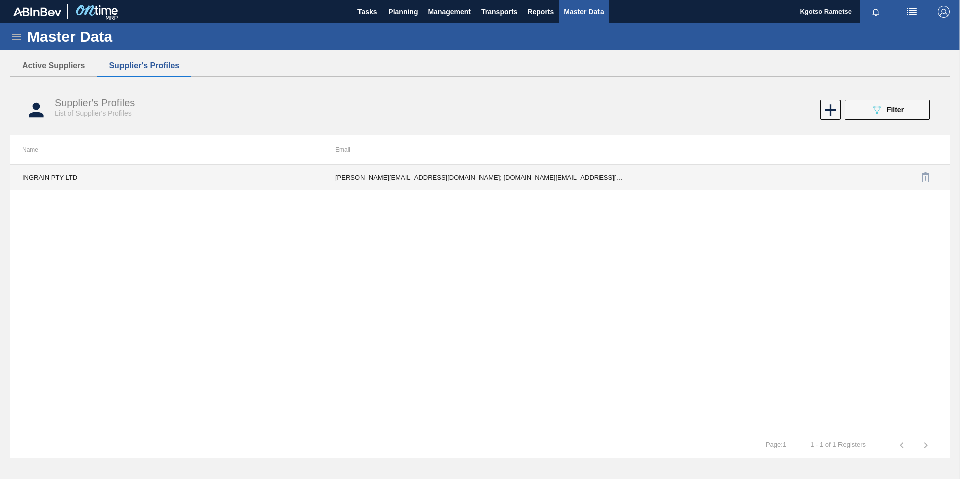
click at [431, 175] on td "d.biggs@courlanders.co.za; tiisetso.mphahlele@ingrainsa.com; Busi.Kunene@ingrai…" at bounding box center [479, 177] width 313 height 25
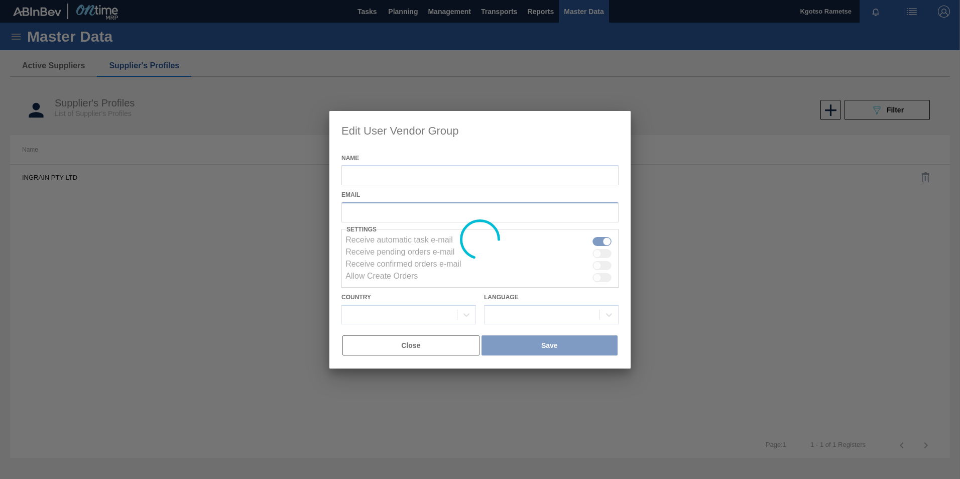
type input "INGRAIN PTY LTD"
checkbox input "true"
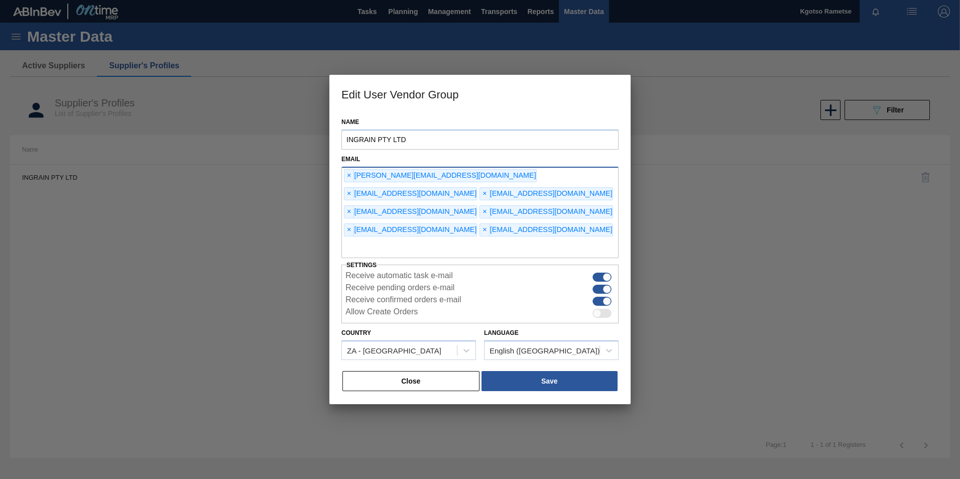
click at [494, 229] on div "× d.biggs@courlanders.co.za × tiisetso.mphahlele@ingrainsa.com × Busi.Kunene@in…" at bounding box center [480, 213] width 277 height 92
type input "kgotso.rametse201@gmail.com"
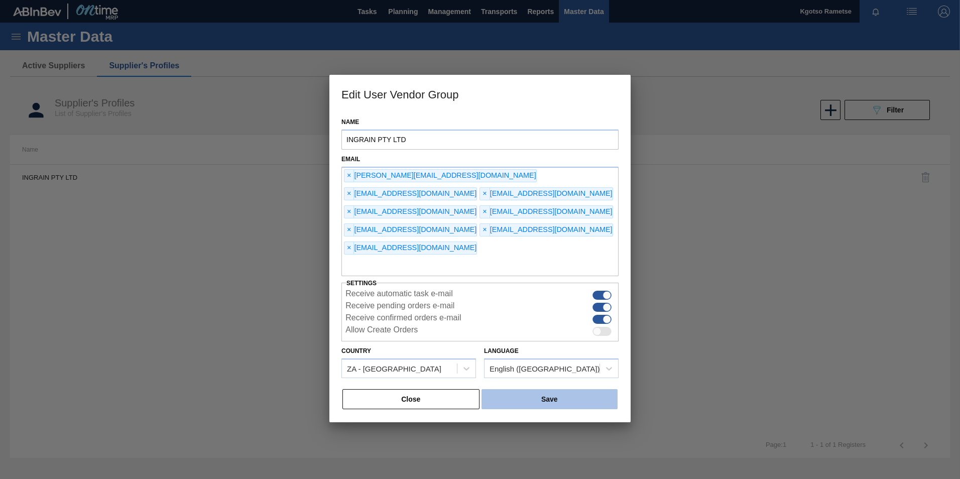
click at [514, 389] on button "Save" at bounding box center [550, 399] width 136 height 20
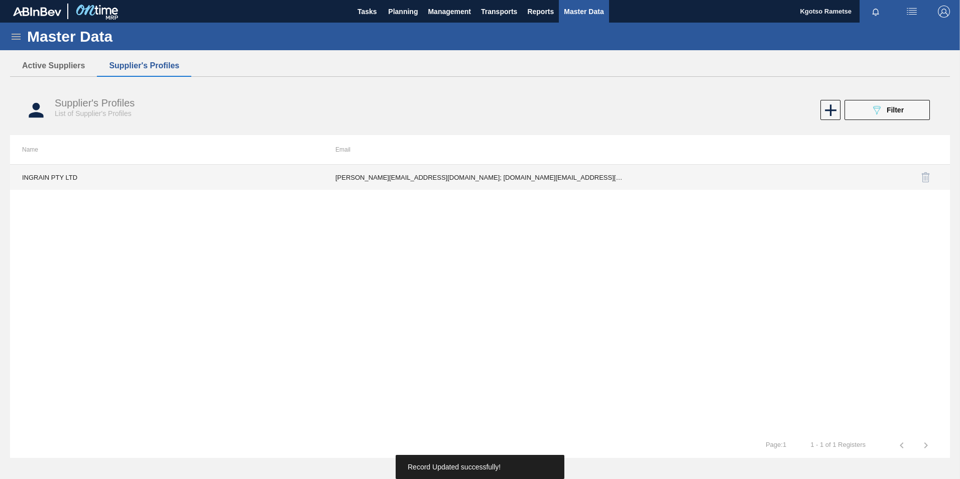
click at [508, 176] on td "d.biggs@courlanders.co.za; tiisetso.mphahlele@ingrainsa.com; Busi.Kunene@ingrai…" at bounding box center [479, 177] width 313 height 25
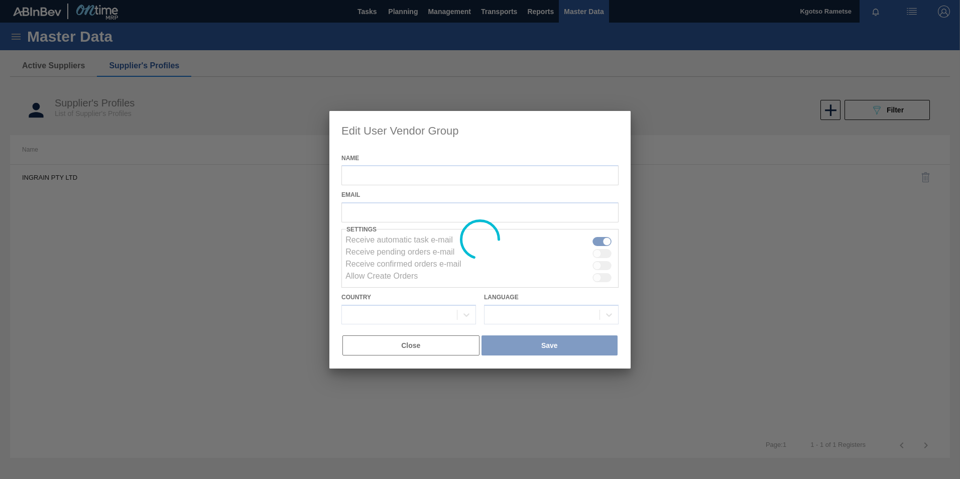
type input "INGRAIN PTY LTD"
checkbox input "true"
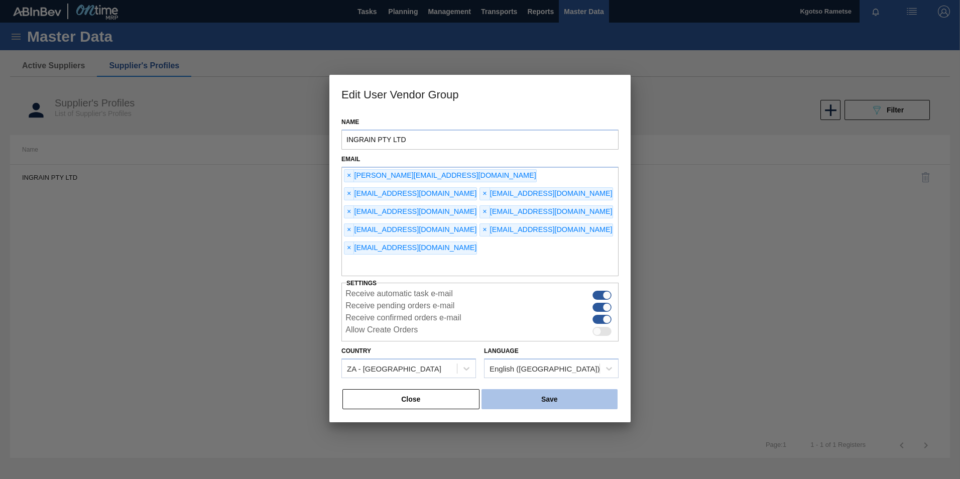
click at [518, 389] on button "Save" at bounding box center [550, 399] width 136 height 20
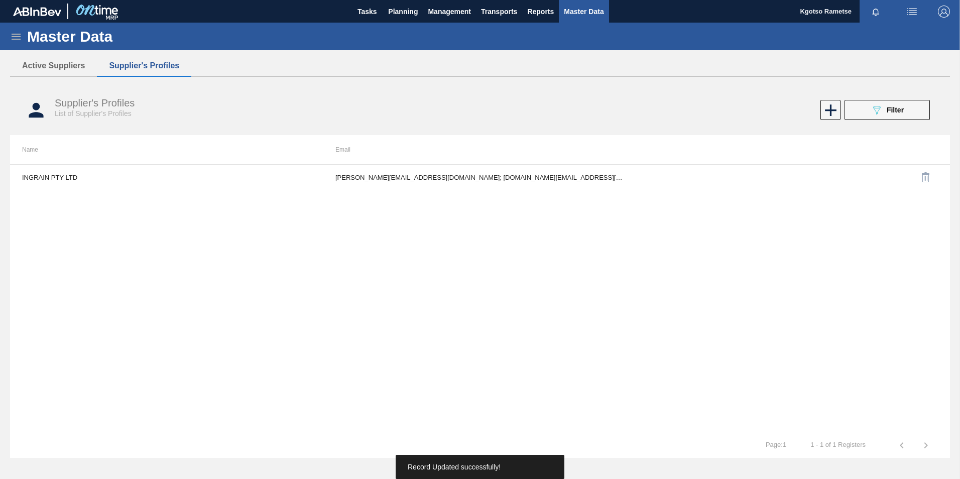
click at [947, 12] on img "button" at bounding box center [944, 12] width 12 height 12
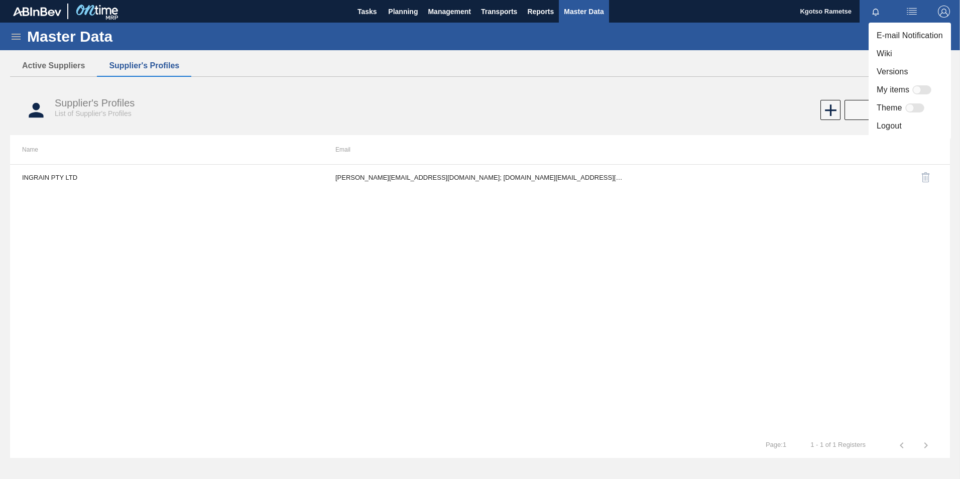
click at [887, 129] on li "Logout" at bounding box center [910, 126] width 82 height 18
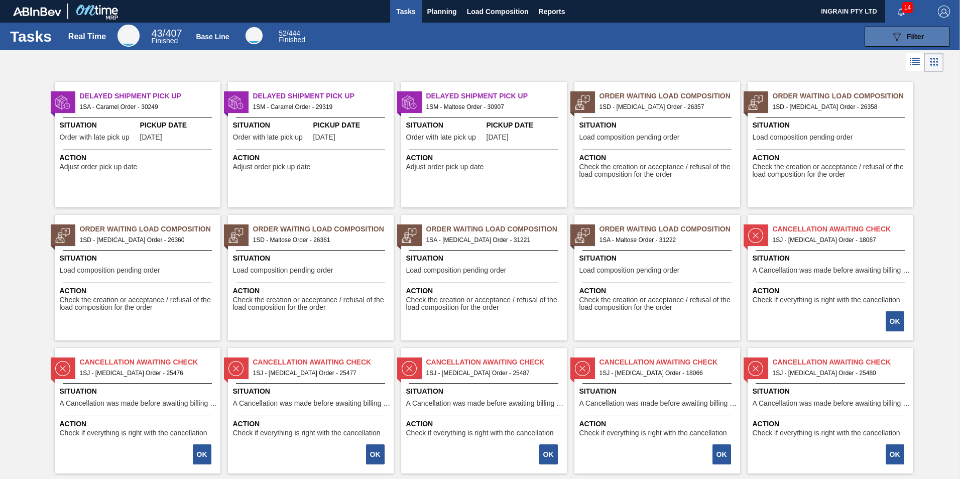
click at [905, 41] on div "089F7B8B-B2A5-4AFE-B5C0-19BA573D28AC Filter" at bounding box center [907, 37] width 33 height 12
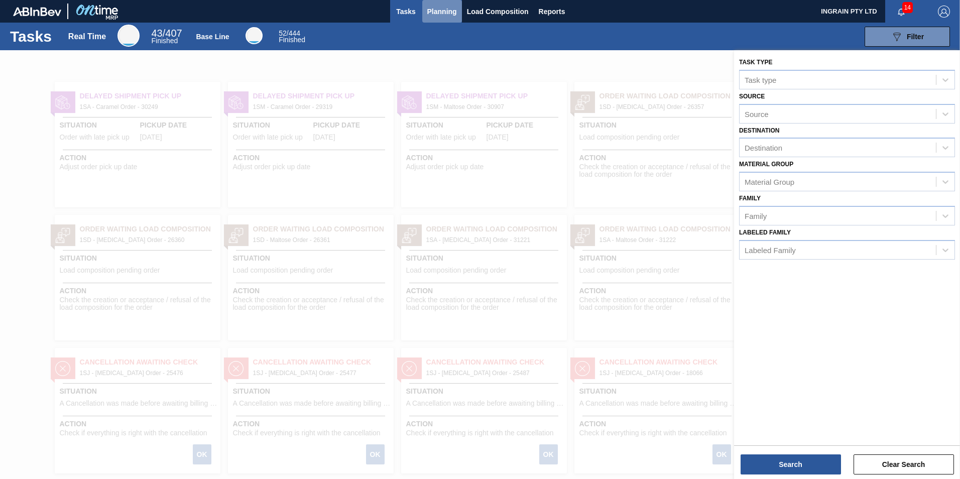
click at [436, 14] on span "Planning" at bounding box center [442, 12] width 30 height 12
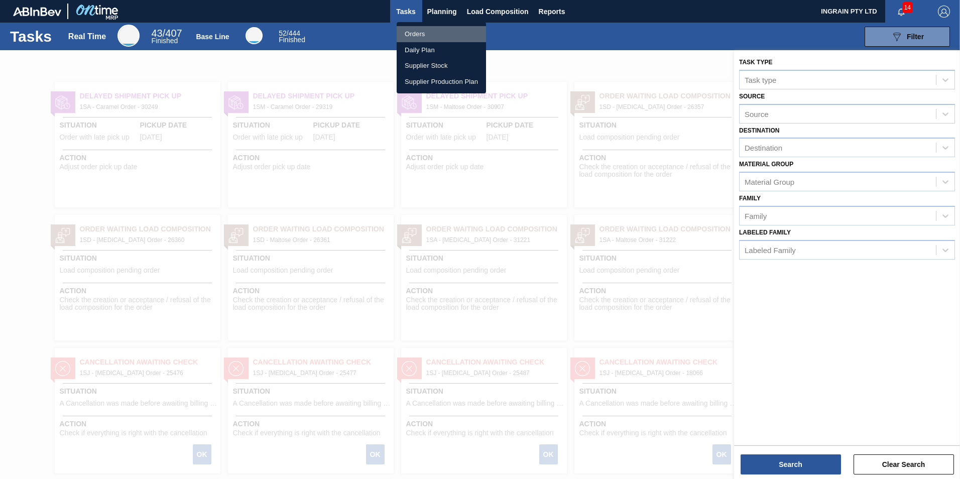
click at [434, 32] on li "Orders" at bounding box center [441, 34] width 89 height 16
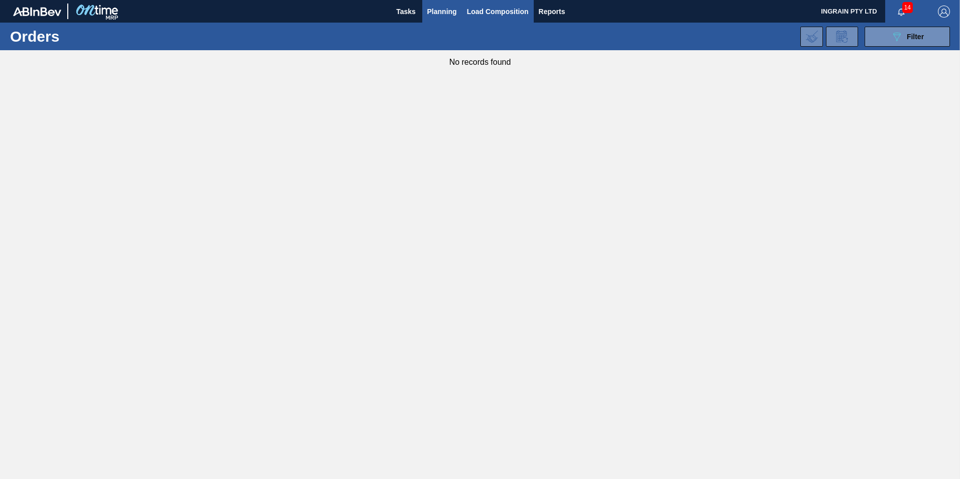
click at [487, 13] on span "Load Composition" at bounding box center [498, 12] width 62 height 12
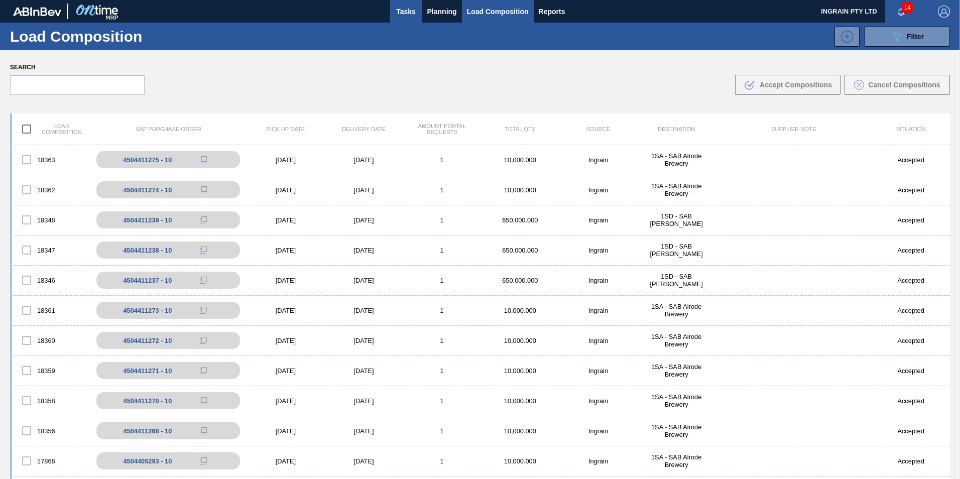
click at [405, 17] on span "Tasks" at bounding box center [406, 12] width 22 height 12
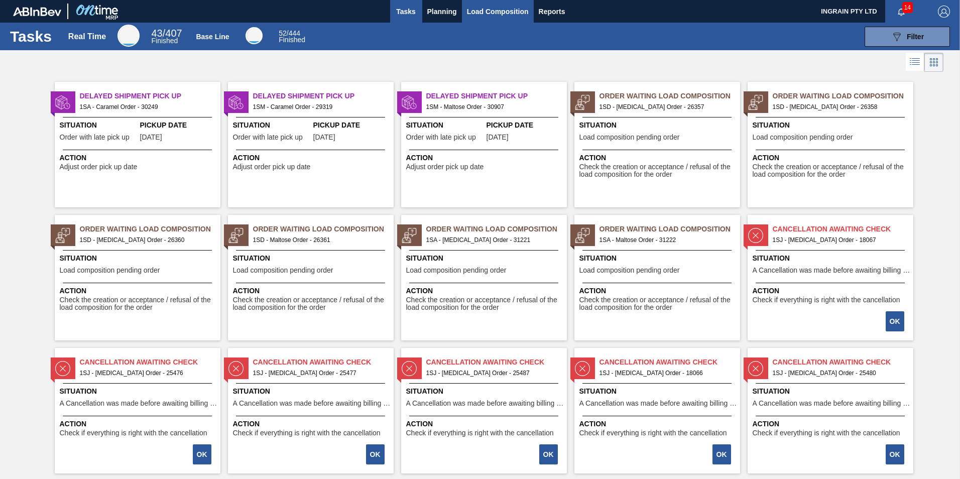
click at [476, 11] on span "Load Composition" at bounding box center [498, 12] width 62 height 12
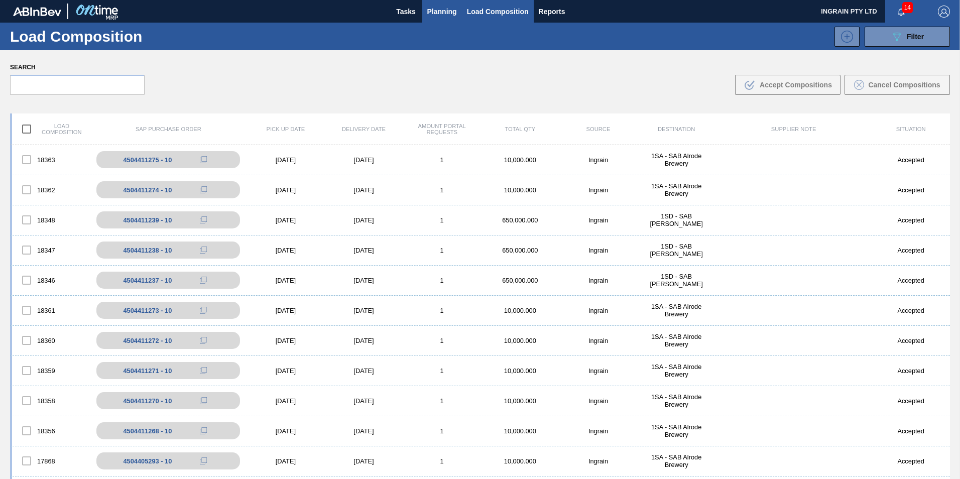
click at [453, 10] on span "Planning" at bounding box center [442, 12] width 30 height 12
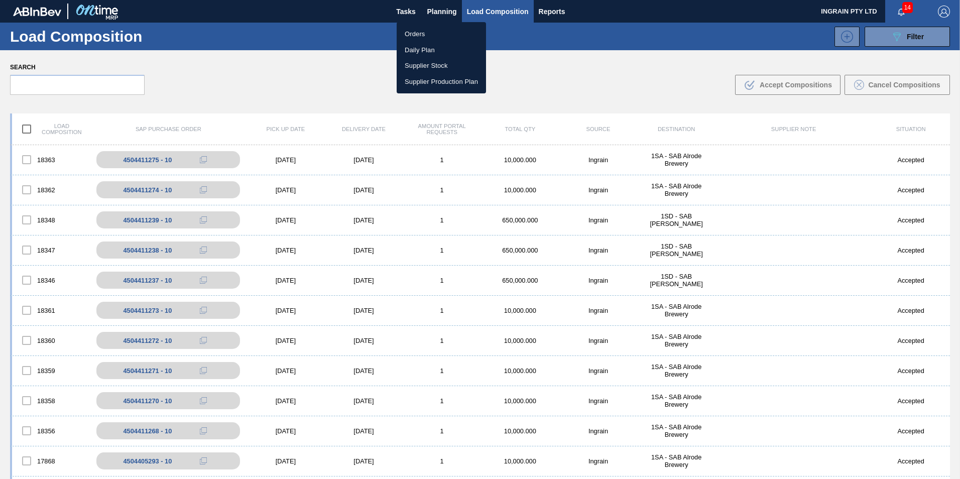
click at [422, 33] on li "Orders" at bounding box center [441, 34] width 89 height 16
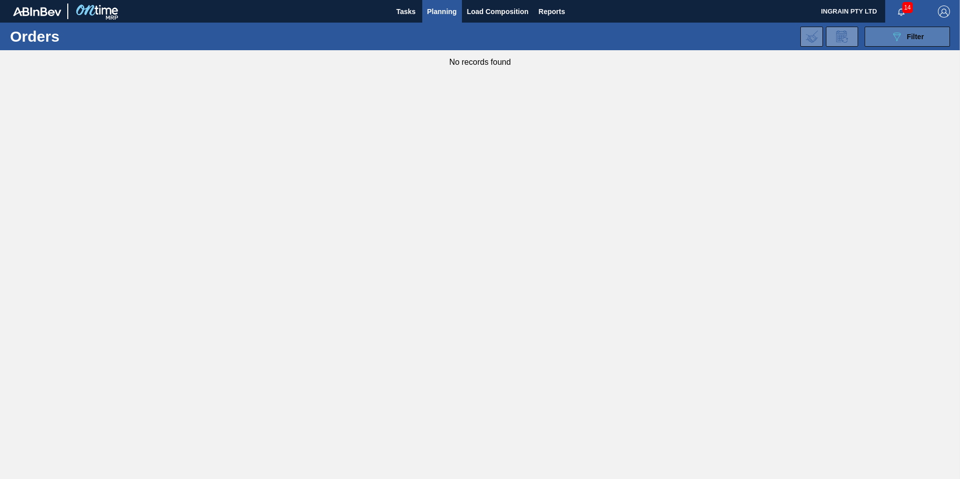
click at [897, 40] on icon at bounding box center [898, 37] width 8 height 9
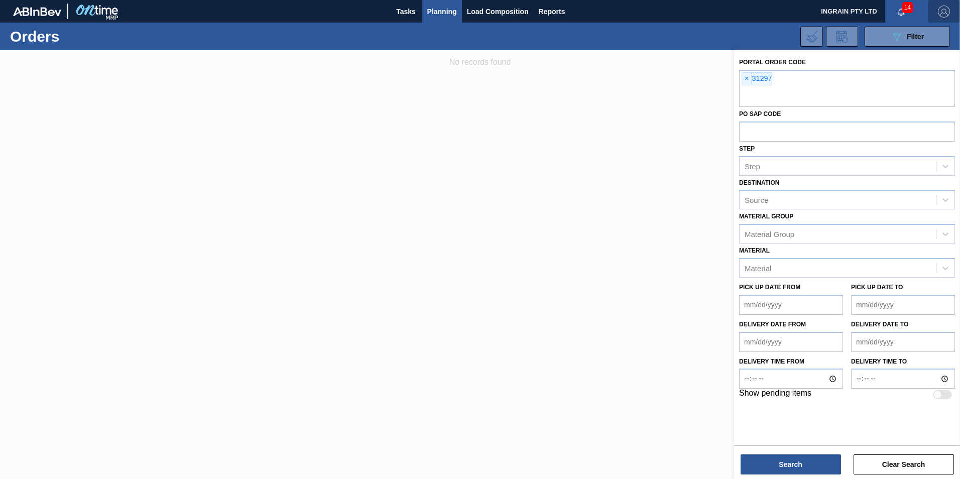
click at [948, 9] on img "button" at bounding box center [944, 12] width 12 height 12
click at [871, 90] on li "Logout" at bounding box center [904, 90] width 95 height 18
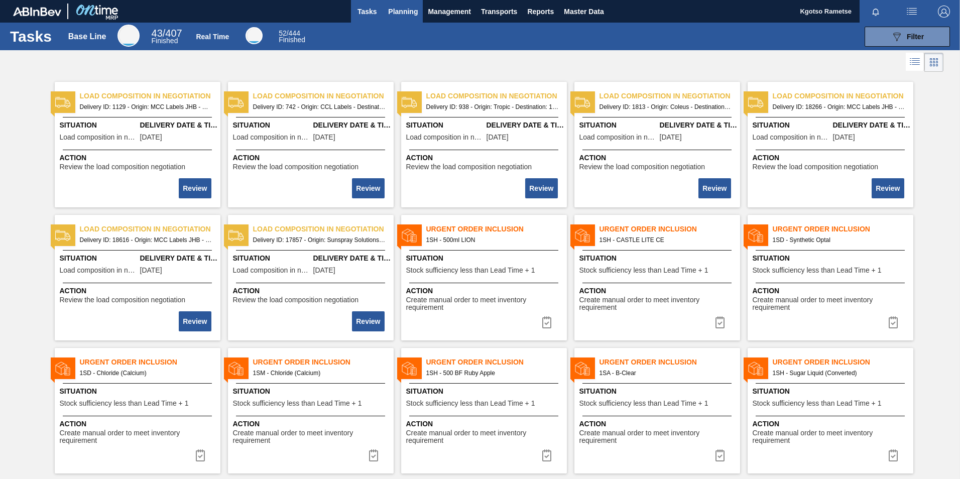
click at [403, 7] on span "Planning" at bounding box center [403, 12] width 30 height 12
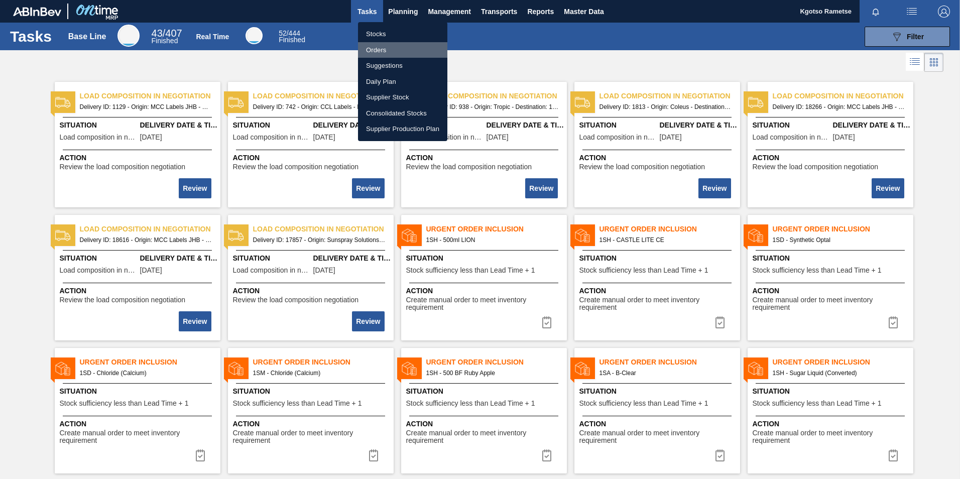
click at [381, 50] on li "Orders" at bounding box center [402, 50] width 89 height 16
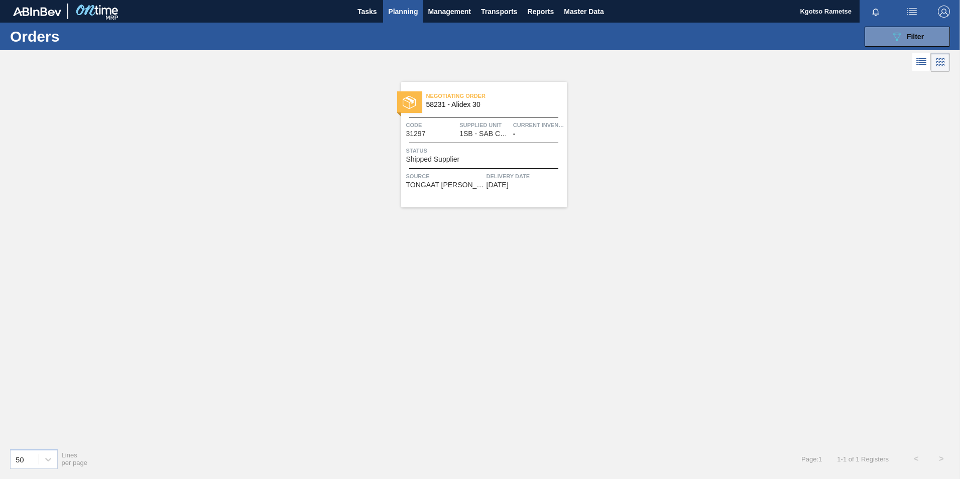
click at [450, 137] on div "Code 31297" at bounding box center [431, 129] width 51 height 18
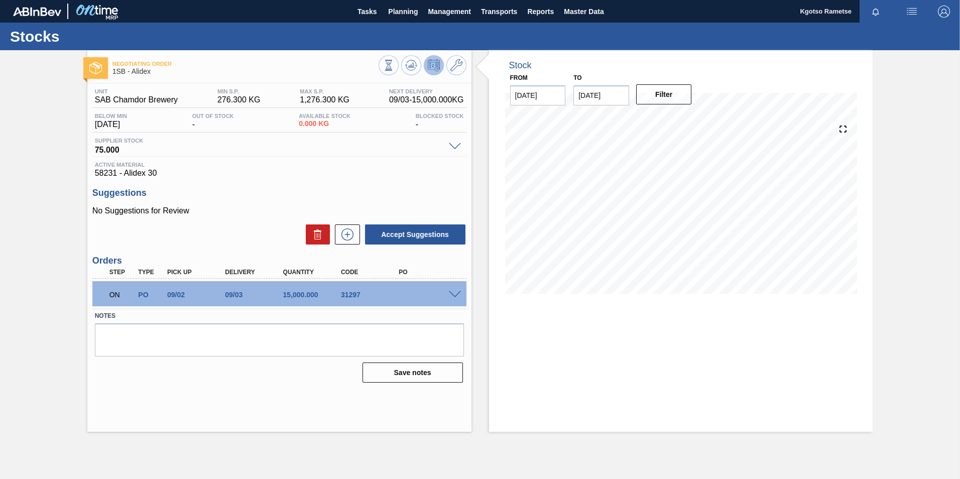
click at [452, 293] on span at bounding box center [455, 295] width 12 height 8
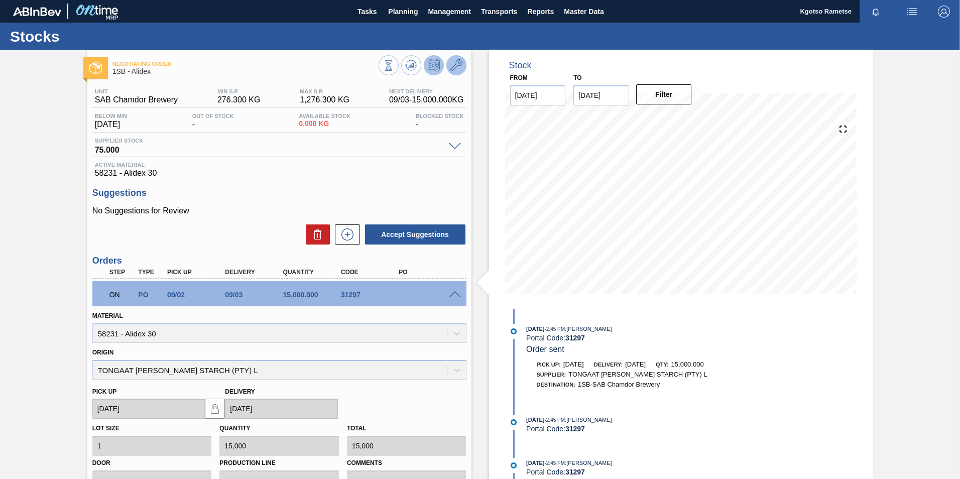
click at [452, 68] on icon at bounding box center [457, 65] width 12 height 12
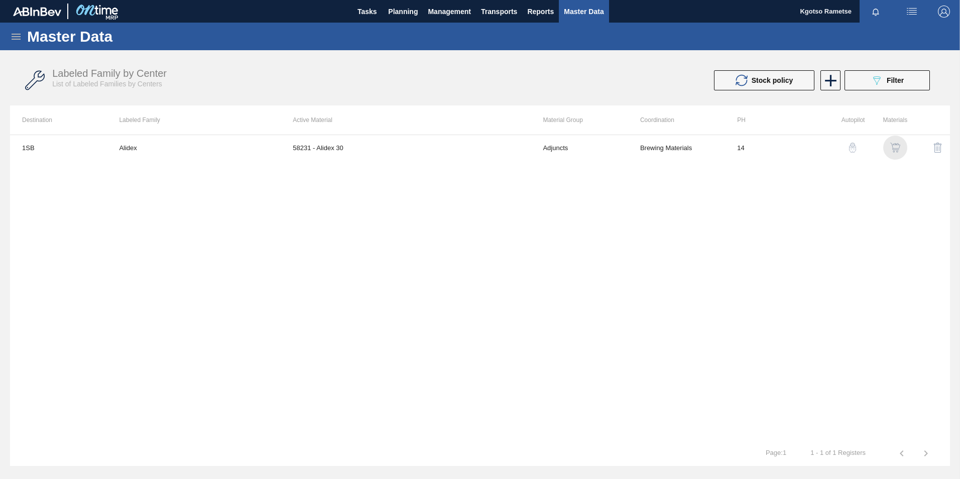
click at [893, 151] on img "button" at bounding box center [896, 148] width 10 height 10
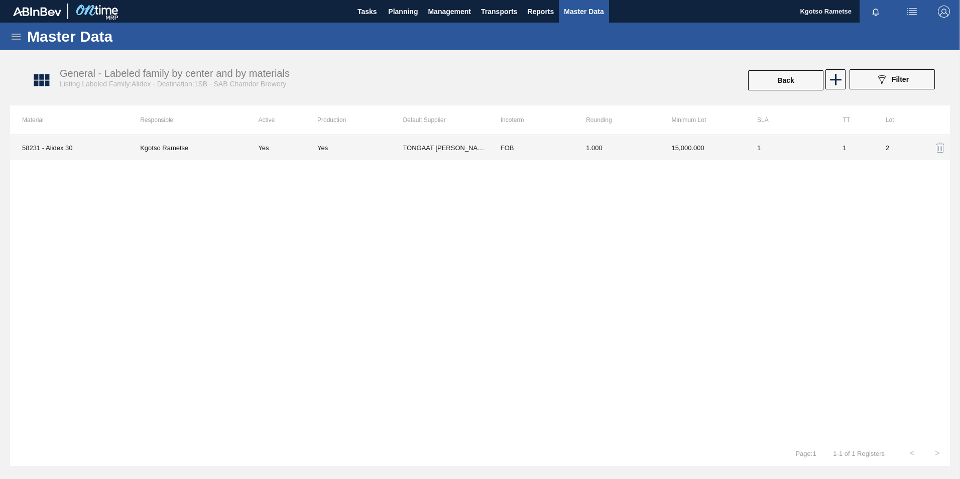
click at [616, 155] on td "1.000" at bounding box center [616, 147] width 85 height 25
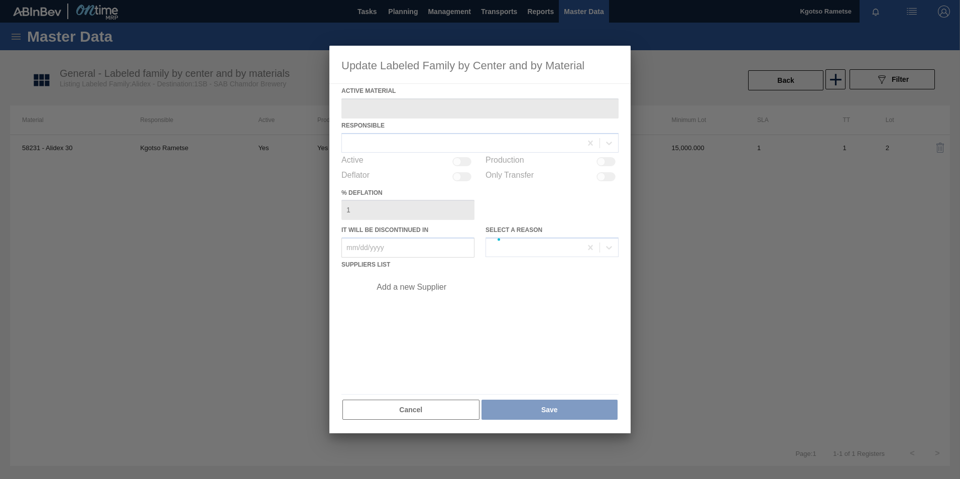
type Material "58231 - Alidex 30"
checkbox input "true"
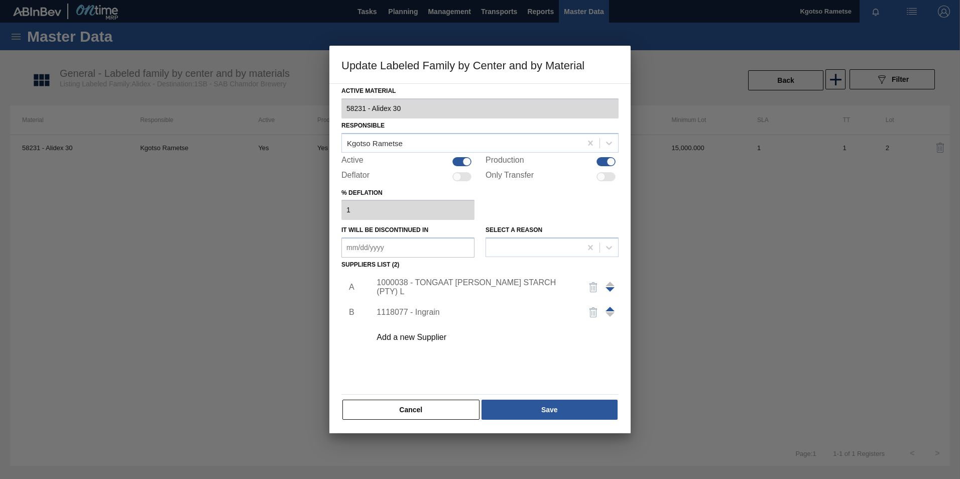
click at [607, 308] on span at bounding box center [610, 309] width 9 height 5
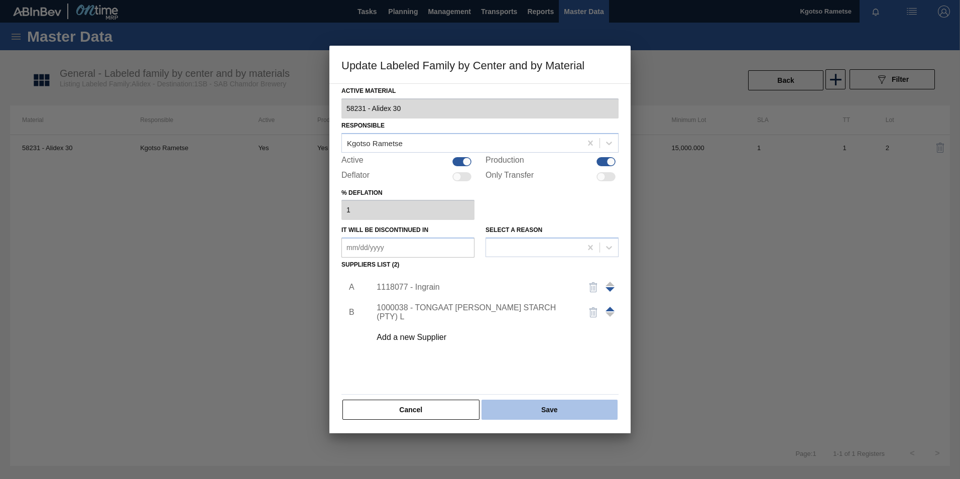
click at [529, 409] on button "Save" at bounding box center [550, 410] width 136 height 20
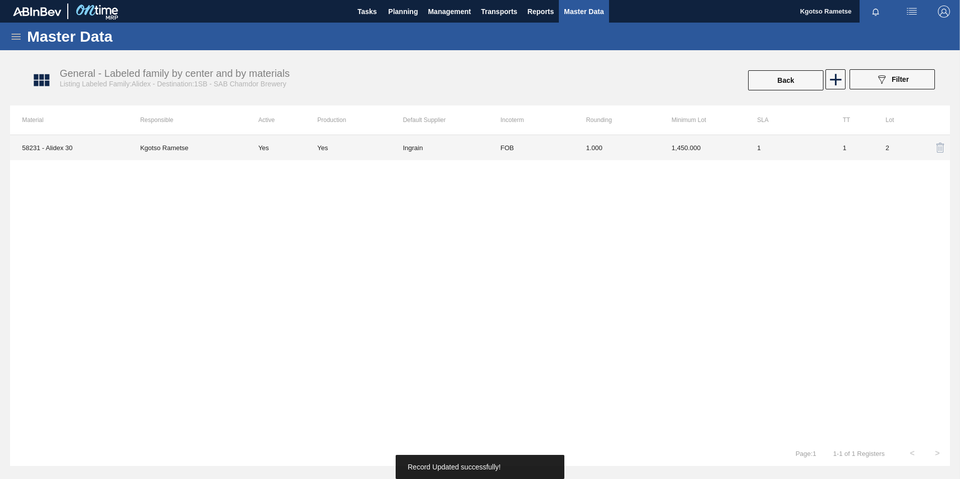
click at [467, 153] on td "Ingrain" at bounding box center [445, 147] width 85 height 25
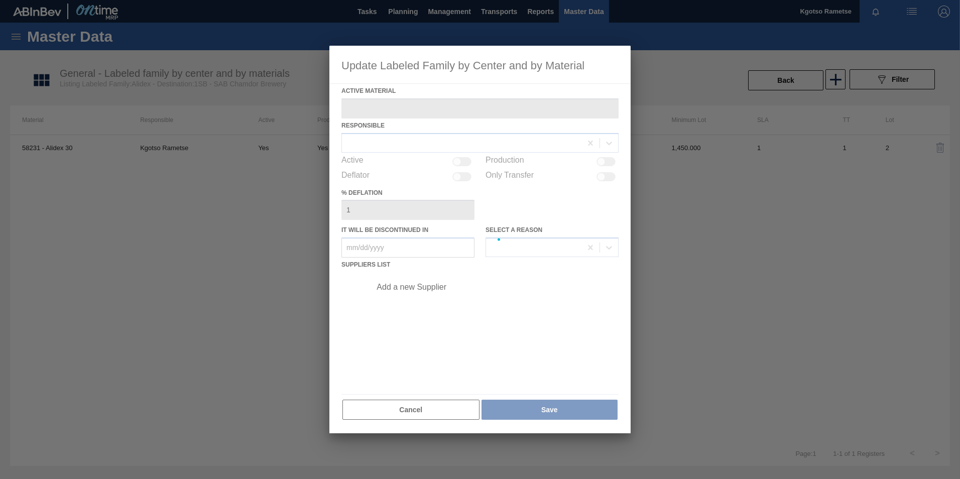
type Material "58231 - Alidex 30"
checkbox input "true"
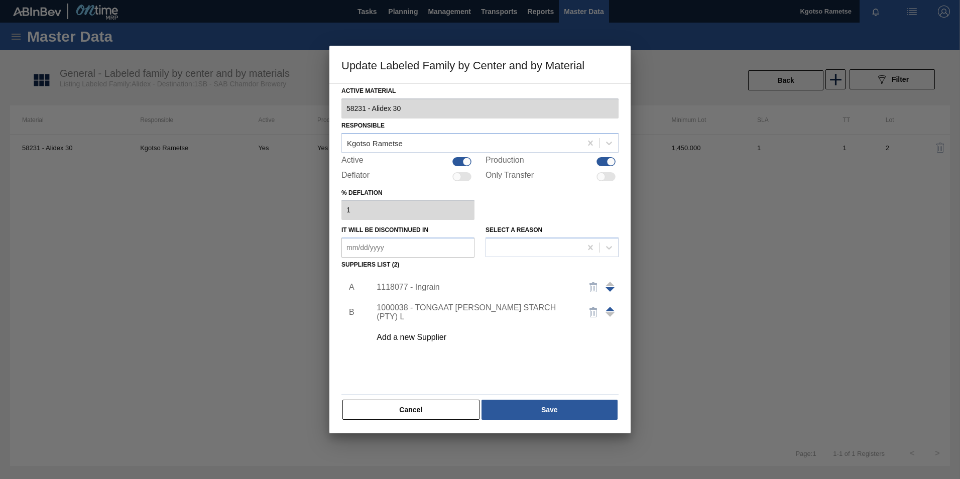
click at [420, 288] on div "1118077 - Ingrain" at bounding box center [475, 287] width 197 height 9
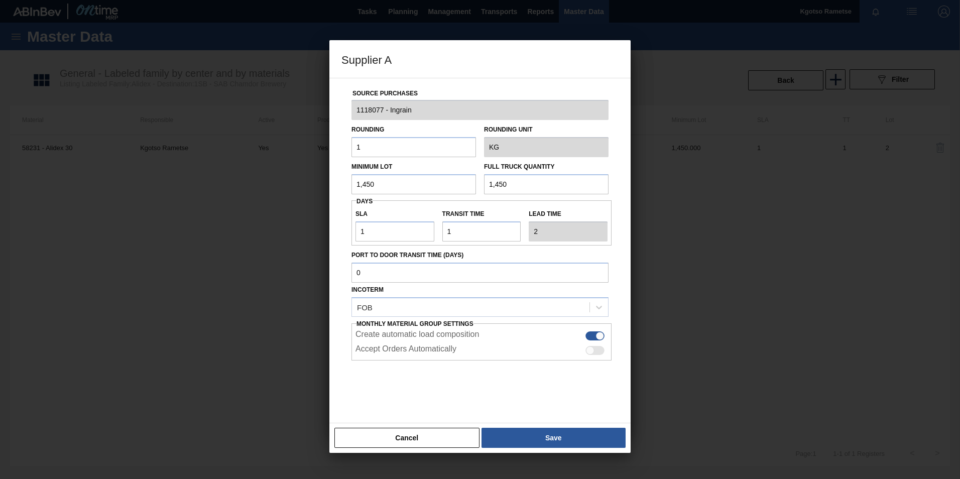
drag, startPoint x: 380, startPoint y: 183, endPoint x: 307, endPoint y: 187, distance: 73.5
click at [323, 187] on div "Supplier A Source Purchases 1118077 - Ingrain Rounding 1 Rounding Unit KG Minim…" at bounding box center [480, 239] width 960 height 479
drag, startPoint x: 387, startPoint y: 181, endPoint x: 210, endPoint y: 196, distance: 177.0
click at [278, 188] on div "Supplier A Source Purchases 1118077 - Ingrain Rounding 1 Rounding Unit KG Minim…" at bounding box center [480, 239] width 960 height 479
type input "15,000"
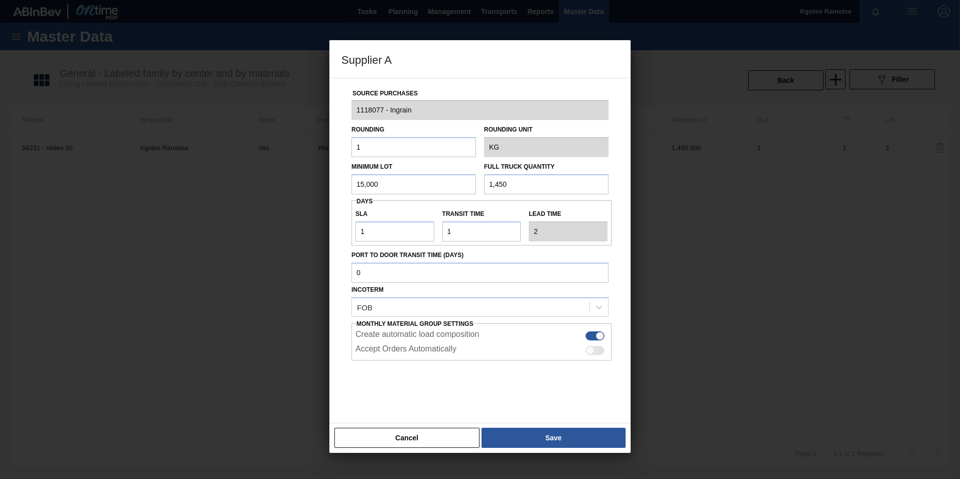
click at [415, 185] on div "Minimum Lot 15,000 Full Truck Quantity 1,450" at bounding box center [480, 175] width 265 height 37
paste input "5,00"
type input "15,000"
drag, startPoint x: 366, startPoint y: 233, endPoint x: 291, endPoint y: 245, distance: 75.8
click at [310, 238] on div "Supplier A Source Purchases 1118077 - Ingrain Rounding 1 Rounding Unit KG Minim…" at bounding box center [480, 239] width 960 height 479
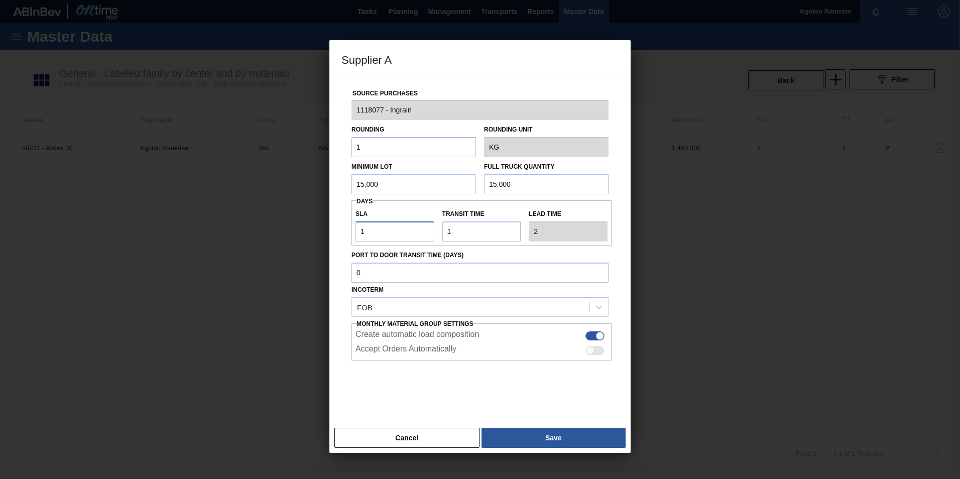
type input "0"
type input "1"
type input "0"
click at [555, 430] on button "Save" at bounding box center [554, 438] width 144 height 20
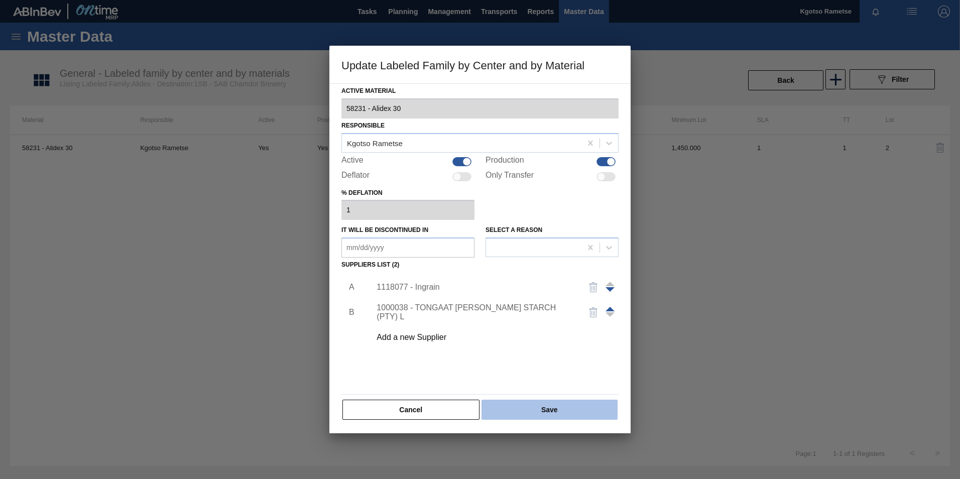
click at [541, 411] on button "Save" at bounding box center [550, 410] width 136 height 20
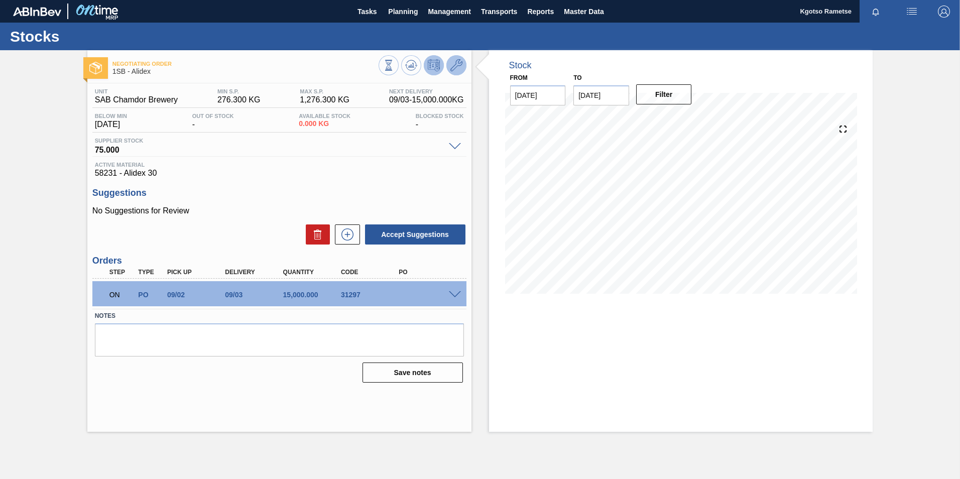
click at [460, 70] on icon at bounding box center [457, 65] width 12 height 12
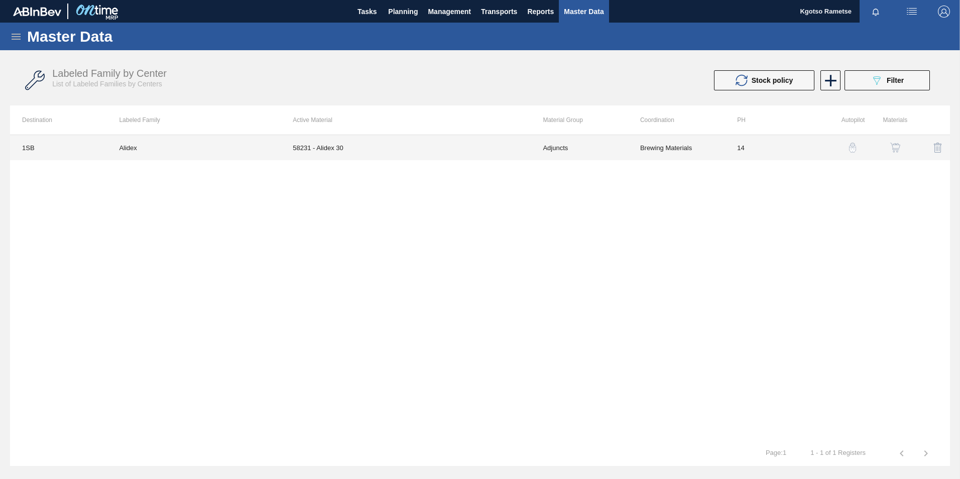
click at [398, 143] on td "58231 - Alidex 30" at bounding box center [406, 147] width 250 height 25
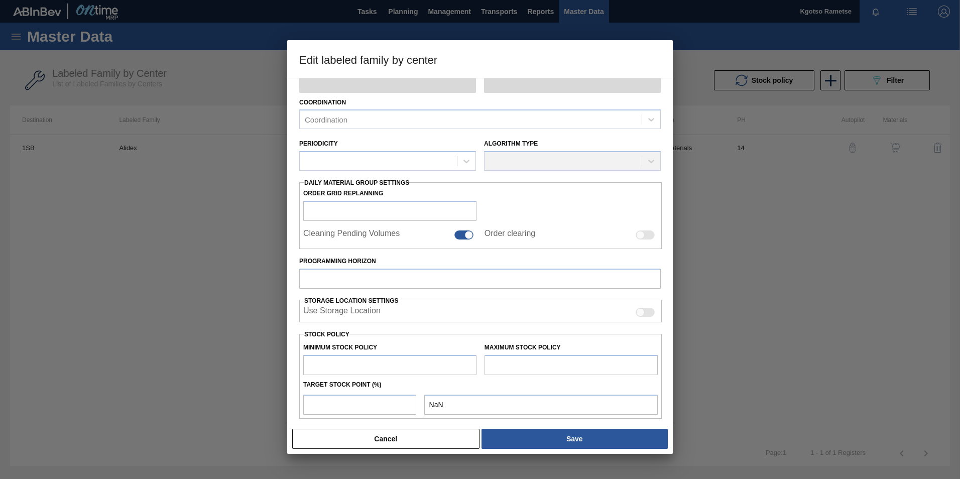
type input "Adjuncts"
type input "Syrups"
type input "Alidex"
type input "1SB - SAB Chamdor Brewery"
type input "14"
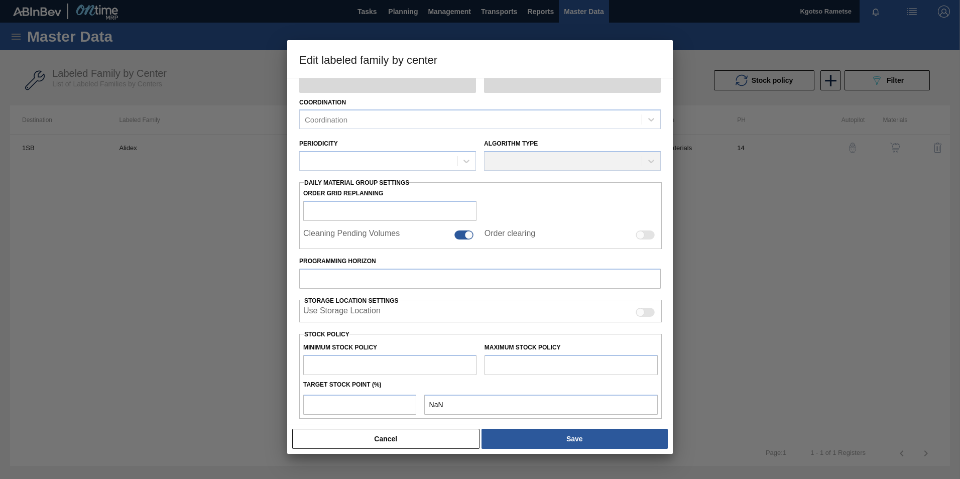
type input "276.3"
type input "1,276.3"
type input "100"
type input "1,276.300"
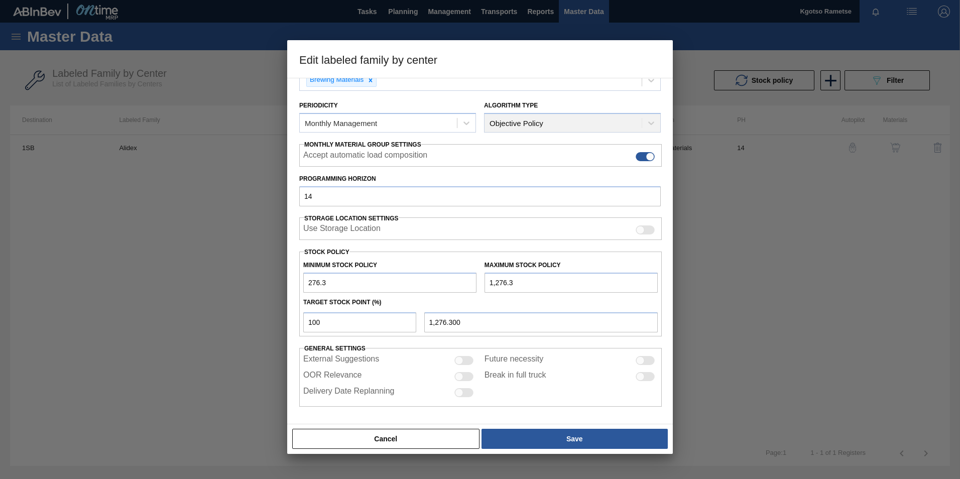
click at [309, 282] on input "276.3" at bounding box center [389, 283] width 173 height 20
click at [295, 279] on div "Material Group Adjuncts Family Syrups Labeled Family Alidex Destination 1SB - S…" at bounding box center [480, 251] width 386 height 347
click at [308, 283] on input "1,276.31" at bounding box center [389, 283] width 173 height 20
type input "11,276.31"
click at [485, 283] on input "1,276.3" at bounding box center [571, 283] width 173 height 20
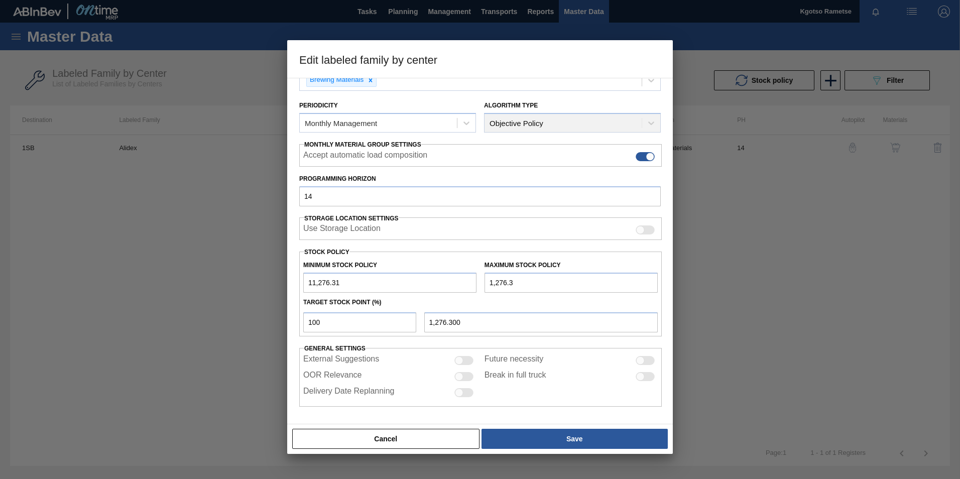
type input "11,276.3"
type input "11,276.300"
click at [494, 282] on input "11,276.3" at bounding box center [571, 283] width 173 height 20
type input "13,276.3"
type input "13,276.300"
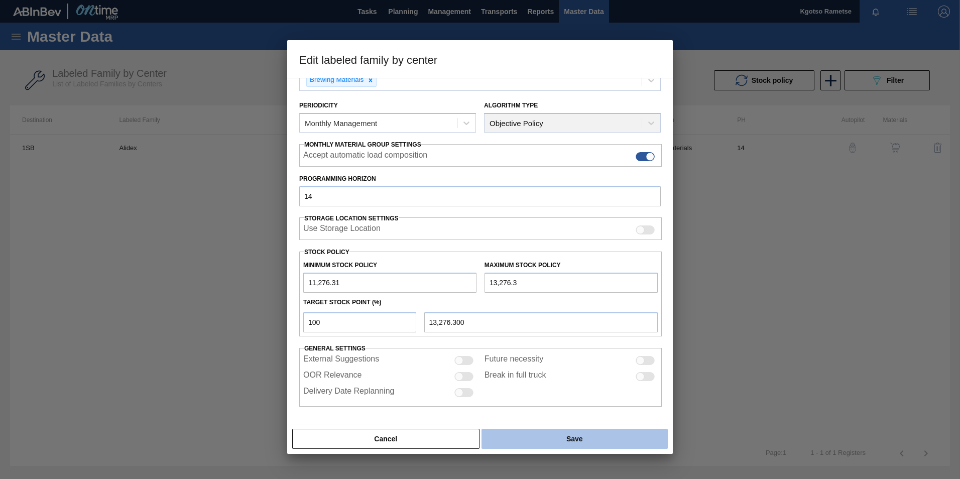
type input "13,276.3"
click at [521, 441] on button "Save" at bounding box center [575, 439] width 186 height 20
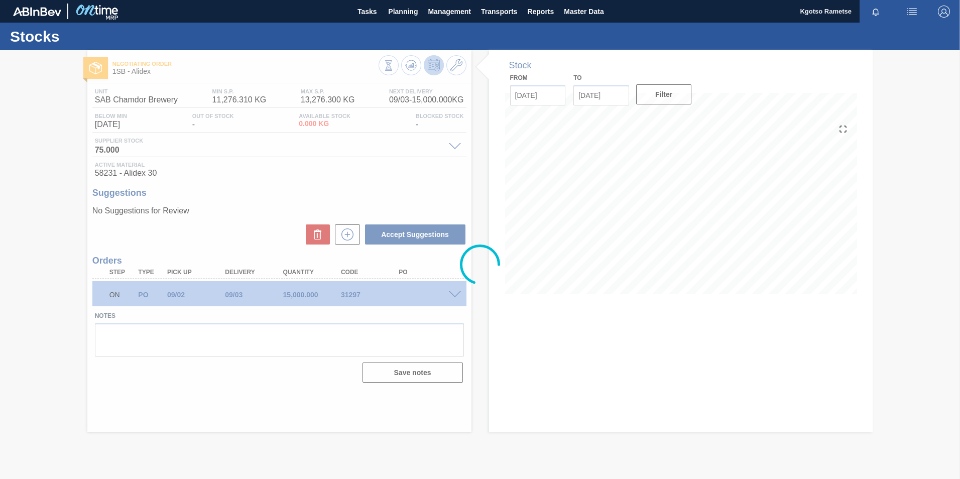
click at [412, 66] on div at bounding box center [480, 264] width 960 height 429
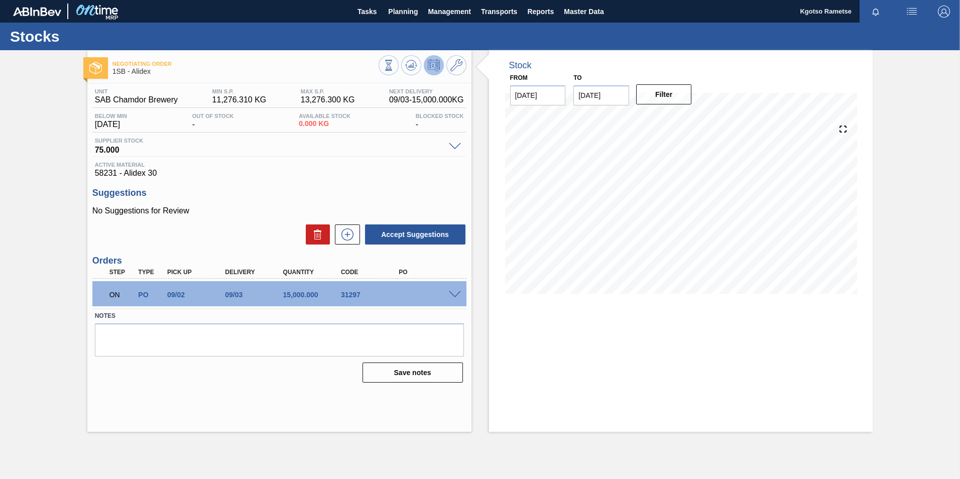
click at [412, 66] on icon at bounding box center [411, 65] width 12 height 12
click at [460, 62] on icon at bounding box center [457, 65] width 12 height 12
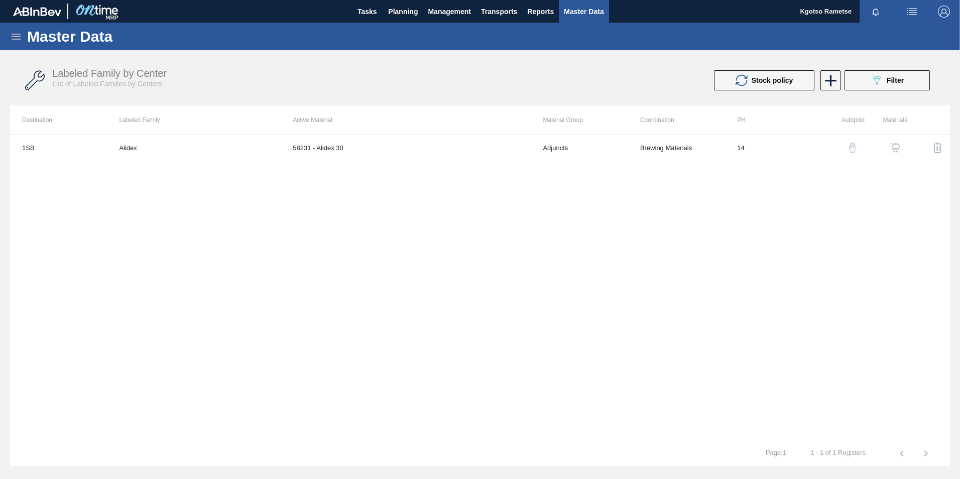
click at [291, 122] on th "Active Material" at bounding box center [406, 119] width 250 height 29
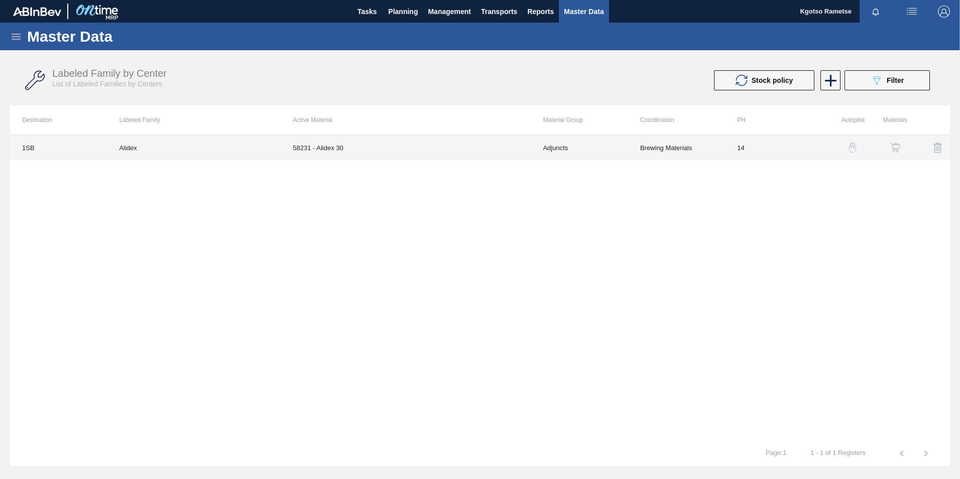
click at [291, 149] on td "58231 - Alidex 30" at bounding box center [406, 147] width 250 height 25
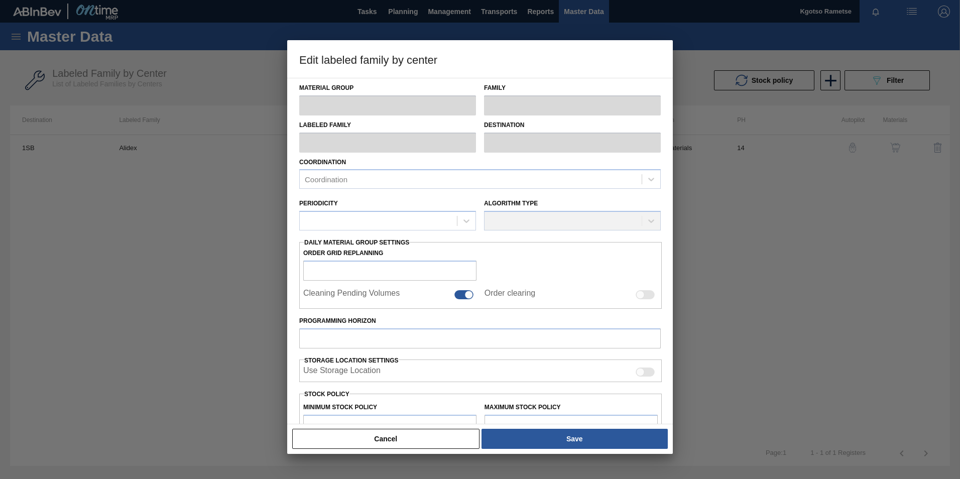
type input "Adjuncts"
type input "Syrups"
type input "Alidex"
type input "1SB - SAB Chamdor Brewery"
type input "14"
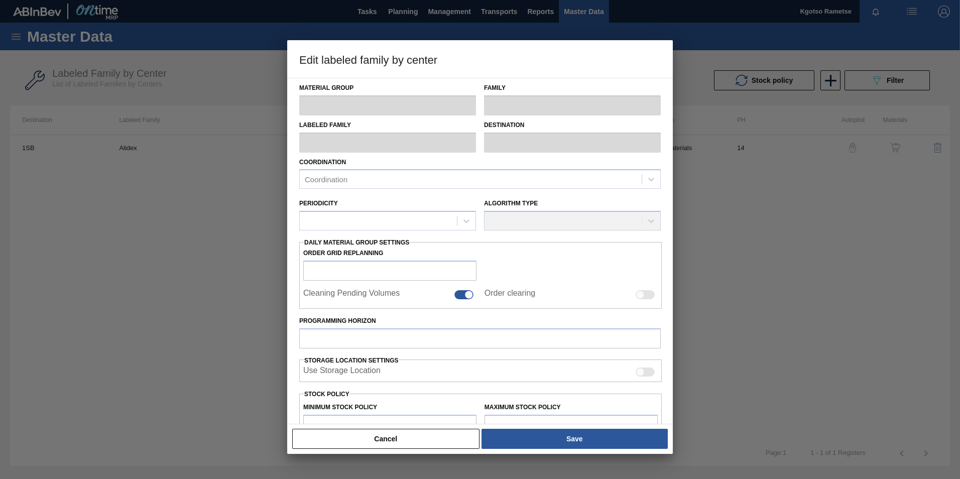
type input "11,276.31"
type input "13,276.3"
type input "100"
type input "13,276.300"
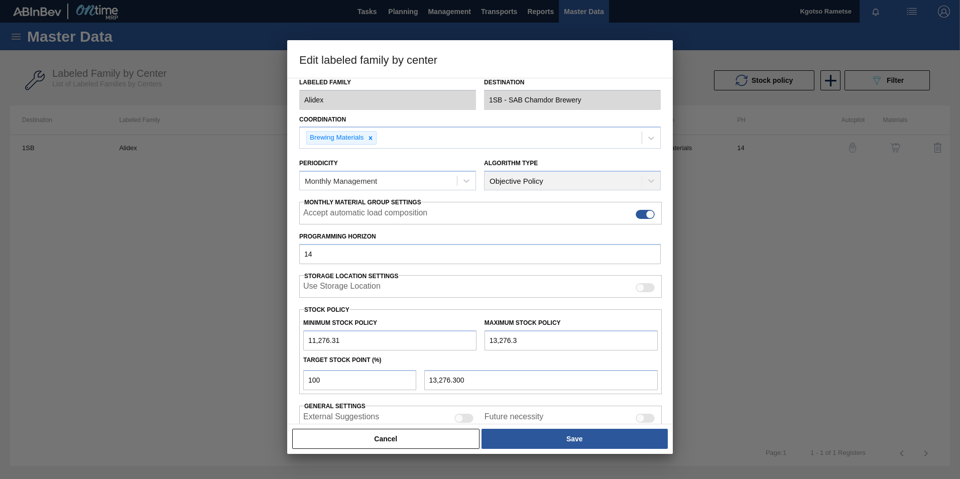
scroll to position [100, 0]
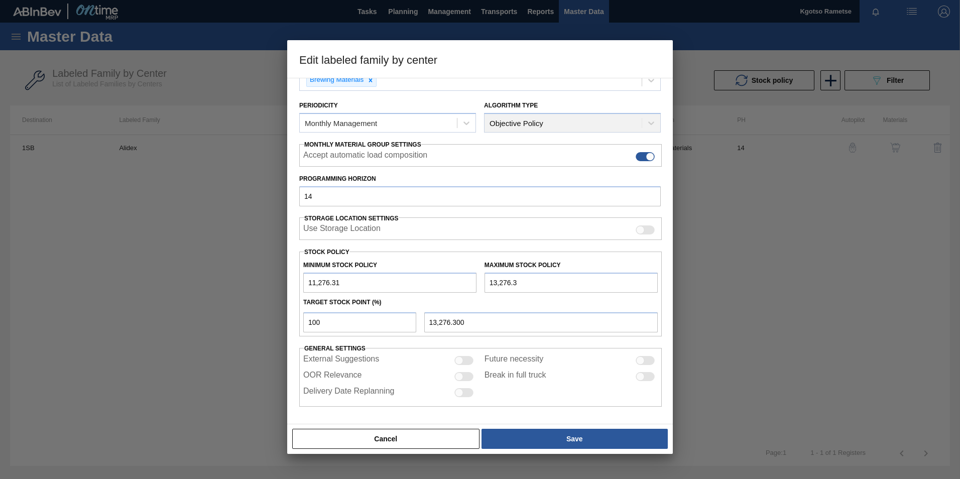
click at [308, 281] on input "11,276.31" at bounding box center [389, 283] width 173 height 20
type input "41,276.31"
drag, startPoint x: 492, startPoint y: 285, endPoint x: 486, endPoint y: 285, distance: 5.5
click at [488, 285] on input "13,276.3" at bounding box center [571, 283] width 173 height 20
type input "53,276.3"
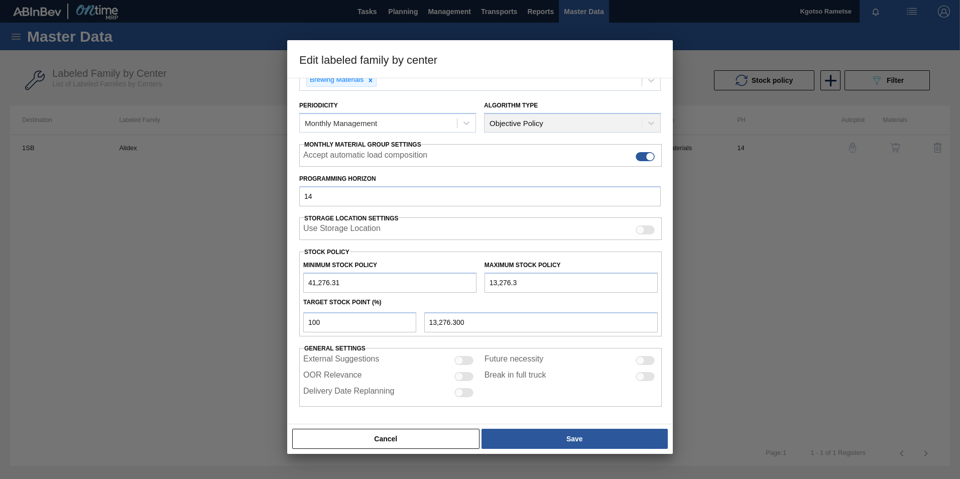
type input "53,276.300"
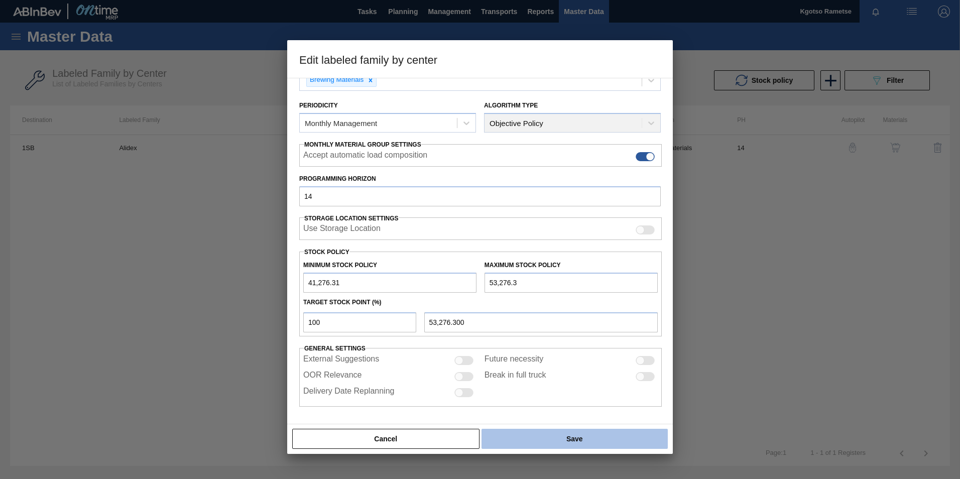
type input "53,276.3"
click at [550, 442] on button "Save" at bounding box center [575, 439] width 186 height 20
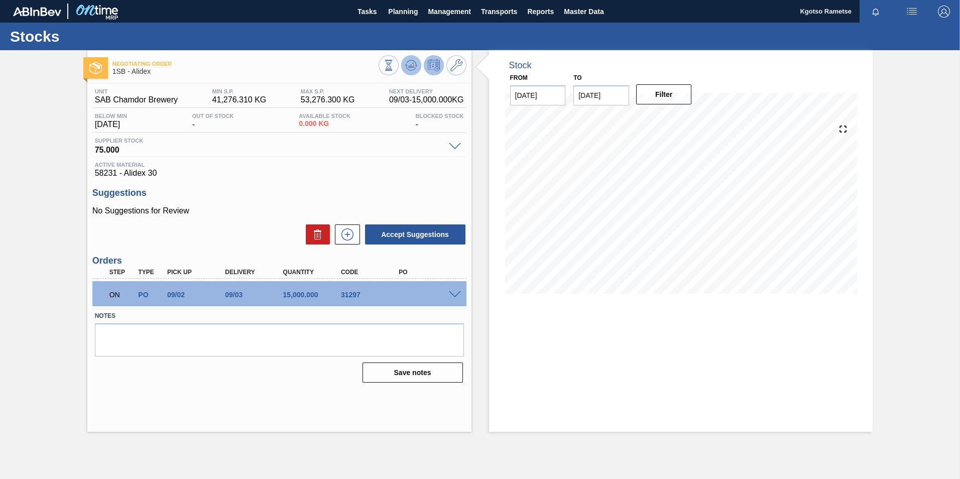
click at [410, 61] on icon at bounding box center [411, 65] width 12 height 12
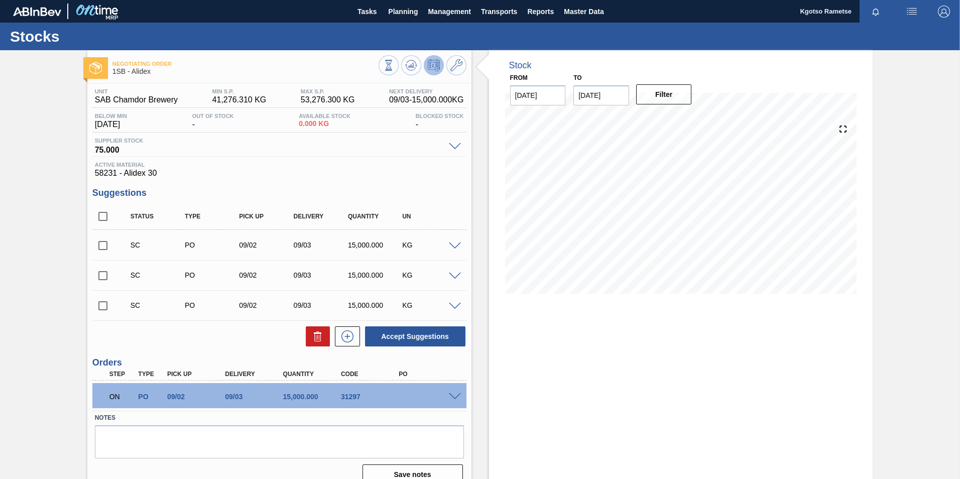
click at [451, 392] on div at bounding box center [457, 396] width 20 height 8
click at [452, 393] on span at bounding box center [455, 397] width 12 height 8
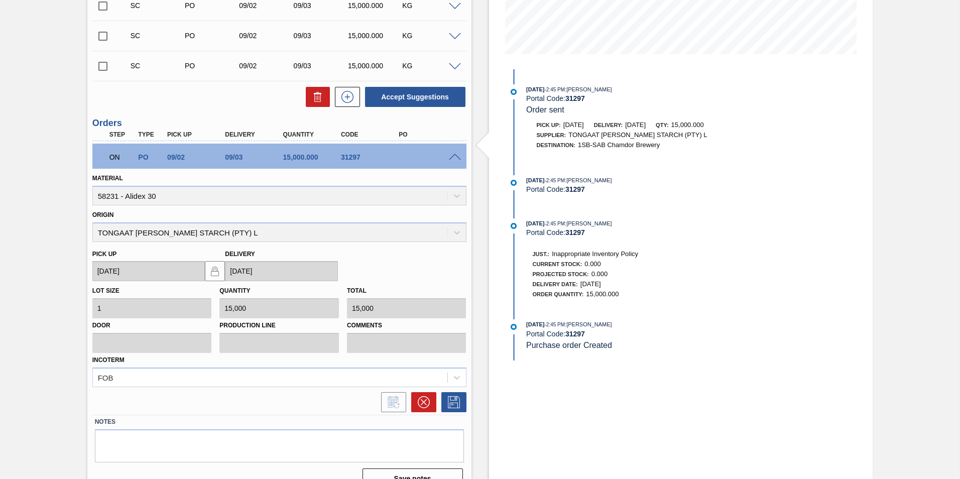
scroll to position [258, 0]
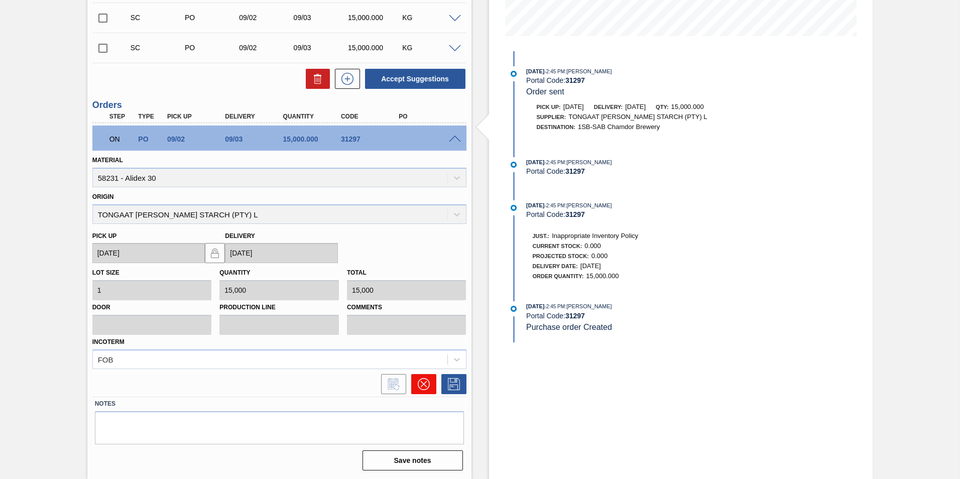
click at [425, 387] on icon at bounding box center [424, 384] width 12 height 12
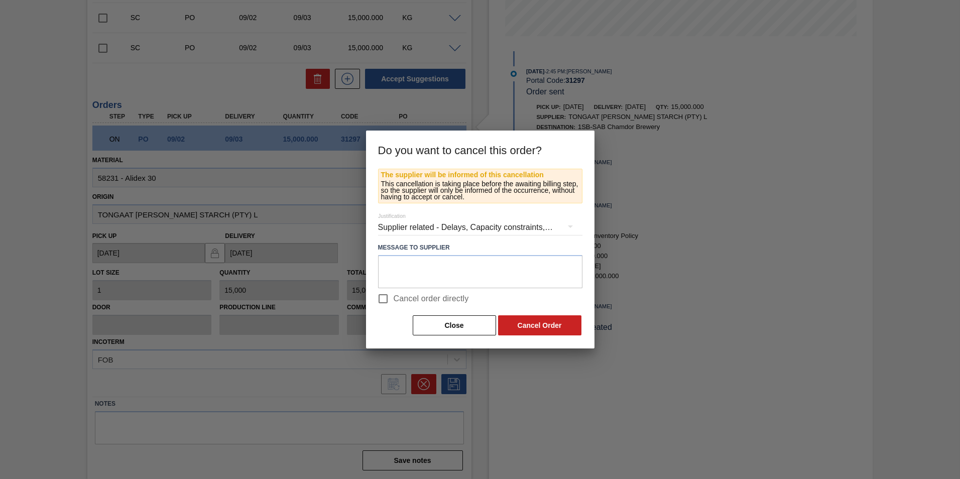
click at [387, 298] on input "Cancel order directly" at bounding box center [383, 298] width 21 height 21
checkbox input "true"
click at [518, 327] on button "Cancel Order" at bounding box center [539, 325] width 83 height 20
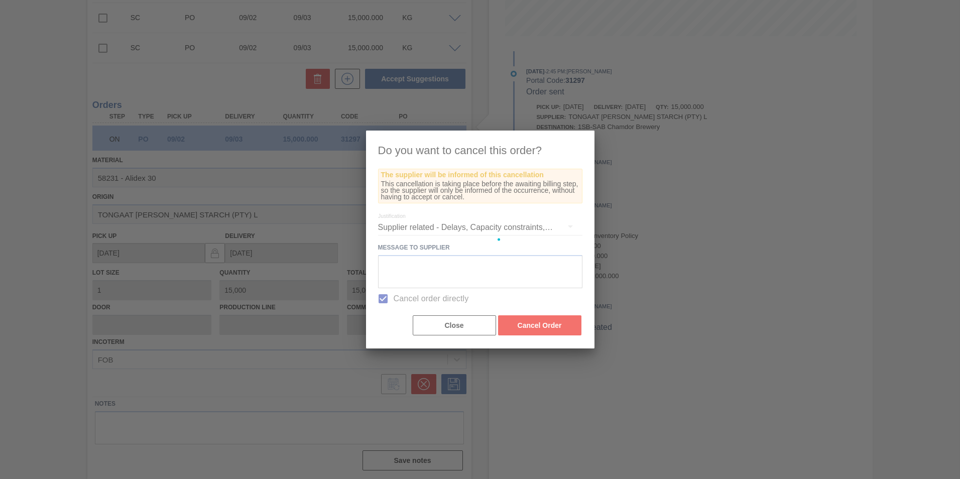
scroll to position [0, 0]
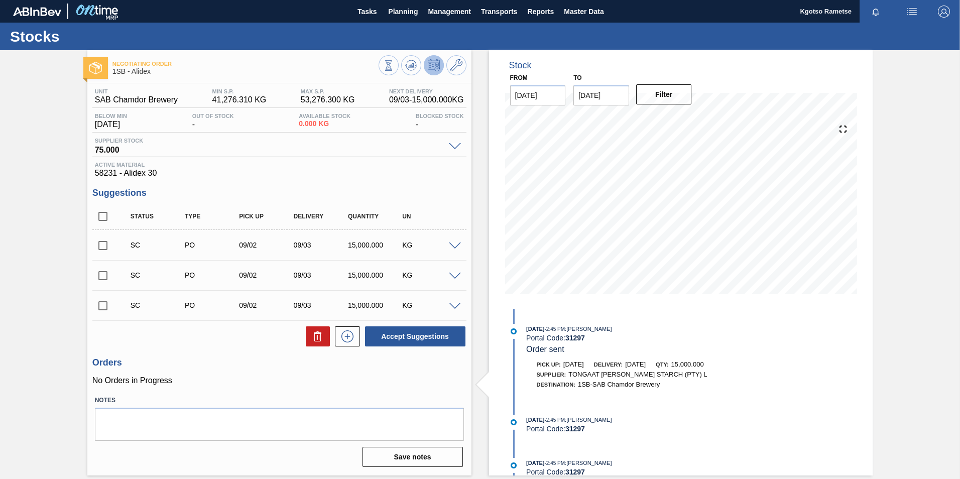
click at [102, 249] on input "checkbox" at bounding box center [102, 245] width 21 height 21
click at [100, 244] on input "checkbox" at bounding box center [102, 245] width 21 height 21
checkbox input "false"
click at [458, 61] on icon at bounding box center [457, 65] width 12 height 12
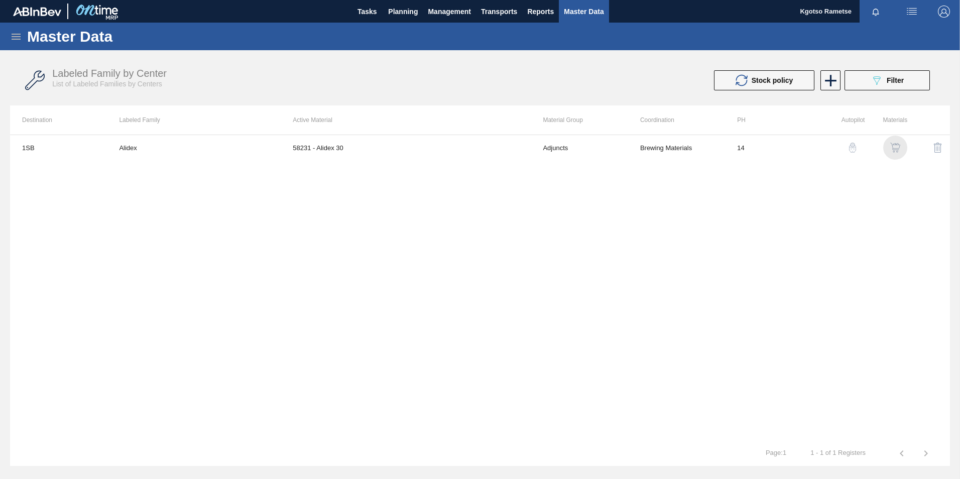
click at [900, 147] on img "button" at bounding box center [896, 148] width 10 height 10
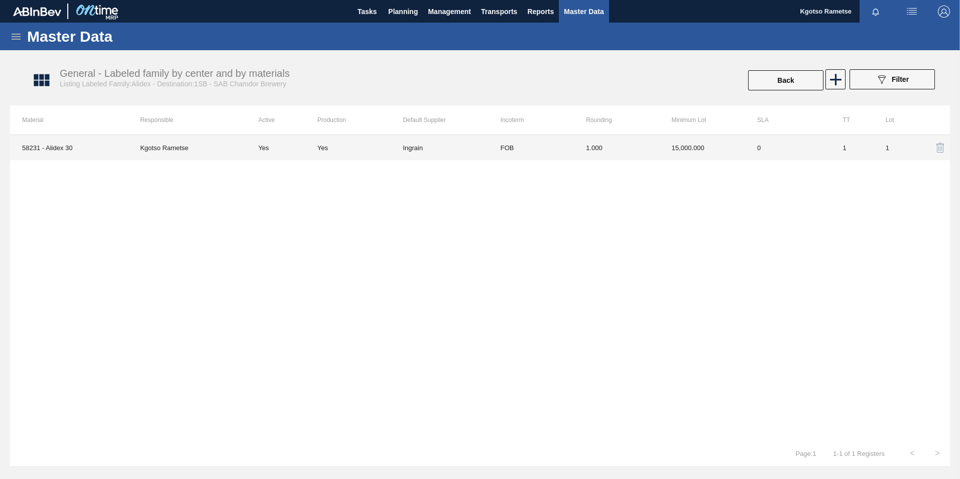
click at [762, 152] on td "0" at bounding box center [787, 147] width 85 height 25
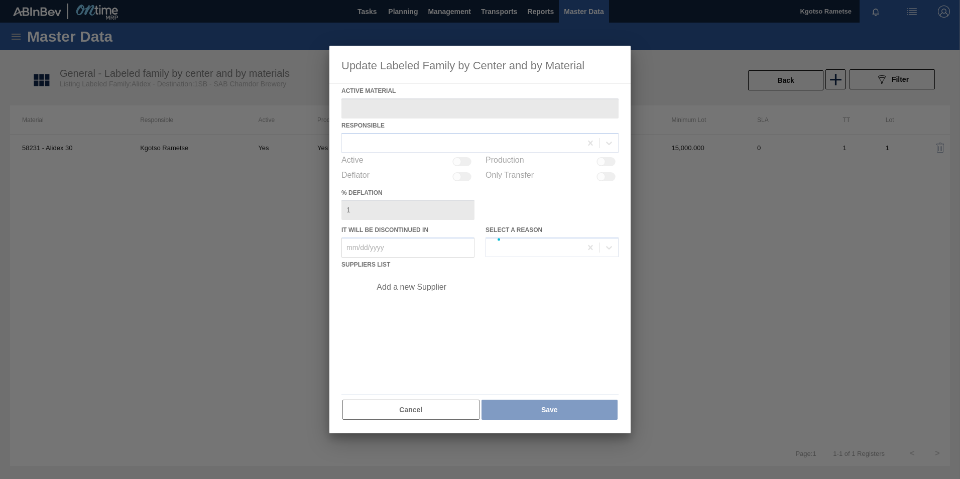
type Material "58231 - Alidex 30"
checkbox input "true"
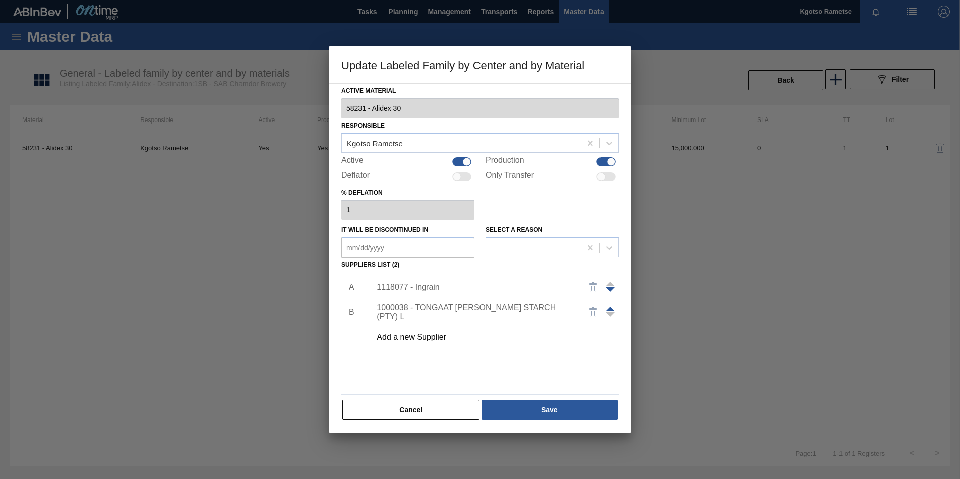
click at [410, 290] on div "1118077 - Ingrain" at bounding box center [475, 287] width 197 height 9
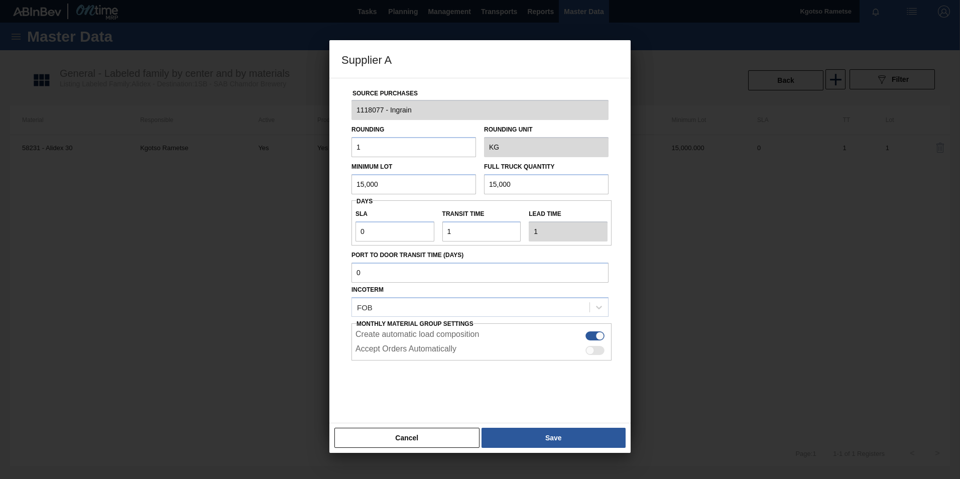
click at [590, 350] on div at bounding box center [590, 350] width 9 height 9
checkbox input "true"
click at [575, 435] on button "Save" at bounding box center [554, 438] width 144 height 20
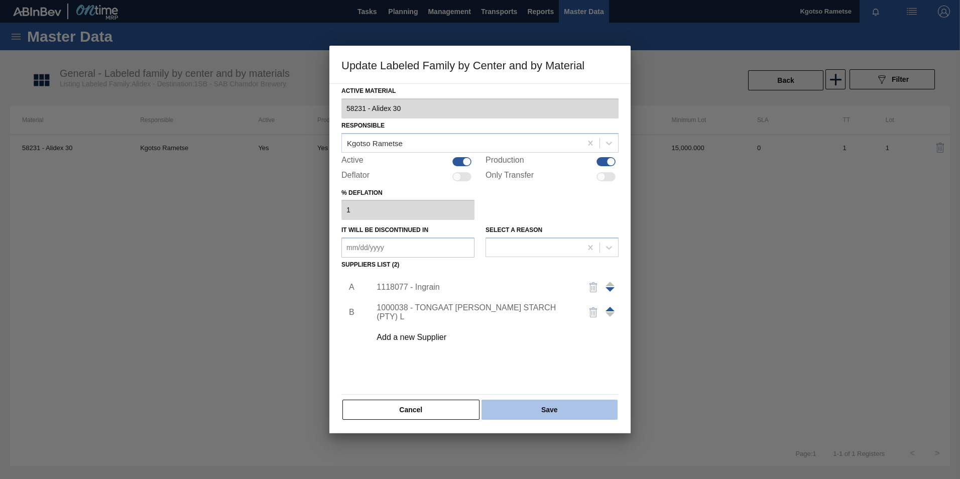
click at [557, 417] on button "Save" at bounding box center [550, 410] width 136 height 20
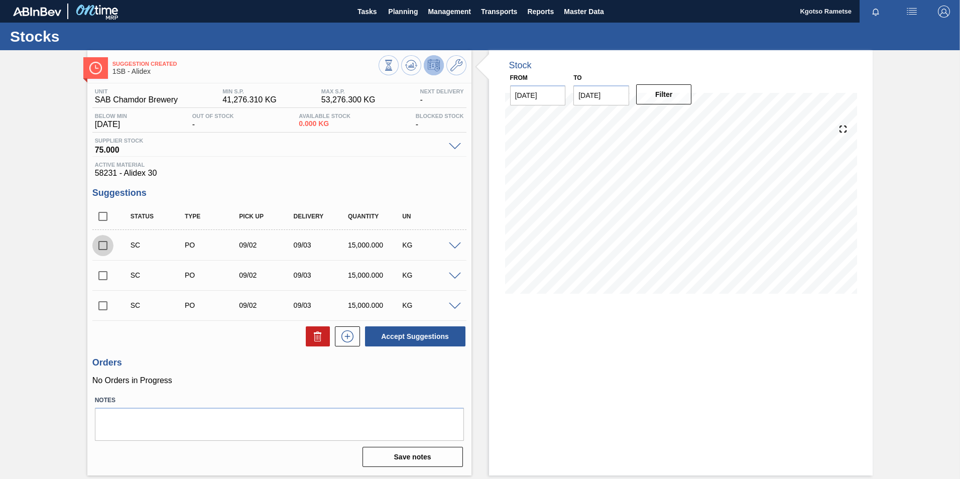
click at [103, 241] on input "checkbox" at bounding box center [102, 245] width 21 height 21
click at [408, 333] on button "Accept Suggestions" at bounding box center [415, 337] width 100 height 20
checkbox input "false"
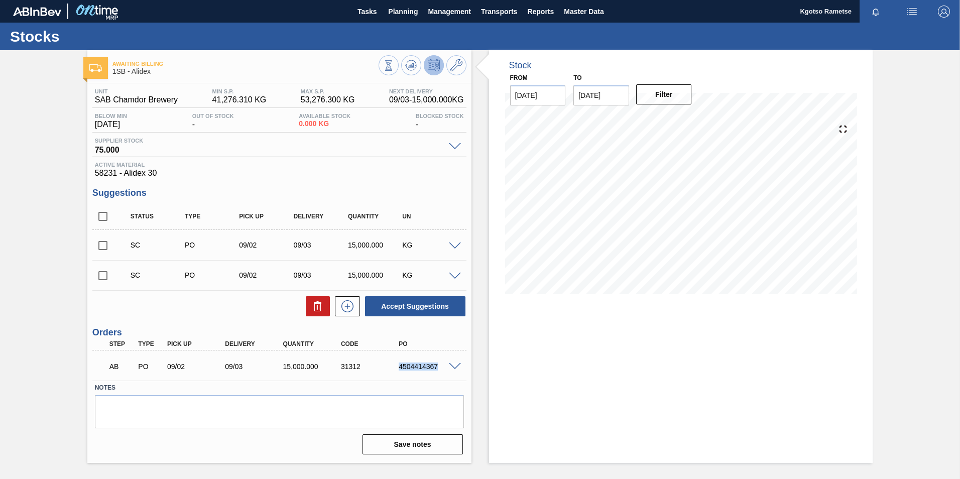
drag, startPoint x: 438, startPoint y: 368, endPoint x: 395, endPoint y: 364, distance: 42.4
click at [395, 364] on div "4504414367" at bounding box center [421, 367] width 58 height 8
copy div "4504414367"
click at [459, 59] on button at bounding box center [457, 65] width 20 height 20
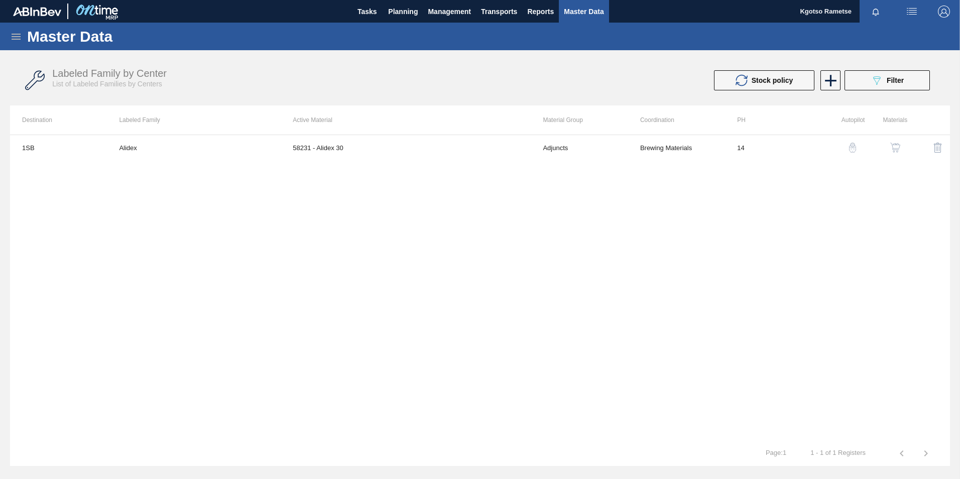
click at [896, 149] on img "button" at bounding box center [896, 148] width 10 height 10
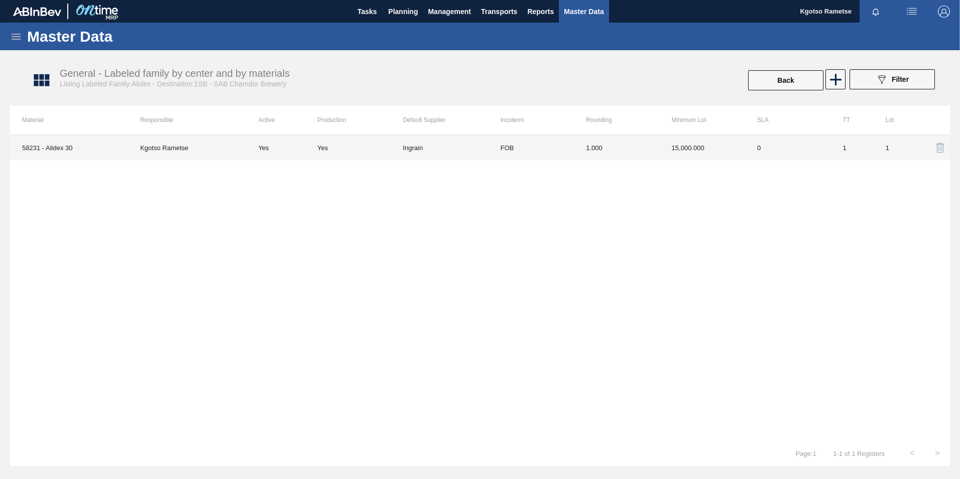
click at [652, 153] on td "1.000" at bounding box center [616, 147] width 85 height 25
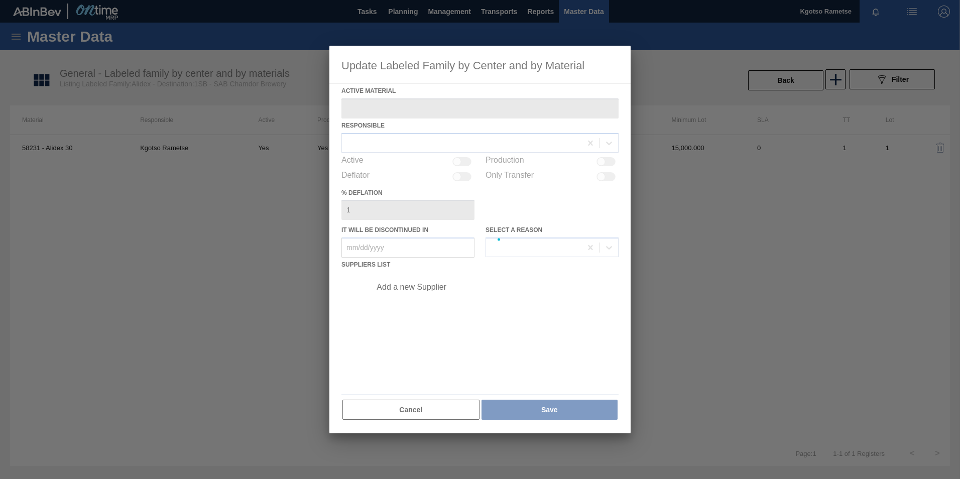
type Material "58231 - Alidex 30"
checkbox input "true"
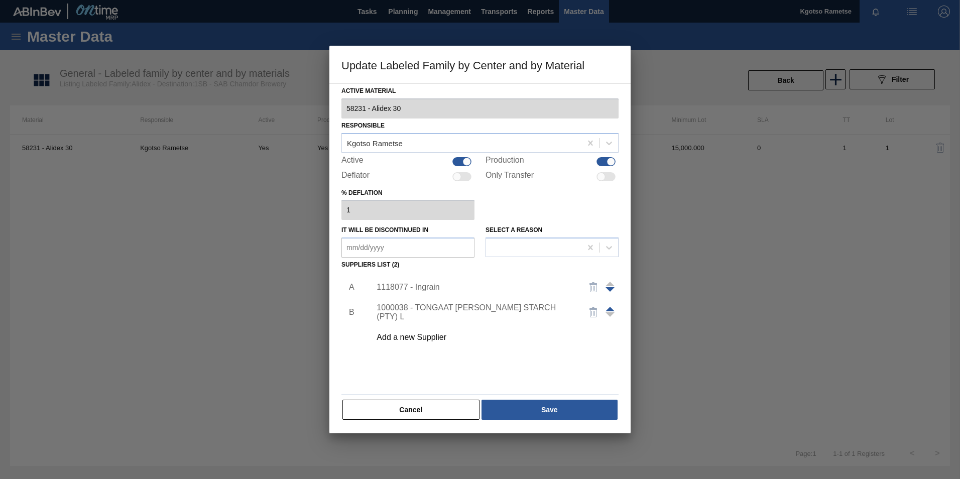
click at [418, 289] on div "1118077 - Ingrain" at bounding box center [475, 287] width 197 height 9
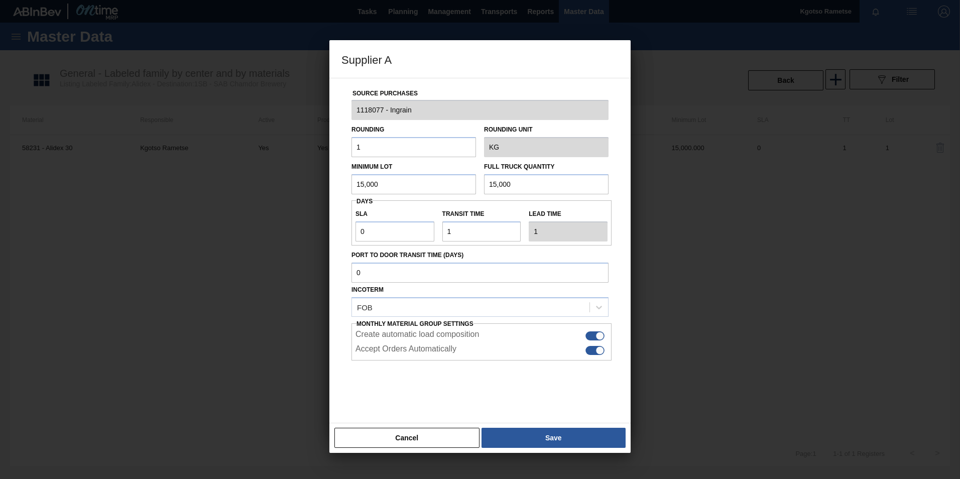
click at [599, 334] on div at bounding box center [600, 336] width 9 height 9
click at [593, 351] on div at bounding box center [595, 350] width 19 height 9
checkbox input "false"
click at [593, 335] on div at bounding box center [595, 336] width 19 height 9
checkbox input "false"
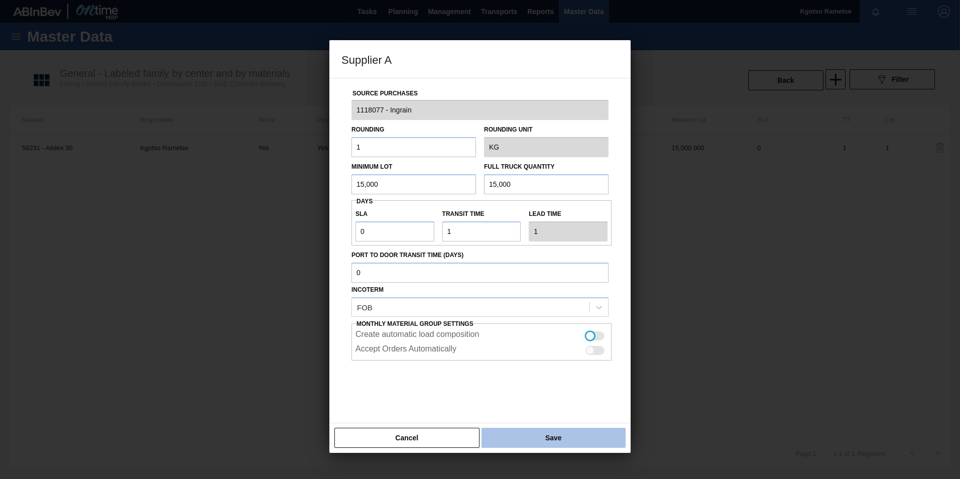
click at [559, 434] on button "Save" at bounding box center [554, 438] width 144 height 20
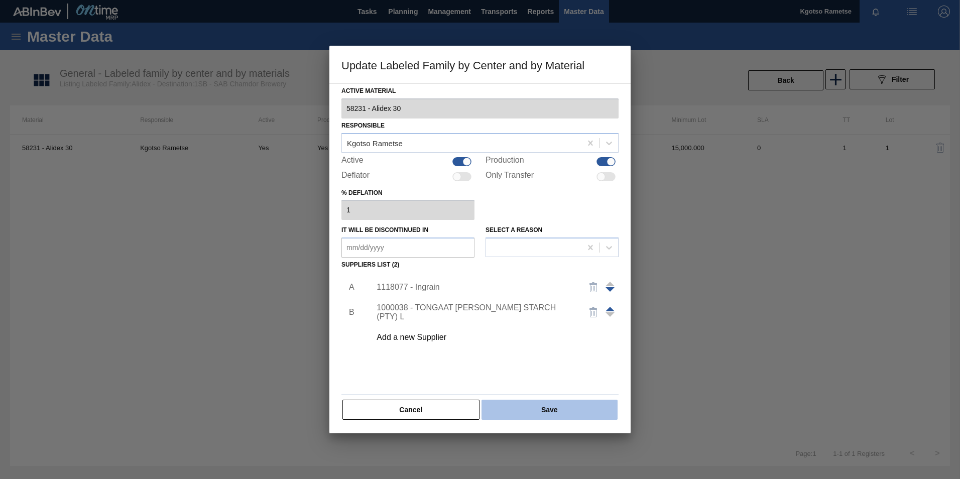
click at [555, 417] on button "Save" at bounding box center [550, 410] width 136 height 20
